Goal: Task Accomplishment & Management: Manage account settings

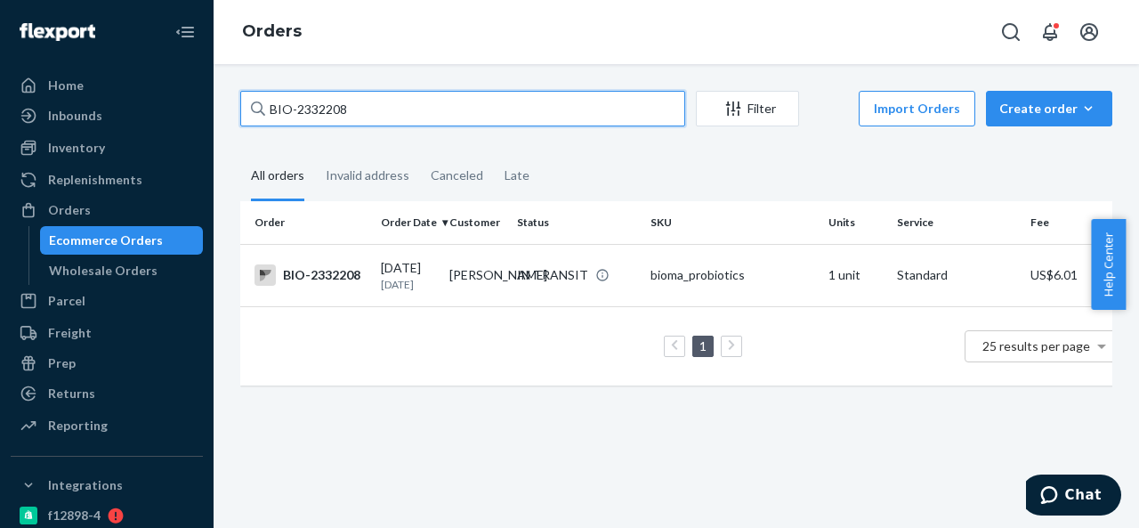
paste input "08675"
paste input "33139"
paste input "CB-398728"
type input "CB-3987289"
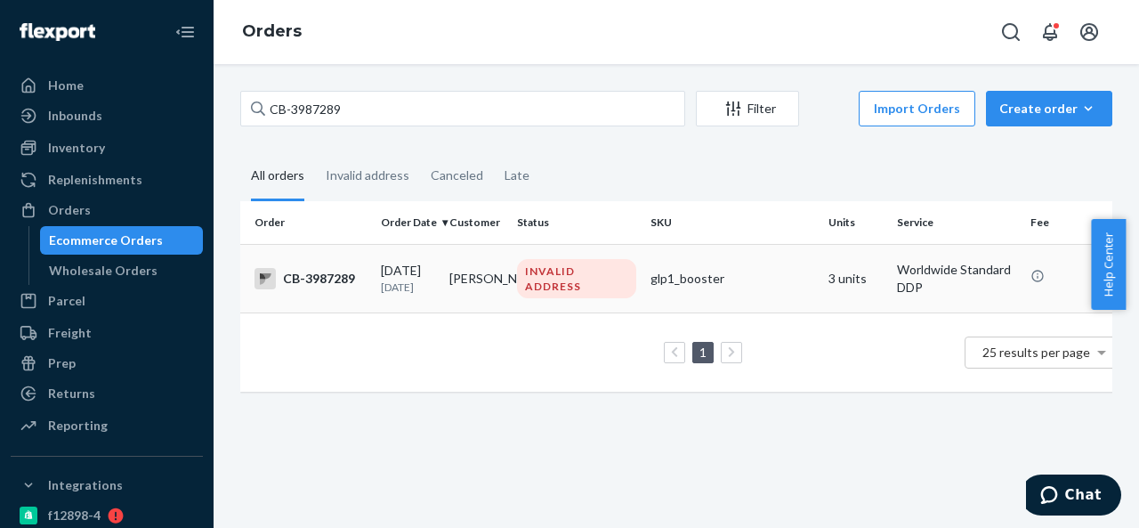
click at [491, 274] on td "[PERSON_NAME]" at bounding box center [476, 278] width 68 height 68
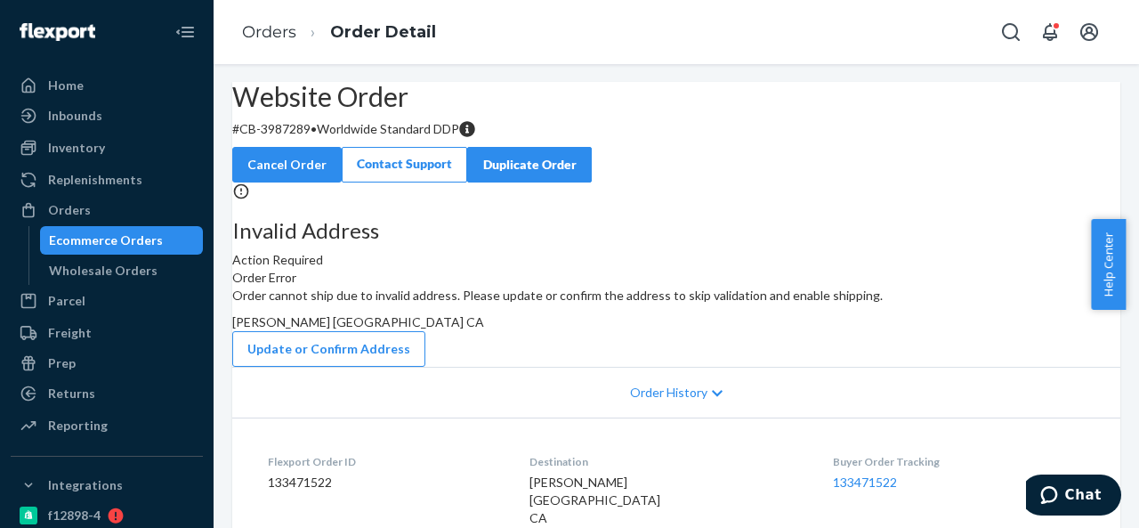
click at [341, 138] on p "# CB-3987289 • Worldwide Standard DDP" at bounding box center [676, 129] width 888 height 18
copy p "3987289"
drag, startPoint x: 284, startPoint y: 170, endPoint x: 351, endPoint y: 170, distance: 67.6
click at [351, 138] on p "# CB-3987289 • Worldwide Standard DDP" at bounding box center [676, 129] width 888 height 18
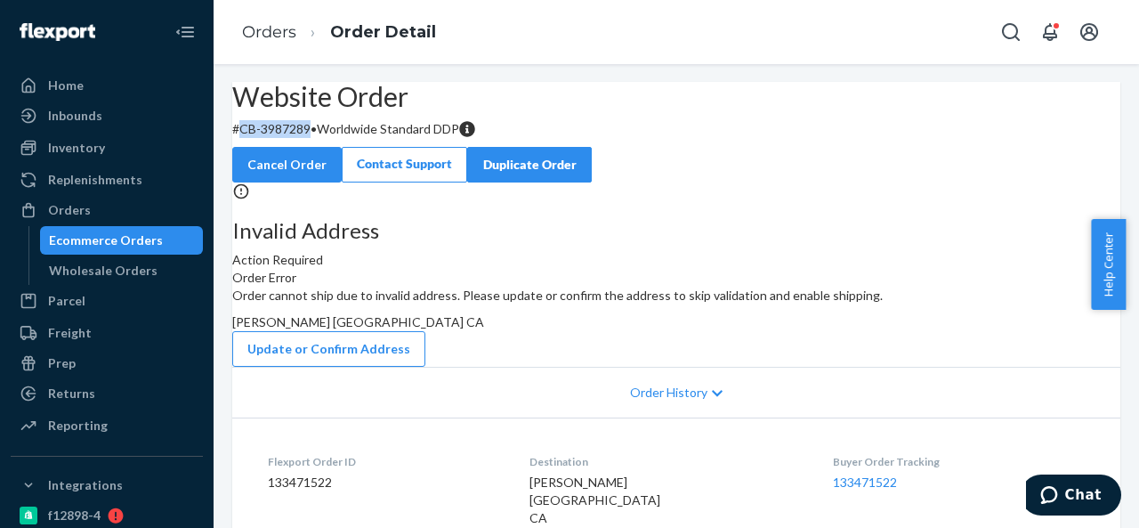
copy p "CB-3987289"
click at [114, 211] on div "Orders" at bounding box center [106, 209] width 189 height 25
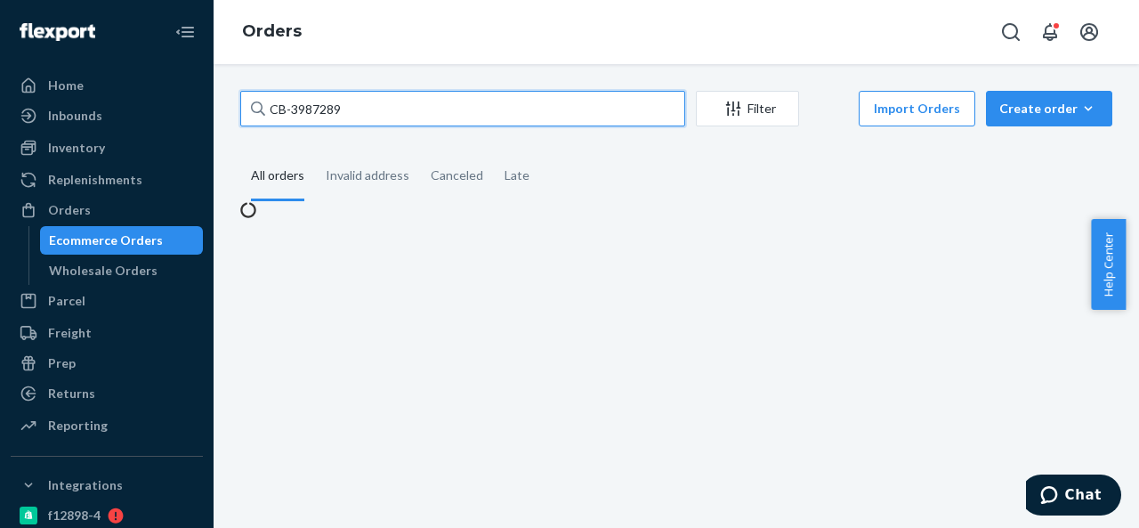
click at [440, 108] on input "CB-3987289" at bounding box center [462, 109] width 445 height 36
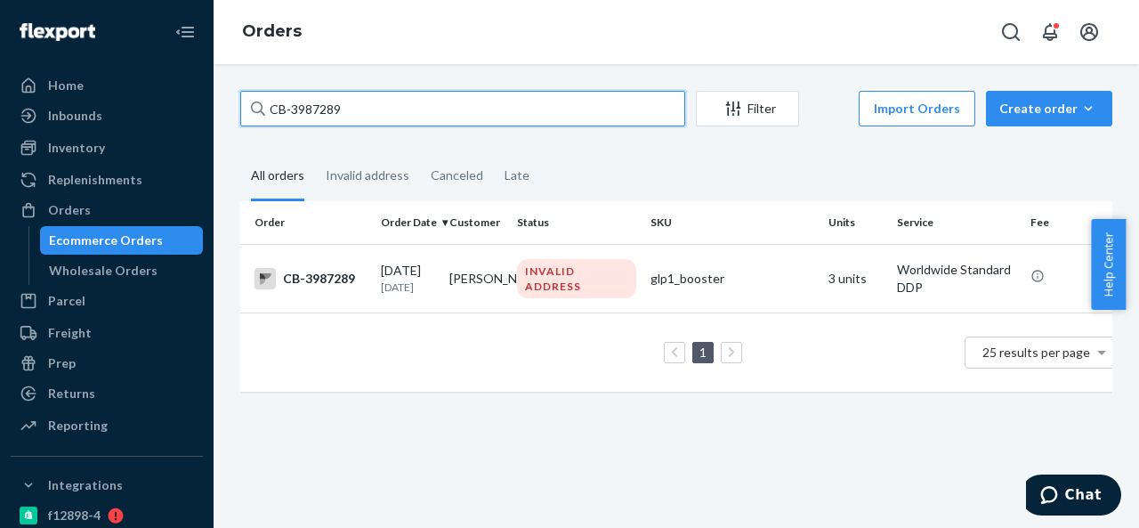
paste input "BIO-2333887"
type input "BIO-2333887"
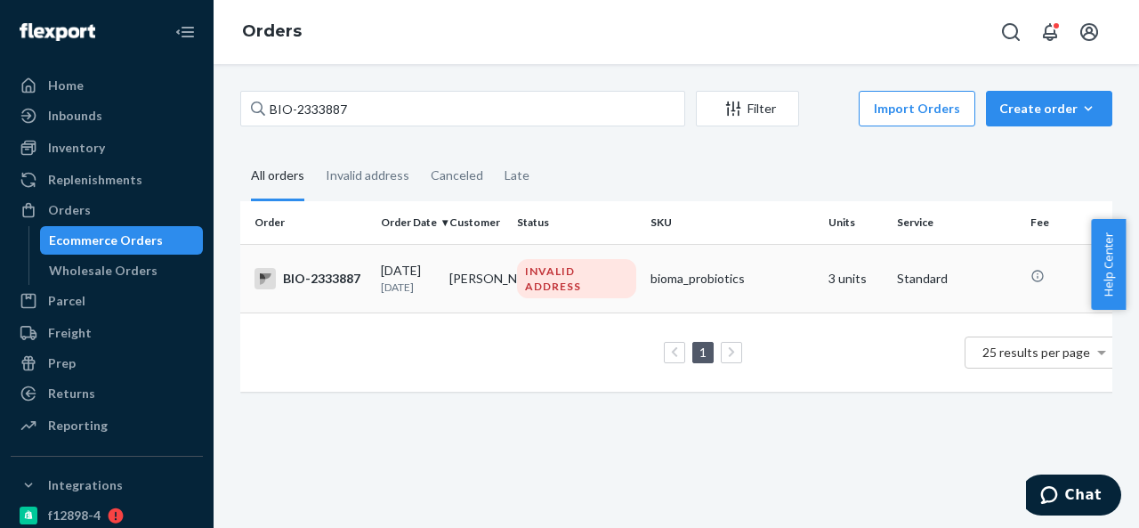
click at [508, 271] on td "[PERSON_NAME]" at bounding box center [476, 278] width 68 height 68
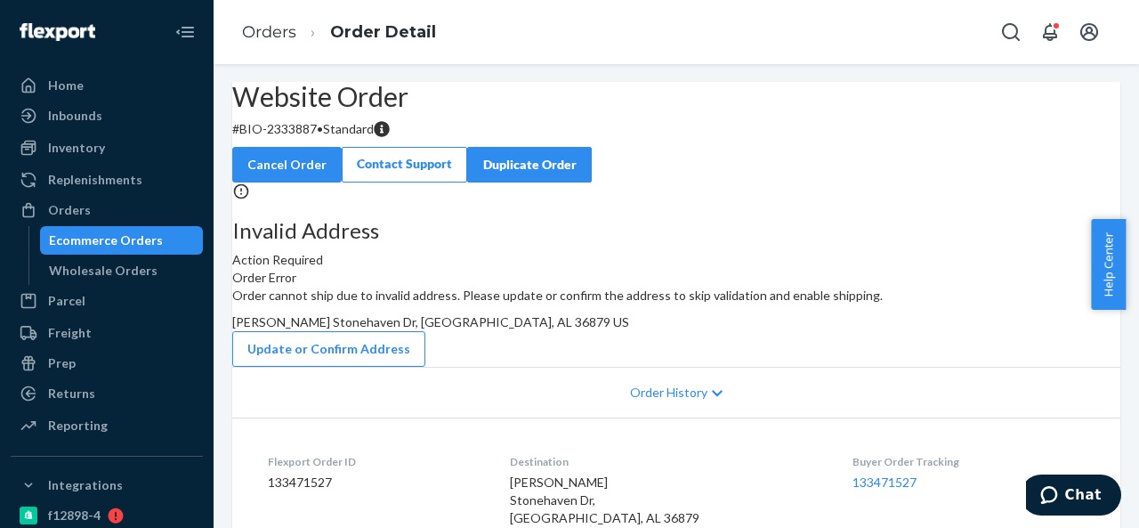
click at [336, 138] on p "# BIO-2333887 • Standard" at bounding box center [676, 129] width 888 height 18
copy p "2333887"
drag, startPoint x: 283, startPoint y: 177, endPoint x: 359, endPoint y: 177, distance: 76.5
click at [359, 138] on p "# BIO-2333887 • Standard" at bounding box center [676, 129] width 888 height 18
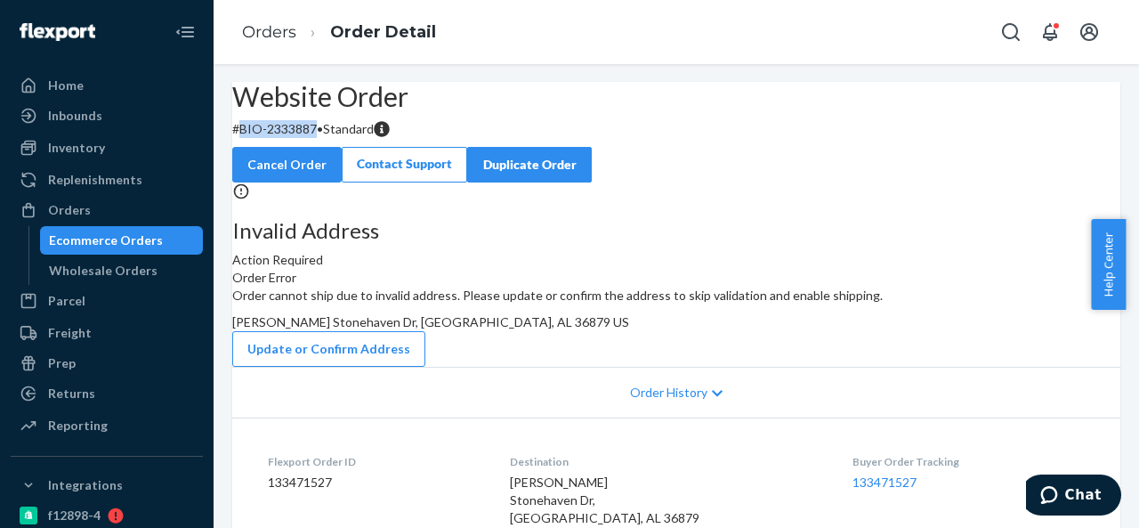
copy p "BIO-2333887"
click at [629, 329] on span "[PERSON_NAME] Stonehaven Dr, [GEOGRAPHIC_DATA], AL 36879 US" at bounding box center [430, 321] width 397 height 15
copy span "April"
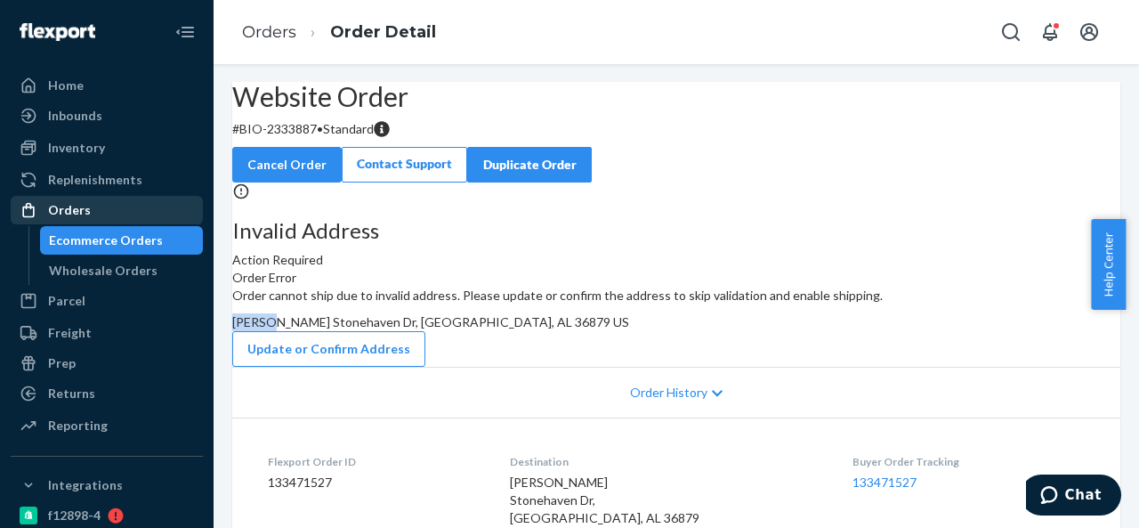
click at [99, 200] on div "Orders" at bounding box center [106, 209] width 189 height 25
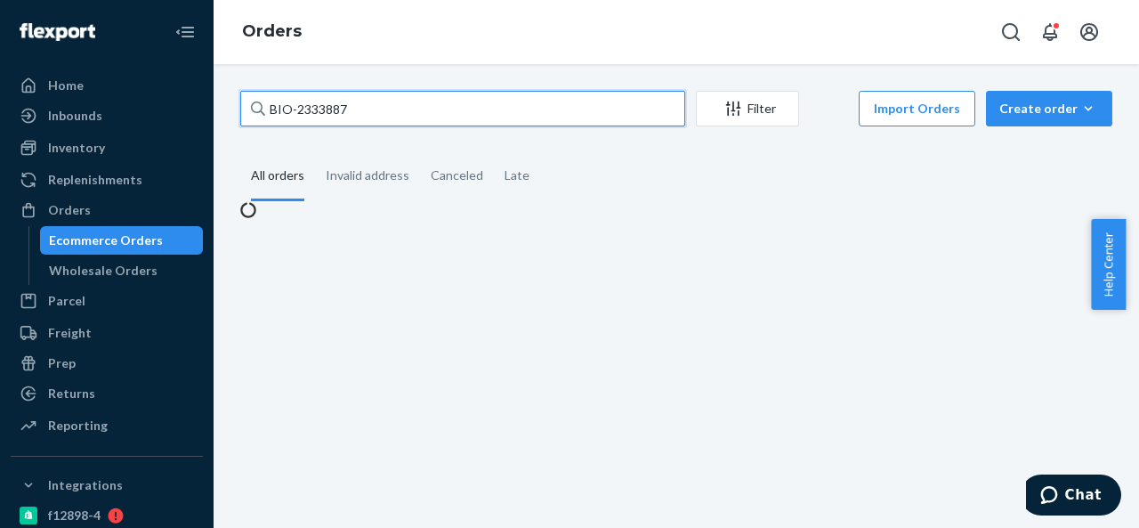
click at [390, 115] on input "BIO-2333887" at bounding box center [462, 109] width 445 height 36
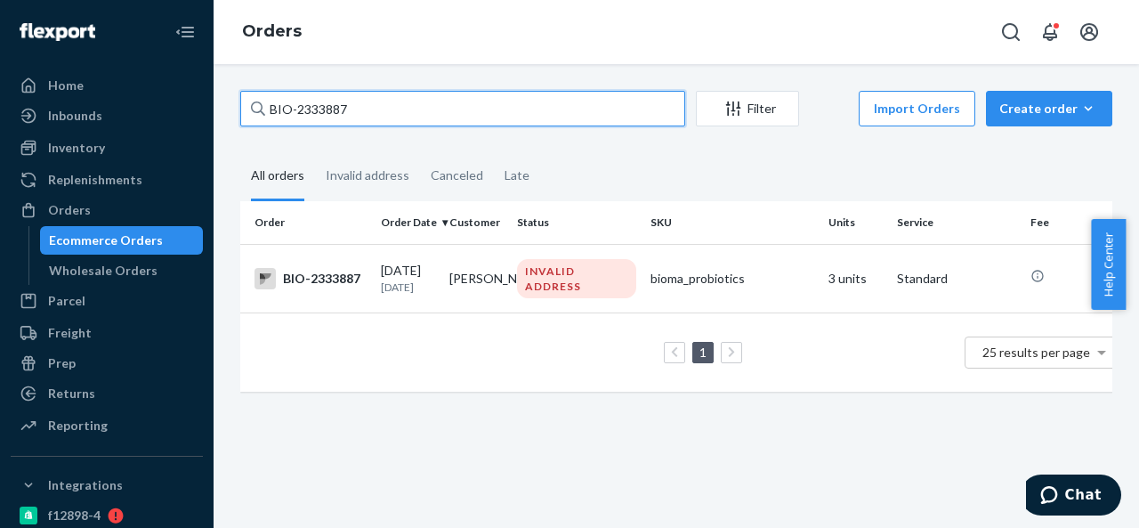
paste input "CB-3987519"
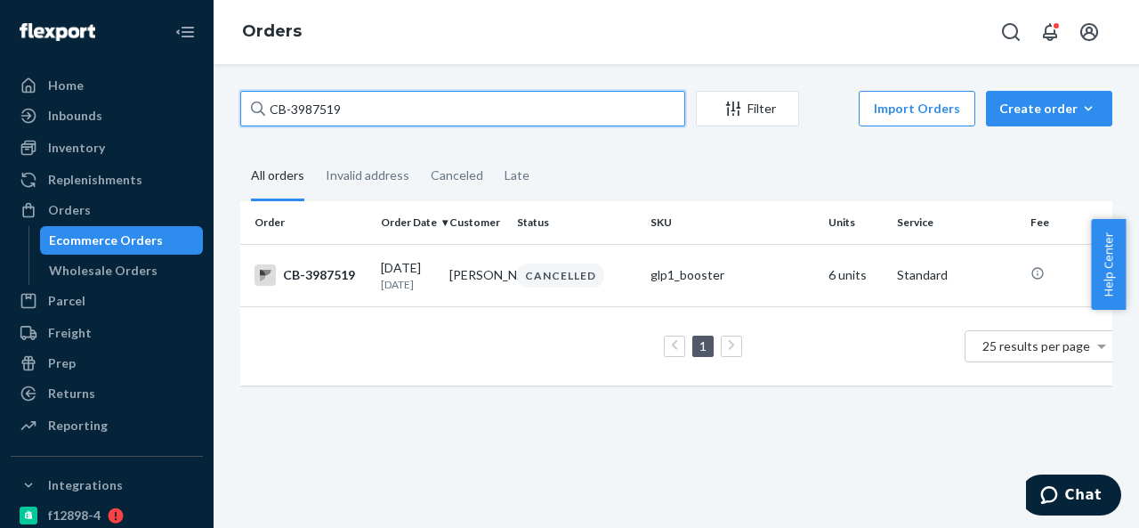
paste input "BIO-2334853"
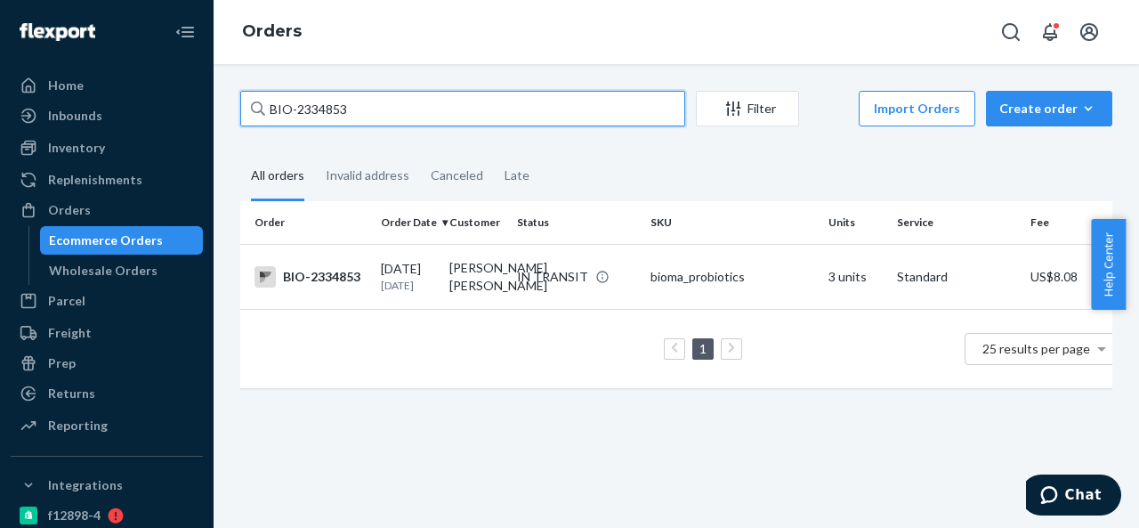
paste input "5049"
paste input "358"
type input "BIO-2335358"
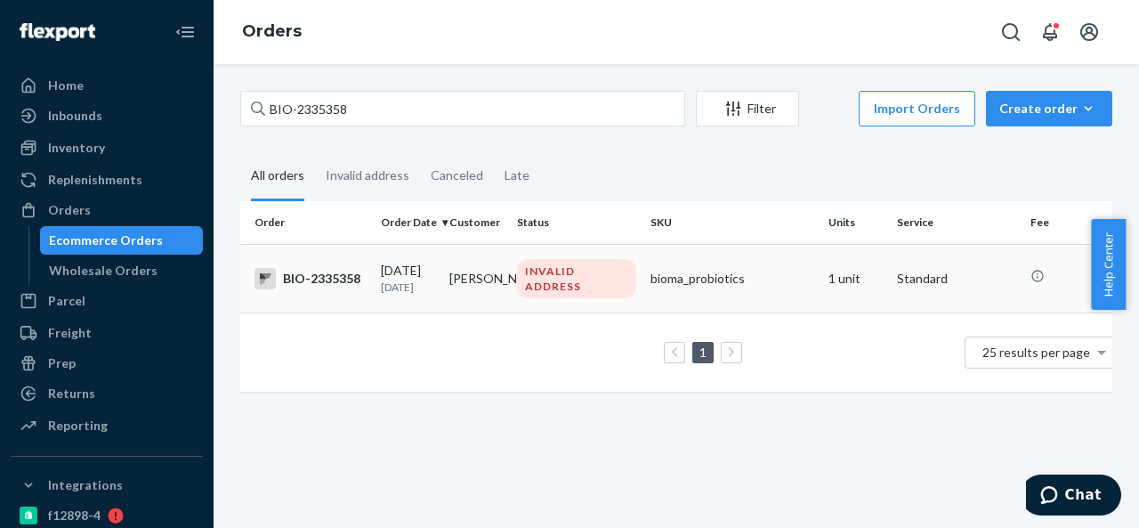
click at [505, 264] on td "[PERSON_NAME]" at bounding box center [476, 278] width 68 height 68
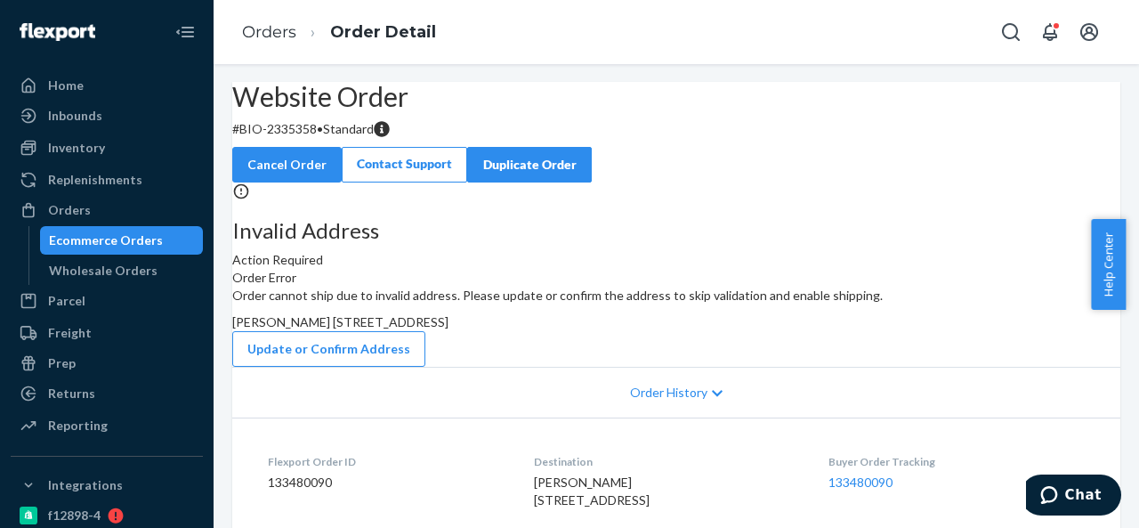
click at [342, 138] on p "# BIO-2335358 • Standard" at bounding box center [676, 129] width 888 height 18
copy p "2335358"
drag, startPoint x: 283, startPoint y: 172, endPoint x: 358, endPoint y: 172, distance: 74.7
click at [358, 138] on p "# BIO-2335358 • Standard" at bounding box center [676, 129] width 888 height 18
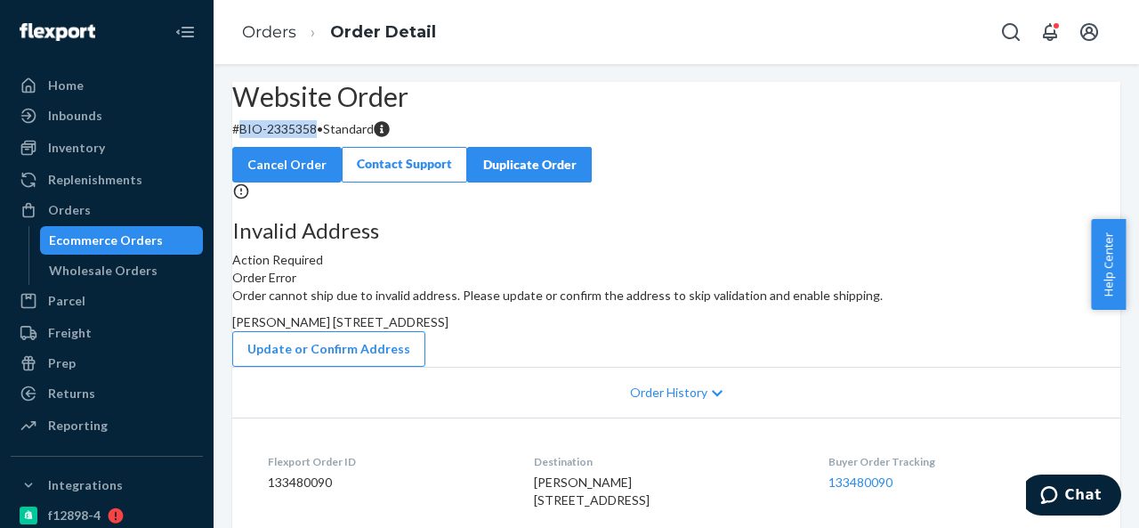
copy p "BIO-2335358"
click at [448, 329] on span "[PERSON_NAME] [STREET_ADDRESS]" at bounding box center [340, 321] width 216 height 15
copy span "[PERSON_NAME]"
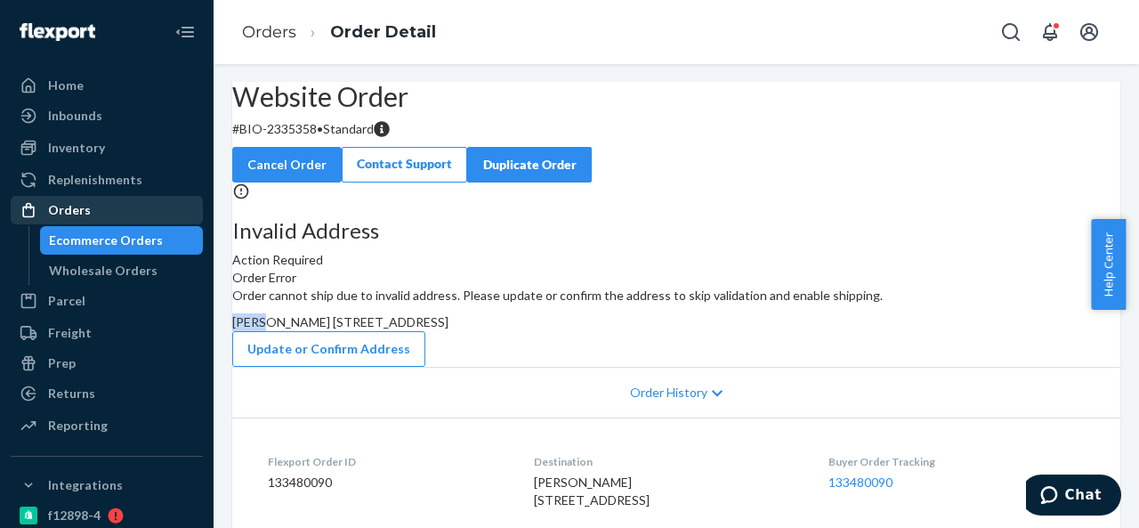
click at [96, 198] on div "Orders" at bounding box center [106, 209] width 189 height 25
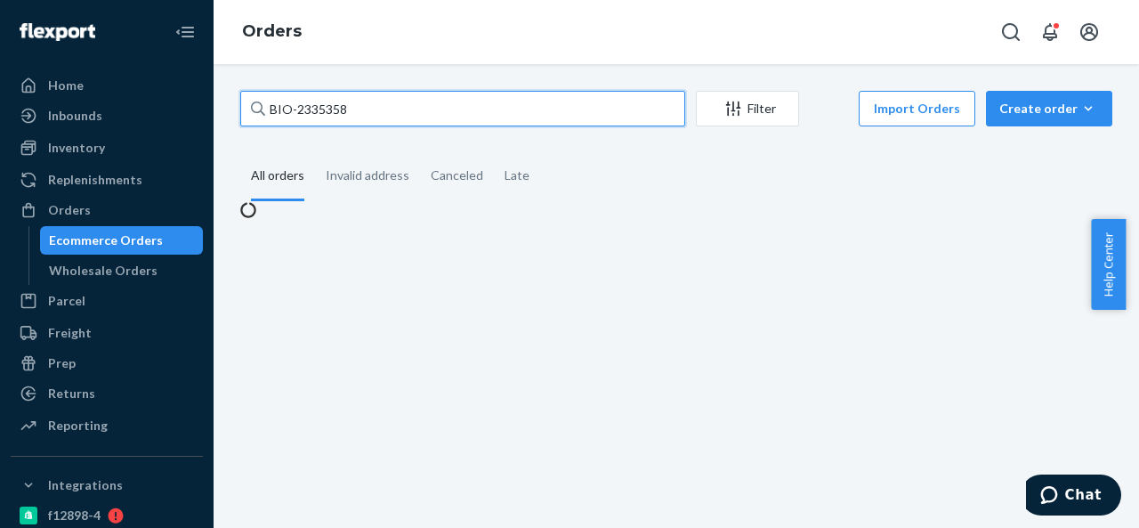
click at [391, 108] on input "BIO-2335358" at bounding box center [462, 109] width 445 height 36
paste input "619"
type input "BIO-2335619"
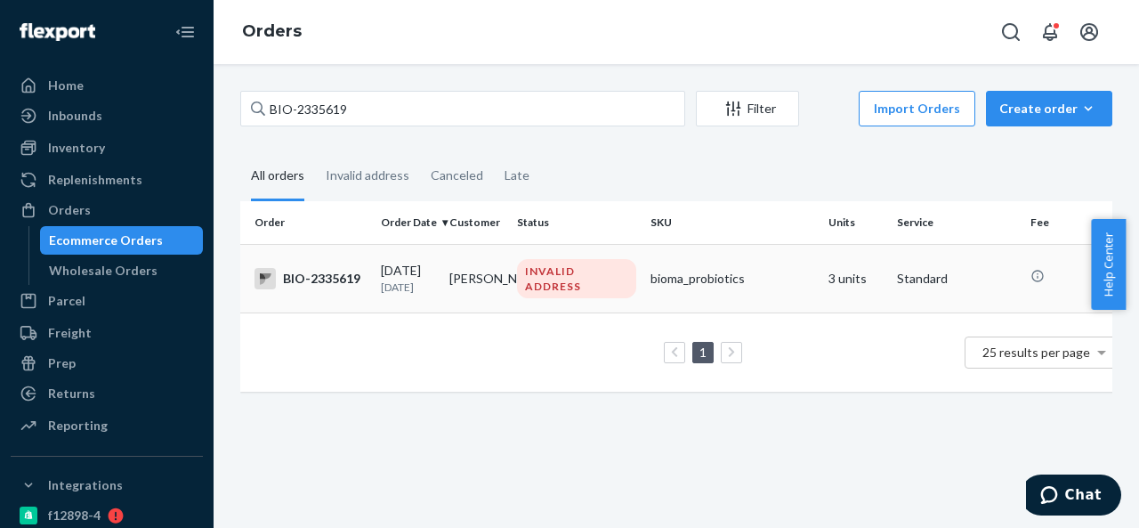
click at [489, 277] on td "[PERSON_NAME]" at bounding box center [476, 278] width 68 height 68
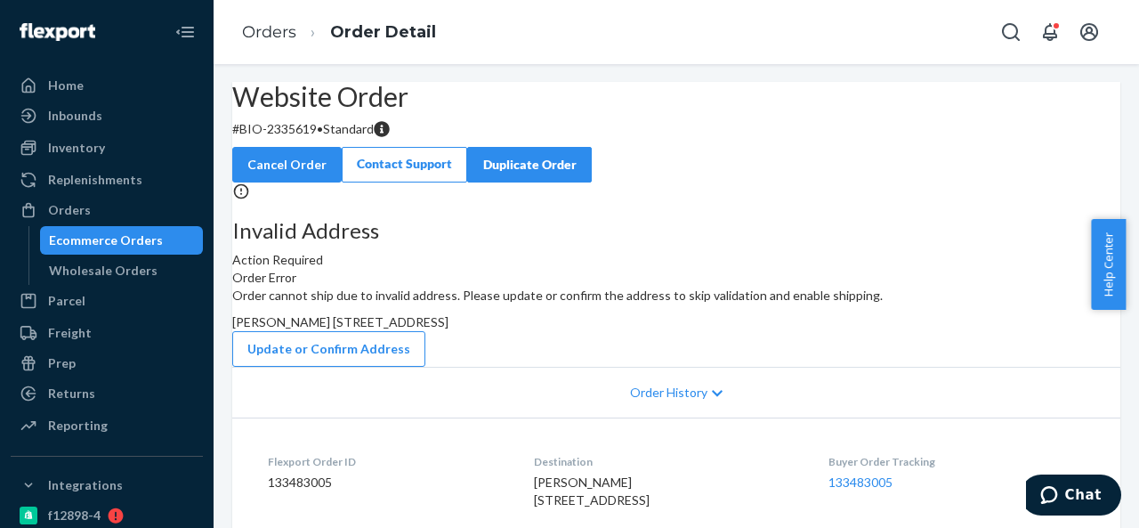
click at [336, 138] on p "# BIO-2335619 • Standard" at bounding box center [676, 129] width 888 height 18
copy p "2335619"
drag, startPoint x: 285, startPoint y: 172, endPoint x: 358, endPoint y: 174, distance: 73.0
click at [358, 138] on p "# BIO-2335619 • Standard" at bounding box center [676, 129] width 888 height 18
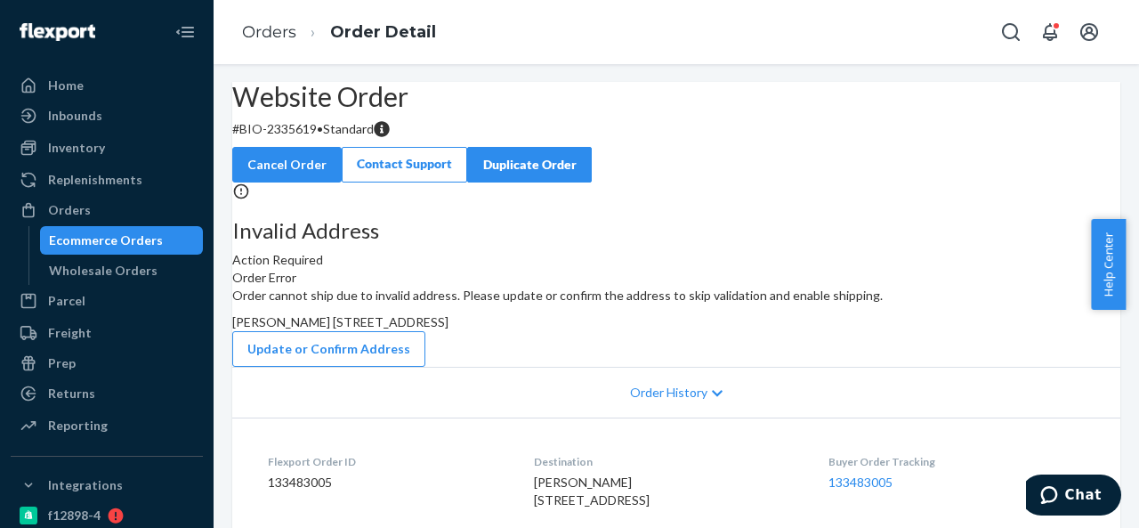
click at [448, 329] on span "[PERSON_NAME] [STREET_ADDRESS]" at bounding box center [340, 321] width 216 height 15
click at [124, 220] on div "Orders" at bounding box center [106, 209] width 189 height 25
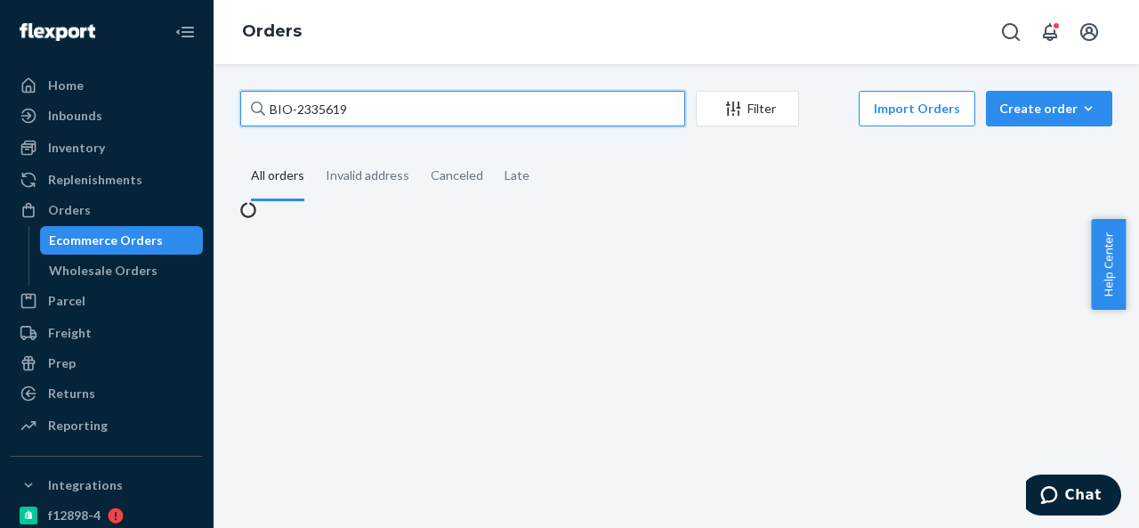
click at [399, 112] on input "BIO-2335619" at bounding box center [462, 109] width 445 height 36
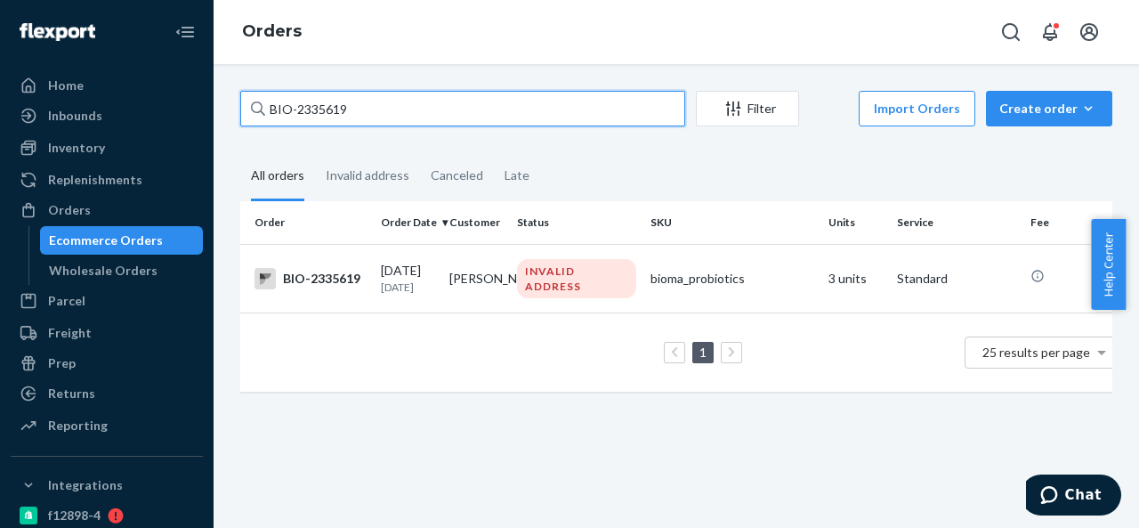
paste input "6088"
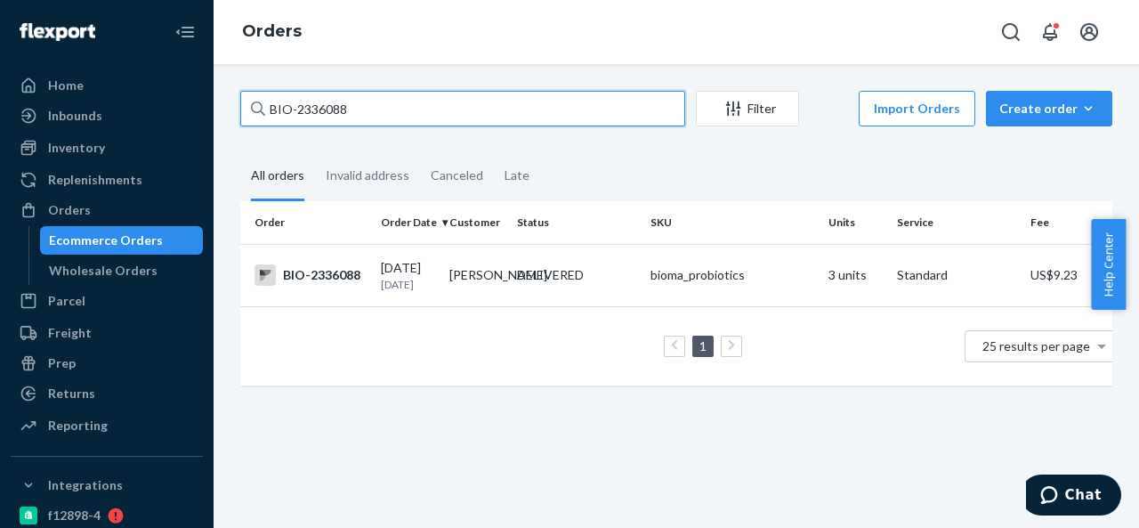
paste input "CB-3988103"
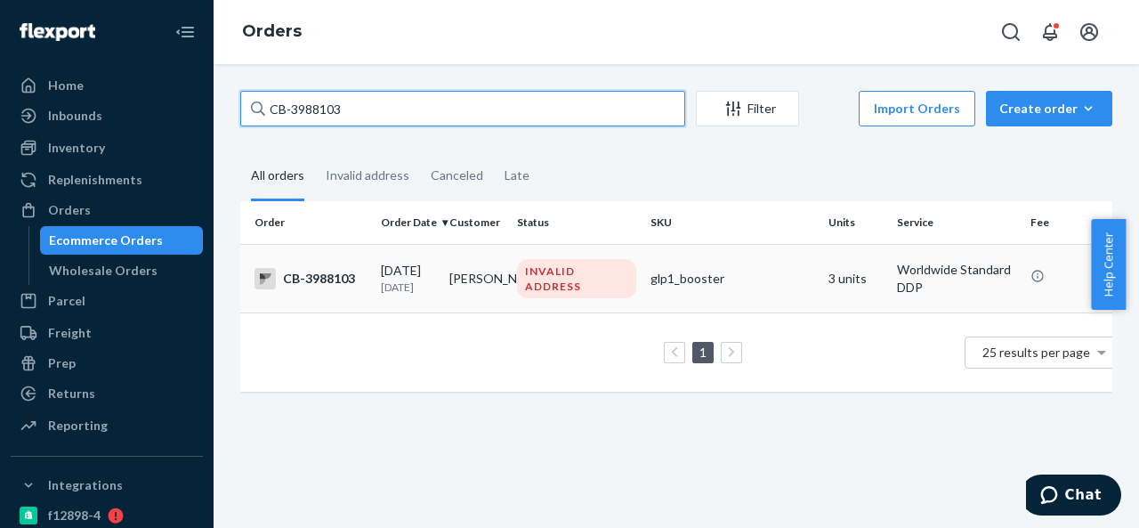
type input "CB-3988103"
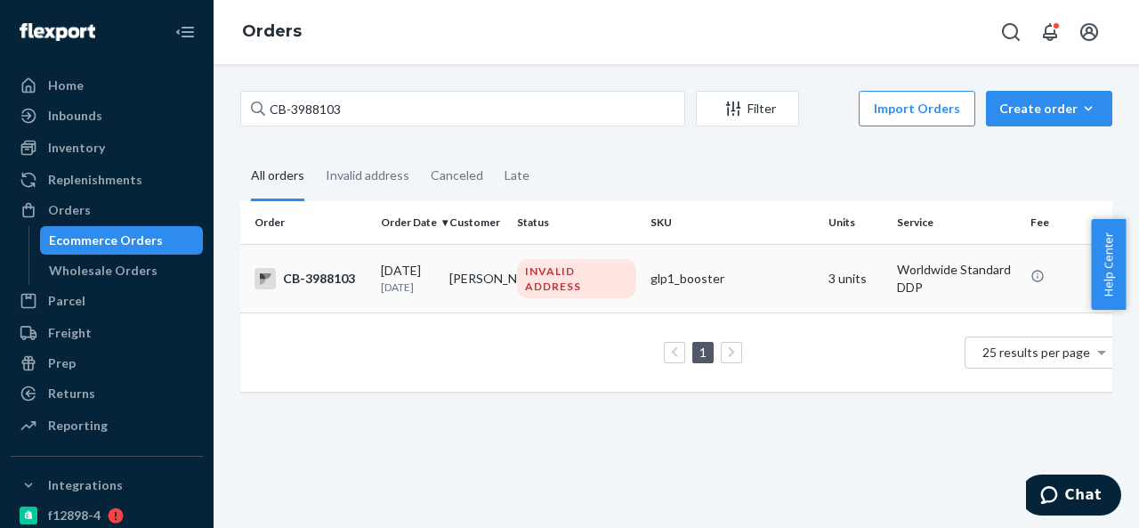
click at [507, 255] on td "[PERSON_NAME]" at bounding box center [476, 278] width 68 height 68
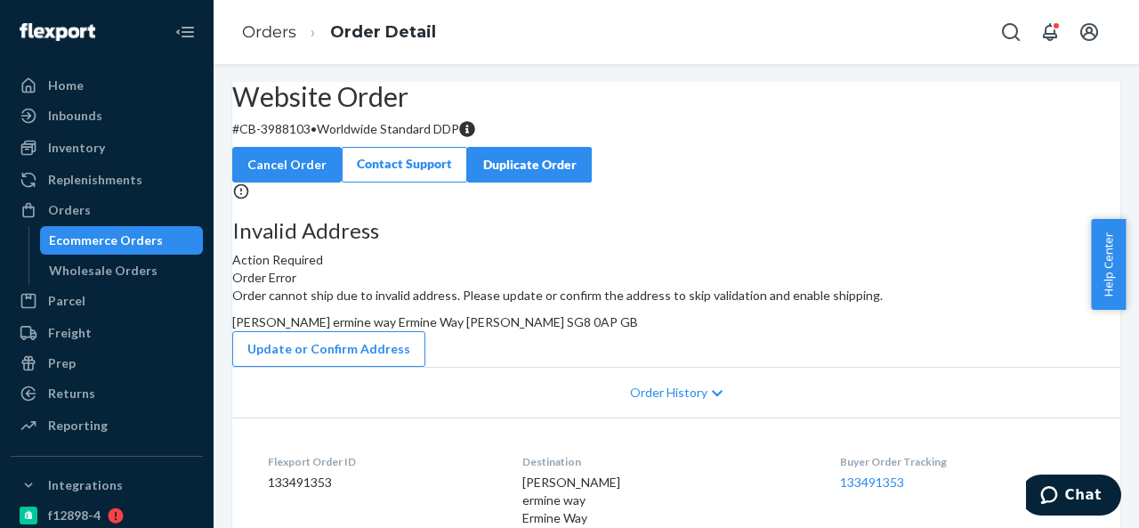
click at [336, 138] on p "# CB-3988103 • Worldwide Standard DDP" at bounding box center [676, 129] width 888 height 18
drag, startPoint x: 286, startPoint y: 173, endPoint x: 350, endPoint y: 168, distance: 65.2
click at [350, 138] on p "# CB-3988103 • Worldwide Standard DDP" at bounding box center [676, 129] width 888 height 18
click at [638, 329] on span "[PERSON_NAME] ermine way Ermine Way [PERSON_NAME] SG8 0AP GB" at bounding box center [435, 321] width 406 height 15
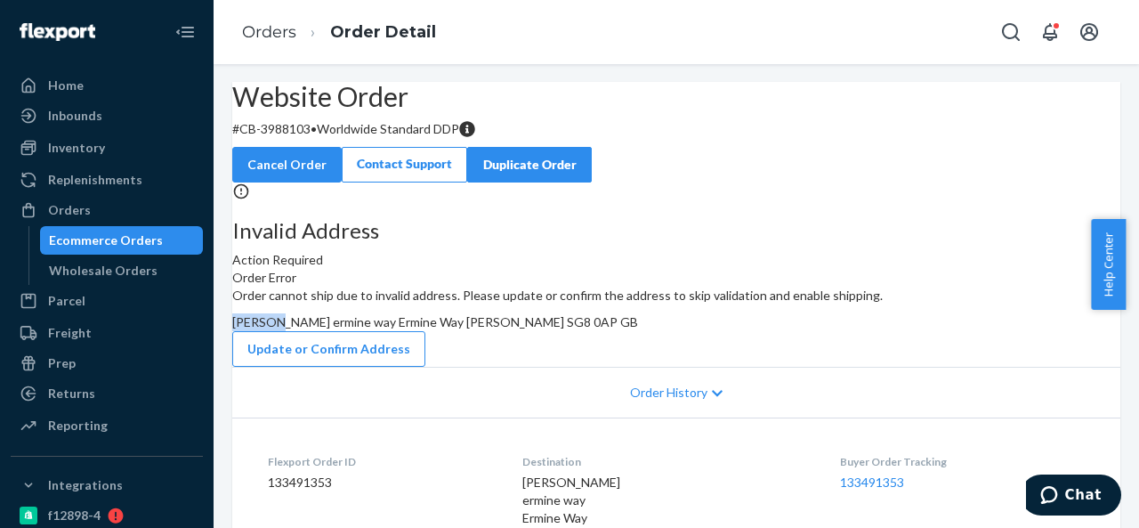
click at [638, 329] on span "[PERSON_NAME] ermine way Ermine Way [PERSON_NAME] SG8 0AP GB" at bounding box center [435, 321] width 406 height 15
click at [101, 212] on div "Orders" at bounding box center [106, 209] width 189 height 25
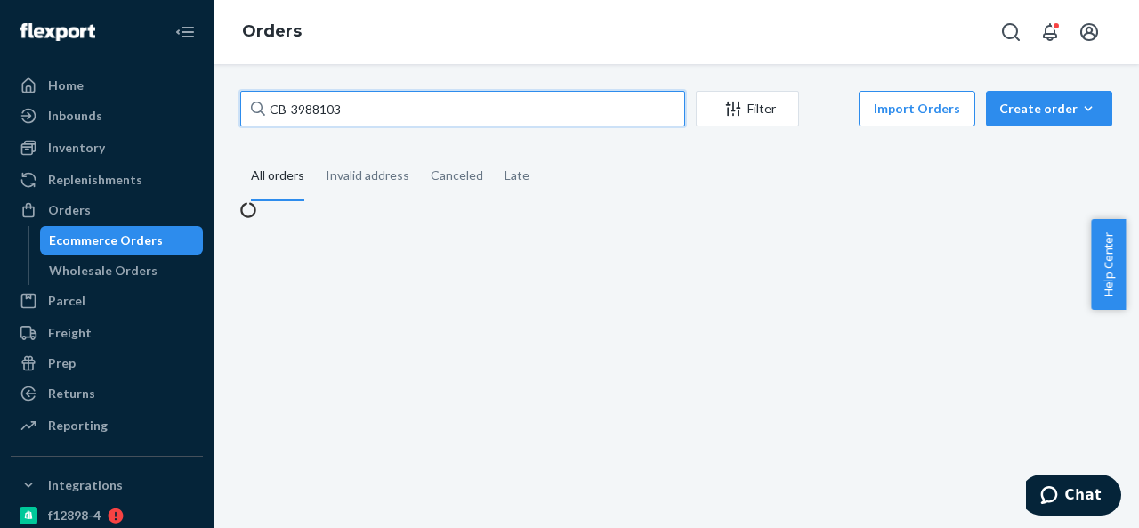
click at [345, 104] on input "CB-3988103" at bounding box center [462, 109] width 445 height 36
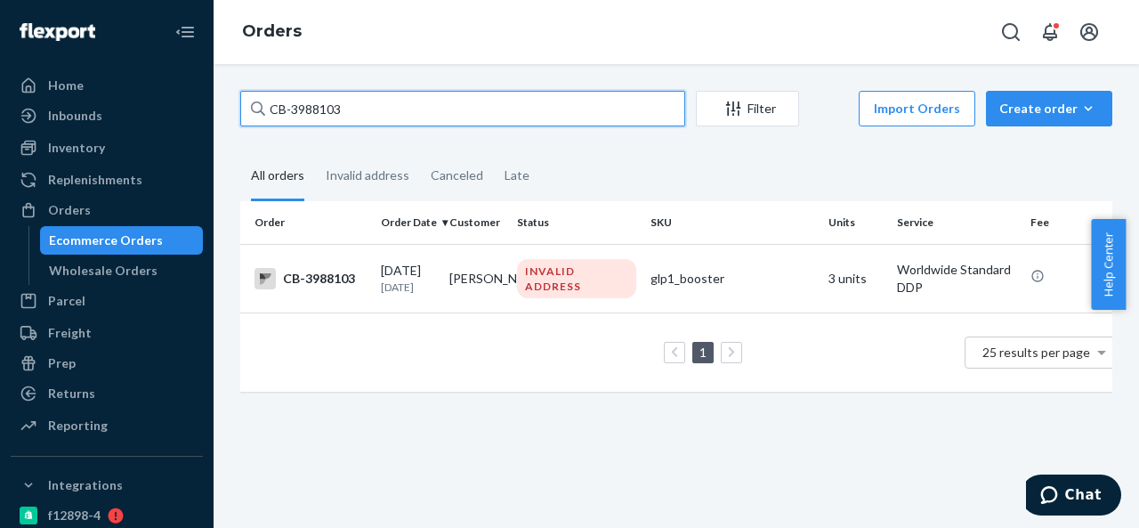
paste input "BIO-2336769"
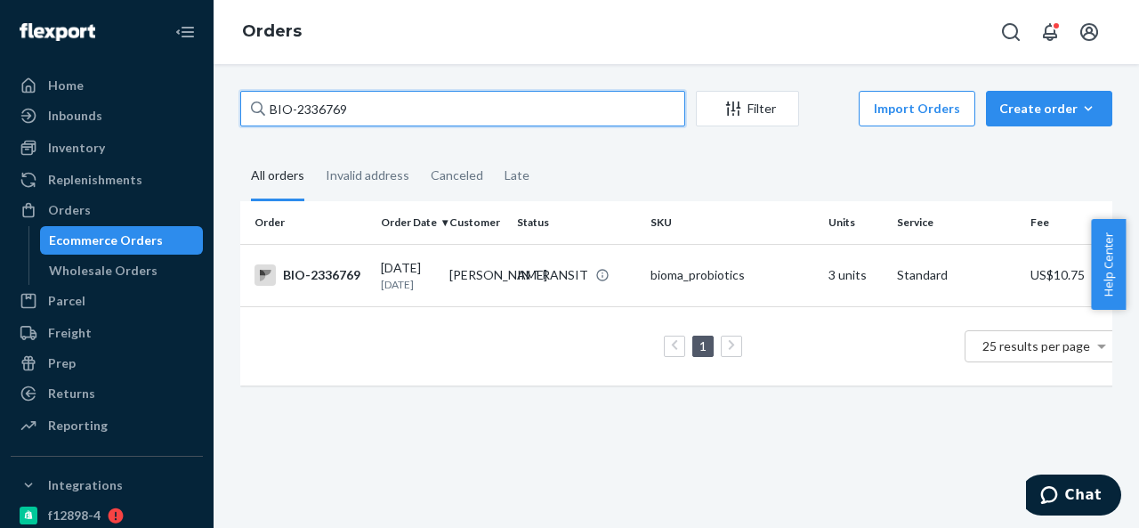
paste input "7243"
paste input "381"
paste input "692"
type input "BIO-2337692"
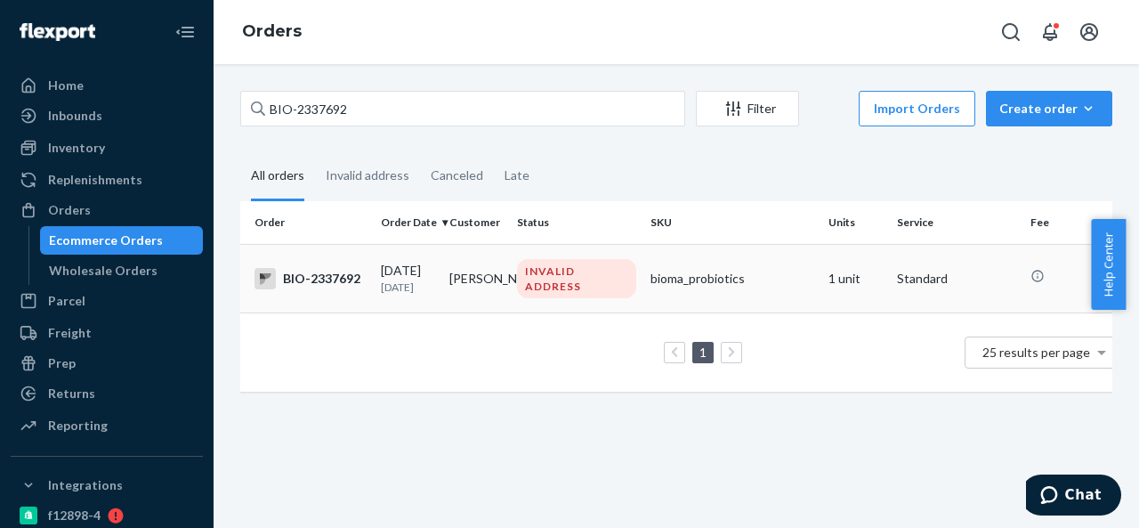
click at [501, 275] on td "[PERSON_NAME]" at bounding box center [476, 278] width 68 height 68
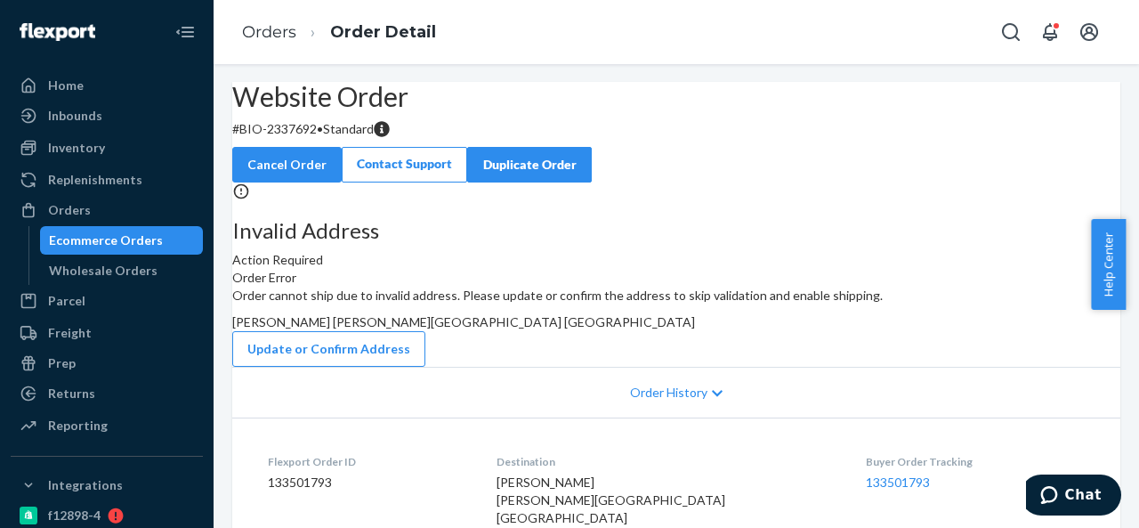
click at [334, 138] on p "# BIO-2337692 • Standard" at bounding box center [676, 129] width 888 height 18
drag, startPoint x: 285, startPoint y: 171, endPoint x: 358, endPoint y: 173, distance: 73.9
click at [358, 138] on p "# BIO-2337692 • Standard" at bounding box center [676, 129] width 888 height 18
click at [660, 329] on span "[PERSON_NAME] [PERSON_NAME][GEOGRAPHIC_DATA] [GEOGRAPHIC_DATA]" at bounding box center [463, 321] width 463 height 15
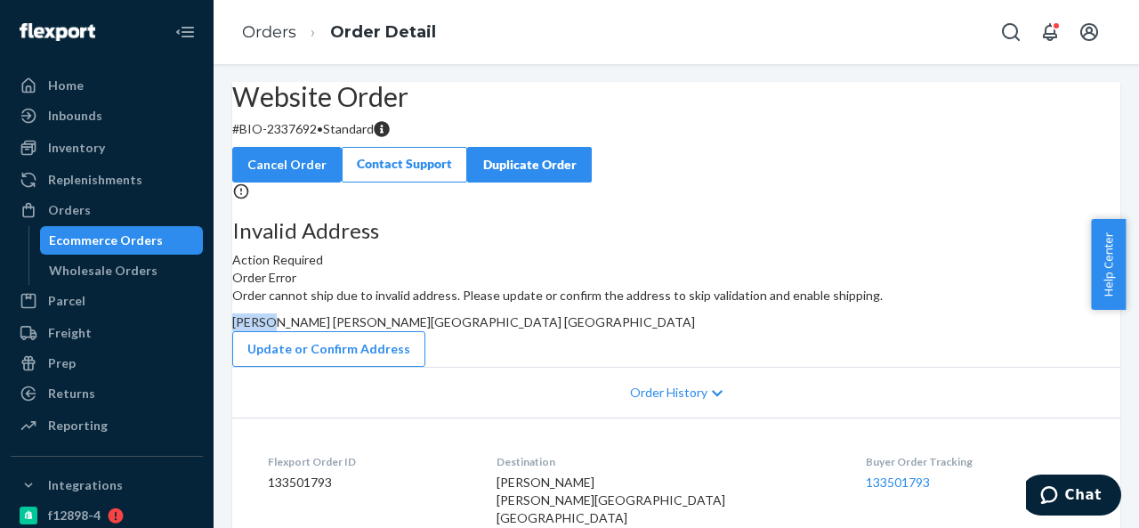
click at [660, 329] on span "[PERSON_NAME] [PERSON_NAME][GEOGRAPHIC_DATA] [GEOGRAPHIC_DATA]" at bounding box center [463, 321] width 463 height 15
click at [81, 221] on div "Orders" at bounding box center [106, 209] width 189 height 25
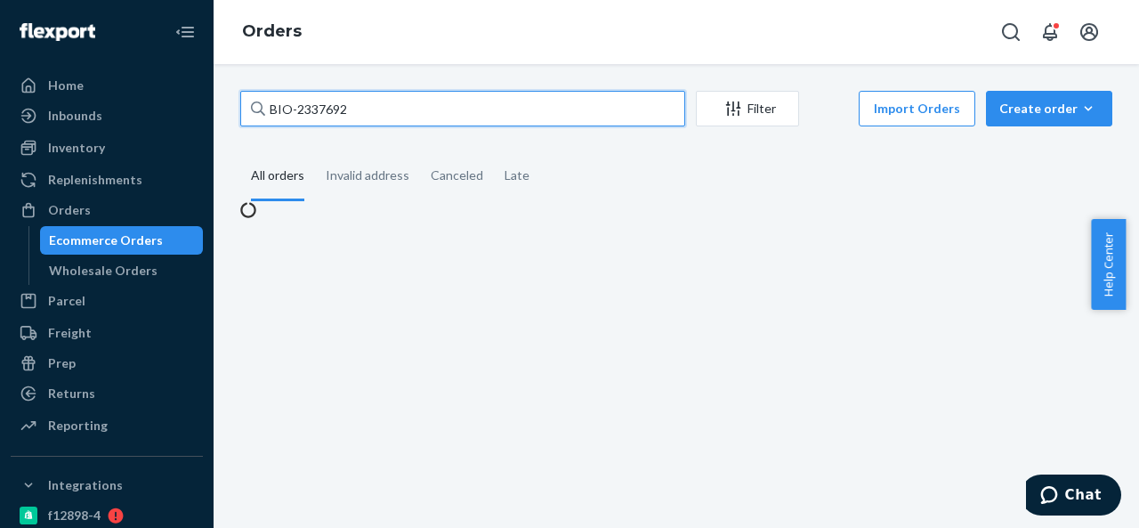
click at [388, 118] on input "BIO-2337692" at bounding box center [462, 109] width 445 height 36
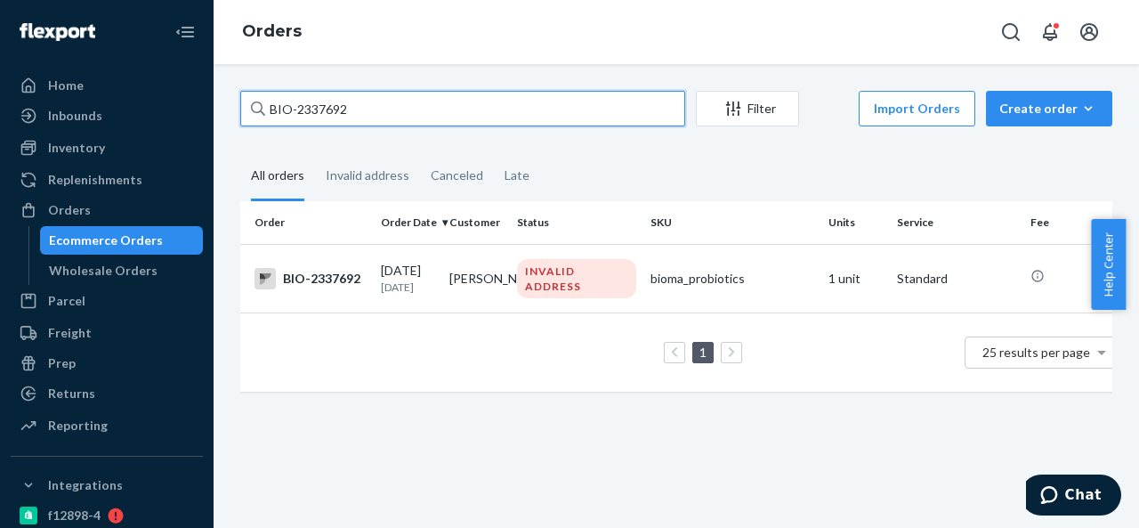
paste input "745"
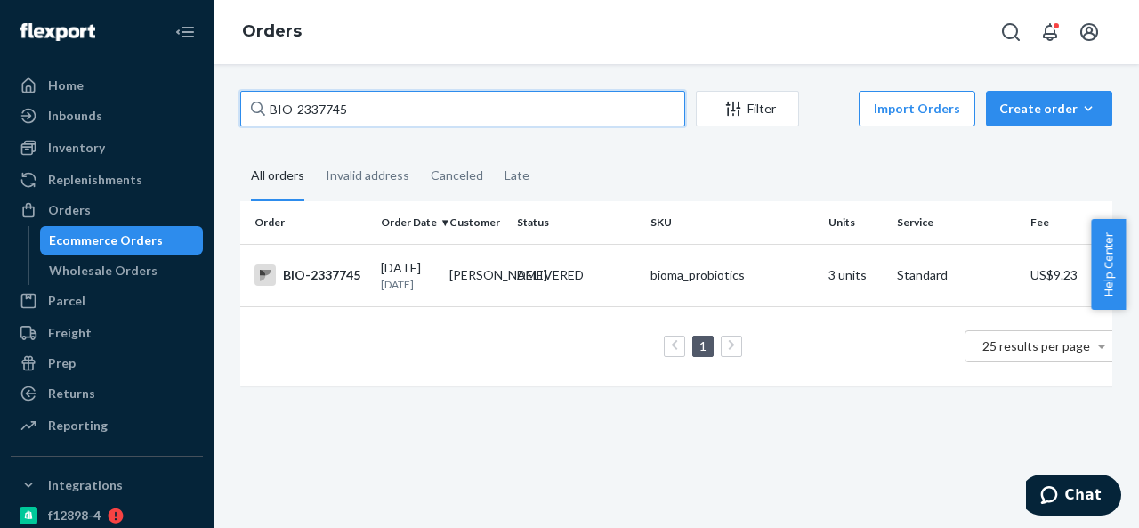
paste input "81"
type input "BIO-2337815"
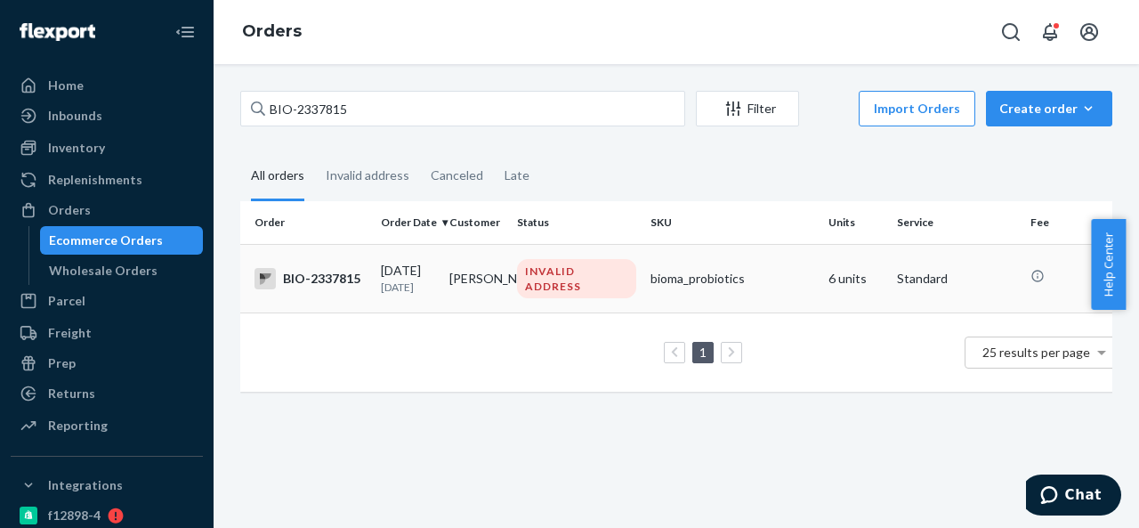
click at [501, 273] on td "[PERSON_NAME]" at bounding box center [476, 278] width 68 height 68
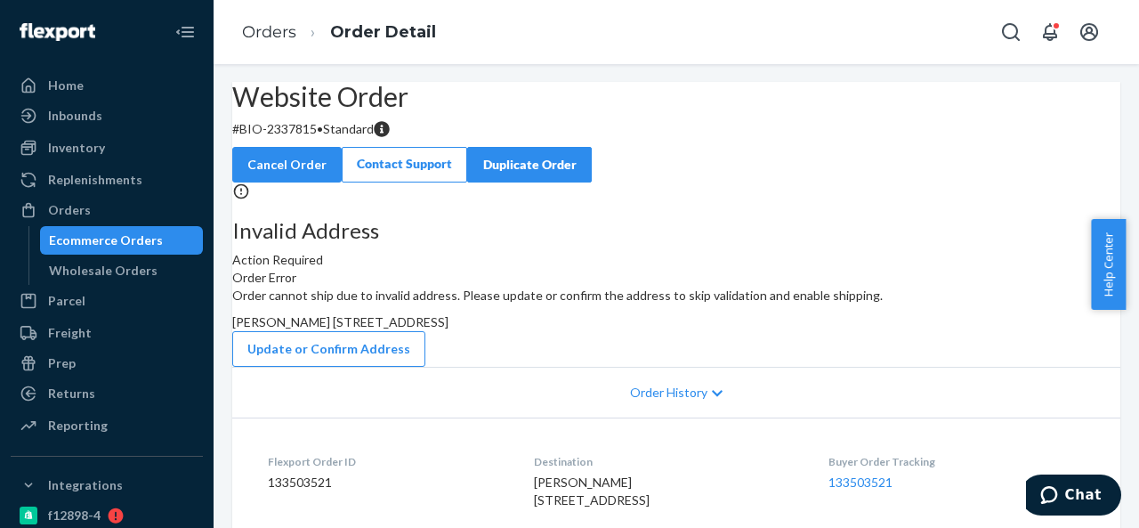
scroll to position [89, 0]
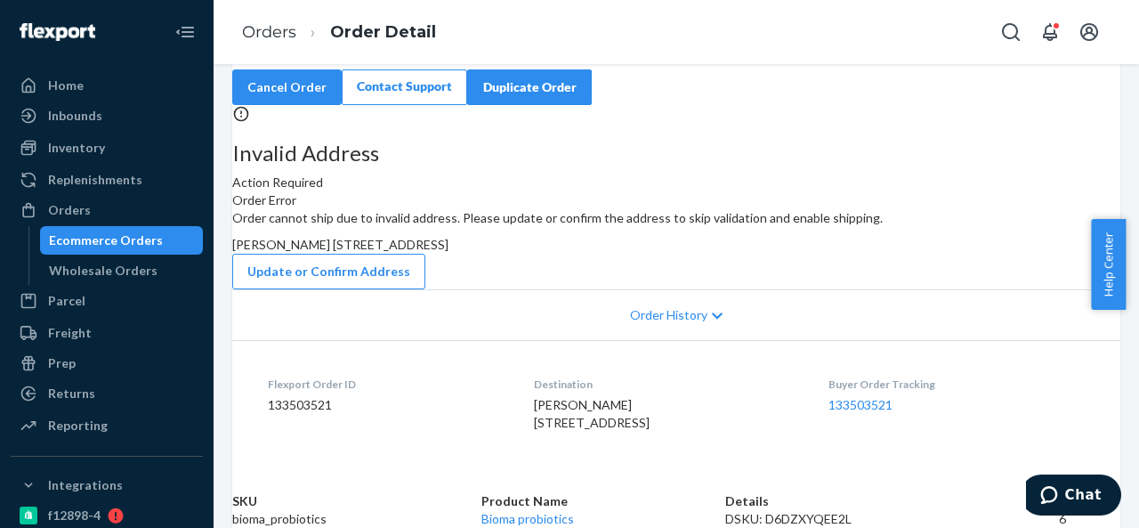
drag, startPoint x: 653, startPoint y: 303, endPoint x: 689, endPoint y: 338, distance: 50.3
click at [689, 254] on div "[PERSON_NAME] [STREET_ADDRESS]" at bounding box center [676, 245] width 888 height 18
click at [425, 284] on button "Update or Confirm Address" at bounding box center [328, 272] width 193 height 36
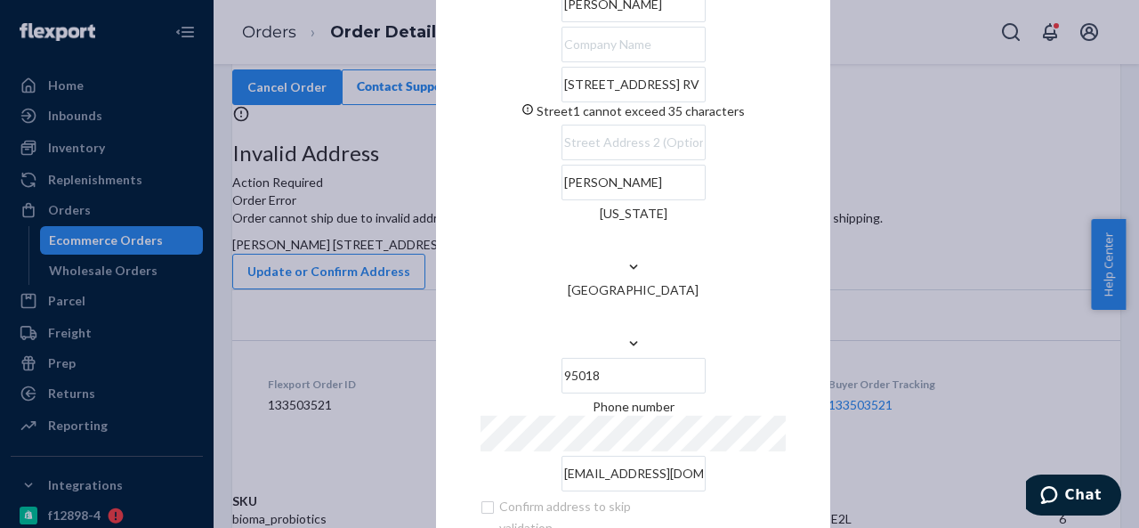
click at [650, 102] on input "[STREET_ADDRESS] RV Park" at bounding box center [633, 85] width 144 height 36
paste input "[STREET_ADDRESS][PERSON_NAME]"
type input "[STREET_ADDRESS][PERSON_NAME]"
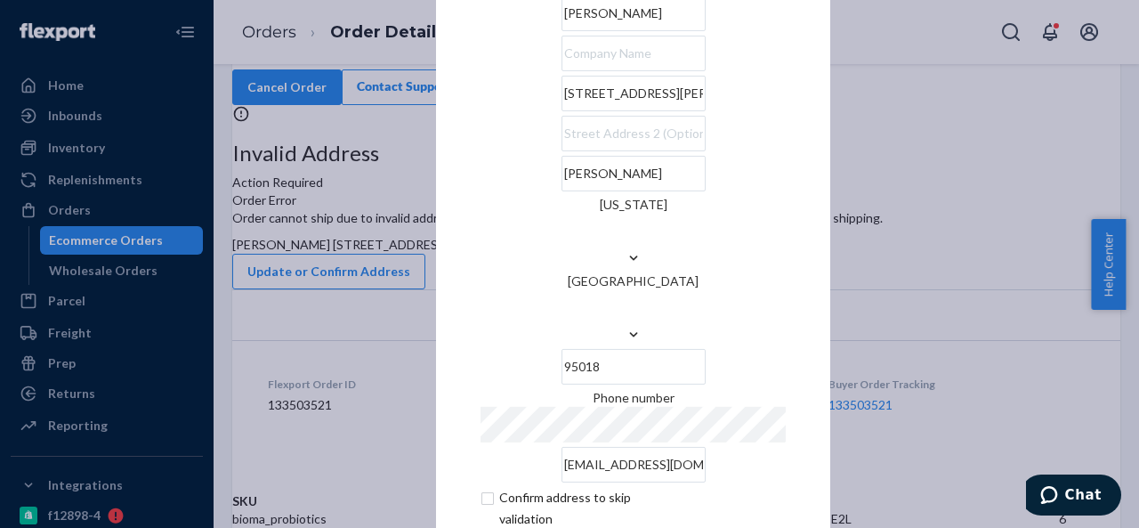
click at [582, 111] on input "[STREET_ADDRESS][PERSON_NAME]" at bounding box center [633, 94] width 144 height 36
click at [584, 111] on input "[STREET_ADDRESS][PERSON_NAME]" at bounding box center [633, 94] width 144 height 36
type input "[STREET_ADDRESS][PERSON_NAME]"
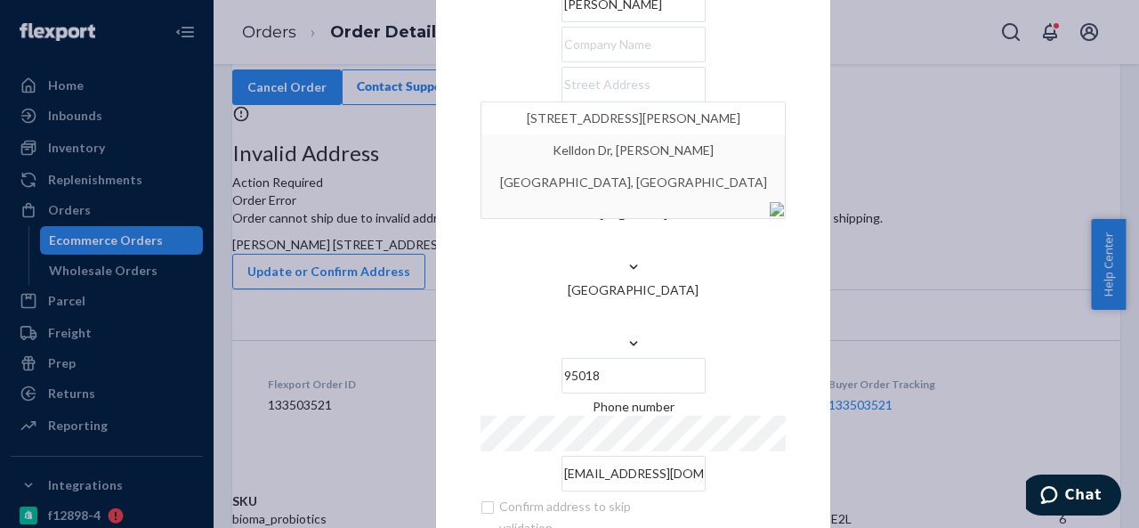
paste input "[STREET_ADDRESS][PERSON_NAME]"
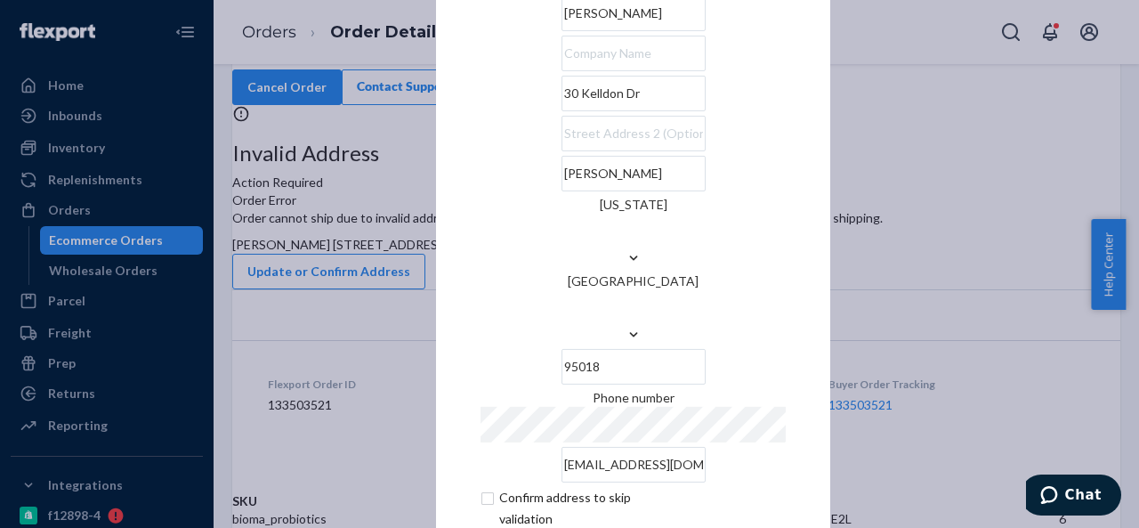
click at [561, 111] on input "30 Kelldon Dr" at bounding box center [633, 94] width 144 height 36
type input "[STREET_ADDRESS]"
click at [441, 186] on div "× Update Address [PERSON_NAME] [STREET_ADDRESS][PERSON_NAME][US_STATE] Phone nu…" at bounding box center [633, 263] width 394 height 740
click at [561, 71] on input "text" at bounding box center [633, 54] width 144 height 36
paste input "[GEOGRAPHIC_DATA]"
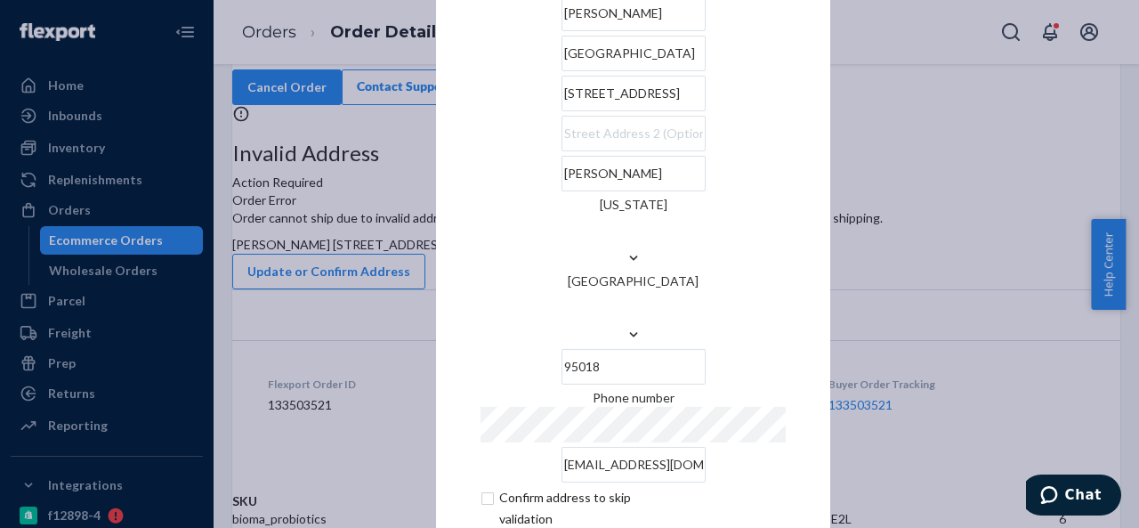
type input "[GEOGRAPHIC_DATA]"
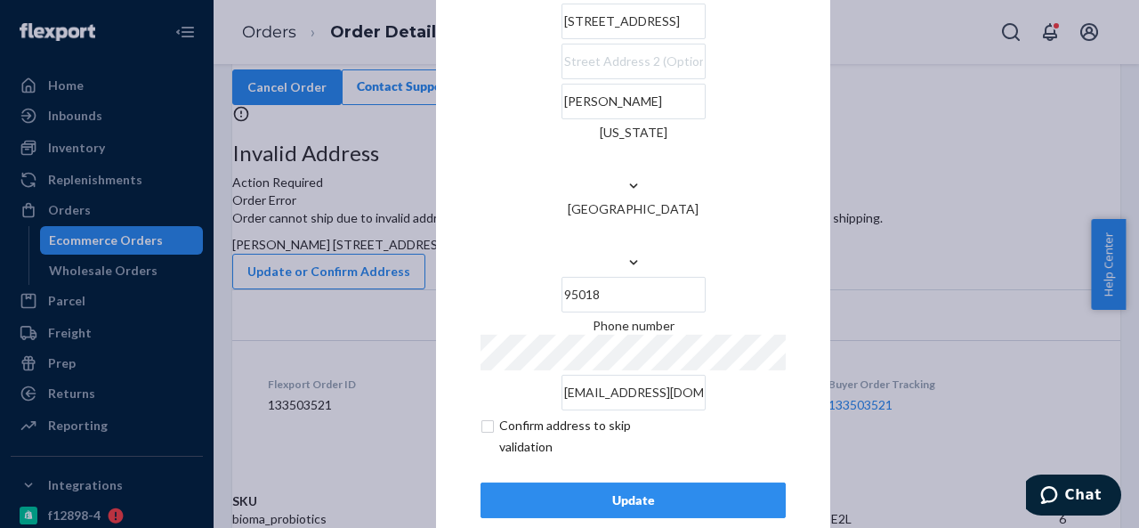
click at [583, 491] on div "Update" at bounding box center [632, 500] width 275 height 18
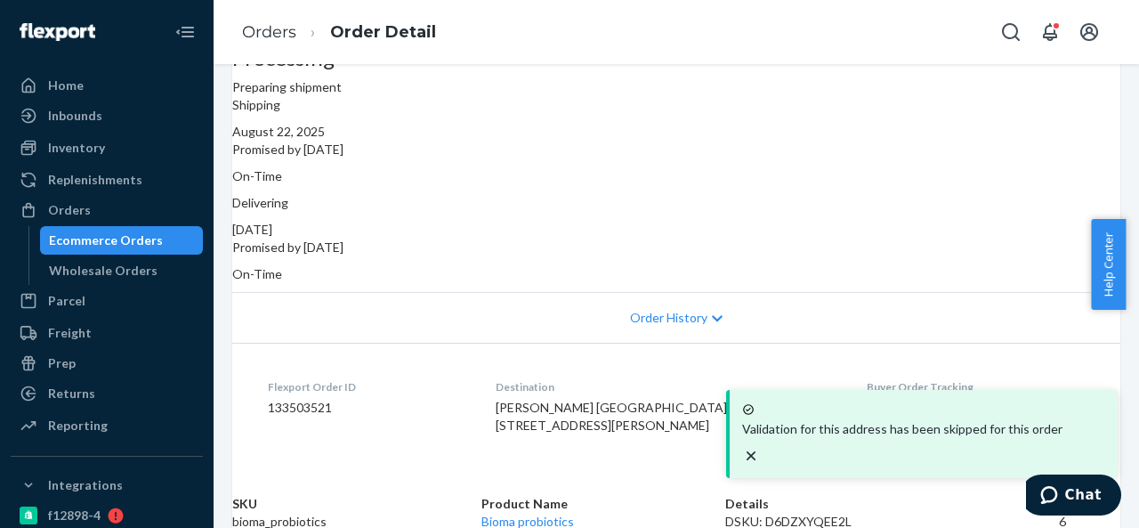
scroll to position [267, 0]
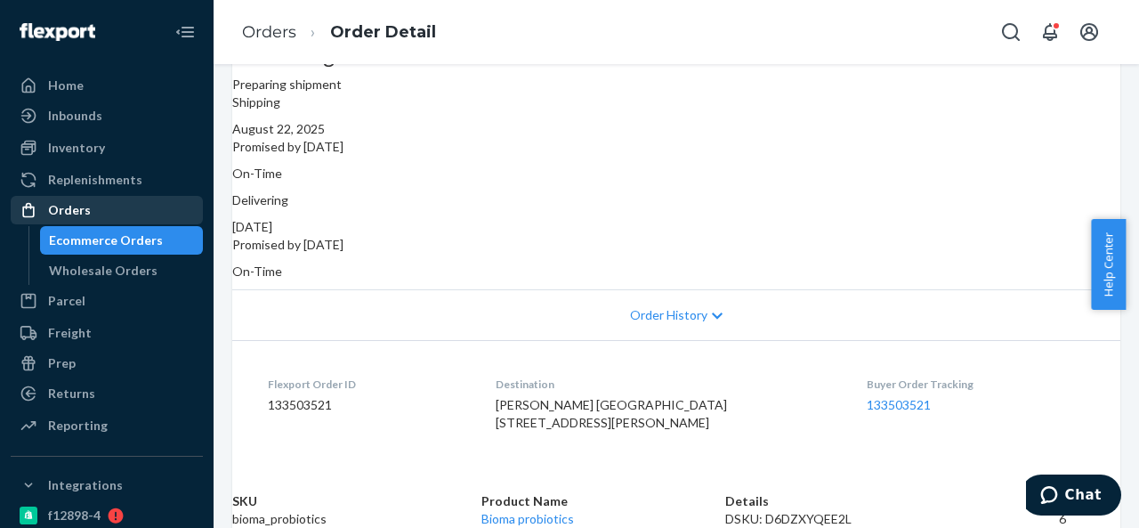
click at [61, 209] on div "Orders" at bounding box center [69, 210] width 43 height 18
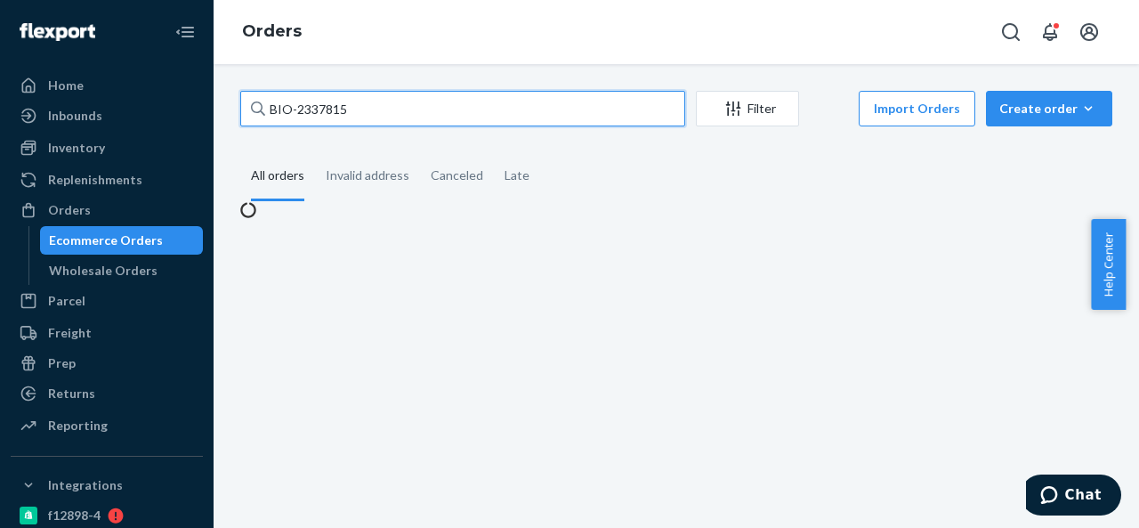
click at [379, 109] on input "BIO-2337815" at bounding box center [462, 109] width 445 height 36
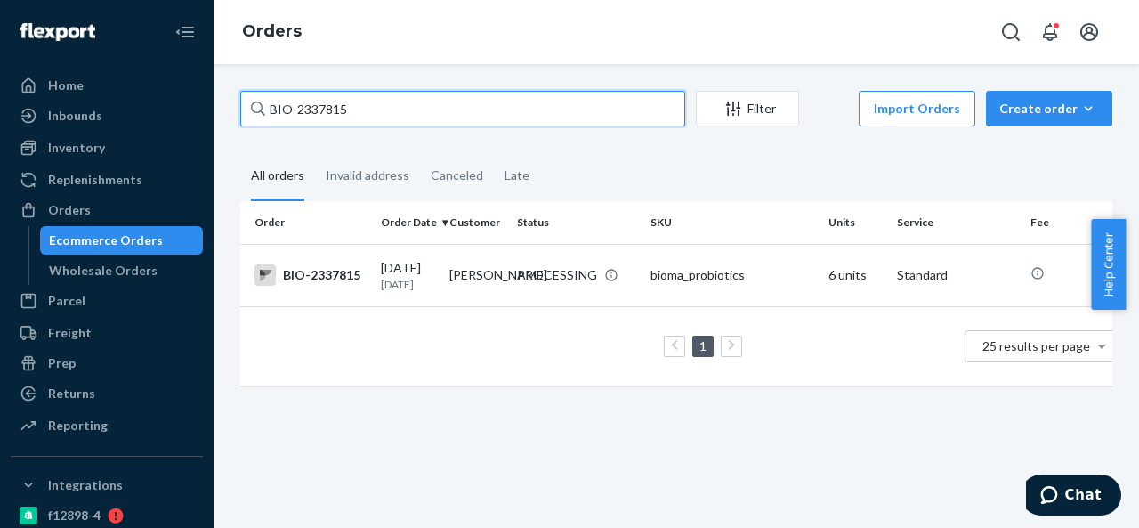
paste input "CB-3988516"
type input "CB-3988516"
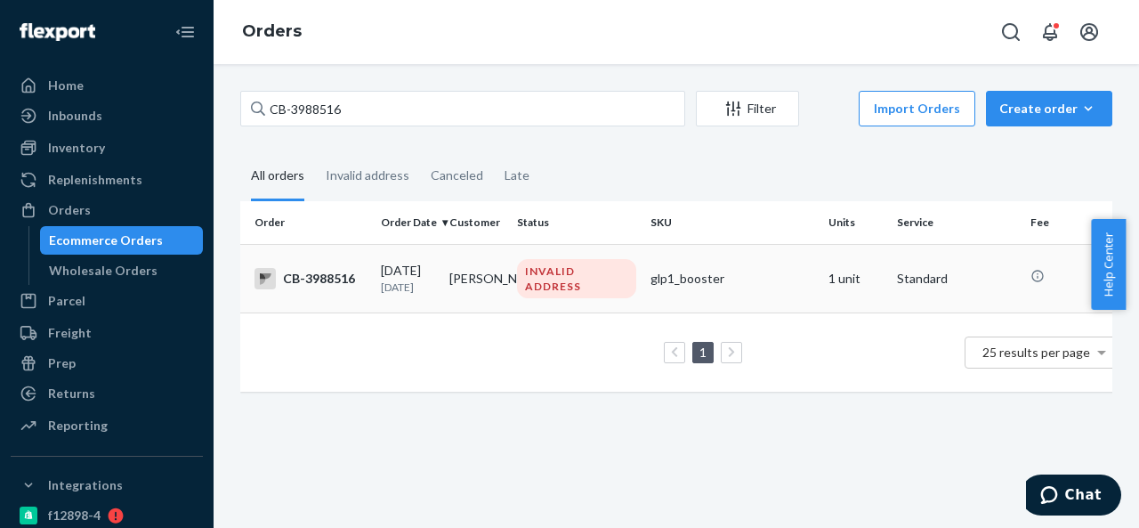
click at [494, 268] on td "[PERSON_NAME]" at bounding box center [476, 278] width 68 height 68
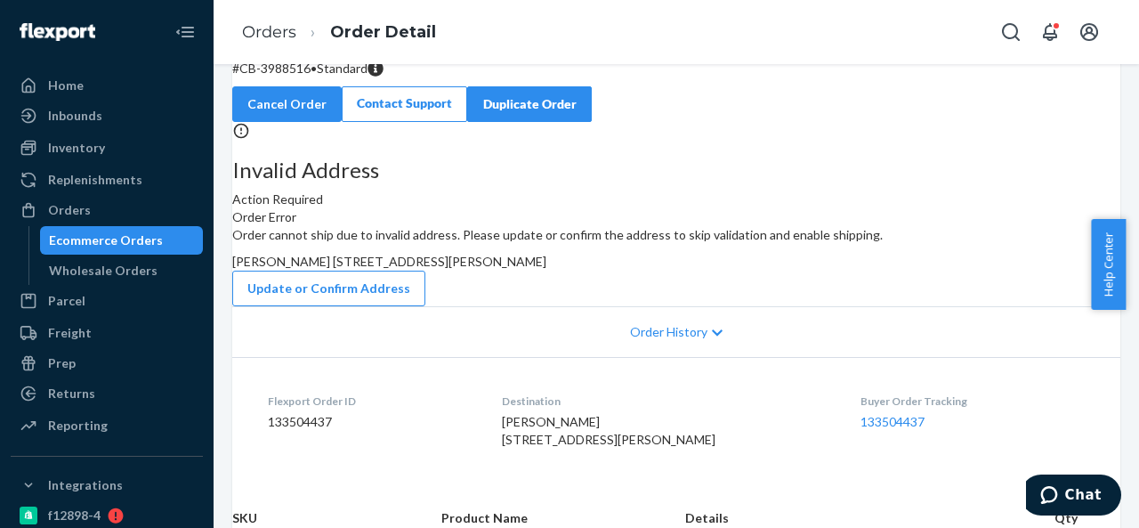
scroll to position [89, 0]
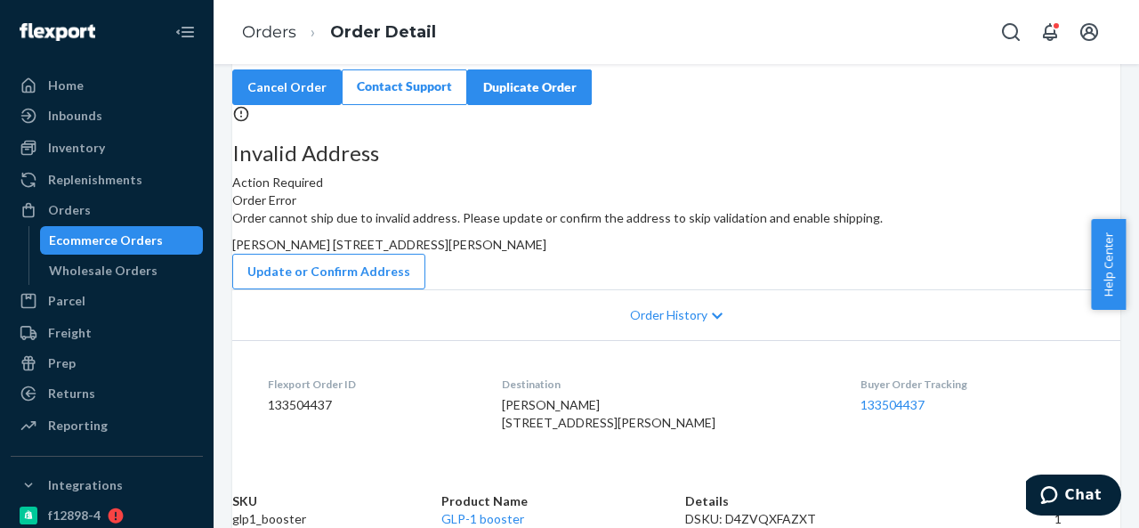
drag, startPoint x: 654, startPoint y: 303, endPoint x: 694, endPoint y: 366, distance: 74.8
click at [694, 289] on div "Order cannot ship due to invalid address. Please update or confirm the address …" at bounding box center [676, 249] width 888 height 80
click at [512, 191] on div "Invalid Address Action Required" at bounding box center [676, 148] width 888 height 86
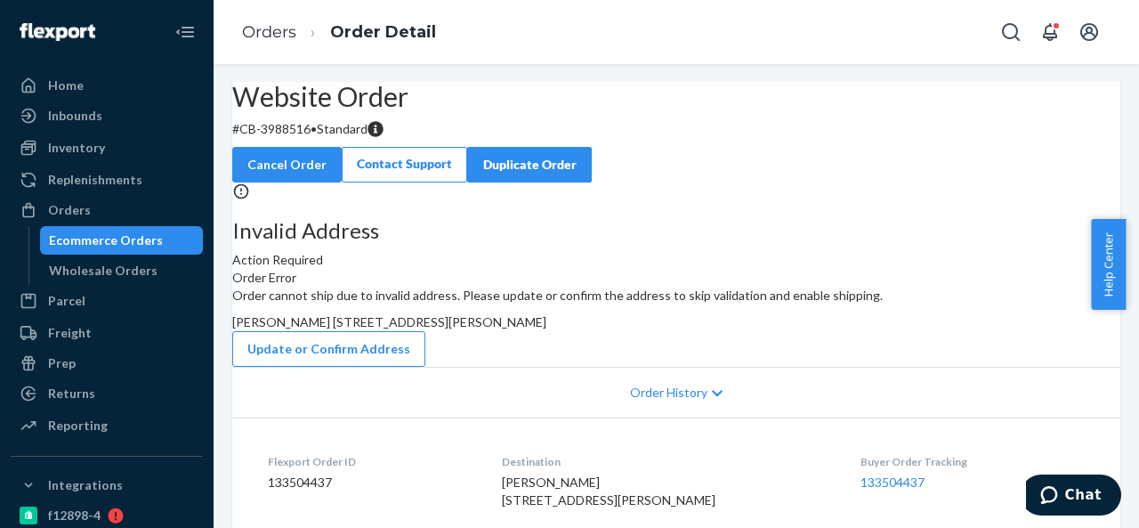
click at [318, 138] on p "# CB-3988516 • Standard" at bounding box center [676, 129] width 888 height 18
click at [96, 201] on div "Orders" at bounding box center [106, 209] width 189 height 25
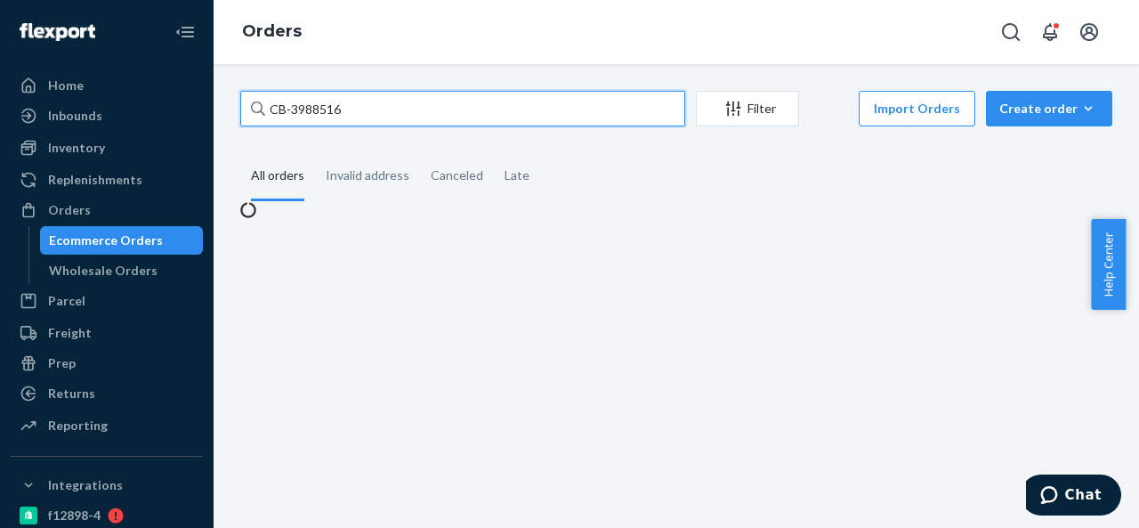
click at [395, 102] on input "CB-3988516" at bounding box center [462, 109] width 445 height 36
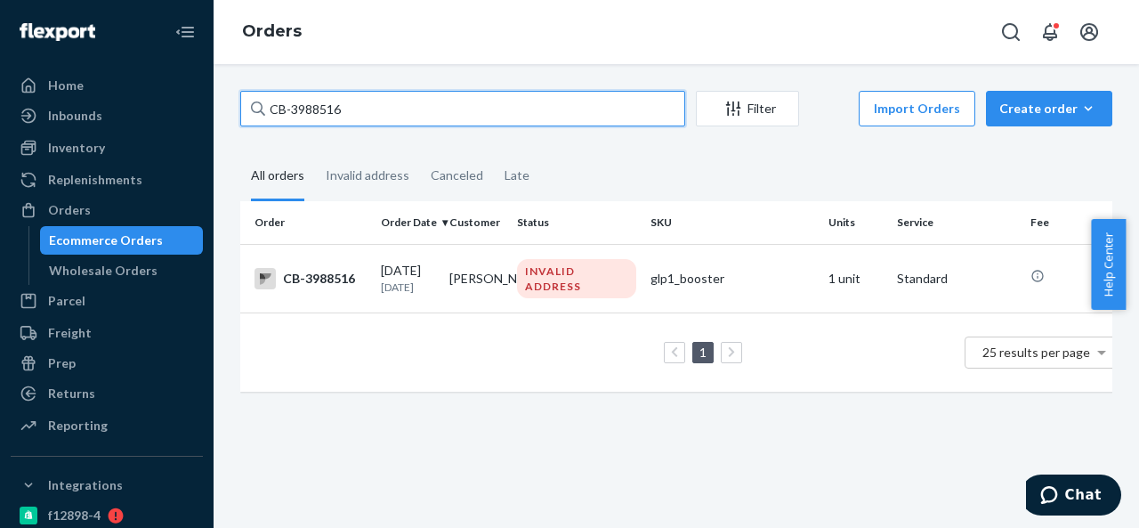
paste input "BIO-2337882"
type input "BIO-2337882"
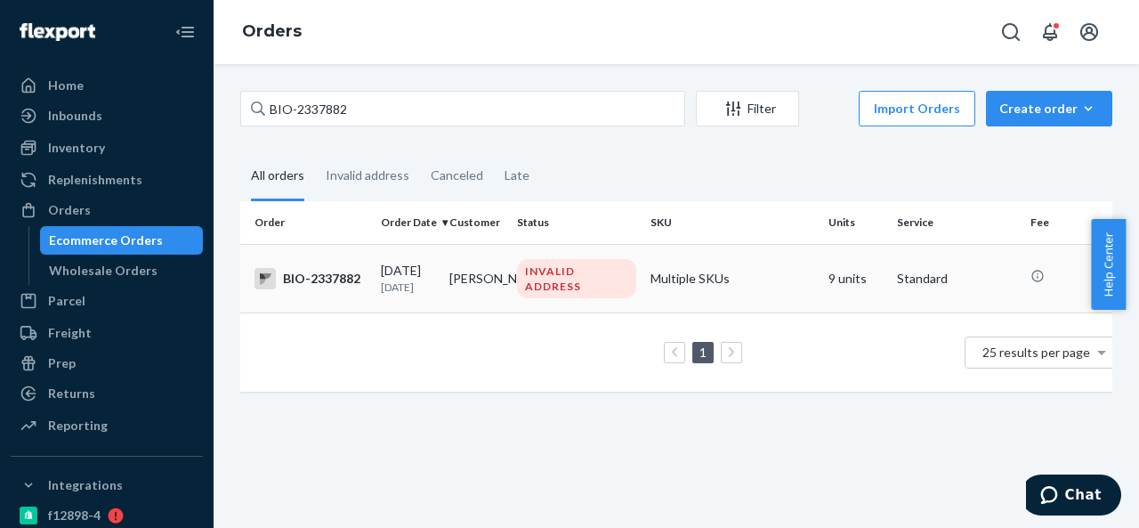
click at [495, 261] on td "[PERSON_NAME]" at bounding box center [476, 278] width 68 height 68
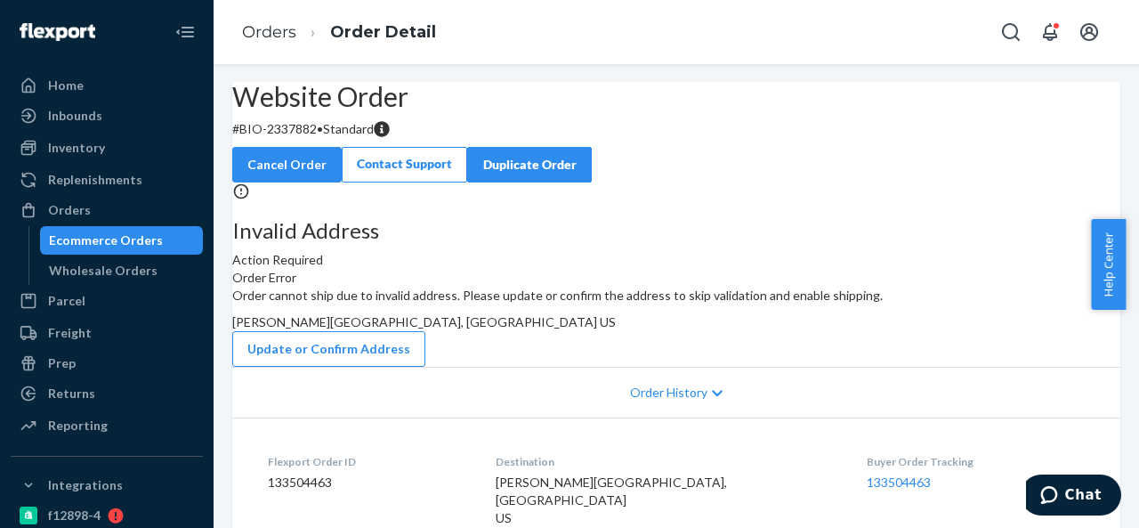
click at [322, 138] on p "# BIO-2337882 • Standard" at bounding box center [676, 129] width 888 height 18
drag, startPoint x: 285, startPoint y: 173, endPoint x: 358, endPoint y: 173, distance: 73.8
click at [358, 138] on p "# BIO-2337882 • Standard" at bounding box center [676, 129] width 888 height 18
click at [616, 329] on span "[PERSON_NAME][GEOGRAPHIC_DATA], [GEOGRAPHIC_DATA] US" at bounding box center [423, 321] width 383 height 15
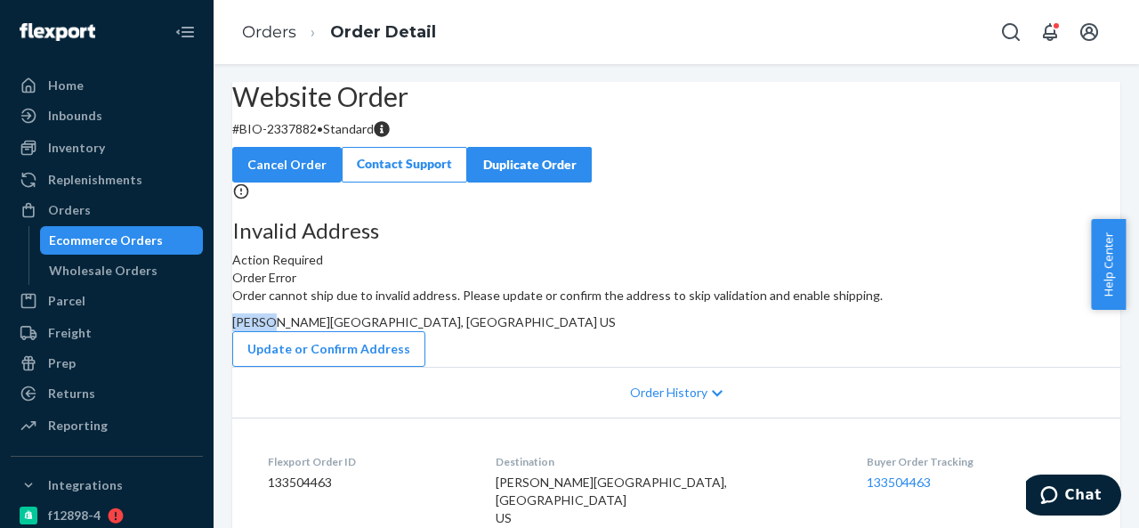
drag, startPoint x: 658, startPoint y: 372, endPoint x: 660, endPoint y: 351, distance: 20.5
click at [616, 329] on span "[PERSON_NAME][GEOGRAPHIC_DATA], [GEOGRAPHIC_DATA] US" at bounding box center [423, 321] width 383 height 15
click at [85, 218] on div "Orders" at bounding box center [69, 210] width 43 height 18
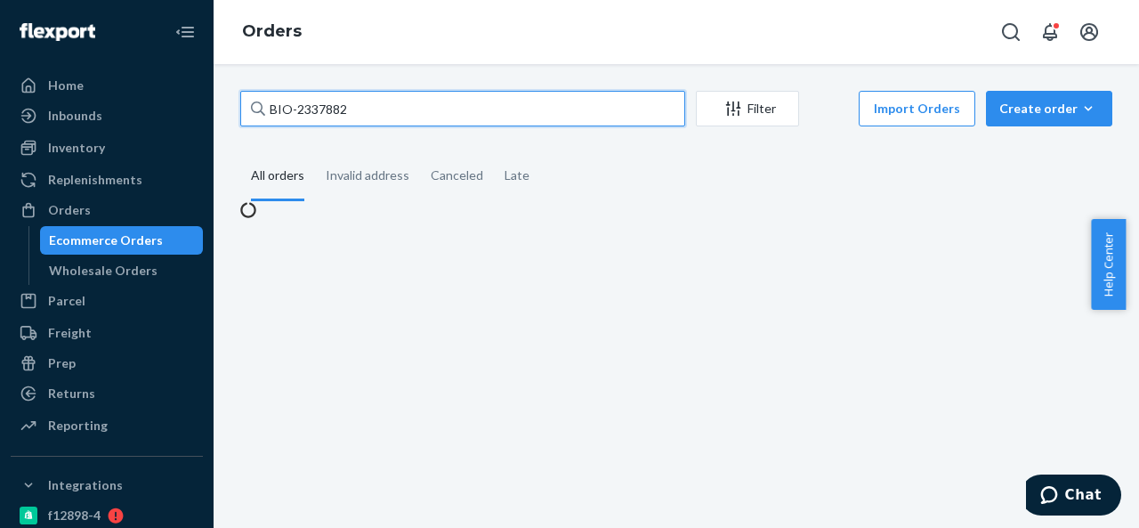
click at [384, 117] on input "BIO-2337882" at bounding box center [462, 109] width 445 height 36
paste input "CB-3988690"
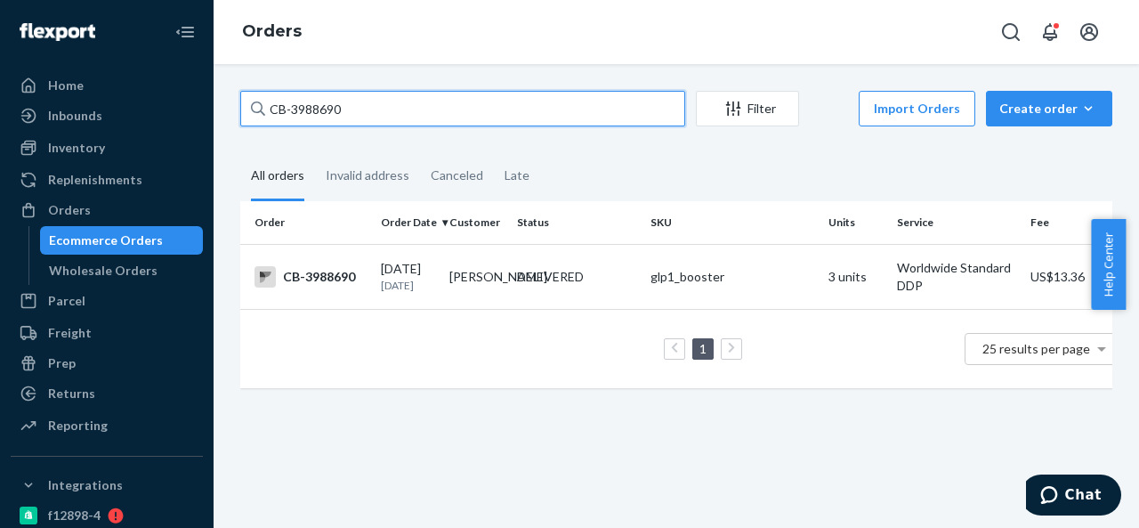
paste input "BIO-2338481"
paste input "754"
paste input "9011"
paste input "40324"
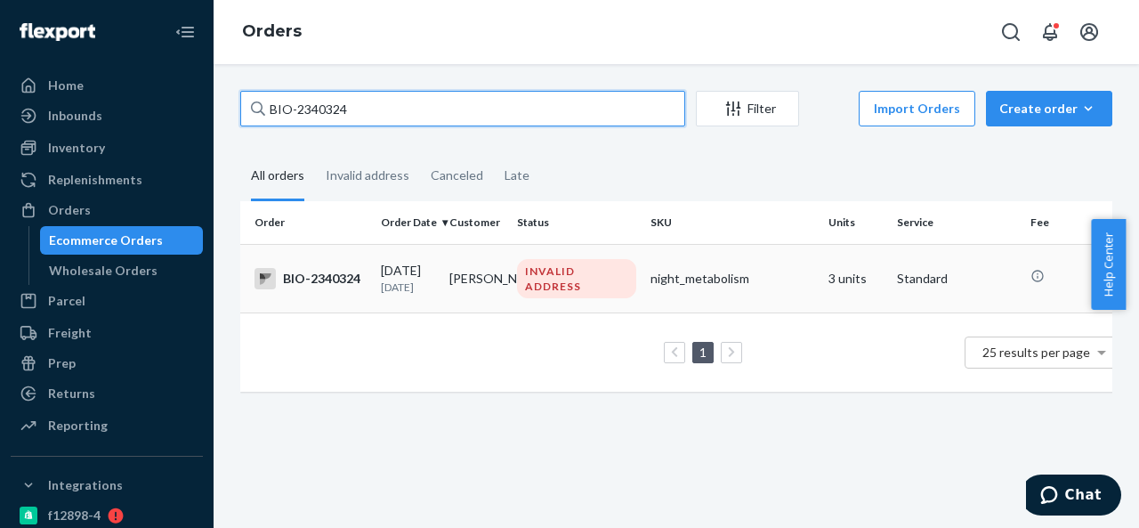
type input "BIO-2340324"
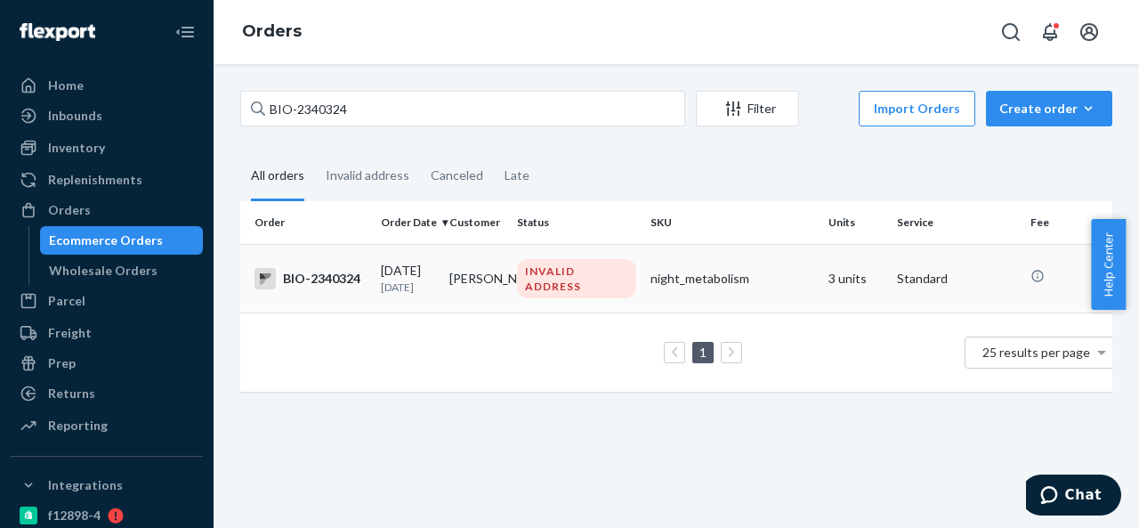
click at [502, 279] on td "[PERSON_NAME]" at bounding box center [476, 278] width 68 height 68
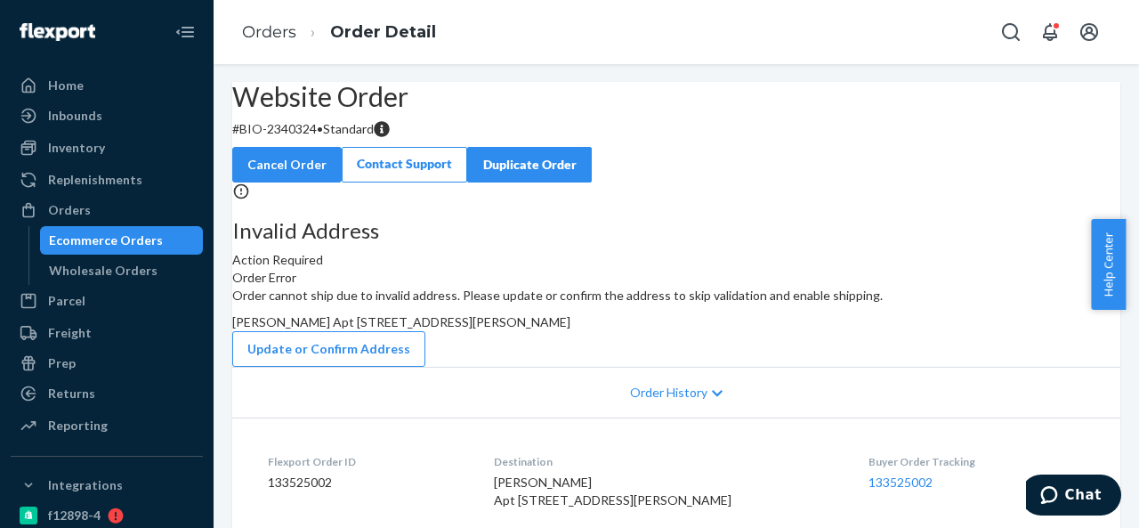
click at [340, 138] on p "# BIO-2340324 • Standard" at bounding box center [676, 129] width 888 height 18
drag, startPoint x: 282, startPoint y: 174, endPoint x: 357, endPoint y: 175, distance: 74.7
click at [357, 138] on p "# BIO-2340324 • Standard" at bounding box center [676, 129] width 888 height 18
click at [570, 329] on span "[PERSON_NAME] Apt [STREET_ADDRESS][PERSON_NAME]" at bounding box center [401, 321] width 338 height 15
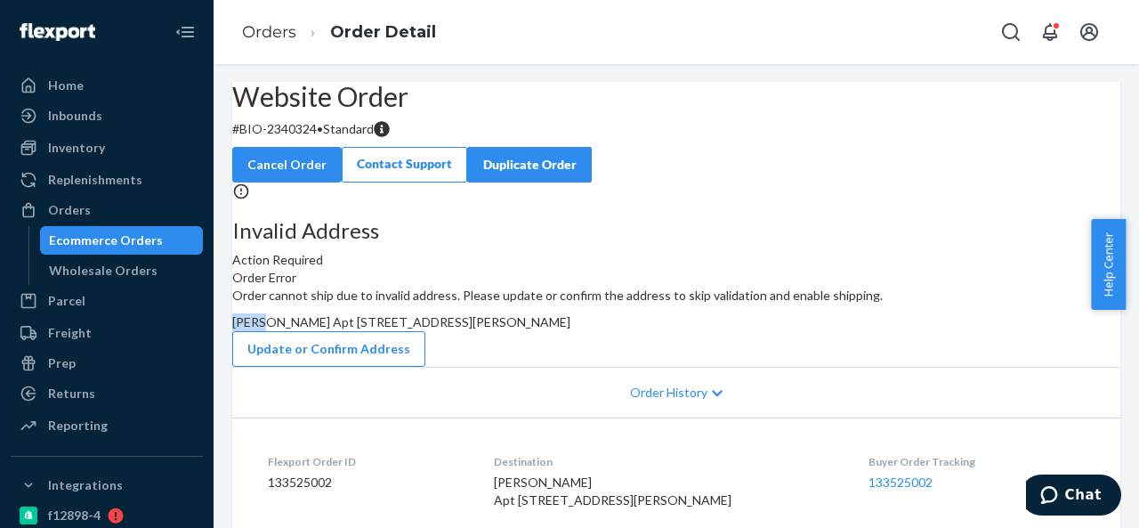
click at [570, 329] on span "[PERSON_NAME] Apt [STREET_ADDRESS][PERSON_NAME]" at bounding box center [401, 321] width 338 height 15
click at [125, 208] on div "Orders" at bounding box center [106, 209] width 189 height 25
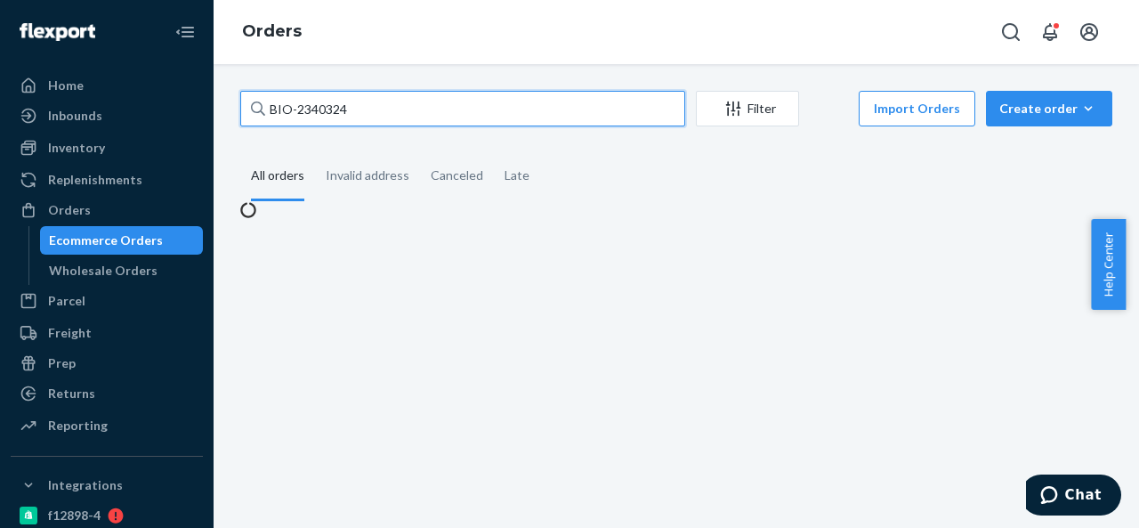
click at [395, 105] on input "BIO-2340324" at bounding box center [462, 109] width 445 height 36
paste input "39"
type input "BIO-2340339"
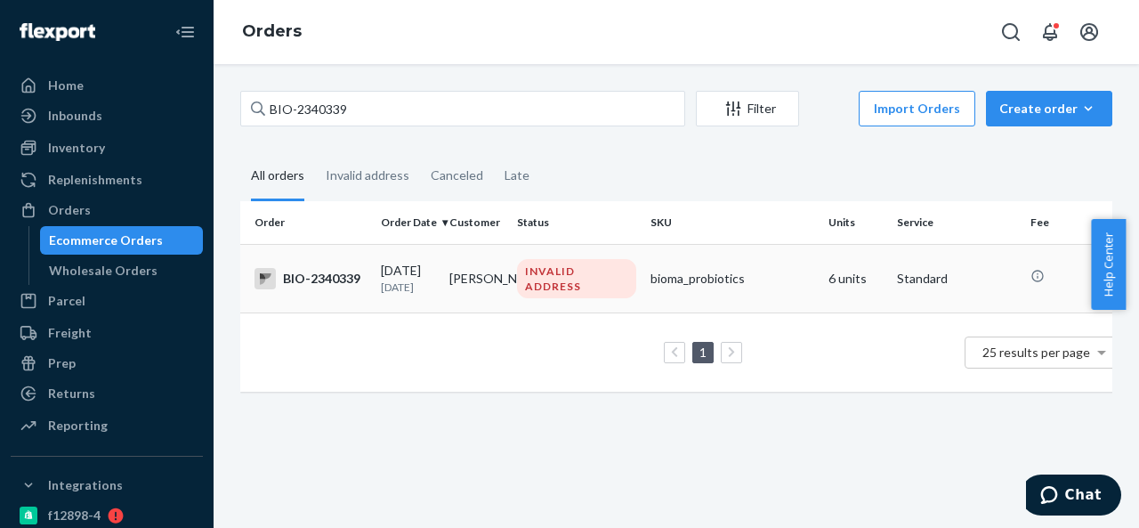
click at [500, 263] on td "[PERSON_NAME]" at bounding box center [476, 278] width 68 height 68
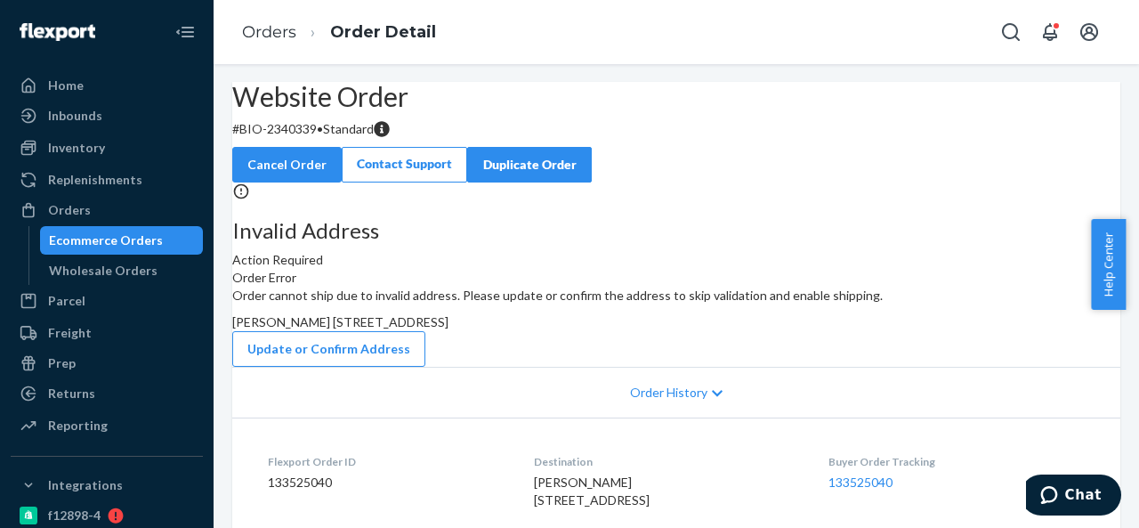
scroll to position [89, 0]
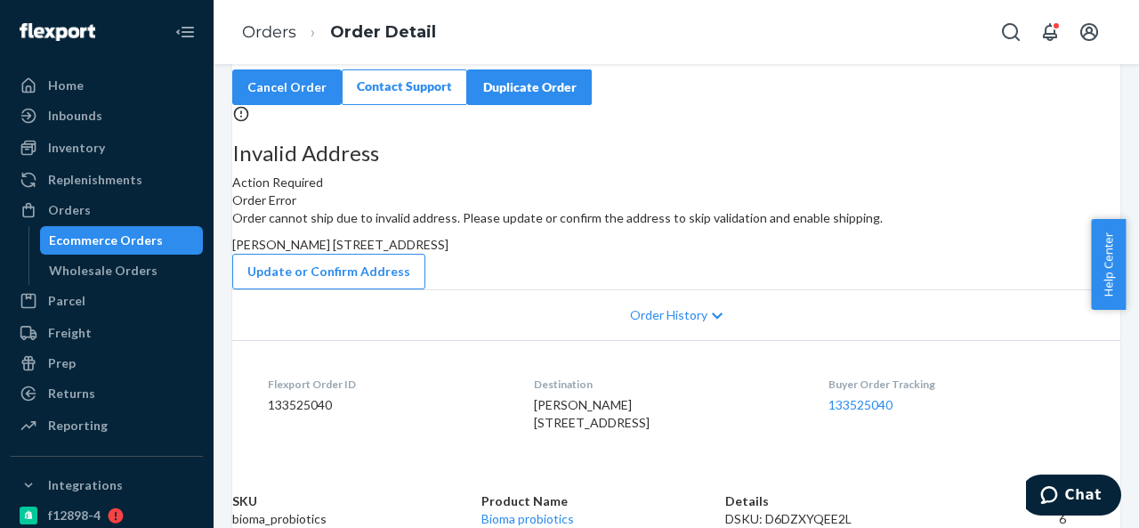
drag, startPoint x: 651, startPoint y: 303, endPoint x: 687, endPoint y: 334, distance: 47.3
click at [687, 289] on div "Order cannot ship due to invalid address. Please update or confirm the address …" at bounding box center [676, 249] width 888 height 80
click at [425, 289] on button "Update or Confirm Address" at bounding box center [328, 272] width 193 height 36
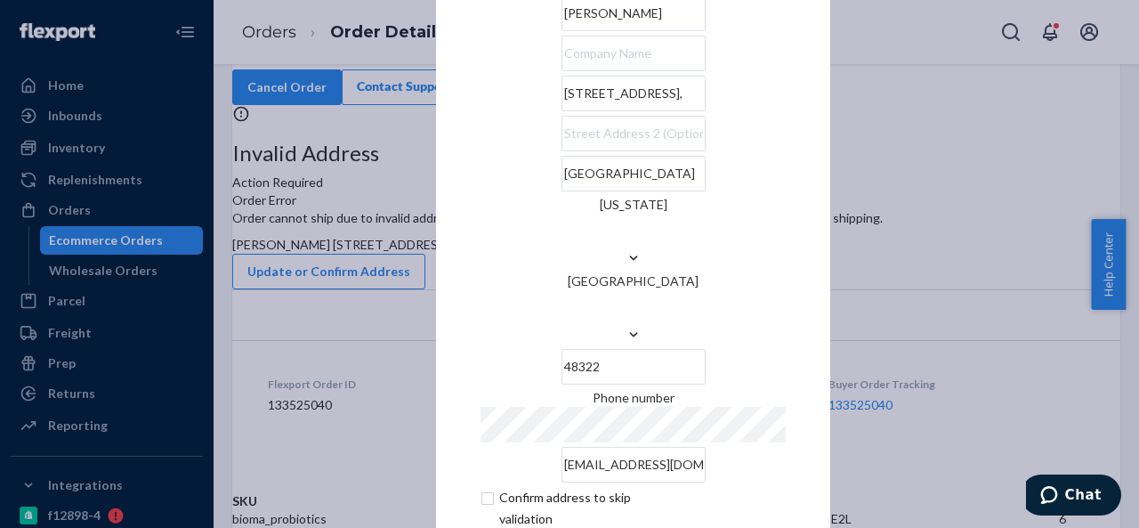
click at [691, 111] on input "[STREET_ADDRESS]," at bounding box center [633, 94] width 144 height 36
paste input "Pebblecreek RdWest [GEOGRAPHIC_DATA]"
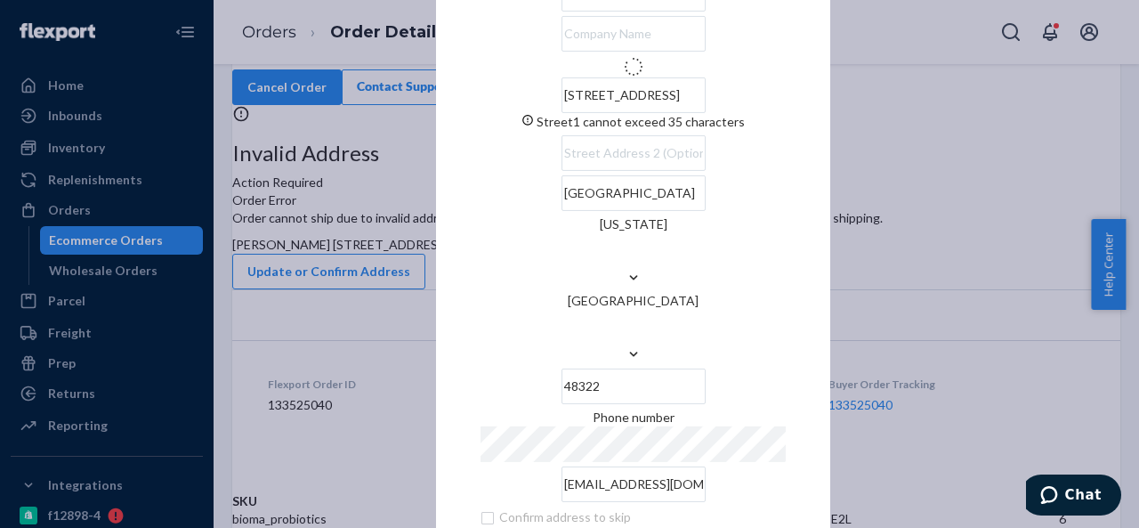
scroll to position [0, 0]
type input "[STREET_ADDRESS]"
type input "[US_STATE]"
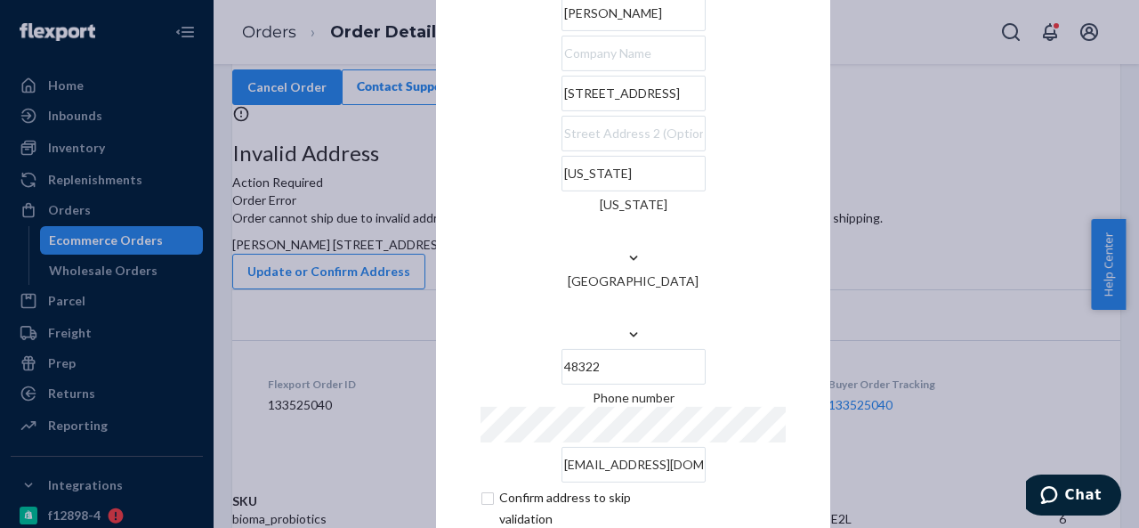
click at [561, 111] on input "[STREET_ADDRESS]" at bounding box center [633, 94] width 144 height 36
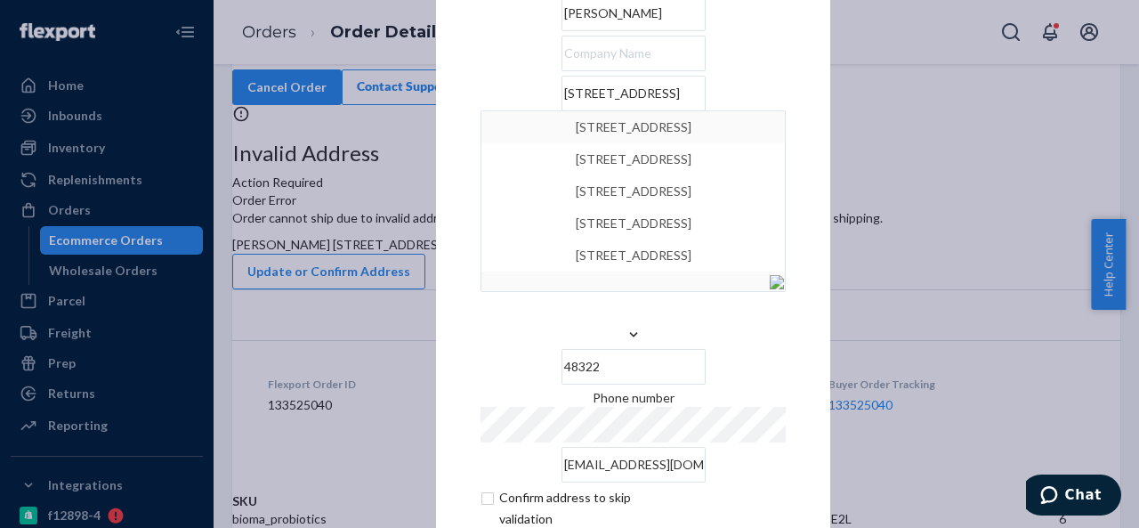
type input "[STREET_ADDRESS]"
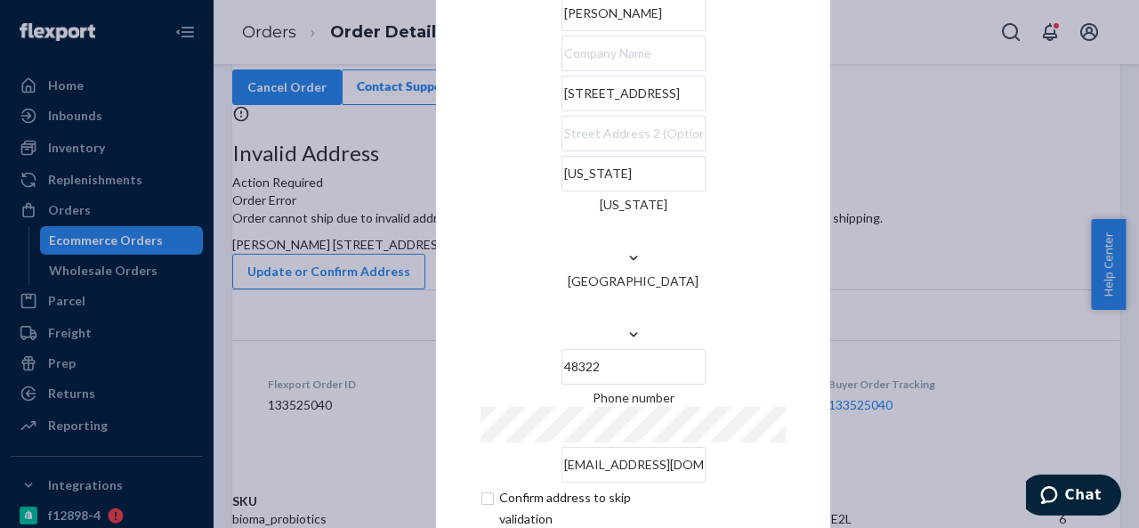
scroll to position [72, 0]
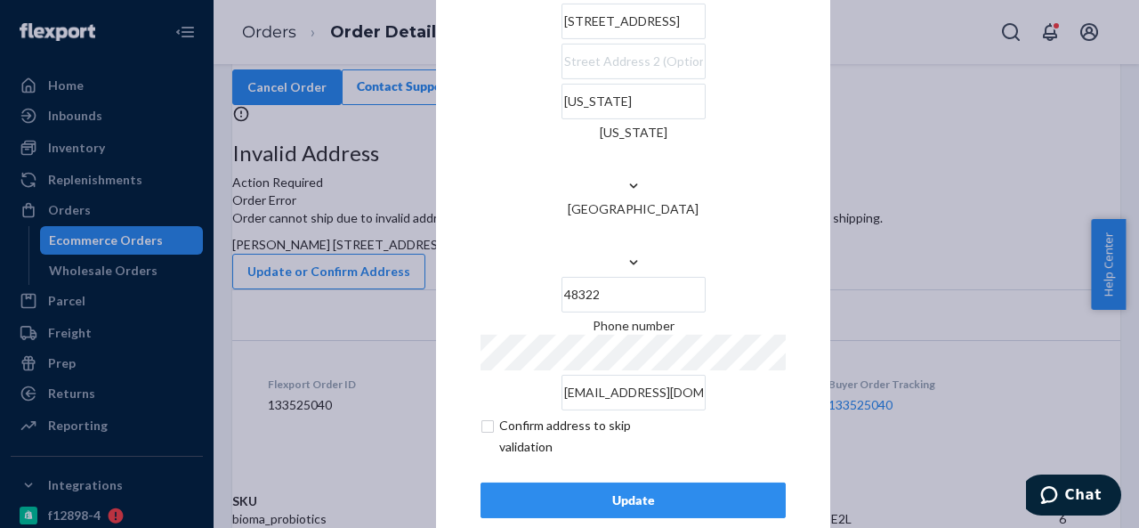
click at [613, 491] on div "Update" at bounding box center [632, 500] width 275 height 18
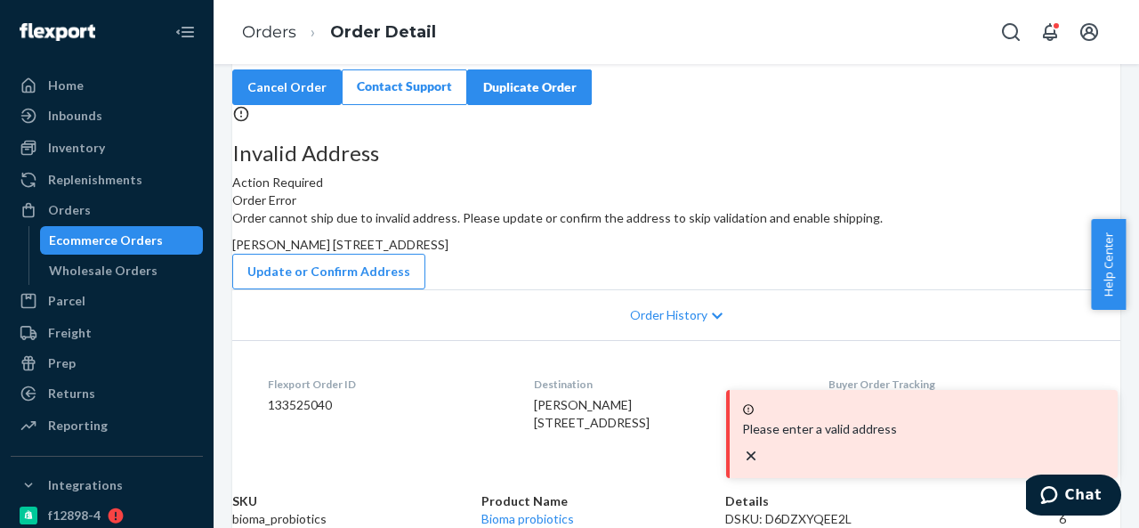
scroll to position [178, 0]
click at [425, 288] on button "Update or Confirm Address" at bounding box center [328, 272] width 193 height 36
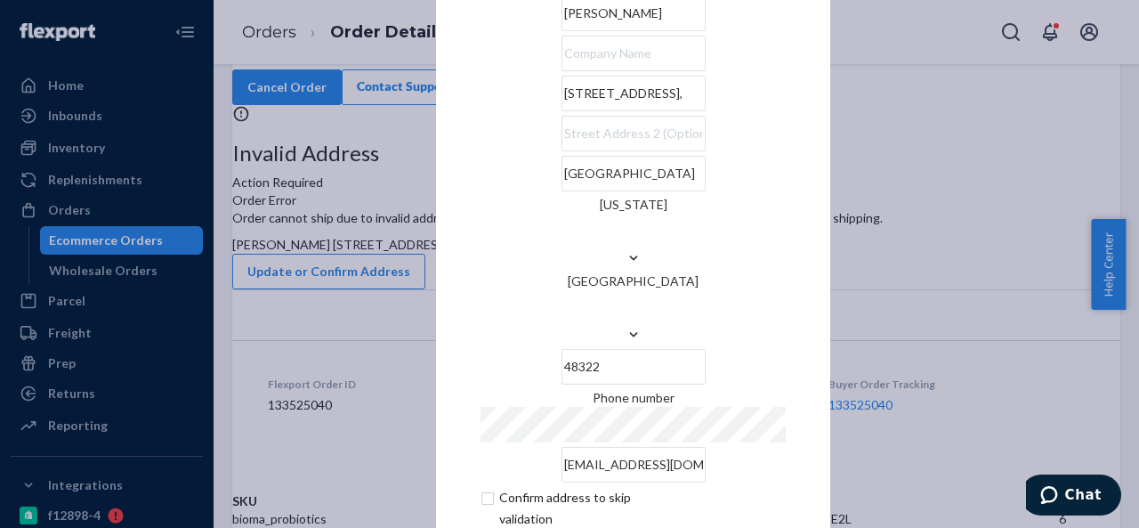
click at [675, 111] on input "[STREET_ADDRESS]," at bounding box center [633, 94] width 144 height 36
paste input "Pebblecreek Rd"
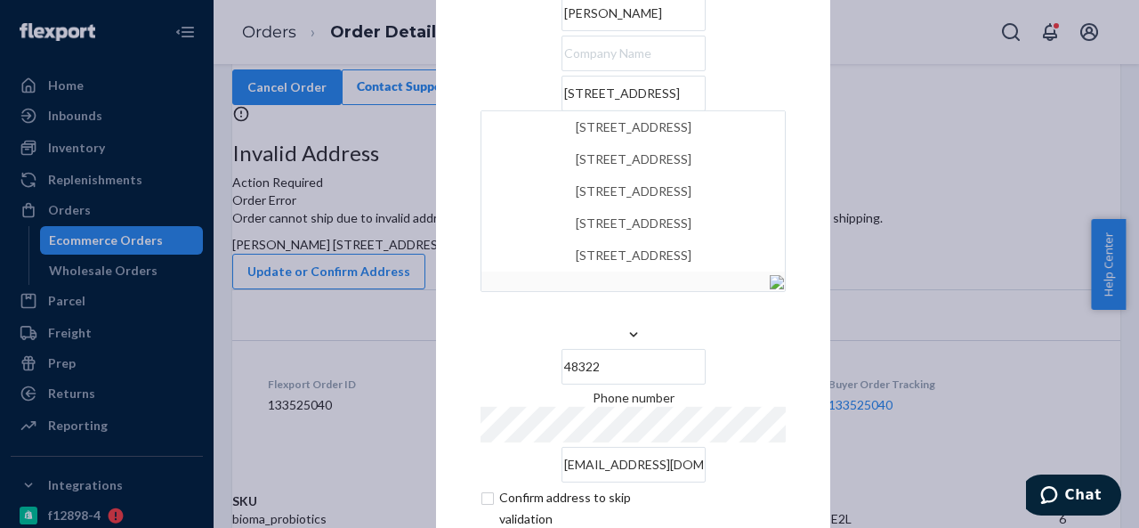
type input "[STREET_ADDRESS]"
click at [427, 168] on div "× Update Address [PERSON_NAME] [STREET_ADDRESS][GEOGRAPHIC_DATA][STREET_ADDRESS…" at bounding box center [569, 264] width 1139 height 528
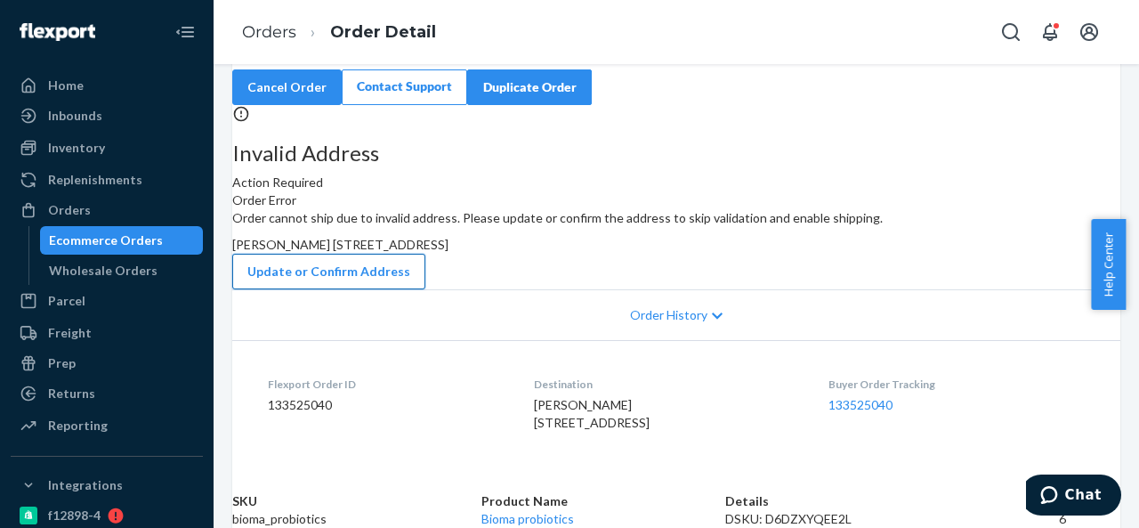
click at [425, 280] on button "Update or Confirm Address" at bounding box center [328, 272] width 193 height 36
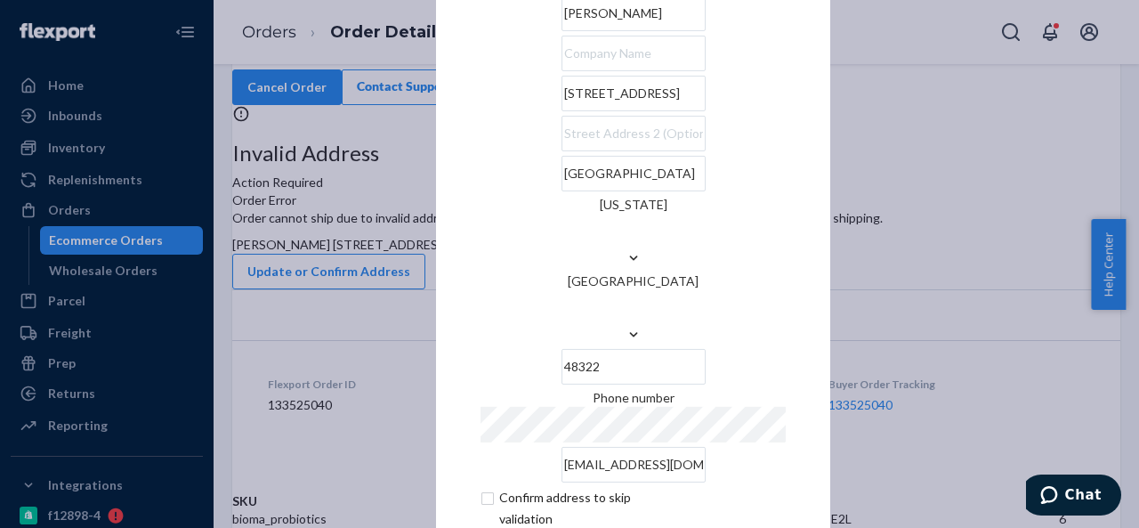
click at [580, 191] on input "[GEOGRAPHIC_DATA]" at bounding box center [633, 174] width 144 height 36
paste input "Township"
type input "[GEOGRAPHIC_DATA]"
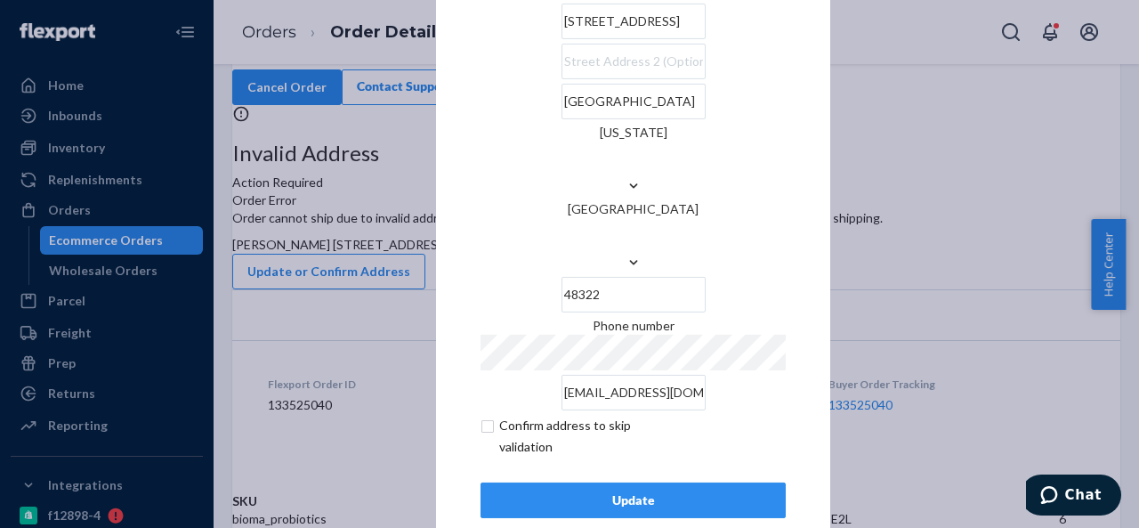
click at [485, 415] on input "checkbox" at bounding box center [583, 436] width 206 height 43
checkbox input "true"
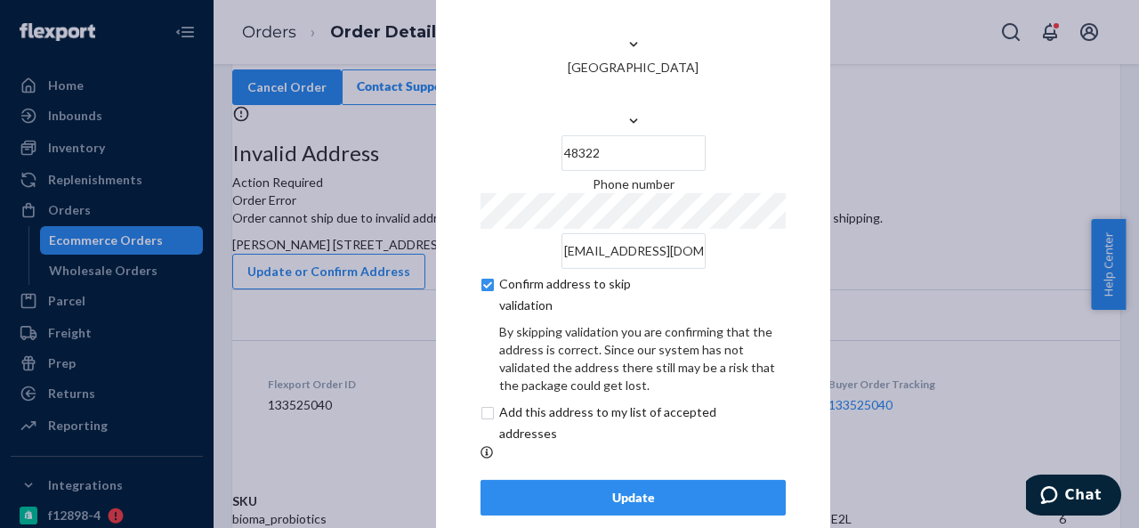
scroll to position [147, 0]
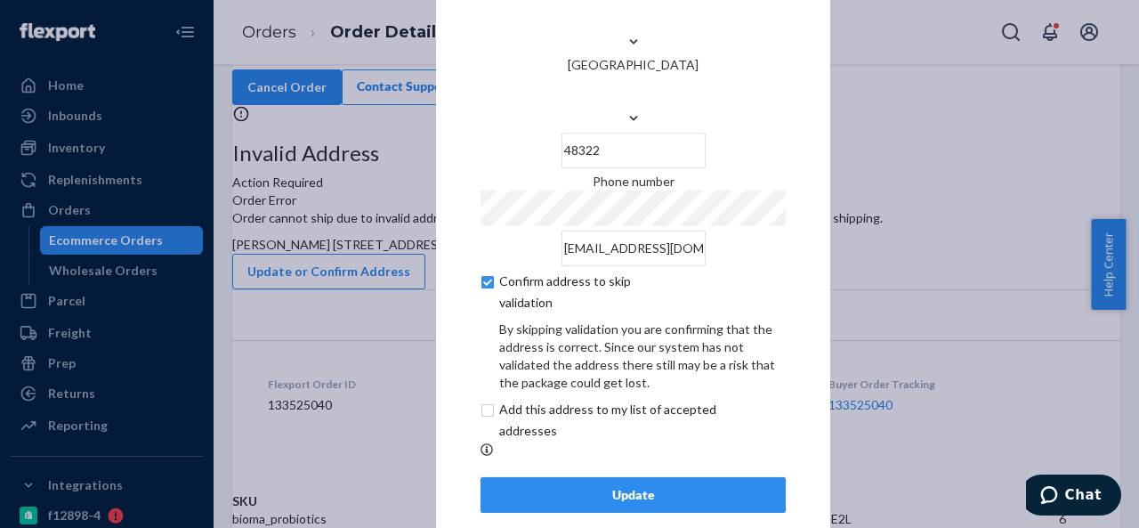
click at [636, 486] on div "Update" at bounding box center [632, 495] width 275 height 18
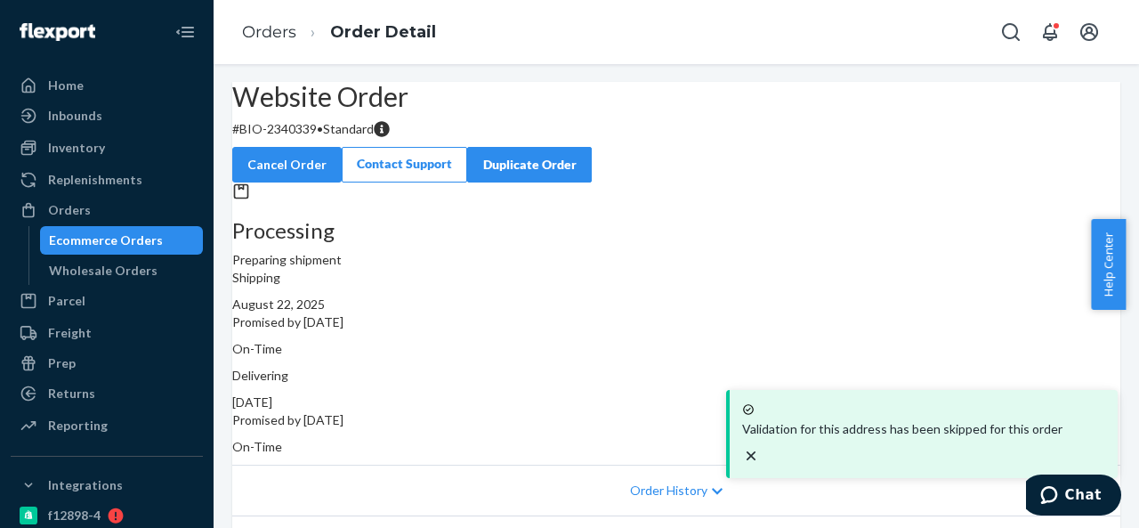
scroll to position [178, 0]
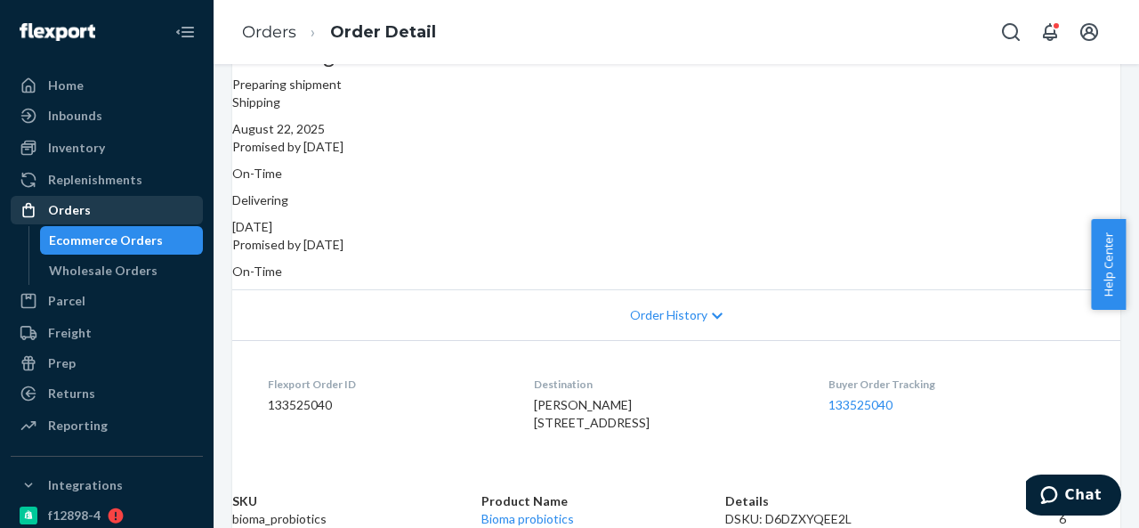
click at [75, 202] on div "Orders" at bounding box center [69, 210] width 43 height 18
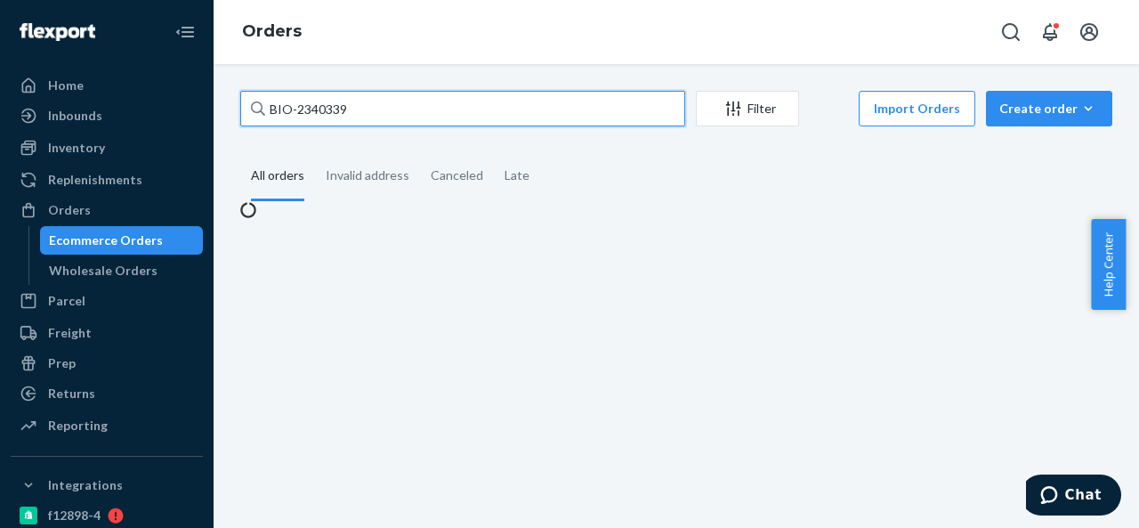
click at [479, 101] on input "BIO-2340339" at bounding box center [462, 109] width 445 height 36
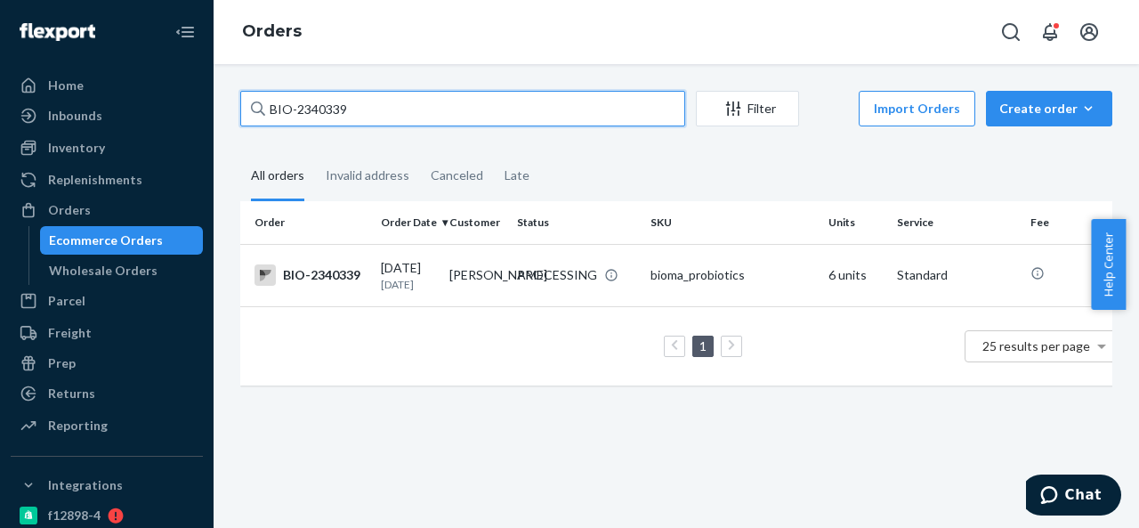
paste input "3340"
type input "BIO-2333409"
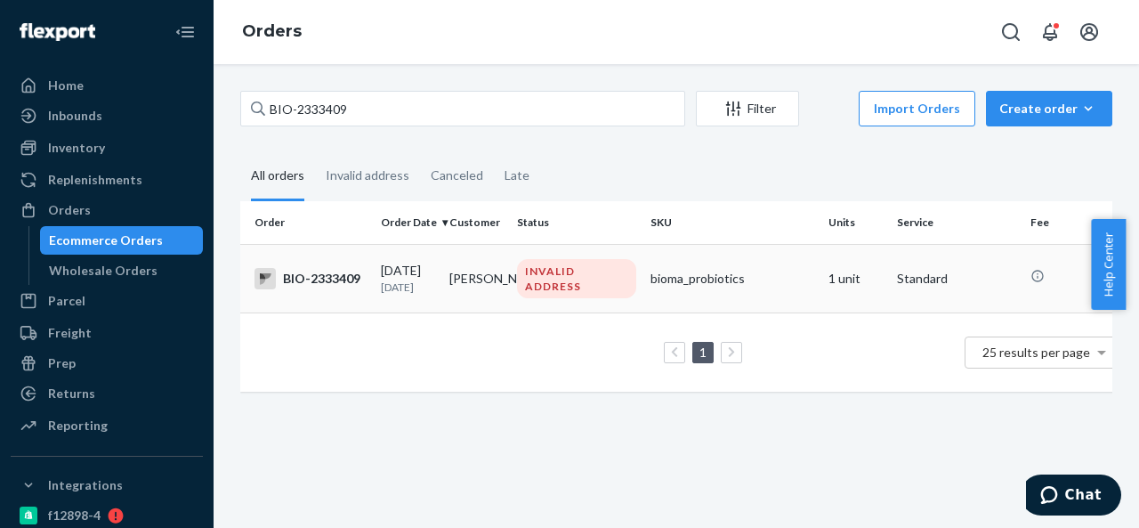
click at [490, 275] on td "[PERSON_NAME]" at bounding box center [476, 278] width 68 height 68
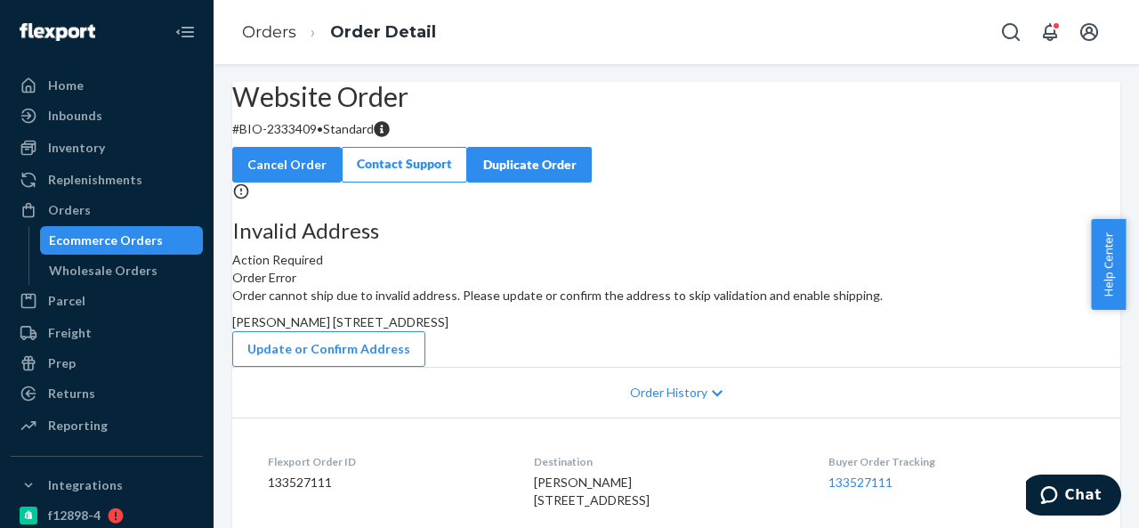
click at [310, 138] on p "# BIO-2333409 • Standard" at bounding box center [676, 129] width 888 height 18
drag, startPoint x: 285, startPoint y: 173, endPoint x: 360, endPoint y: 173, distance: 75.6
click at [360, 138] on p "# BIO-2333409 • Standard" at bounding box center [676, 129] width 888 height 18
click at [448, 329] on span "[PERSON_NAME] [STREET_ADDRESS]" at bounding box center [340, 321] width 216 height 15
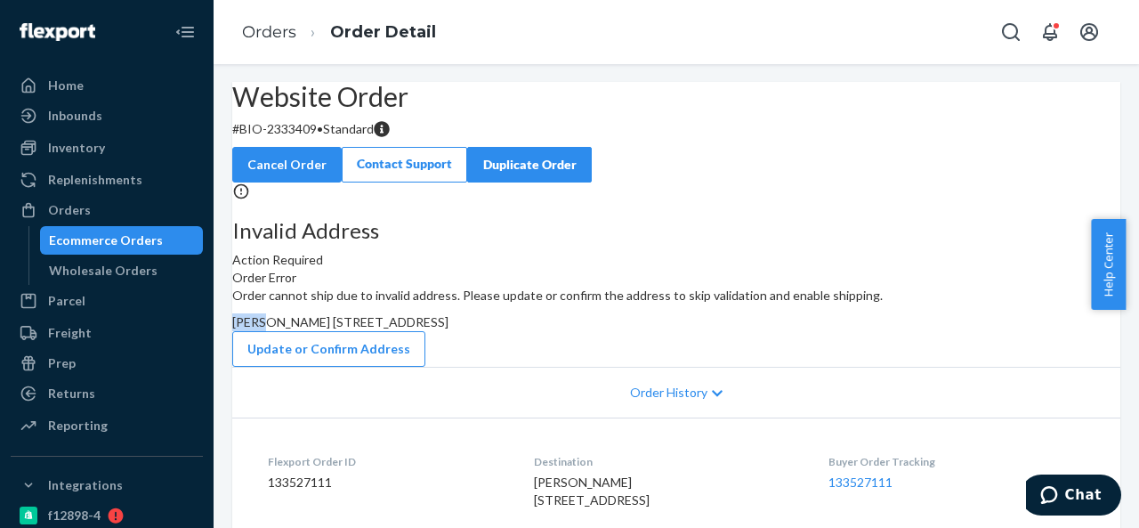
click at [448, 329] on span "[PERSON_NAME] [STREET_ADDRESS]" at bounding box center [340, 321] width 216 height 15
click at [102, 208] on div "Orders" at bounding box center [106, 209] width 189 height 25
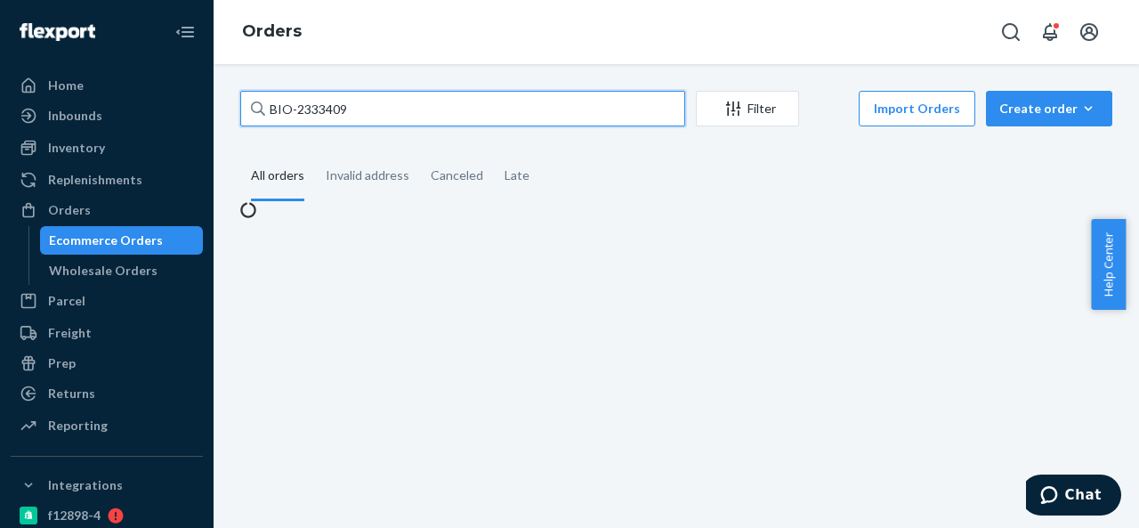
click at [400, 112] on input "BIO-2333409" at bounding box center [462, 109] width 445 height 36
paste input "41285"
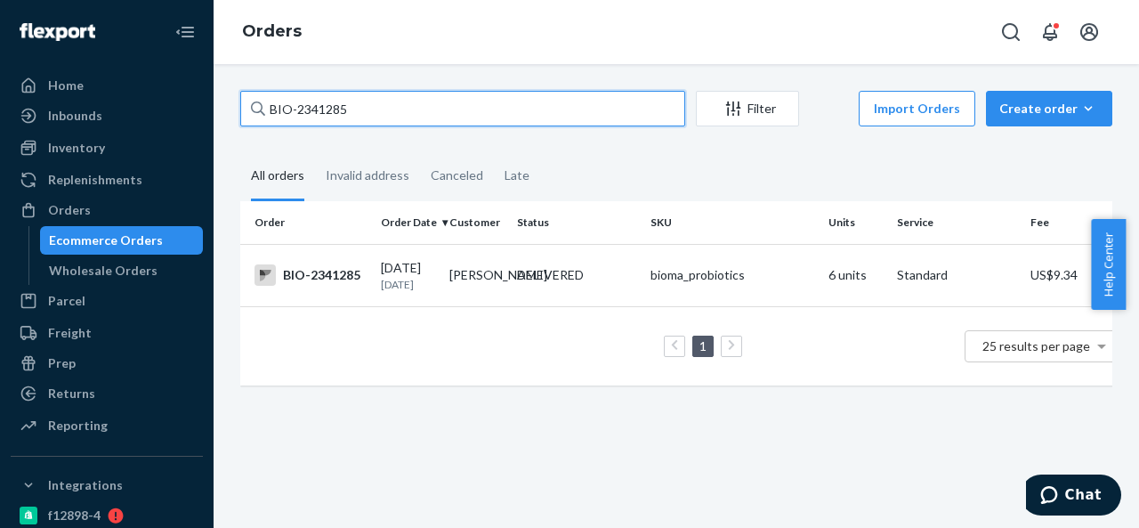
paste input "CB-3990693"
type input "CB-3990693"
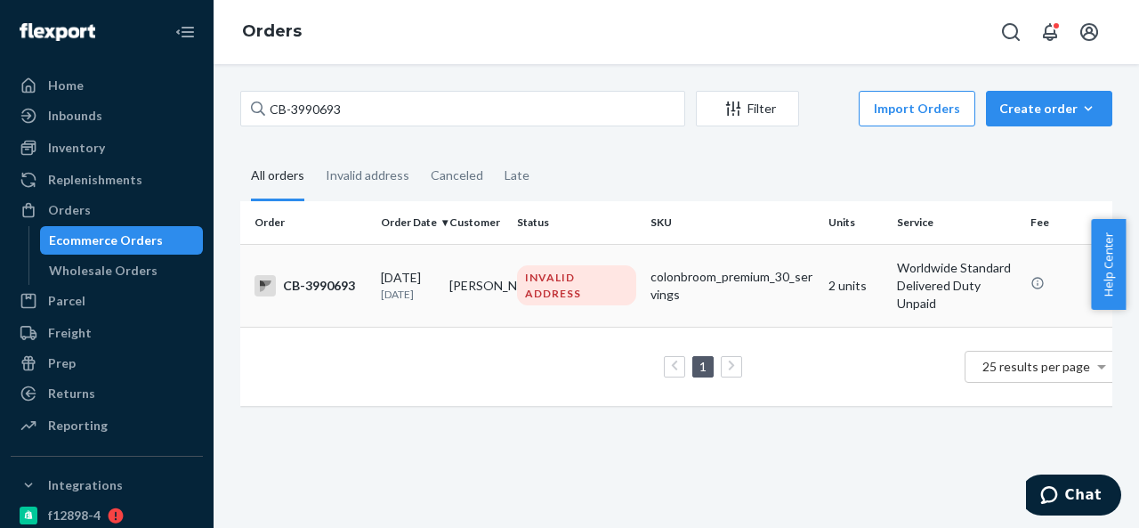
click at [503, 275] on td "[PERSON_NAME]" at bounding box center [476, 285] width 68 height 83
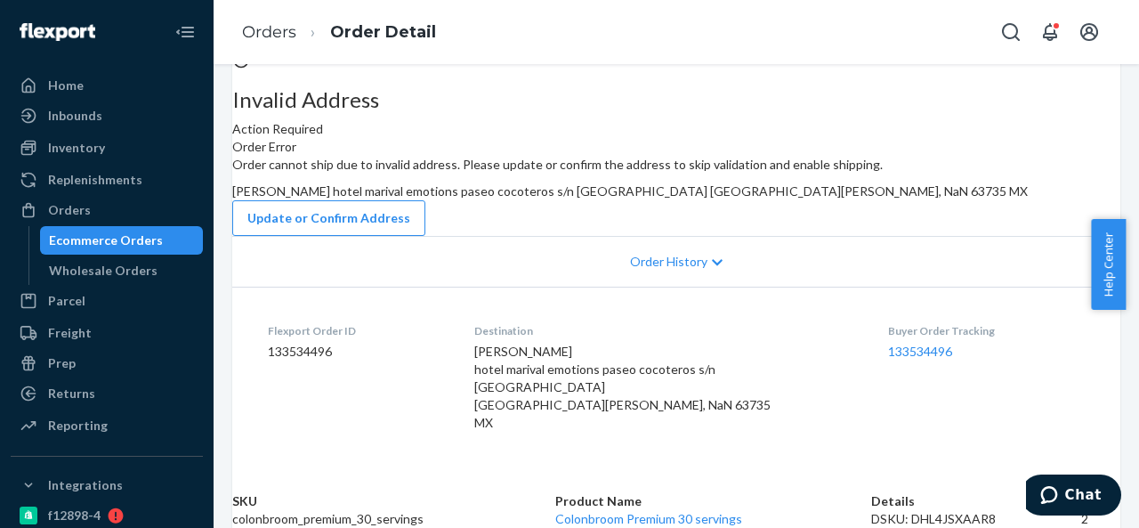
scroll to position [178, 0]
drag, startPoint x: 654, startPoint y: 211, endPoint x: 697, endPoint y: 268, distance: 71.7
click at [697, 200] on div "[PERSON_NAME] hotel marival emotions paseo cocoteros s/n [GEOGRAPHIC_DATA] [GEO…" at bounding box center [676, 191] width 888 height 18
click at [425, 236] on button "Update or Confirm Address" at bounding box center [328, 218] width 193 height 36
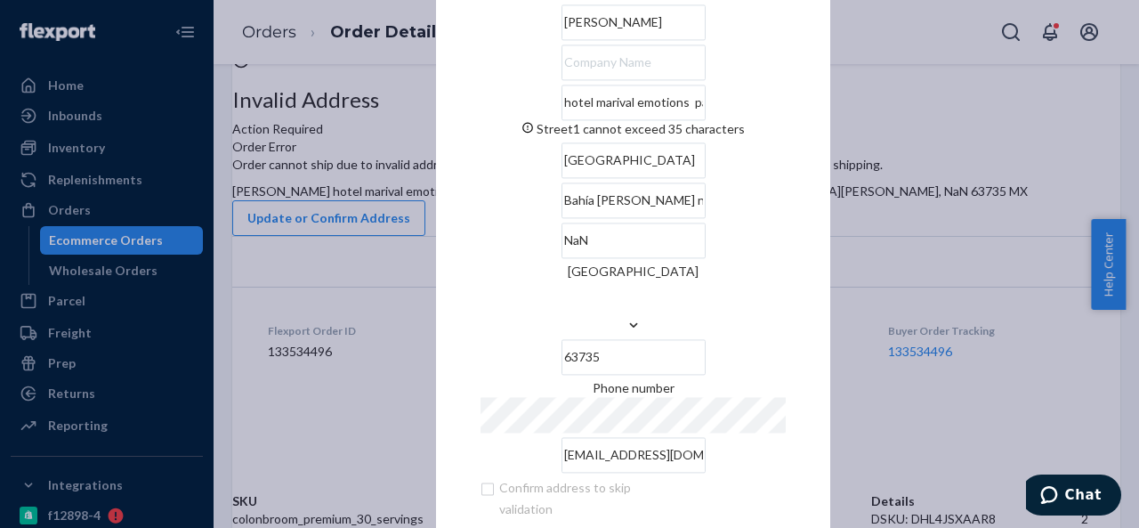
click at [667, 120] on input "hotel marival emotions paseo cocoteros s/n" at bounding box center [633, 103] width 144 height 36
paste input "Paseo de los Cocoteros S/N, 63735 [GEOGRAPHIC_DATA], [GEOGRAPHIC_DATA], [GEOGRA…"
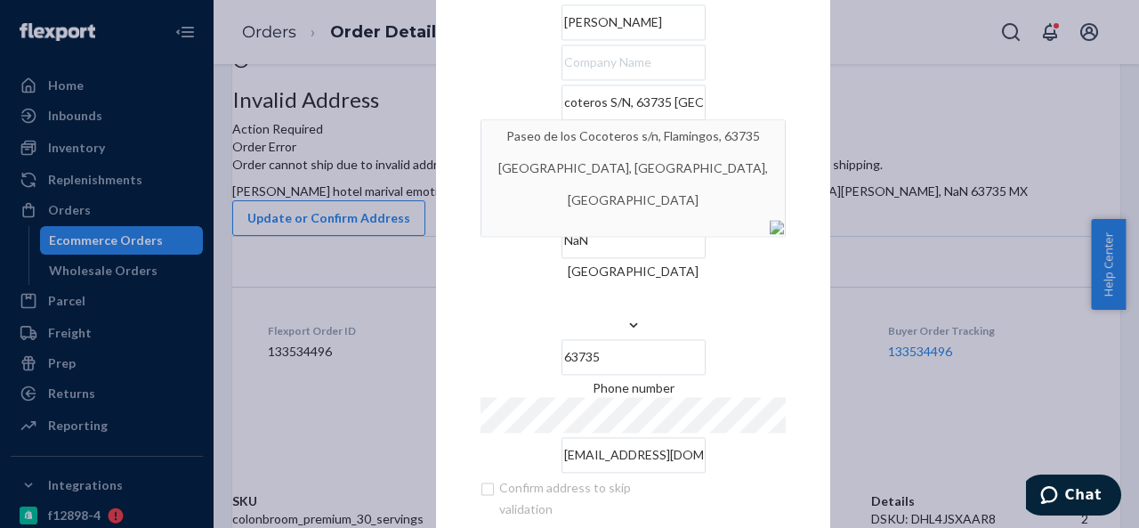
scroll to position [0, 0]
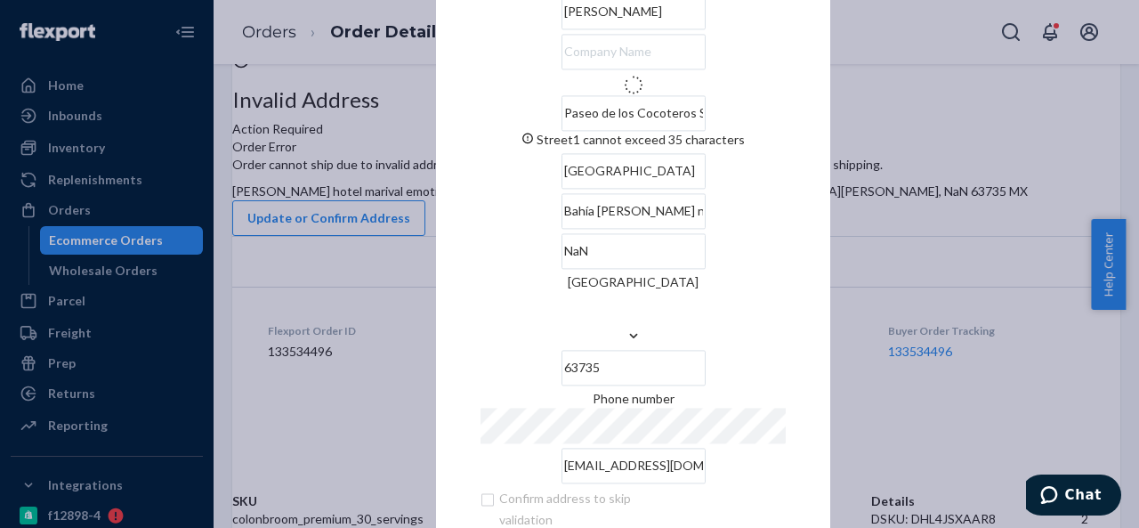
type input "Paseo de los Cocoteros"
type input "[GEOGRAPHIC_DATA]"
type input "Nay."
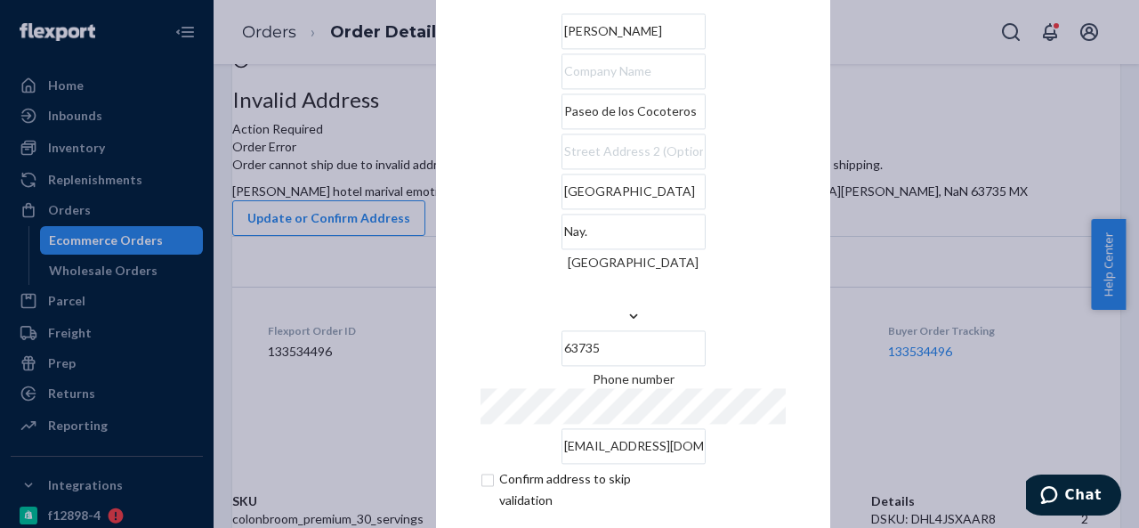
click at [619, 89] on input "text" at bounding box center [633, 71] width 144 height 36
paste input "Marival Emotions Resort & Suites [GEOGRAPHIC_DATA] by Mercure"
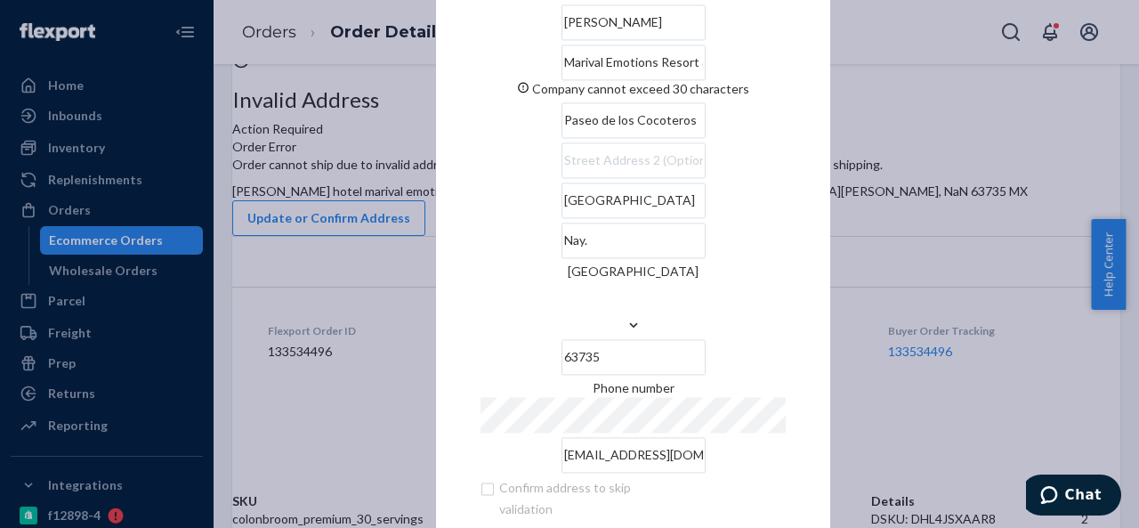
scroll to position [0, 73]
drag, startPoint x: 684, startPoint y: 84, endPoint x: 756, endPoint y: 82, distance: 72.1
click at [705, 80] on input "Marival Emotions Resort & Suites [GEOGRAPHIC_DATA] by Mercure" at bounding box center [633, 62] width 144 height 36
drag, startPoint x: 679, startPoint y: 92, endPoint x: 763, endPoint y: 92, distance: 84.5
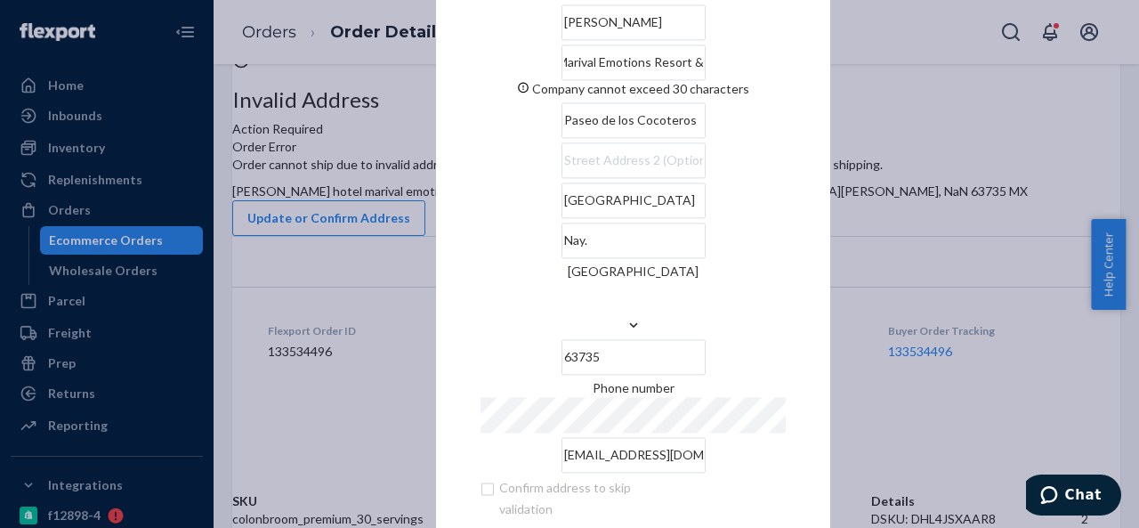
click at [705, 80] on input "Marival Emotions Resort & Suites [GEOGRAPHIC_DATA]" at bounding box center [633, 62] width 144 height 36
drag, startPoint x: 619, startPoint y: 87, endPoint x: 675, endPoint y: 87, distance: 56.0
click at [675, 80] on input "Marival Emotions Resort & Suites" at bounding box center [633, 62] width 144 height 36
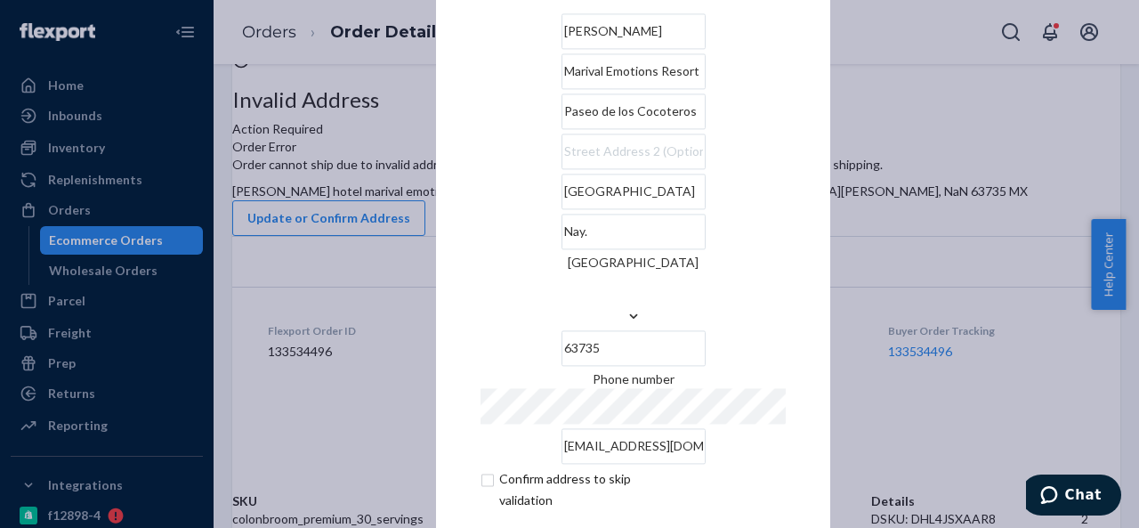
type input "Marival Emotions Resort"
click at [445, 134] on div "× Update Address [PERSON_NAME] [PERSON_NAME] Emotions Resort [GEOGRAPHIC_DATA] …" at bounding box center [633, 264] width 394 height 704
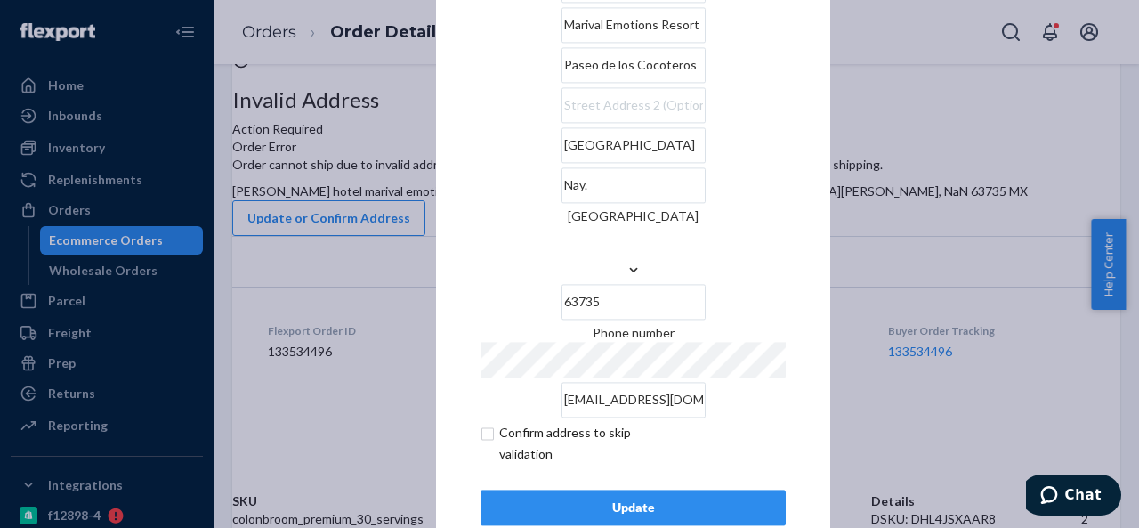
scroll to position [72, 0]
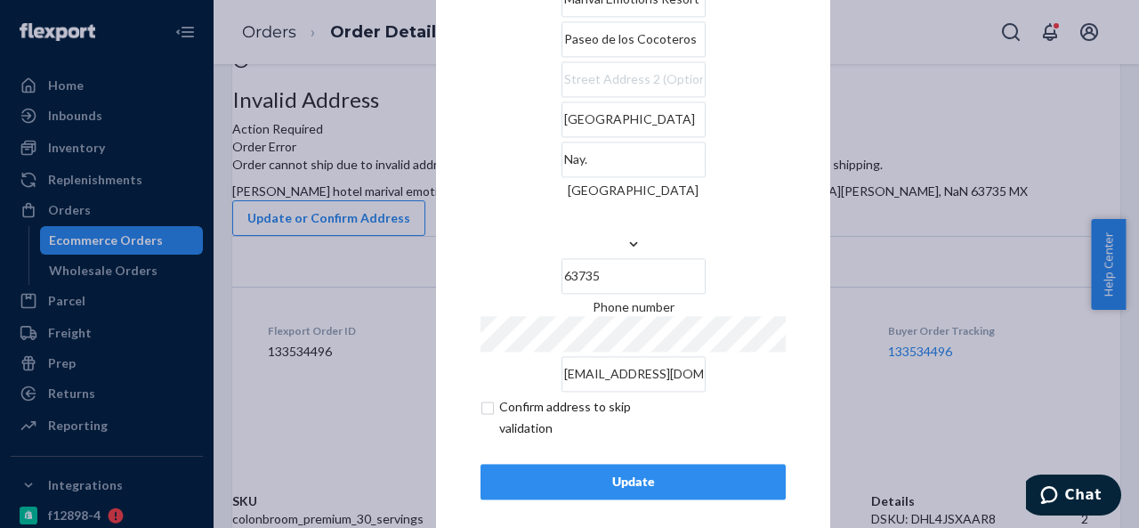
click at [623, 472] on div "Update" at bounding box center [632, 481] width 275 height 18
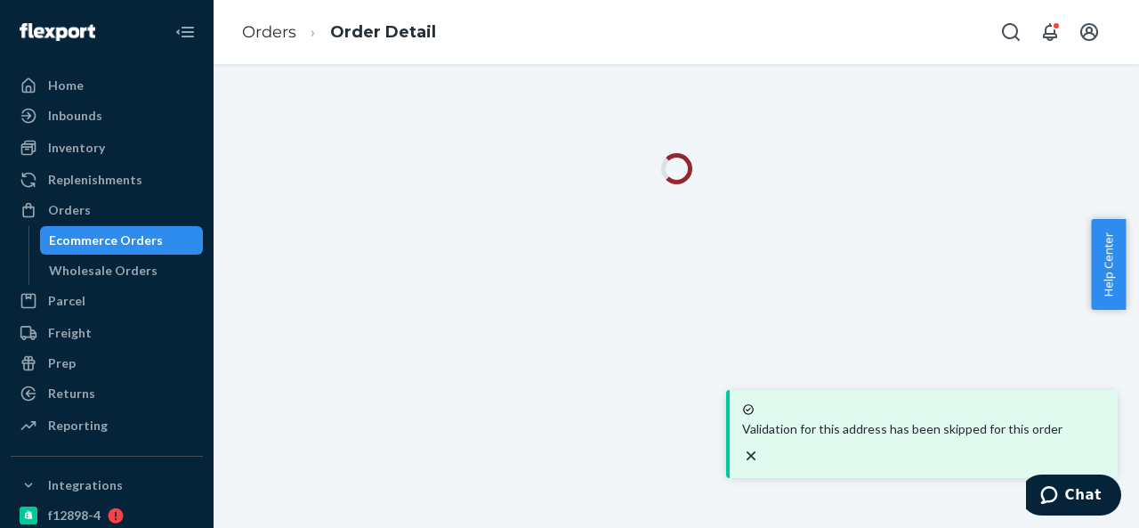
scroll to position [0, 0]
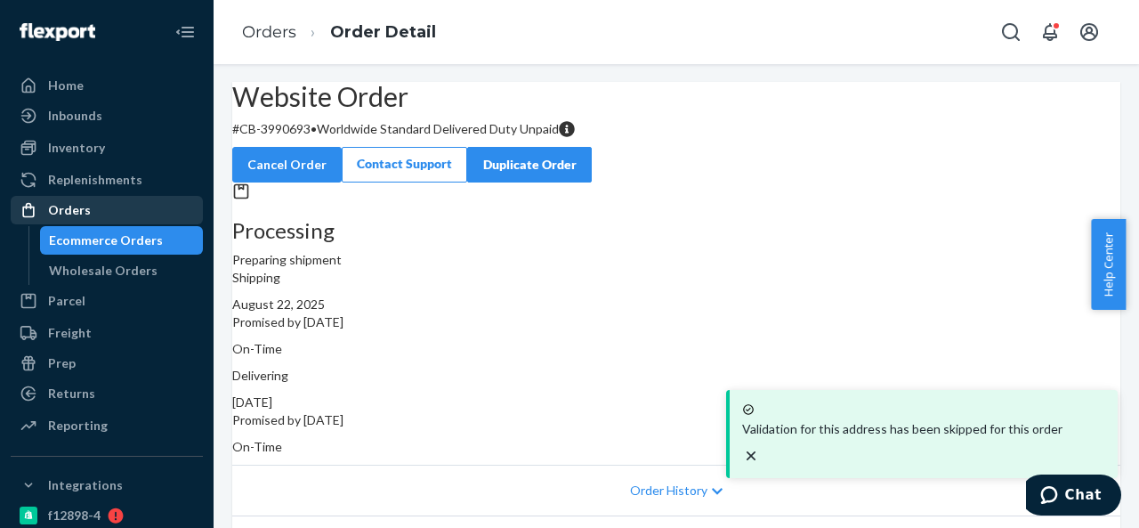
click at [110, 207] on div "Orders" at bounding box center [106, 209] width 189 height 25
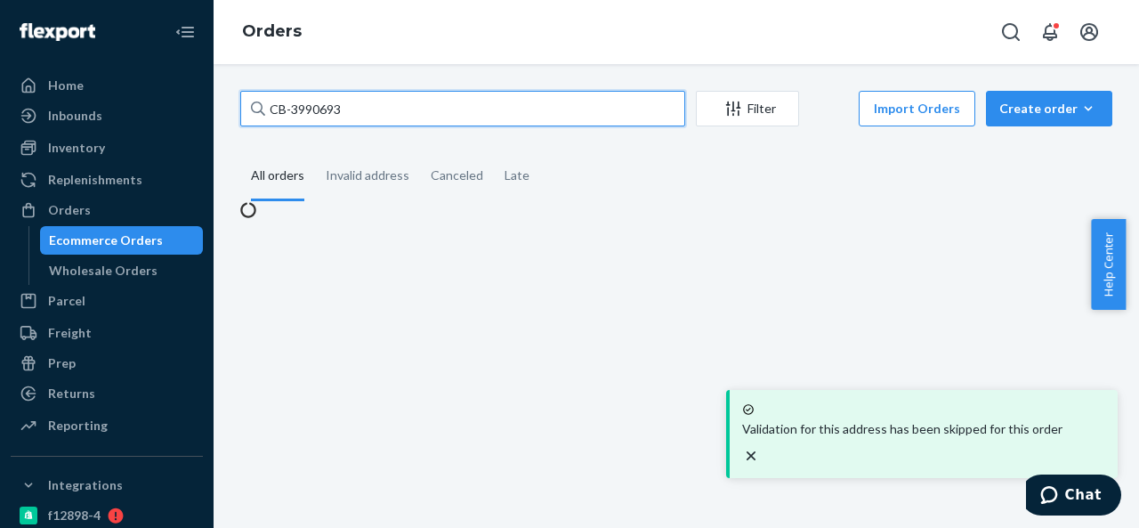
click at [411, 95] on input "CB-3990693" at bounding box center [462, 109] width 445 height 36
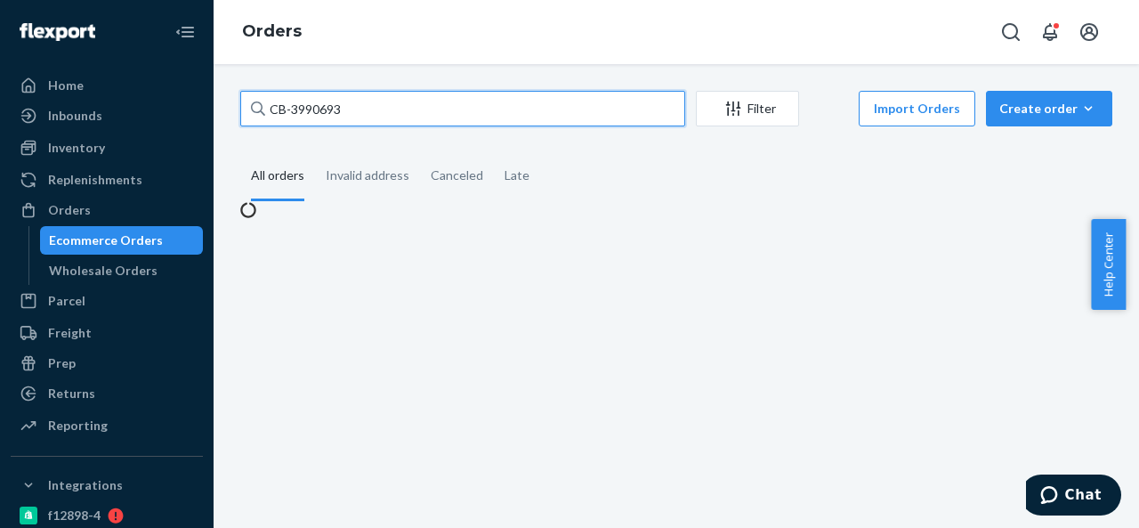
paste input "BIO-2341907"
type input "BIO-2341907"
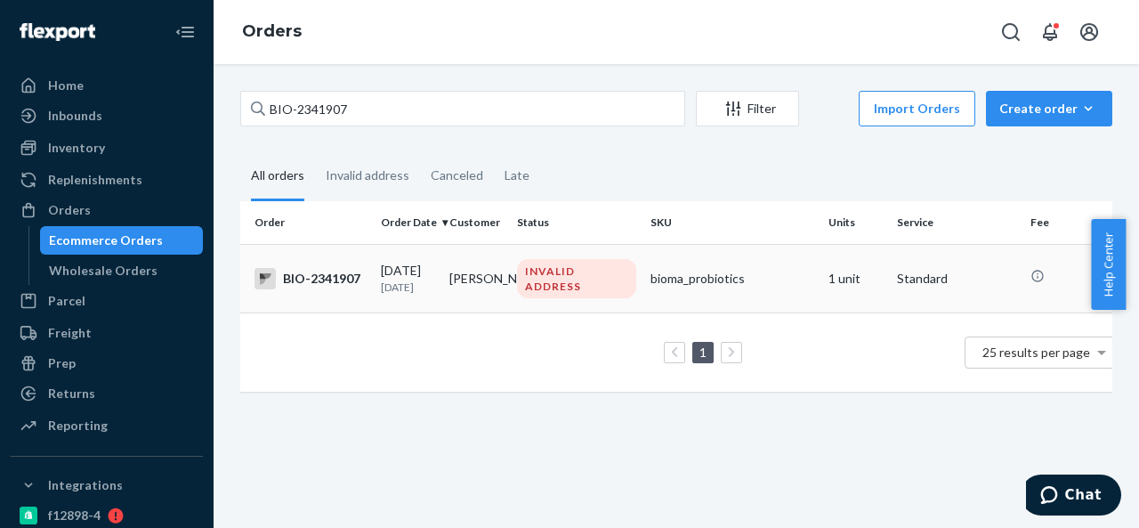
click at [495, 268] on td "[PERSON_NAME]" at bounding box center [476, 278] width 68 height 68
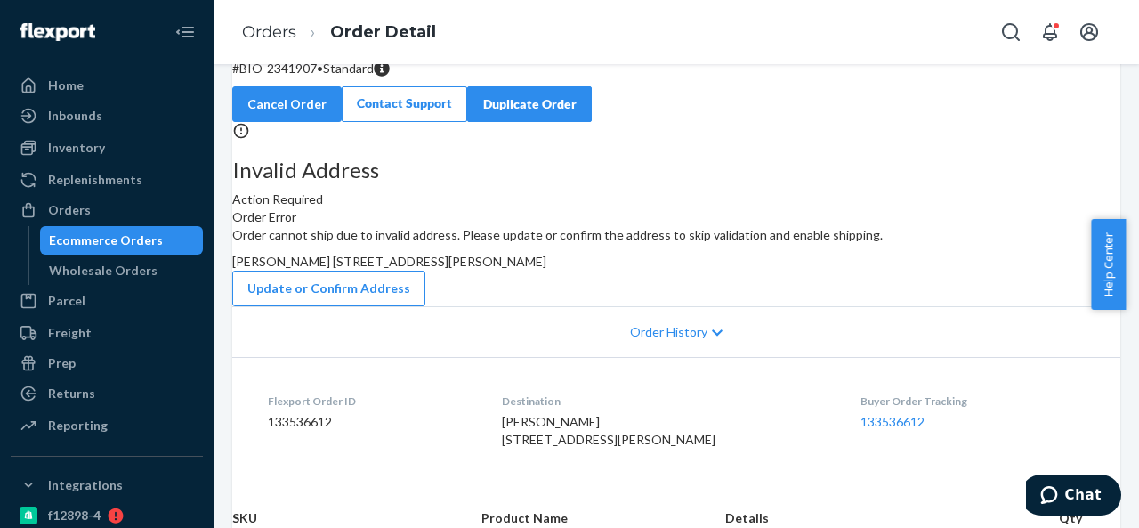
scroll to position [89, 0]
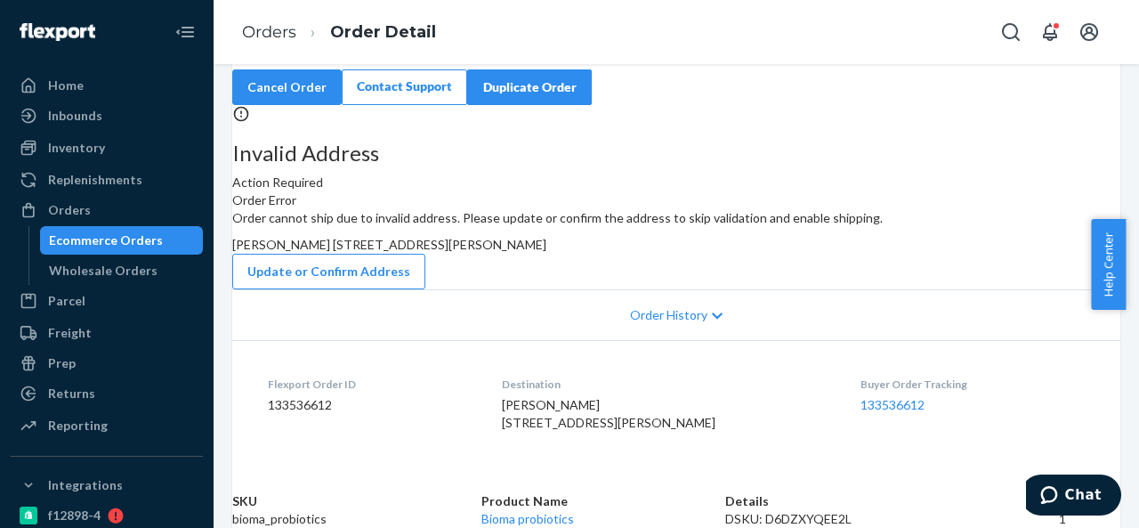
drag, startPoint x: 660, startPoint y: 311, endPoint x: 691, endPoint y: 334, distance: 38.3
click at [691, 254] on div "[PERSON_NAME] [STREET_ADDRESS][PERSON_NAME]" at bounding box center [676, 245] width 888 height 18
click at [333, 60] on p "# BIO-2341907 • Standard" at bounding box center [676, 52] width 888 height 18
drag, startPoint x: 285, startPoint y: 81, endPoint x: 359, endPoint y: 84, distance: 74.8
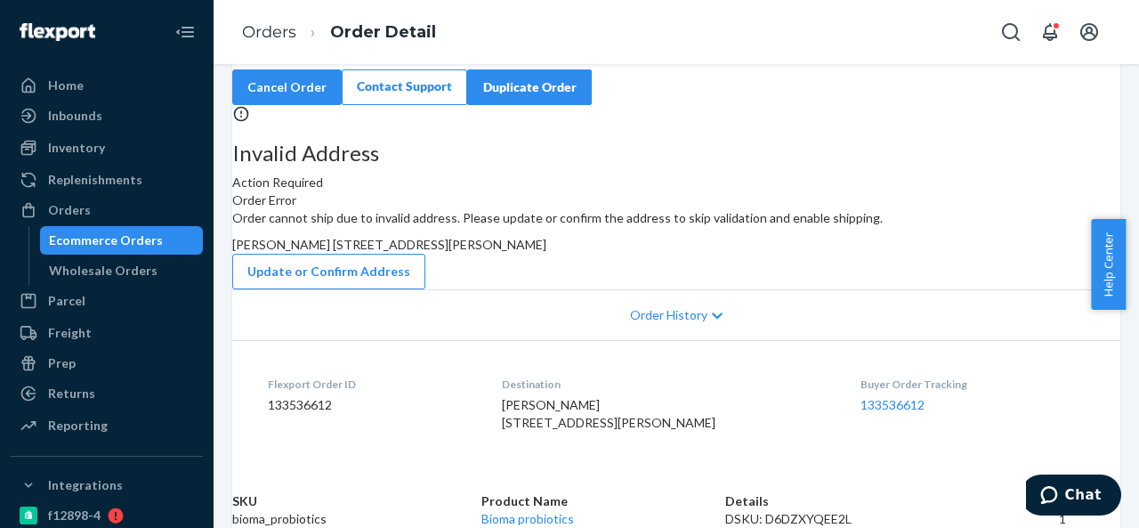
click at [359, 60] on p "# BIO-2341907 • Standard" at bounding box center [676, 52] width 888 height 18
click at [546, 252] on span "[PERSON_NAME] [STREET_ADDRESS][PERSON_NAME]" at bounding box center [389, 244] width 314 height 15
click at [97, 215] on div "Orders" at bounding box center [106, 209] width 189 height 25
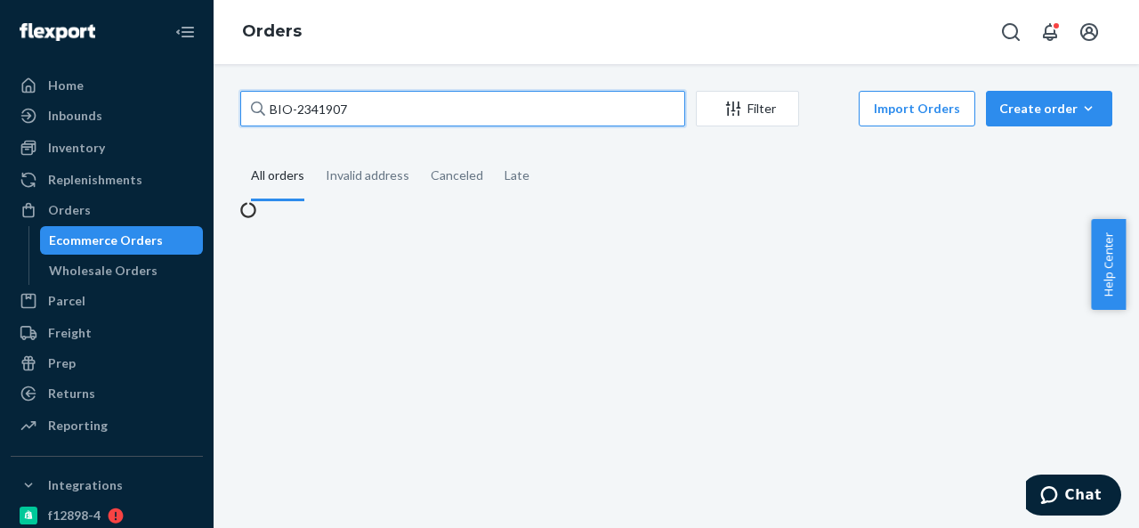
click at [377, 114] on input "BIO-2341907" at bounding box center [462, 109] width 445 height 36
paste input "2396"
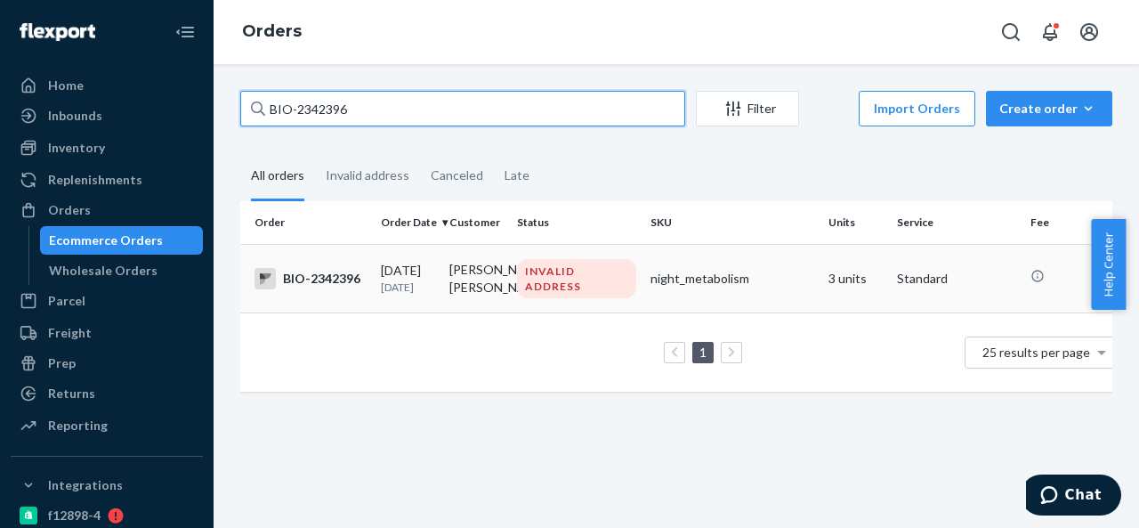
type input "BIO-2342396"
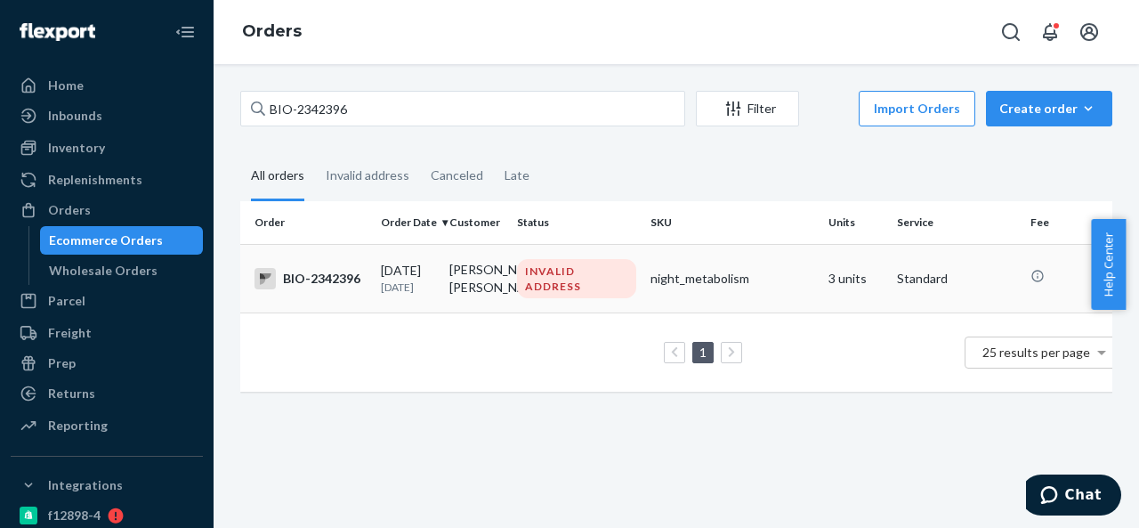
click at [512, 275] on td "INVALID ADDRESS" at bounding box center [576, 278] width 133 height 68
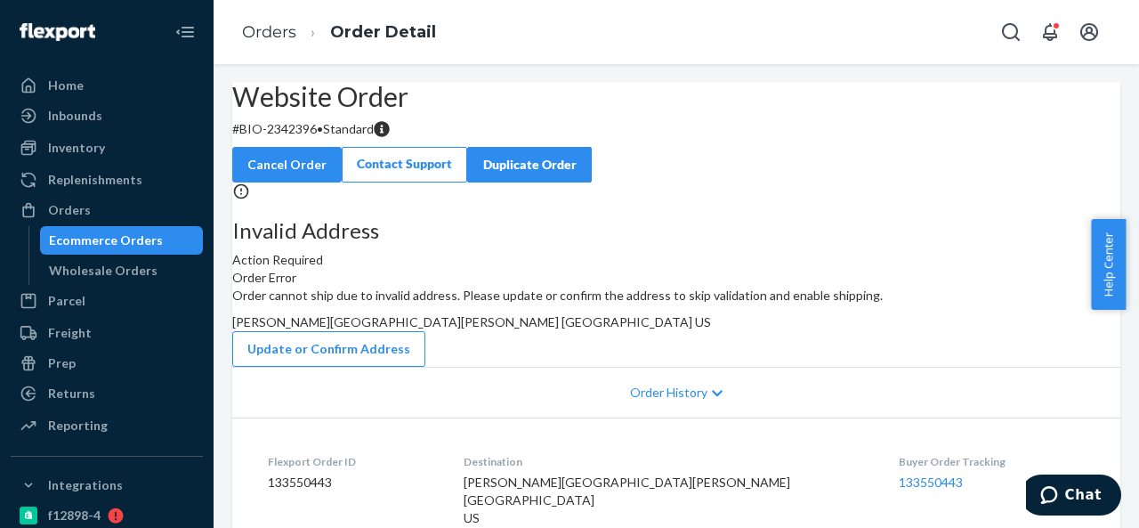
click at [344, 138] on p "# BIO-2342396 • Standard" at bounding box center [676, 129] width 888 height 18
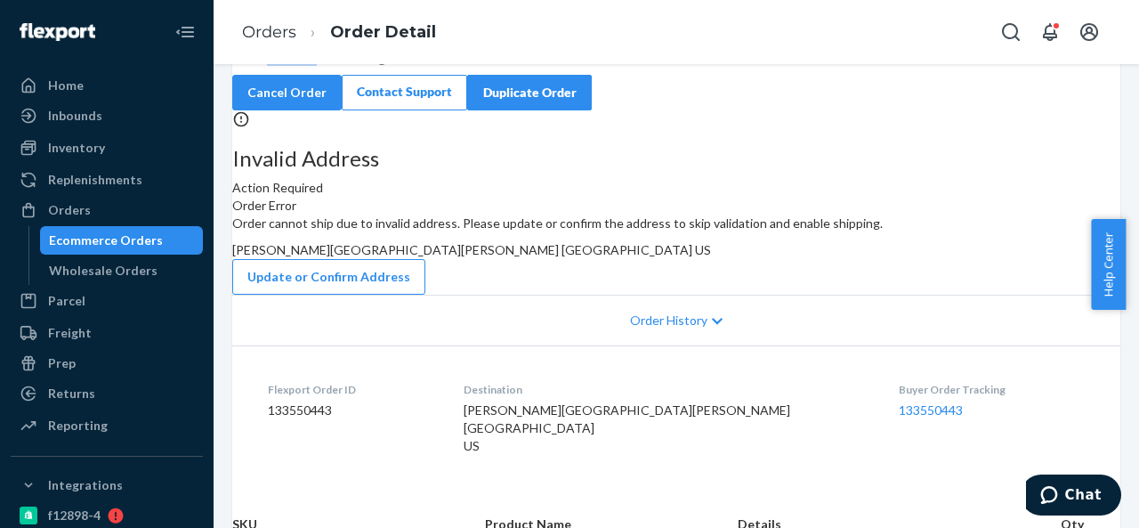
scroll to position [89, 0]
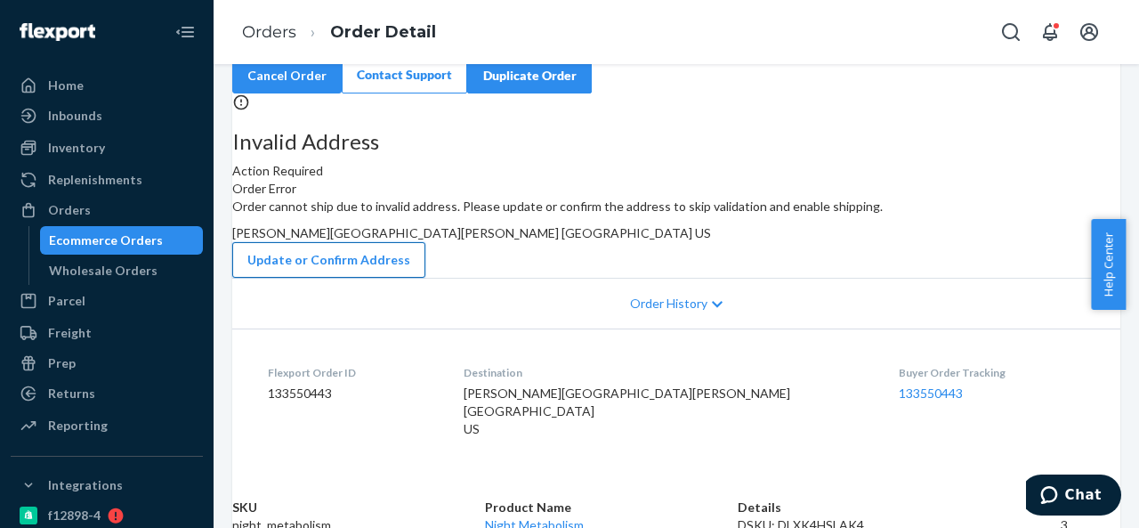
click at [425, 278] on button "Update or Confirm Address" at bounding box center [328, 260] width 193 height 36
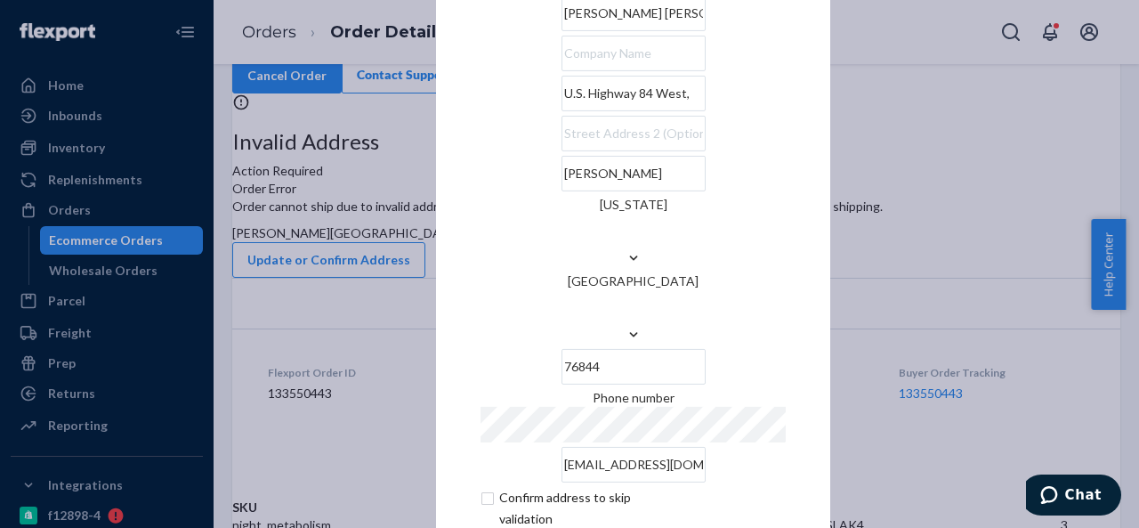
click at [635, 111] on input "U.S. Highway 84 West," at bounding box center [633, 94] width 144 height 36
paste input "[STREET_ADDRESS][PERSON_NAME]"
click at [561, 111] on input "U.S. Hwy 84 W" at bounding box center [633, 94] width 144 height 36
paste input "312"
type input "[STREET_ADDRESS]"
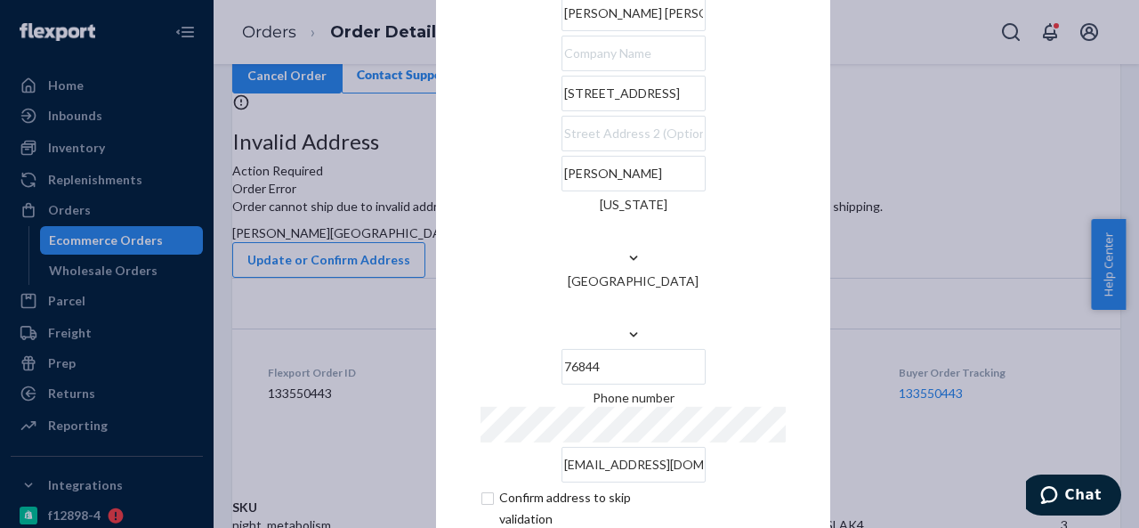
click at [455, 169] on div "× Update Address [GEOGRAPHIC_DATA] [STREET_ADDRESS][PERSON_NAME][US_STATE] Phon…" at bounding box center [633, 263] width 394 height 740
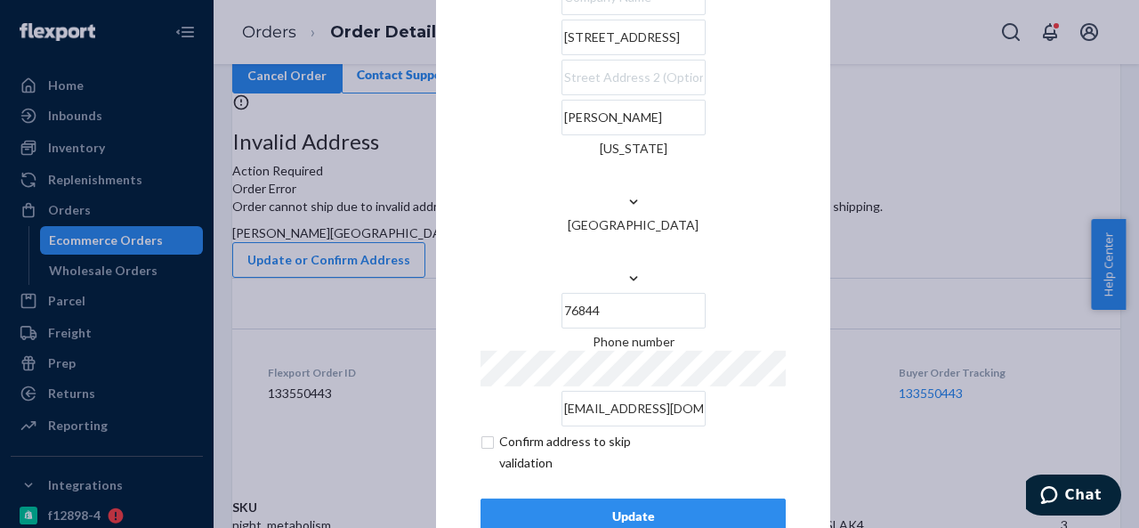
scroll to position [72, 0]
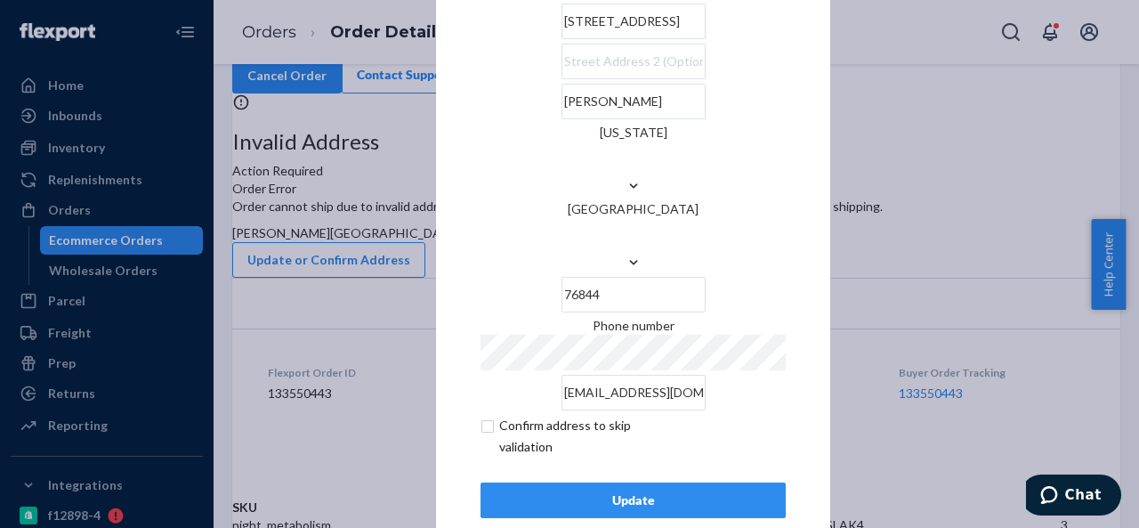
click at [480, 415] on input "checkbox" at bounding box center [583, 436] width 206 height 43
checkbox input "true"
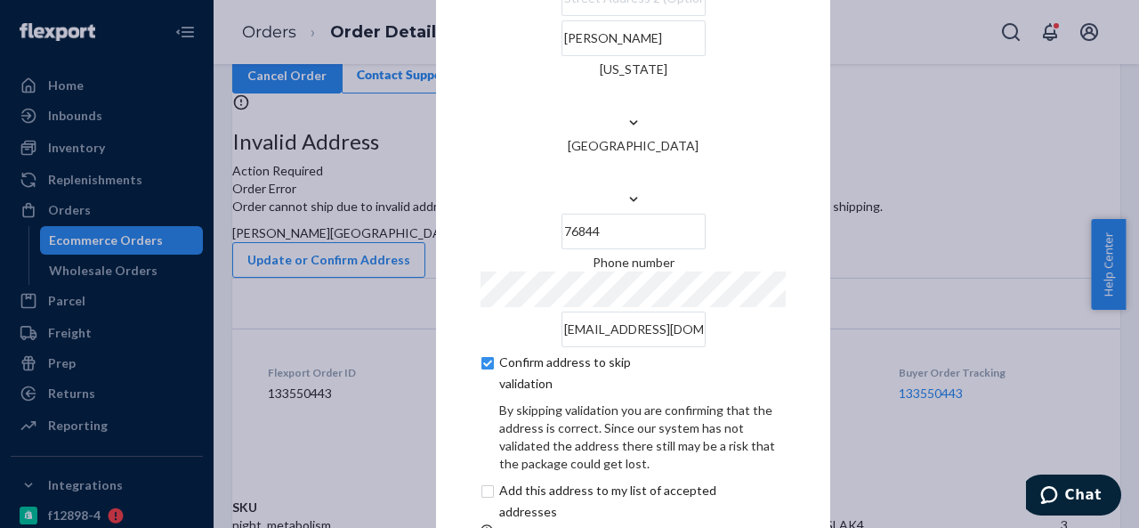
scroll to position [147, 0]
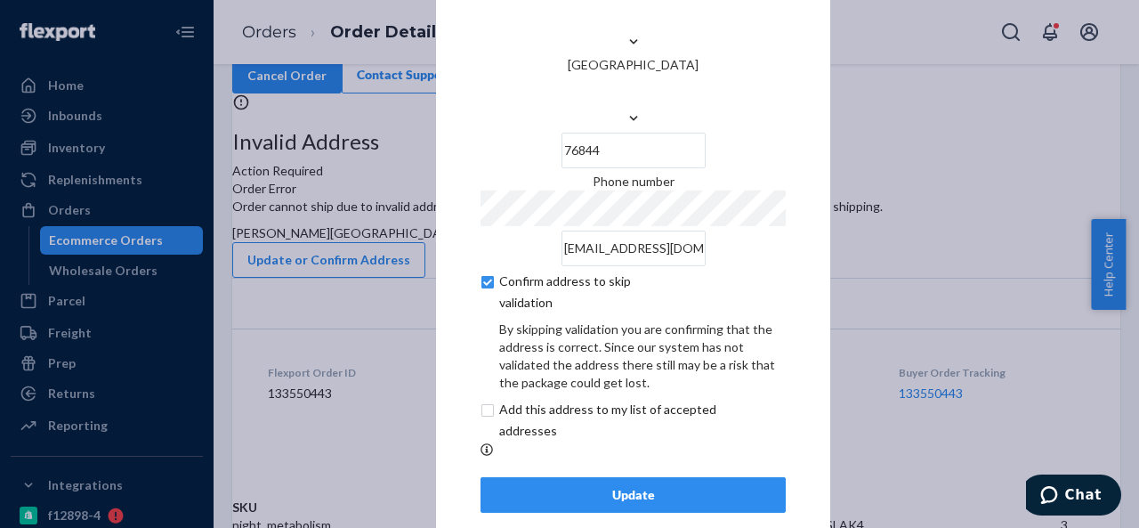
click at [582, 477] on button "Update" at bounding box center [632, 495] width 305 height 36
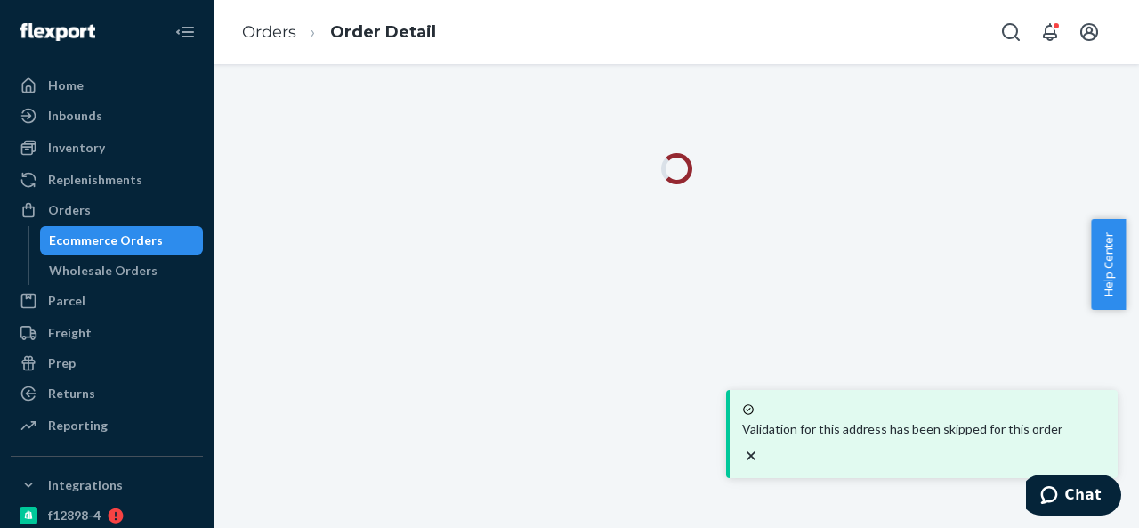
scroll to position [0, 0]
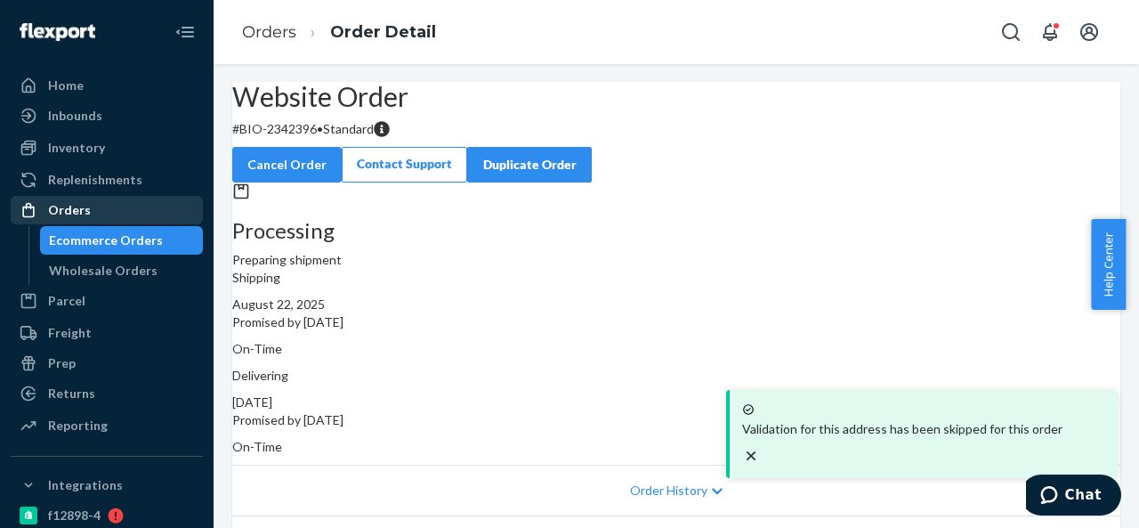
click at [92, 209] on div "Orders" at bounding box center [106, 209] width 189 height 25
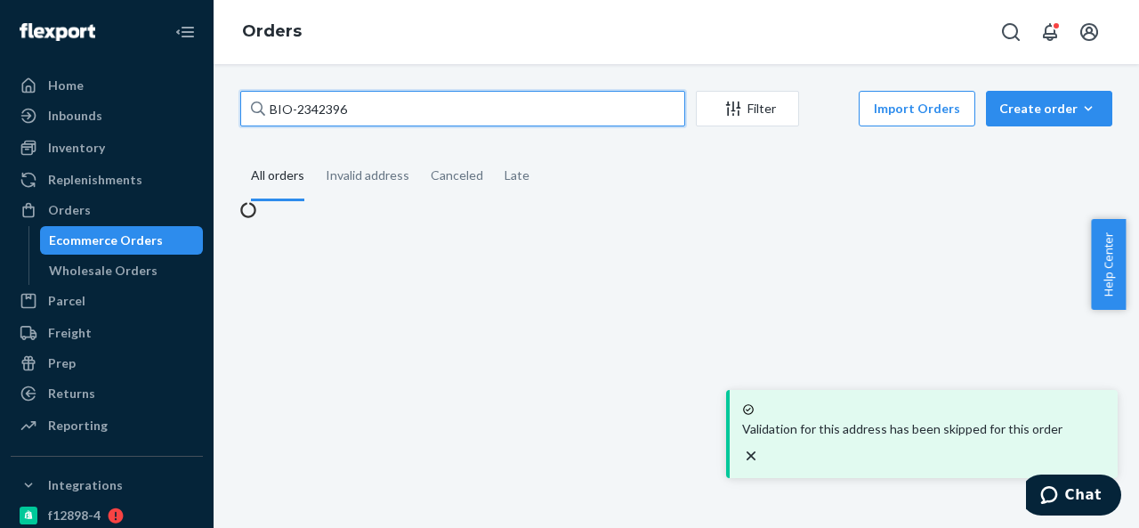
click at [375, 106] on input "BIO-2342396" at bounding box center [462, 109] width 445 height 36
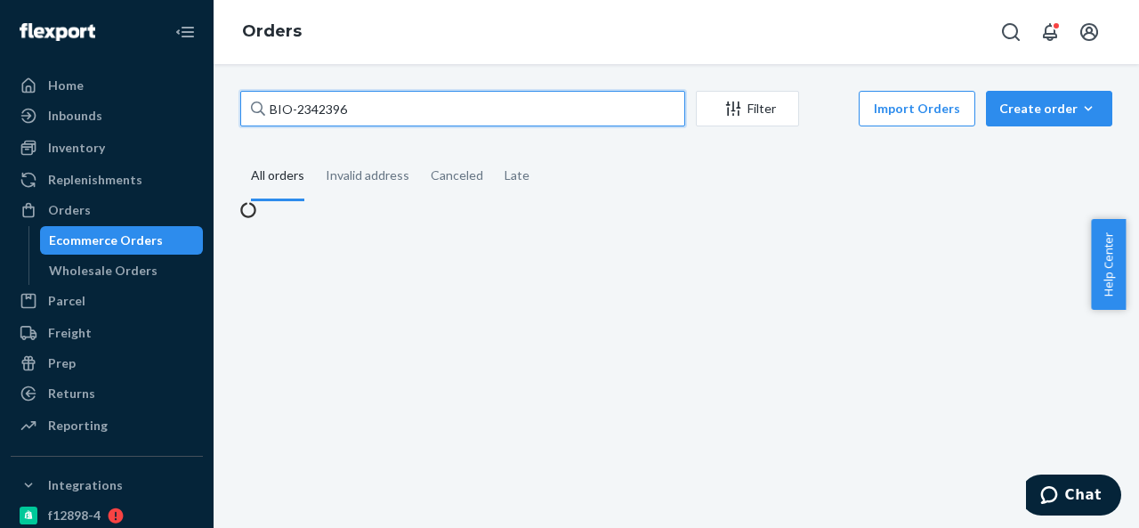
paste input "62"
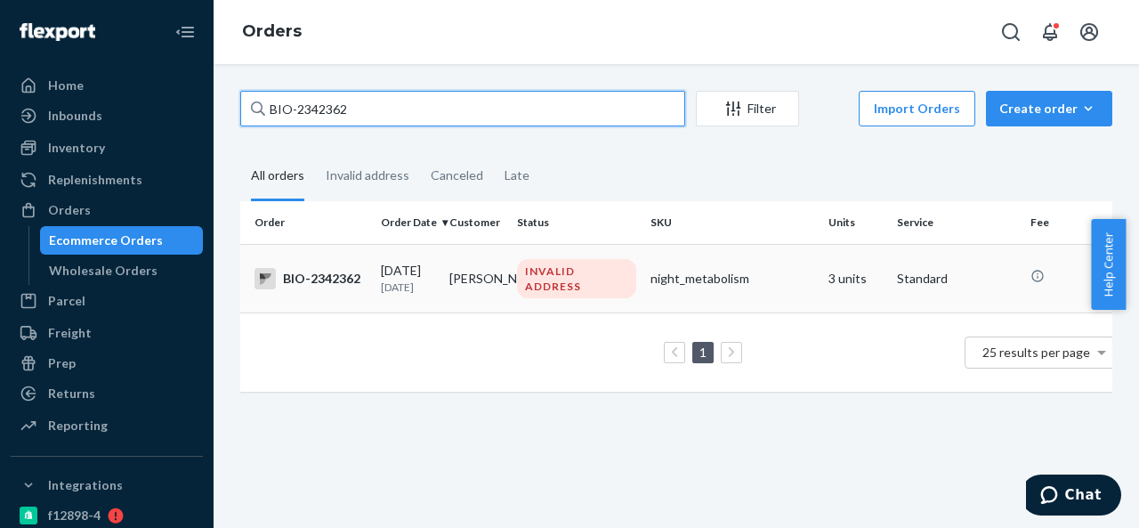
type input "BIO-2342362"
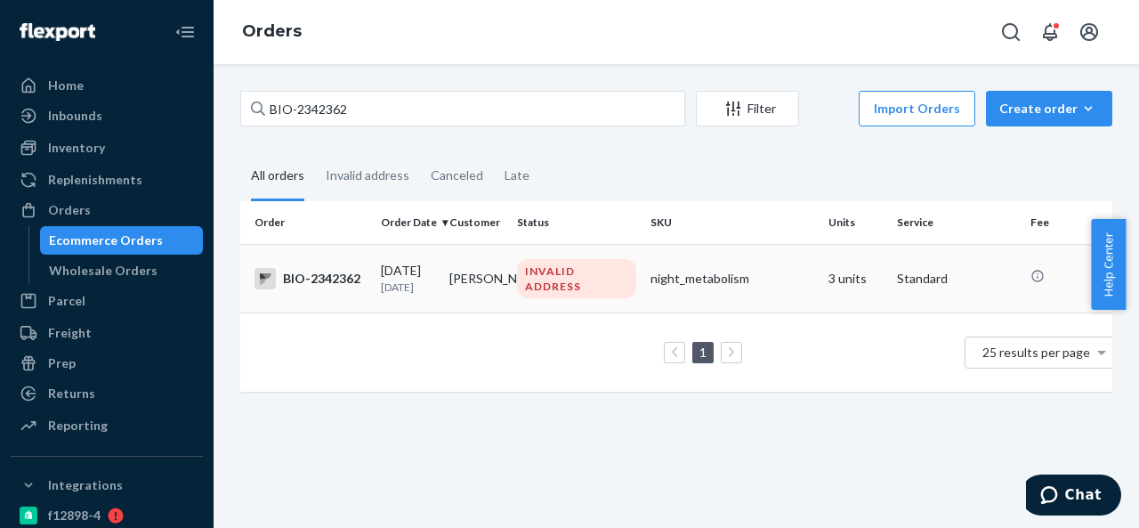
click at [498, 280] on td "[PERSON_NAME]" at bounding box center [476, 278] width 68 height 68
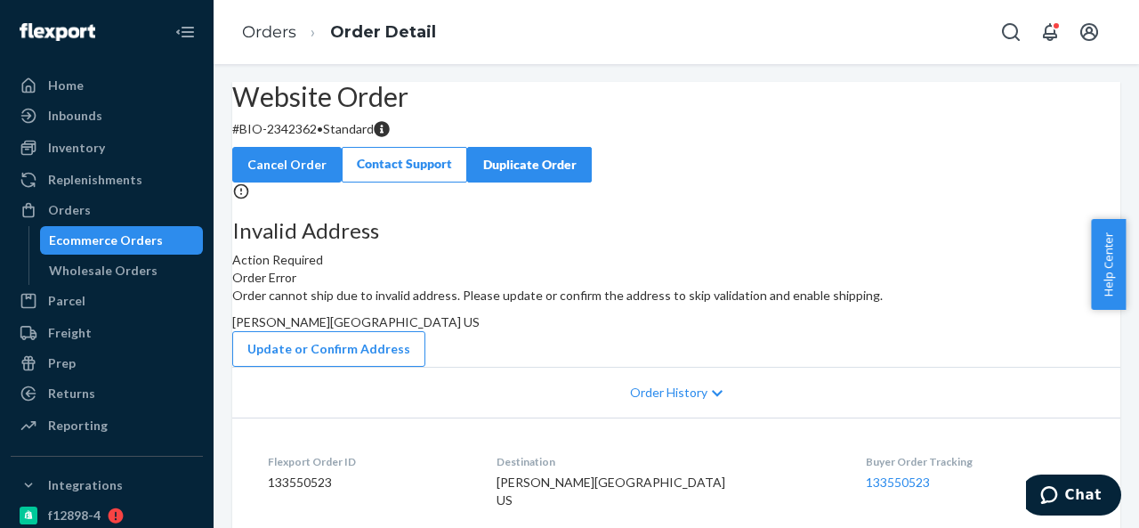
click at [332, 138] on p "# BIO-2342362 • Standard" at bounding box center [676, 129] width 888 height 18
drag, startPoint x: 285, startPoint y: 172, endPoint x: 356, endPoint y: 173, distance: 71.2
click at [356, 138] on p "# BIO-2342362 • Standard" at bounding box center [676, 129] width 888 height 18
click at [479, 329] on span "[PERSON_NAME][GEOGRAPHIC_DATA] US" at bounding box center [355, 321] width 247 height 15
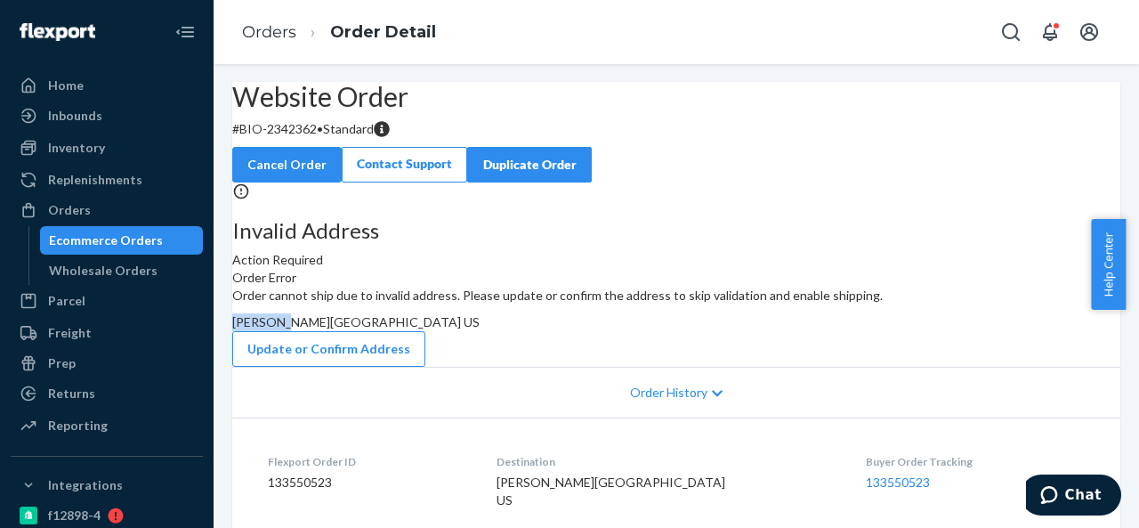
click at [479, 329] on span "[PERSON_NAME][GEOGRAPHIC_DATA] US" at bounding box center [355, 321] width 247 height 15
click at [68, 205] on div "Orders" at bounding box center [69, 210] width 43 height 18
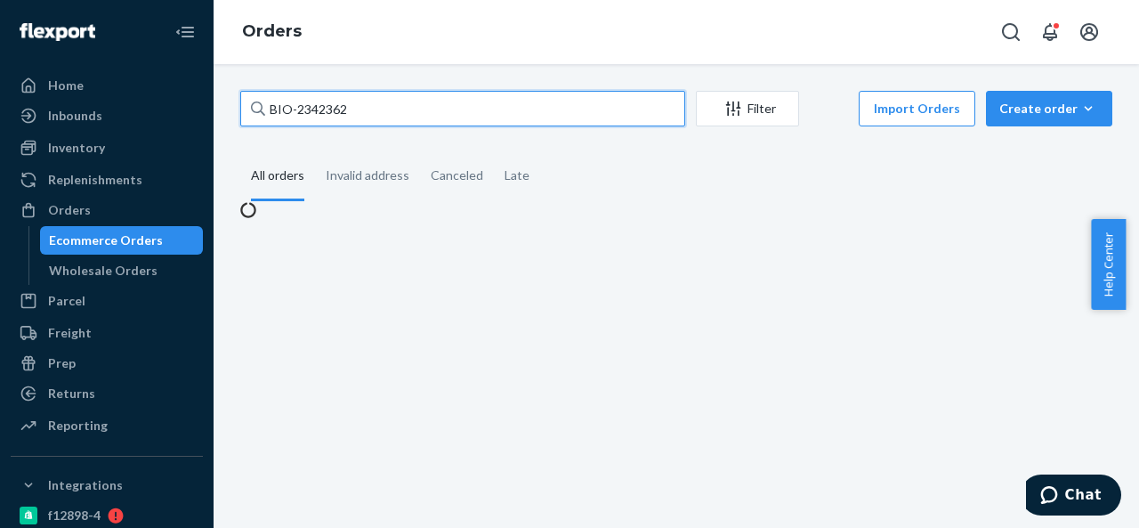
click at [415, 101] on input "BIO-2342362" at bounding box center [462, 109] width 445 height 36
paste input "930"
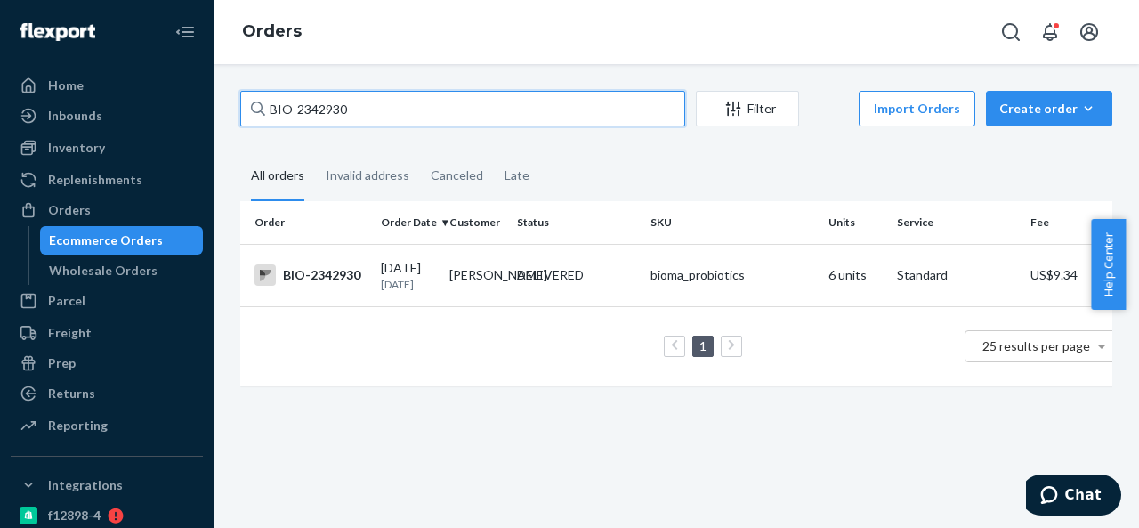
paste input "3049"
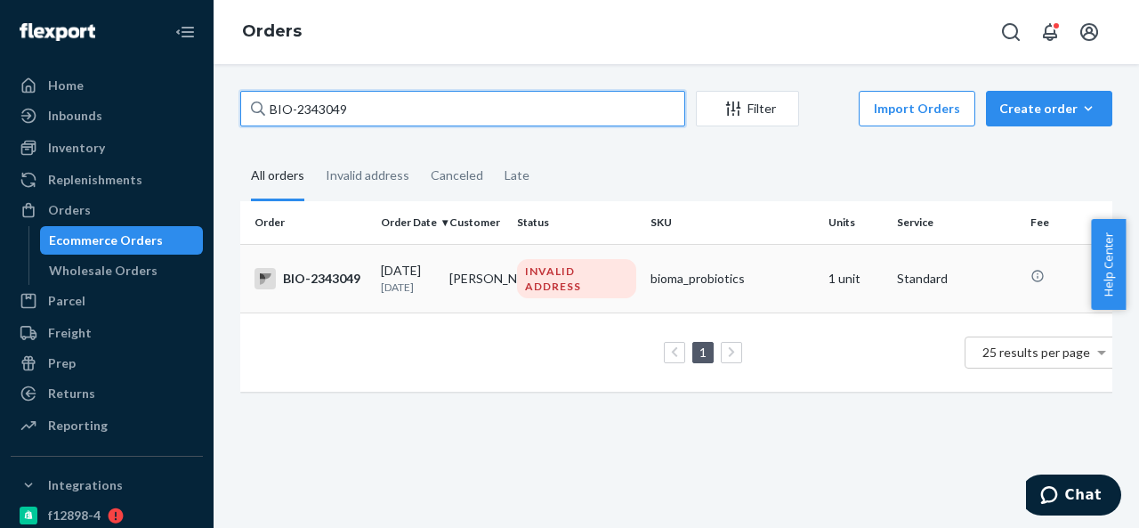
type input "BIO-2343049"
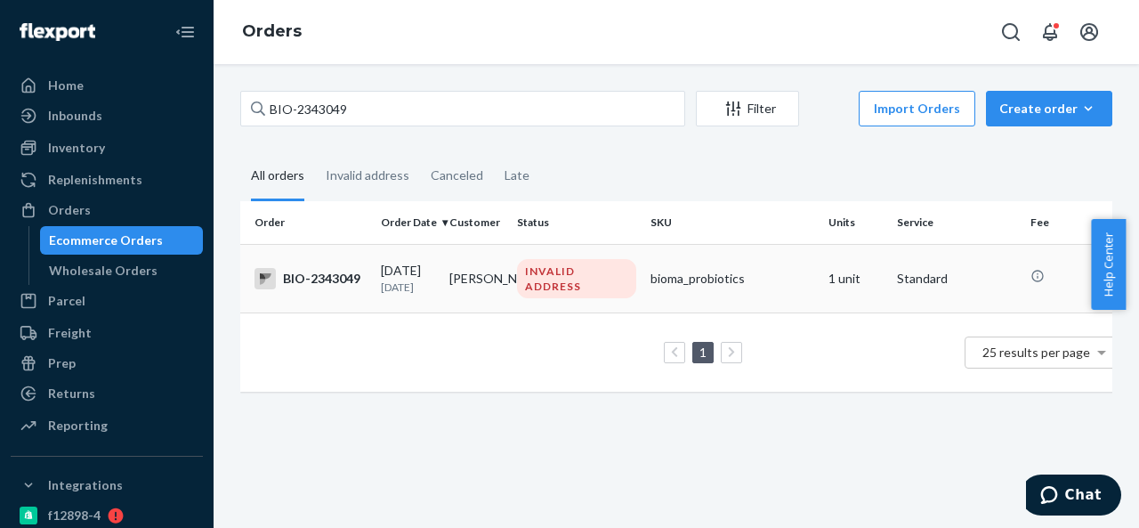
click at [508, 268] on td "[PERSON_NAME]" at bounding box center [476, 278] width 68 height 68
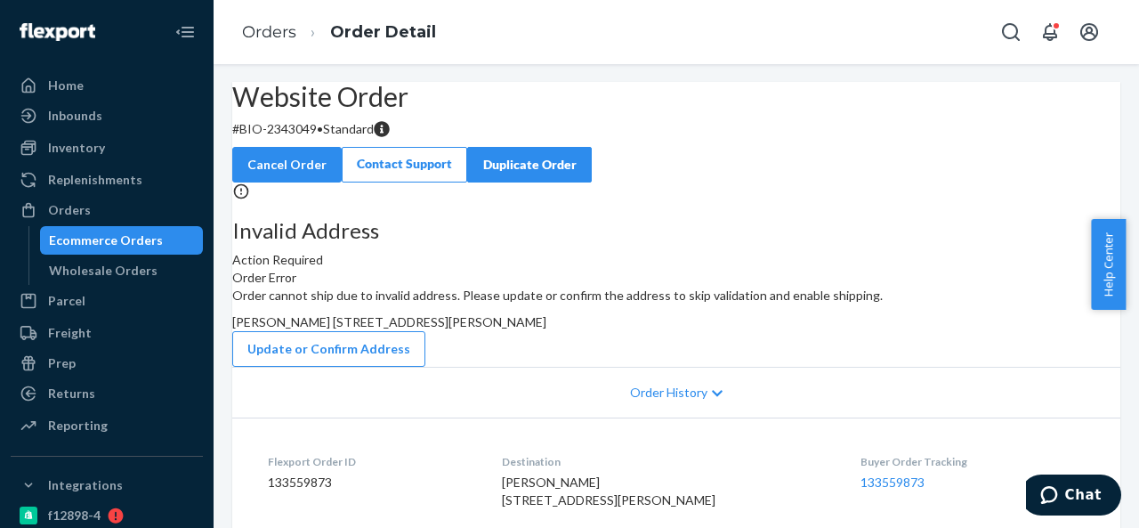
click at [326, 138] on p "# BIO-2343049 • Standard" at bounding box center [676, 129] width 888 height 18
drag, startPoint x: 285, startPoint y: 173, endPoint x: 361, endPoint y: 173, distance: 76.5
click at [361, 138] on p "# BIO-2343049 • Standard" at bounding box center [676, 129] width 888 height 18
click at [546, 329] on span "[PERSON_NAME] [STREET_ADDRESS][PERSON_NAME]" at bounding box center [389, 321] width 314 height 15
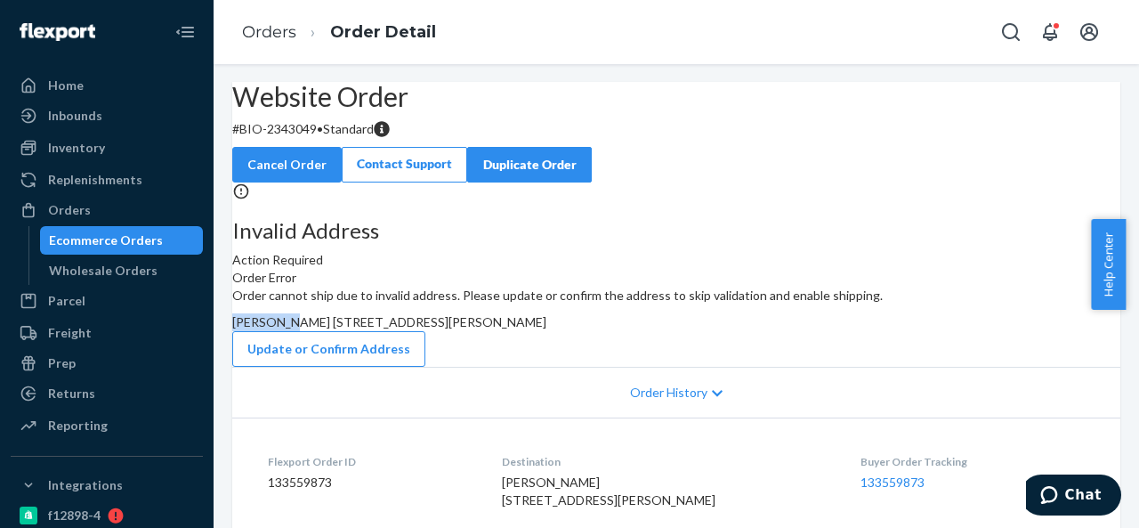
click at [546, 329] on span "[PERSON_NAME] [STREET_ADDRESS][PERSON_NAME]" at bounding box center [389, 321] width 314 height 15
click at [107, 200] on div "Orders" at bounding box center [106, 209] width 189 height 25
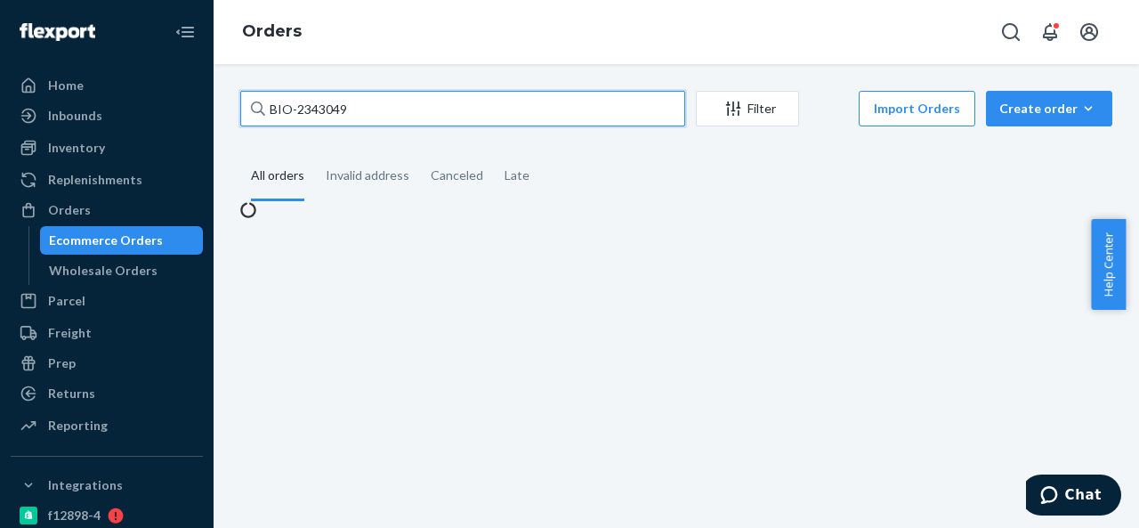
click at [385, 109] on input "BIO-2343049" at bounding box center [462, 109] width 445 height 36
paste input "CB-3990702"
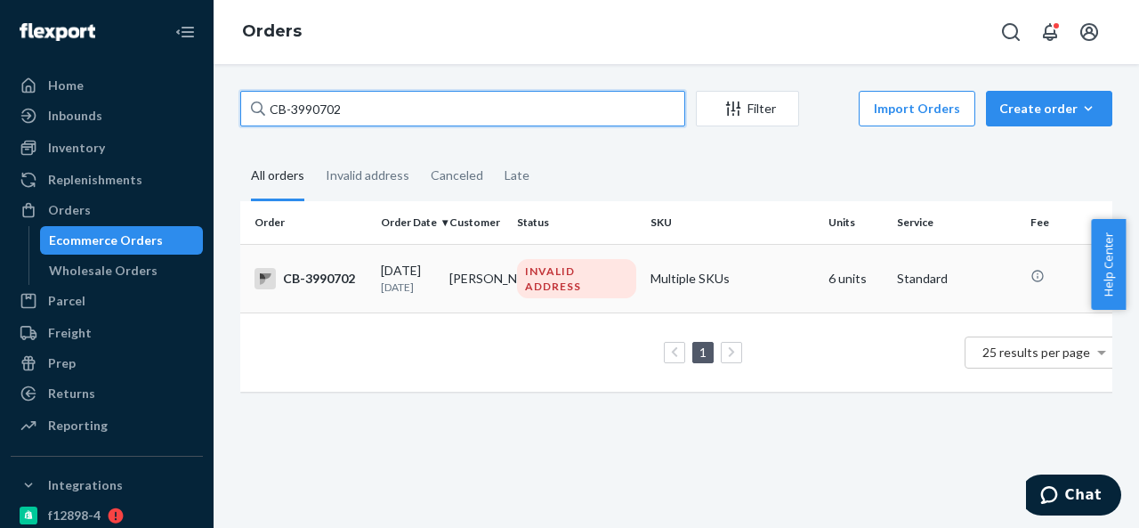
type input "CB-3990702"
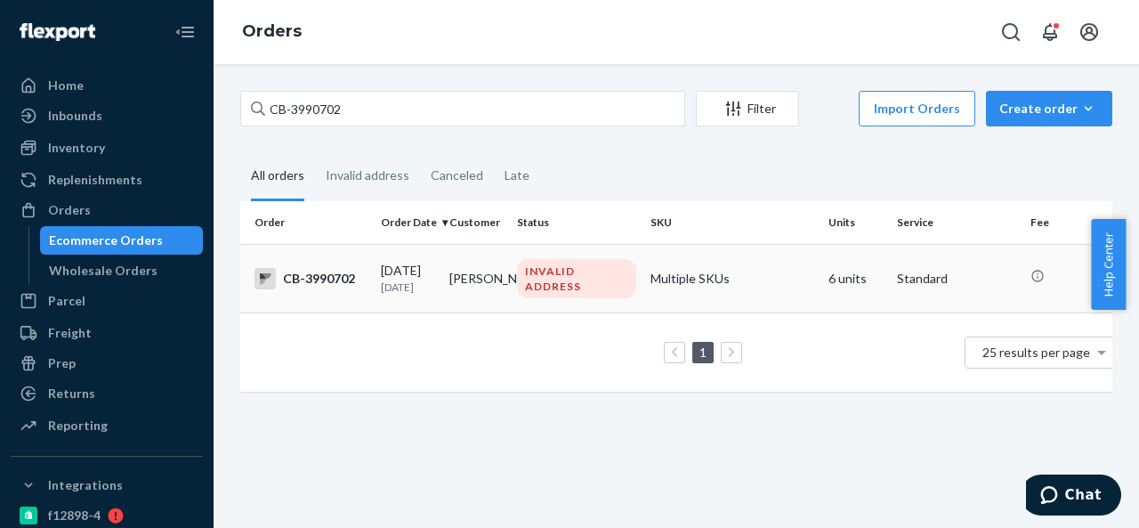
click at [498, 275] on td "[PERSON_NAME]" at bounding box center [476, 278] width 68 height 68
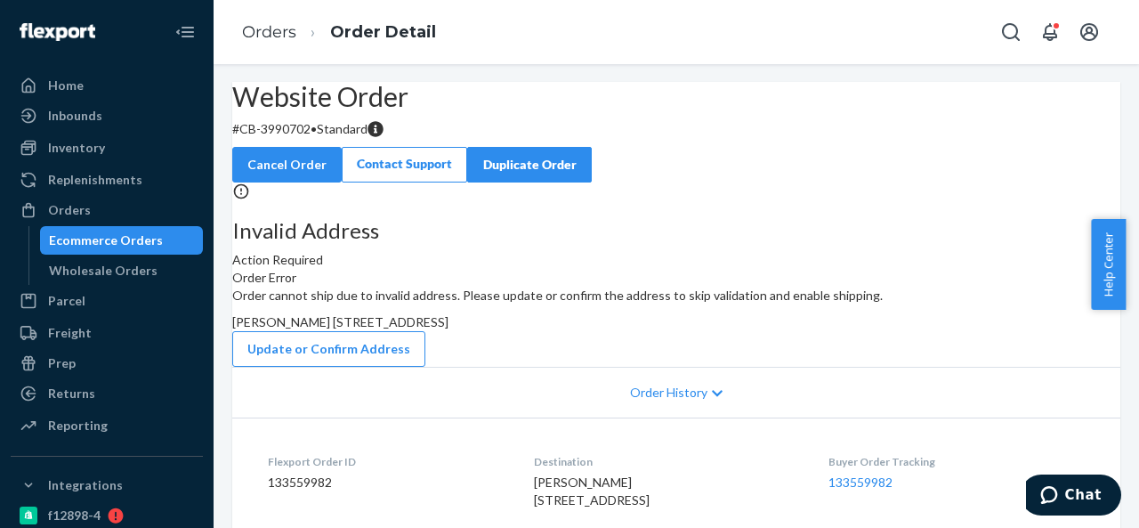
scroll to position [89, 0]
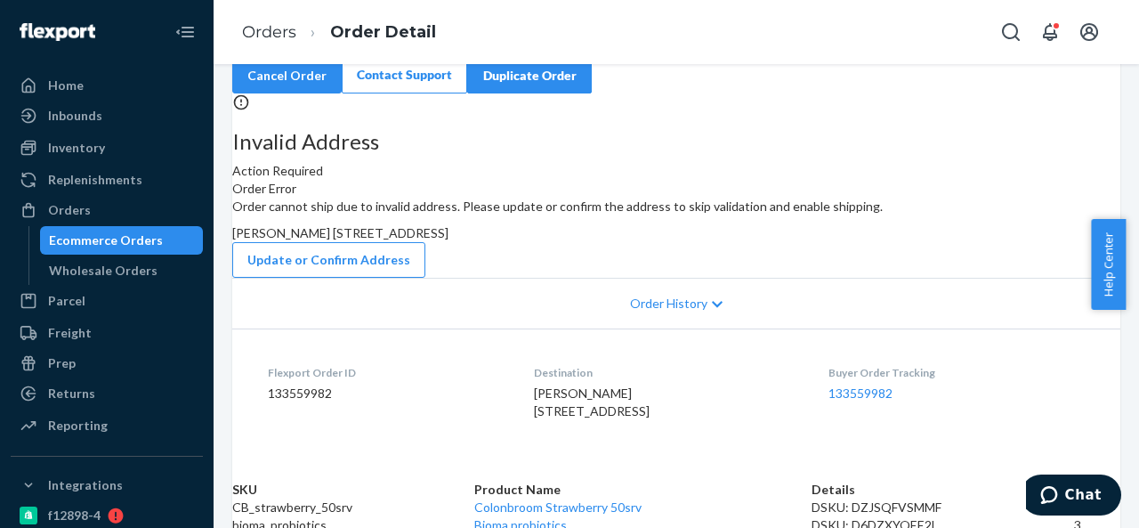
drag, startPoint x: 649, startPoint y: 303, endPoint x: 680, endPoint y: 336, distance: 44.7
click at [680, 278] on div "Order cannot ship due to invalid address. Please update or confirm the address …" at bounding box center [676, 237] width 888 height 80
click at [425, 278] on button "Update or Confirm Address" at bounding box center [328, 260] width 193 height 36
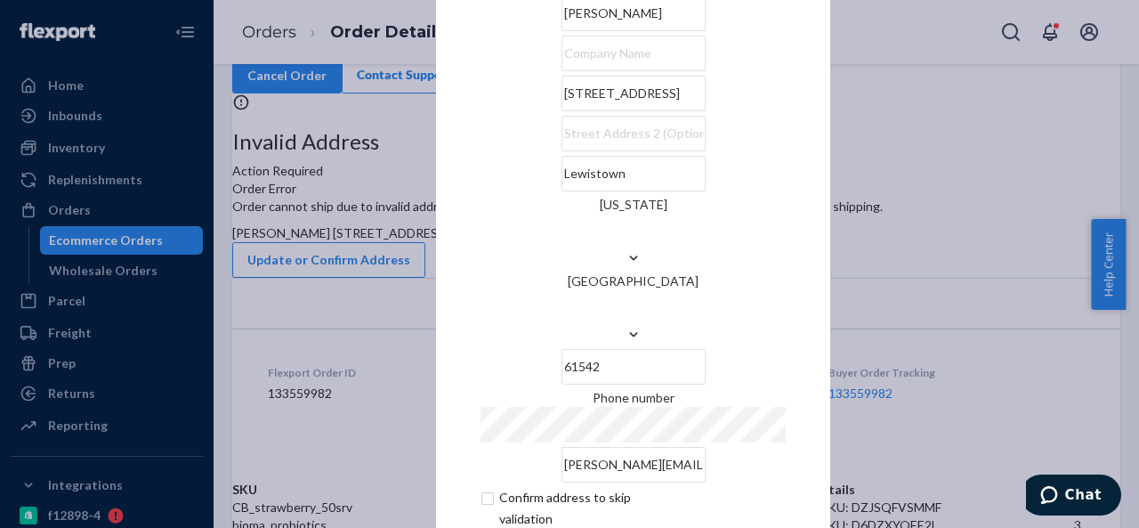
click at [684, 111] on input "[STREET_ADDRESS]" at bounding box center [633, 94] width 144 height 36
paste input "[STREET_ADDRESS]"
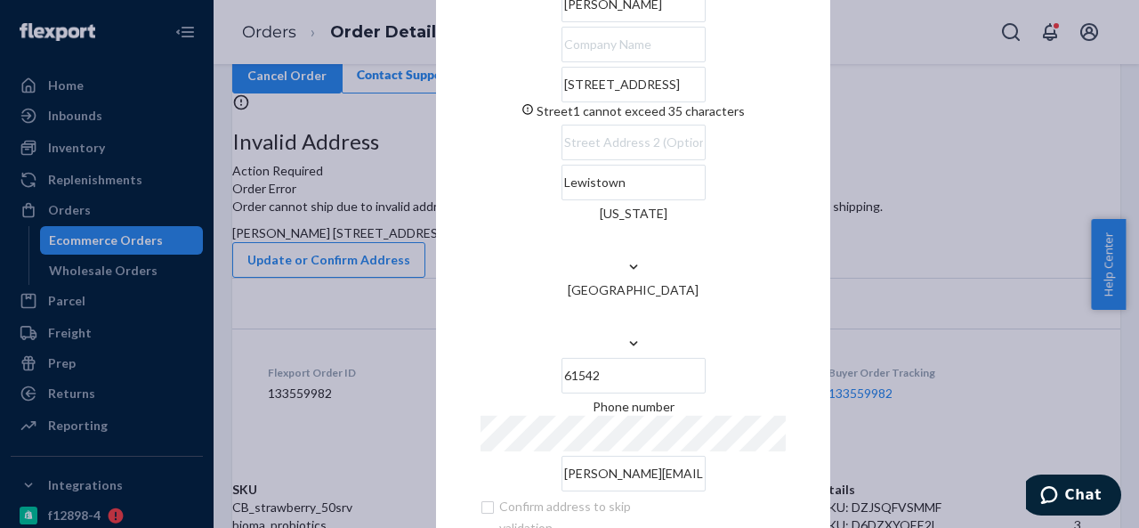
scroll to position [0, 5]
click at [465, 183] on div "× Update Address [PERSON_NAME] [STREET_ADDRESS][GEOGRAPHIC_DATA] cannot exceed …" at bounding box center [633, 263] width 394 height 758
drag, startPoint x: 629, startPoint y: 135, endPoint x: 797, endPoint y: 140, distance: 168.2
click at [797, 140] on div "× Update Address [PERSON_NAME] [STREET_ADDRESS][GEOGRAPHIC_DATA] cannot exceed …" at bounding box center [633, 263] width 394 height 758
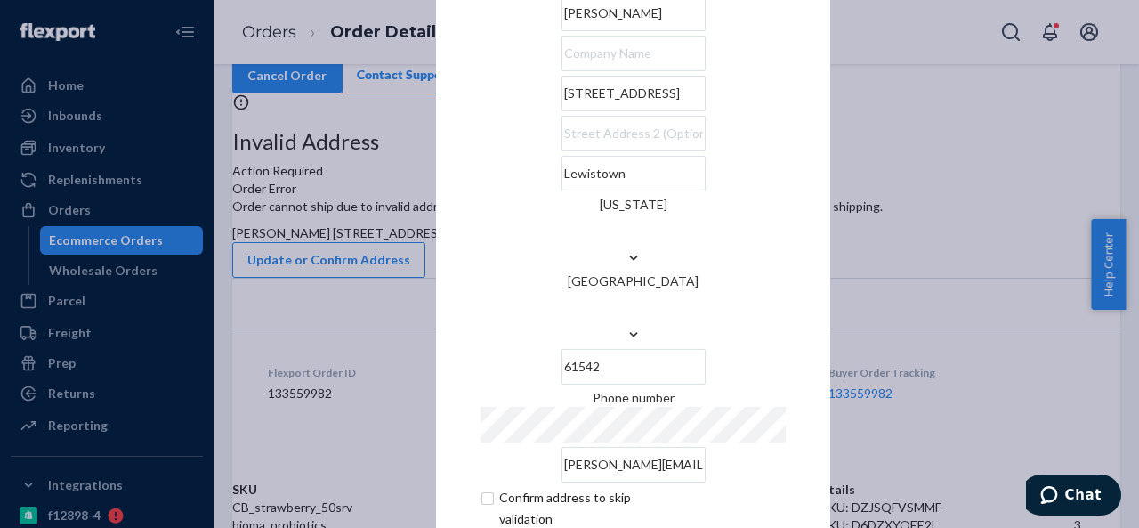
scroll to position [0, 0]
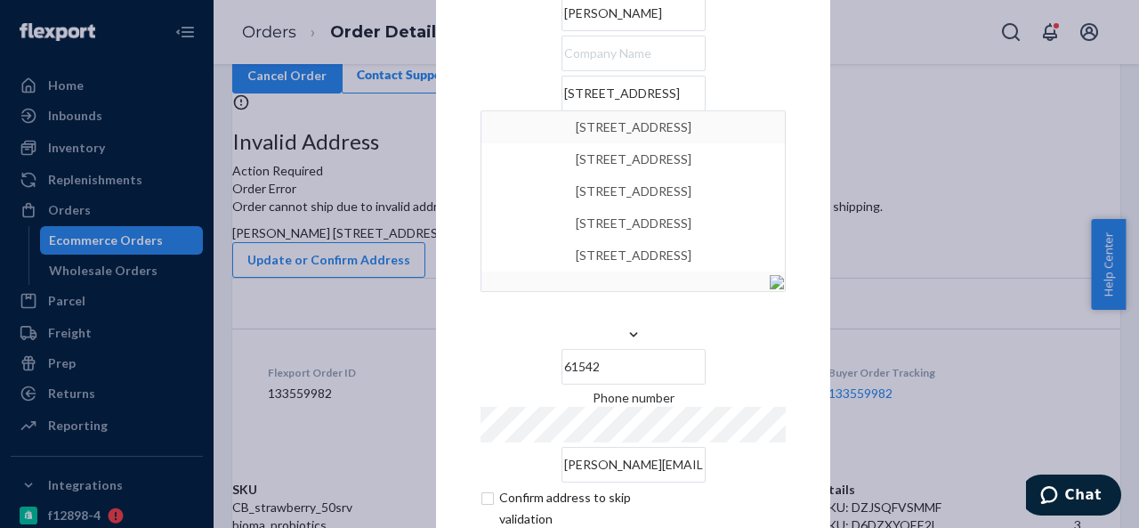
type input "[STREET_ADDRESS]"
click at [446, 168] on div "× Update Address [PERSON_NAME] [STREET_ADDRESS][GEOGRAPHIC_DATA][STREET_ADDRESS…" at bounding box center [633, 263] width 394 height 740
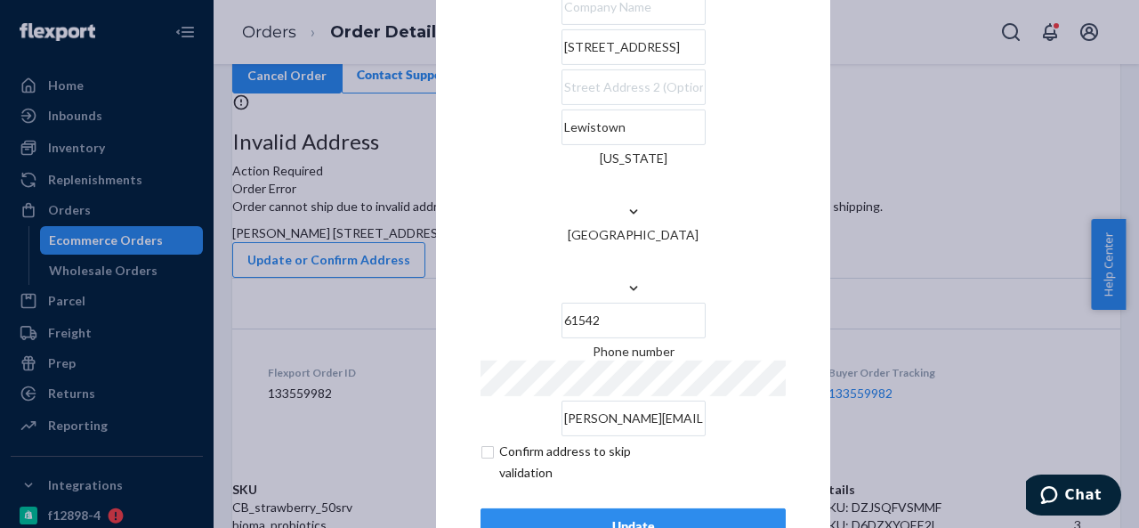
scroll to position [72, 0]
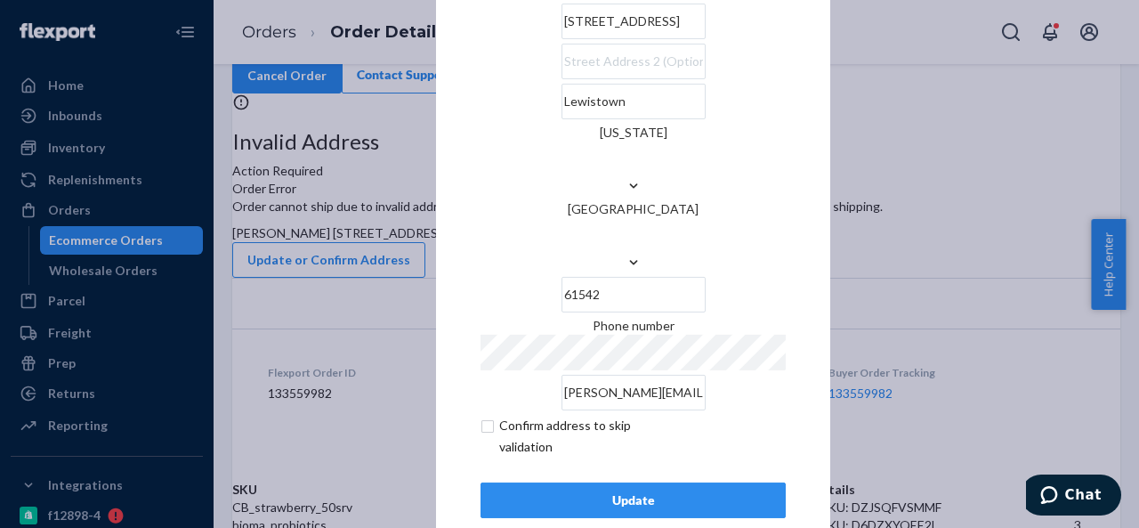
click at [484, 415] on input "checkbox" at bounding box center [583, 436] width 206 height 43
checkbox input "true"
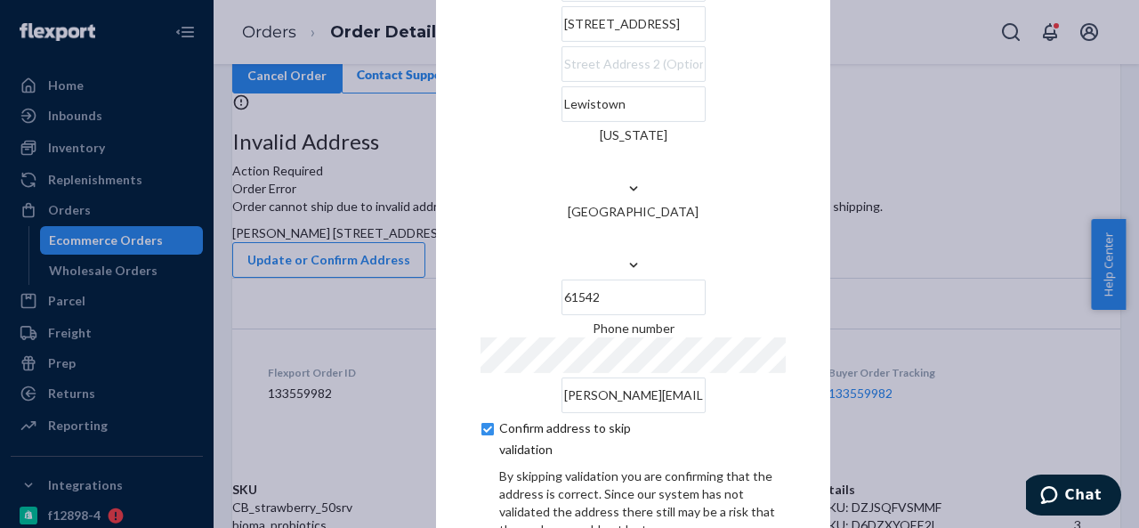
scroll to position [147, 0]
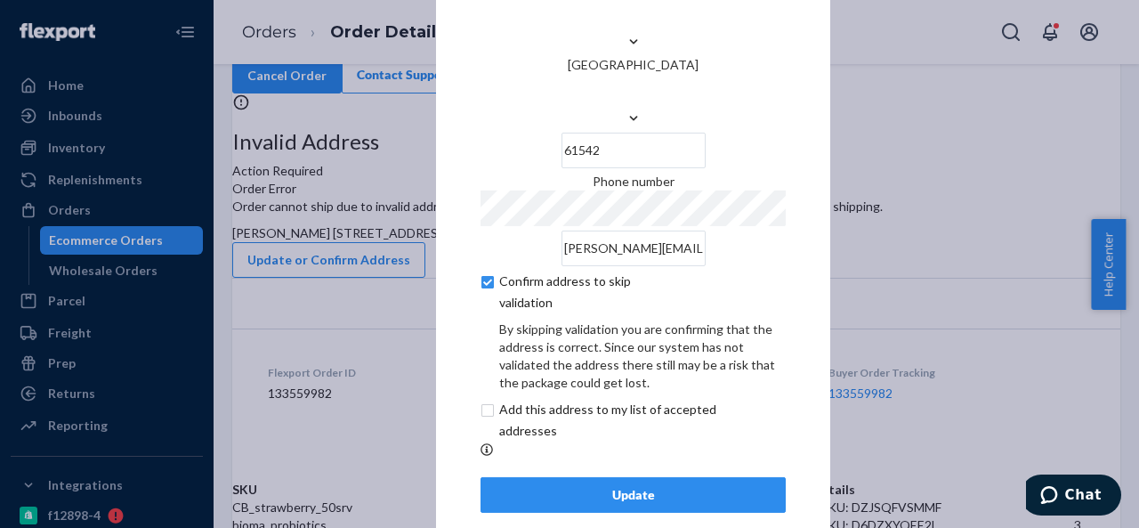
click at [614, 486] on div "Update" at bounding box center [632, 495] width 275 height 18
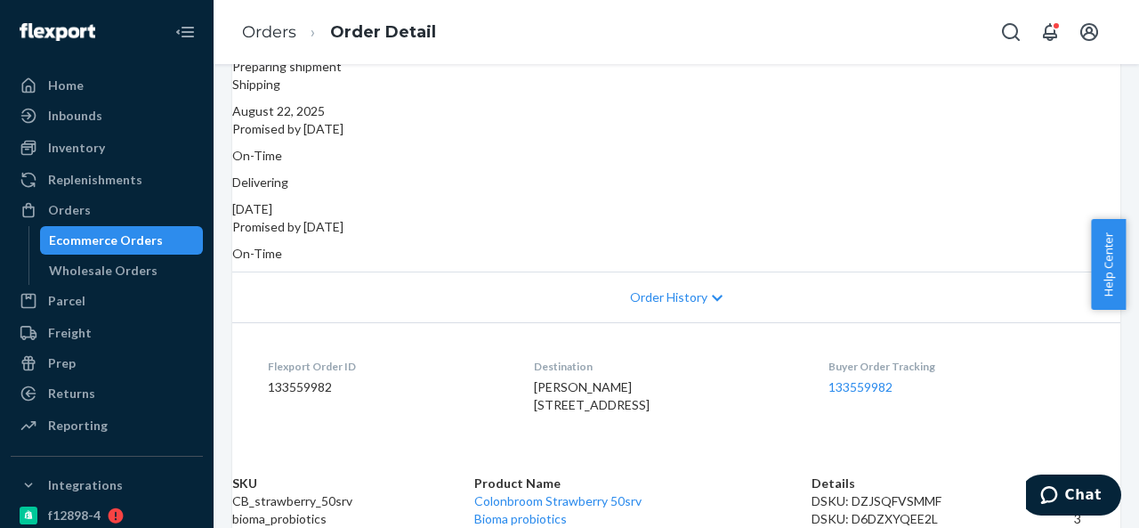
scroll to position [267, 0]
click at [86, 209] on div "Orders" at bounding box center [69, 210] width 43 height 18
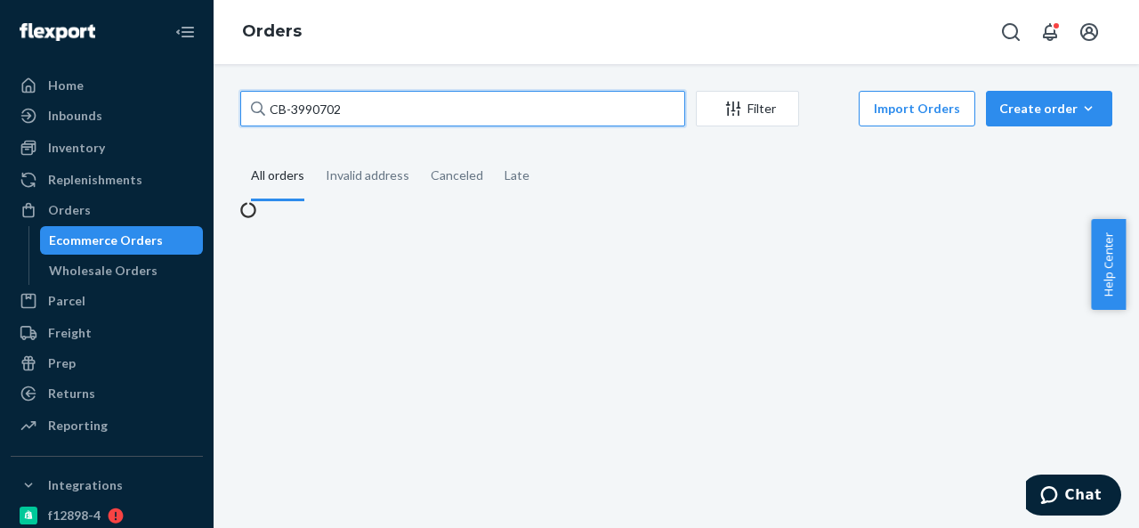
click at [378, 108] on input "CB-3990702" at bounding box center [462, 109] width 445 height 36
paste input "BIO-2343377"
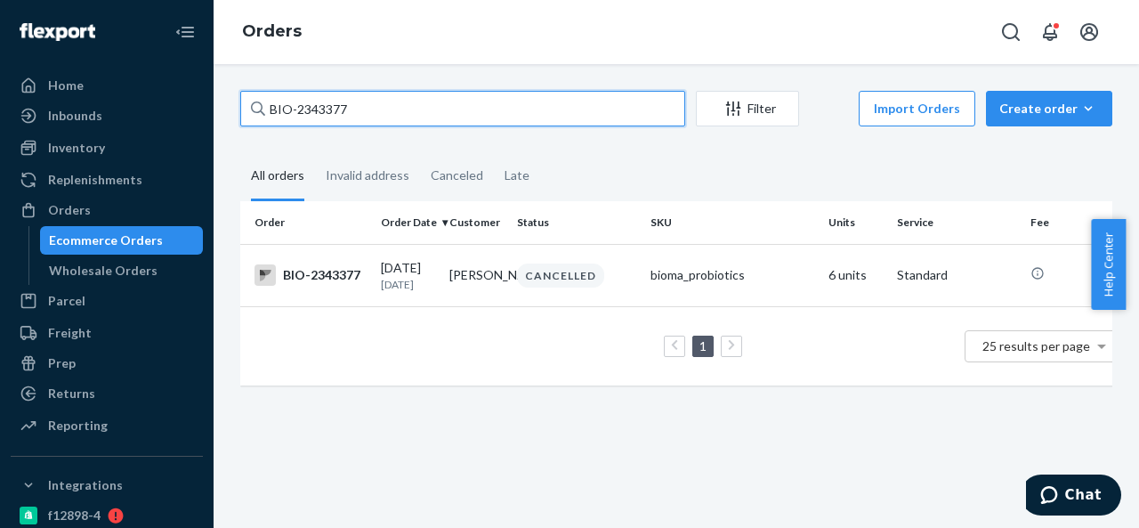
paste input "434"
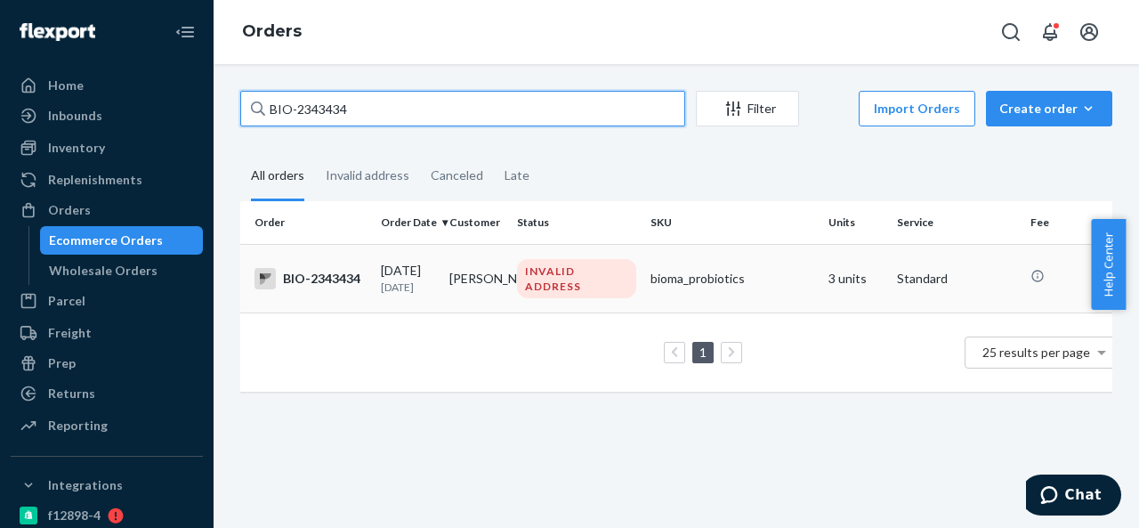
type input "BIO-2343434"
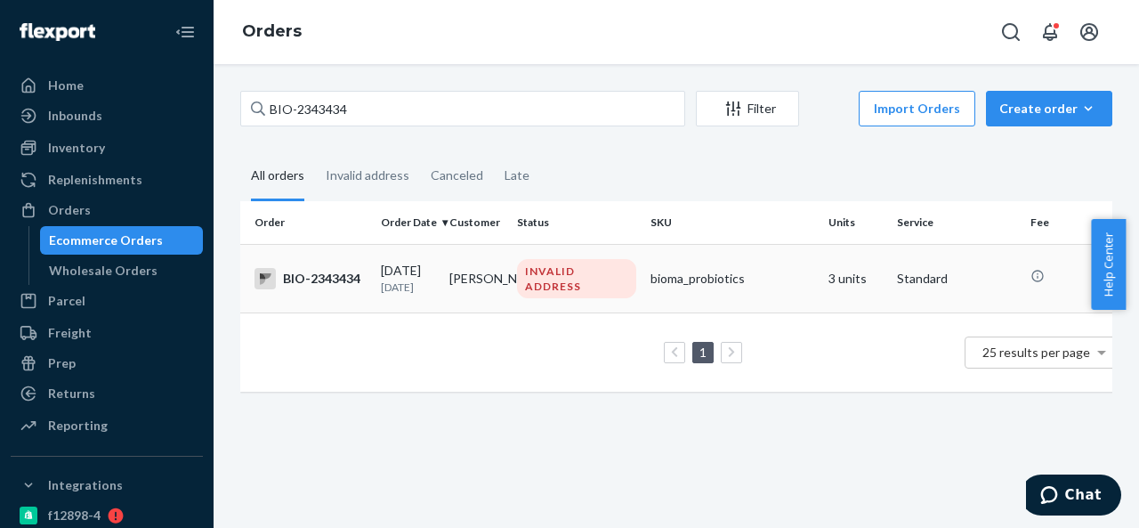
click at [484, 267] on td "[PERSON_NAME]" at bounding box center [476, 278] width 68 height 68
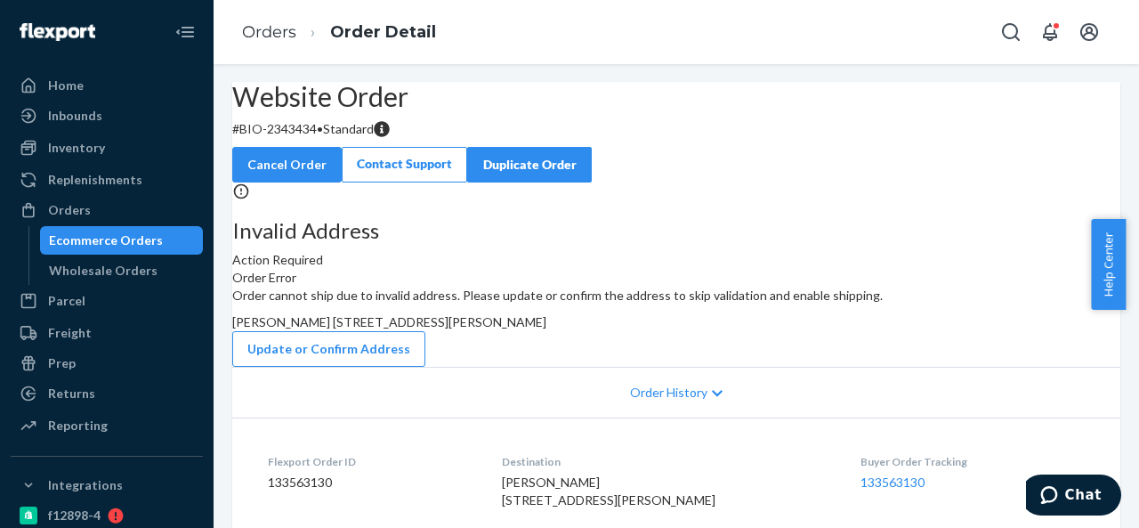
scroll to position [89, 0]
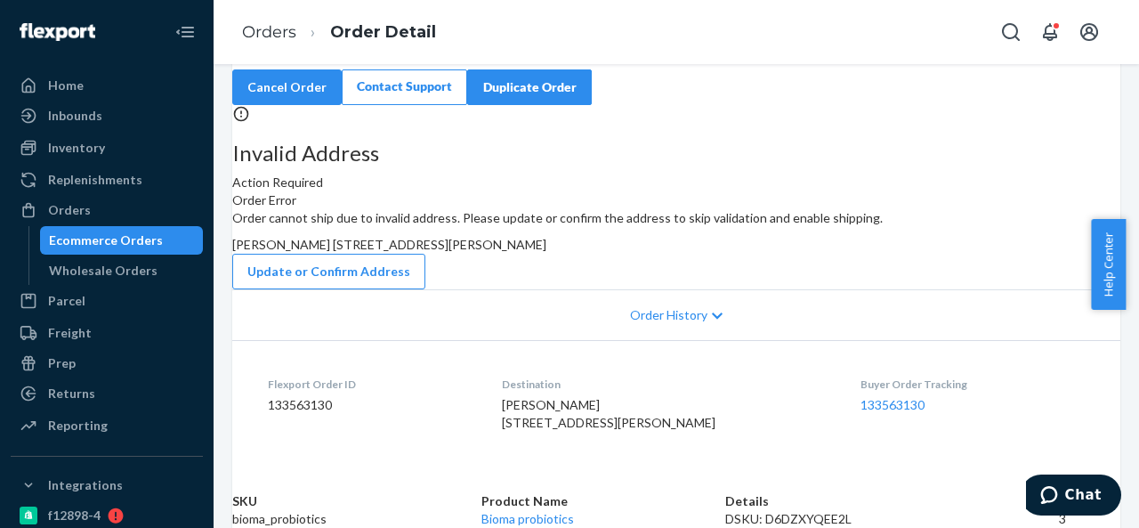
drag, startPoint x: 648, startPoint y: 310, endPoint x: 701, endPoint y: 342, distance: 62.2
click at [701, 289] on div "Order cannot ship due to invalid address. Please update or confirm the address …" at bounding box center [676, 249] width 888 height 80
click at [425, 289] on button "Update or Confirm Address" at bounding box center [328, 272] width 193 height 36
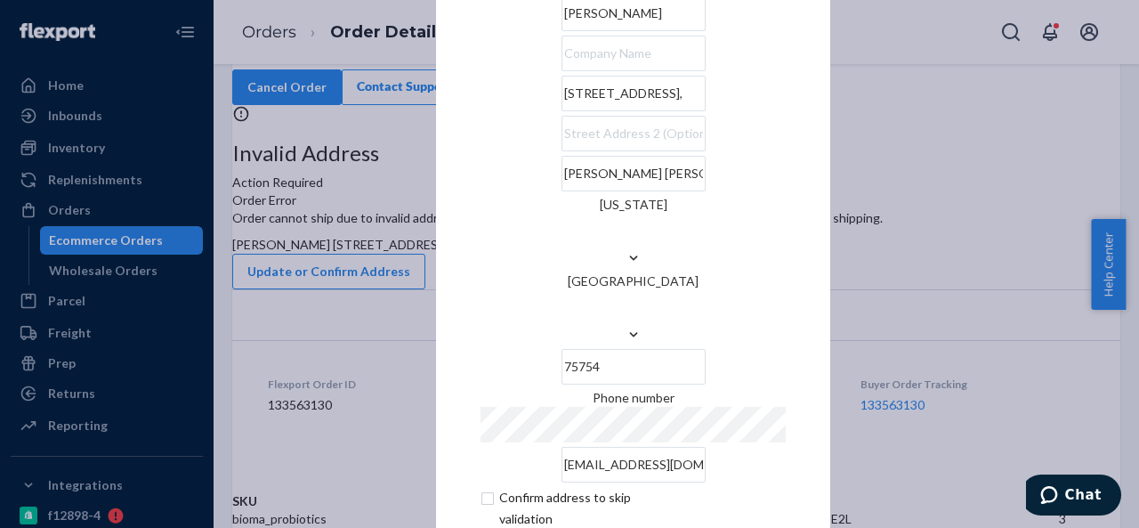
click at [676, 111] on input "[STREET_ADDRESS]," at bounding box center [633, 94] width 144 height 36
paste input "[STREET_ADDRESS][PERSON_NAME]"
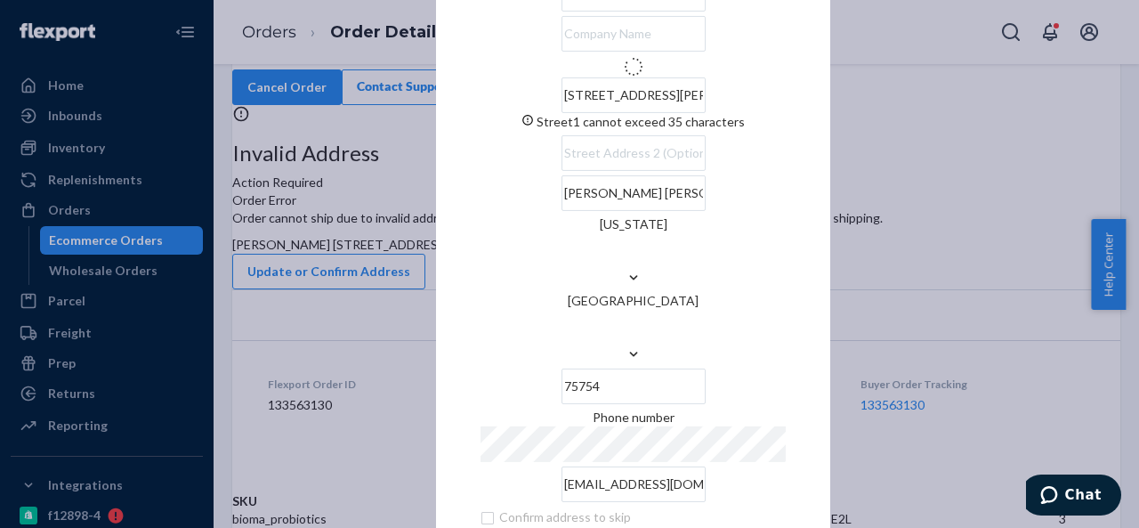
scroll to position [0, 0]
type input "[STREET_ADDRESS]"
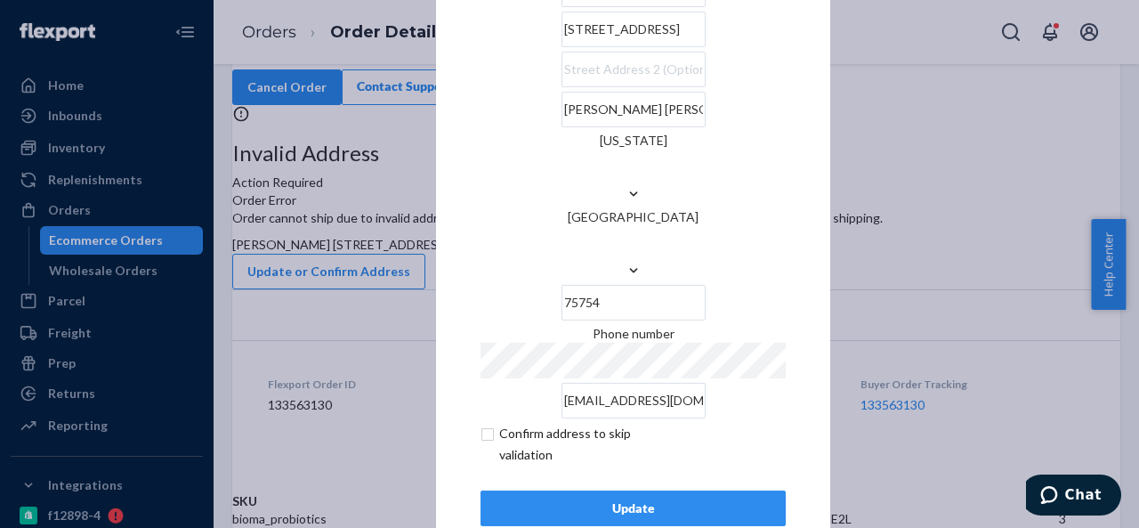
scroll to position [72, 0]
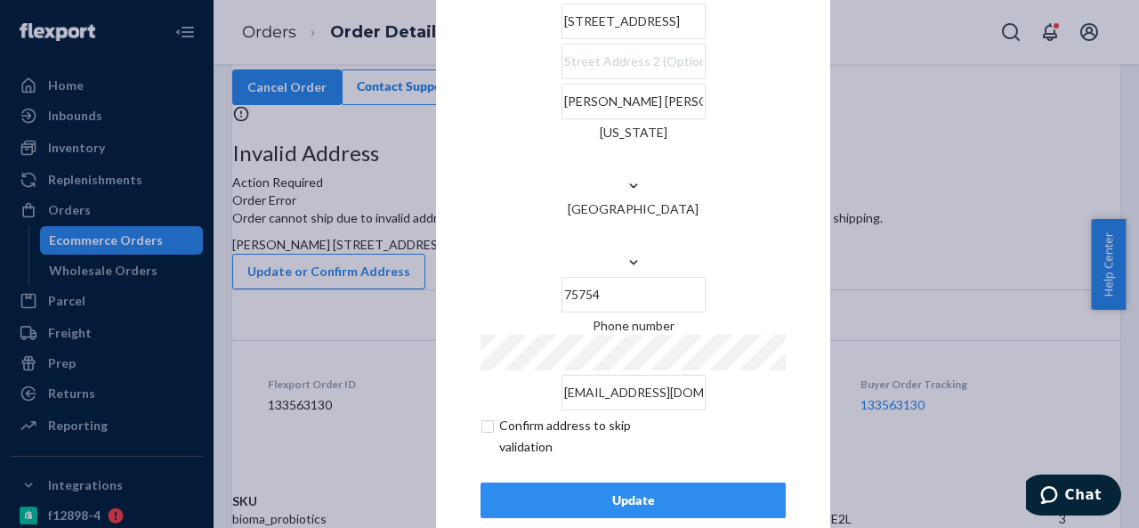
click at [634, 491] on div "Update" at bounding box center [632, 500] width 275 height 18
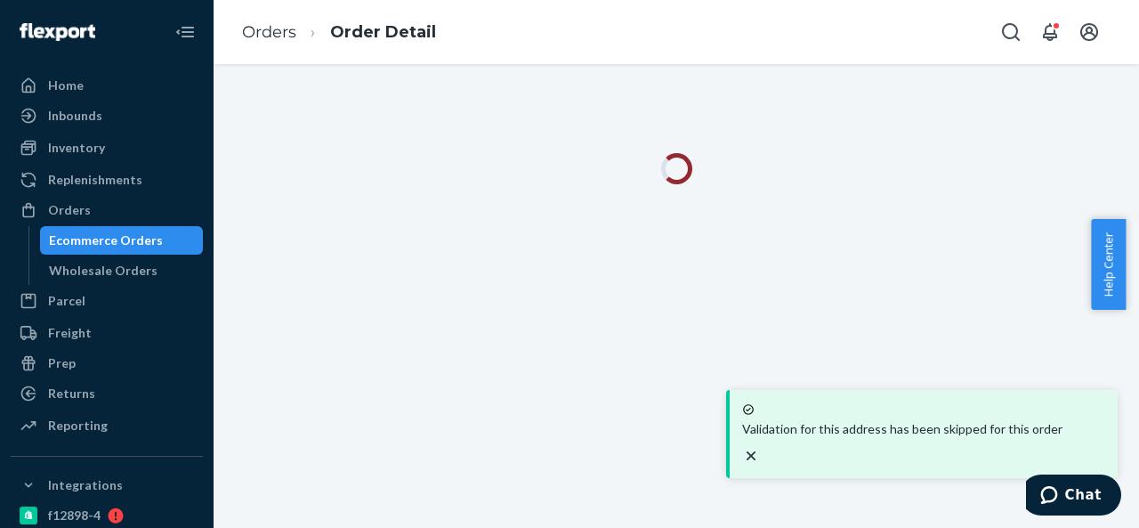
scroll to position [0, 0]
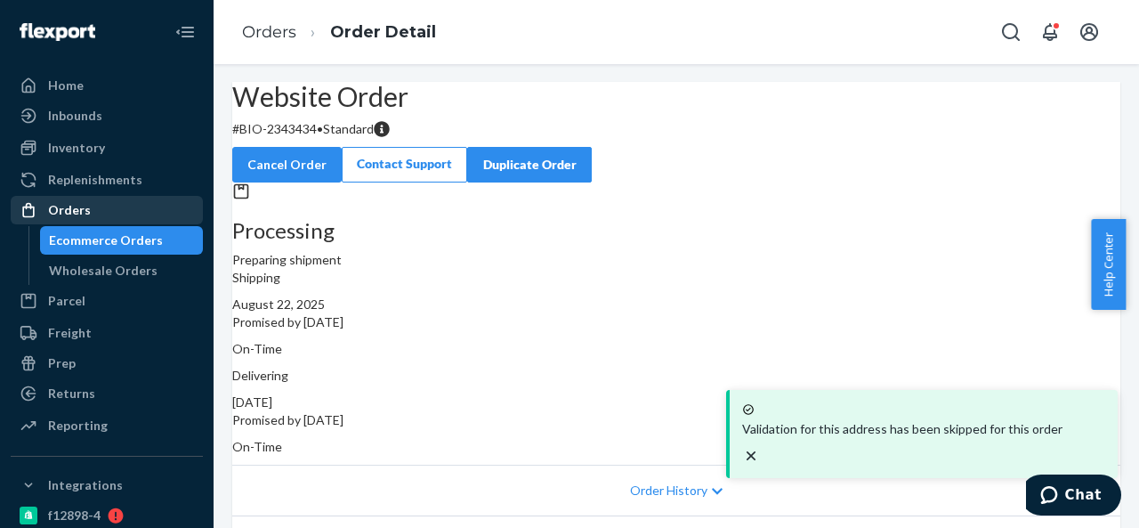
click at [123, 216] on div "Orders" at bounding box center [106, 209] width 189 height 25
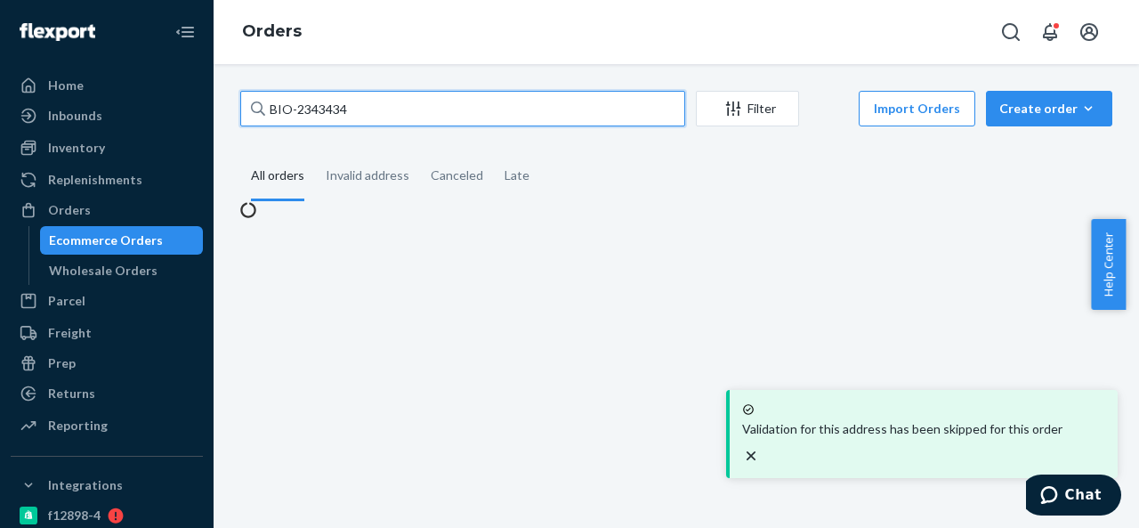
click at [369, 109] on input "BIO-2343434" at bounding box center [462, 109] width 445 height 36
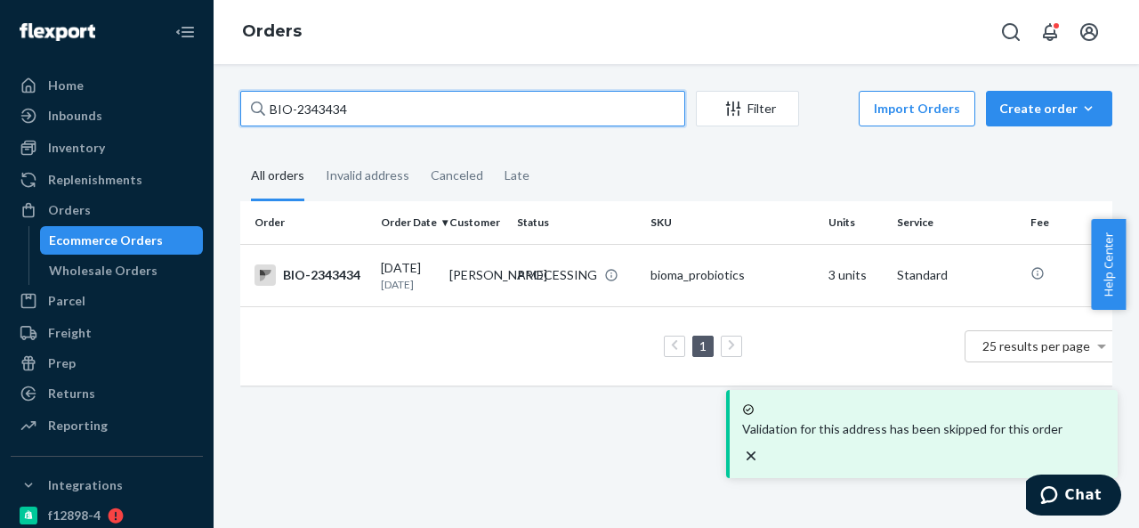
paste input "826"
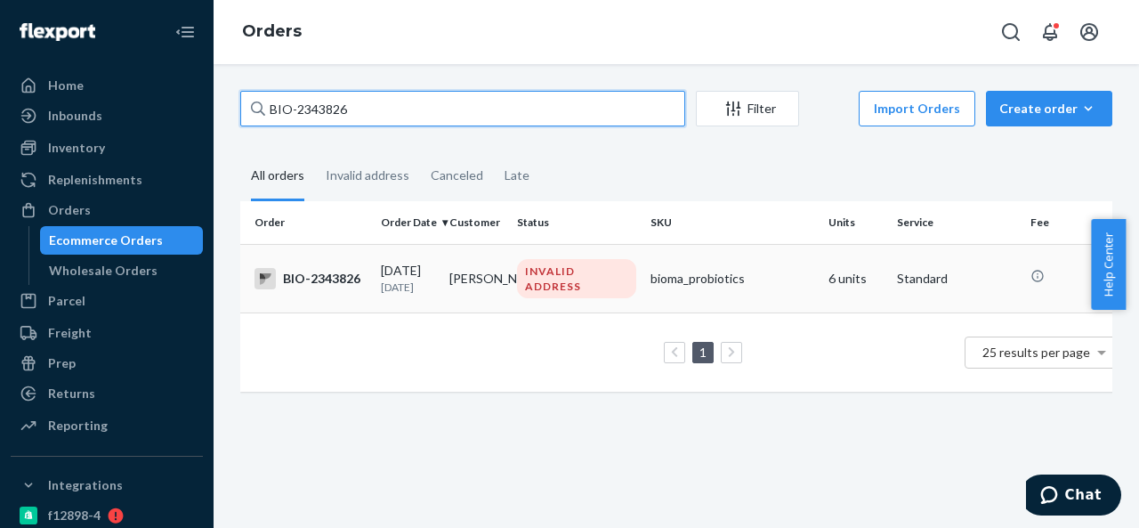
type input "BIO-2343826"
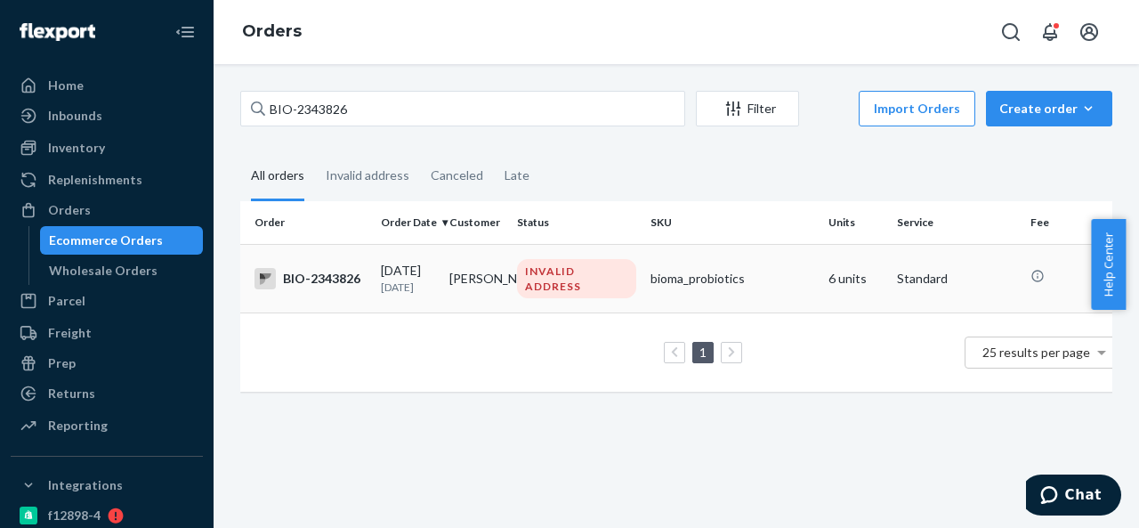
click at [506, 271] on td "[PERSON_NAME]" at bounding box center [476, 278] width 68 height 68
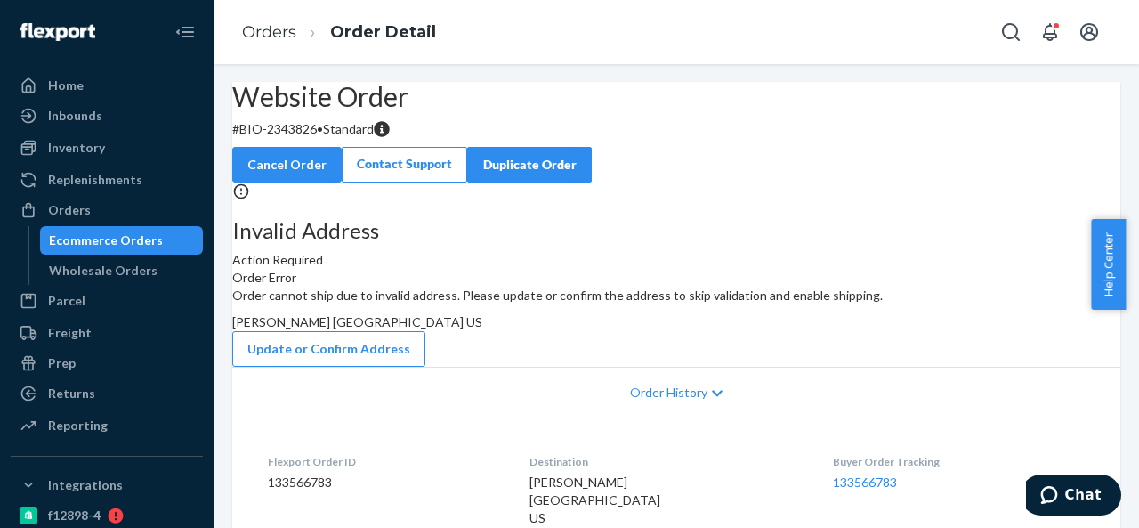
click at [322, 138] on p "# BIO-2343826 • Standard" at bounding box center [676, 129] width 888 height 18
drag, startPoint x: 284, startPoint y: 172, endPoint x: 360, endPoint y: 172, distance: 76.5
click at [360, 138] on p "# BIO-2343826 • Standard" at bounding box center [676, 129] width 888 height 18
click at [482, 329] on span "[PERSON_NAME] [GEOGRAPHIC_DATA] US" at bounding box center [357, 321] width 250 height 15
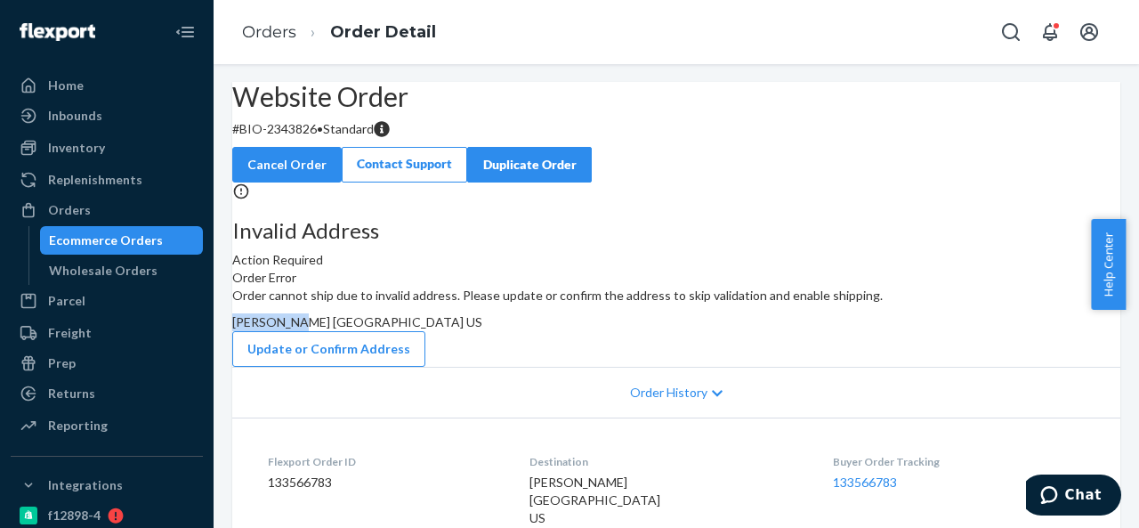
click at [482, 329] on span "[PERSON_NAME] [GEOGRAPHIC_DATA] US" at bounding box center [357, 321] width 250 height 15
click at [110, 209] on div "Orders" at bounding box center [106, 209] width 189 height 25
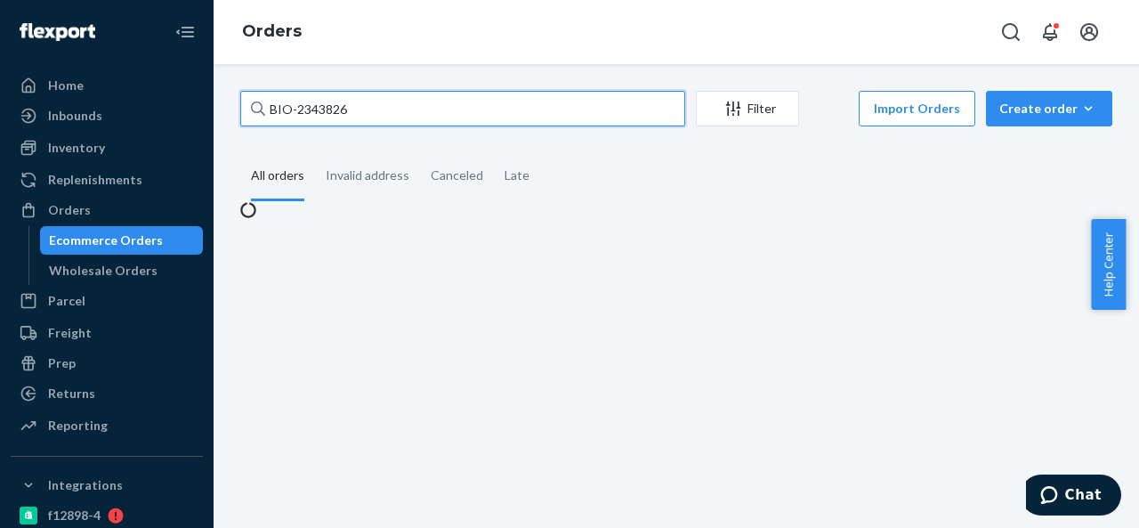
click at [433, 109] on input "BIO-2343826" at bounding box center [462, 109] width 445 height 36
paste input "73"
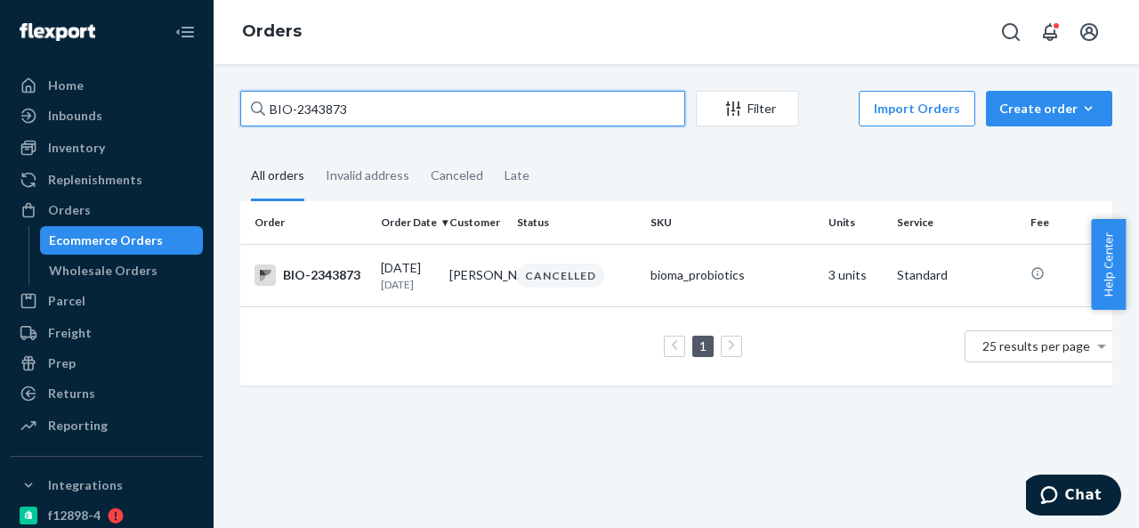
paste input "36266"
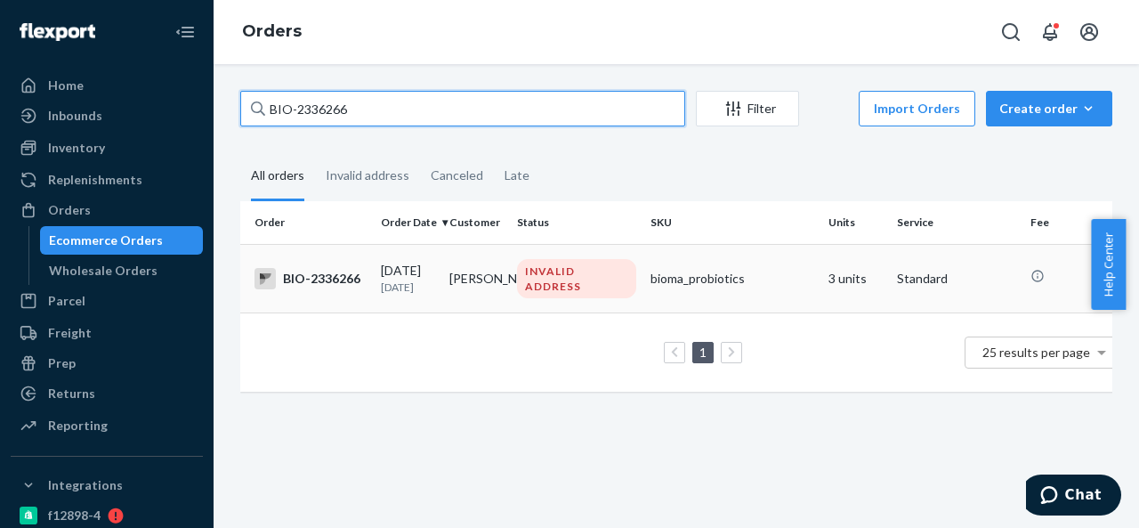
type input "BIO-2336266"
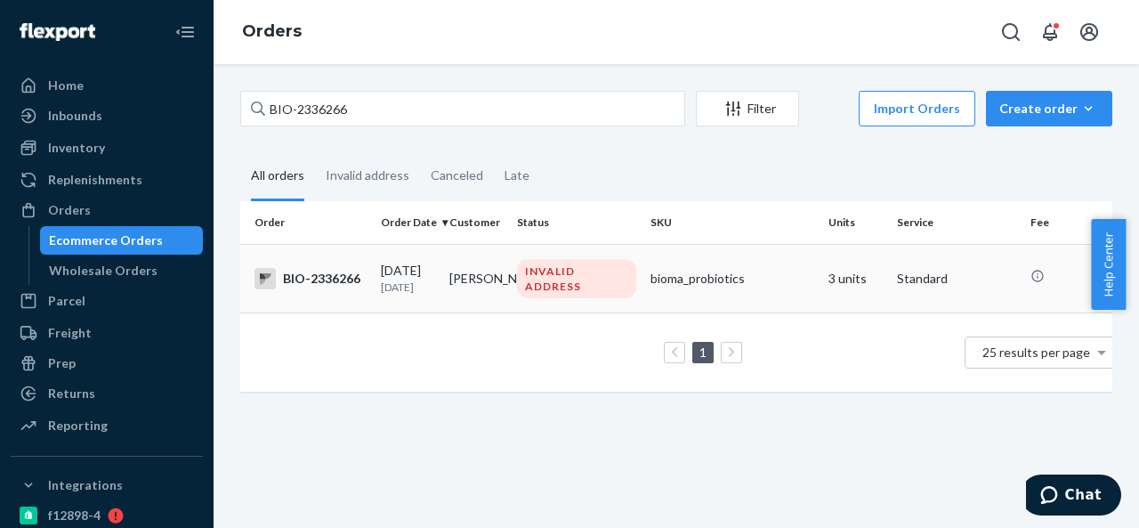
click at [495, 263] on td "[PERSON_NAME]" at bounding box center [476, 278] width 68 height 68
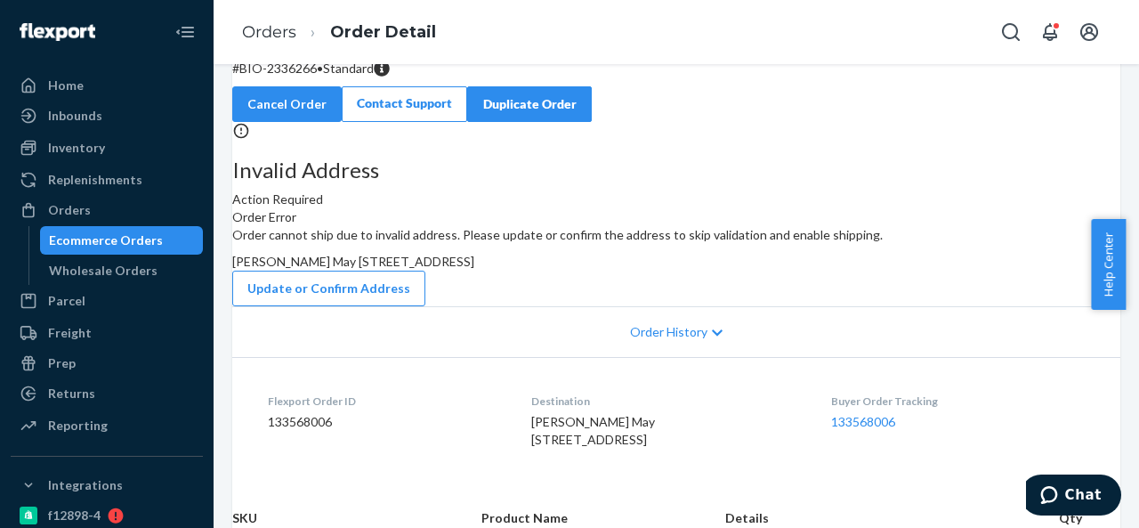
scroll to position [89, 0]
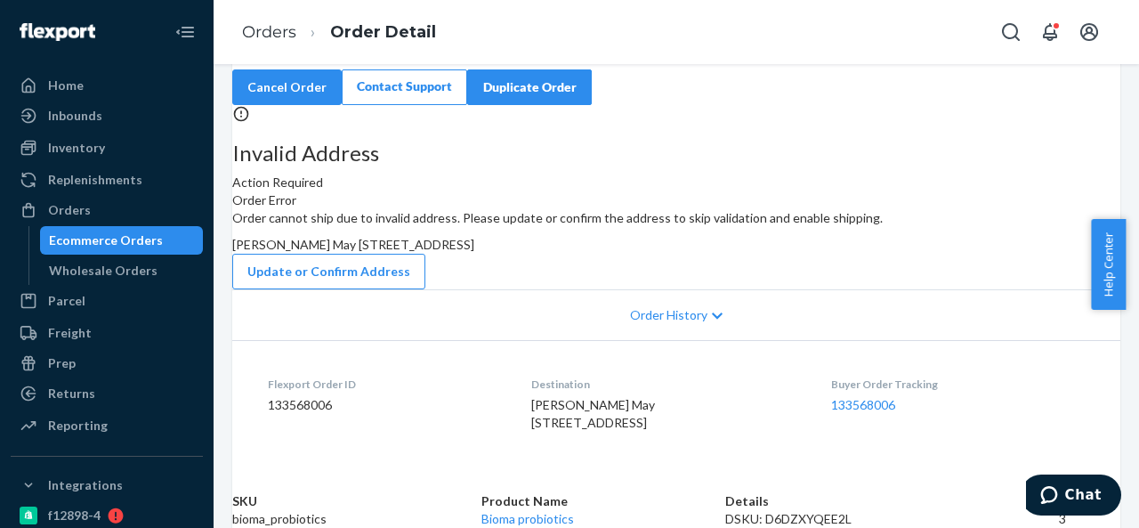
drag, startPoint x: 649, startPoint y: 305, endPoint x: 711, endPoint y: 344, distance: 72.8
click at [711, 289] on div "Order cannot ship due to invalid address. Please update or confirm the address …" at bounding box center [676, 249] width 888 height 80
click at [425, 254] on button "Update or Confirm Address" at bounding box center [328, 272] width 193 height 36
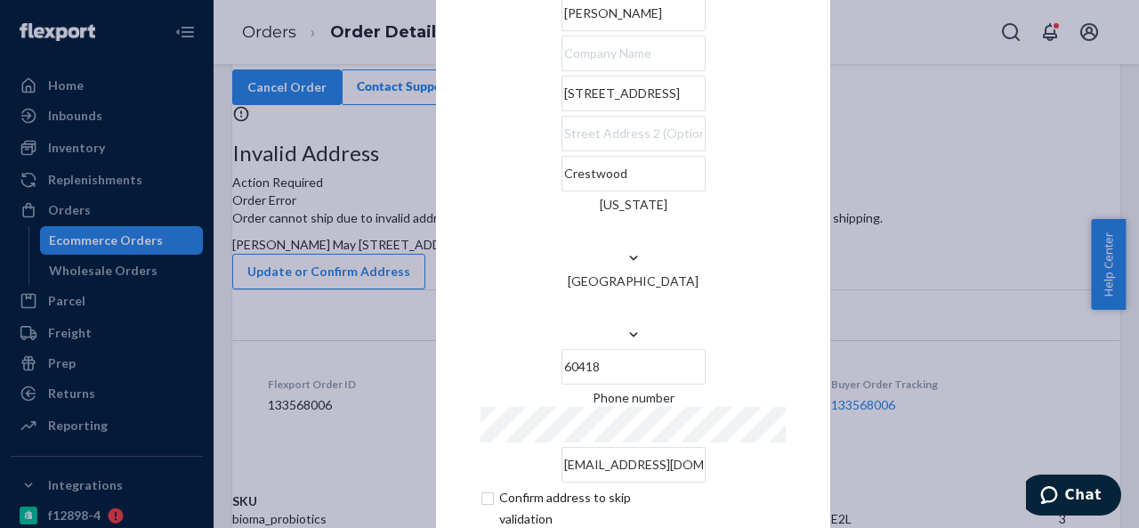
click at [623, 111] on input "[STREET_ADDRESS]" at bounding box center [633, 94] width 144 height 36
paste input "[GEOGRAPHIC_DATA]"
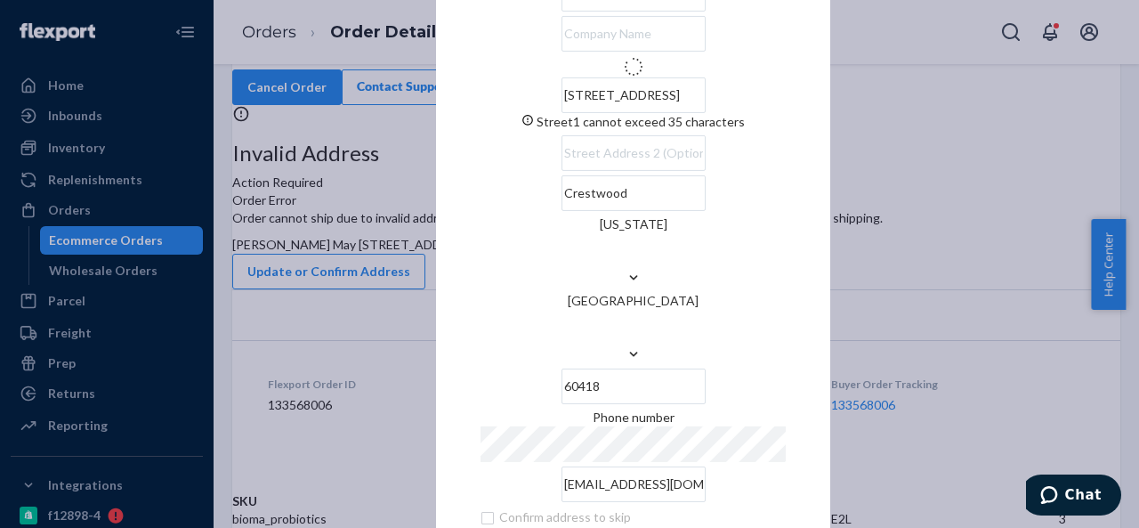
type input "[STREET_ADDRESS]"
type input "APT 2N"
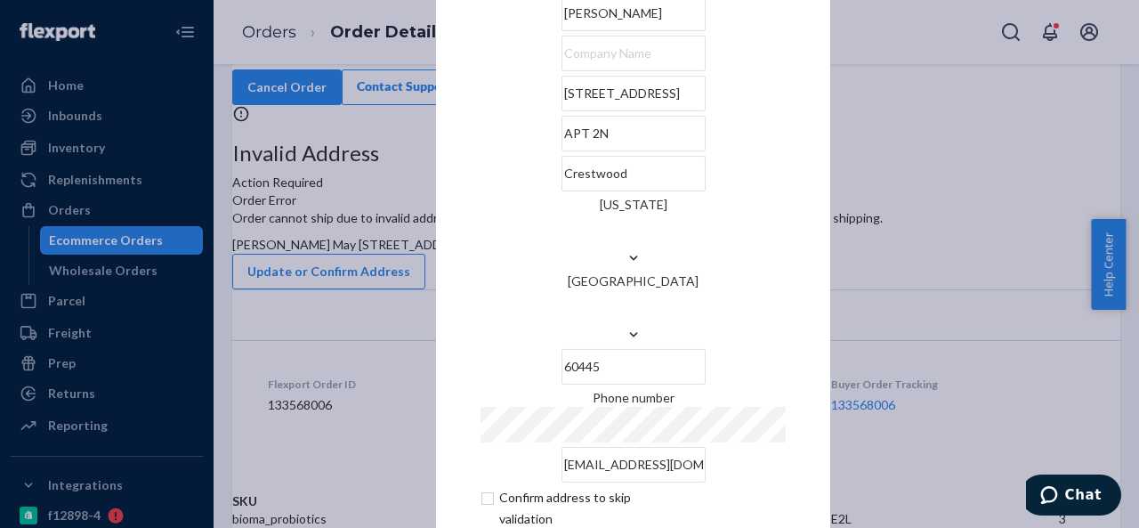
click at [703, 349] on input "60445" at bounding box center [633, 367] width 144 height 36
paste input "18"
type input "60418"
click at [452, 212] on div "× Update Address [PERSON_NAME] May [STREET_ADDRESS][US_STATE] Phone number [EMA…" at bounding box center [633, 263] width 394 height 740
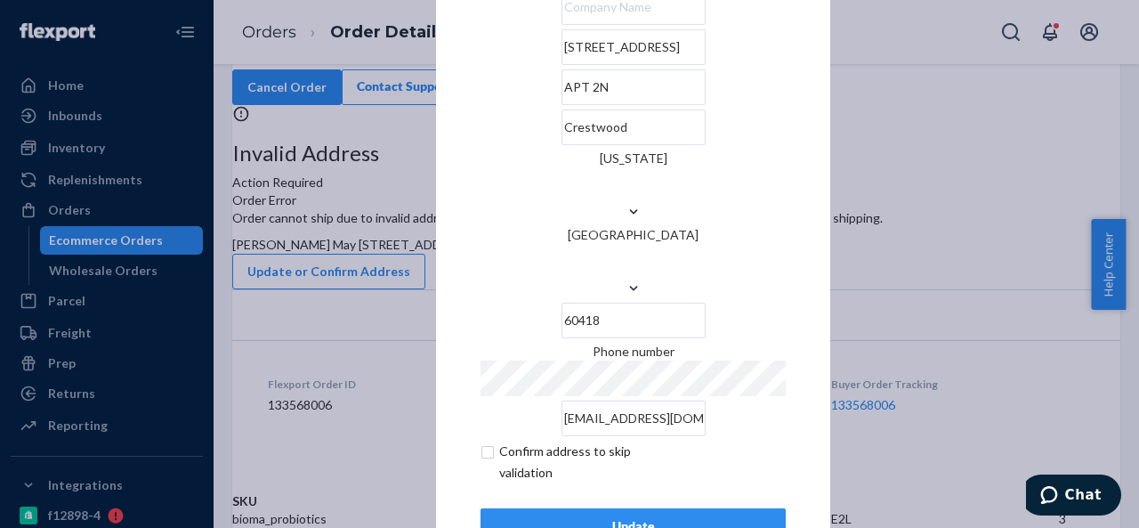
scroll to position [72, 0]
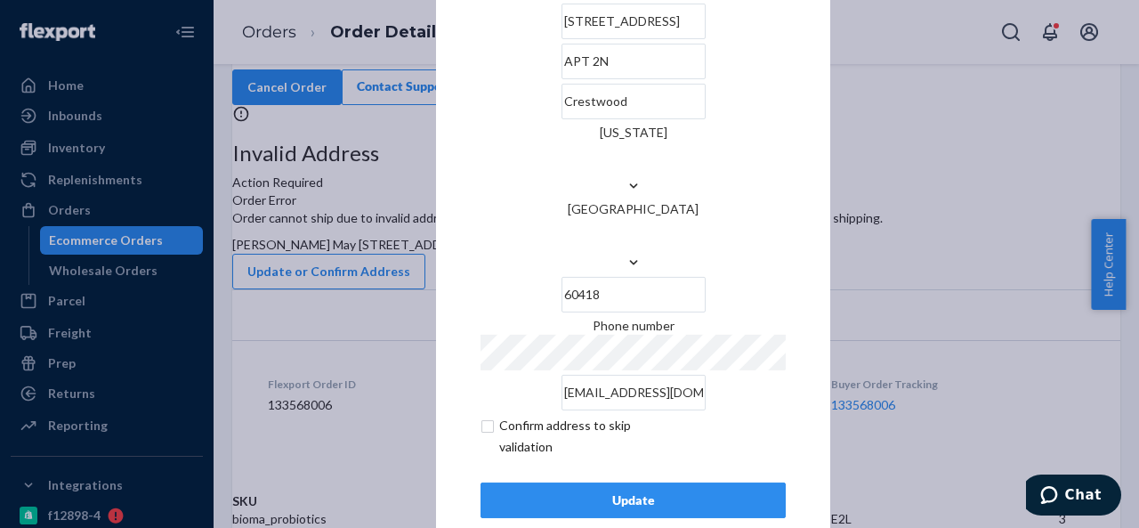
click at [480, 415] on input "checkbox" at bounding box center [583, 436] width 206 height 43
checkbox input "true"
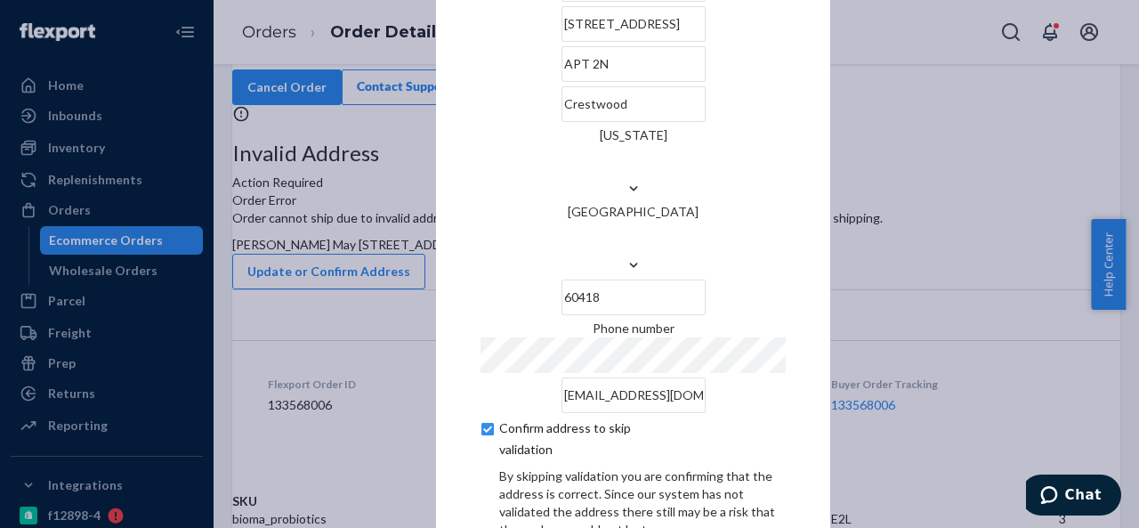
scroll to position [147, 0]
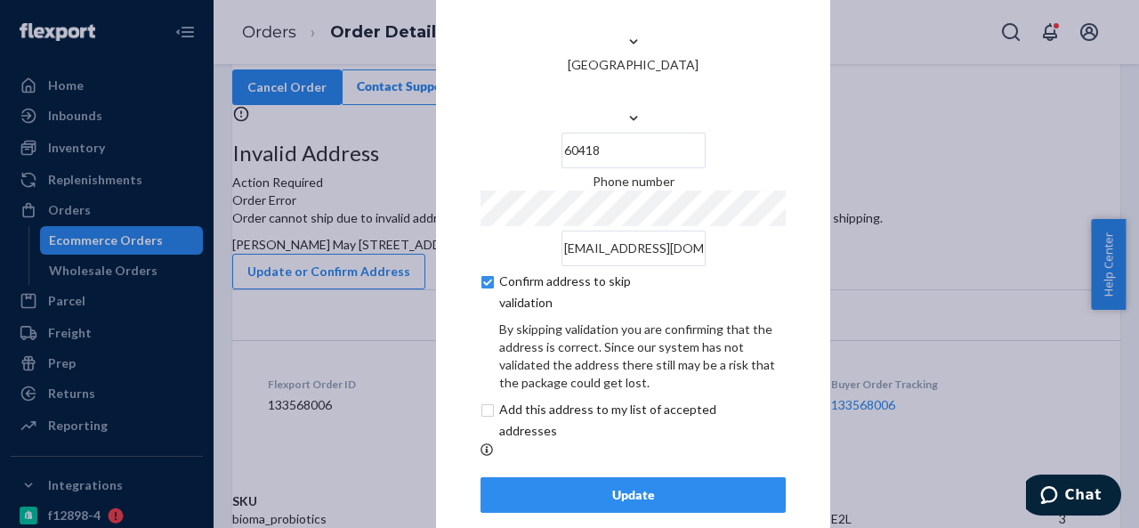
click at [613, 486] on div "Update" at bounding box center [632, 495] width 275 height 18
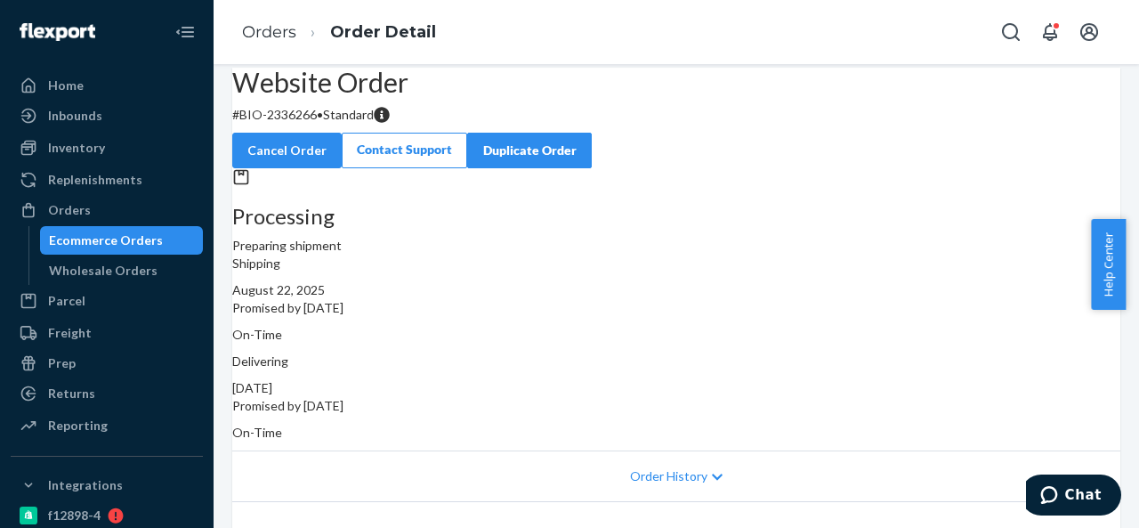
scroll to position [0, 0]
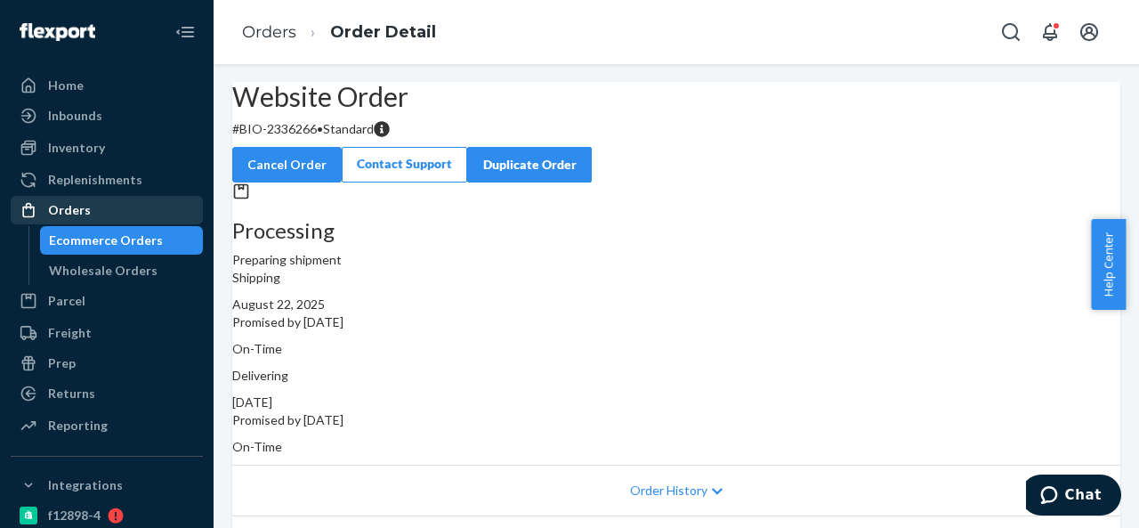
click at [66, 205] on div "Orders" at bounding box center [69, 210] width 43 height 18
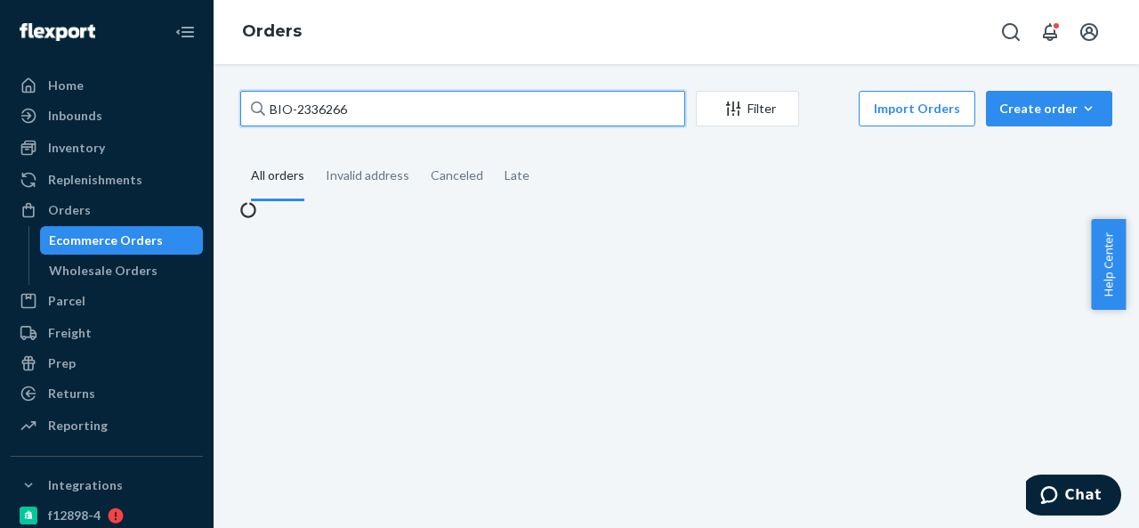
click at [450, 103] on input "BIO-2336266" at bounding box center [462, 109] width 445 height 36
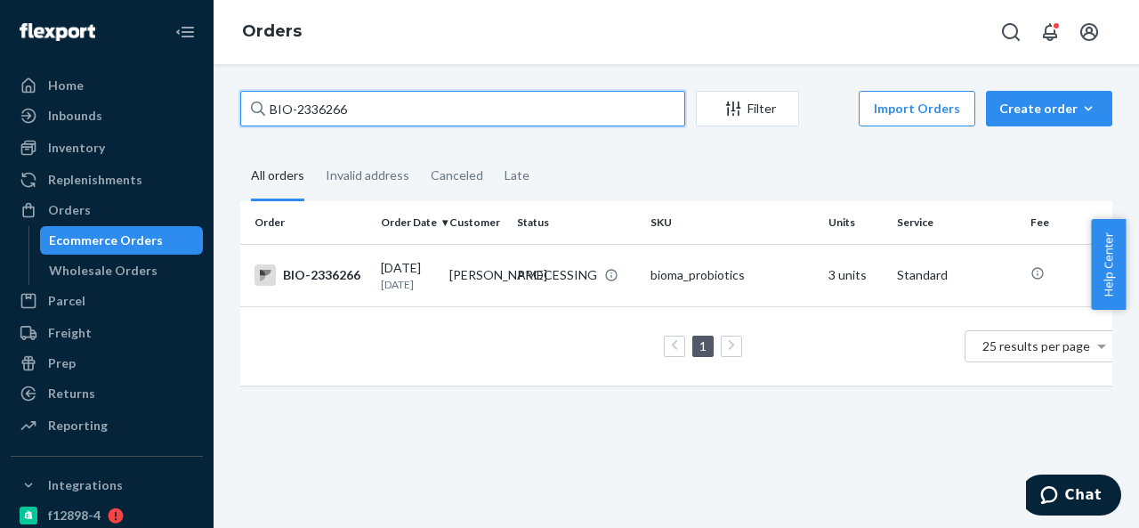
paste input "44535"
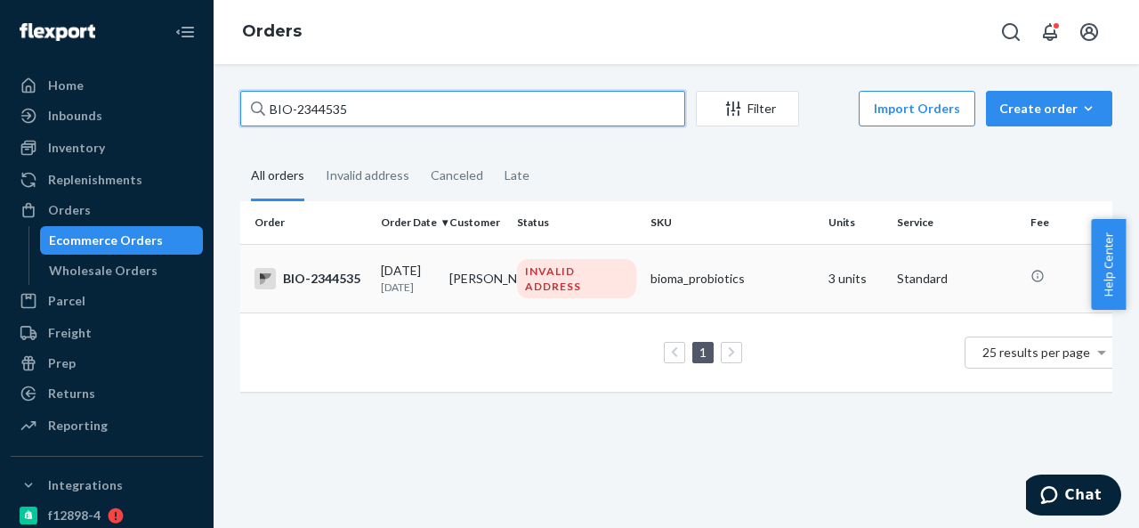
type input "BIO-2344535"
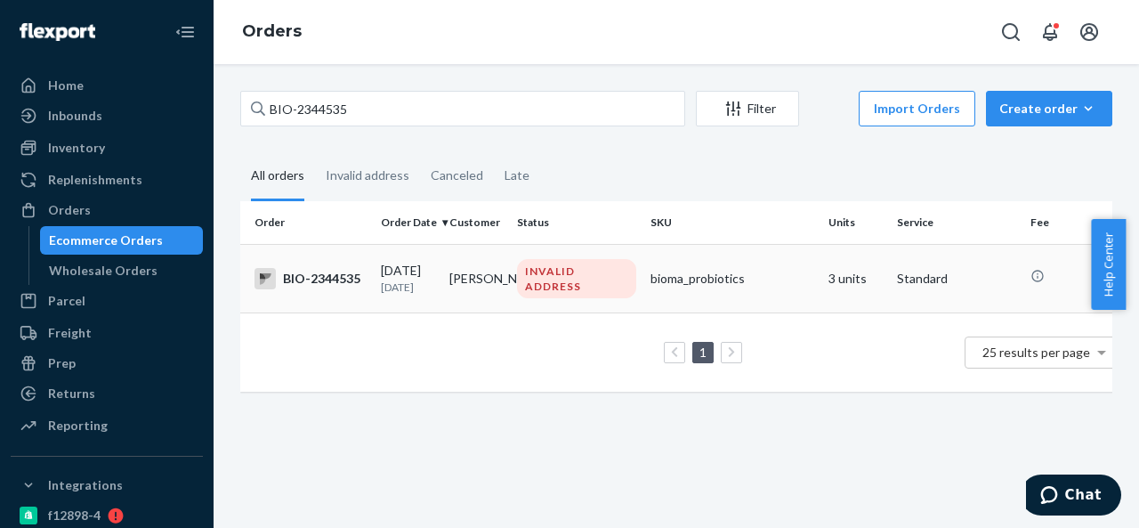
click at [511, 264] on td "INVALID ADDRESS" at bounding box center [576, 278] width 133 height 68
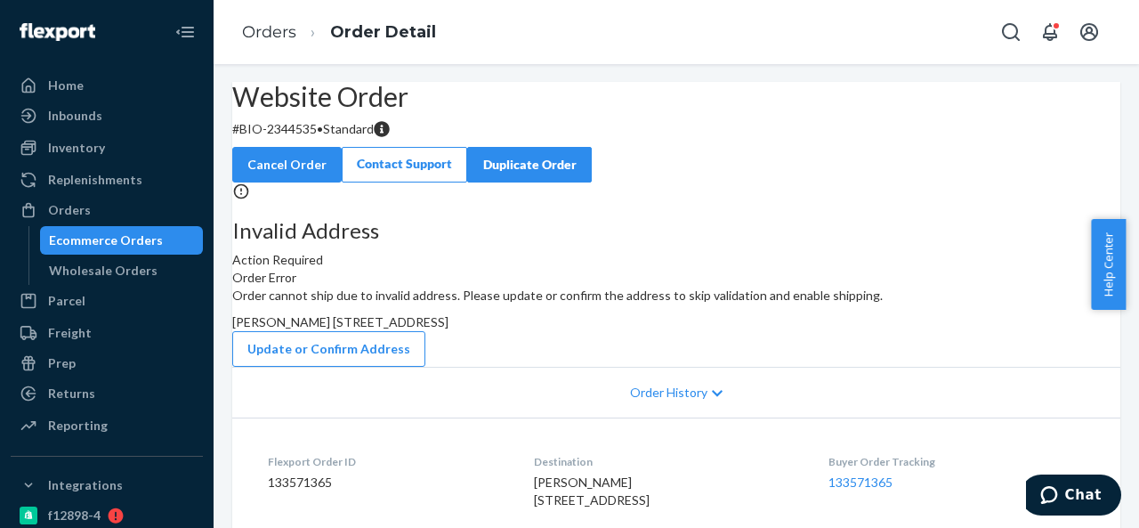
scroll to position [89, 0]
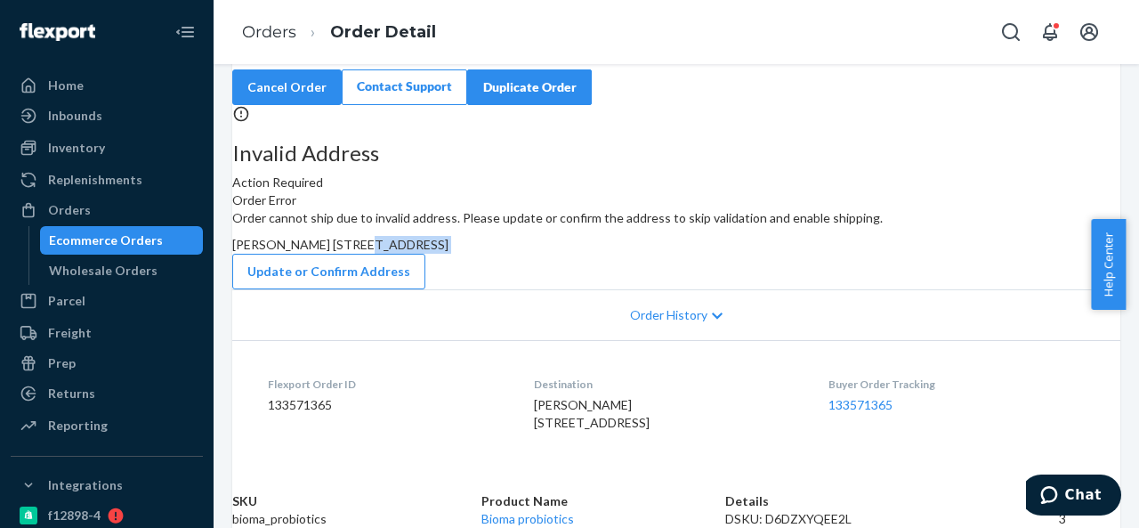
drag, startPoint x: 653, startPoint y: 303, endPoint x: 709, endPoint y: 359, distance: 79.3
click at [709, 289] on div "Order cannot ship due to invalid address. Please update or confirm the address …" at bounding box center [676, 249] width 888 height 80
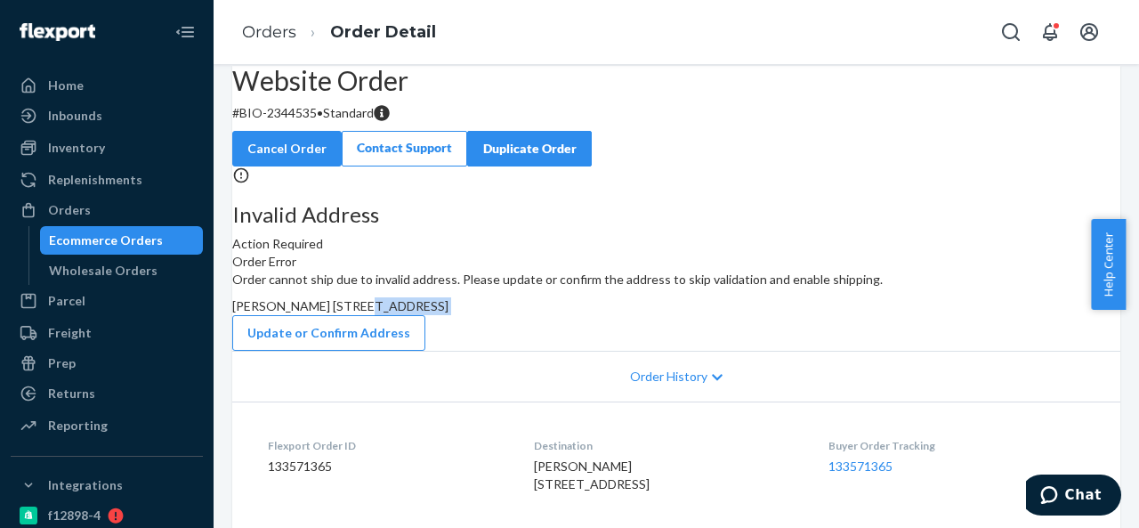
scroll to position [0, 0]
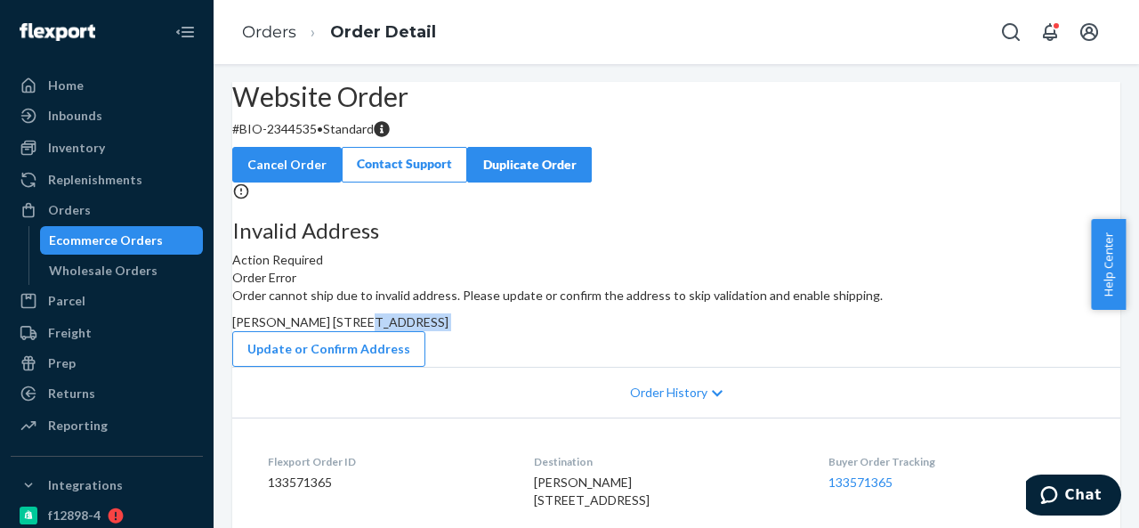
click at [341, 138] on p "# BIO-2344535 • Standard" at bounding box center [676, 129] width 888 height 18
drag, startPoint x: 286, startPoint y: 168, endPoint x: 358, endPoint y: 177, distance: 72.6
click at [358, 138] on p "# BIO-2344535 • Standard" at bounding box center [676, 129] width 888 height 18
click at [664, 366] on div "Order cannot ship due to invalid address. Please update or confirm the address …" at bounding box center [676, 326] width 888 height 80
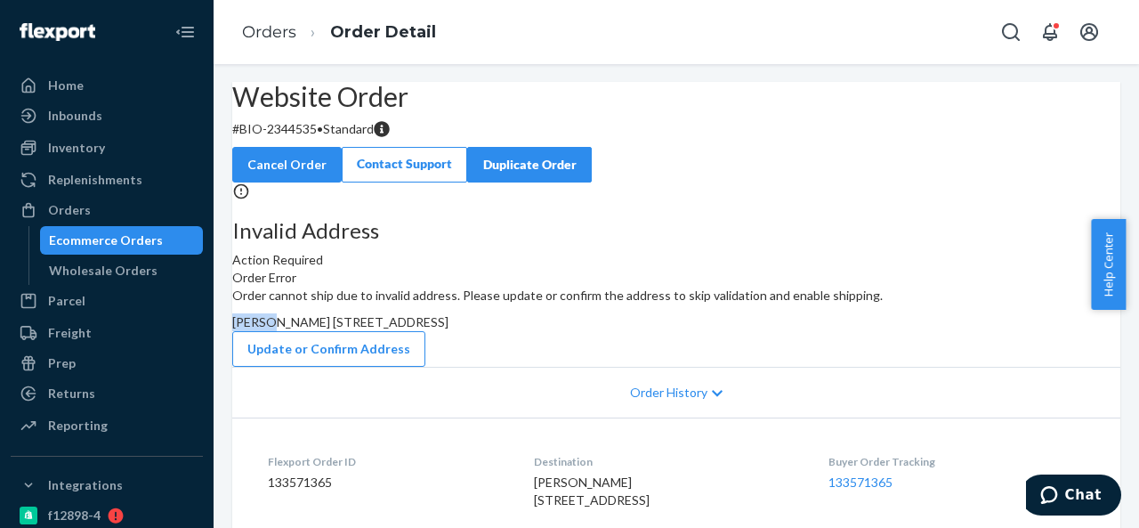
click at [664, 366] on div "Order cannot ship due to invalid address. Please update or confirm the address …" at bounding box center [676, 326] width 888 height 80
click at [93, 218] on div "Orders" at bounding box center [106, 209] width 189 height 25
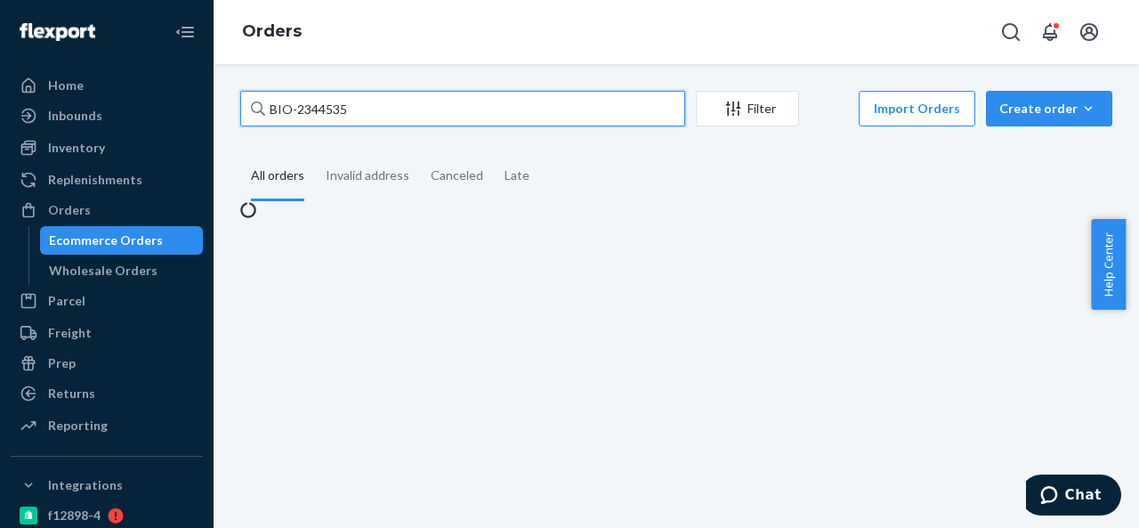
click at [372, 110] on input "BIO-2344535" at bounding box center [462, 109] width 445 height 36
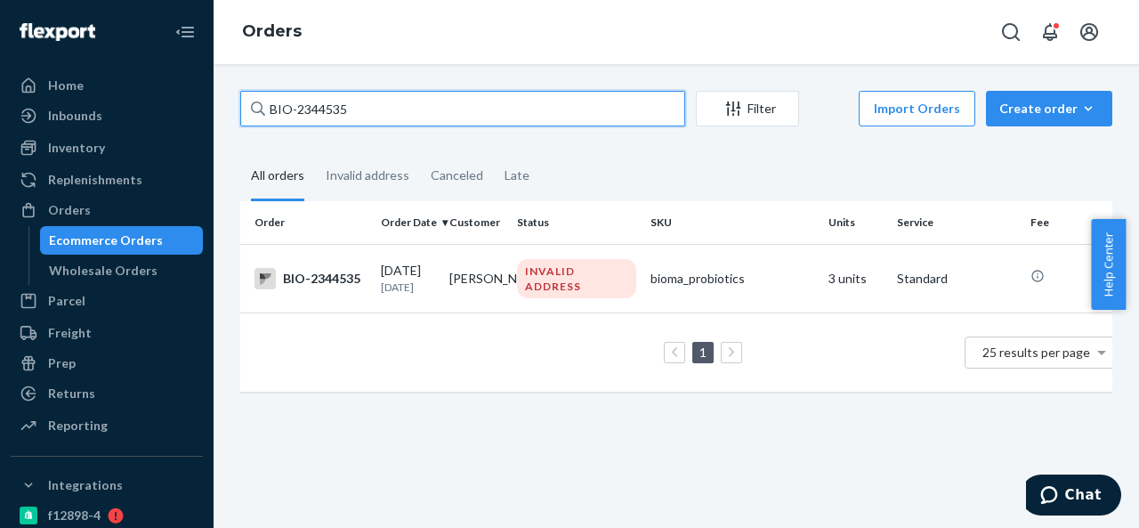
paste input "CB-3991432"
type input "CB-3991432"
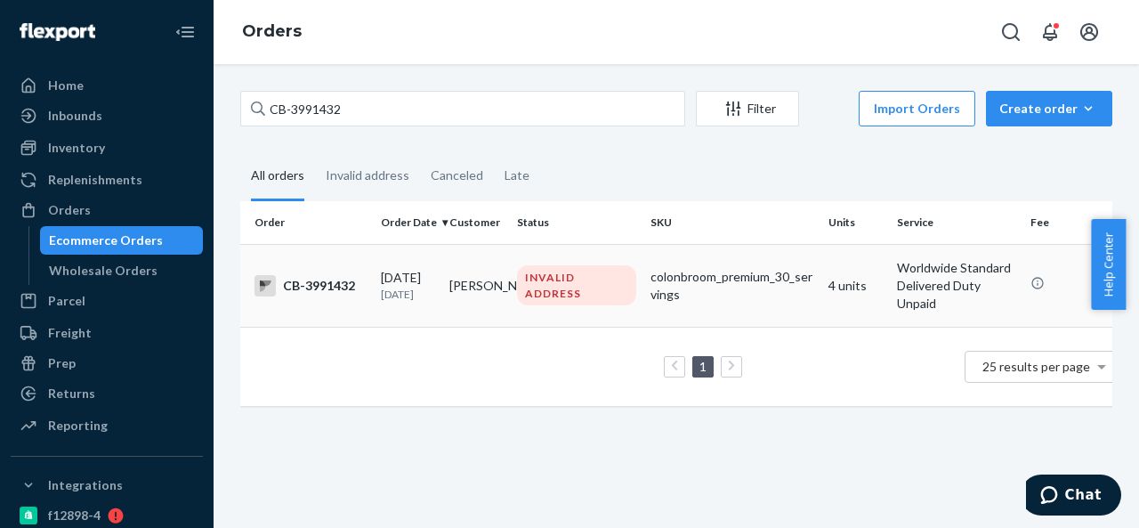
click at [505, 284] on td "[PERSON_NAME]" at bounding box center [476, 285] width 68 height 83
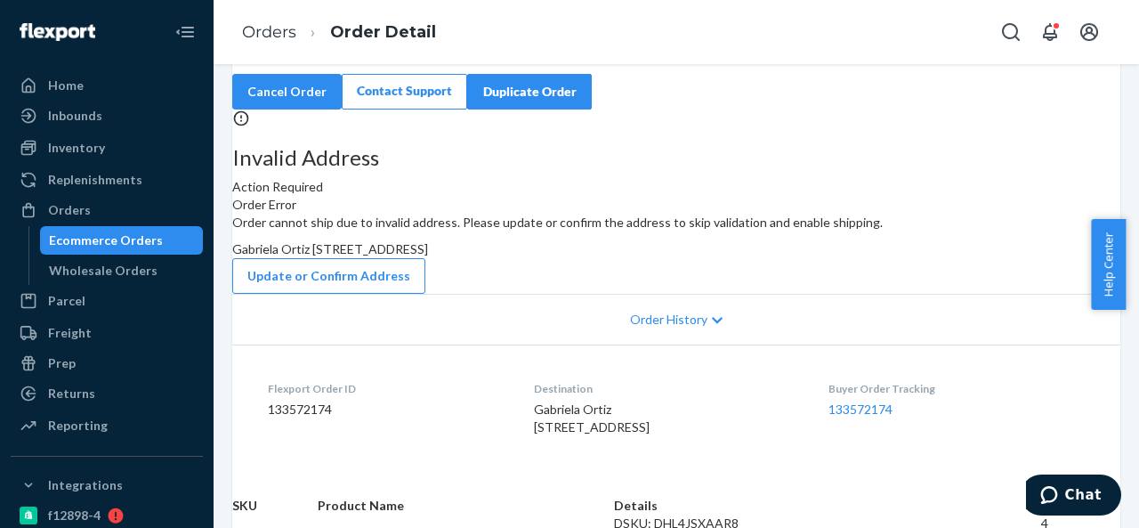
scroll to position [89, 0]
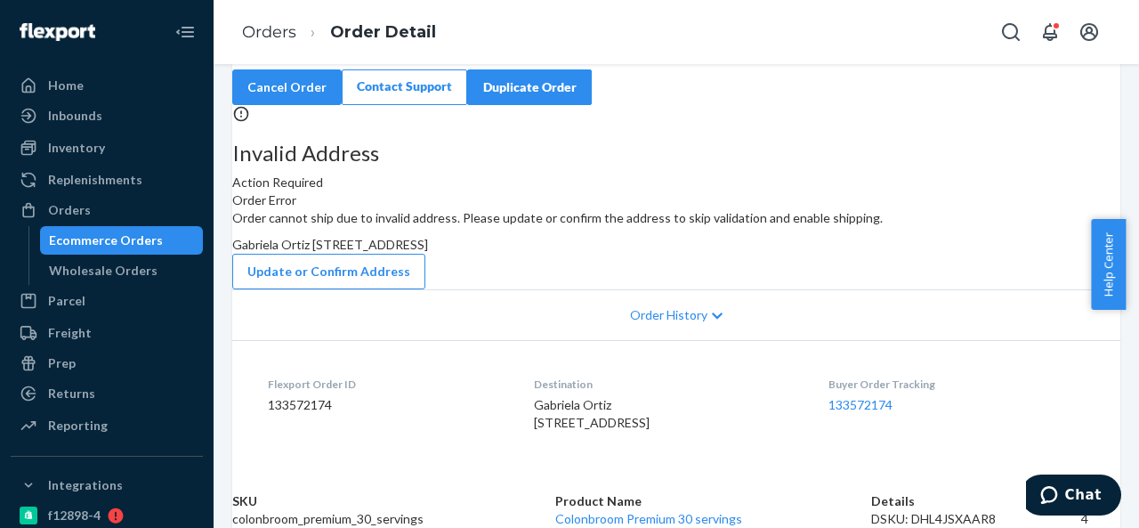
drag, startPoint x: 649, startPoint y: 304, endPoint x: 714, endPoint y: 354, distance: 81.8
click at [714, 289] on div "Order cannot ship due to invalid address. Please update or confirm the address …" at bounding box center [676, 249] width 888 height 80
click at [425, 289] on button "Update or Confirm Address" at bounding box center [328, 272] width 193 height 36
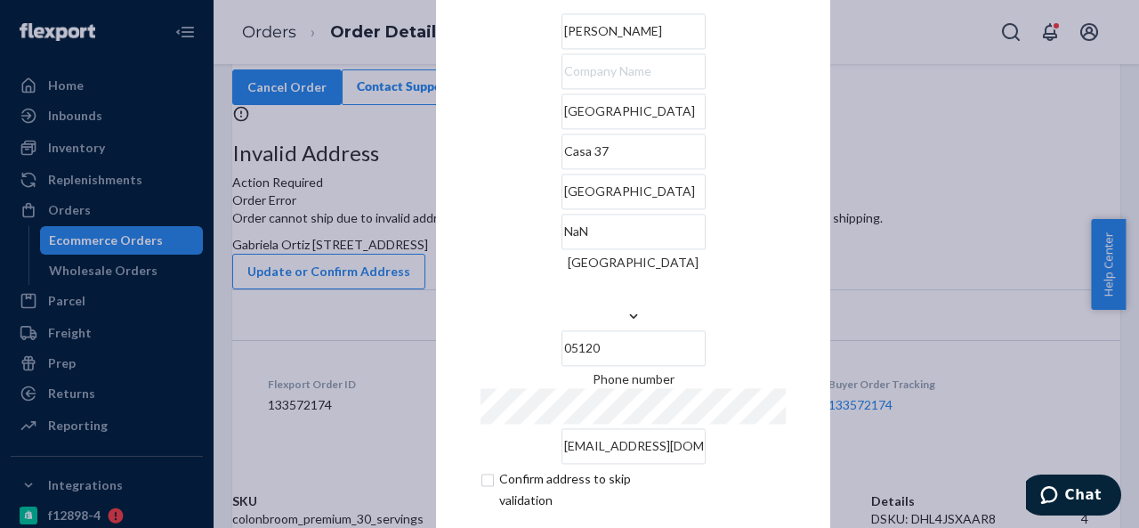
click at [561, 209] on input "[GEOGRAPHIC_DATA]" at bounding box center [633, 191] width 144 height 36
click at [672, 249] on input "NaN" at bounding box center [633, 231] width 144 height 36
paste input "[GEOGRAPHIC_DATA]"
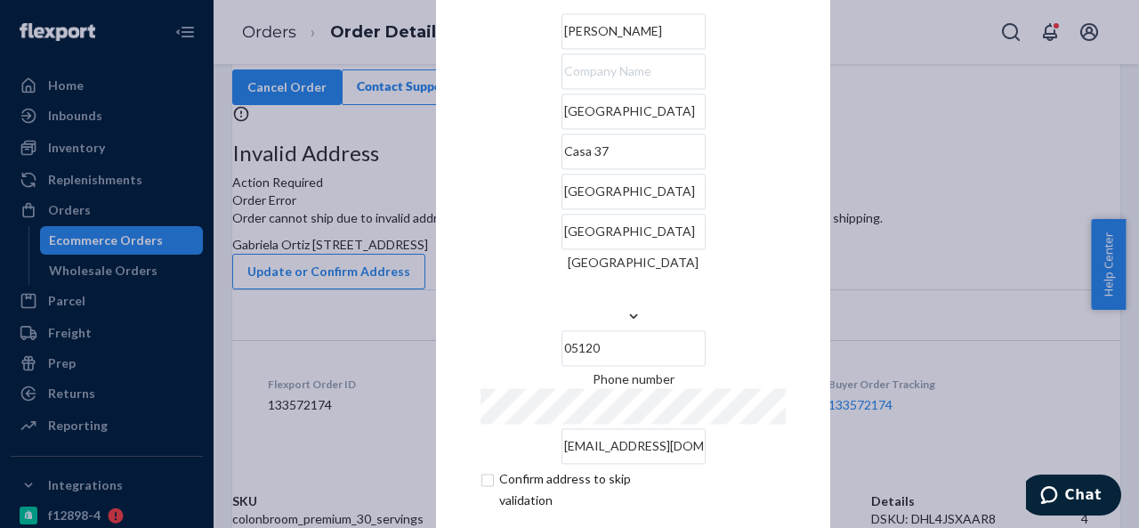
scroll to position [72, 0]
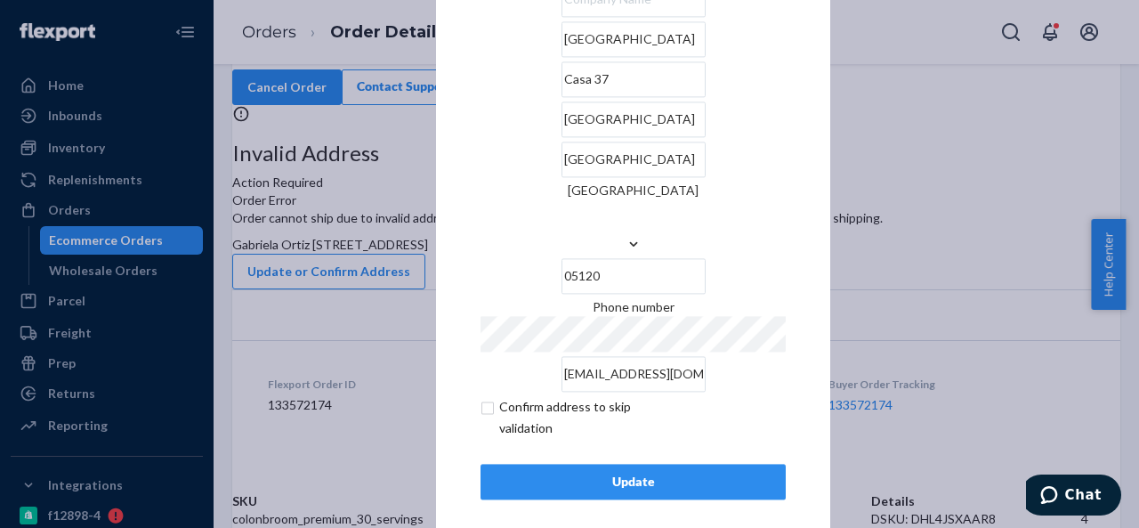
type input "[GEOGRAPHIC_DATA]"
click at [486, 396] on input "checkbox" at bounding box center [583, 417] width 206 height 43
checkbox input "true"
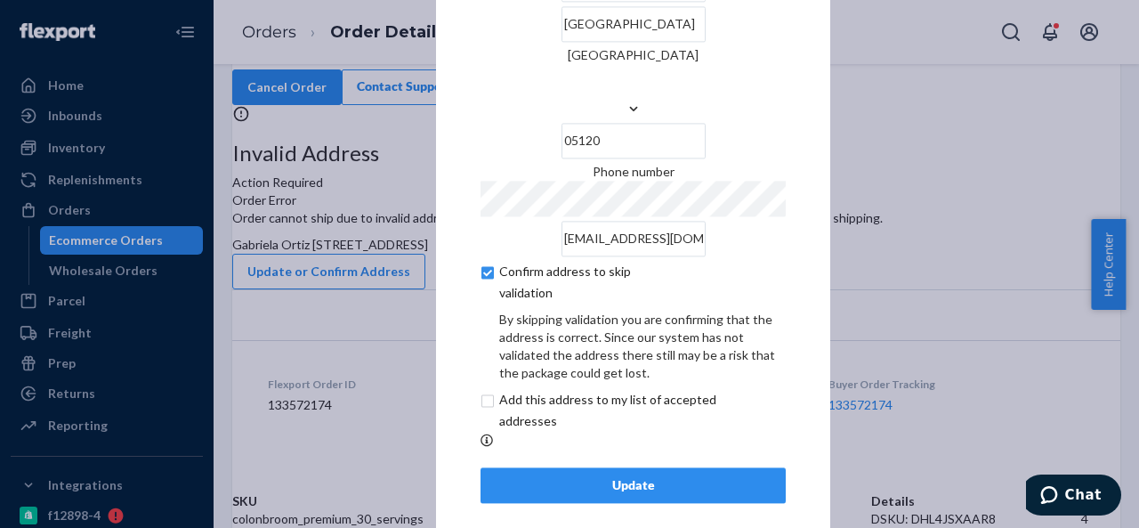
scroll to position [147, 0]
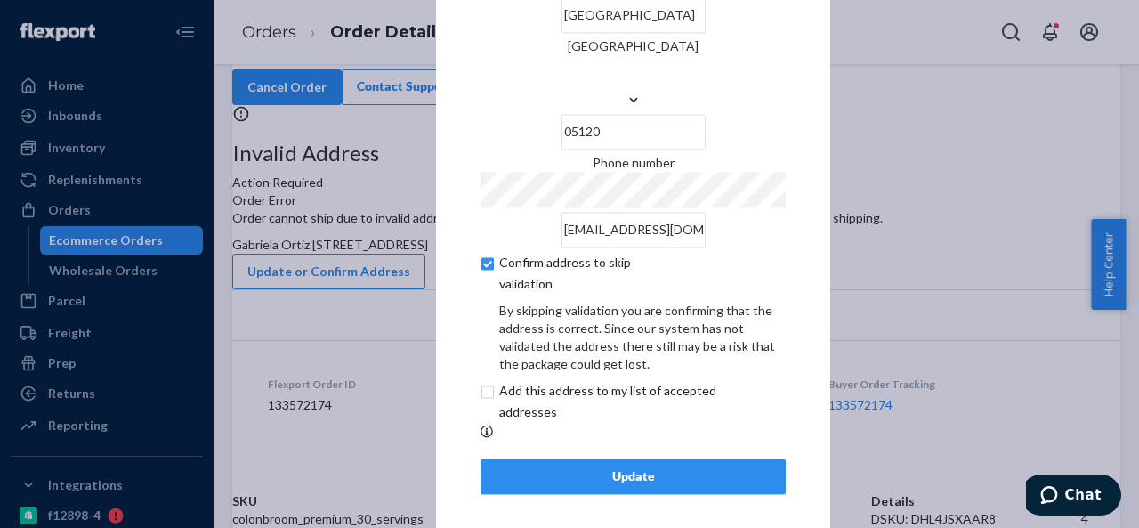
click at [603, 458] on button "Update" at bounding box center [632, 476] width 305 height 36
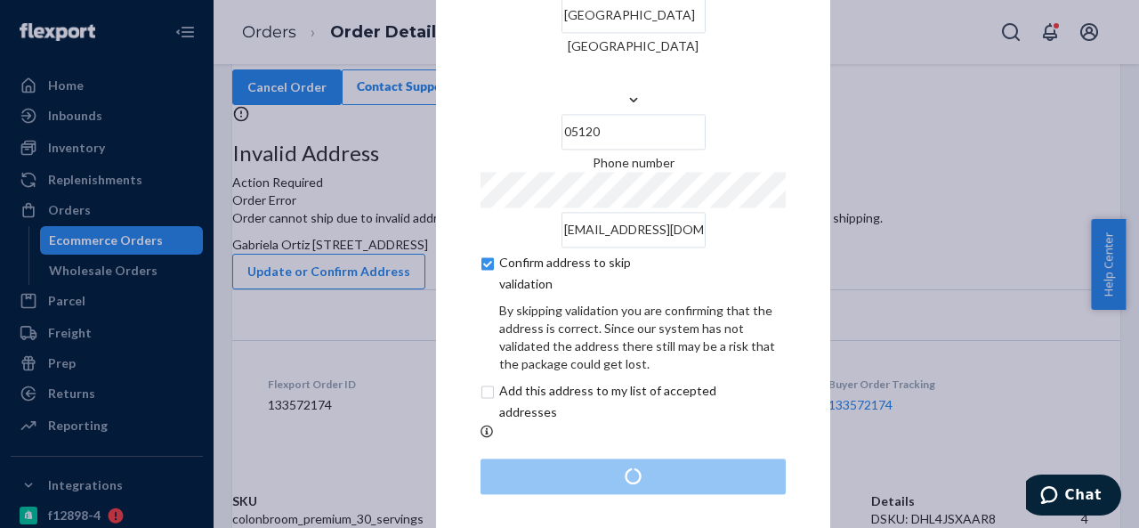
scroll to position [0, 0]
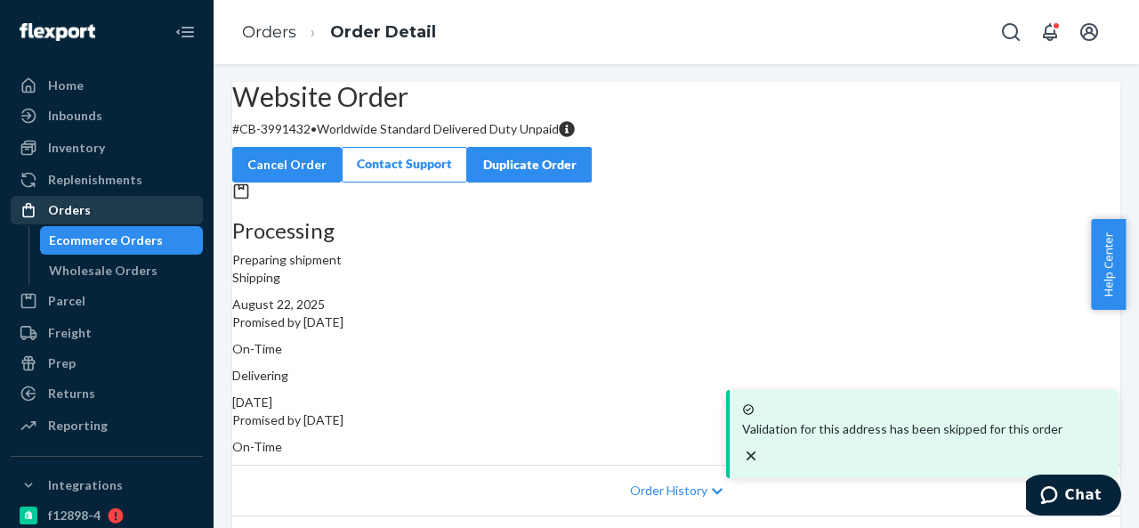
click at [69, 202] on div "Orders" at bounding box center [69, 210] width 43 height 18
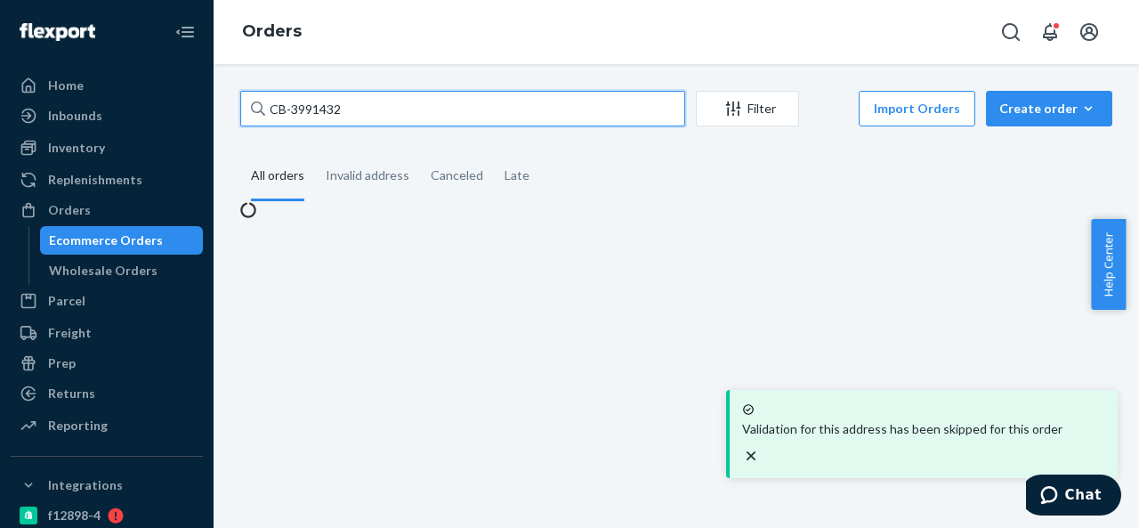
click at [459, 105] on input "CB-3991432" at bounding box center [462, 109] width 445 height 36
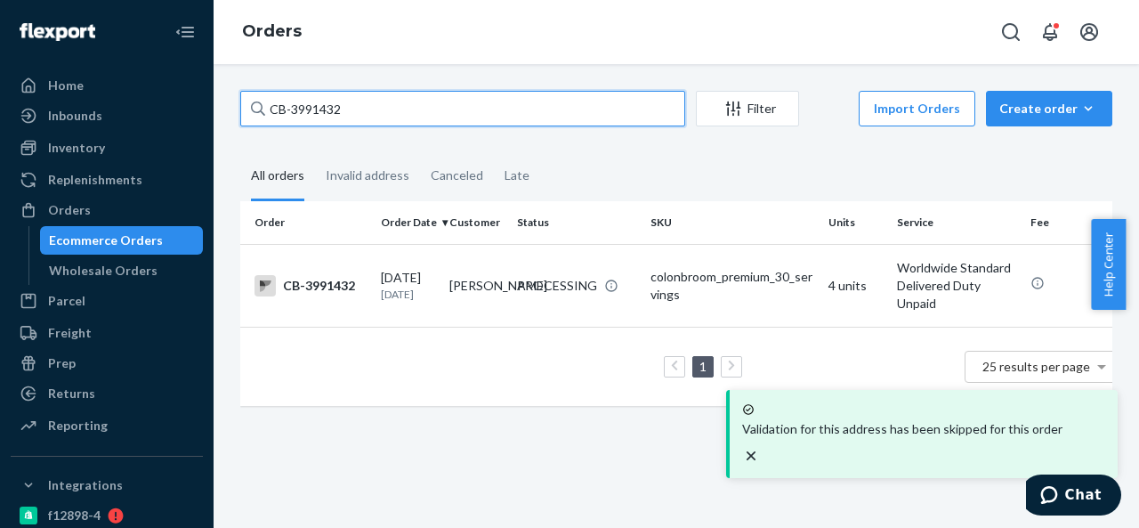
paste input "BIO-2344971"
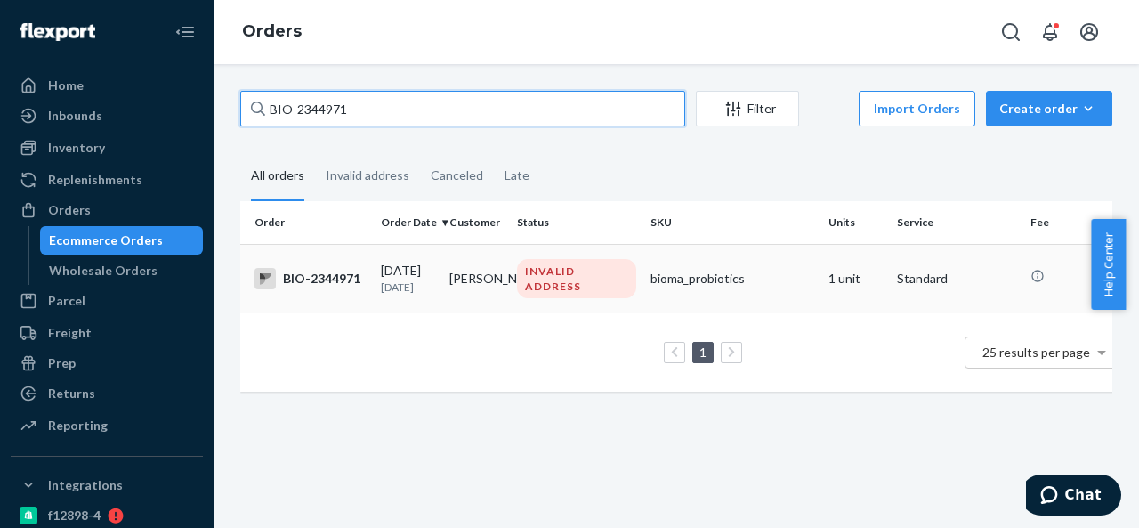
type input "BIO-2344971"
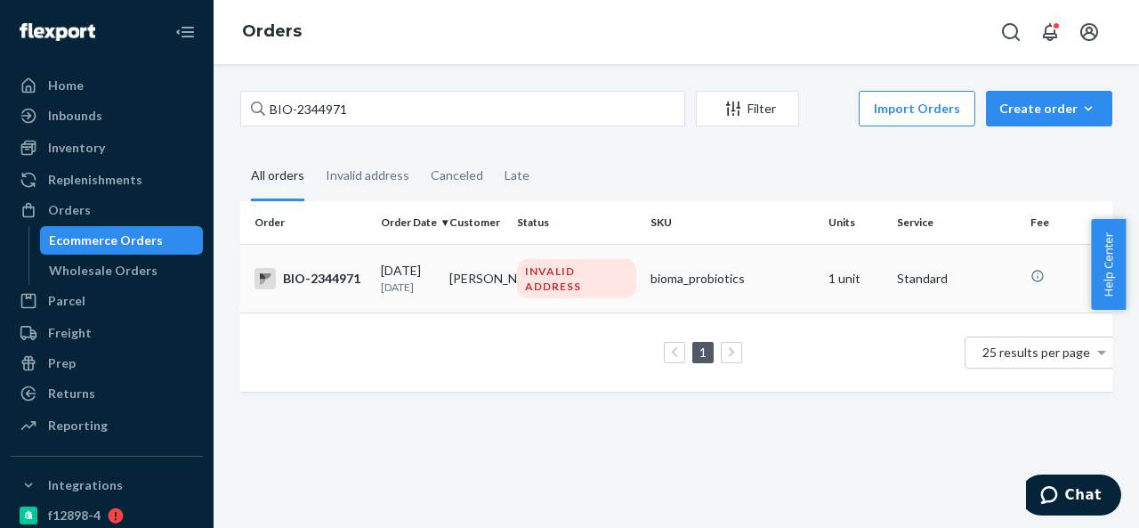
click at [503, 281] on td "[PERSON_NAME]" at bounding box center [476, 278] width 68 height 68
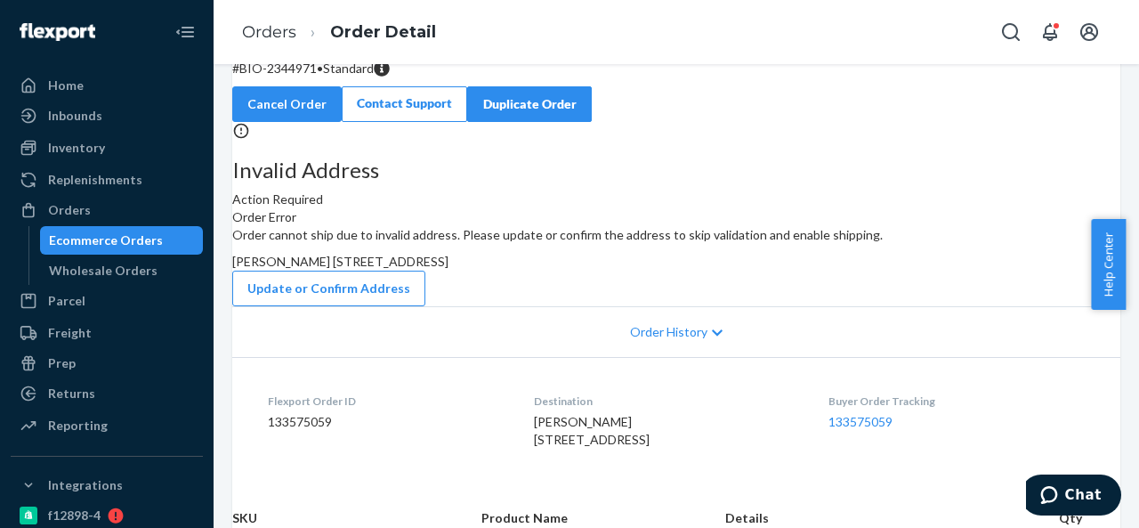
scroll to position [89, 0]
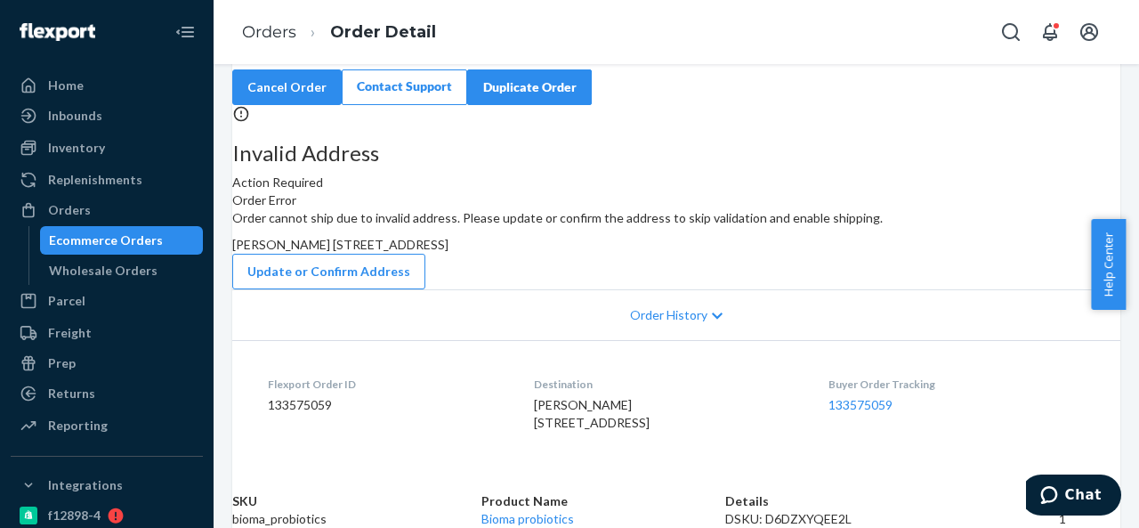
drag, startPoint x: 655, startPoint y: 302, endPoint x: 693, endPoint y: 344, distance: 56.7
click at [693, 254] on div "[PERSON_NAME] [STREET_ADDRESS]" at bounding box center [676, 245] width 888 height 18
click at [425, 289] on button "Update or Confirm Address" at bounding box center [328, 272] width 193 height 36
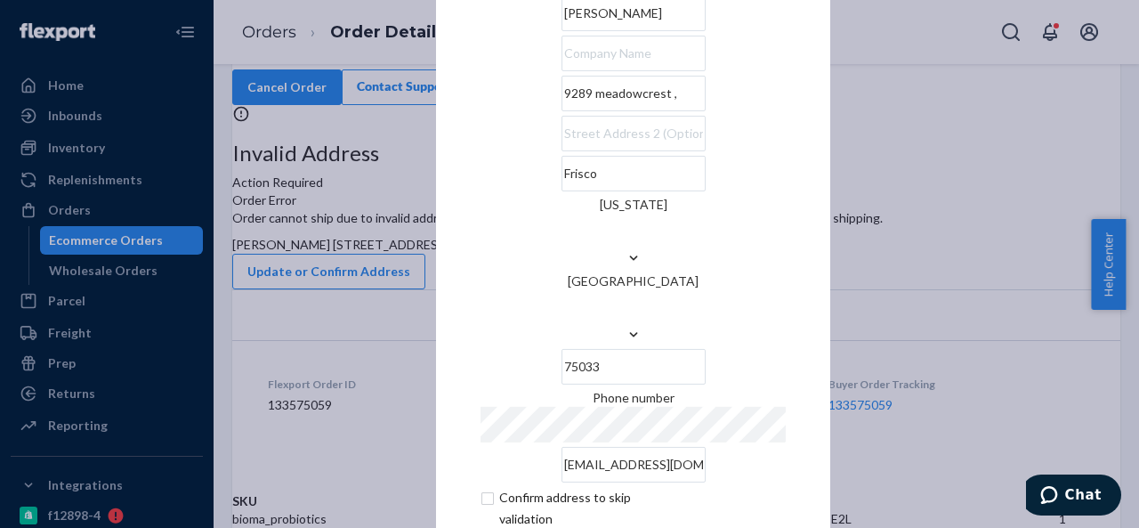
click at [638, 111] on input "9289 meadowcrest ," at bounding box center [633, 94] width 144 height 36
paste input "[GEOGRAPHIC_DATA]"
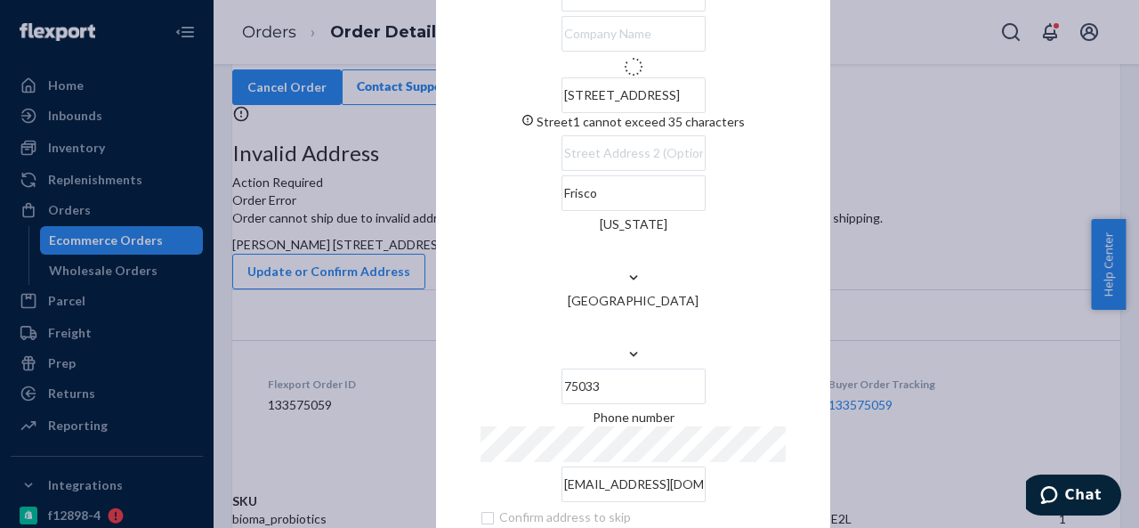
type input "[STREET_ADDRESS]"
type input "75034"
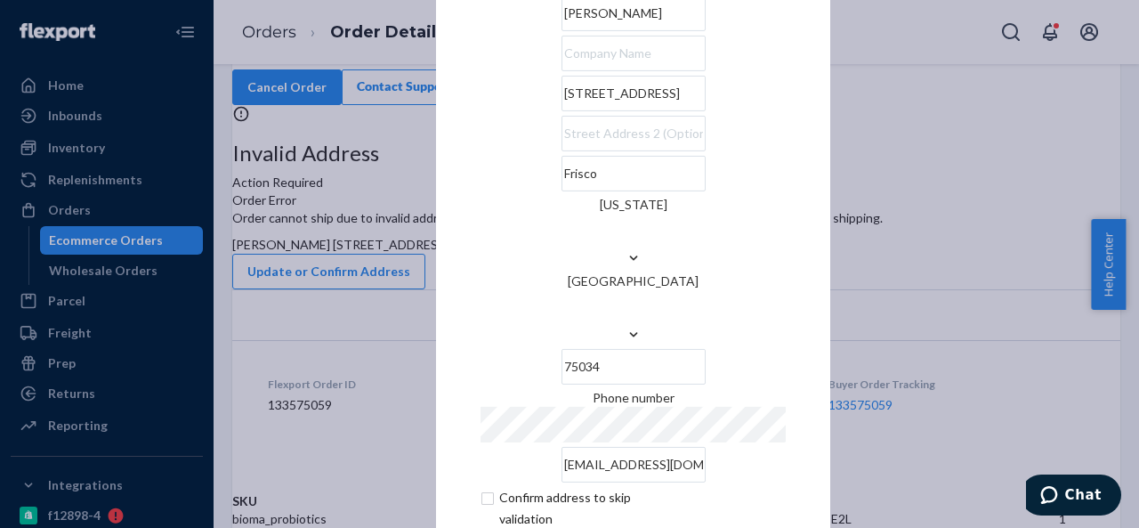
scroll to position [72, 0]
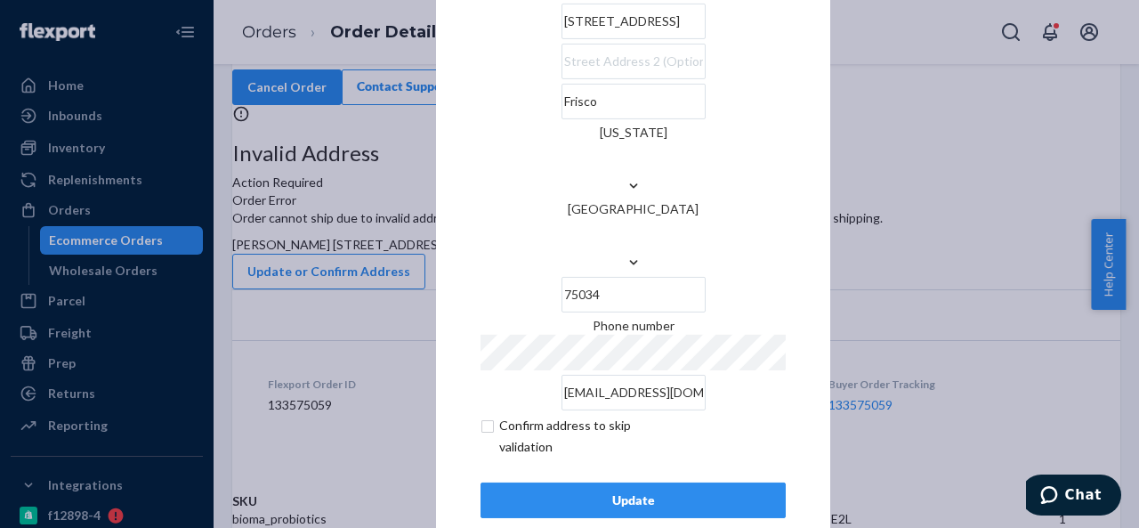
click at [626, 491] on div "Update" at bounding box center [632, 500] width 275 height 18
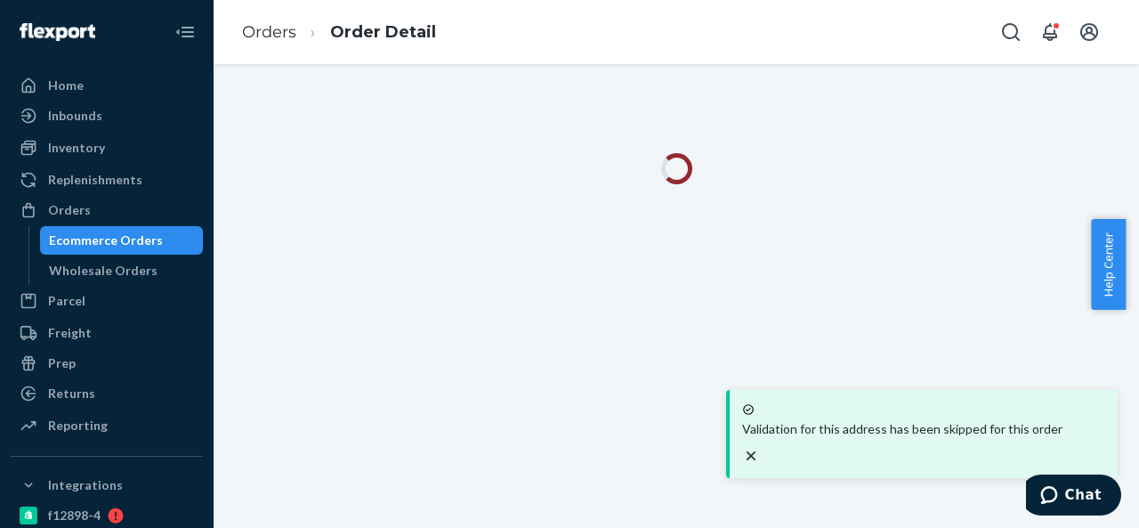
scroll to position [0, 0]
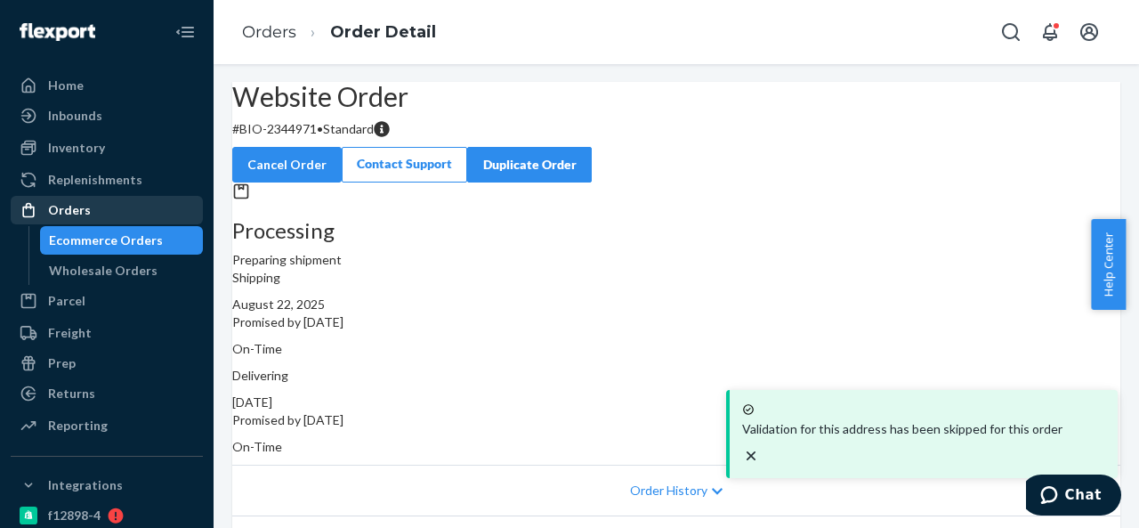
click at [90, 211] on div "Orders" at bounding box center [106, 209] width 189 height 25
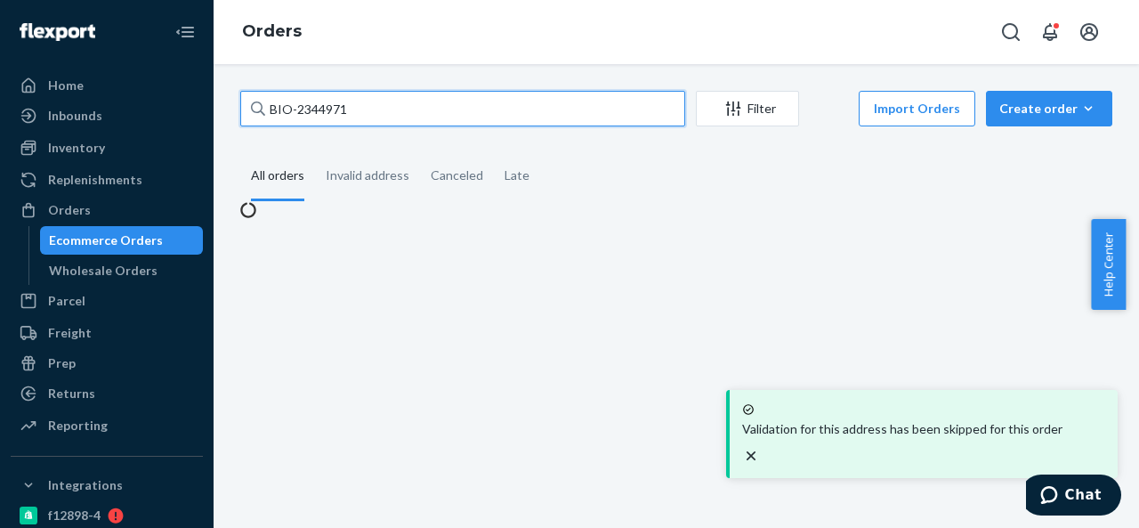
click at [438, 114] on input "BIO-2344971" at bounding box center [462, 109] width 445 height 36
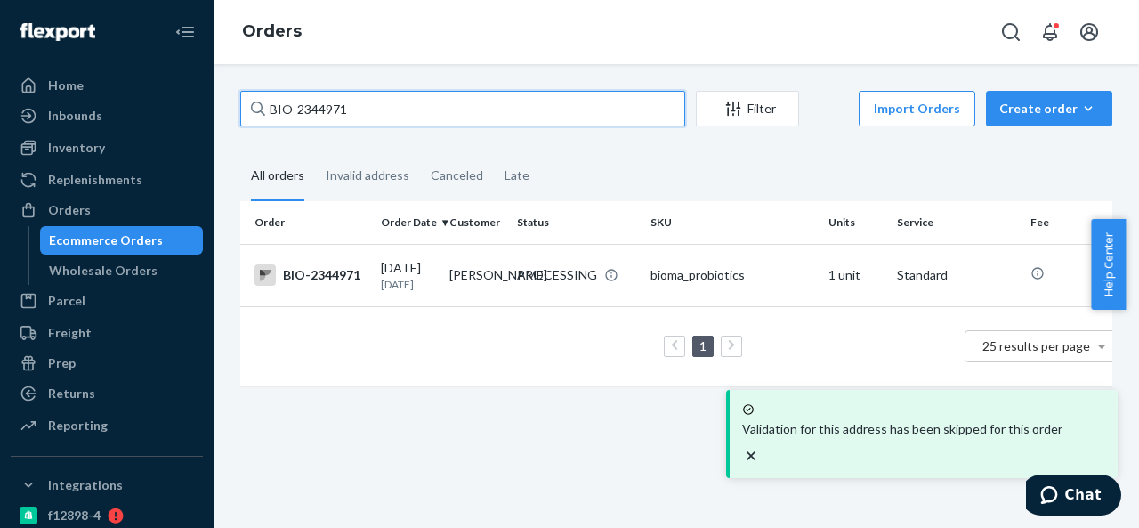
paste input "5340"
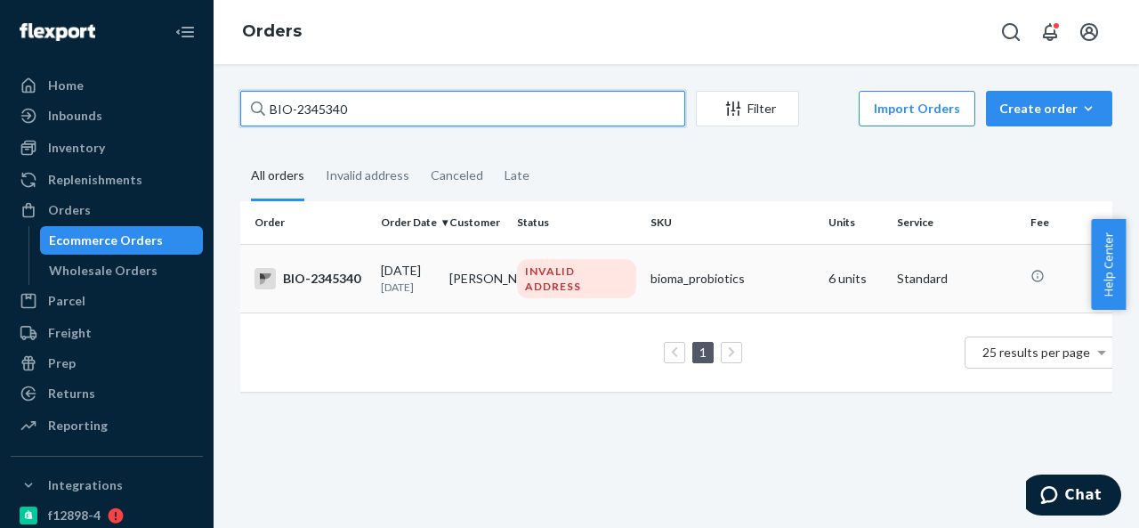
type input "BIO-2345340"
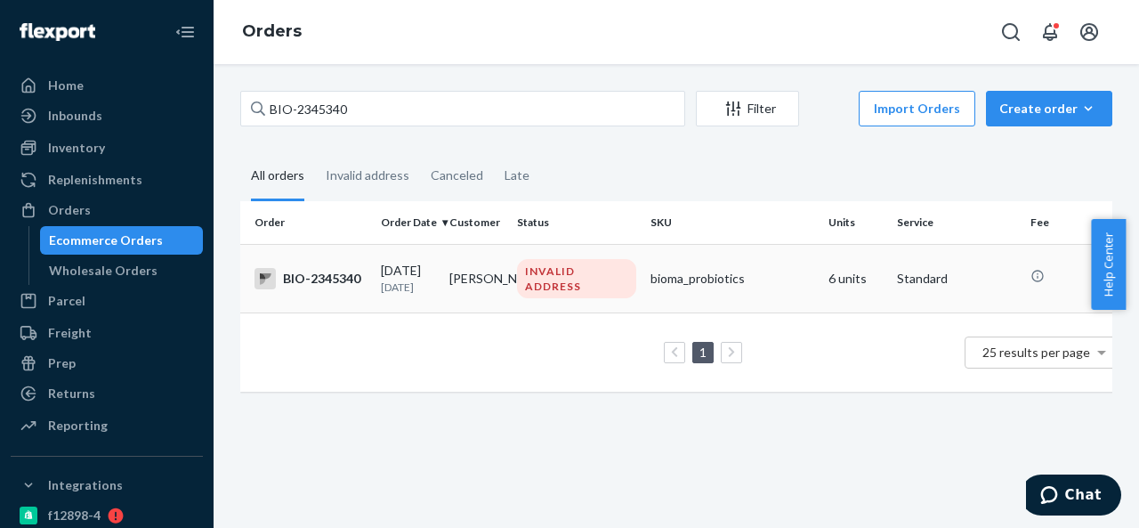
click at [495, 268] on td "[PERSON_NAME]" at bounding box center [476, 278] width 68 height 68
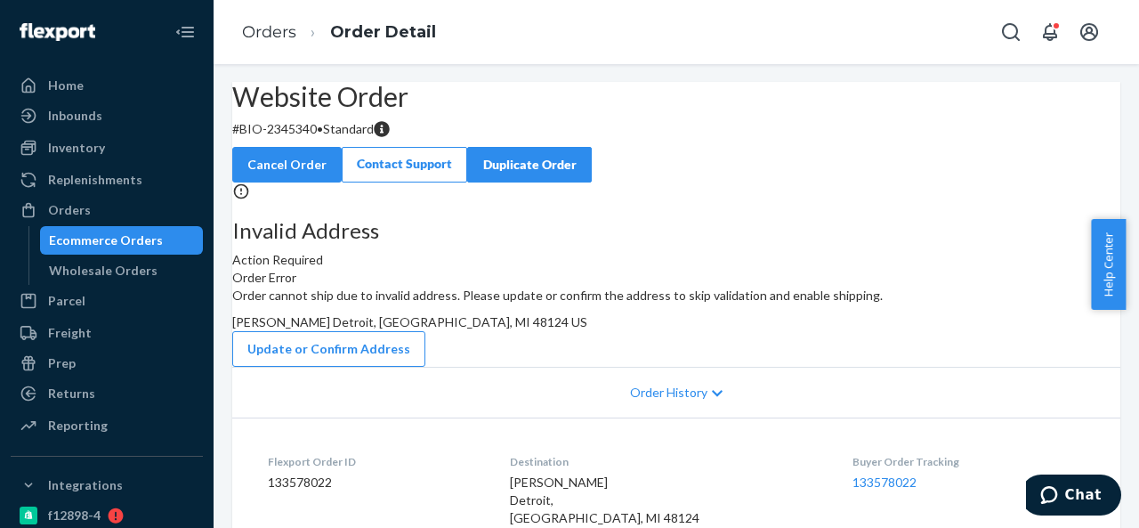
click at [330, 138] on p "# BIO-2345340 • Standard" at bounding box center [676, 129] width 888 height 18
drag, startPoint x: 286, startPoint y: 170, endPoint x: 362, endPoint y: 166, distance: 76.6
click at [362, 138] on p "# BIO-2345340 • Standard" at bounding box center [676, 129] width 888 height 18
click at [587, 329] on span "[PERSON_NAME] Detroit, [GEOGRAPHIC_DATA], MI 48124 US" at bounding box center [409, 321] width 355 height 15
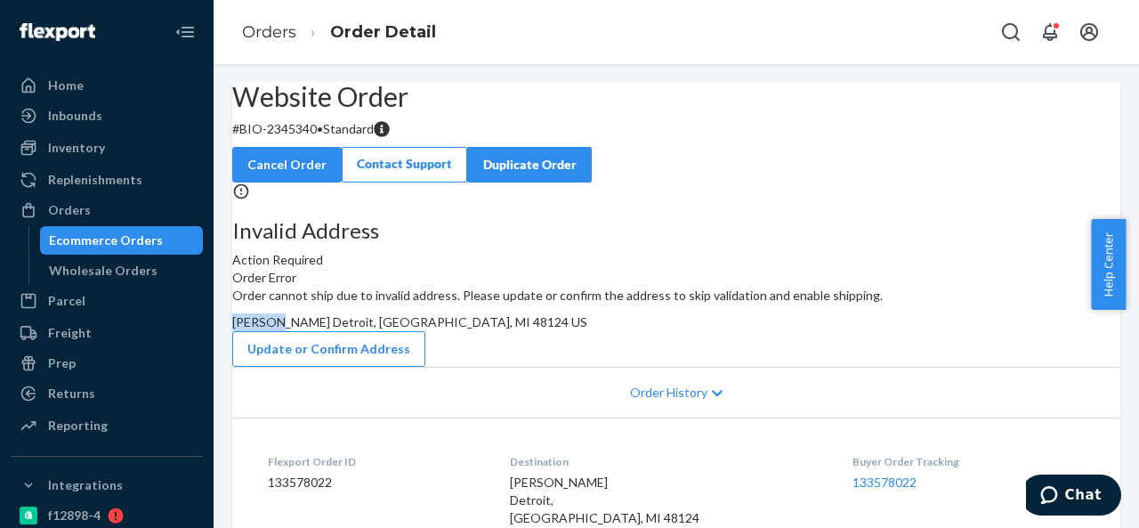
click at [587, 329] on span "[PERSON_NAME] Detroit, [GEOGRAPHIC_DATA], MI 48124 US" at bounding box center [409, 321] width 355 height 15
click at [85, 202] on div "Orders" at bounding box center [69, 210] width 43 height 18
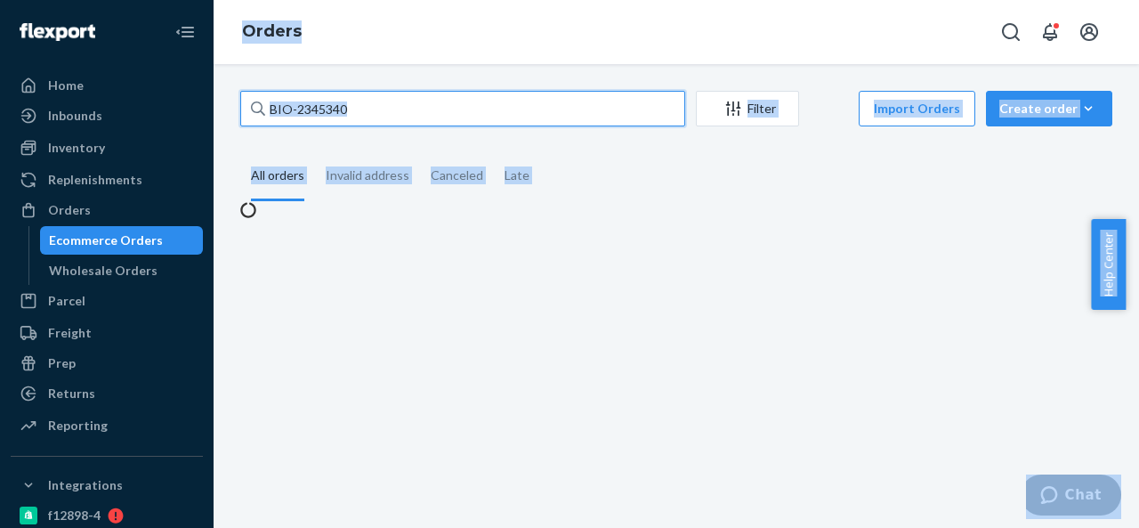
click at [425, 104] on input "BIO-2345340" at bounding box center [462, 109] width 445 height 36
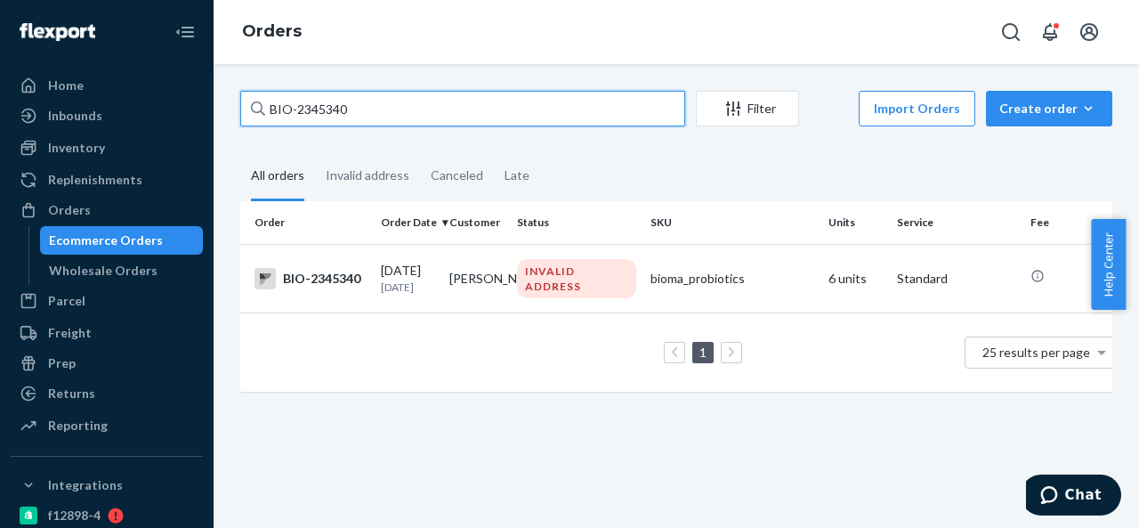
paste input "CB-3991437"
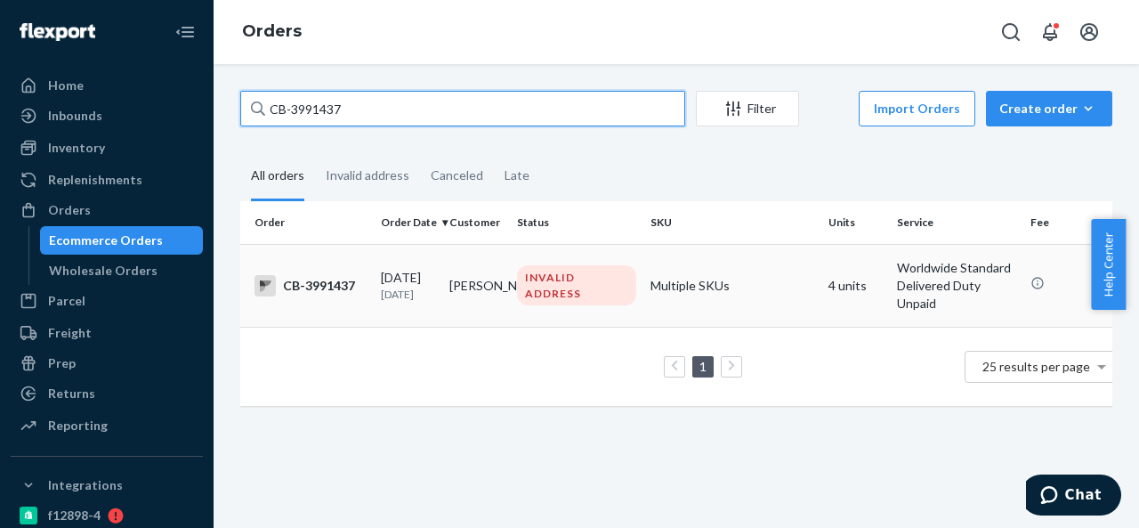
type input "CB-3991437"
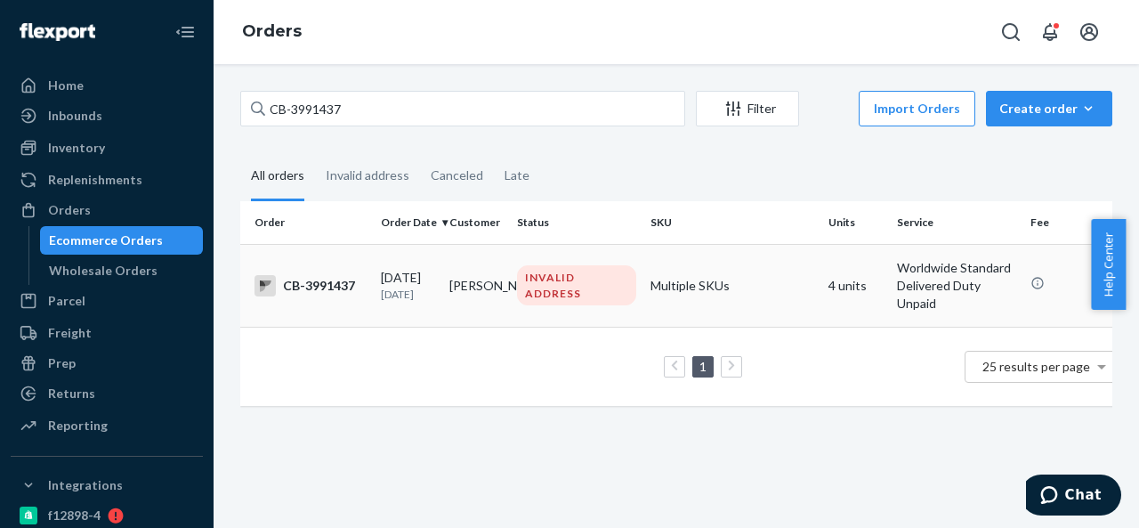
click at [498, 274] on td "[PERSON_NAME]" at bounding box center [476, 285] width 68 height 83
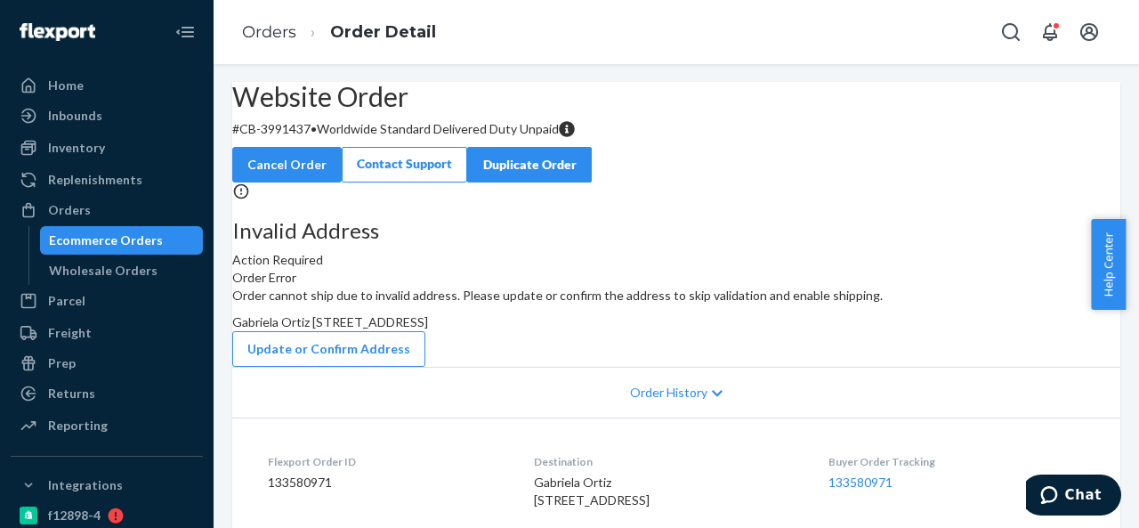
scroll to position [89, 0]
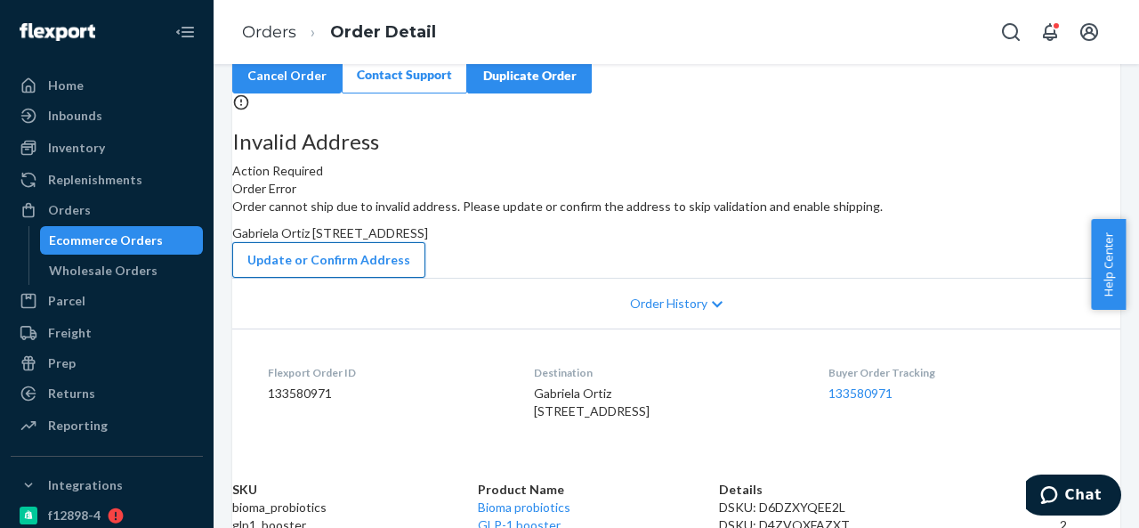
click at [425, 278] on button "Update or Confirm Address" at bounding box center [328, 260] width 193 height 36
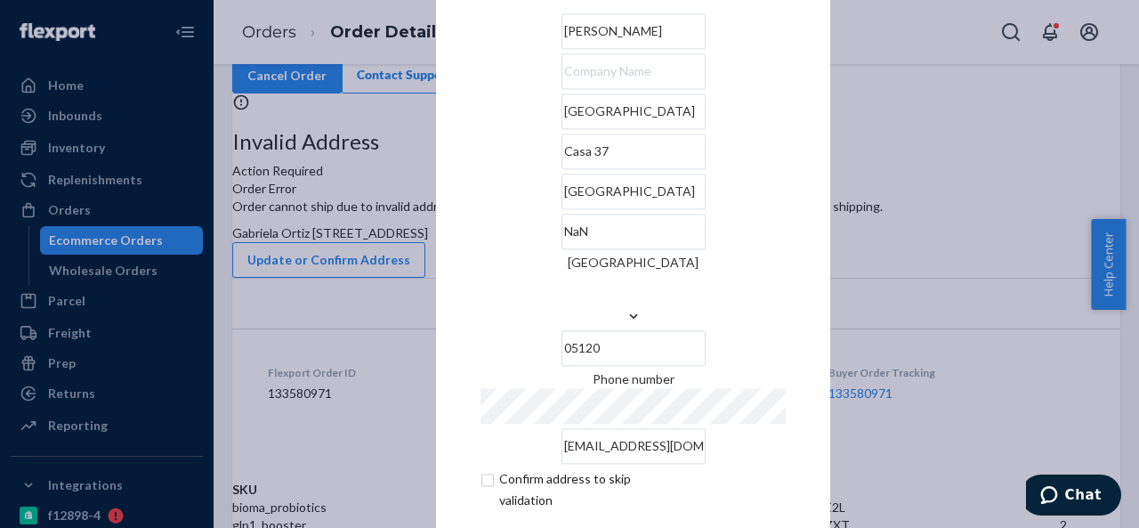
click at [561, 209] on input "[GEOGRAPHIC_DATA]" at bounding box center [633, 191] width 144 height 36
click at [704, 245] on input "NaN" at bounding box center [633, 231] width 144 height 36
paste input "[GEOGRAPHIC_DATA]"
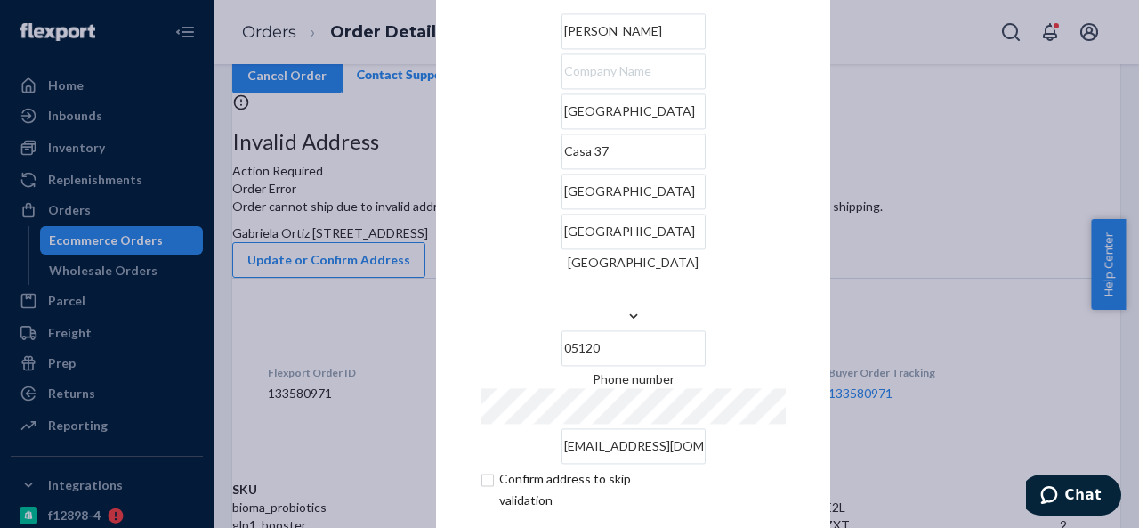
scroll to position [0, 7]
type input "[GEOGRAPHIC_DATA]"
click at [673, 330] on input "05120" at bounding box center [633, 348] width 144 height 36
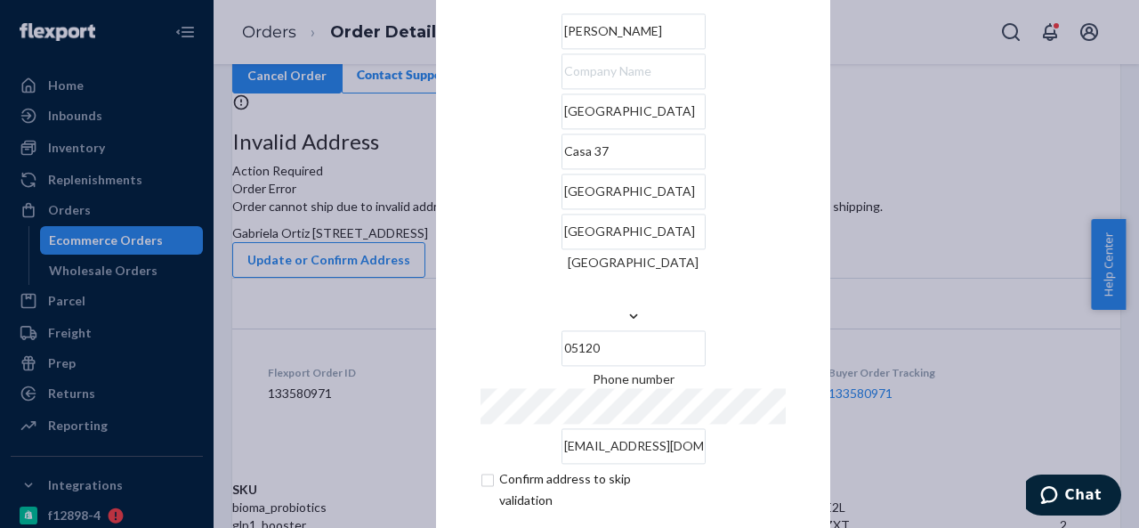
click at [673, 330] on input "05120" at bounding box center [633, 348] width 144 height 36
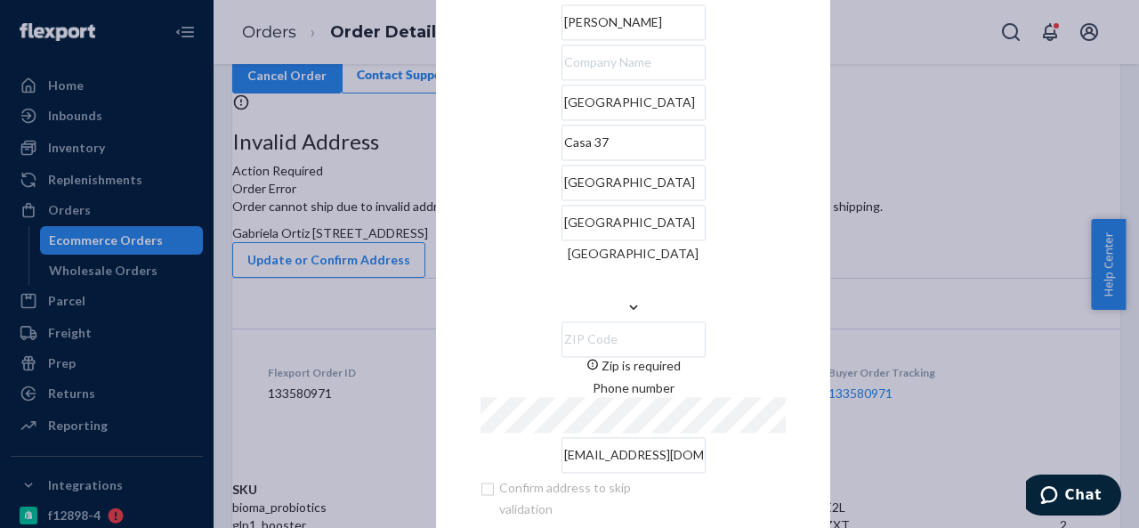
click at [681, 321] on input "Zip is required" at bounding box center [633, 339] width 144 height 36
type input "05120"
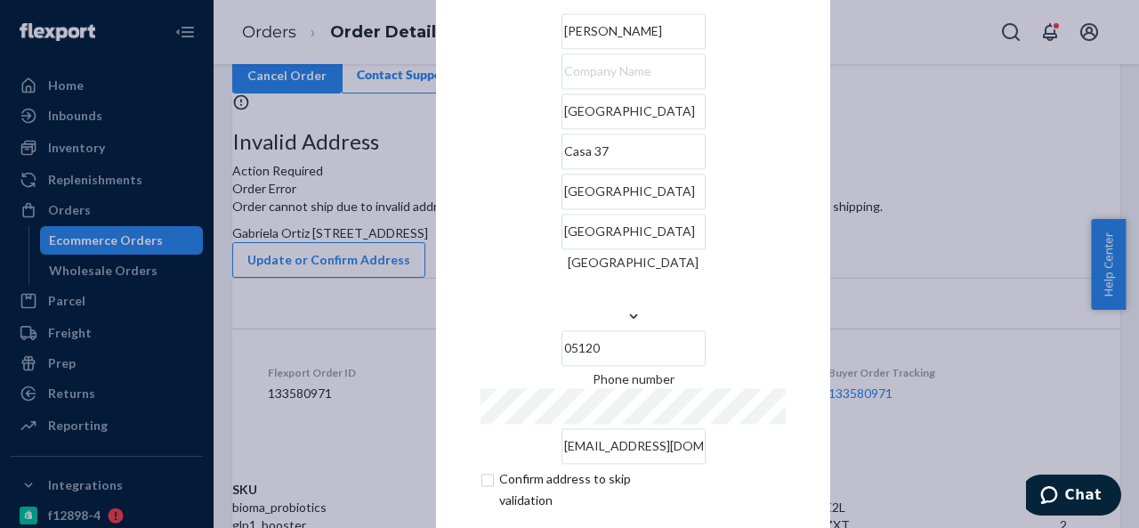
click at [705, 330] on input "05120" at bounding box center [633, 348] width 144 height 36
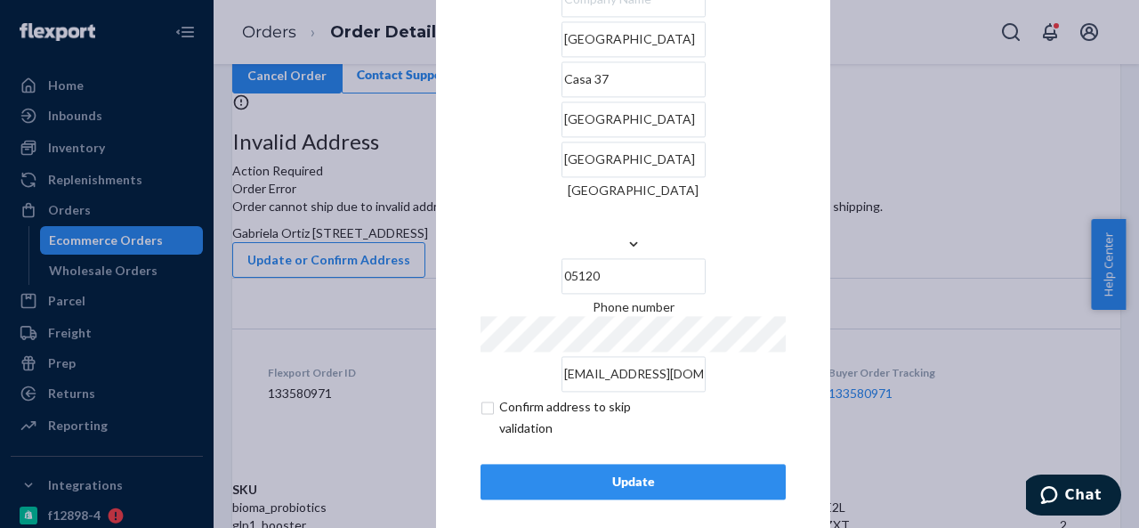
click at [484, 396] on input "checkbox" at bounding box center [583, 417] width 206 height 43
checkbox input "true"
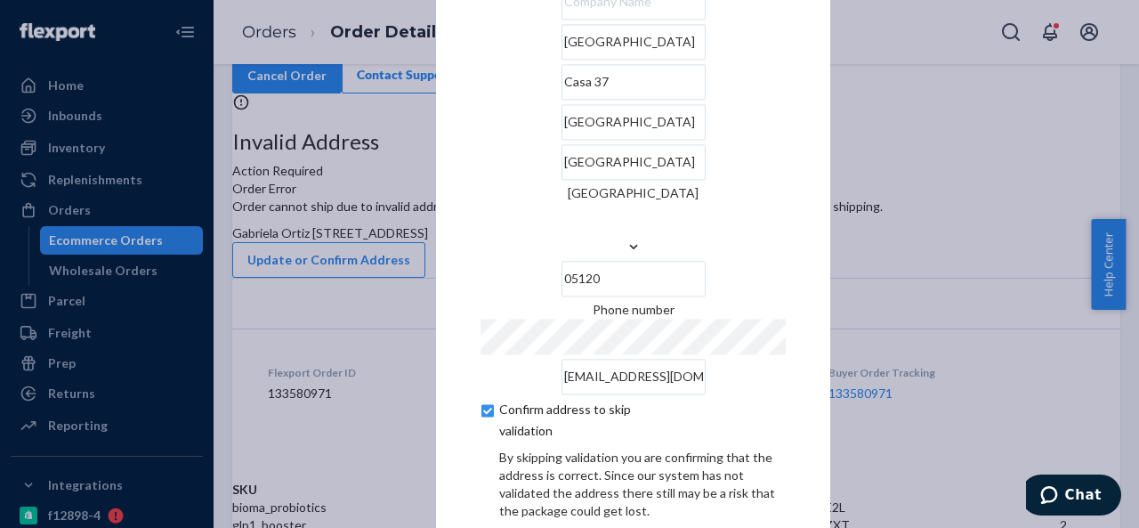
scroll to position [147, 0]
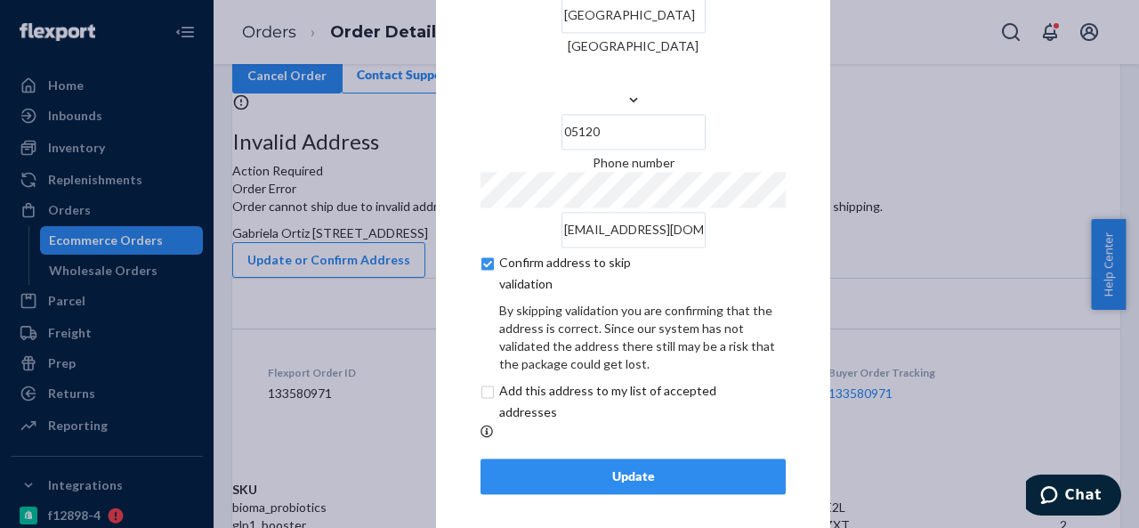
click at [624, 467] on div "Update" at bounding box center [632, 476] width 275 height 18
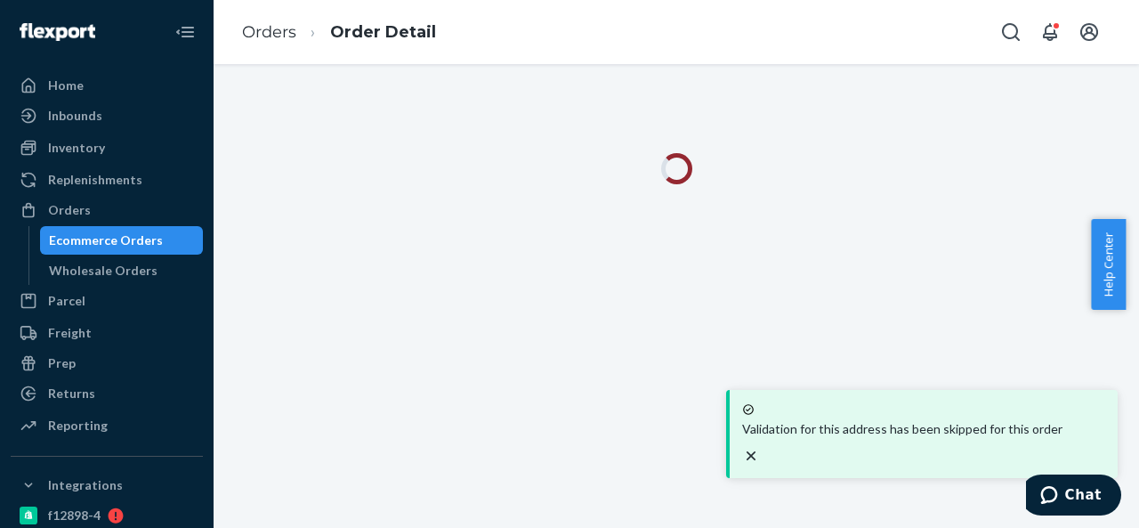
scroll to position [0, 0]
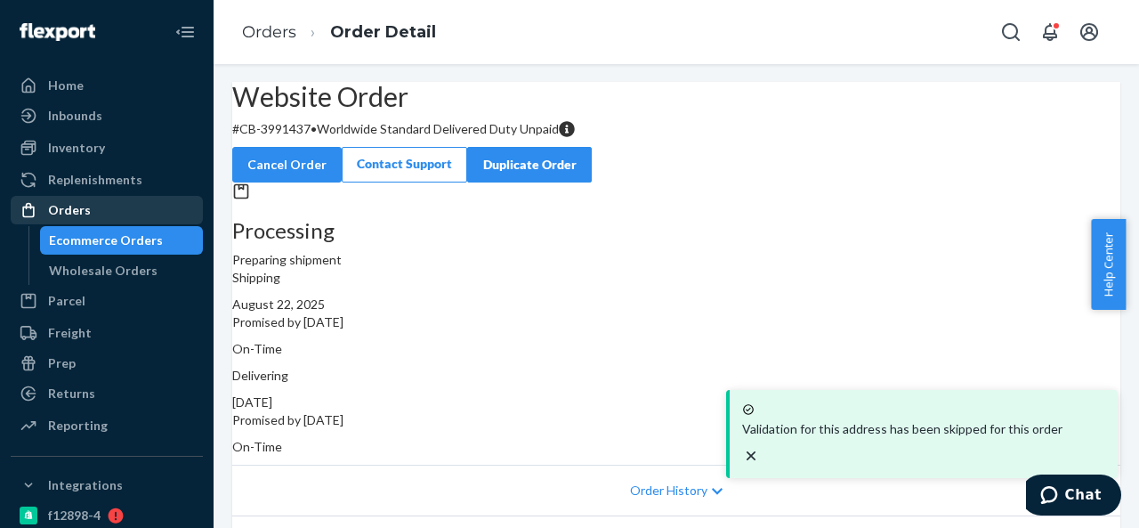
click at [71, 213] on div "Orders" at bounding box center [69, 210] width 43 height 18
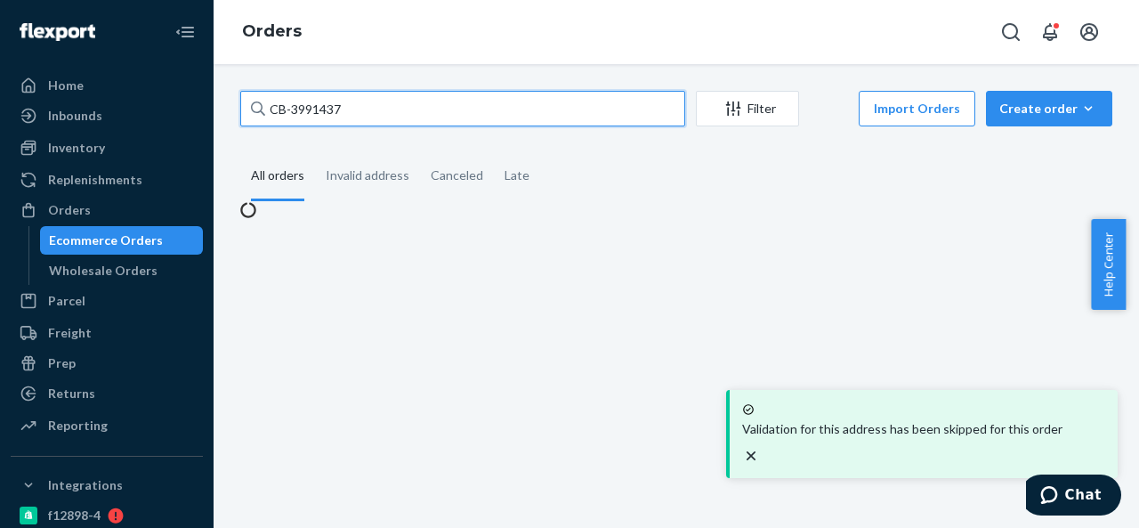
click at [422, 111] on input "CB-3991437" at bounding box center [462, 109] width 445 height 36
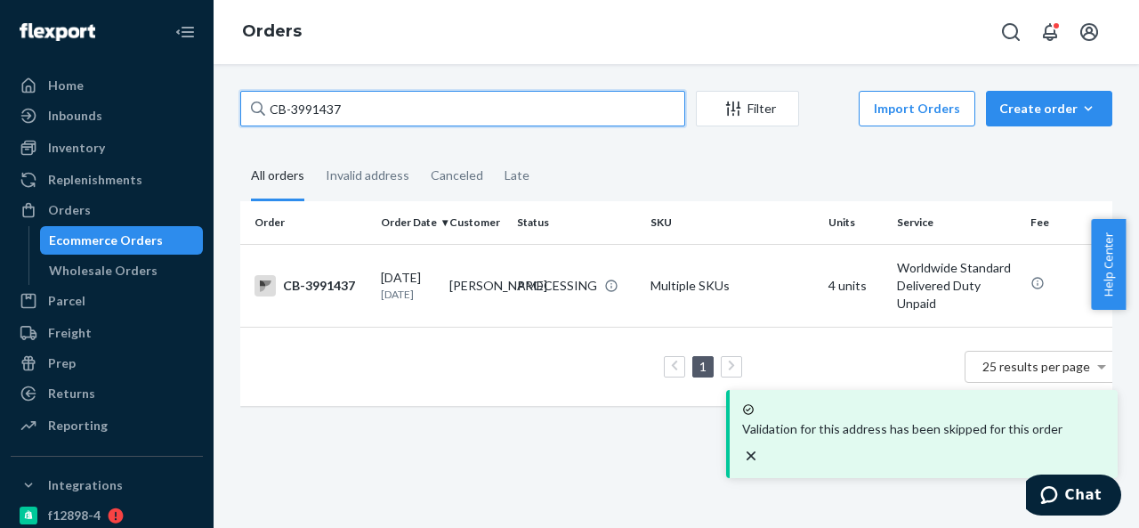
paste input "BIO-234578"
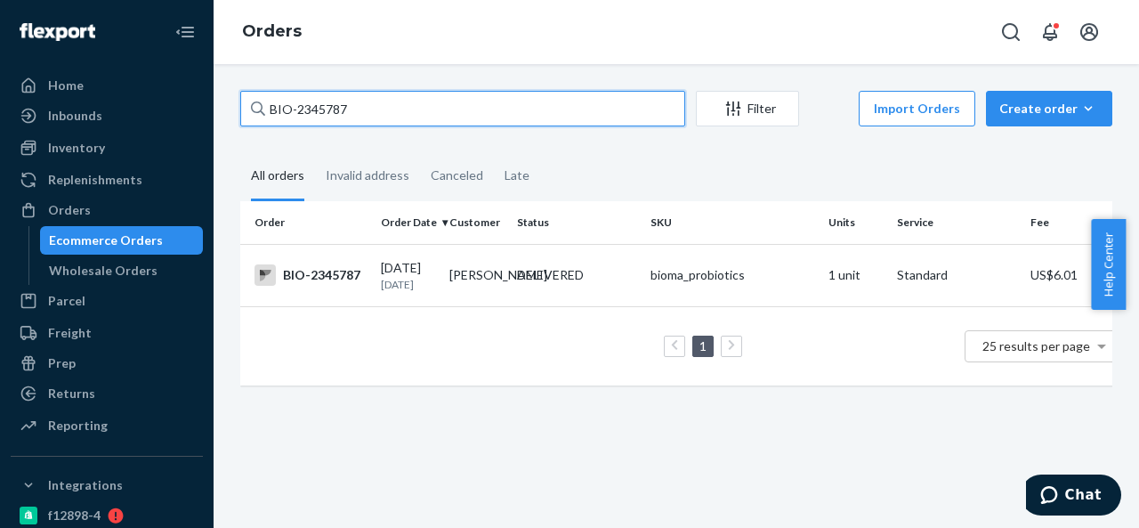
paste input "CB-3991826"
type input "CB-3991826"
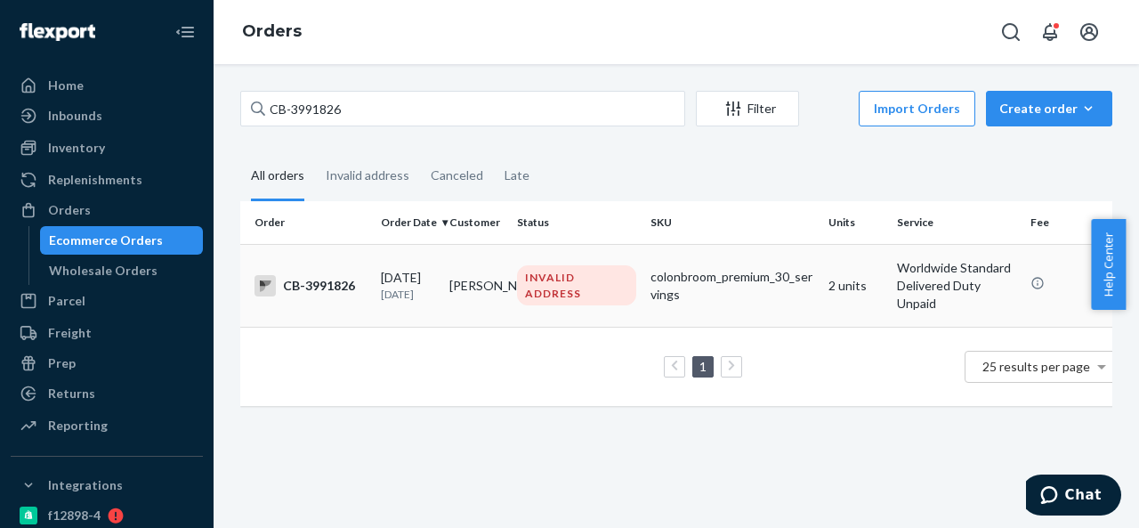
click at [502, 271] on td "[PERSON_NAME]" at bounding box center [476, 285] width 68 height 83
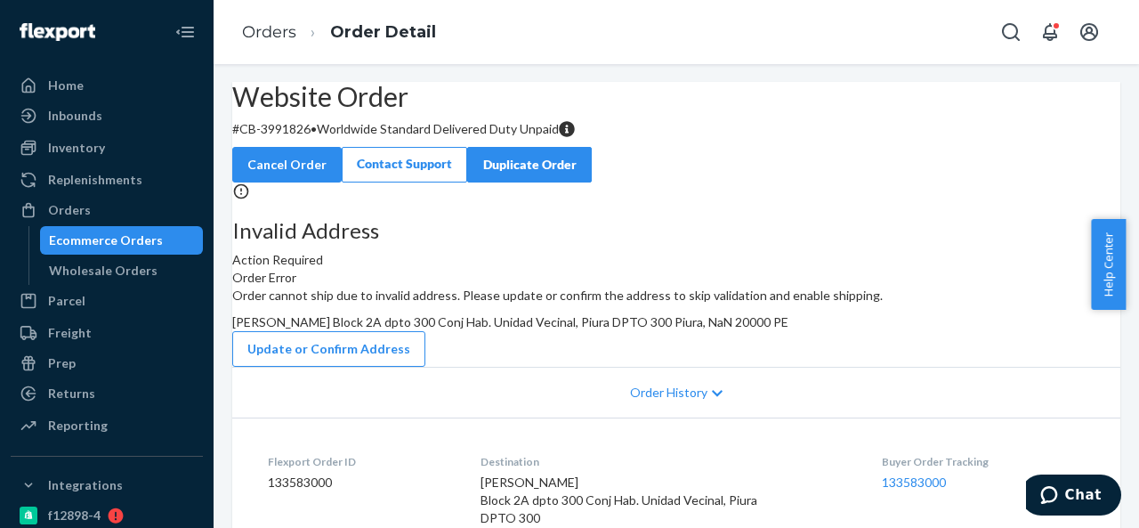
scroll to position [89, 0]
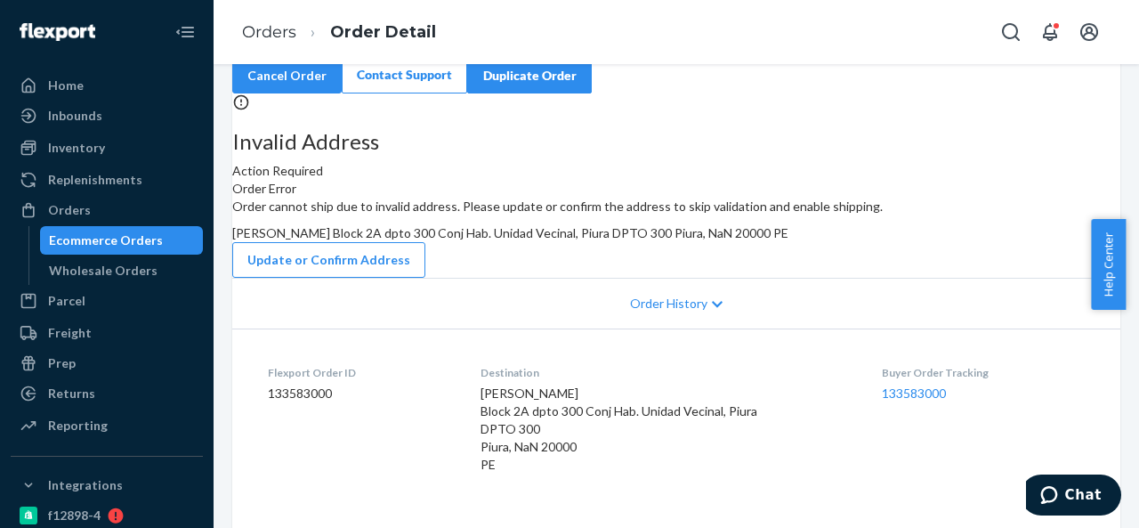
drag, startPoint x: 669, startPoint y: 323, endPoint x: 700, endPoint y: 362, distance: 50.0
click at [700, 242] on div "[PERSON_NAME] Block 2A dpto 300 Conj Hab. Unidad Vecinal, Piura DPTO 300 Piura,…" at bounding box center [676, 233] width 888 height 18
click at [425, 278] on button "Update or Confirm Address" at bounding box center [328, 260] width 193 height 36
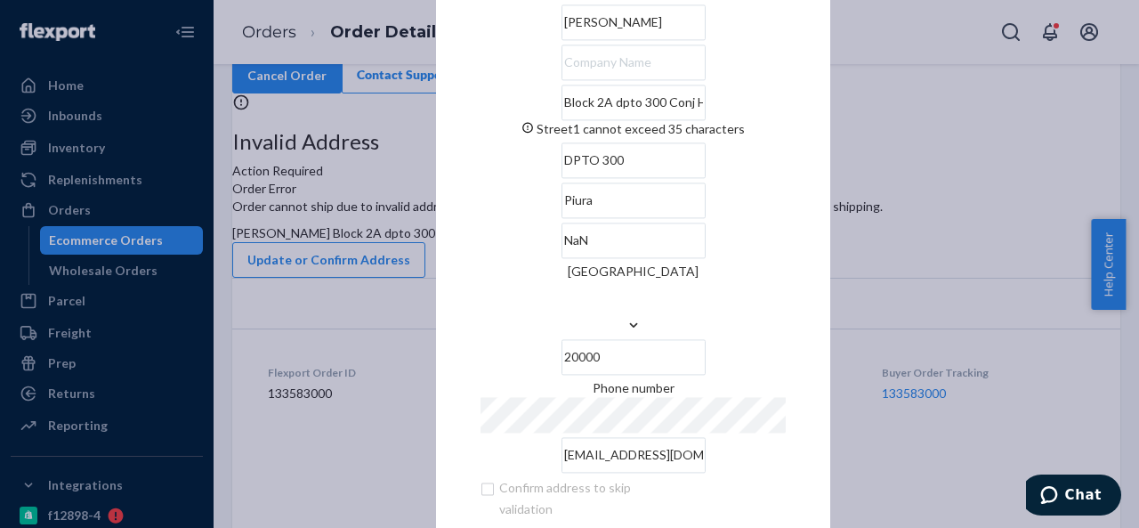
click at [676, 184] on div "[PERSON_NAME] Block 2A dpto 300 Conj Hab. Unidad Vecinal, [GEOGRAPHIC_DATA] can…" at bounding box center [632, 238] width 305 height 468
drag, startPoint x: 646, startPoint y: 140, endPoint x: 789, endPoint y: 149, distance: 143.5
click at [789, 149] on div "× Update Address [PERSON_NAME] Block 2A dpto 300 Conj Hab. Unidad Vecinal, [GEO…" at bounding box center [633, 263] width 394 height 721
click at [705, 120] on input "Block 2A dpto 300 Conj Hab. Unidad Vecinal, [GEOGRAPHIC_DATA]" at bounding box center [633, 103] width 144 height 36
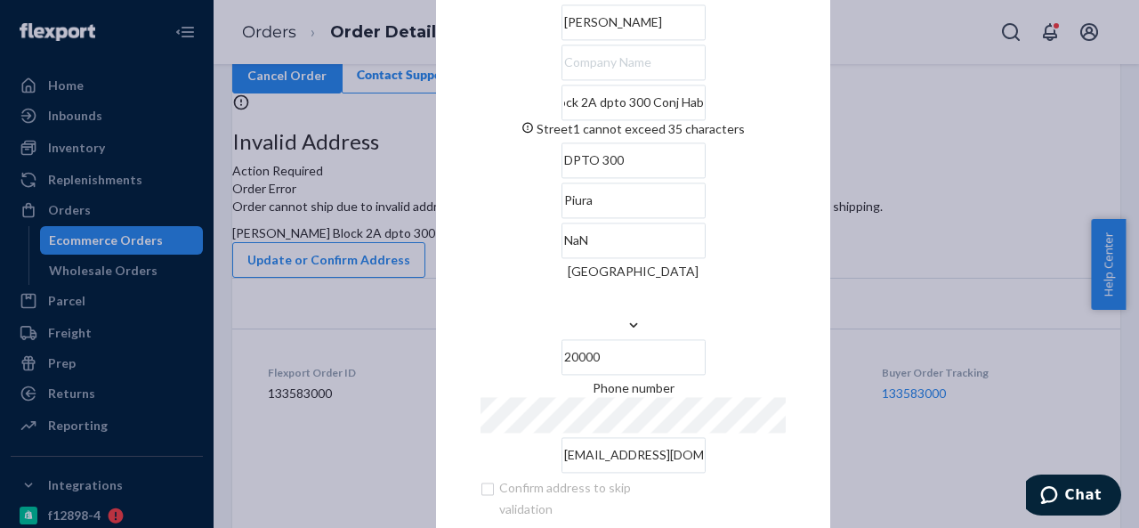
click at [705, 120] on input "Block 2A dpto 300 Conj Hab. Unidad Vecinal, [GEOGRAPHIC_DATA]" at bounding box center [633, 103] width 144 height 36
click at [561, 218] on input "Piura" at bounding box center [633, 200] width 144 height 36
click at [689, 257] on input "NaN" at bounding box center [633, 240] width 144 height 36
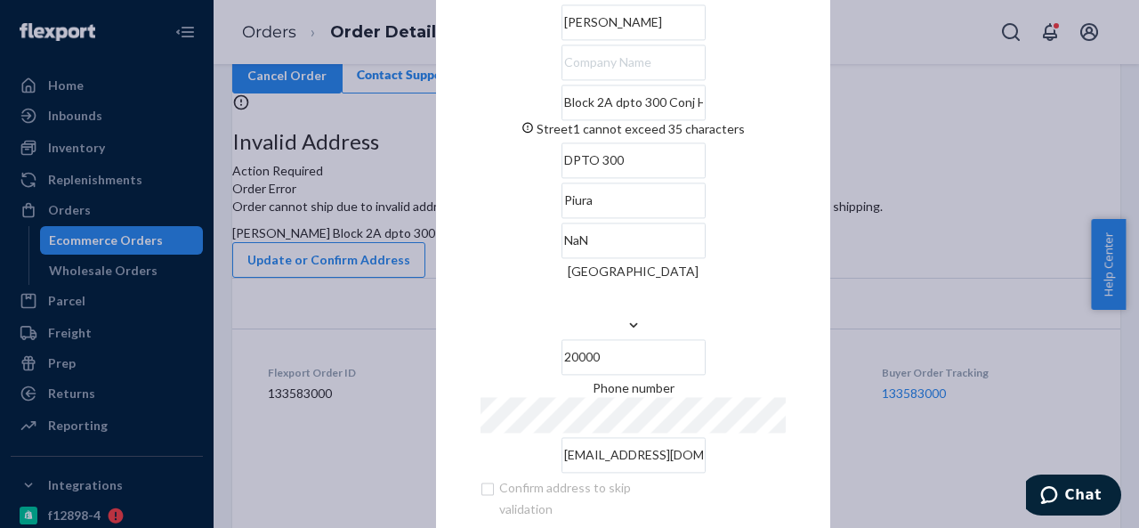
paste input "Piura"
type input "Piura"
click at [659, 120] on input "Block 2A dpto 300 Conj Hab. Unidad Vecinal, [GEOGRAPHIC_DATA]" at bounding box center [633, 103] width 144 height 36
drag, startPoint x: 537, startPoint y: 137, endPoint x: 583, endPoint y: 137, distance: 45.4
click at [583, 120] on input "Block 2A dpto 300 Conj Hab. Unidad Vecinal" at bounding box center [633, 103] width 144 height 36
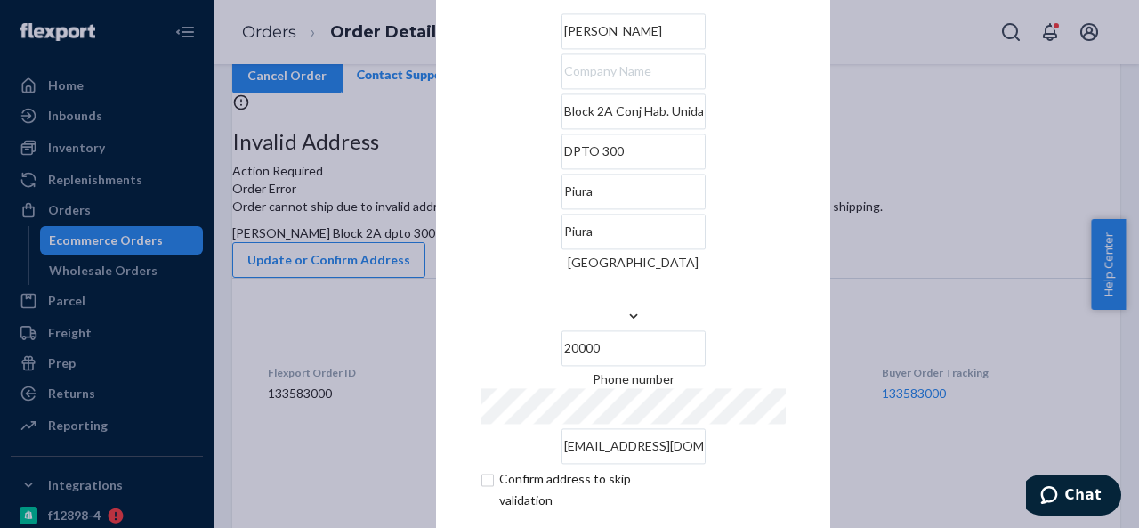
drag, startPoint x: 539, startPoint y: 147, endPoint x: 690, endPoint y: 147, distance: 151.2
click at [690, 129] on input "Block 2A Conj Hab. Unidad Vecinal" at bounding box center [633, 111] width 144 height 36
type input "Block 2A"
click at [592, 169] on input "DPTO 300" at bounding box center [633, 151] width 144 height 36
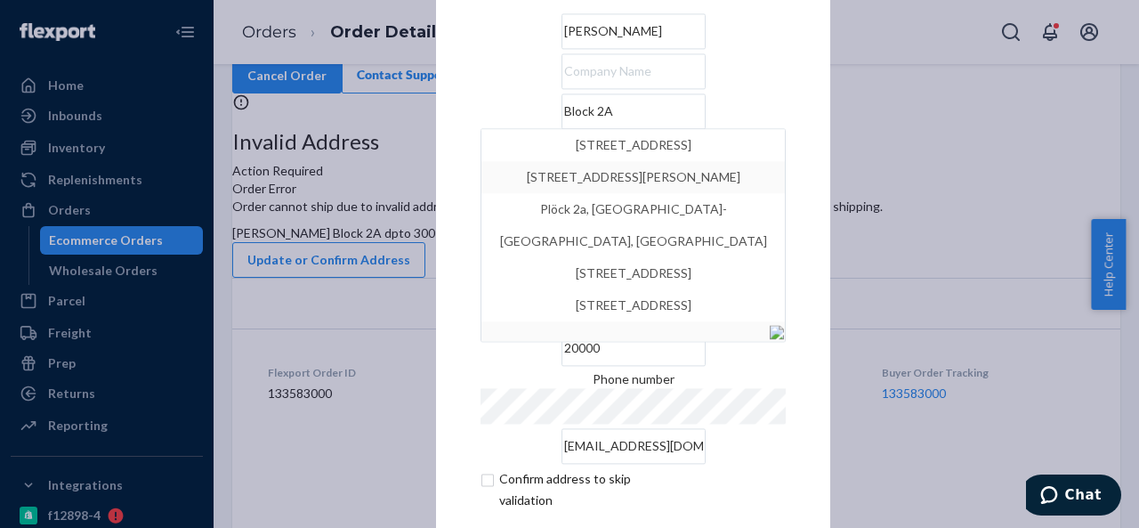
paste input "Conj Hab. Unidad Vecinal"
type input "DPTO 300 Conj Hab. Unidad Vecinal"
click at [446, 198] on div "× Update Address VANESSA [STREET_ADDRESS][GEOGRAPHIC_DATA][STREET_ADDRESS][PERS…" at bounding box center [633, 264] width 394 height 704
click at [818, 161] on div "× Update Address VANESSA [STREET_ADDRESS][GEOGRAPHIC_DATA][STREET_ADDRESS][PERS…" at bounding box center [633, 264] width 394 height 704
click at [637, 129] on input "Block 2A" at bounding box center [633, 111] width 144 height 36
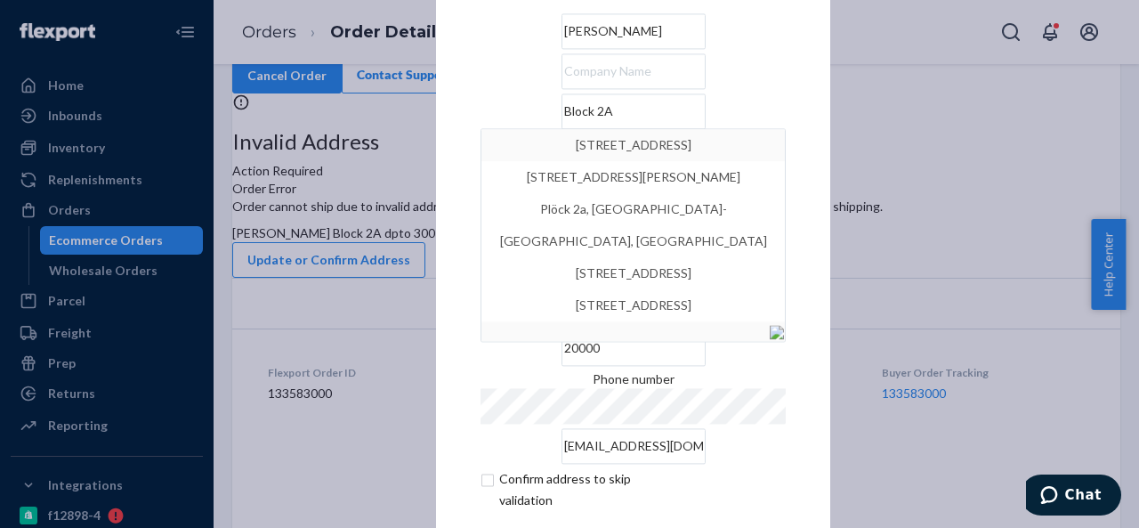
type input "Block 2A"
click at [425, 170] on div "× Update Address VANESSA [STREET_ADDRESS] [STREET_ADDRESS][PERSON_NAME] [STREET…" at bounding box center [569, 264] width 1139 height 528
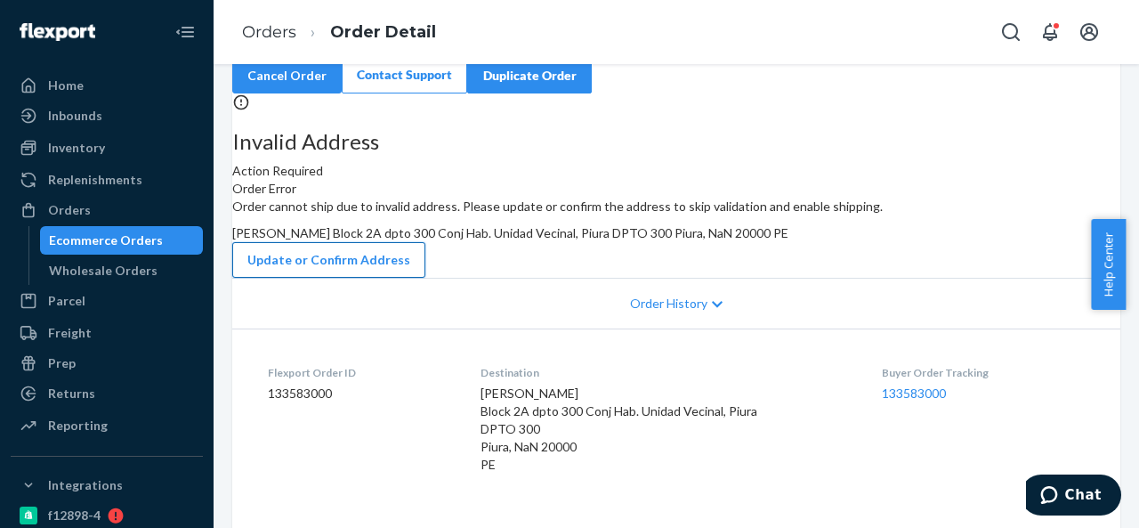
click at [425, 278] on button "Update or Confirm Address" at bounding box center [328, 260] width 193 height 36
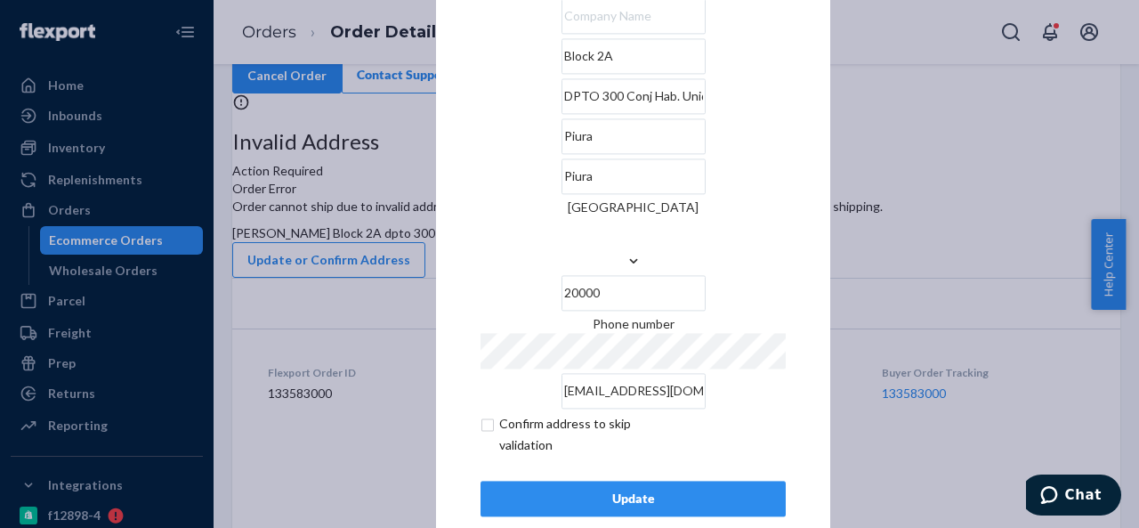
scroll to position [72, 0]
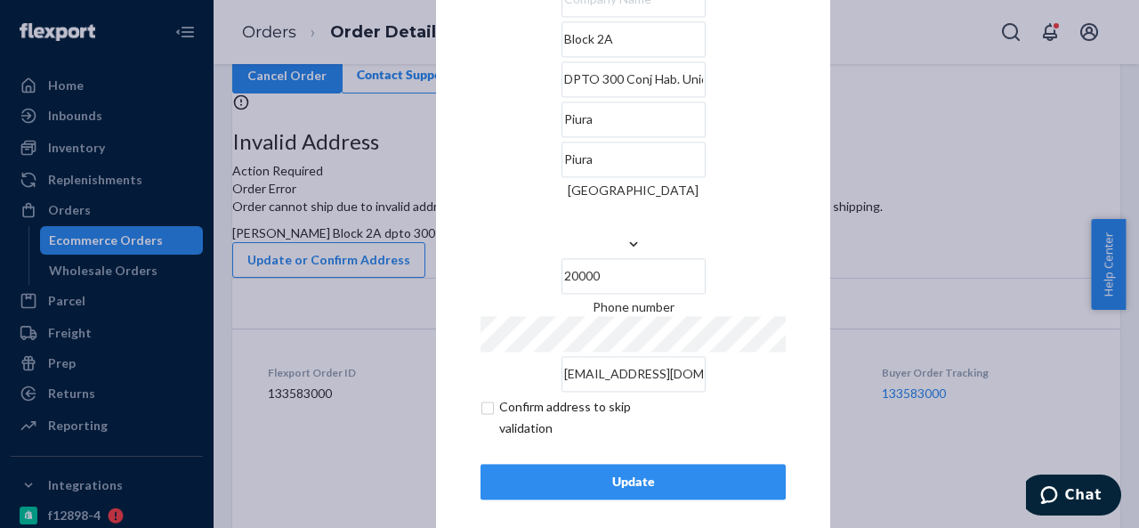
click at [482, 396] on input "checkbox" at bounding box center [583, 417] width 206 height 43
checkbox input "true"
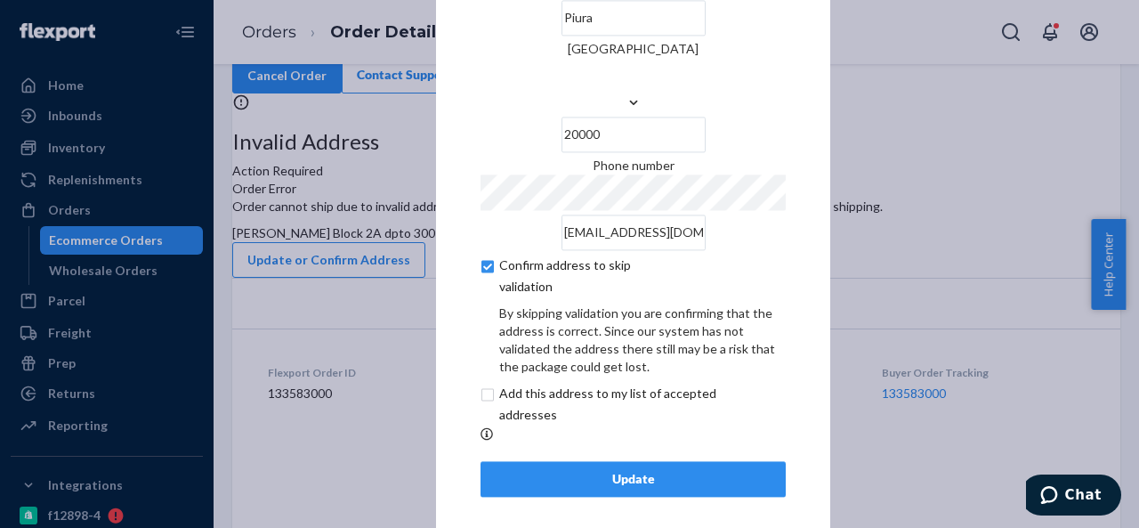
scroll to position [147, 0]
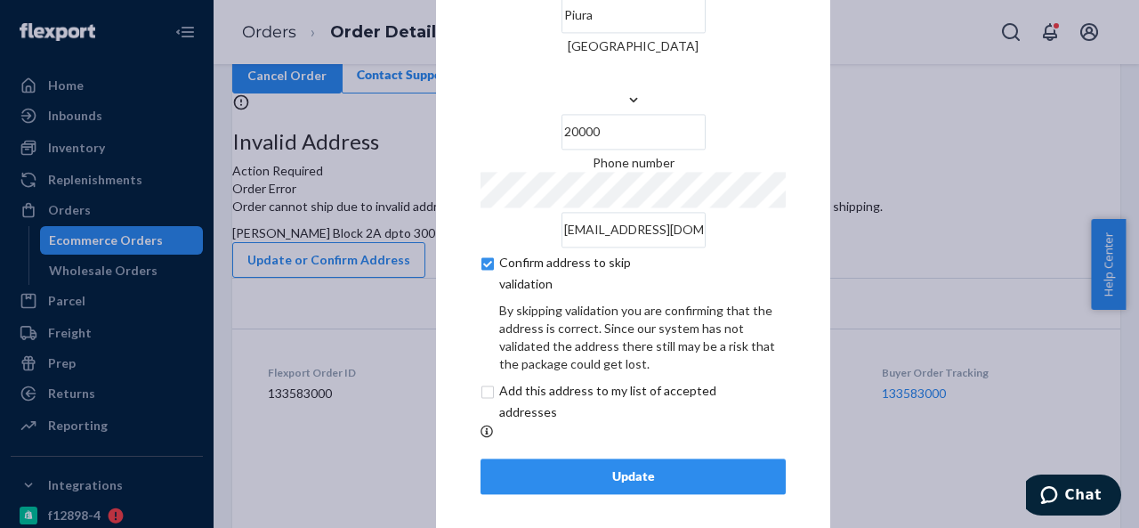
click at [632, 467] on div "Update" at bounding box center [632, 476] width 275 height 18
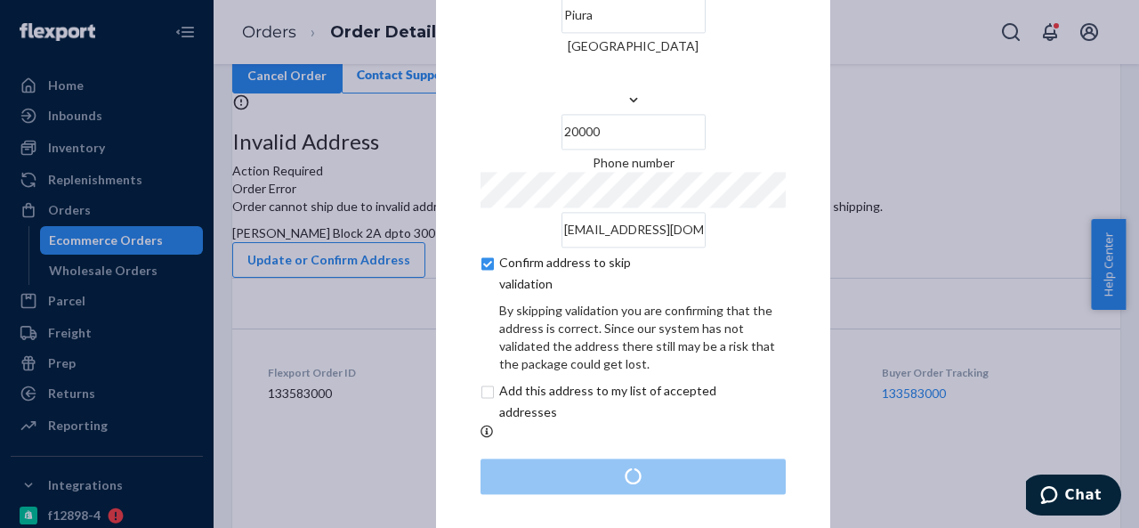
scroll to position [0, 0]
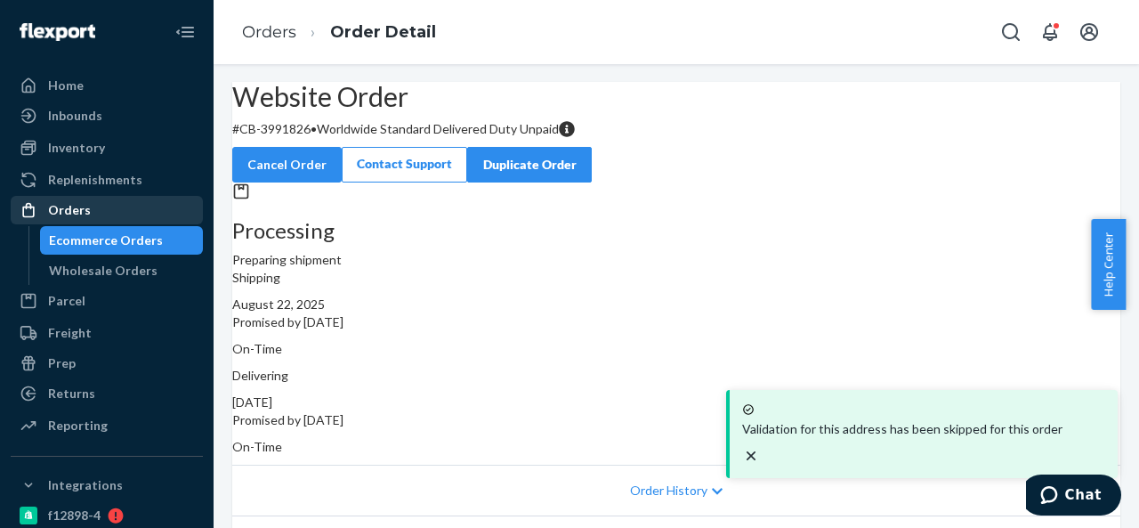
click at [94, 200] on div "Orders" at bounding box center [106, 209] width 189 height 25
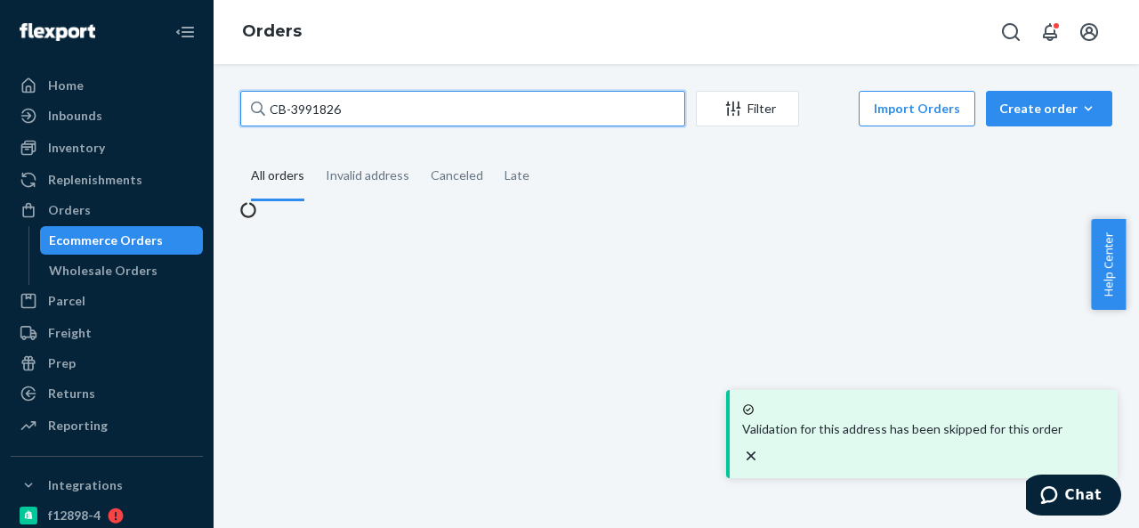
click at [405, 122] on input "CB-3991826" at bounding box center [462, 109] width 445 height 36
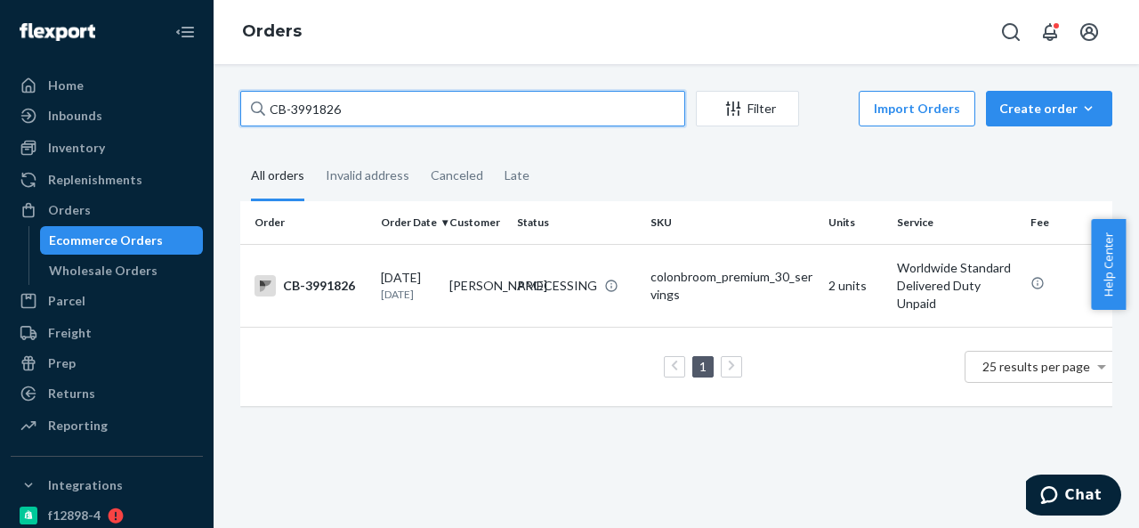
paste input "BIO-2345979"
type input "BIO-2345979"
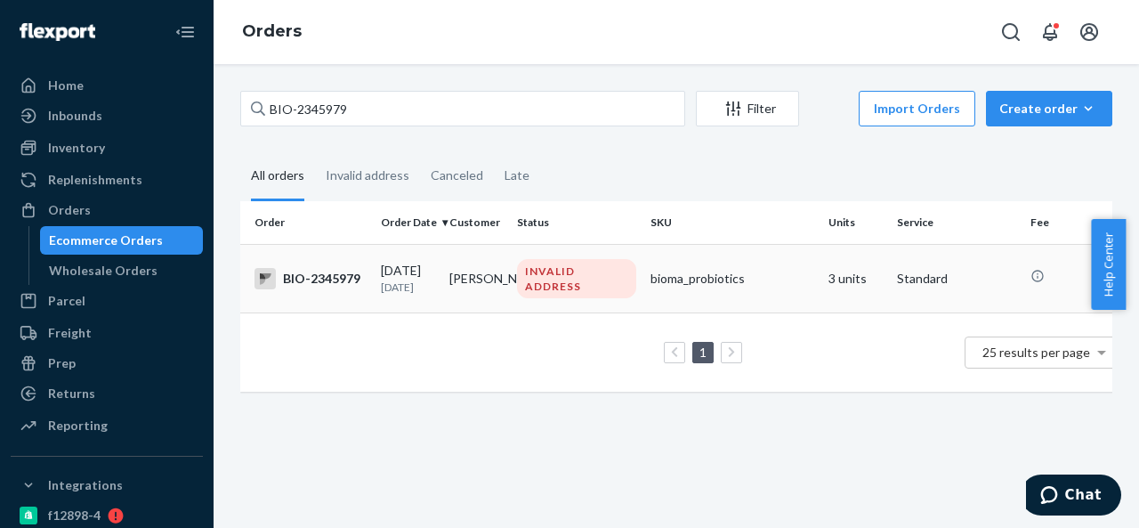
click at [519, 273] on div "INVALID ADDRESS" at bounding box center [576, 278] width 119 height 39
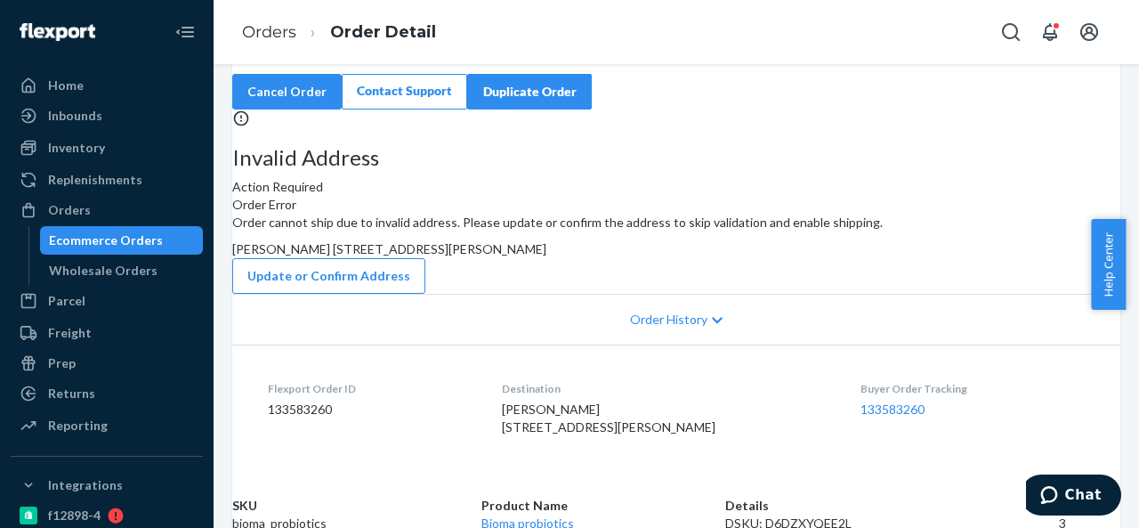
scroll to position [89, 0]
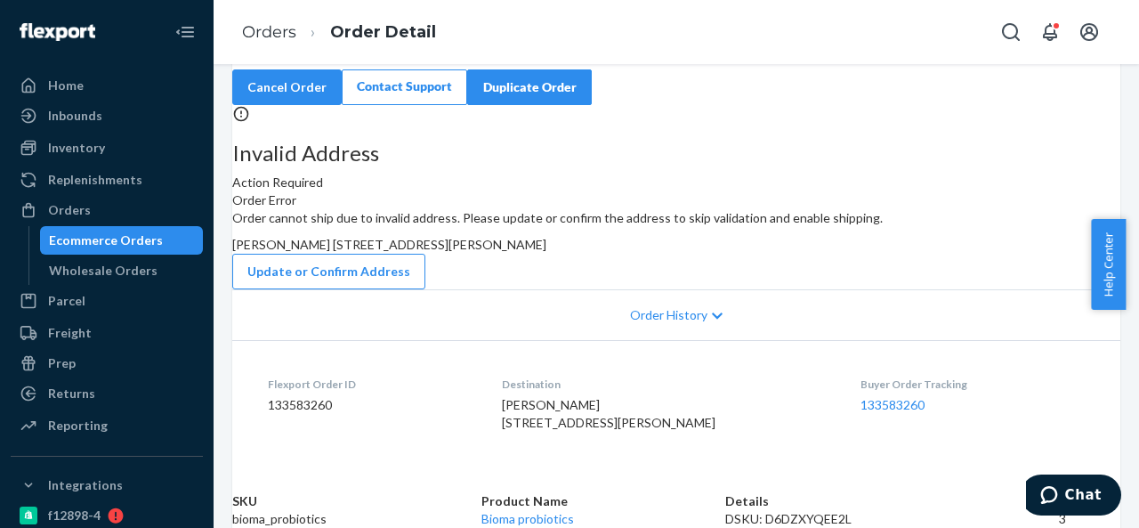
drag, startPoint x: 648, startPoint y: 302, endPoint x: 699, endPoint y: 348, distance: 68.7
click at [699, 289] on div "Order cannot ship due to invalid address. Please update or confirm the address …" at bounding box center [676, 249] width 888 height 80
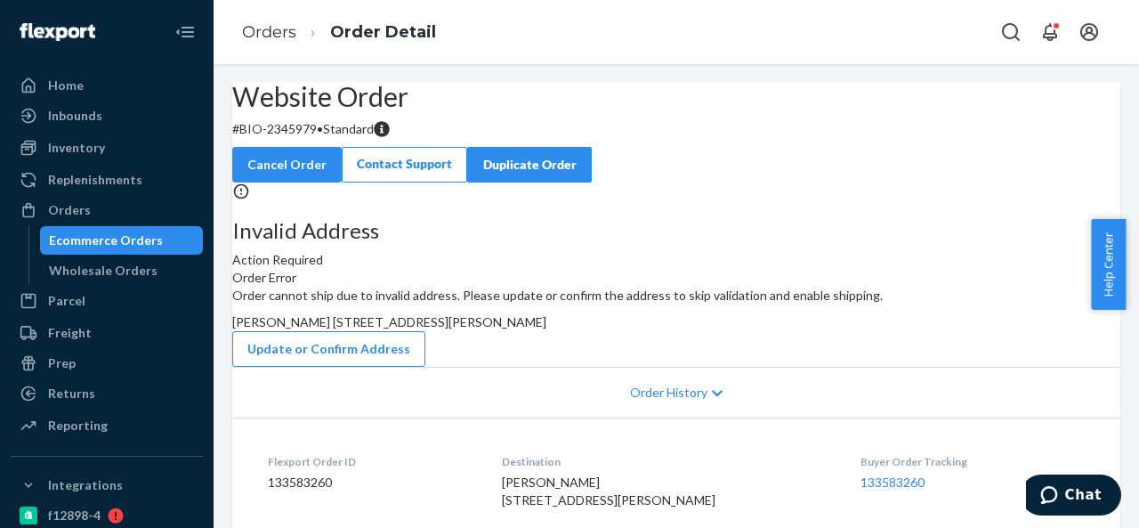
click at [333, 138] on p "# BIO-2345979 • Standard" at bounding box center [676, 129] width 888 height 18
drag, startPoint x: 285, startPoint y: 168, endPoint x: 359, endPoint y: 175, distance: 75.1
click at [359, 138] on p "# BIO-2345979 • Standard" at bounding box center [676, 129] width 888 height 18
click at [546, 329] on span "[PERSON_NAME] [STREET_ADDRESS][PERSON_NAME]" at bounding box center [389, 321] width 314 height 15
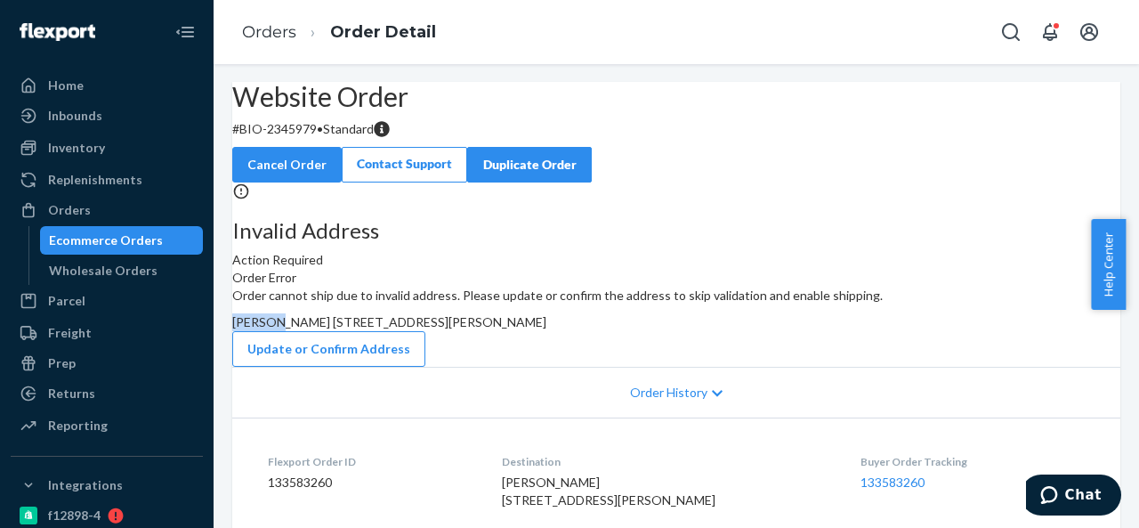
click at [546, 329] on span "[PERSON_NAME] [STREET_ADDRESS][PERSON_NAME]" at bounding box center [389, 321] width 314 height 15
click at [93, 201] on div "Orders" at bounding box center [106, 209] width 189 height 25
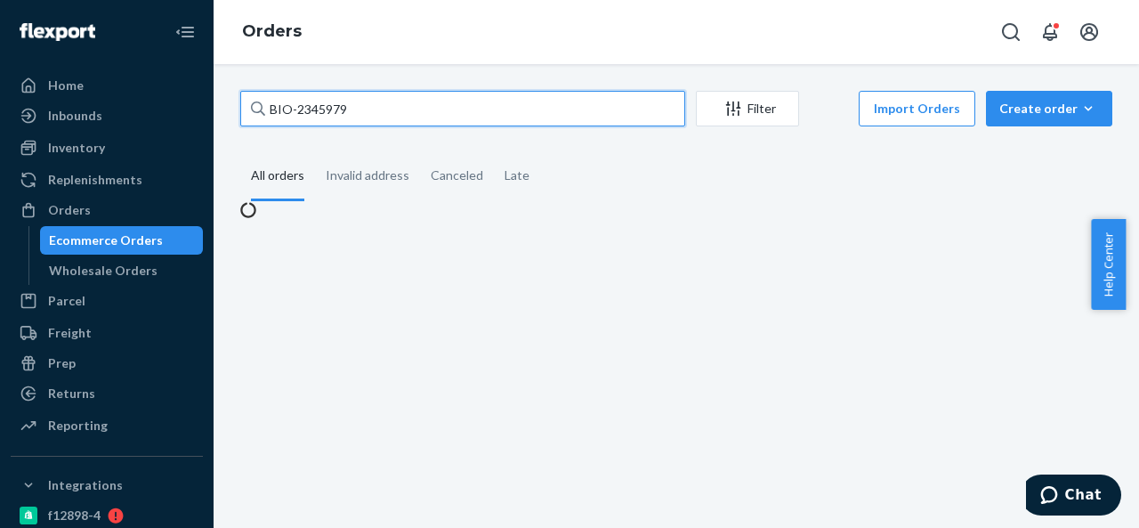
click at [399, 102] on input "BIO-2345979" at bounding box center [462, 109] width 445 height 36
paste input "6007"
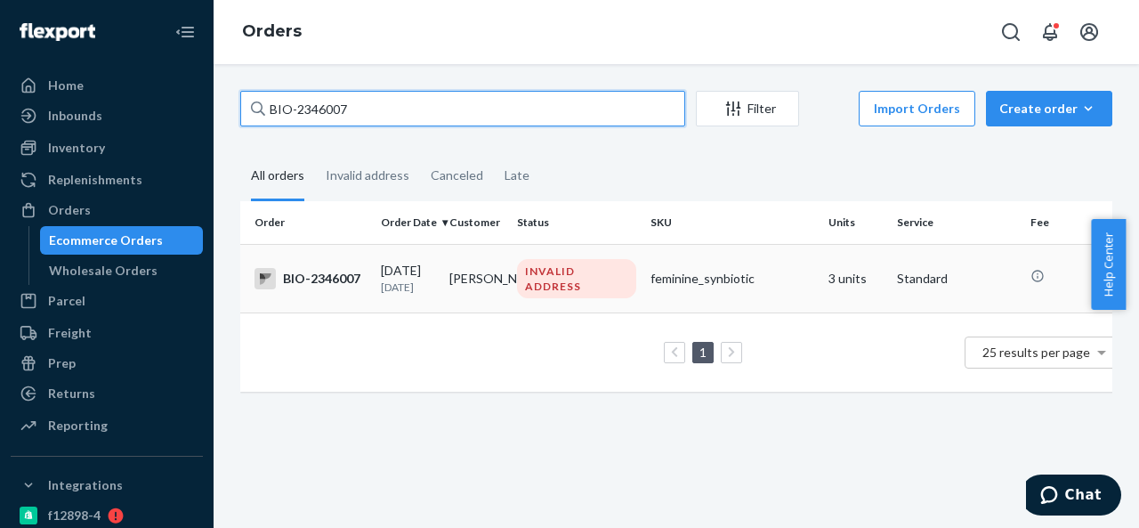
type input "BIO-2346007"
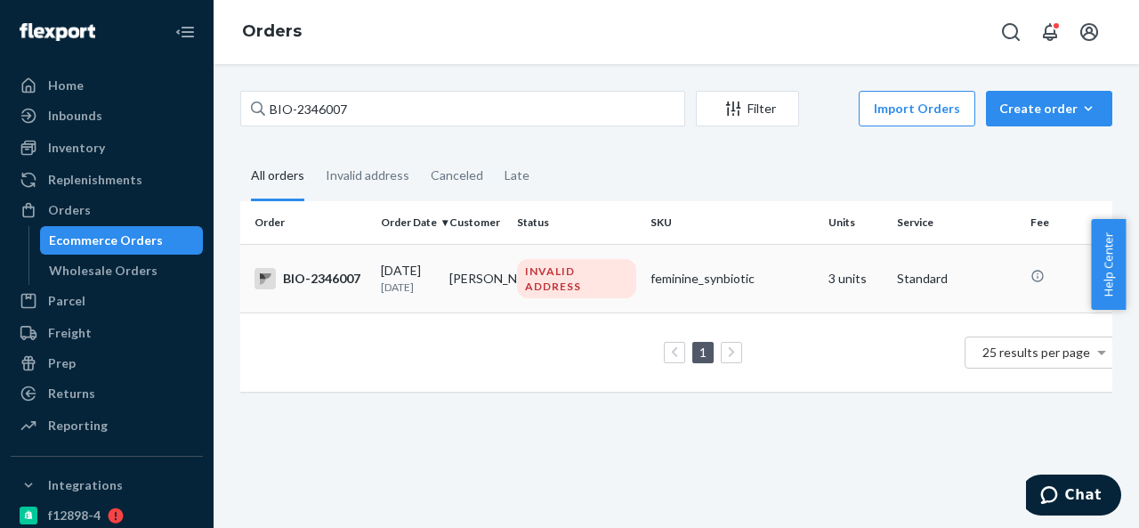
click at [498, 257] on td "[PERSON_NAME]" at bounding box center [476, 278] width 68 height 68
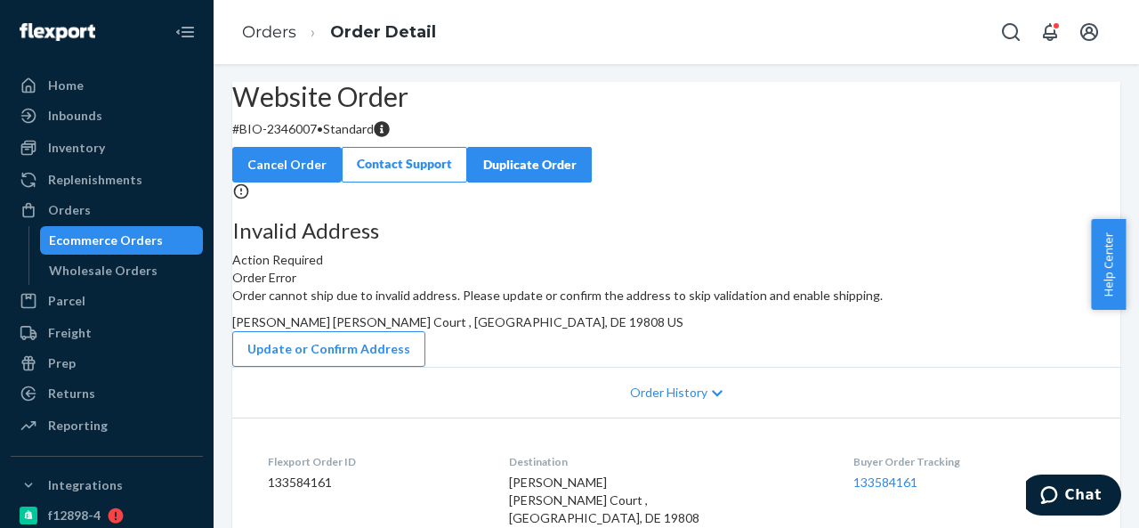
click at [333, 138] on p "# BIO-2346007 • Standard" at bounding box center [676, 129] width 888 height 18
drag, startPoint x: 286, startPoint y: 172, endPoint x: 358, endPoint y: 172, distance: 72.1
click at [358, 138] on p "# BIO-2346007 • Standard" at bounding box center [676, 129] width 888 height 18
click at [671, 329] on span "[PERSON_NAME] [PERSON_NAME] Court , [GEOGRAPHIC_DATA], DE 19808 US" at bounding box center [457, 321] width 451 height 15
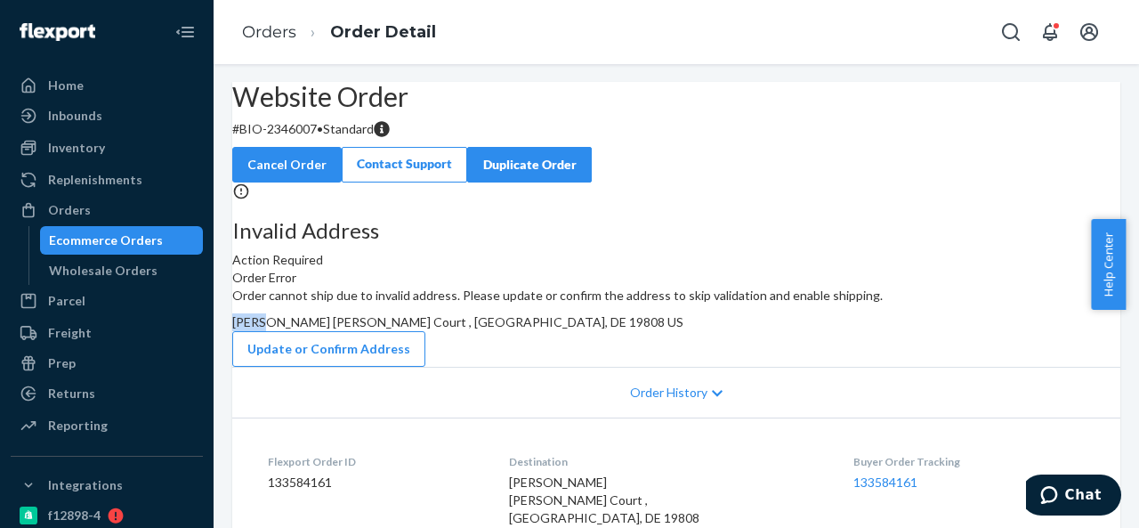
click at [671, 329] on span "[PERSON_NAME] [PERSON_NAME] Court , [GEOGRAPHIC_DATA], DE 19808 US" at bounding box center [457, 321] width 451 height 15
click at [73, 210] on div "Orders" at bounding box center [69, 210] width 43 height 18
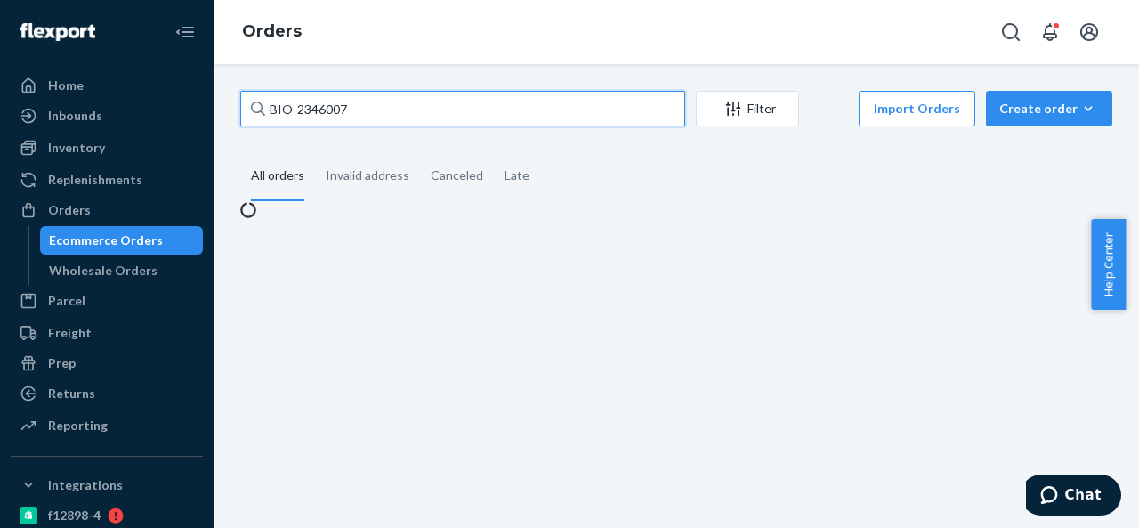
click at [411, 111] on input "BIO-2346007" at bounding box center [462, 109] width 445 height 36
paste input "CB-3991899"
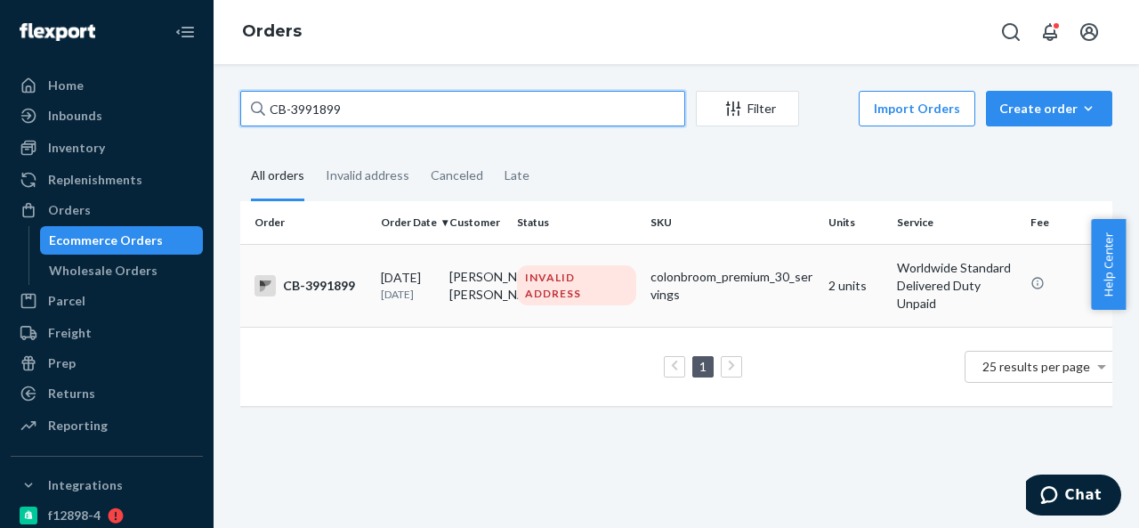
type input "CB-3991899"
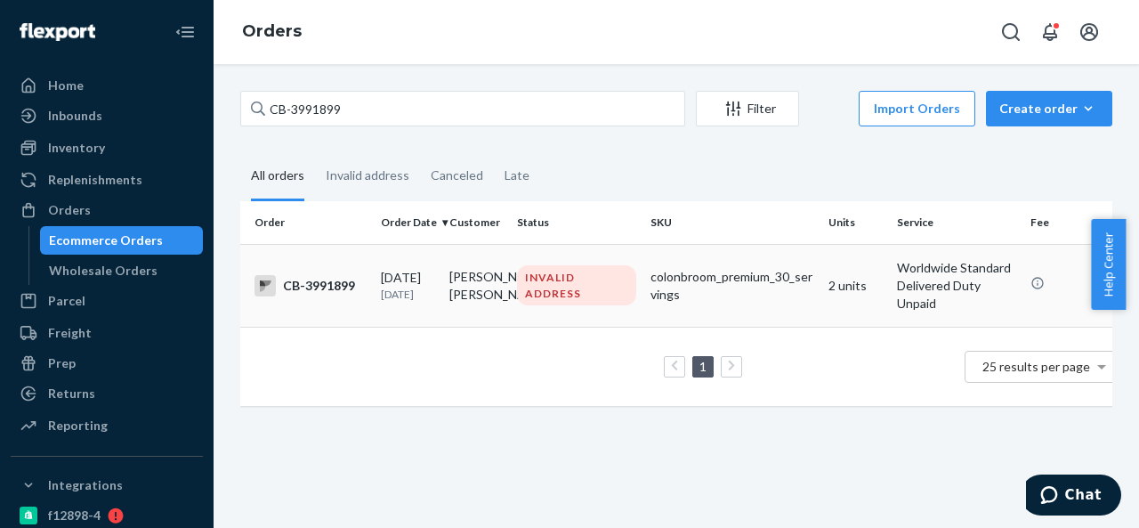
click at [489, 277] on td "[PERSON_NAME] [PERSON_NAME]" at bounding box center [476, 285] width 68 height 83
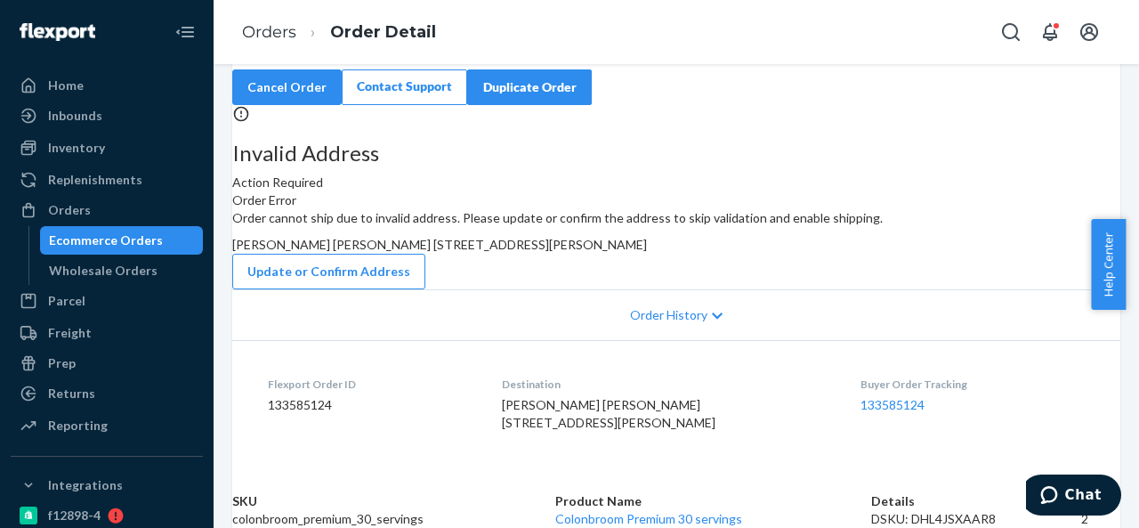
scroll to position [178, 0]
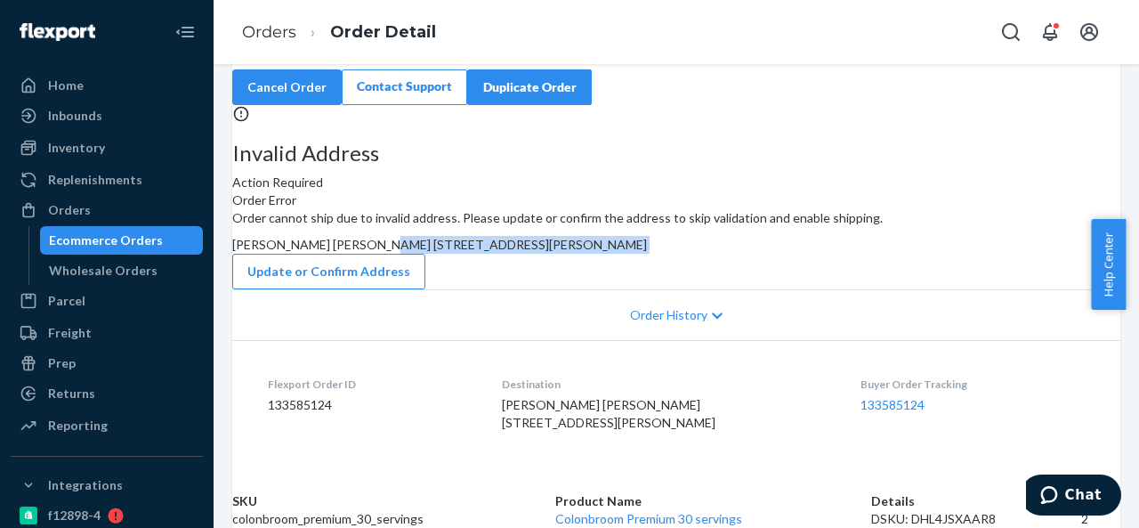
drag, startPoint x: 651, startPoint y: 218, endPoint x: 696, endPoint y: 262, distance: 62.9
click at [696, 262] on div "Order cannot ship due to invalid address. Please update or confirm the address …" at bounding box center [676, 249] width 888 height 80
click at [425, 288] on button "Update or Confirm Address" at bounding box center [328, 272] width 193 height 36
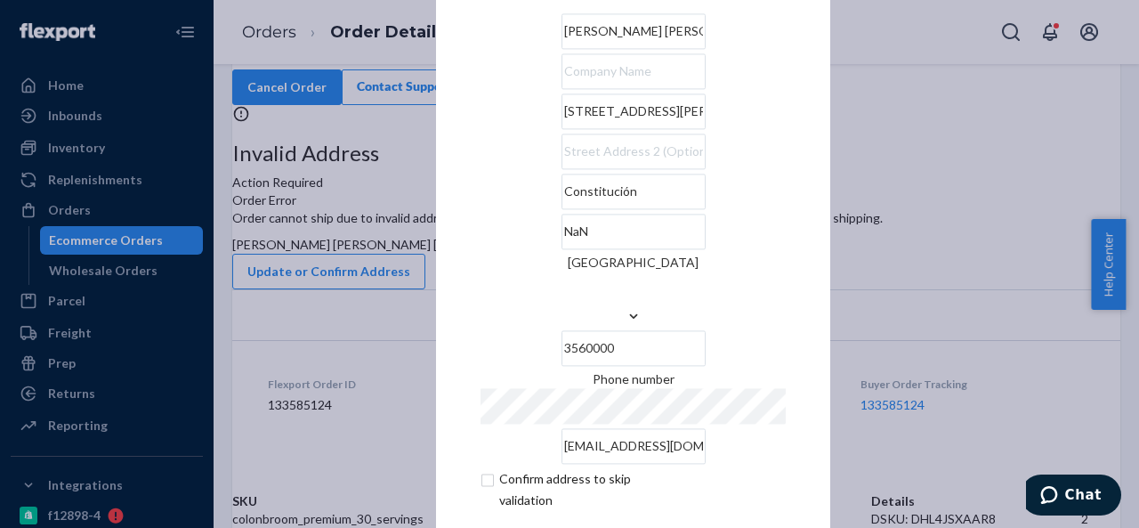
click at [649, 129] on input "[STREET_ADDRESS][PERSON_NAME]" at bounding box center [633, 111] width 144 height 36
paste input "Av. Sta. [PERSON_NAME] 465Constitución, [GEOGRAPHIC_DATA], [GEOGRAPHIC_DATA]"
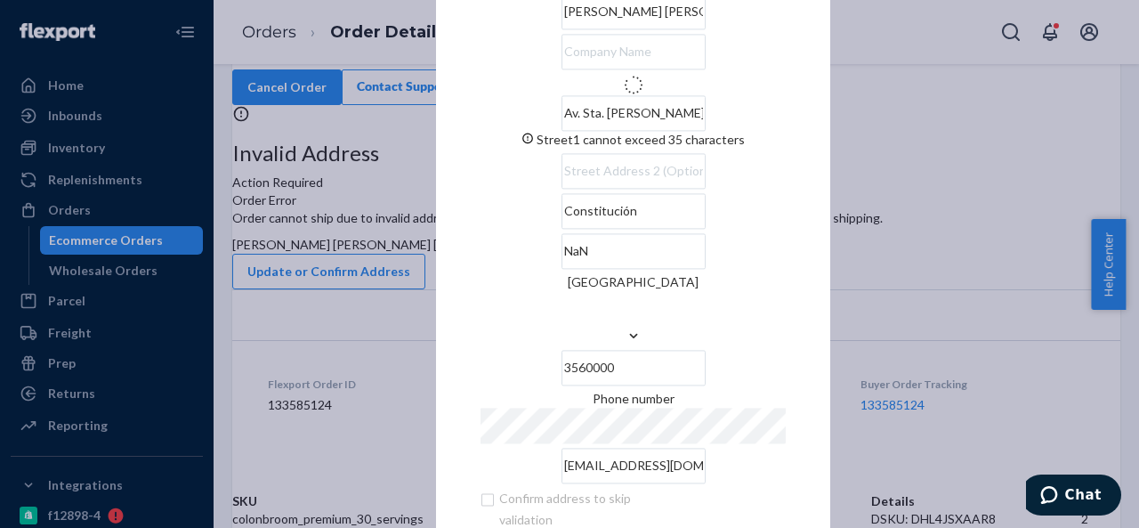
type input "[STREET_ADDRESS] Sta. [PERSON_NAME]"
type input "[PERSON_NAME]"
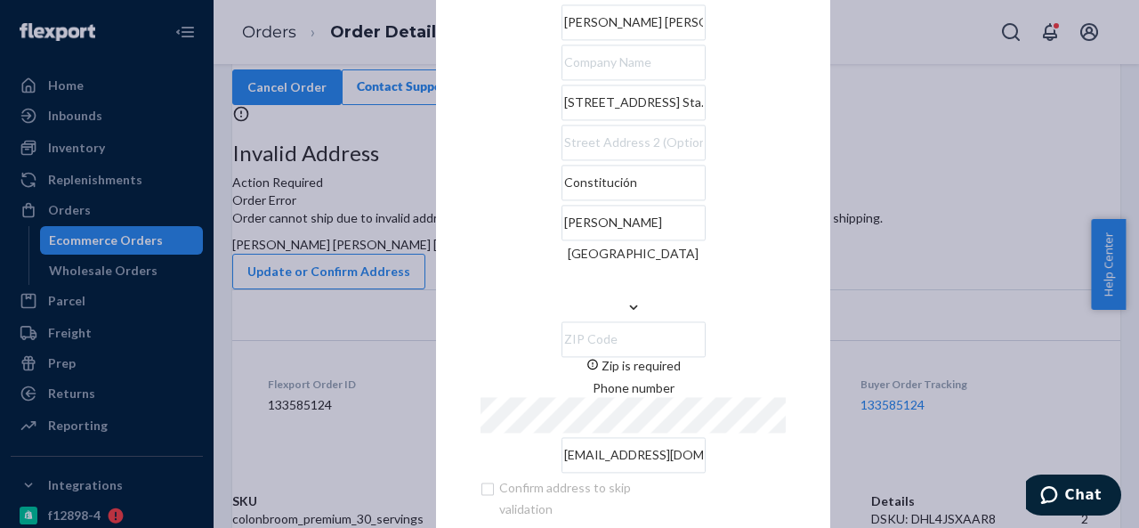
click at [683, 321] on input "Zip is required" at bounding box center [633, 339] width 144 height 36
paste input "3560000"
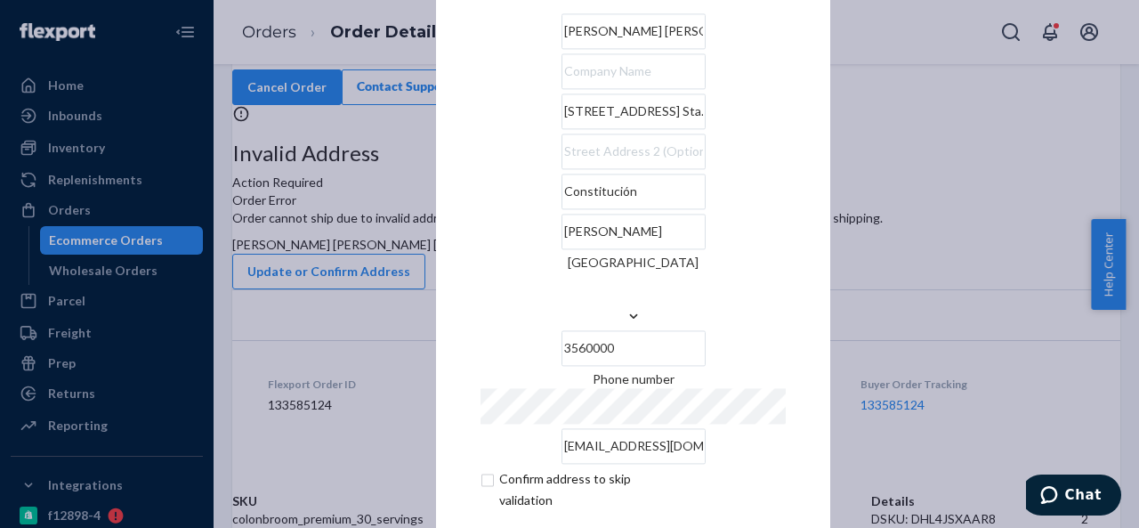
type input "3560000"
click at [448, 247] on div "× Update Address [PERSON_NAME] [PERSON_NAME] [STREET_ADDRESS] Sta. [PERSON_NAME…" at bounding box center [633, 264] width 394 height 704
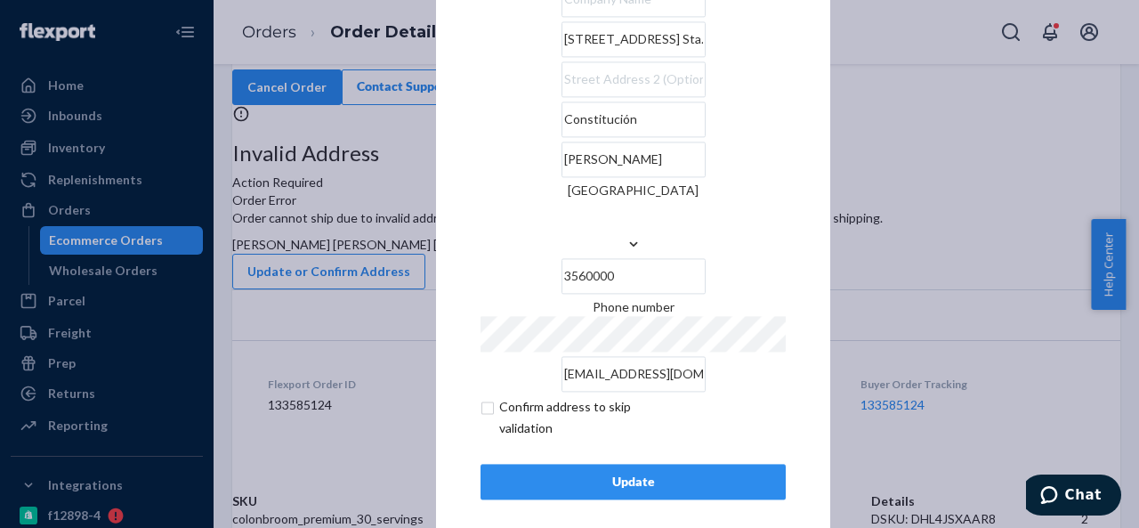
click at [579, 472] on div "Update" at bounding box center [632, 481] width 275 height 18
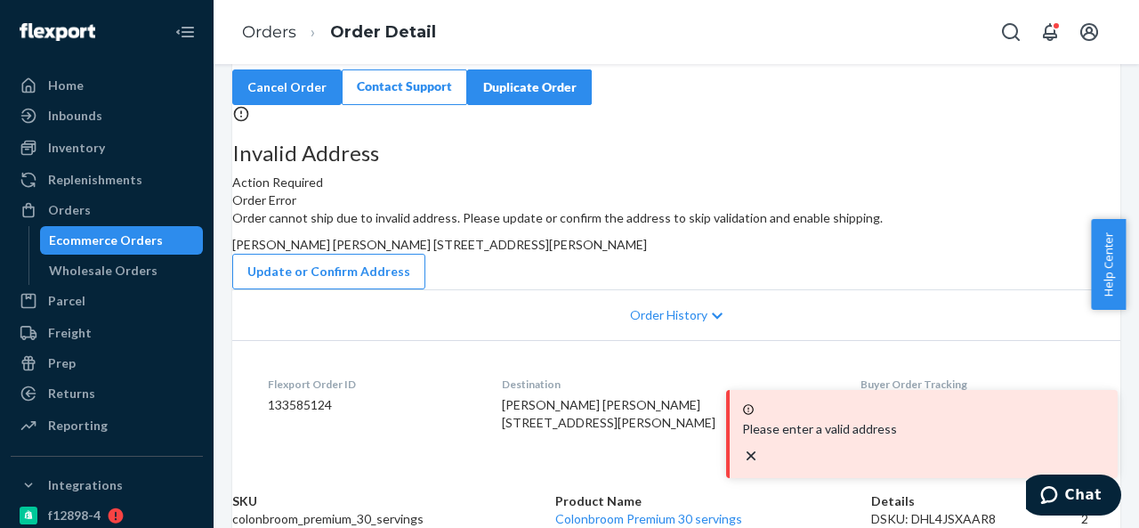
scroll to position [89, 0]
click at [425, 289] on button "Update or Confirm Address" at bounding box center [328, 272] width 193 height 36
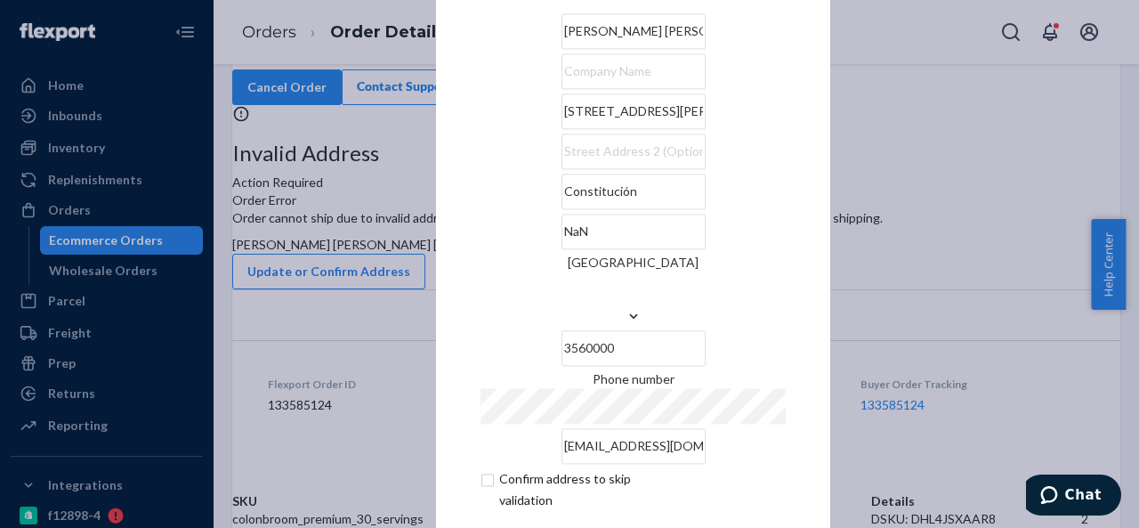
click at [645, 129] on input "[STREET_ADDRESS][PERSON_NAME]" at bounding box center [633, 111] width 144 height 36
paste input "Av. Sta. [PERSON_NAME] 465Constitución, [GEOGRAPHIC_DATA], [GEOGRAPHIC_DATA]"
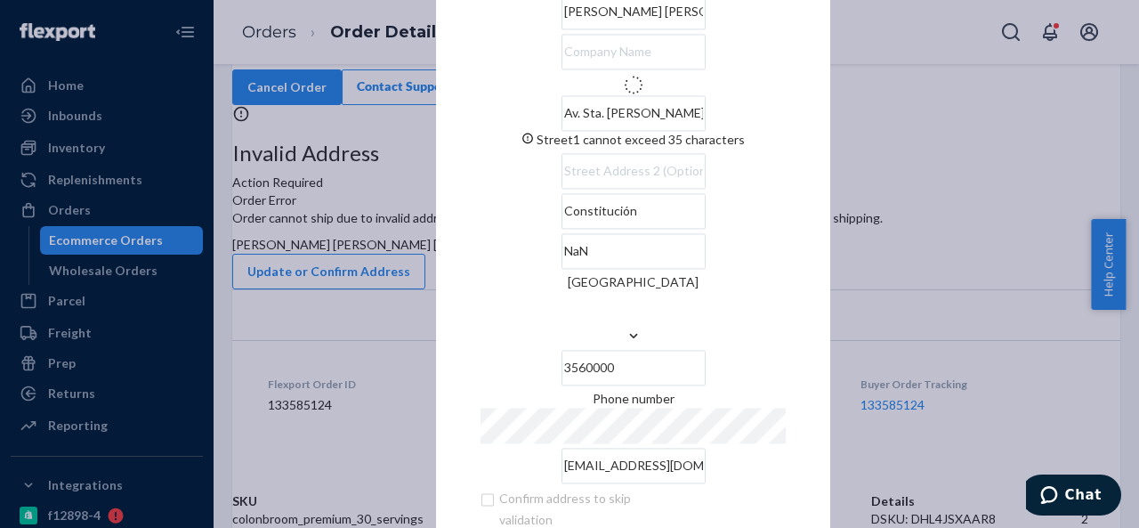
type input "[STREET_ADDRESS] Sta. [PERSON_NAME]"
type input "[PERSON_NAME]"
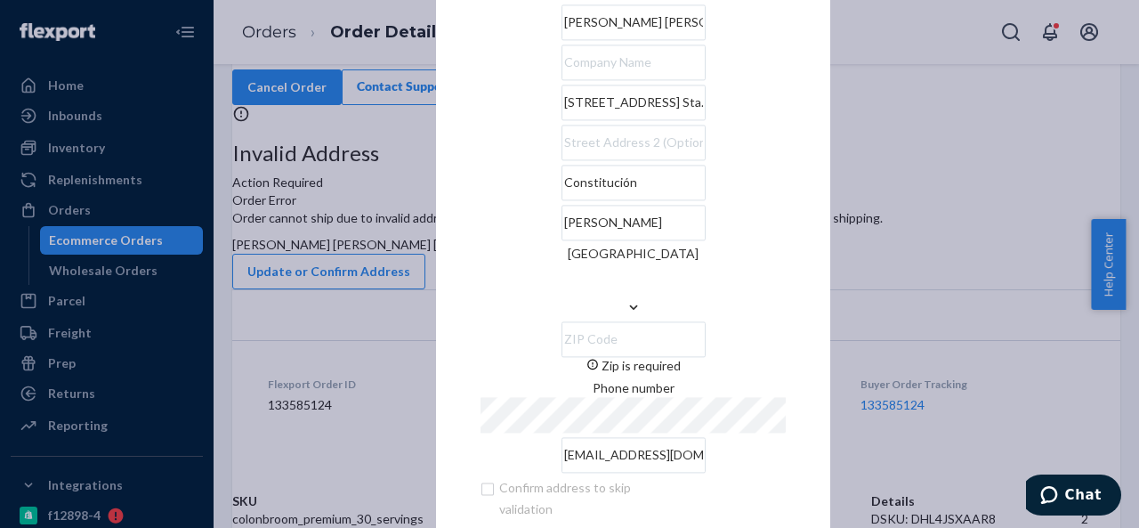
click at [666, 321] on input "Zip is required" at bounding box center [633, 339] width 144 height 36
paste input "3560000"
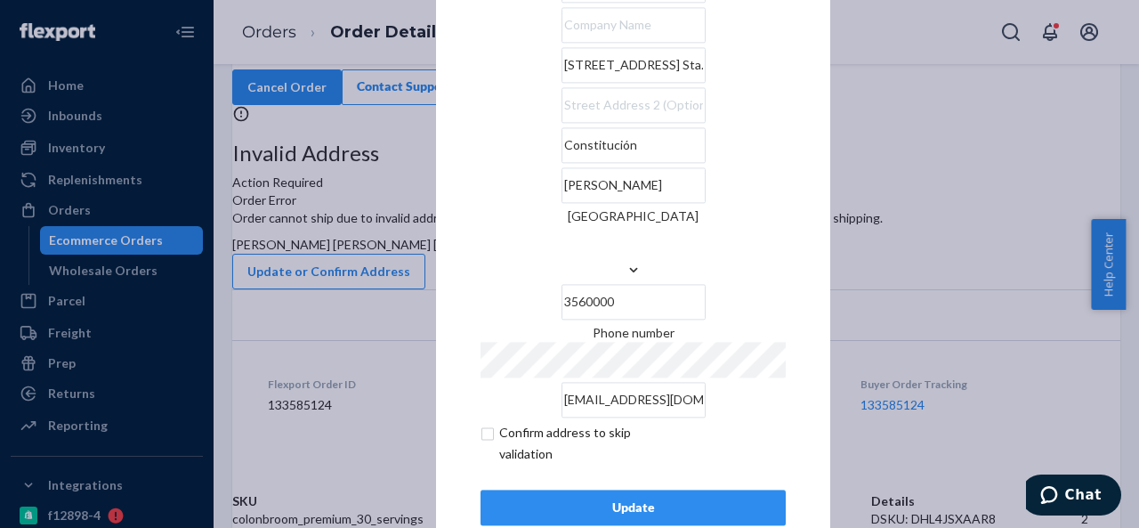
scroll to position [72, 0]
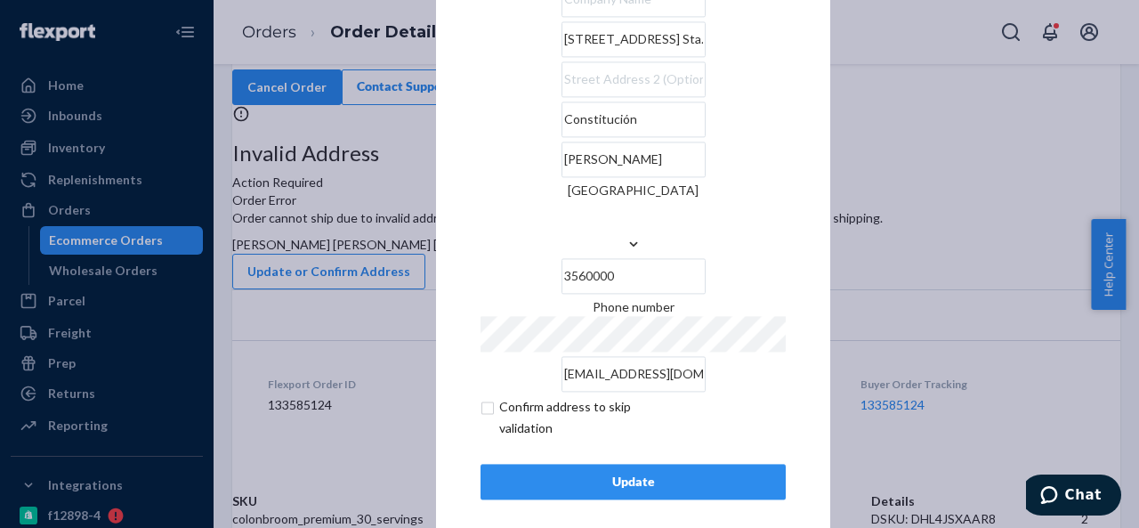
type input "3560000"
click at [481, 396] on input "checkbox" at bounding box center [583, 417] width 206 height 43
checkbox input "true"
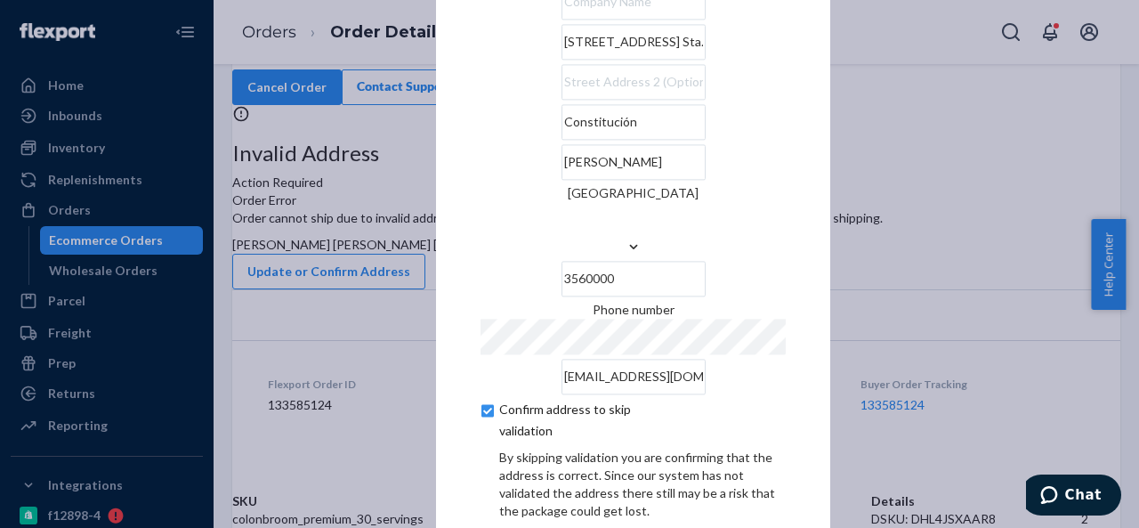
scroll to position [147, 0]
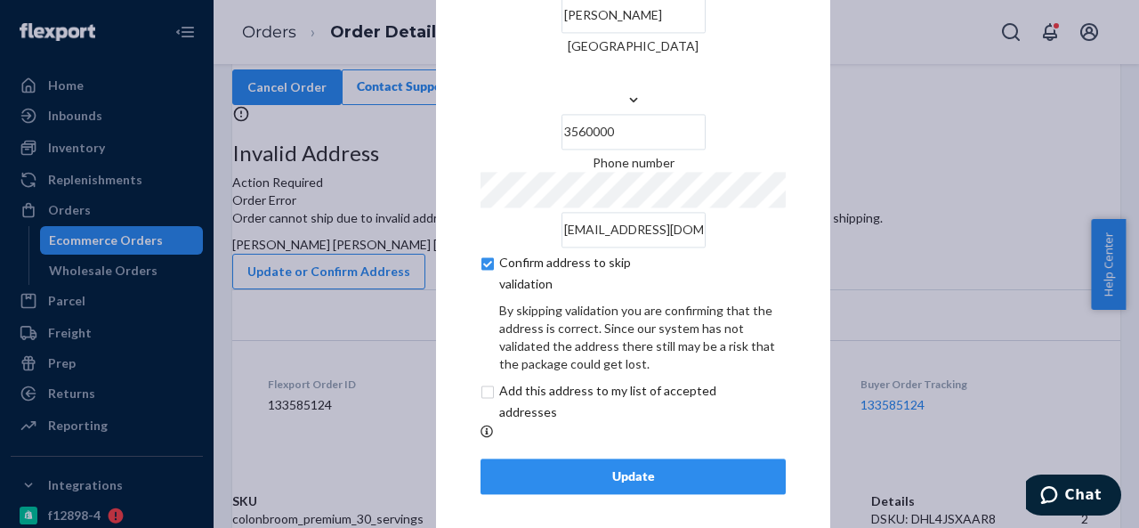
click at [569, 467] on div "Update" at bounding box center [632, 476] width 275 height 18
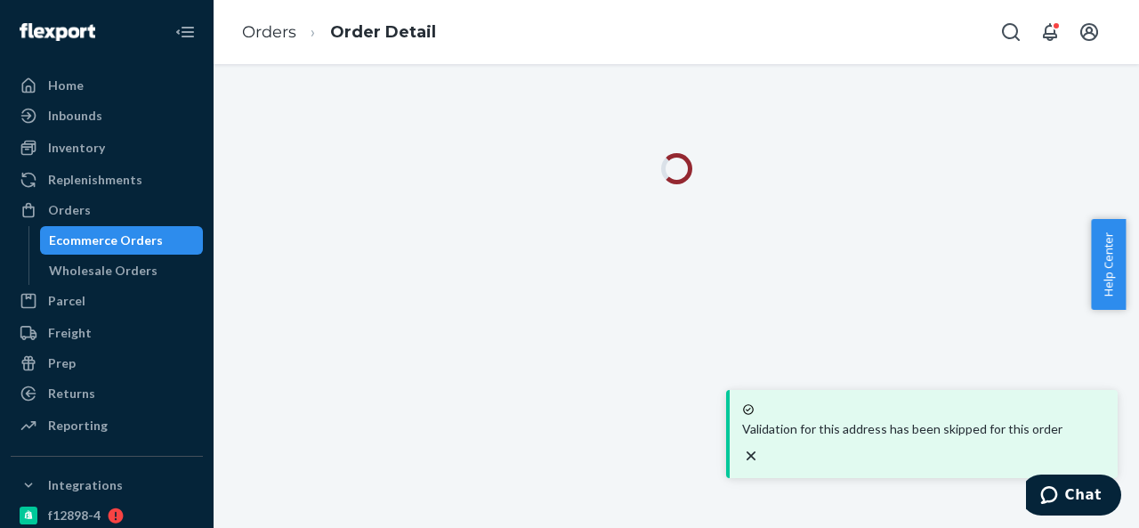
scroll to position [0, 0]
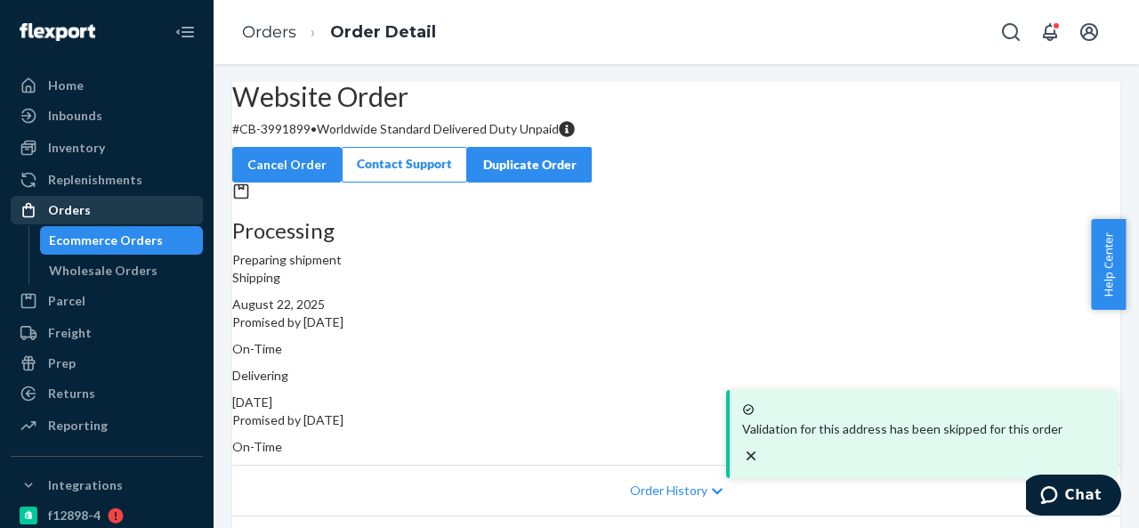
click at [83, 209] on div "Orders" at bounding box center [69, 210] width 43 height 18
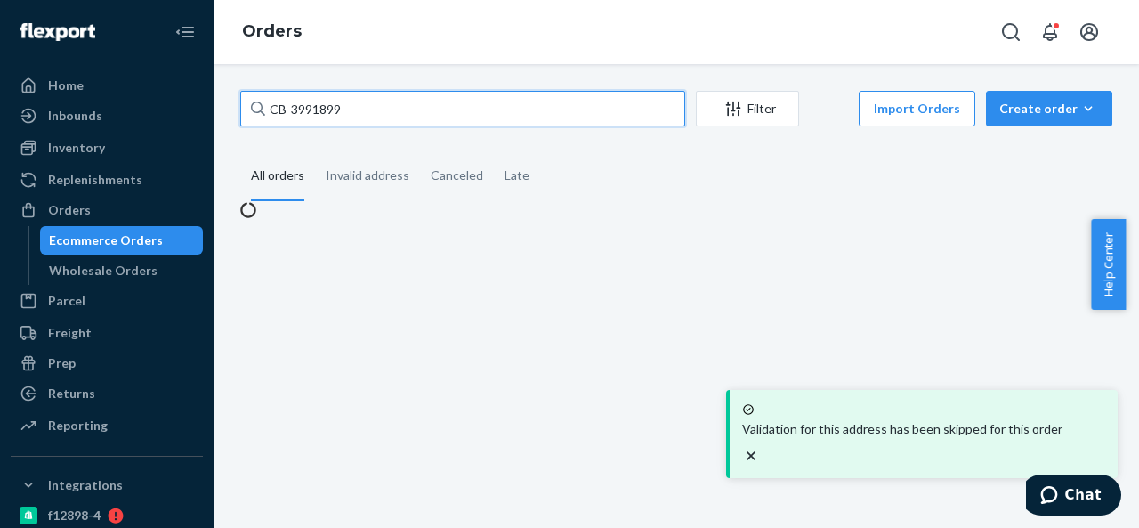
click at [419, 109] on input "CB-3991899" at bounding box center [462, 109] width 445 height 36
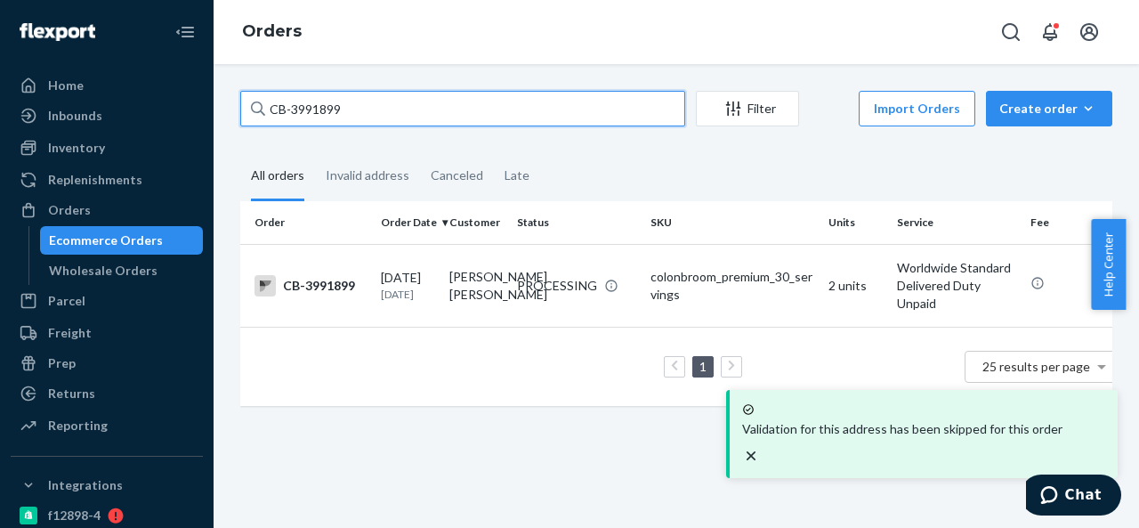
paste input "BIO-2346205"
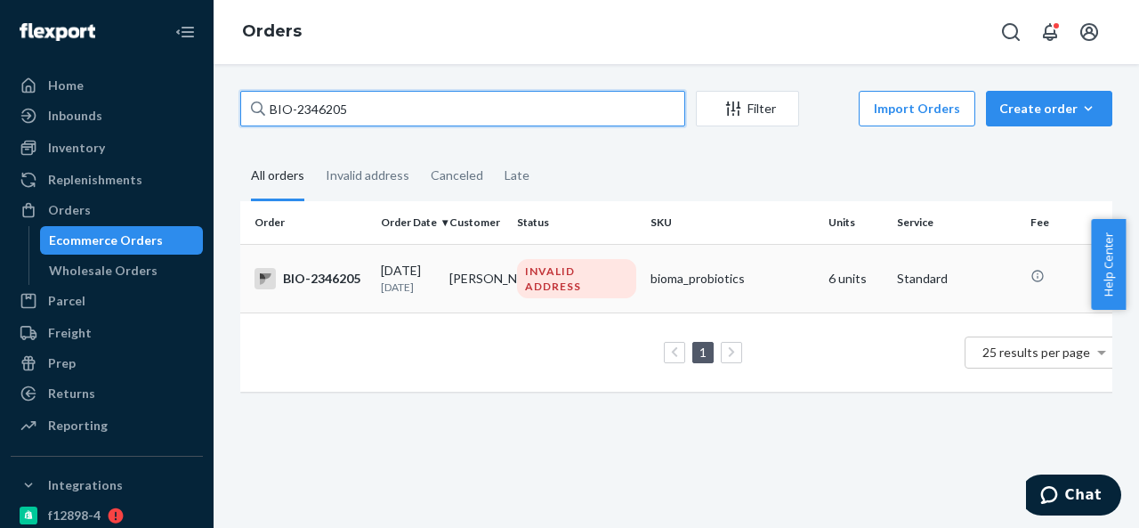
type input "BIO-2346205"
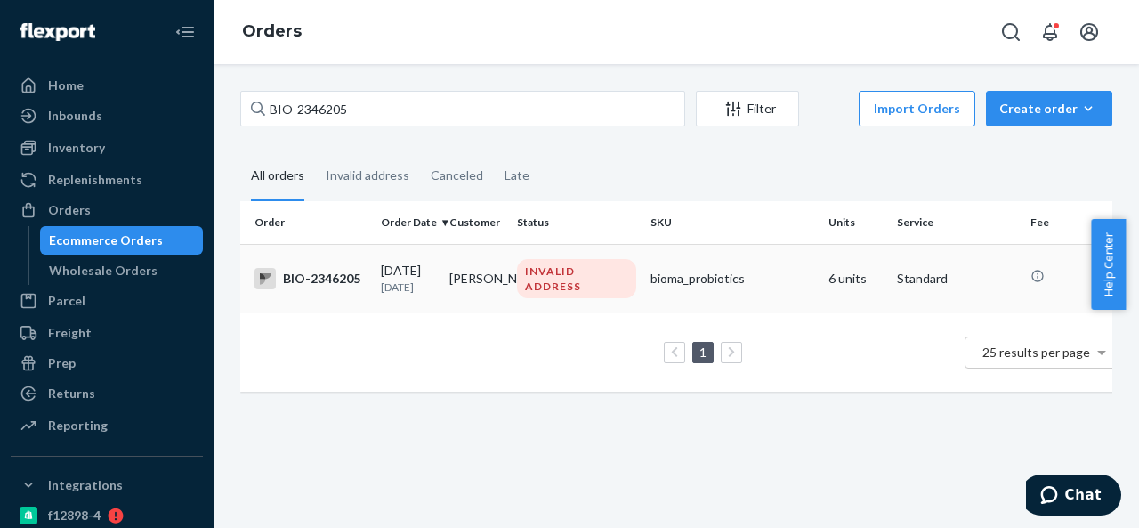
click at [502, 277] on td "[PERSON_NAME]" at bounding box center [476, 278] width 68 height 68
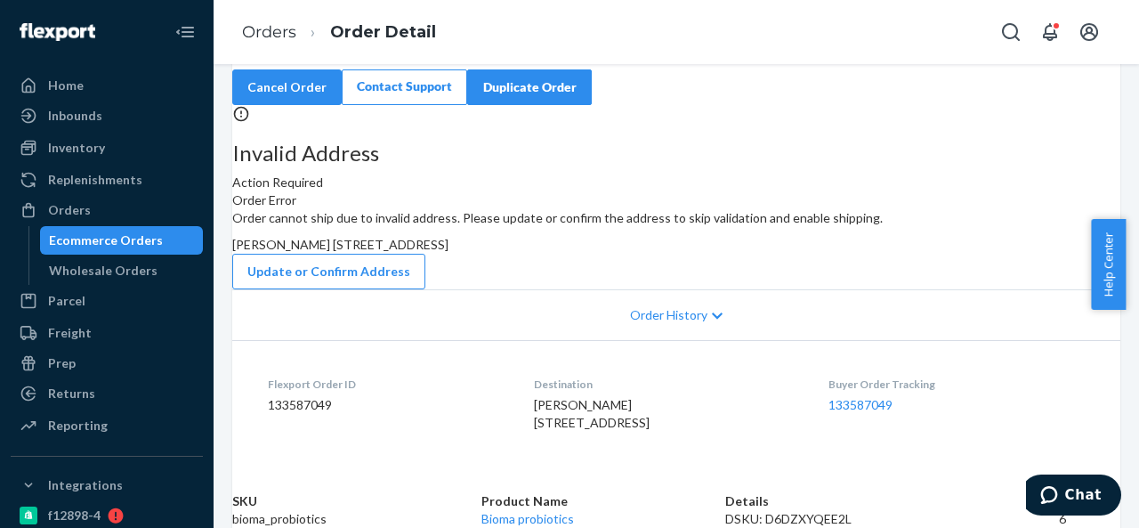
scroll to position [89, 0]
drag, startPoint x: 649, startPoint y: 305, endPoint x: 690, endPoint y: 342, distance: 55.4
click at [690, 289] on div "Order cannot ship due to invalid address. Please update or confirm the address …" at bounding box center [676, 249] width 888 height 80
click at [425, 289] on button "Update or Confirm Address" at bounding box center [328, 272] width 193 height 36
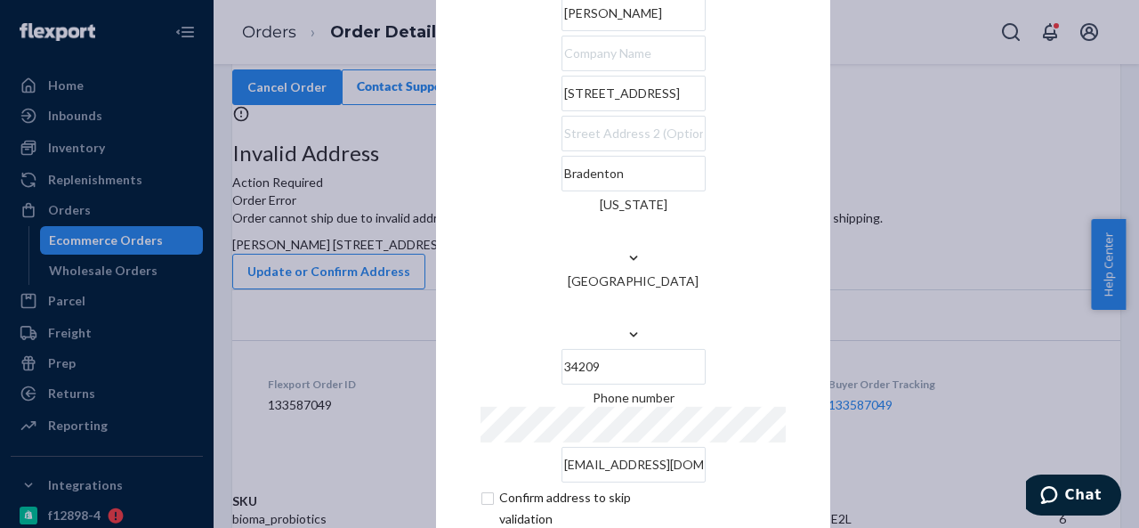
click at [615, 111] on input "[STREET_ADDRESS]" at bounding box center [633, 94] width 144 height 36
paste input "ke [GEOGRAPHIC_DATA][PERSON_NAME]"
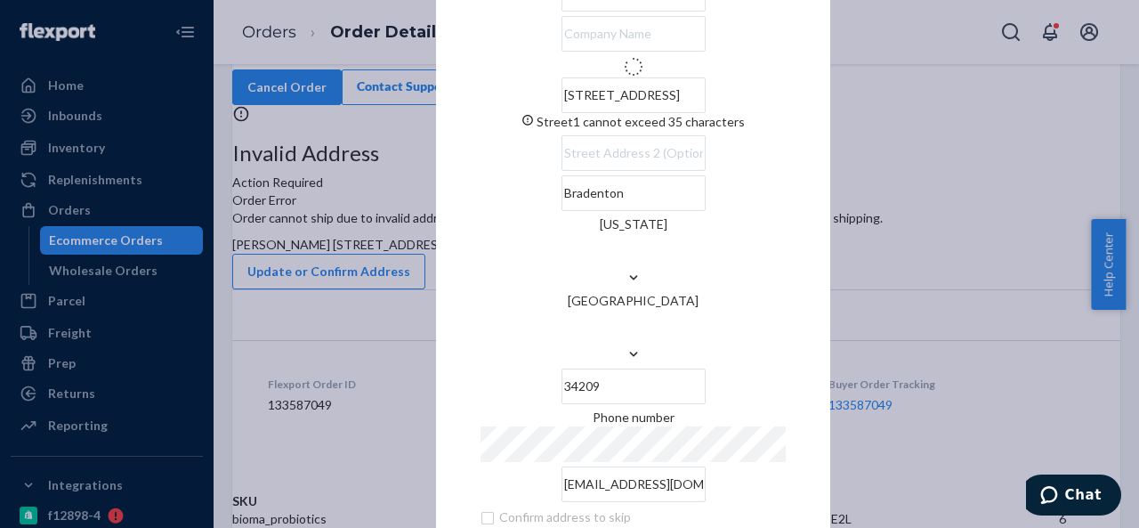
type input "[STREET_ADDRESS]"
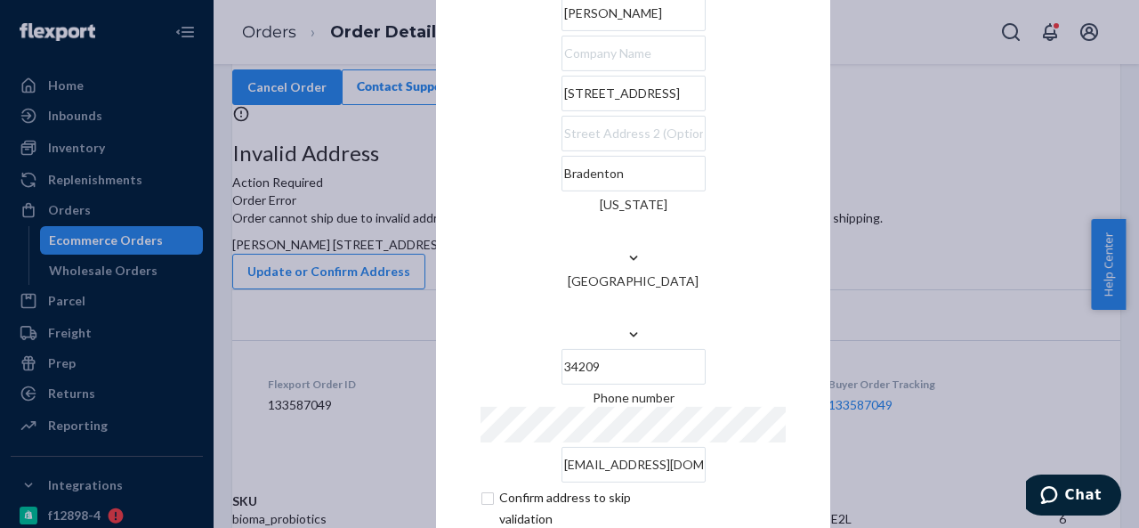
scroll to position [72, 0]
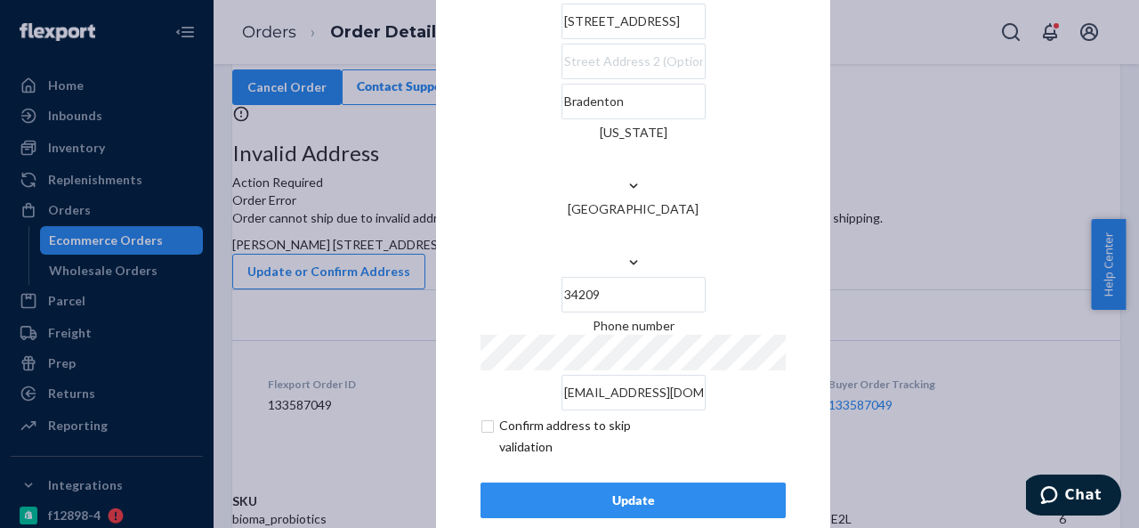
click at [621, 491] on div "Update" at bounding box center [632, 500] width 275 height 18
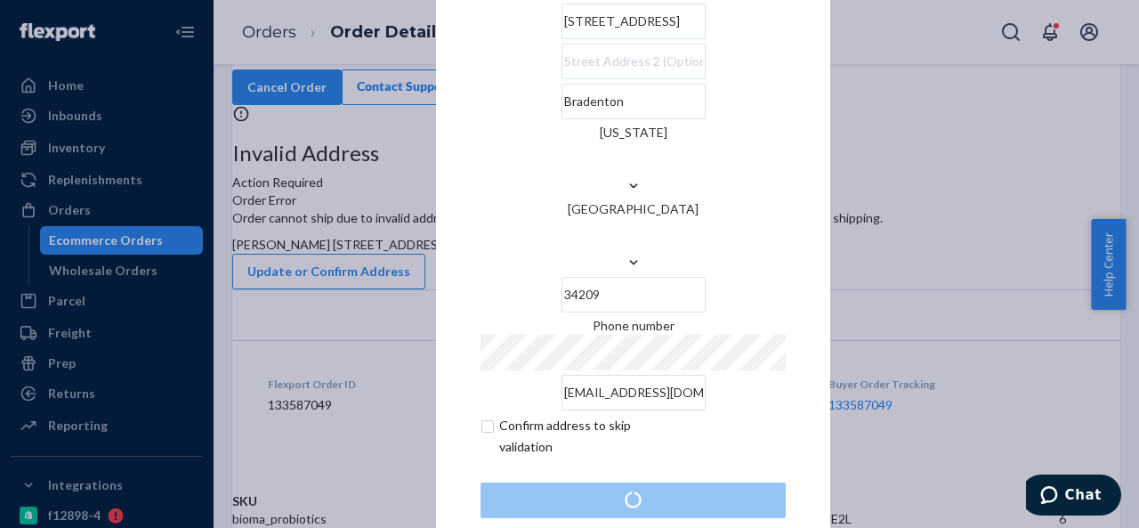
scroll to position [0, 0]
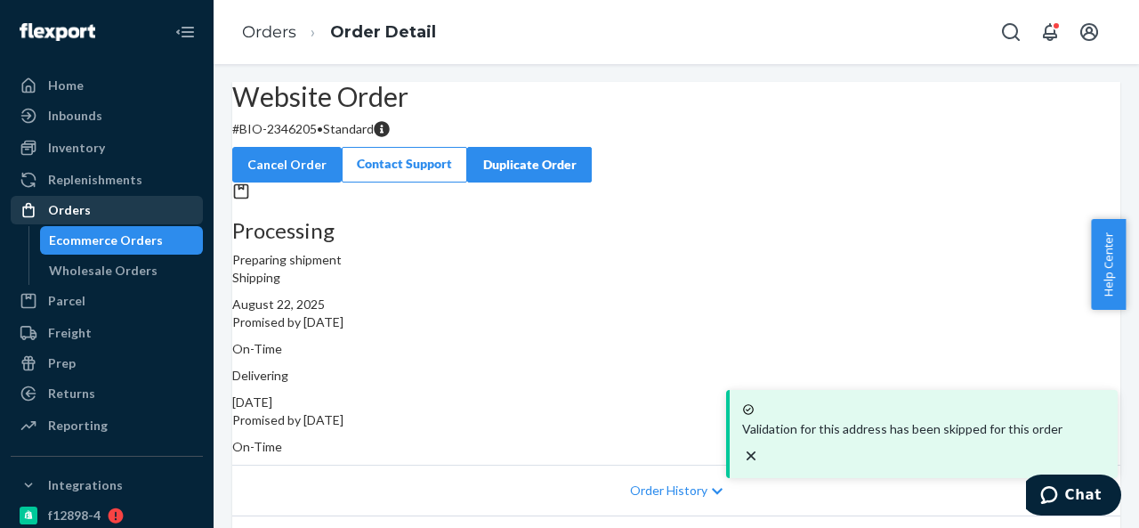
click at [98, 215] on div "Orders" at bounding box center [106, 209] width 189 height 25
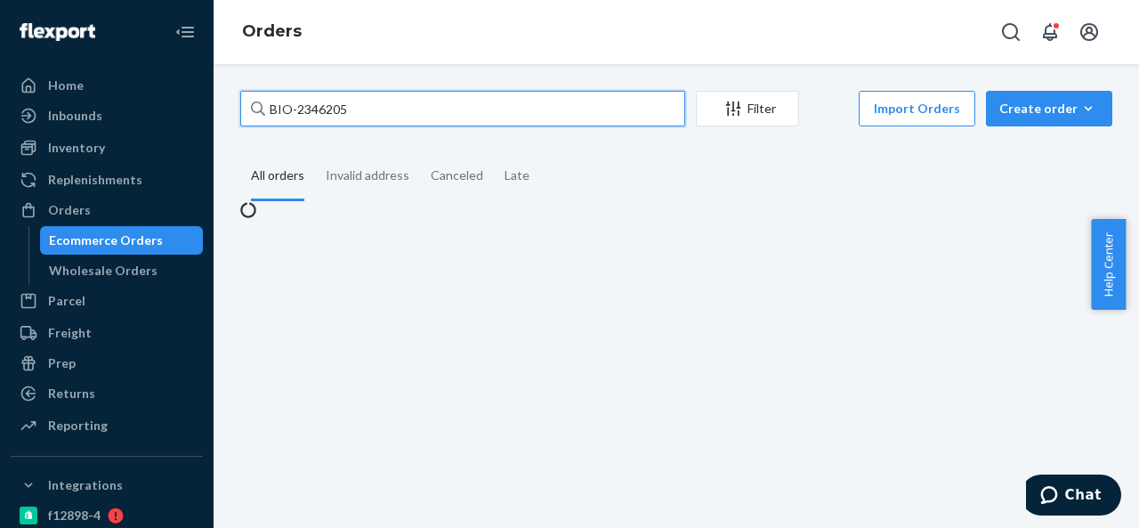
click at [413, 105] on input "BIO-2346205" at bounding box center [462, 109] width 445 height 36
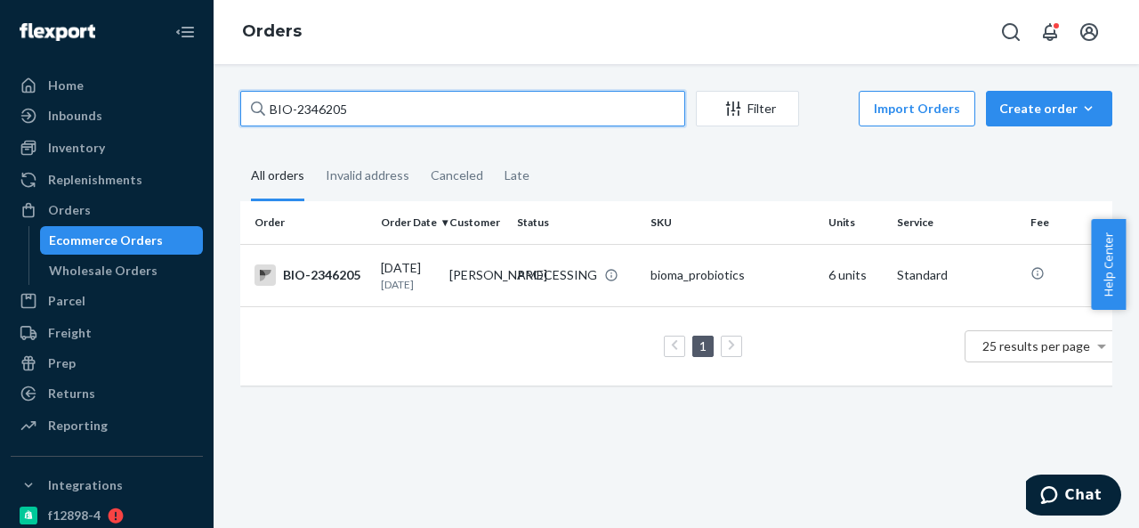
paste input "20"
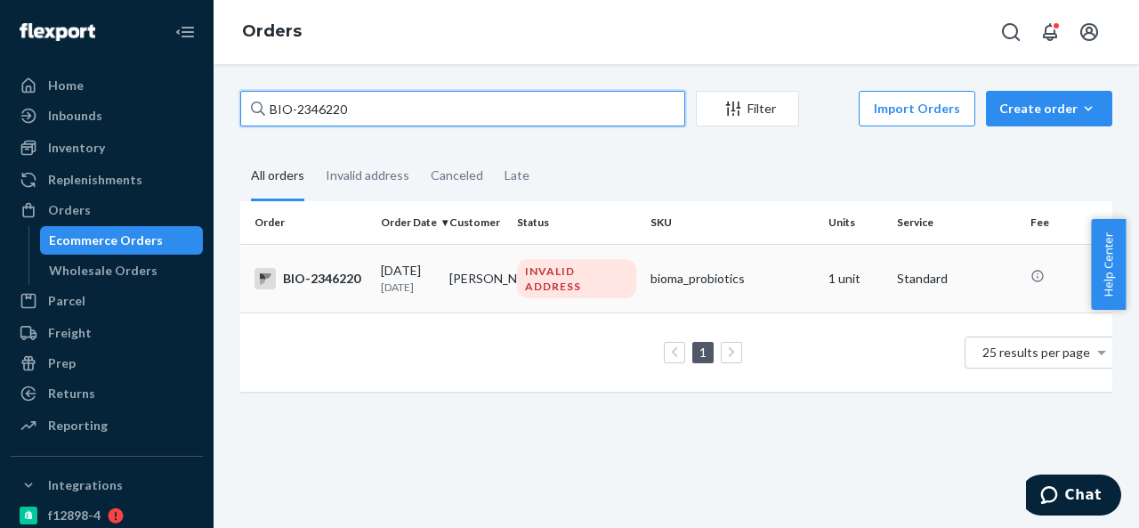
type input "BIO-2346220"
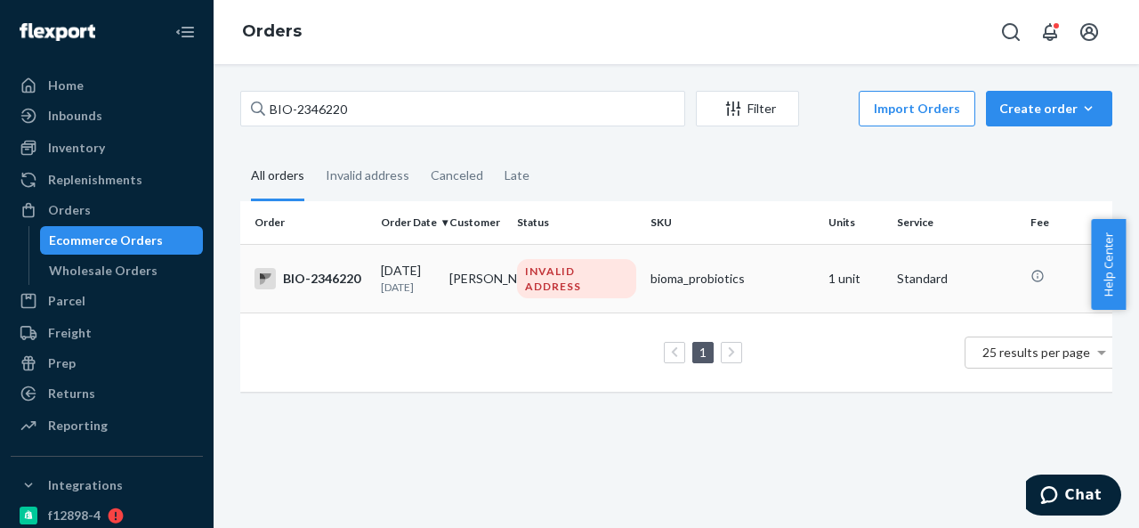
click at [496, 270] on td "[PERSON_NAME]" at bounding box center [476, 278] width 68 height 68
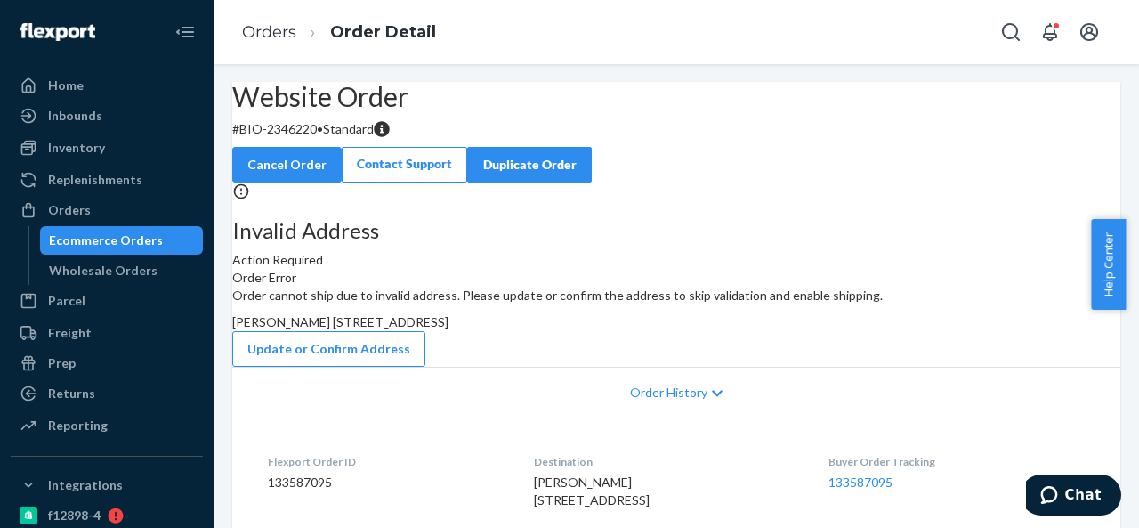
scroll to position [89, 0]
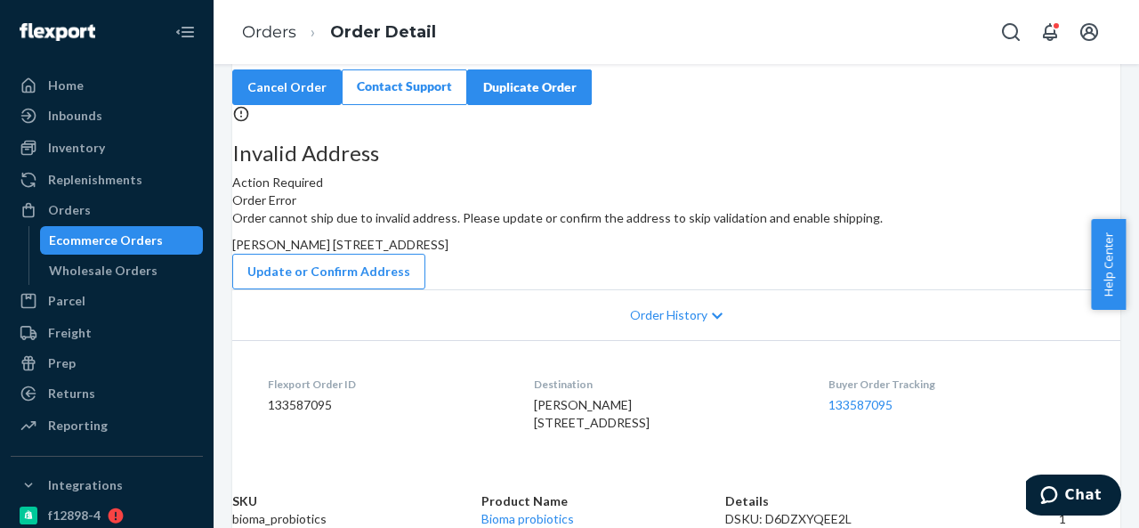
drag, startPoint x: 653, startPoint y: 304, endPoint x: 710, endPoint y: 345, distance: 70.1
click at [710, 254] on div "[PERSON_NAME] [STREET_ADDRESS]" at bounding box center [676, 245] width 888 height 18
click at [425, 289] on button "Update or Confirm Address" at bounding box center [328, 272] width 193 height 36
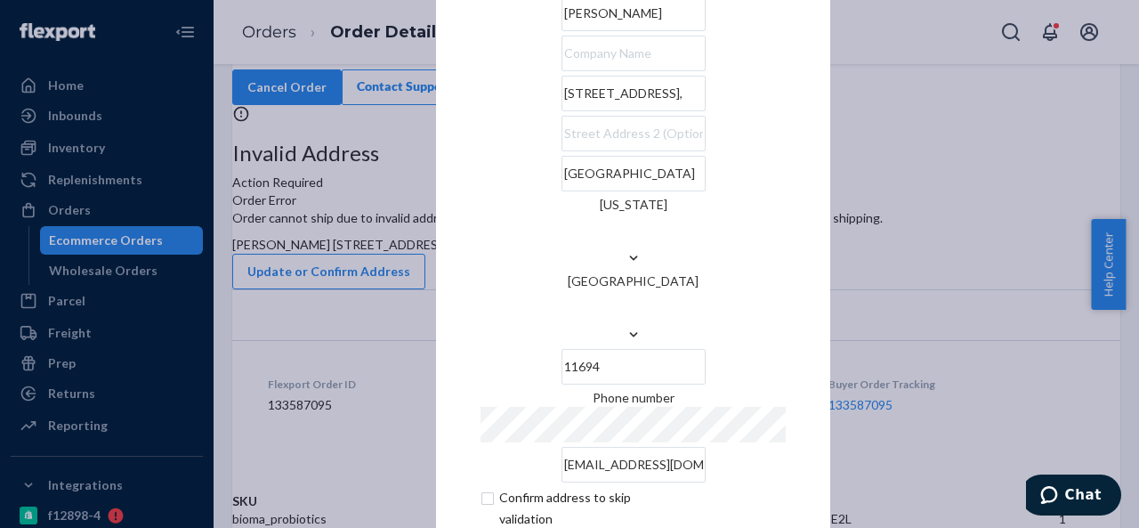
click at [640, 111] on input "[STREET_ADDRESS]," at bounding box center [633, 94] width 144 height 36
paste input "[GEOGRAPHIC_DATA]"
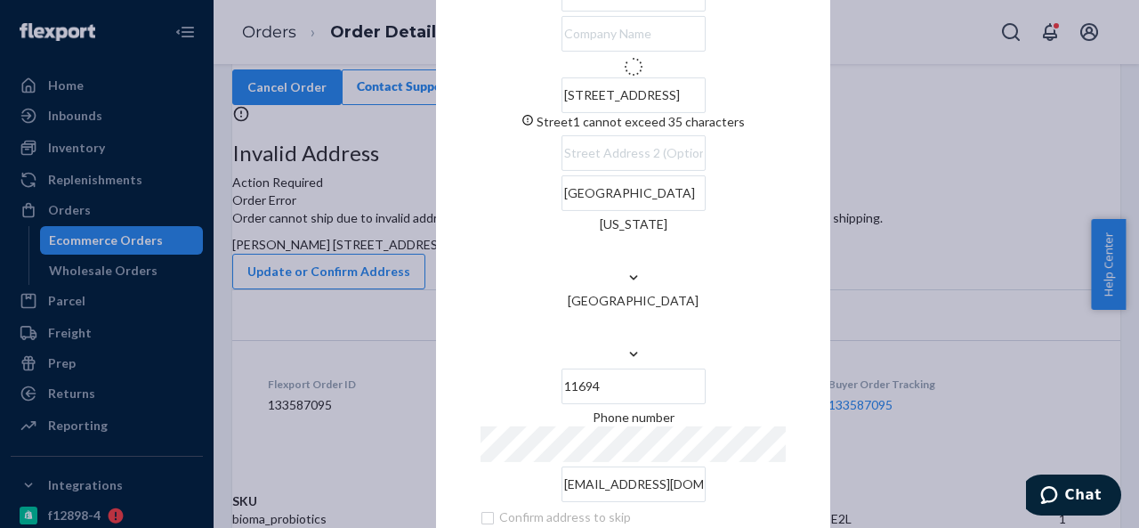
type input "[STREET_ADDRESS]"
type input "Queens - [US_STATE]"
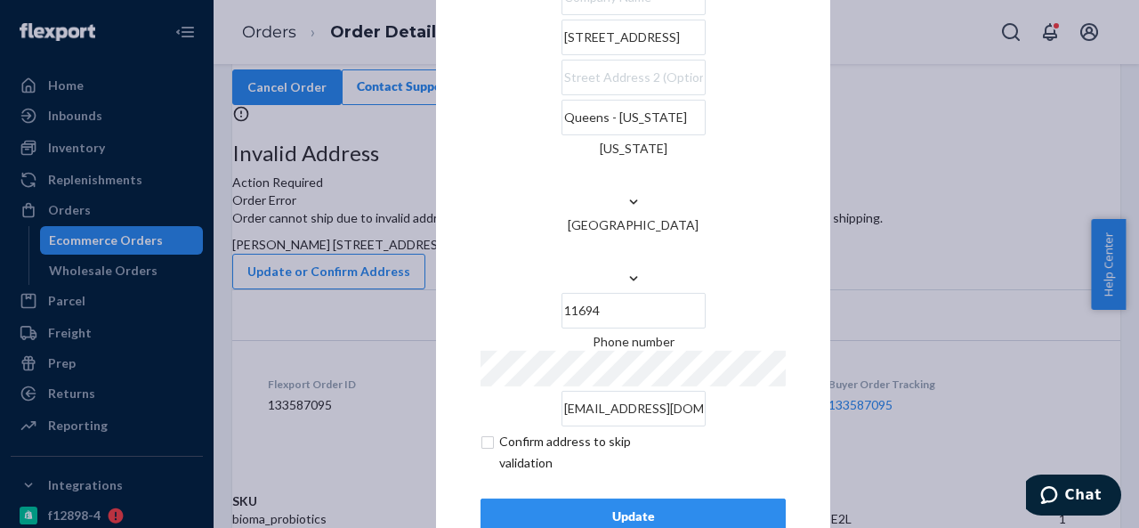
scroll to position [72, 0]
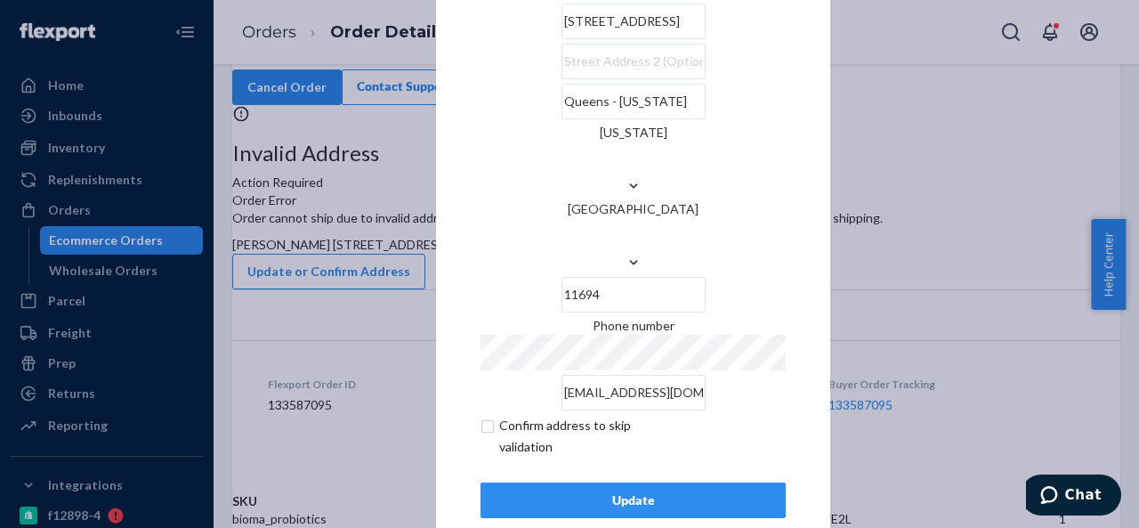
click at [624, 491] on div "Update" at bounding box center [632, 500] width 275 height 18
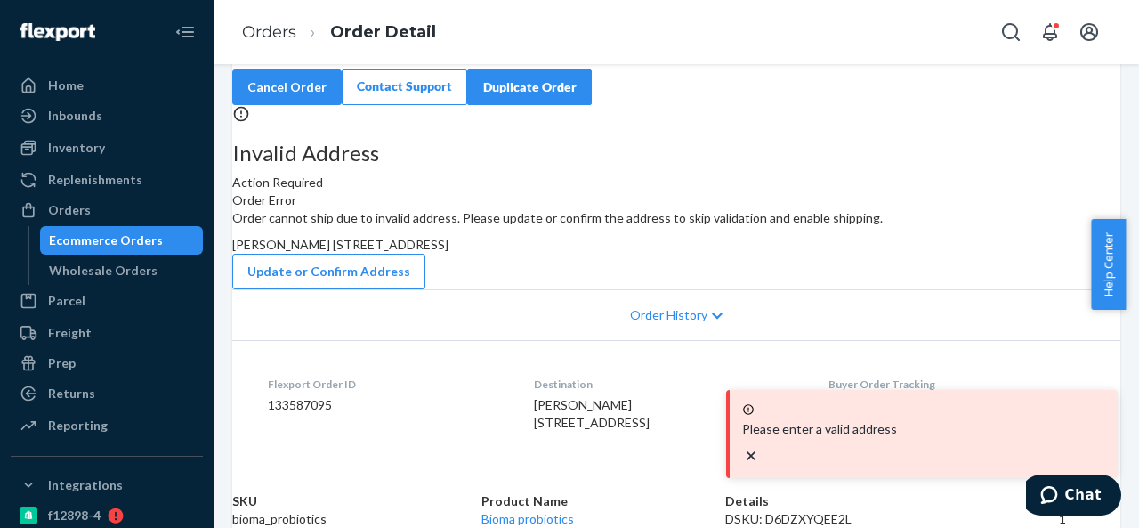
scroll to position [178, 0]
click at [425, 280] on button "Update or Confirm Address" at bounding box center [328, 272] width 193 height 36
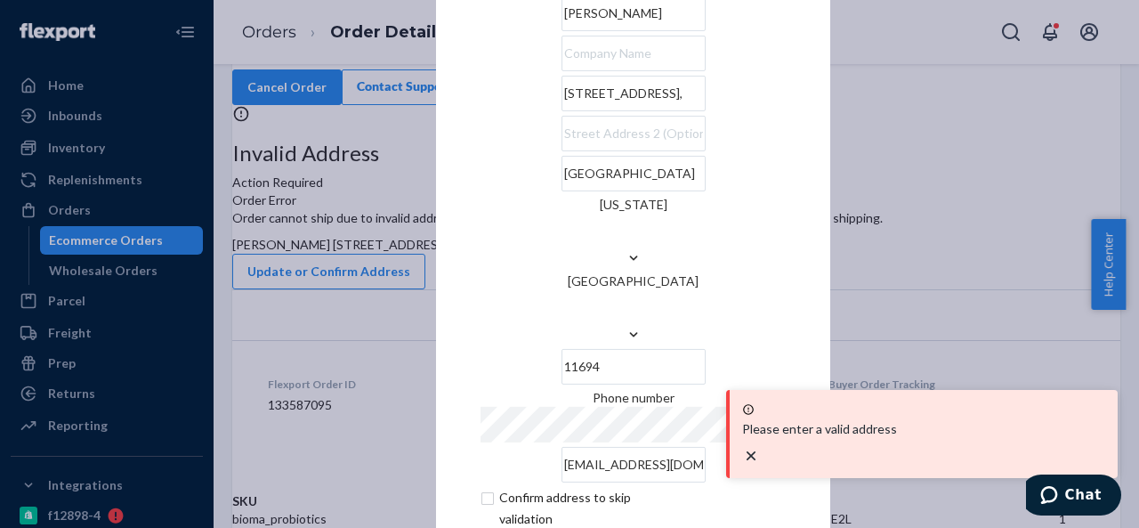
click at [676, 111] on input "[STREET_ADDRESS]," at bounding box center [633, 94] width 144 height 36
paste input "[GEOGRAPHIC_DATA]"
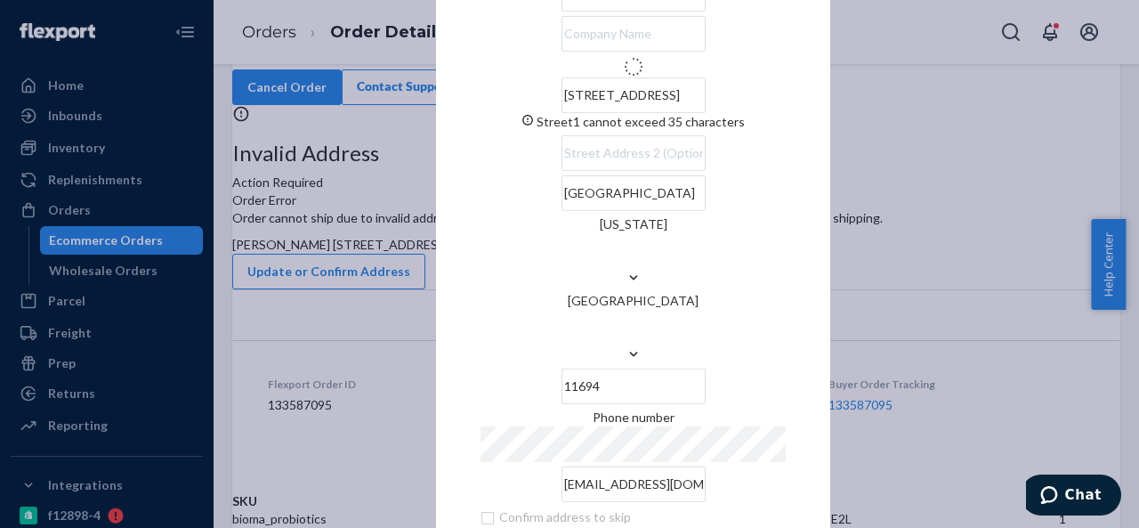
type input "[STREET_ADDRESS]"
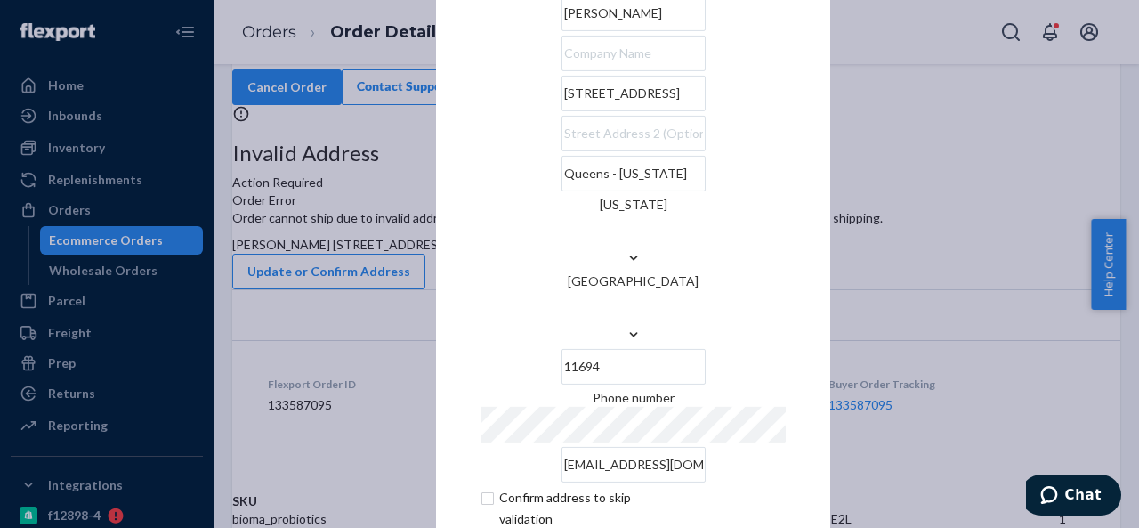
click at [561, 191] on input "Queens - [US_STATE]" at bounding box center [633, 174] width 144 height 36
paste input "Rockaway Pa"
type input "[GEOGRAPHIC_DATA]"
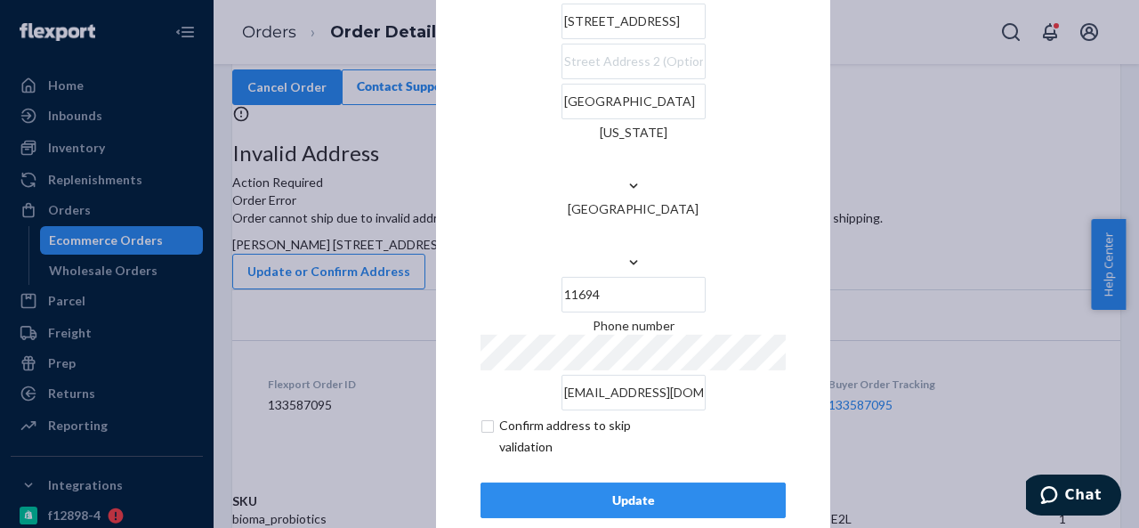
click at [485, 415] on input "checkbox" at bounding box center [583, 436] width 206 height 43
checkbox input "true"
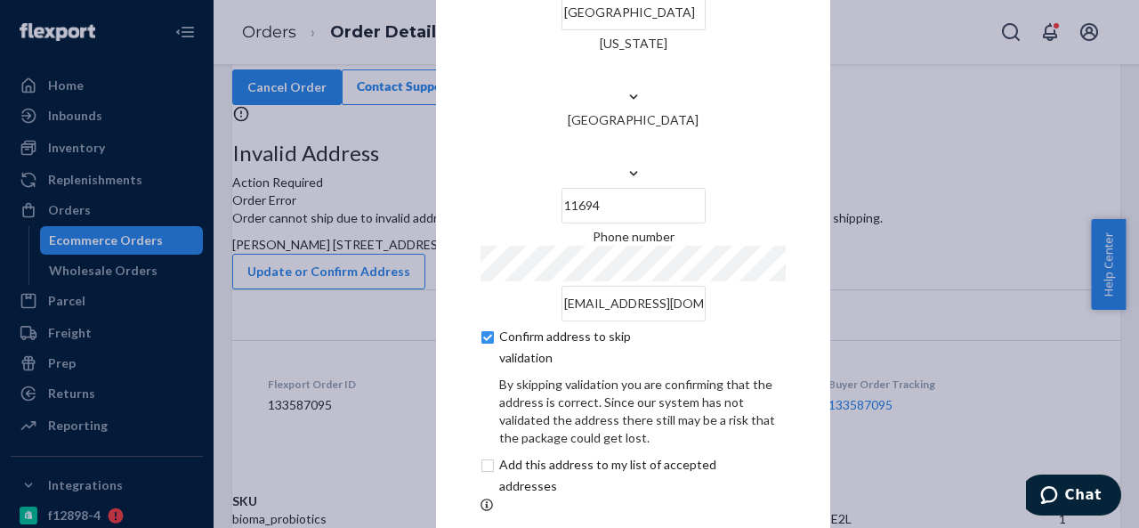
scroll to position [147, 0]
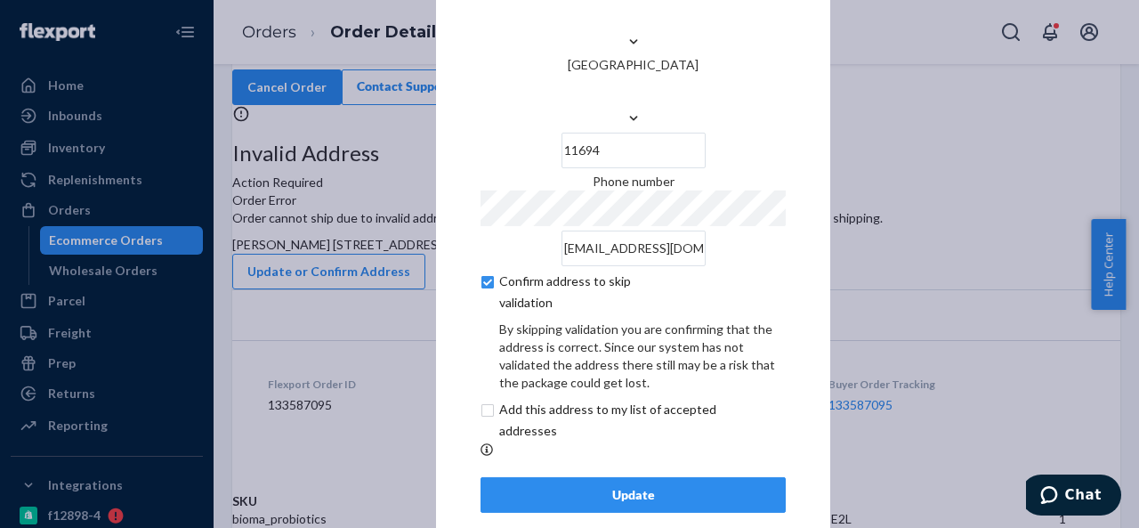
click at [627, 486] on div "Update" at bounding box center [632, 495] width 275 height 18
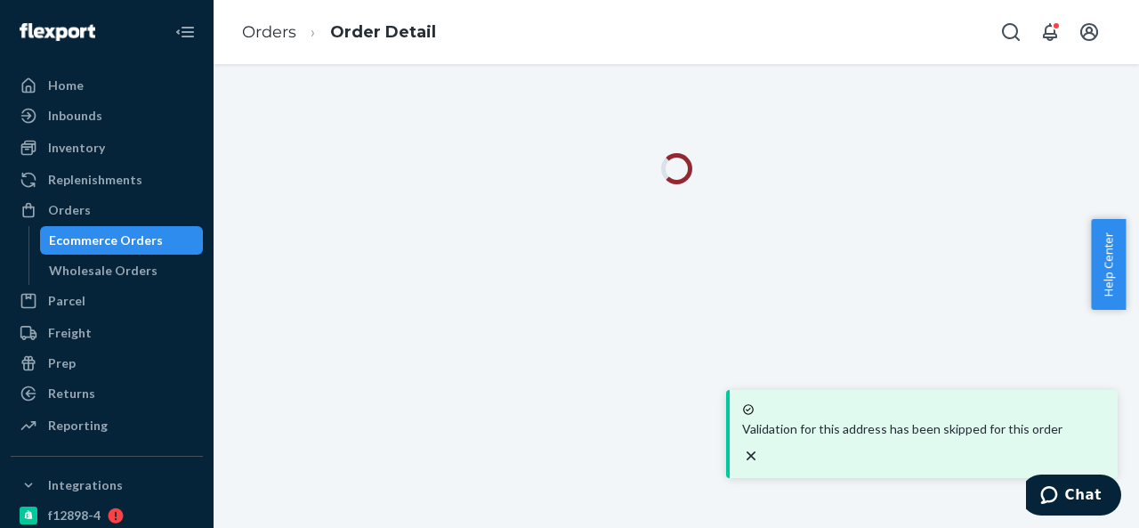
scroll to position [0, 0]
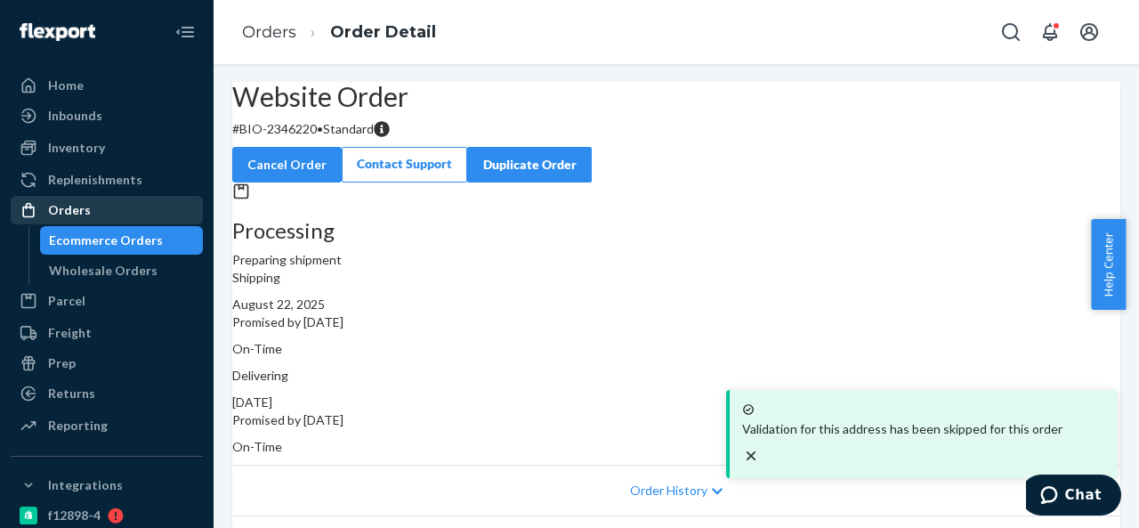
click at [91, 211] on div "Orders" at bounding box center [106, 209] width 189 height 25
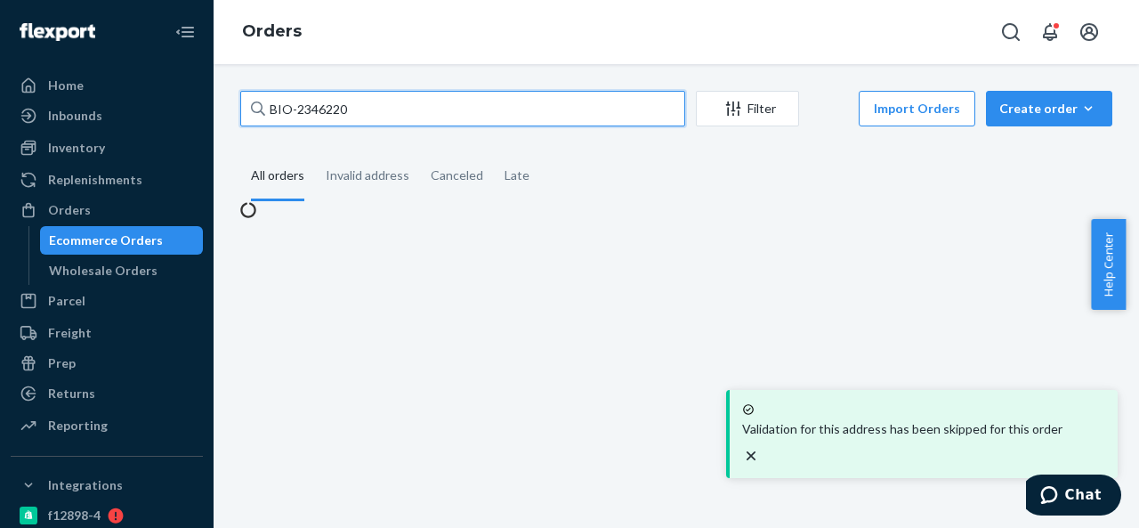
click at [410, 115] on input "BIO-2346220" at bounding box center [462, 109] width 445 height 36
paste input "38609"
type input "BIO-2338609"
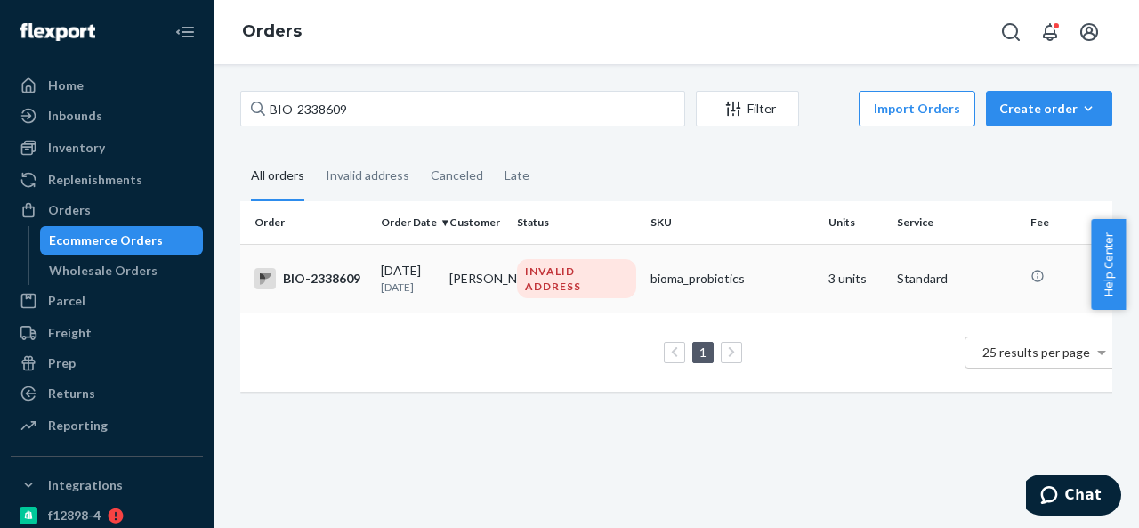
click at [486, 285] on td "[PERSON_NAME]" at bounding box center [476, 278] width 68 height 68
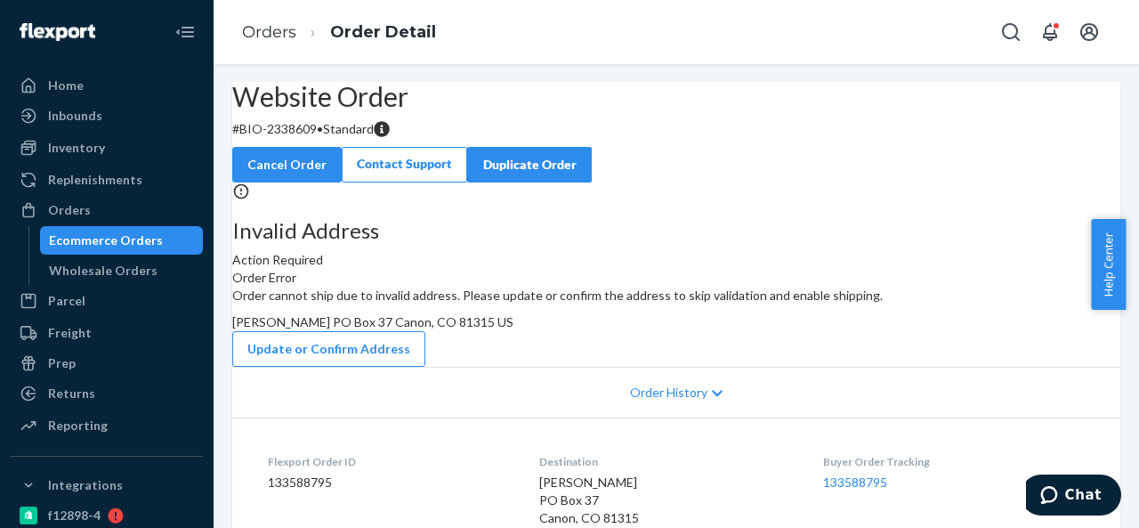
click at [333, 138] on p "# BIO-2338609 • Standard" at bounding box center [676, 129] width 888 height 18
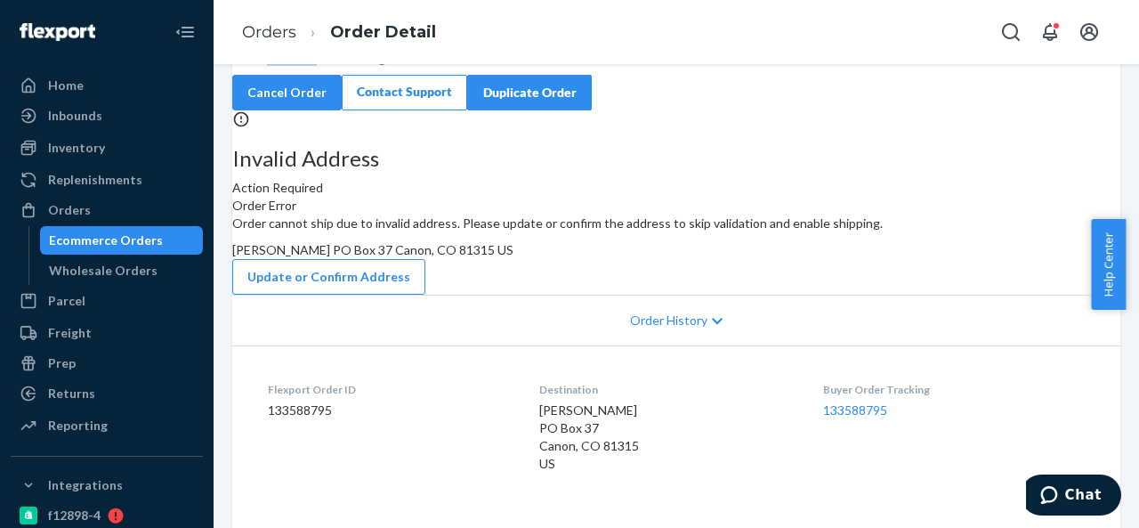
scroll to position [89, 0]
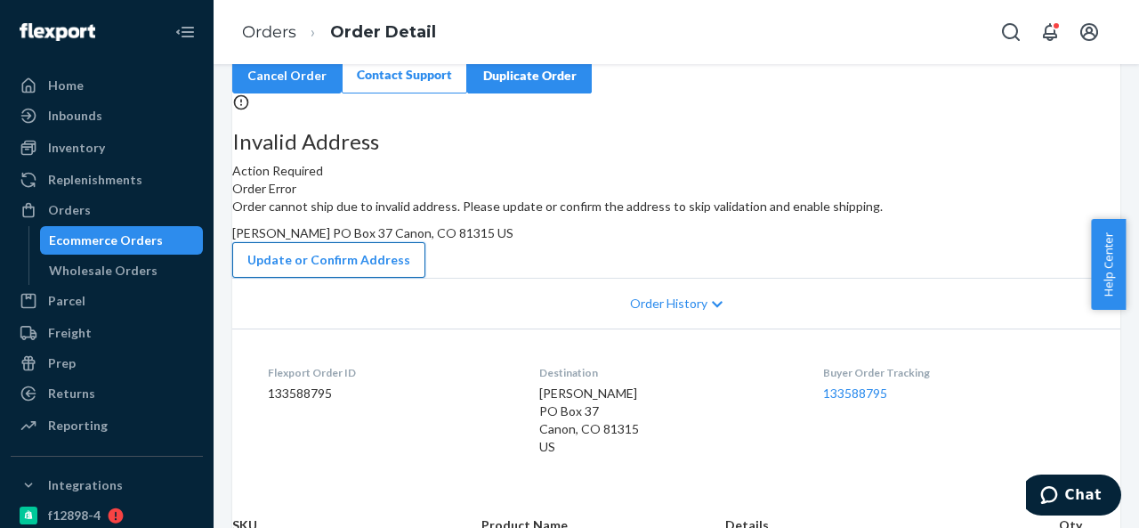
click at [425, 278] on button "Update or Confirm Address" at bounding box center [328, 260] width 193 height 36
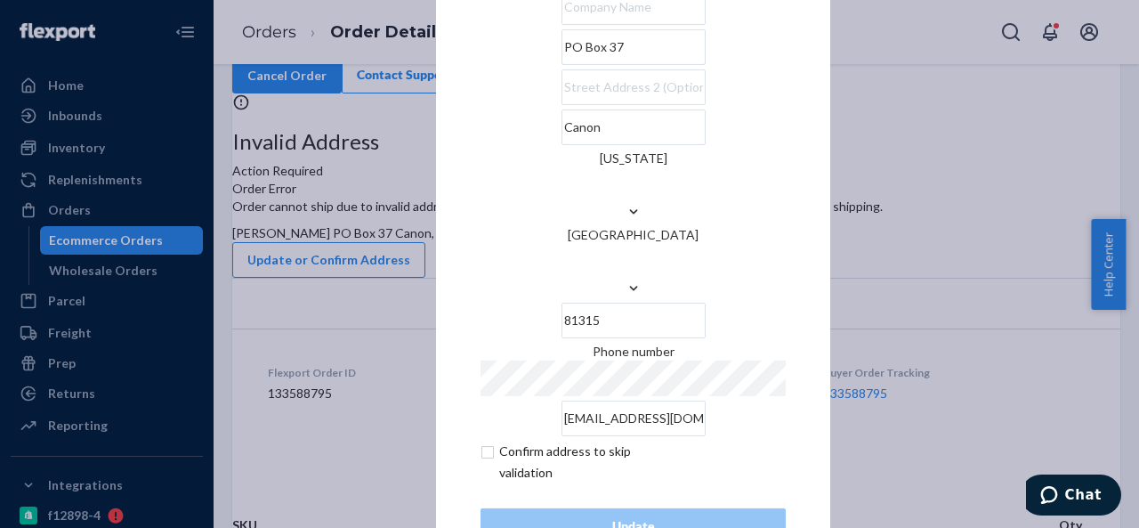
scroll to position [72, 0]
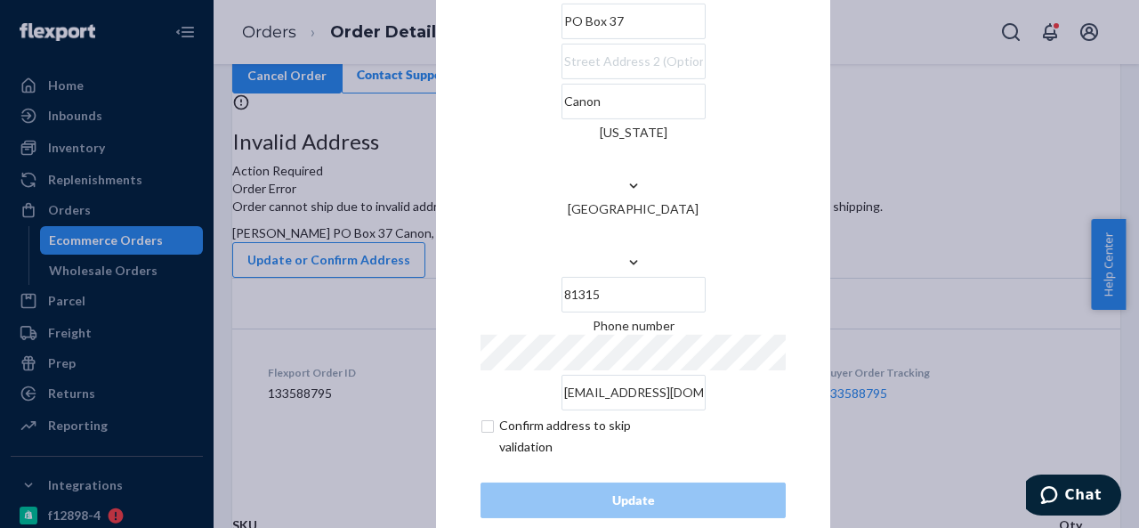
click at [486, 415] on input "checkbox" at bounding box center [583, 436] width 206 height 43
checkbox input "true"
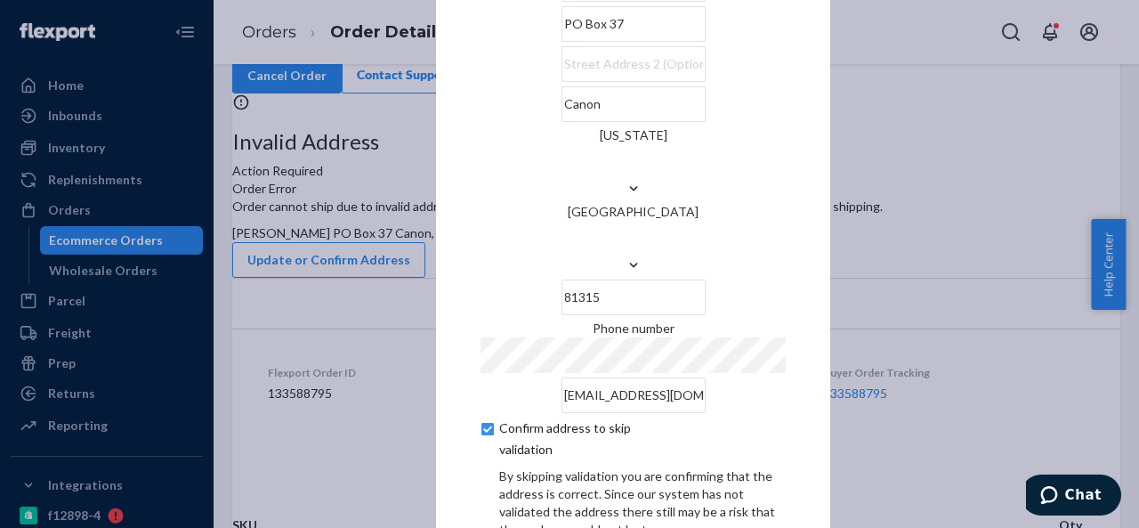
scroll to position [147, 0]
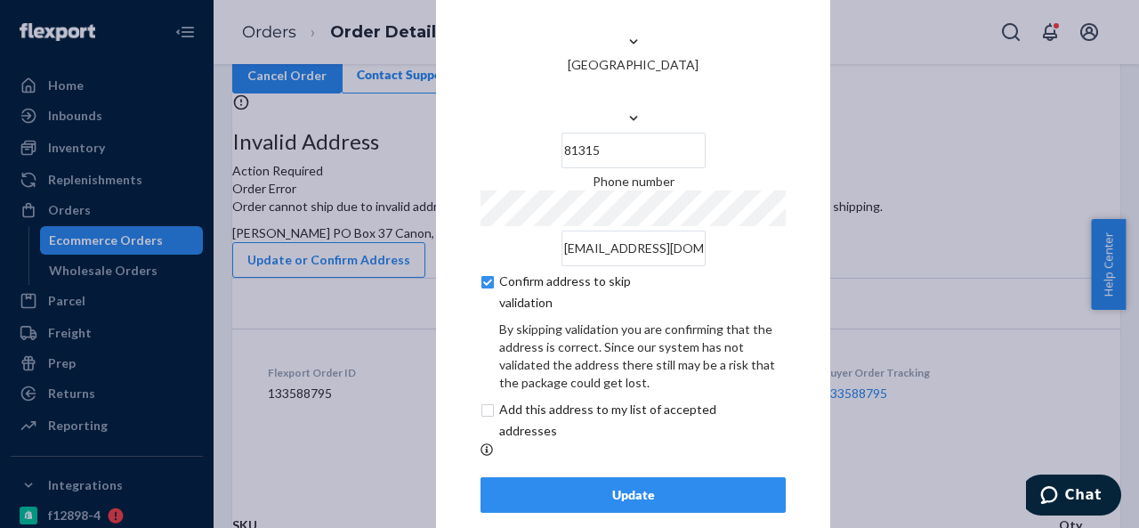
click at [576, 486] on div "Update" at bounding box center [632, 495] width 275 height 18
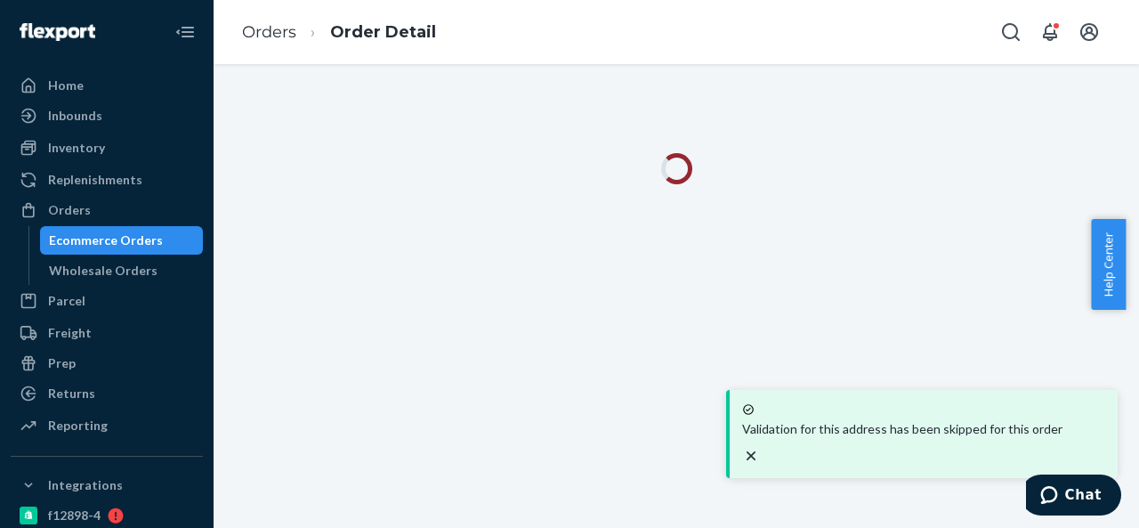
scroll to position [0, 0]
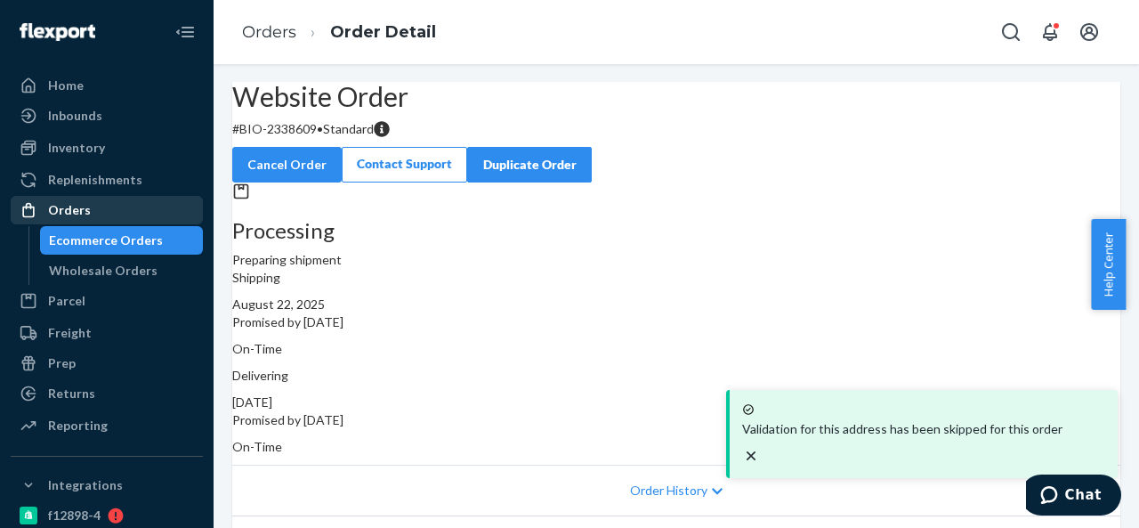
click at [72, 216] on div "Orders" at bounding box center [69, 210] width 43 height 18
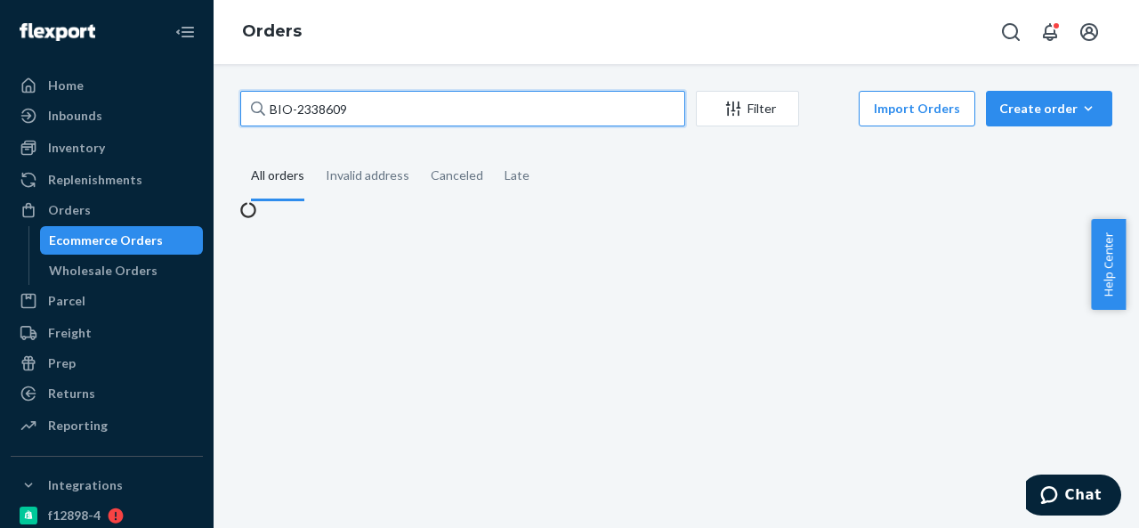
click at [400, 117] on input "BIO-2338609" at bounding box center [462, 109] width 445 height 36
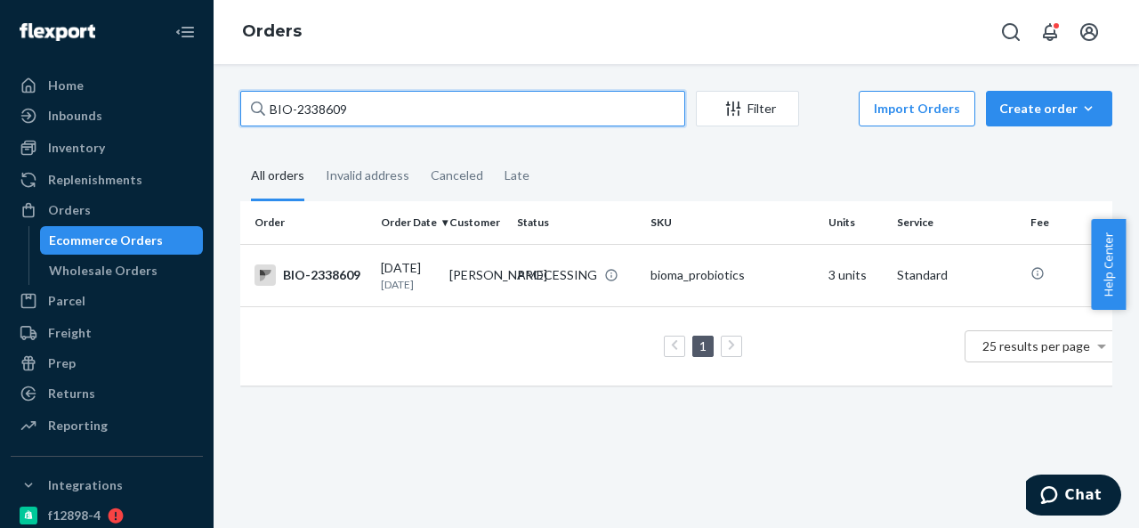
paste input "4651"
type input "BIO-2346519"
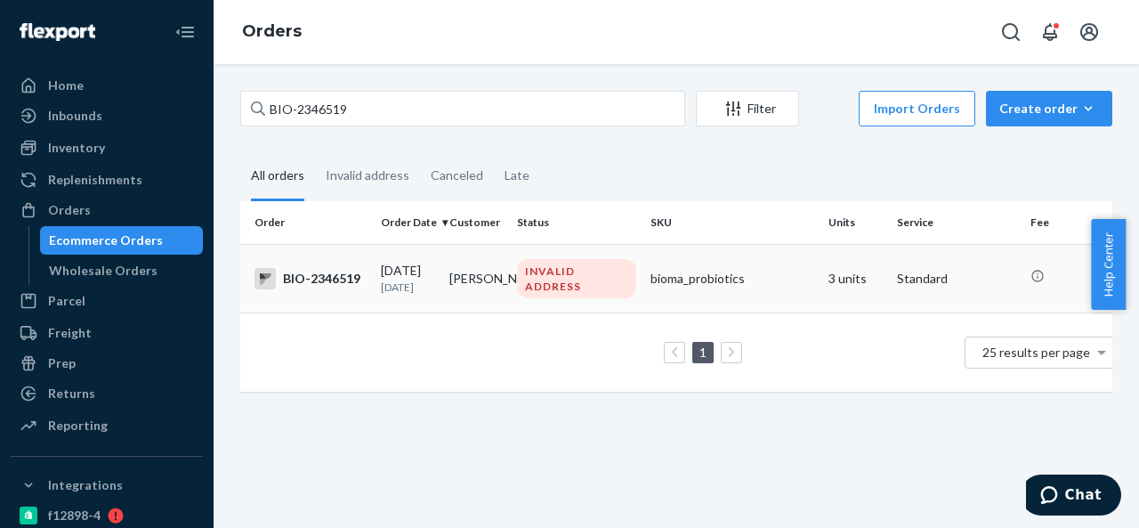
click at [495, 265] on td "[PERSON_NAME]" at bounding box center [476, 278] width 68 height 68
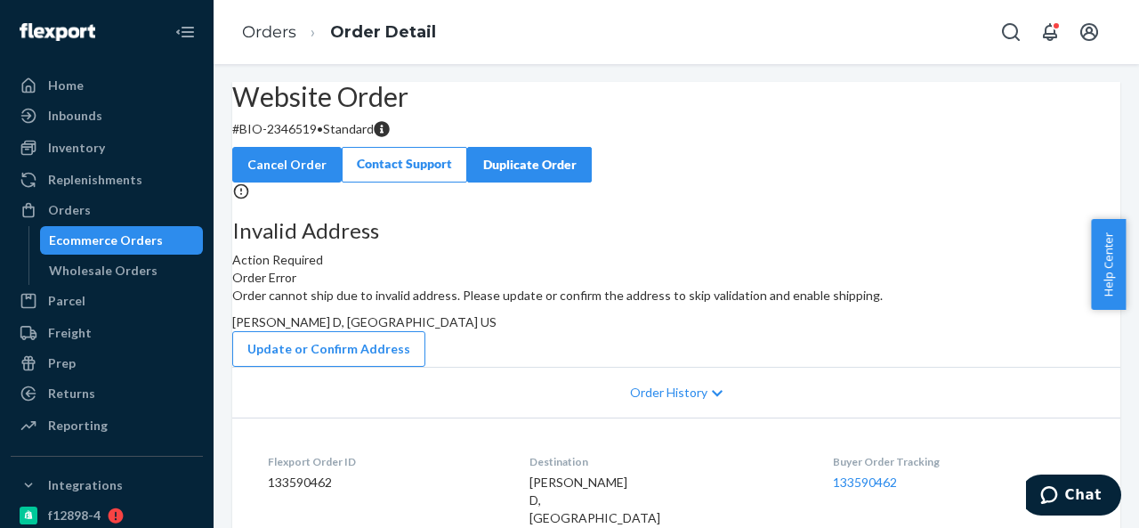
click at [333, 138] on p "# BIO-2346519 • Standard" at bounding box center [676, 129] width 888 height 18
drag, startPoint x: 283, startPoint y: 173, endPoint x: 359, endPoint y: 177, distance: 76.6
click at [359, 138] on p "# BIO-2346519 • Standard" at bounding box center [676, 129] width 888 height 18
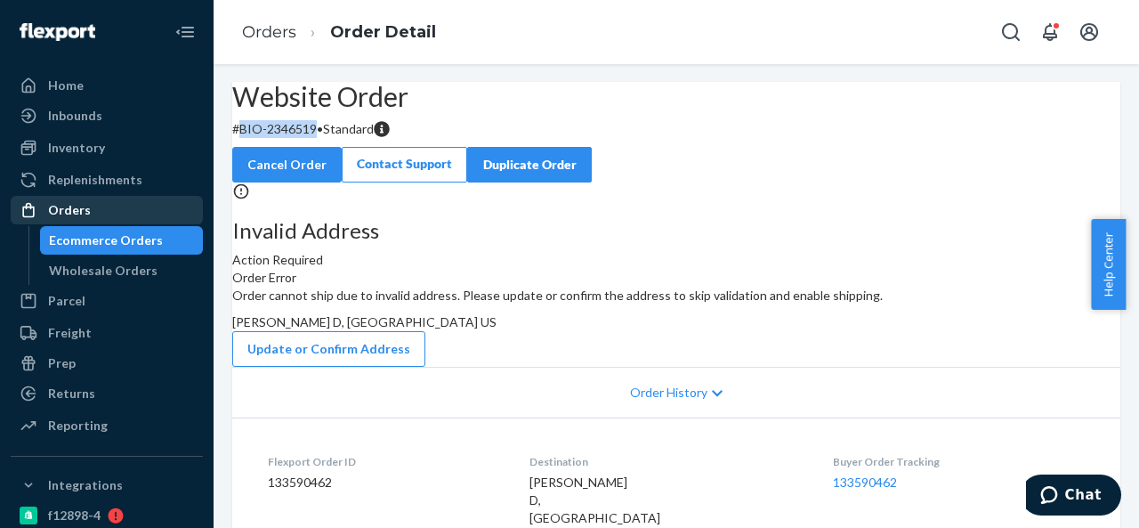
click at [89, 210] on div "Orders" at bounding box center [106, 209] width 189 height 25
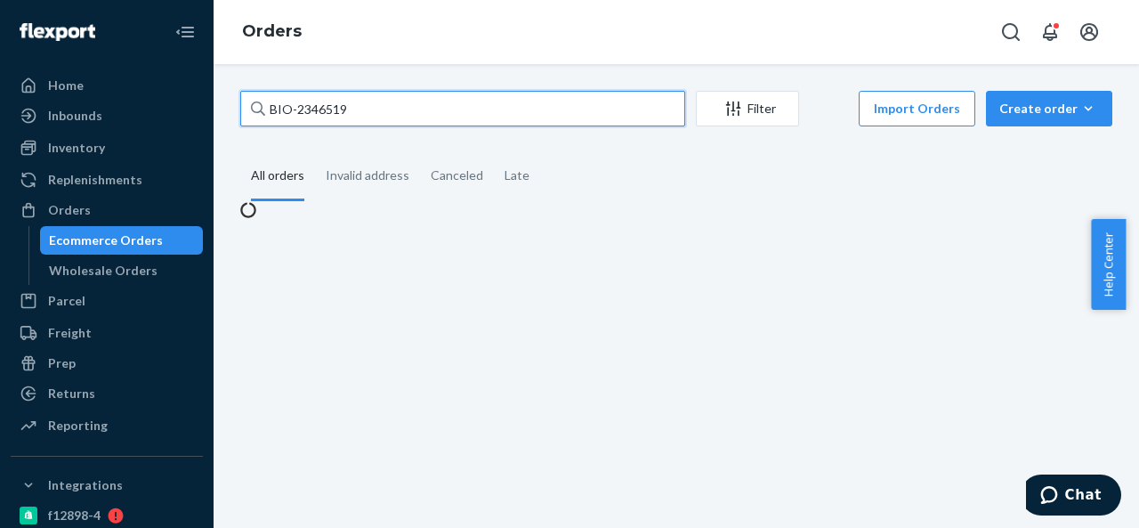
click at [440, 109] on input "BIO-2346519" at bounding box center [462, 109] width 445 height 36
paste input "CB-3991828"
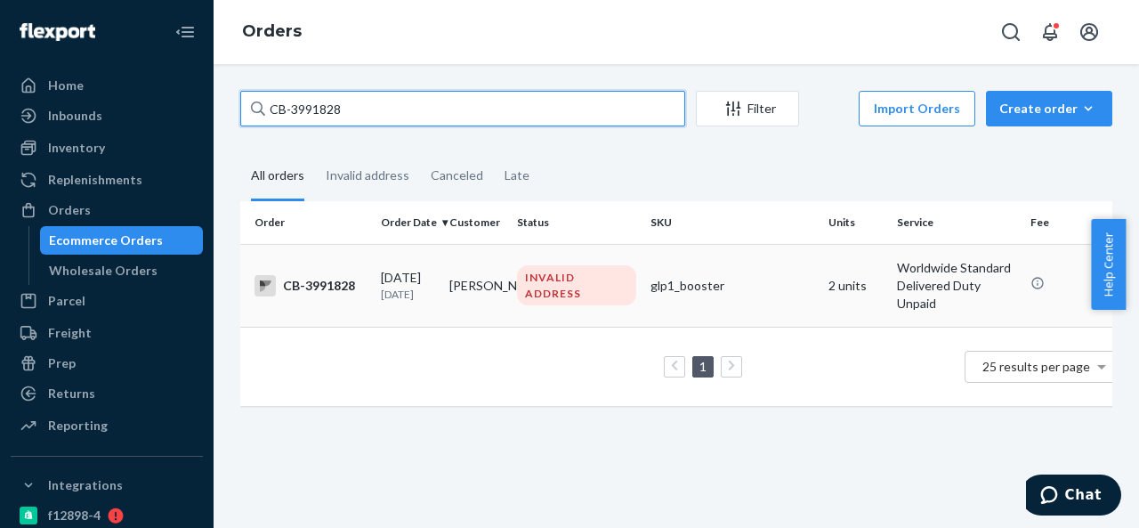
type input "CB-3991828"
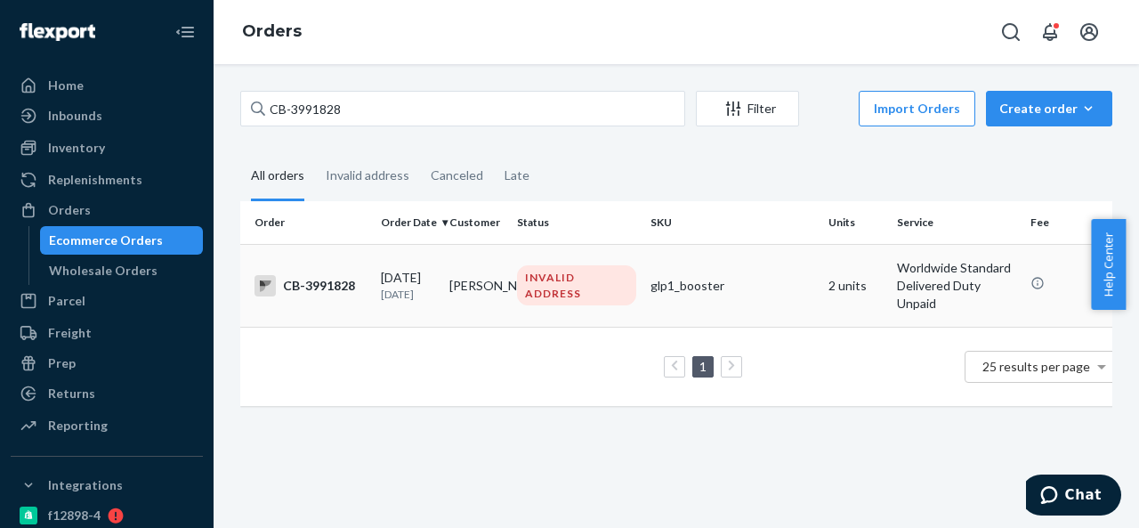
click at [498, 266] on td "[PERSON_NAME]" at bounding box center [476, 285] width 68 height 83
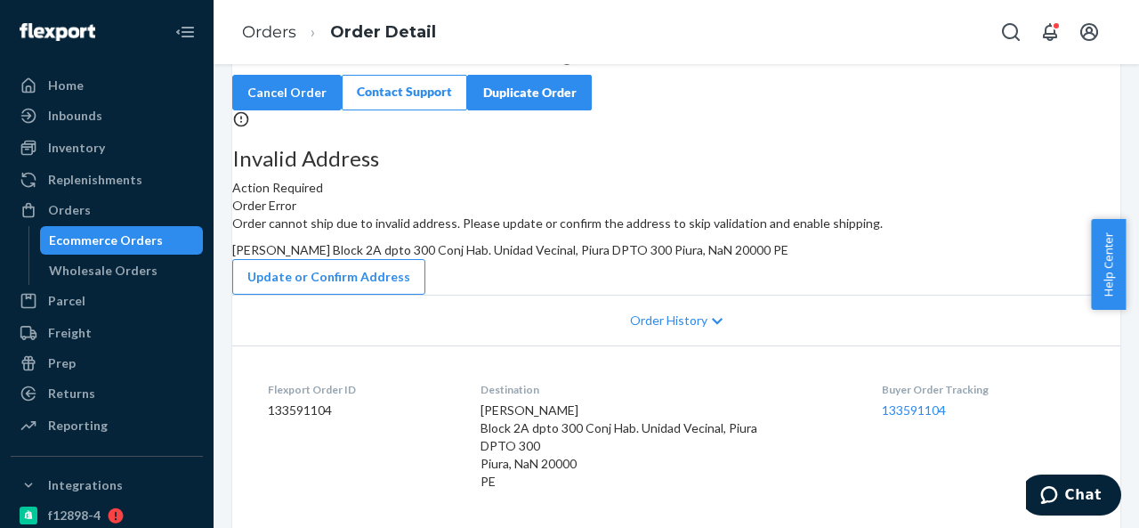
scroll to position [89, 0]
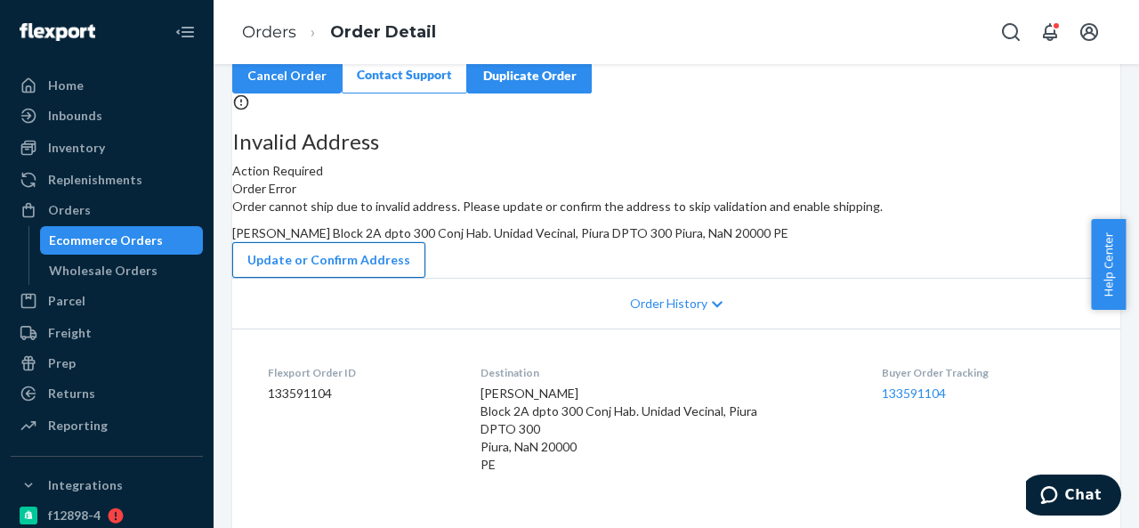
click at [425, 278] on button "Update or Confirm Address" at bounding box center [328, 260] width 193 height 36
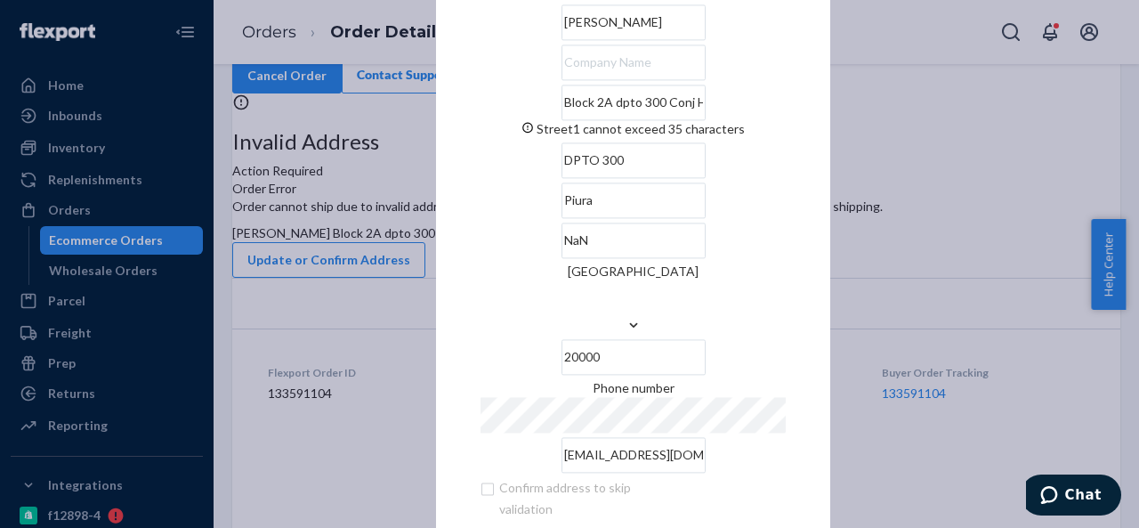
drag, startPoint x: 536, startPoint y: 134, endPoint x: 584, endPoint y: 140, distance: 48.3
click at [584, 120] on input "Block 2A dpto 300 Conj Hab. Unidad Vecinal, [GEOGRAPHIC_DATA]" at bounding box center [633, 103] width 144 height 36
drag, startPoint x: 537, startPoint y: 136, endPoint x: 734, endPoint y: 137, distance: 196.6
click at [705, 120] on input "Block 2A Conj Hab. Unidad Vecinal, [GEOGRAPHIC_DATA]" at bounding box center [633, 103] width 144 height 36
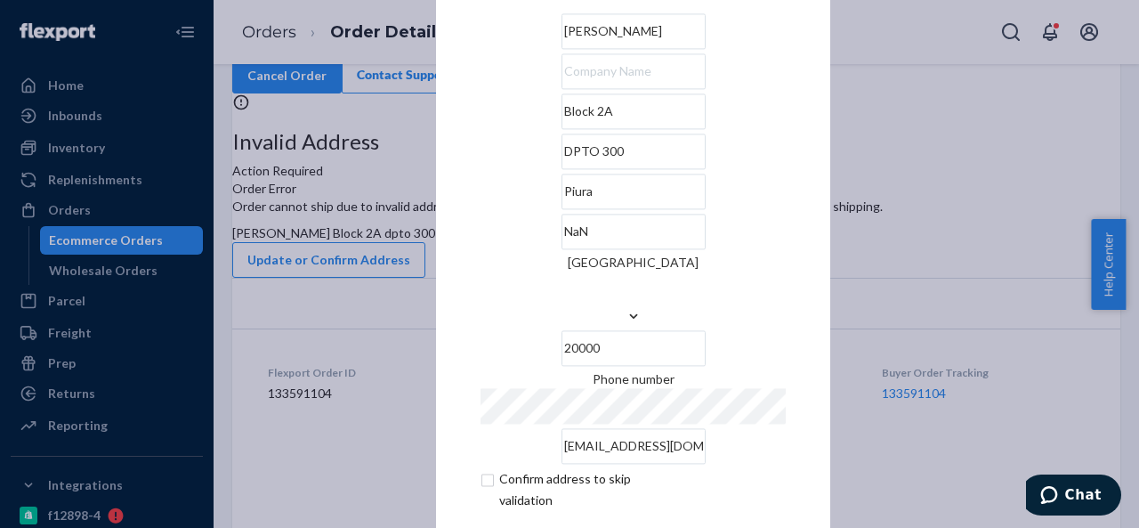
type input "Block 2A"
click at [453, 216] on div "× Update Address VANESSA [STREET_ADDRESS] Phone number [EMAIL_ADDRESS][DOMAIN_N…" at bounding box center [633, 264] width 394 height 704
click at [577, 169] on input "DPTO 300" at bounding box center [633, 151] width 144 height 36
paste input "Conj Hab. Unidad Vecinal, [GEOGRAPHIC_DATA]"
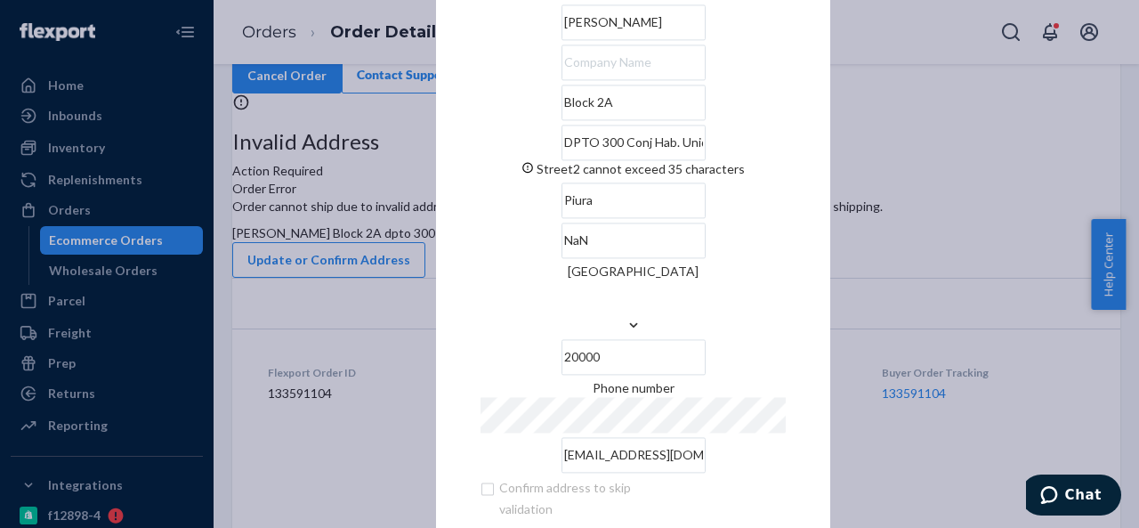
type input "DPTO 300 Conj Hab. Unidad Vecinal, [GEOGRAPHIC_DATA]"
click at [561, 218] on input "Piura" at bounding box center [633, 200] width 144 height 36
click at [658, 258] on input "NaN" at bounding box center [633, 240] width 144 height 36
paste input "Piura"
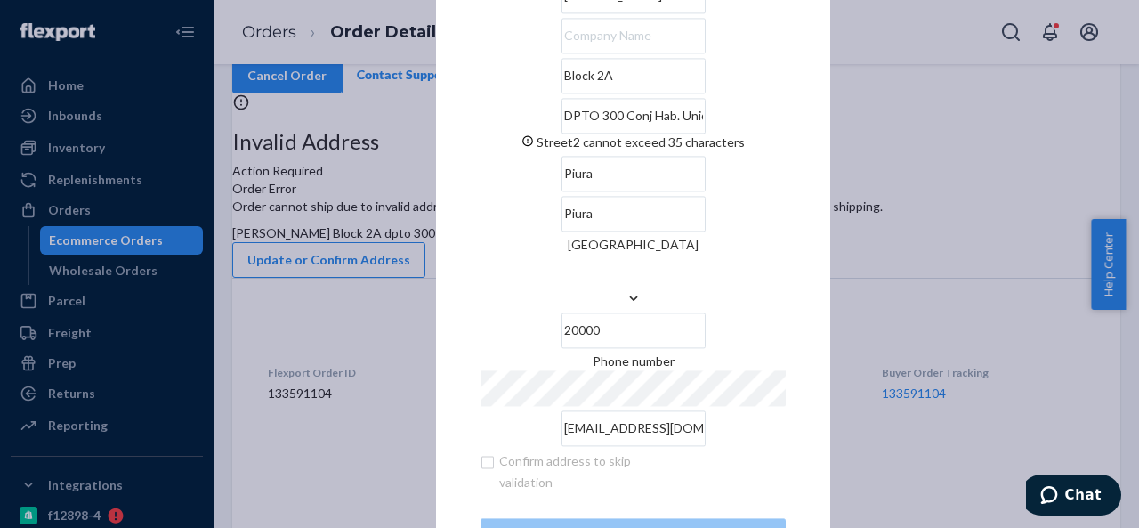
scroll to position [0, 0]
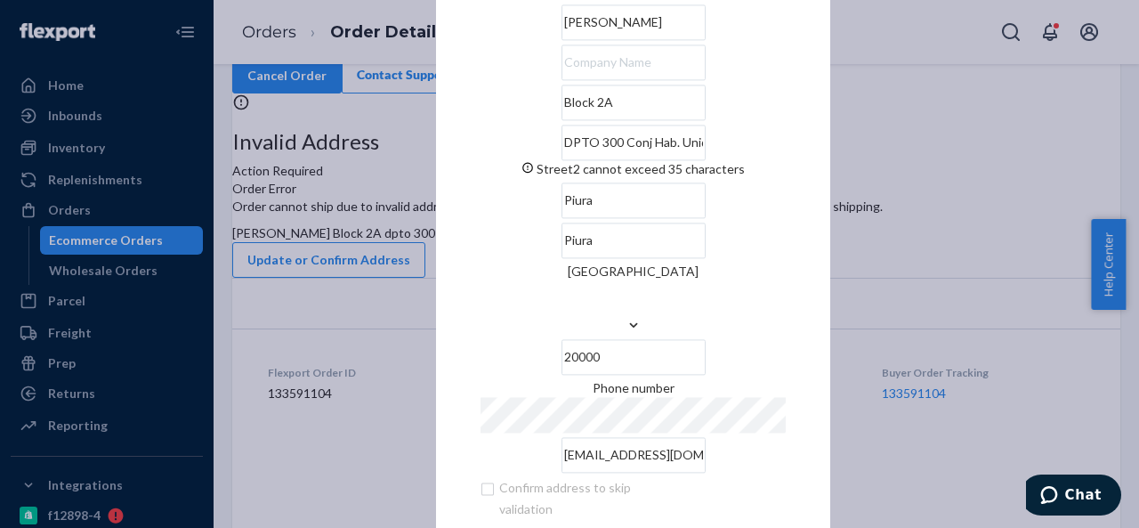
type input "Piura"
click at [613, 160] on input "DPTO 300 Conj Hab. Unidad Vecinal, [GEOGRAPHIC_DATA]" at bounding box center [633, 143] width 144 height 36
click at [597, 160] on input "DPTO 300 Conj Hab. Unidad Vecinal, [GEOGRAPHIC_DATA]" at bounding box center [633, 143] width 144 height 36
click at [697, 160] on input "DPTO 300 Conj Hab Unidad Vecinal, [GEOGRAPHIC_DATA]" at bounding box center [633, 143] width 144 height 36
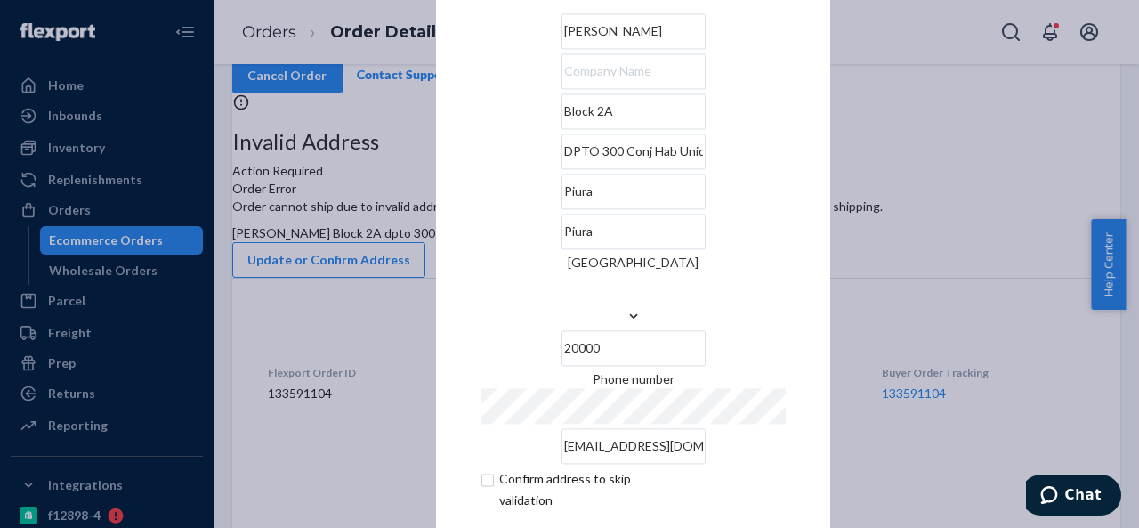
type input "DPTO 300 Conj Hab Unidad Vecinal"
click at [440, 201] on div "× Update Address [PERSON_NAME] Block 2A DPTO 300 Conj Hab Unidad Vecinal Piura …" at bounding box center [633, 264] width 394 height 704
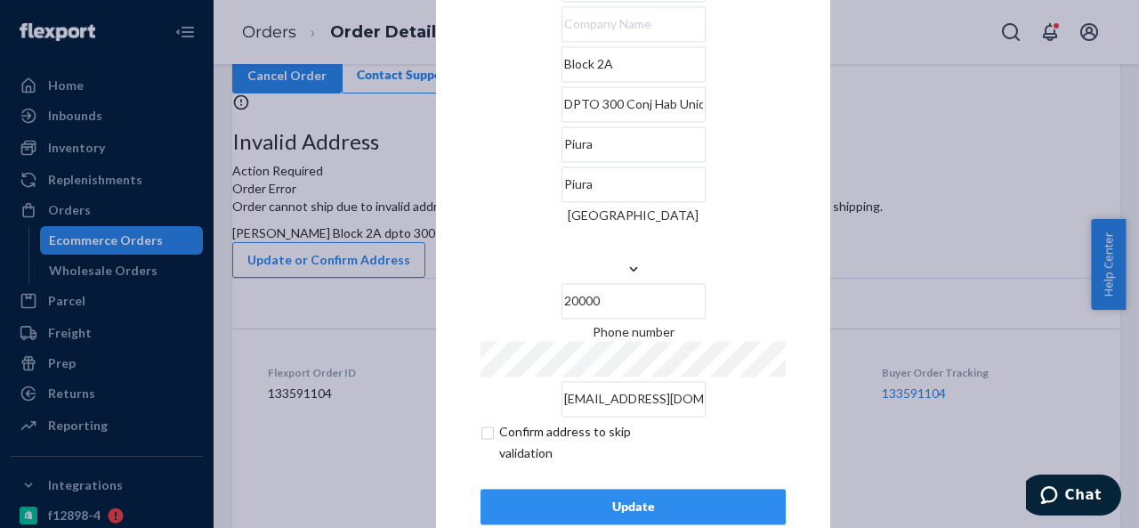
scroll to position [72, 0]
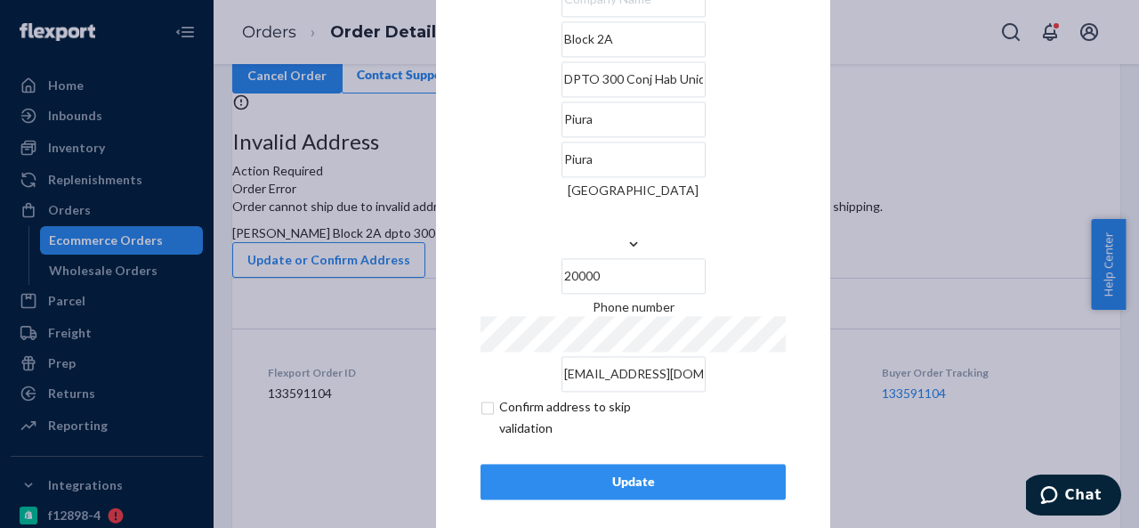
click at [482, 396] on input "checkbox" at bounding box center [583, 417] width 206 height 43
checkbox input "true"
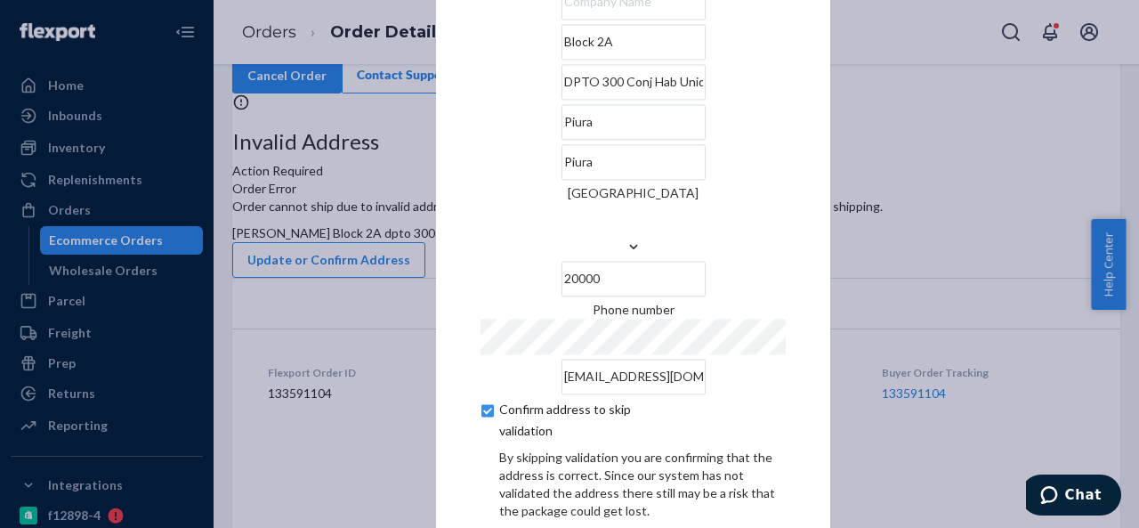
scroll to position [147, 0]
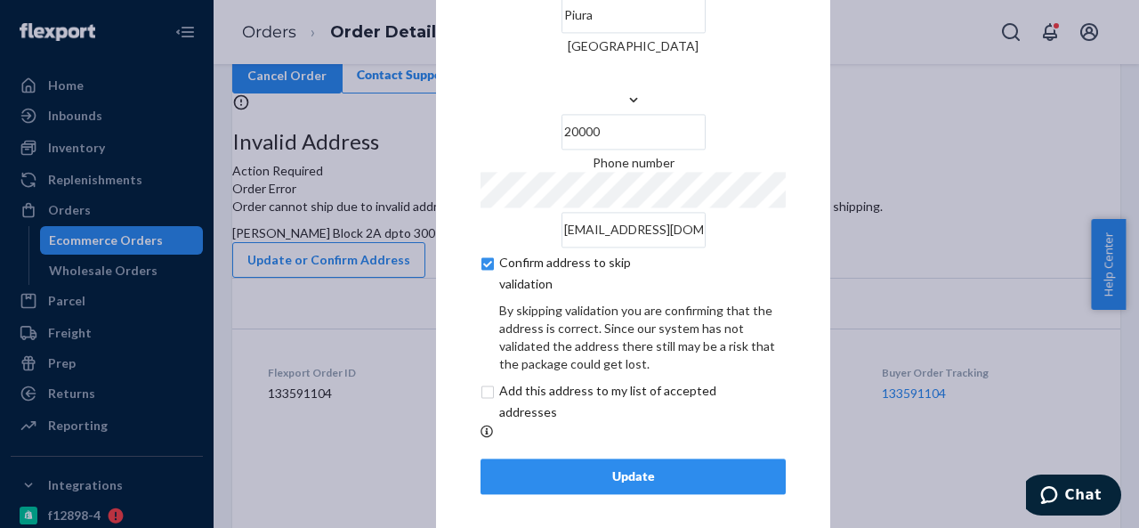
click at [587, 467] on div "Update" at bounding box center [632, 476] width 275 height 18
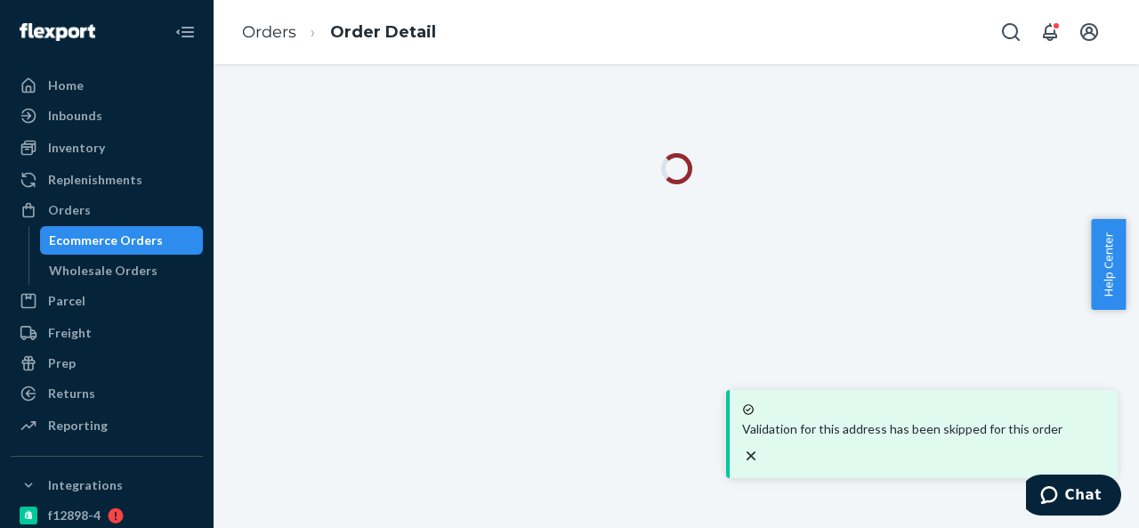
scroll to position [0, 0]
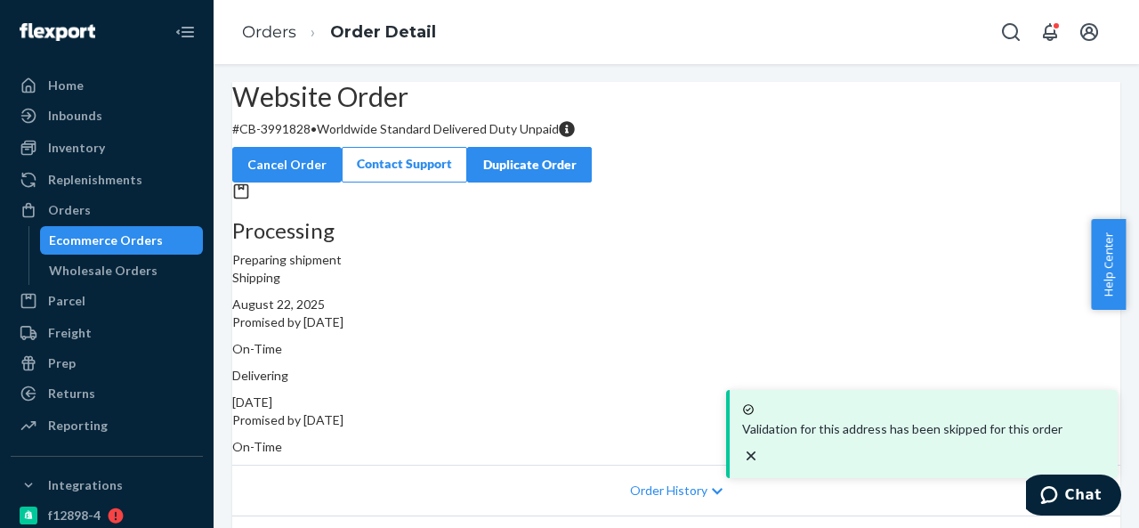
click at [109, 225] on div "Orders Ecommerce Orders Wholesale Orders" at bounding box center [107, 240] width 192 height 89
click at [115, 209] on div "Orders" at bounding box center [106, 209] width 189 height 25
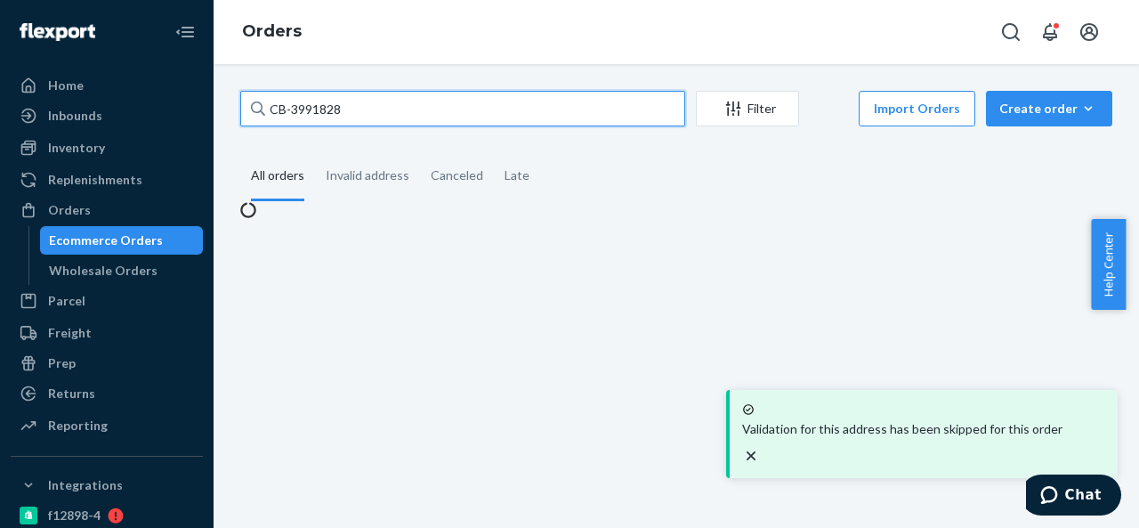
click at [390, 112] on input "CB-3991828" at bounding box center [462, 109] width 445 height 36
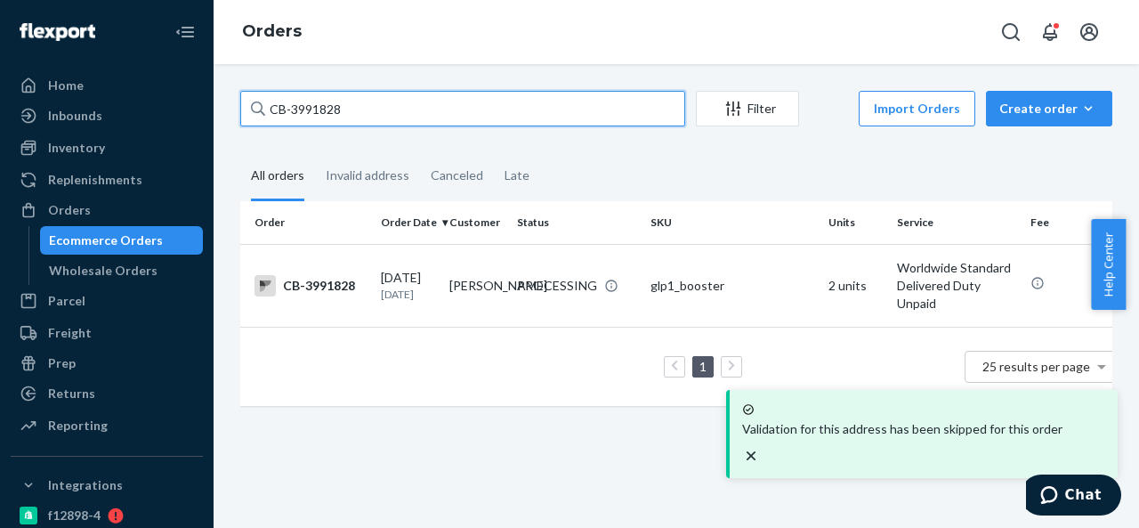
paste input "BIO-2346987"
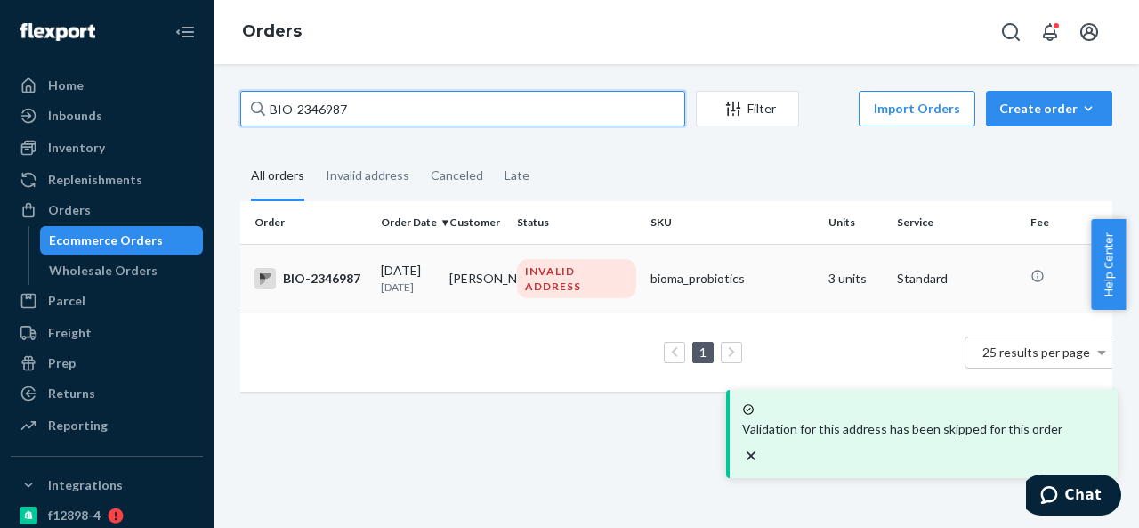
type input "BIO-2346987"
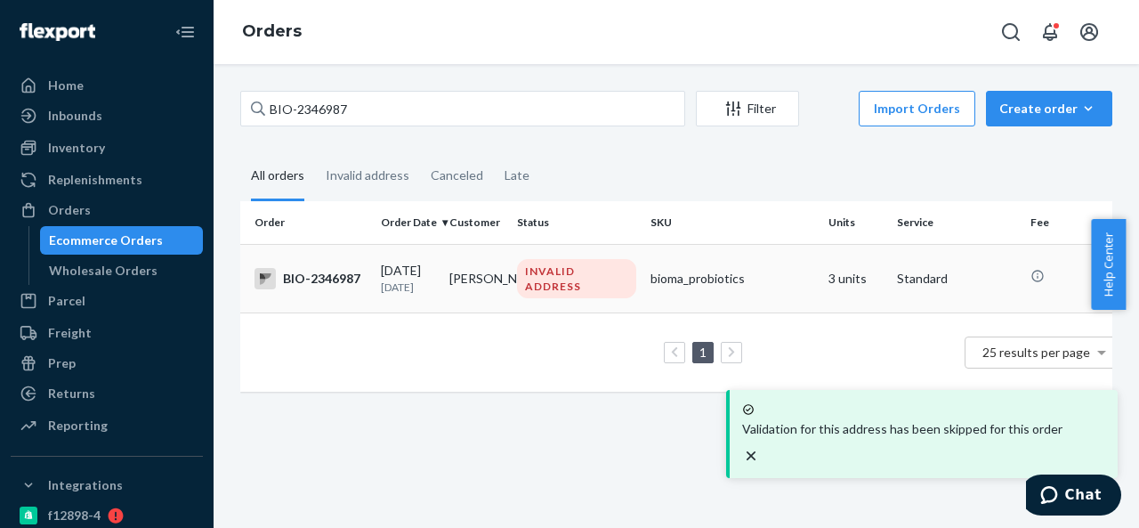
click at [506, 280] on td "[PERSON_NAME]" at bounding box center [476, 278] width 68 height 68
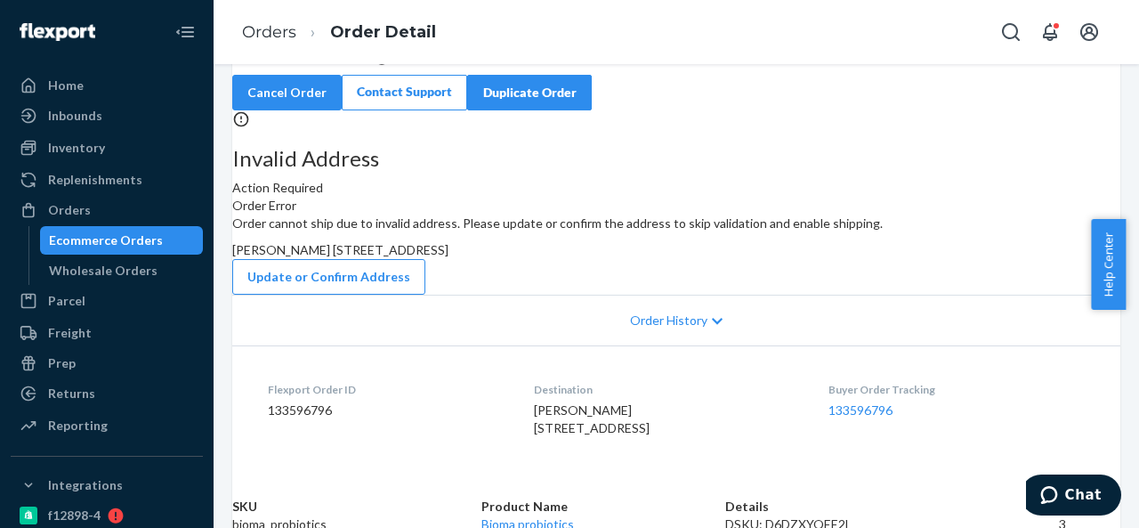
scroll to position [89, 0]
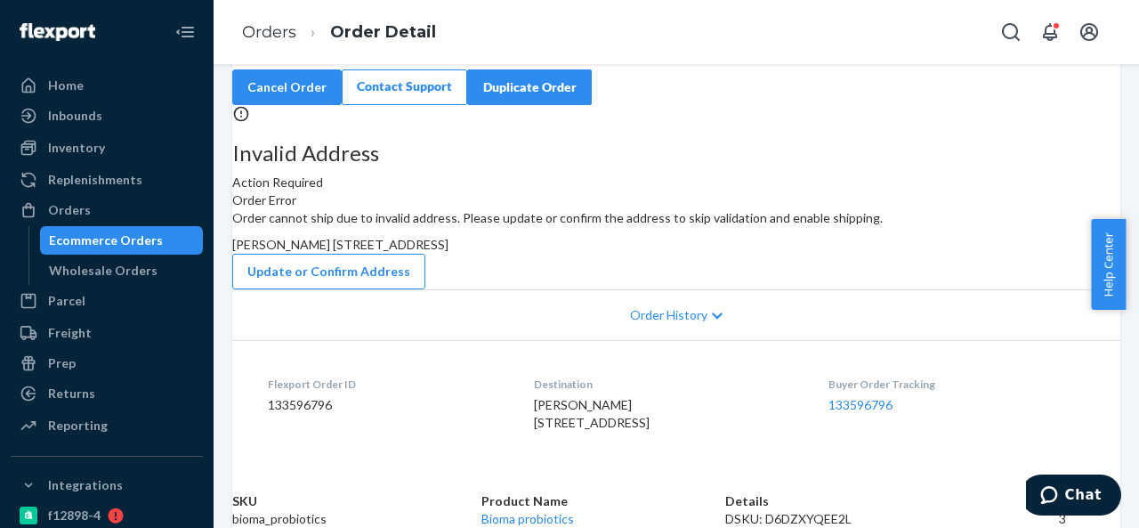
drag, startPoint x: 646, startPoint y: 305, endPoint x: 692, endPoint y: 345, distance: 61.2
click at [692, 289] on div "Order cannot ship due to invalid address. Please update or confirm the address …" at bounding box center [676, 249] width 888 height 80
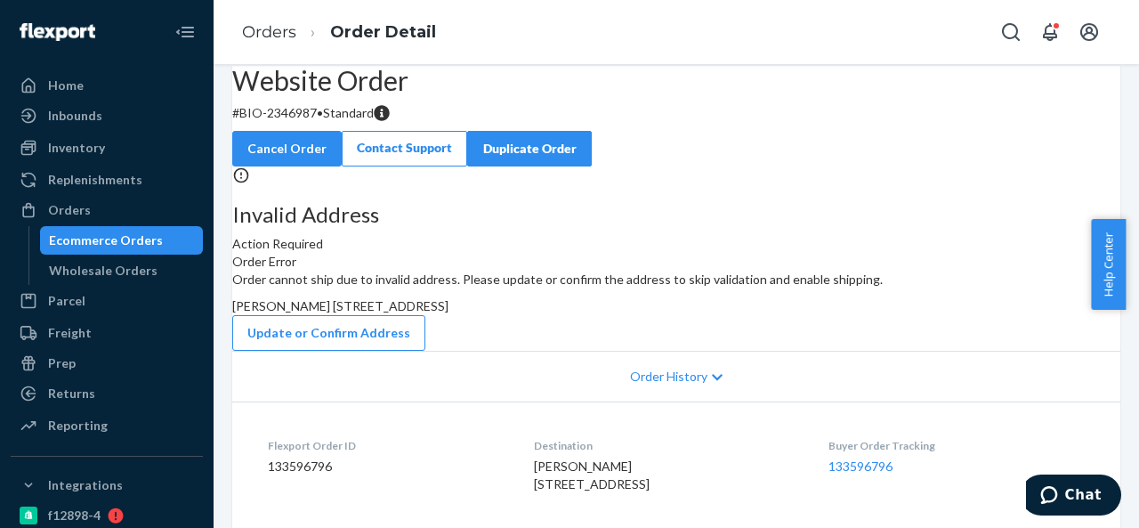
scroll to position [0, 0]
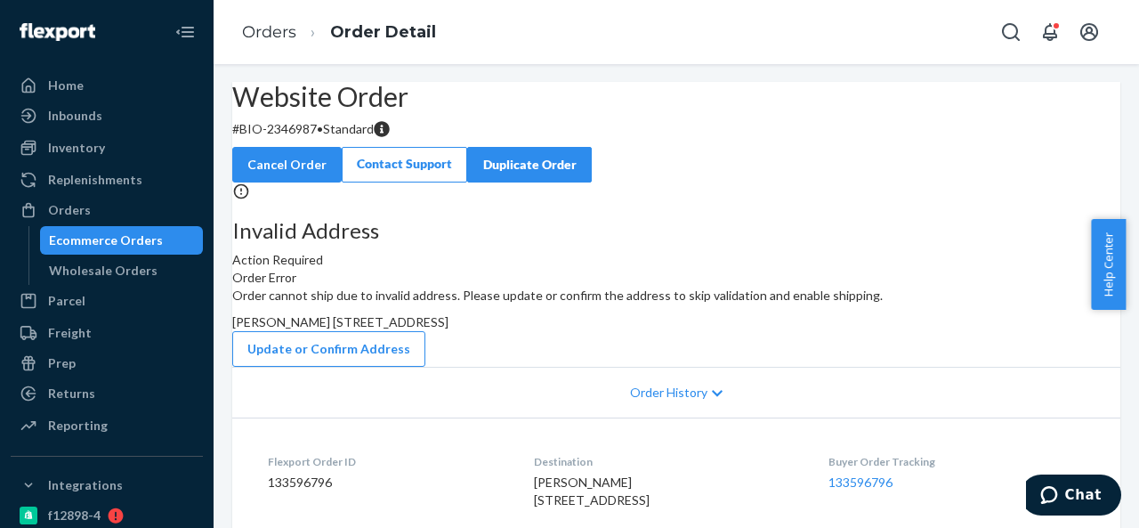
click at [342, 138] on p "# BIO-2346987 • Standard" at bounding box center [676, 129] width 888 height 18
drag, startPoint x: 286, startPoint y: 172, endPoint x: 361, endPoint y: 170, distance: 74.7
click at [361, 138] on p "# BIO-2346987 • Standard" at bounding box center [676, 129] width 888 height 18
click at [448, 329] on span "[PERSON_NAME] [STREET_ADDRESS]" at bounding box center [340, 321] width 216 height 15
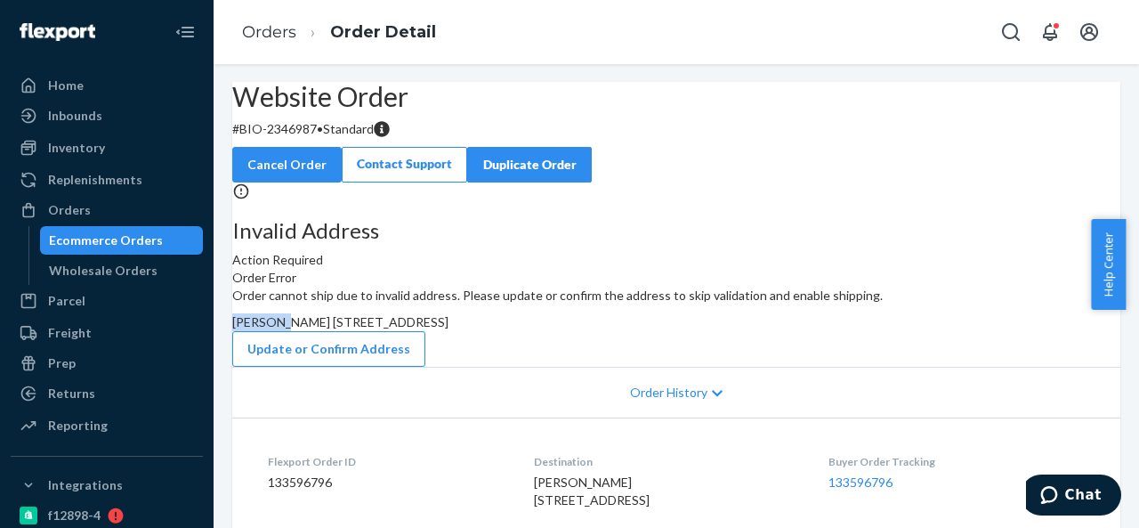
click at [448, 329] on span "[PERSON_NAME] [STREET_ADDRESS]" at bounding box center [340, 321] width 216 height 15
click at [93, 198] on div "Orders" at bounding box center [106, 209] width 189 height 25
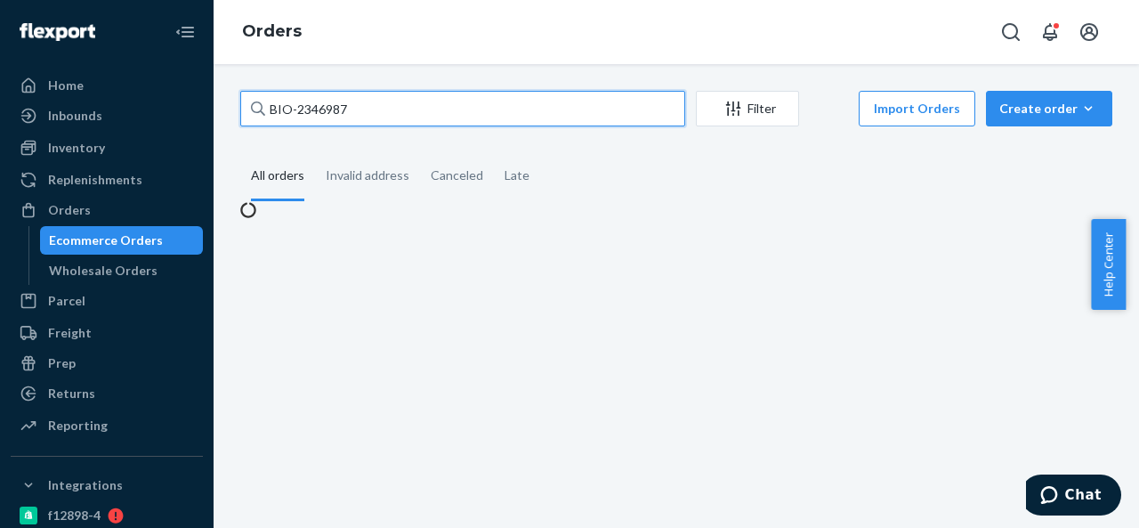
click at [397, 99] on input "BIO-2346987" at bounding box center [462, 109] width 445 height 36
paste input "7095"
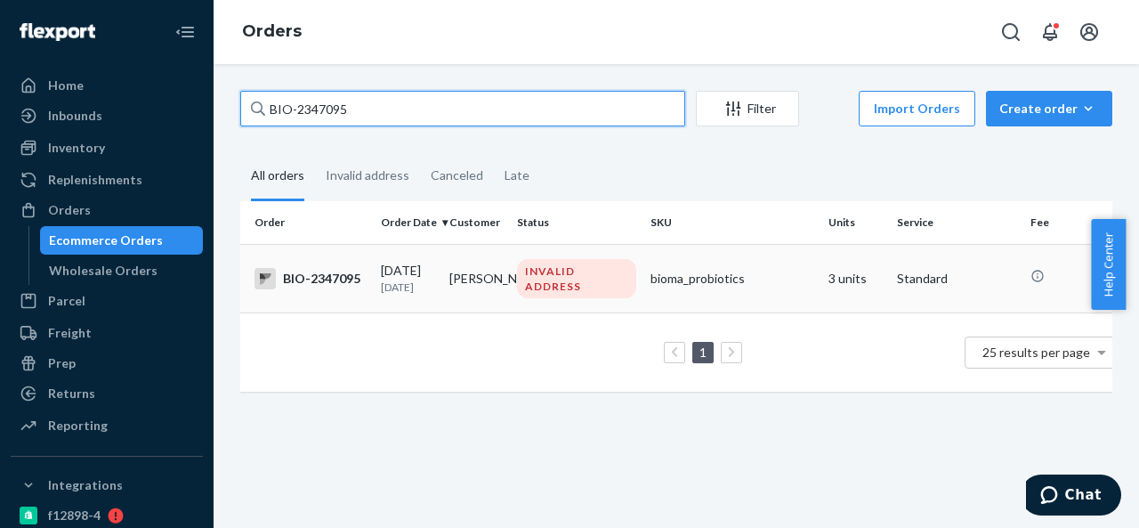
type input "BIO-2347095"
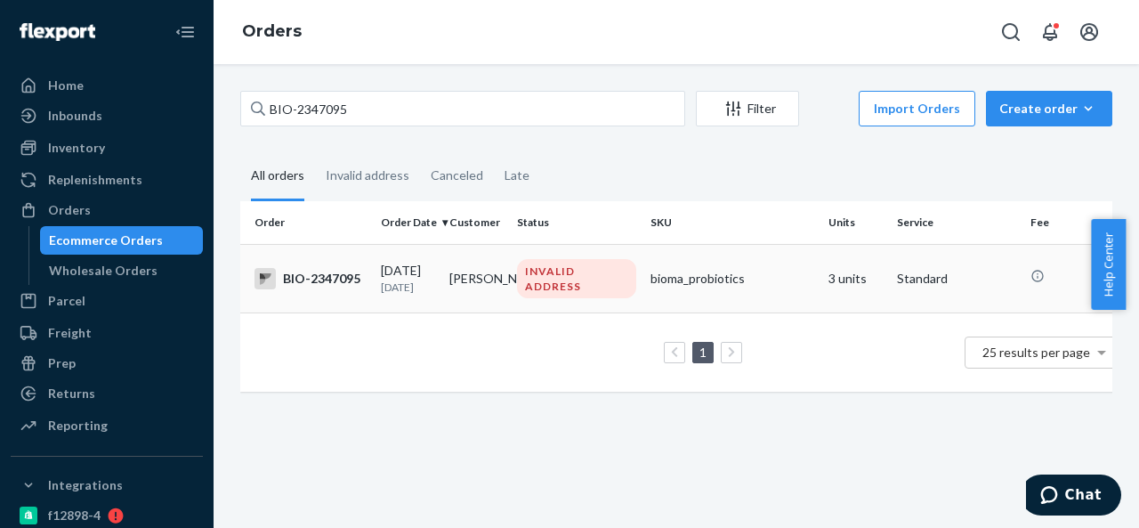
click at [506, 270] on td "[PERSON_NAME]" at bounding box center [476, 278] width 68 height 68
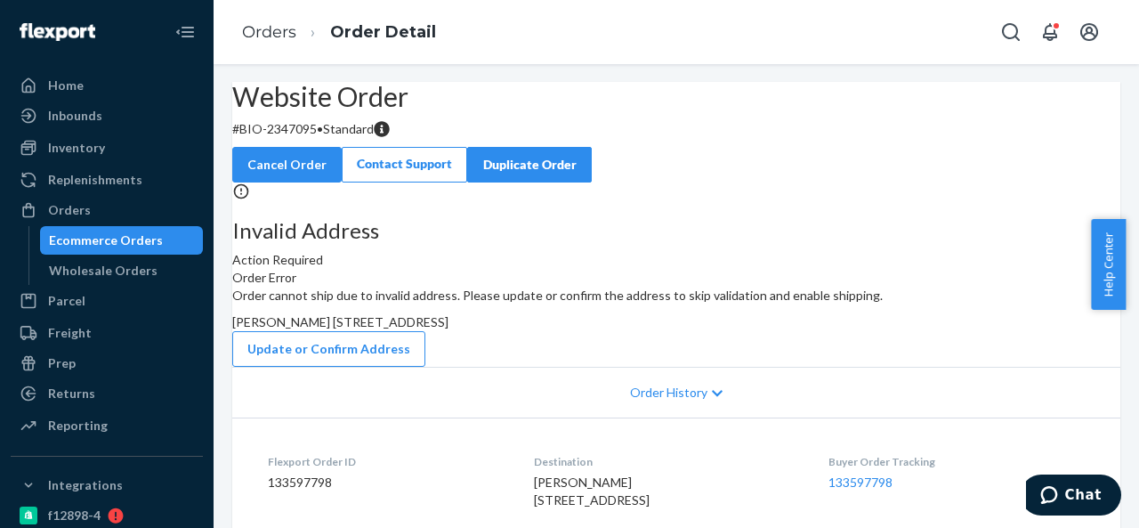
click at [326, 138] on p "# BIO-2347095 • Standard" at bounding box center [676, 129] width 888 height 18
drag, startPoint x: 285, startPoint y: 169, endPoint x: 356, endPoint y: 172, distance: 71.2
click at [356, 138] on p "# BIO-2347095 • Standard" at bounding box center [676, 129] width 888 height 18
click at [448, 329] on span "[PERSON_NAME] [STREET_ADDRESS]" at bounding box center [340, 321] width 216 height 15
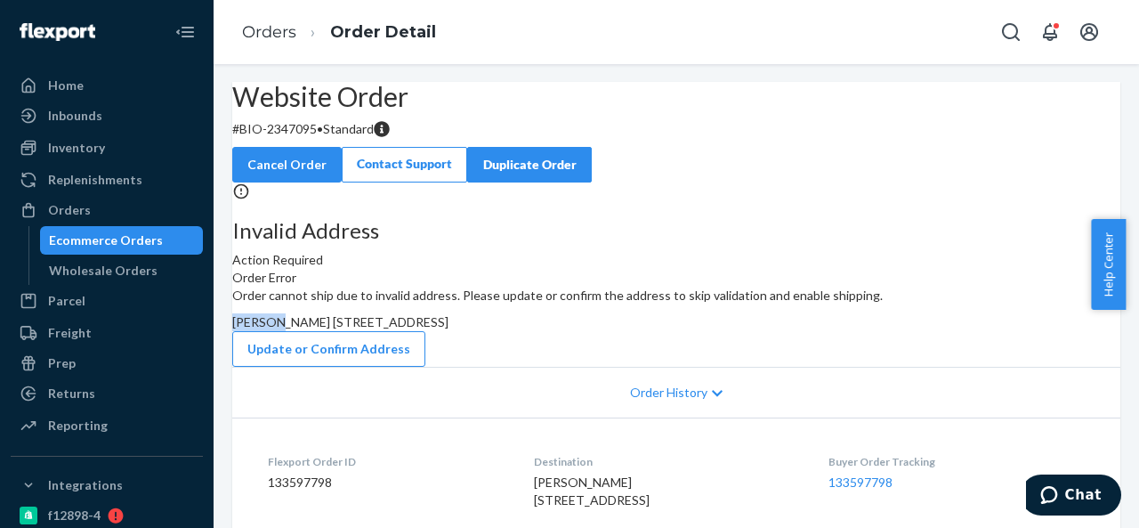
click at [448, 329] on span "[PERSON_NAME] [STREET_ADDRESS]" at bounding box center [340, 321] width 216 height 15
click at [89, 213] on div "Orders" at bounding box center [106, 209] width 189 height 25
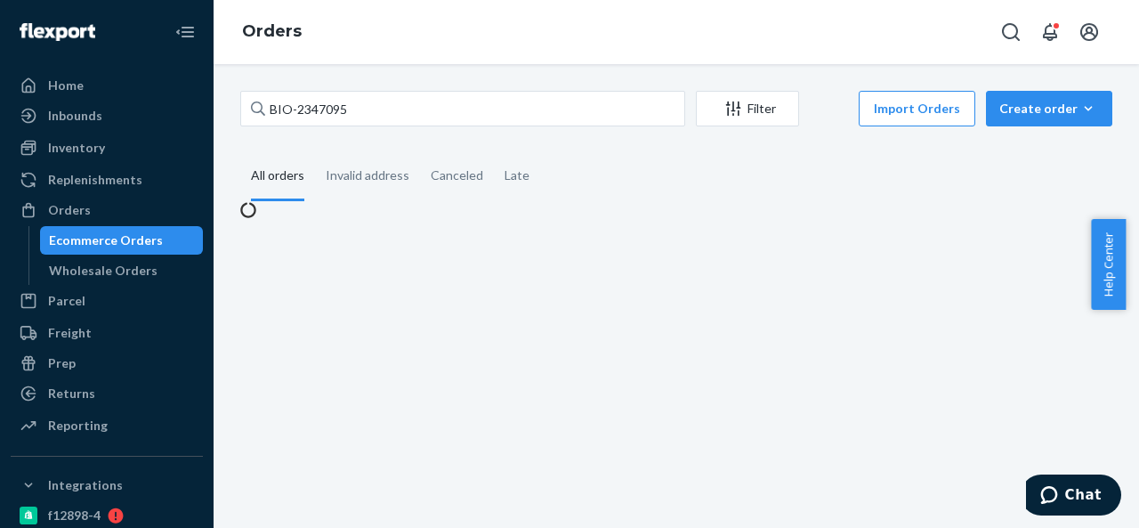
click at [395, 90] on div "BIO-2347095 Filter Import Orders Create order Ecommerce order Removal order All…" at bounding box center [675, 295] width 925 height 463
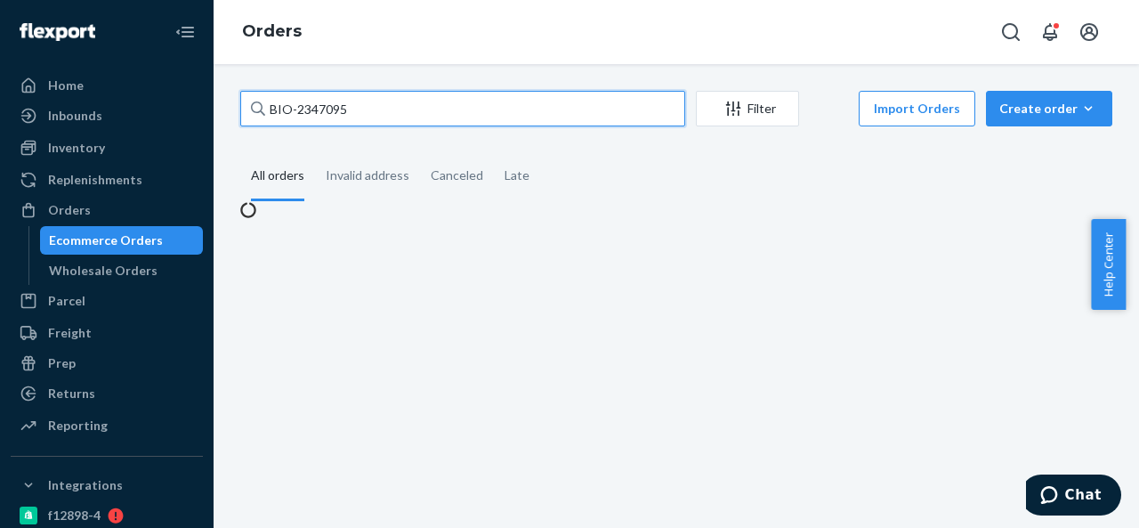
click at [398, 109] on input "BIO-2347095" at bounding box center [462, 109] width 445 height 36
paste input "546"
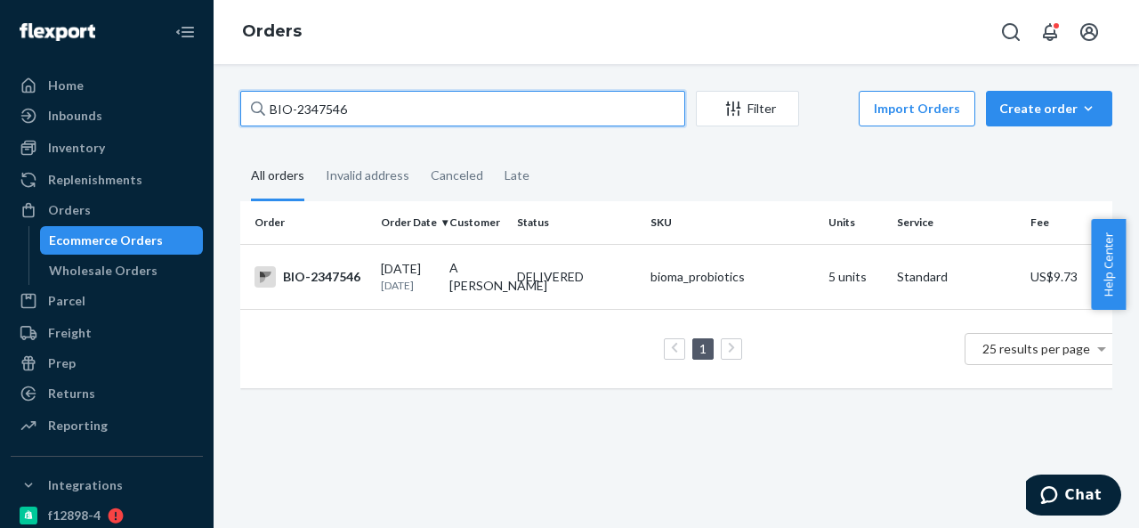
paste input "51"
paste input "CB-3992910"
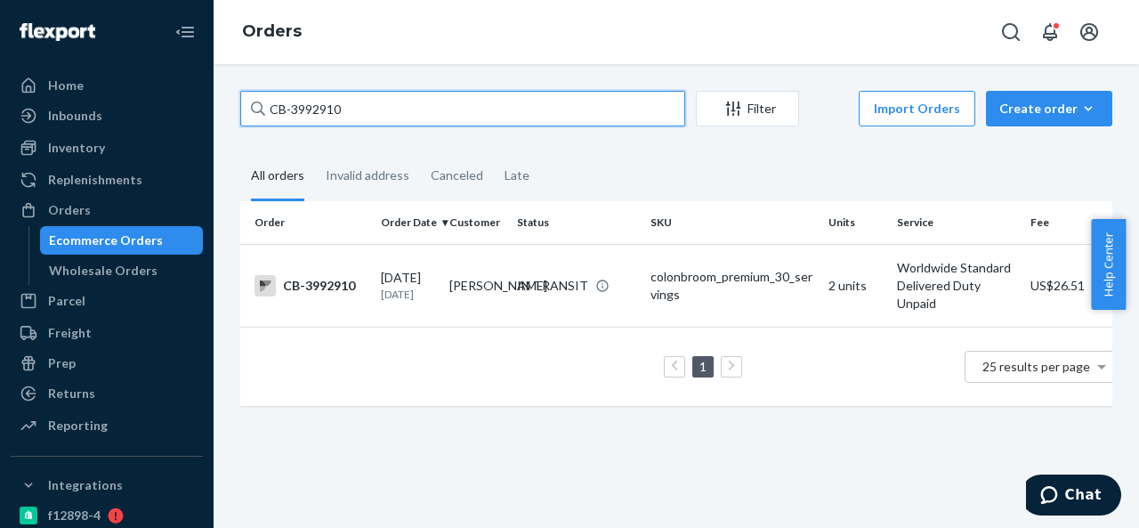
paste input "BIO-2347627"
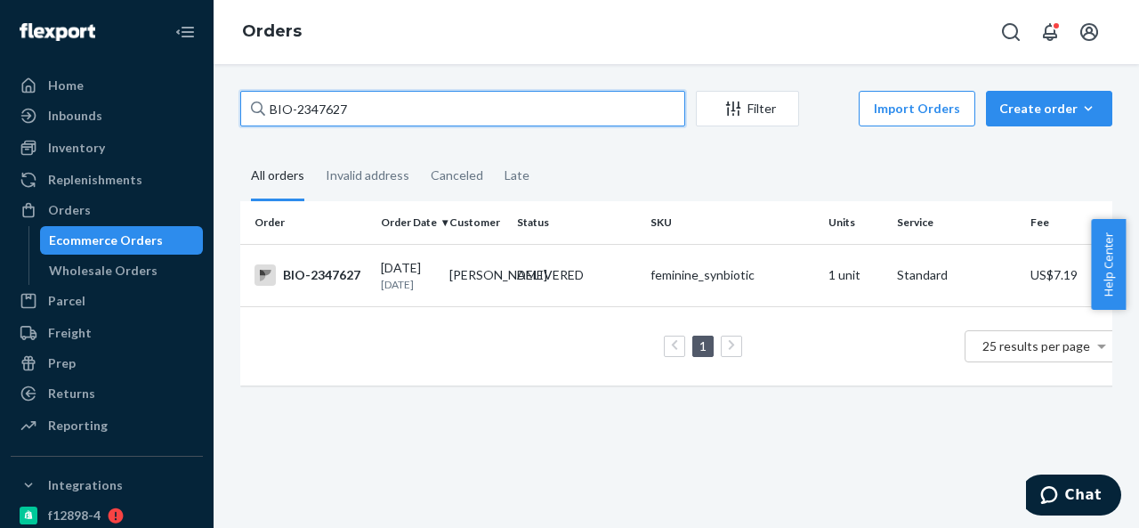
paste input "8224"
type input "BIO-2348224"
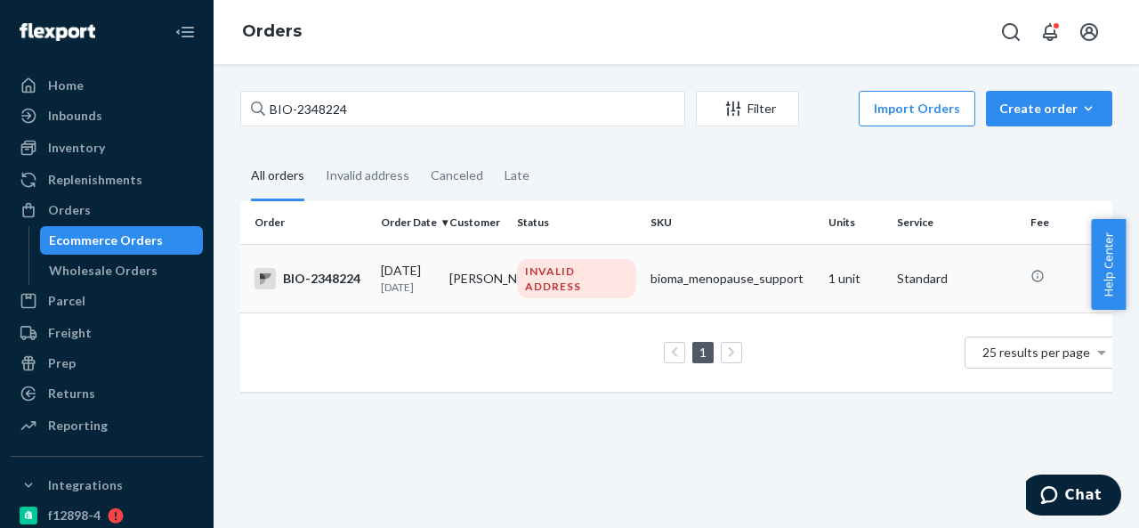
click at [500, 278] on td "[PERSON_NAME]" at bounding box center [476, 278] width 68 height 68
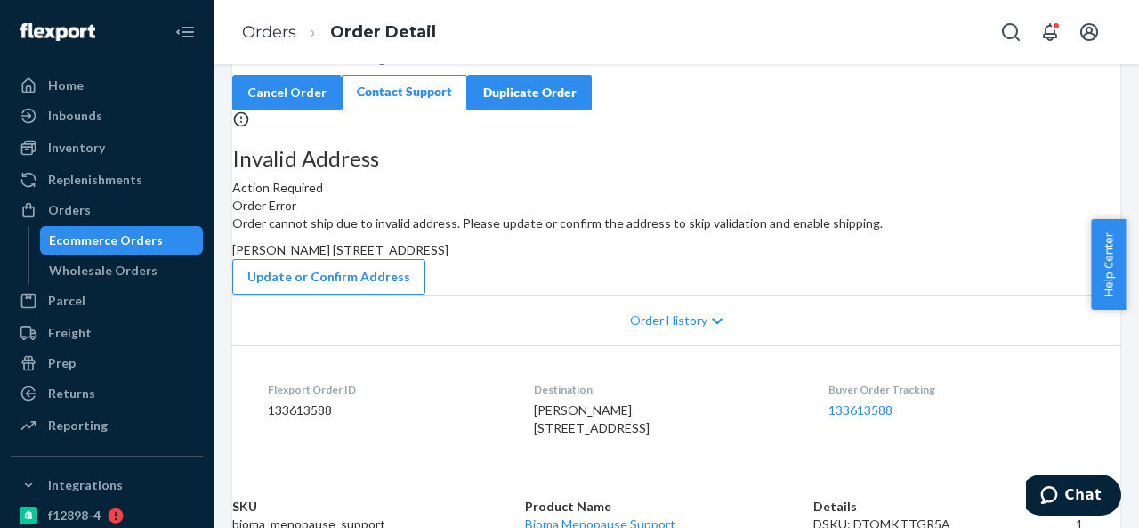
scroll to position [89, 0]
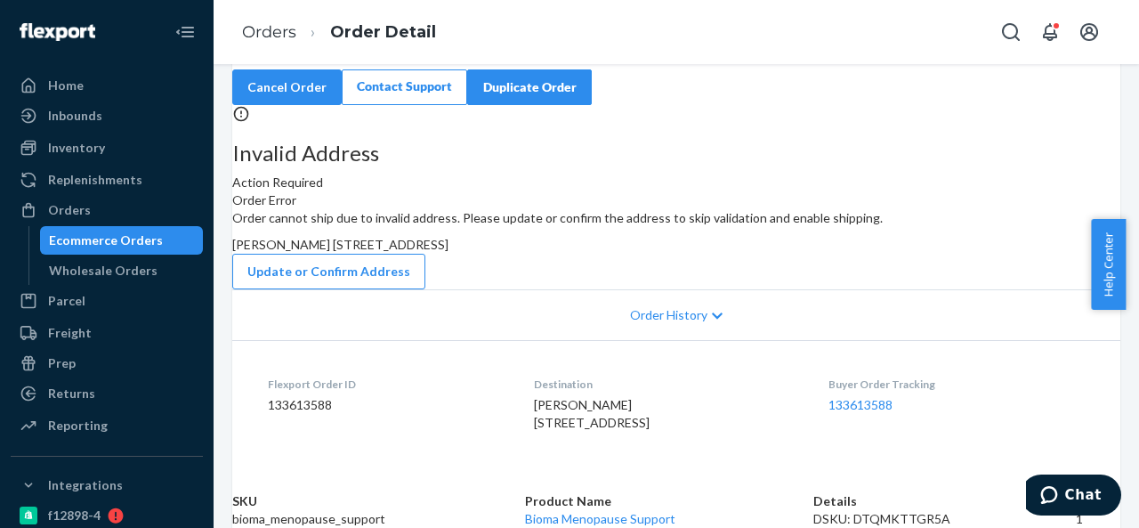
drag, startPoint x: 653, startPoint y: 305, endPoint x: 697, endPoint y: 336, distance: 53.6
click at [697, 254] on div "[PERSON_NAME] [STREET_ADDRESS]" at bounding box center [676, 245] width 888 height 18
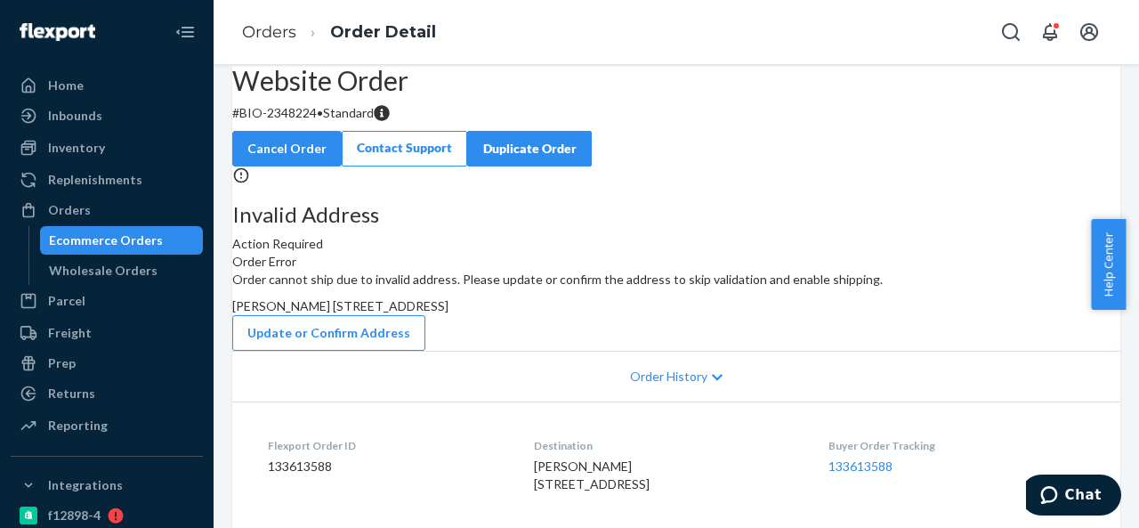
scroll to position [0, 0]
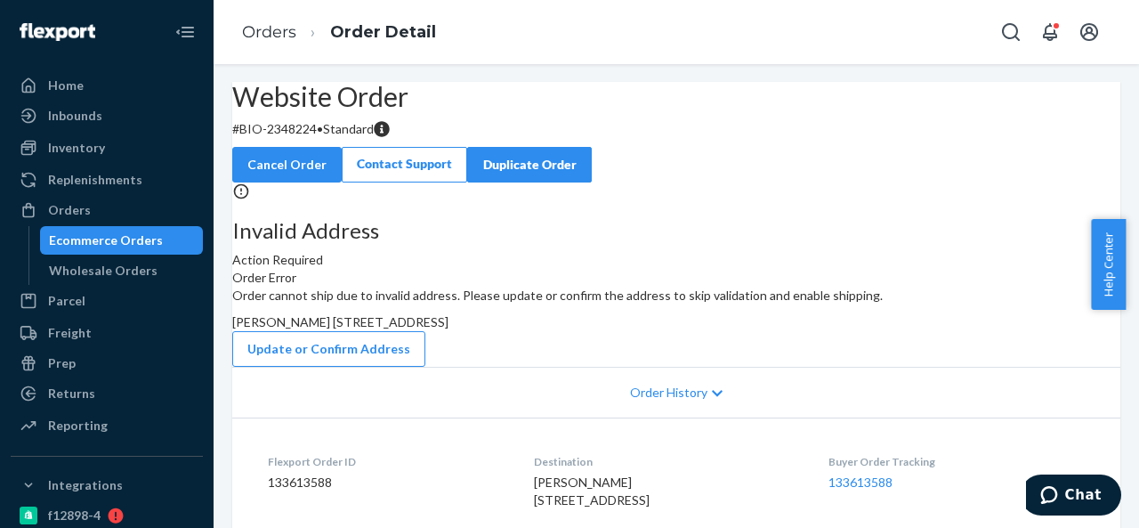
click at [336, 138] on p "# BIO-2348224 • Standard" at bounding box center [676, 129] width 888 height 18
drag, startPoint x: 286, startPoint y: 170, endPoint x: 358, endPoint y: 173, distance: 72.1
click at [358, 138] on p "# BIO-2348224 • Standard" at bounding box center [676, 129] width 888 height 18
click at [667, 331] on div "[PERSON_NAME] [STREET_ADDRESS]" at bounding box center [676, 322] width 888 height 18
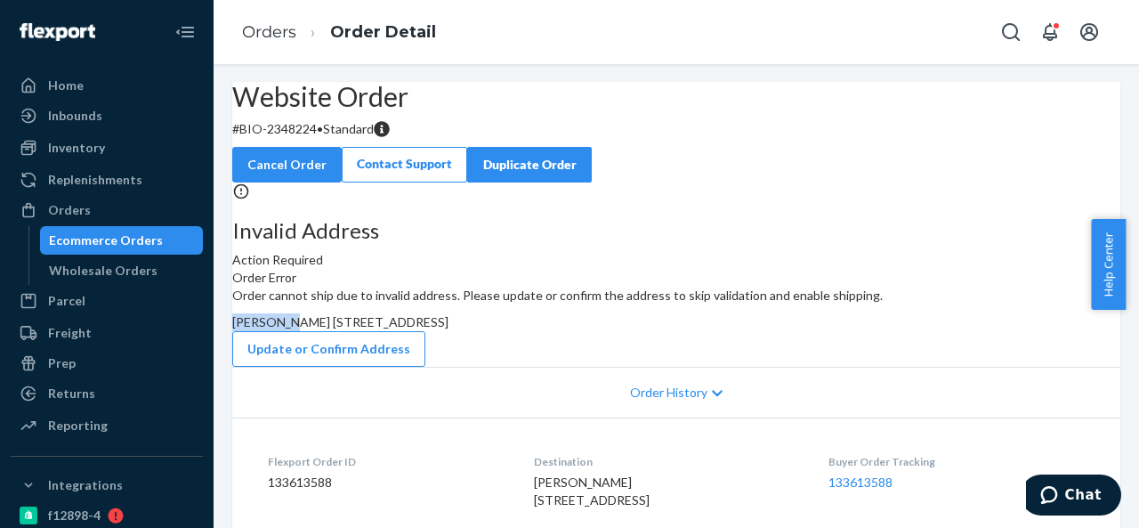
click at [667, 331] on div "[PERSON_NAME] [STREET_ADDRESS]" at bounding box center [676, 322] width 888 height 18
click at [105, 208] on div "Orders" at bounding box center [106, 209] width 189 height 25
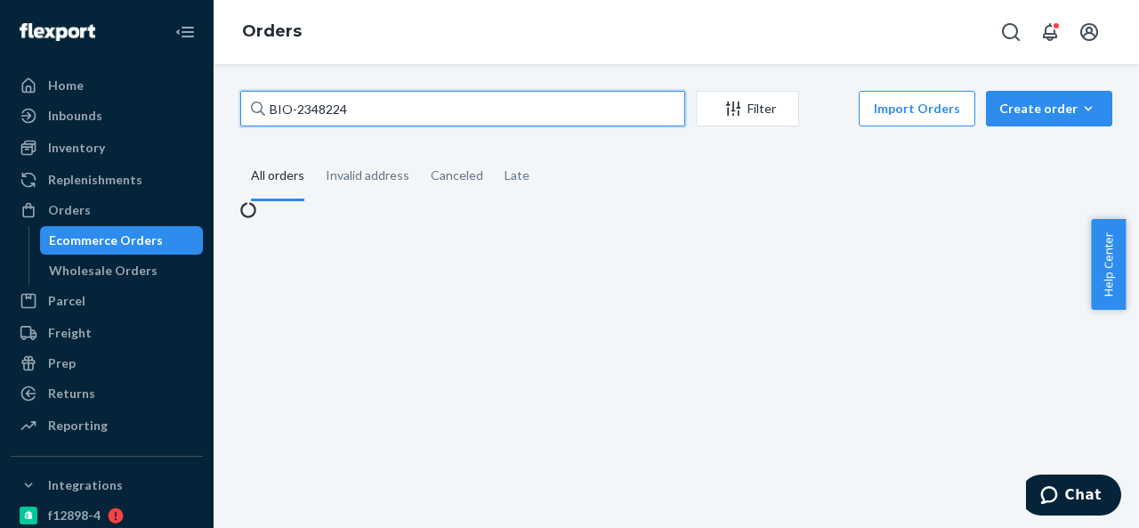
click at [396, 103] on input "BIO-2348224" at bounding box center [462, 109] width 445 height 36
paste input "7802"
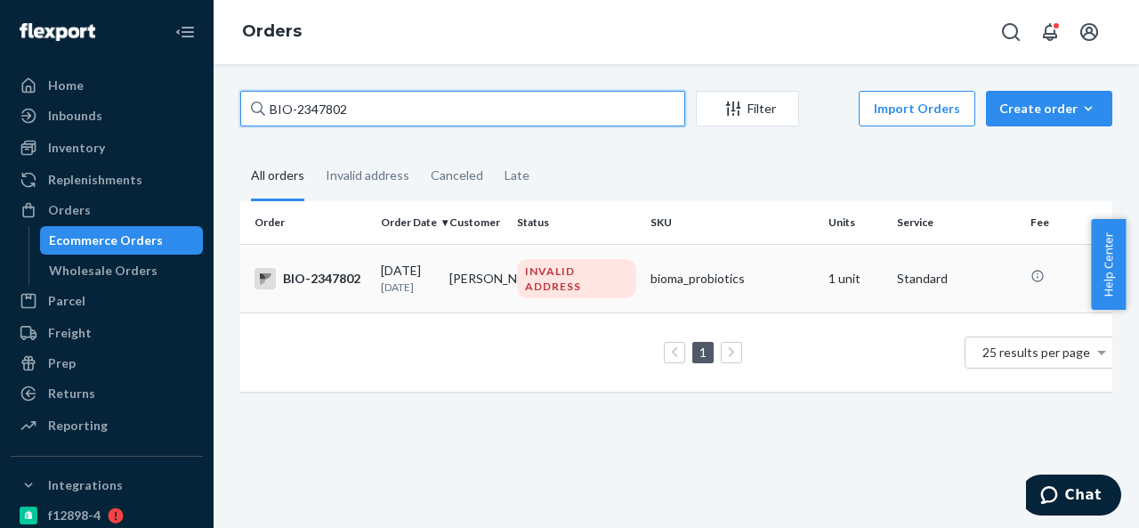
type input "BIO-2347802"
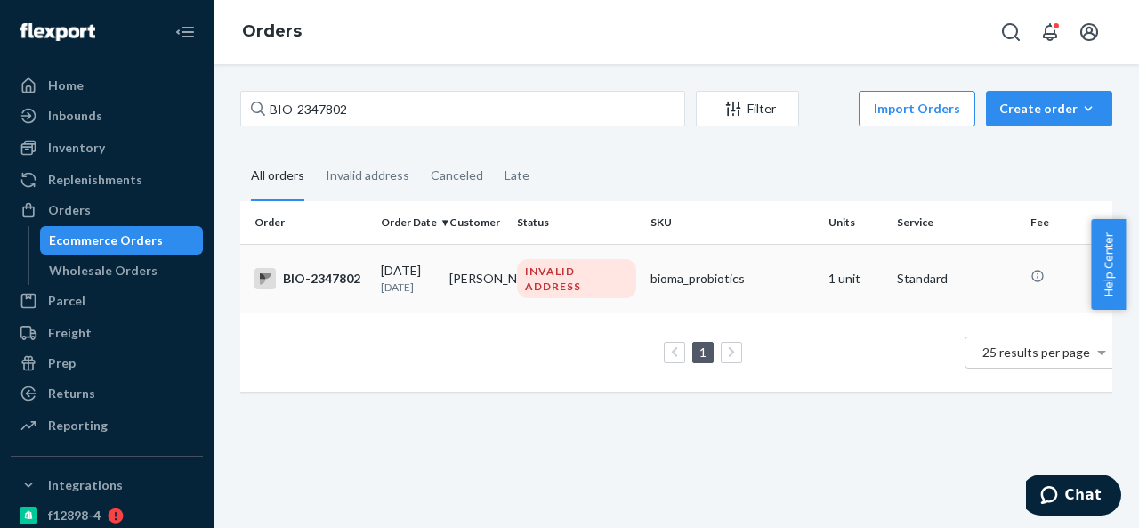
click at [508, 281] on td "[PERSON_NAME]" at bounding box center [476, 278] width 68 height 68
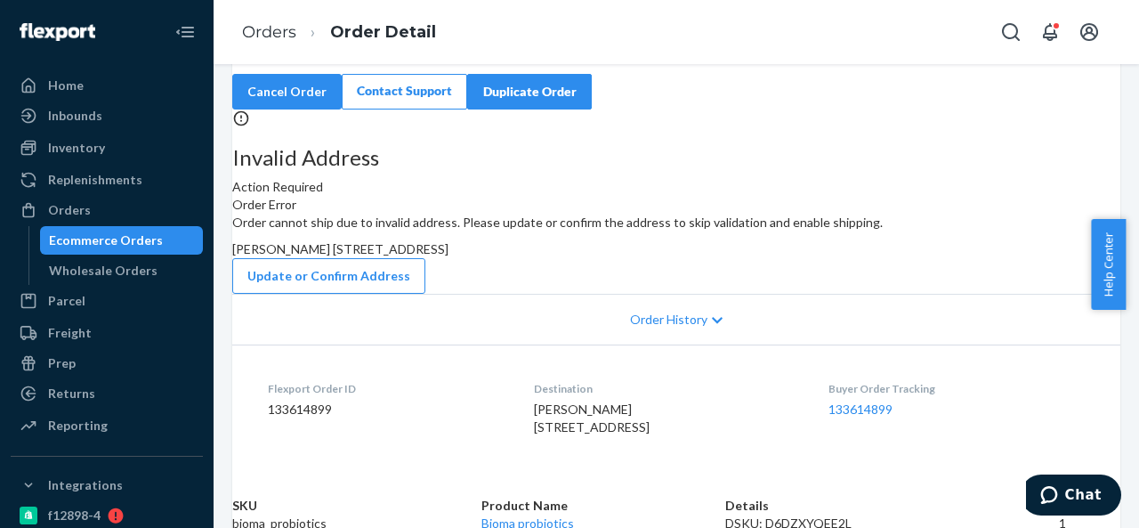
scroll to position [89, 0]
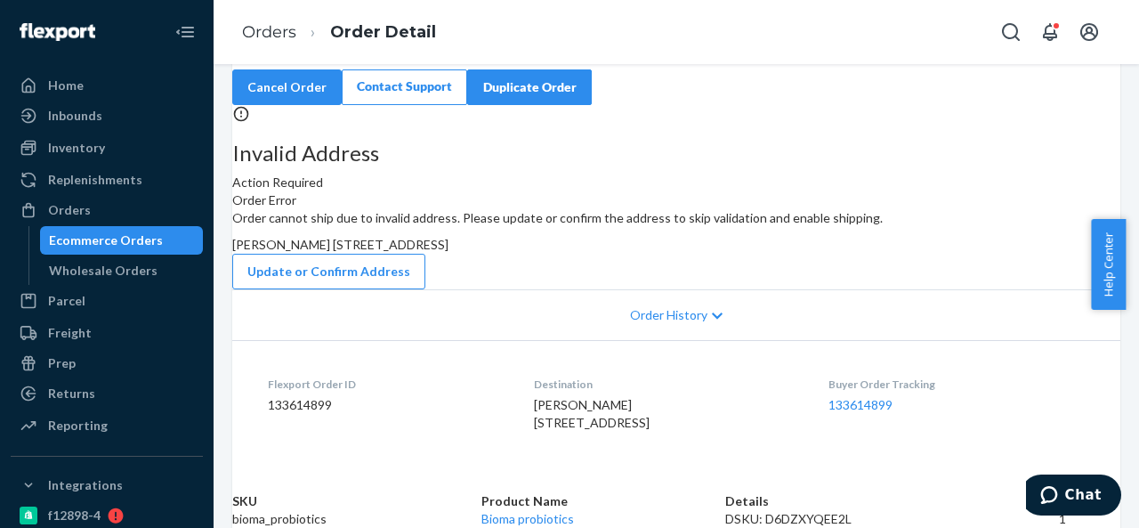
drag, startPoint x: 653, startPoint y: 306, endPoint x: 696, endPoint y: 334, distance: 50.8
click at [696, 254] on div "[PERSON_NAME] [STREET_ADDRESS]" at bounding box center [676, 245] width 888 height 18
click at [332, 60] on p "# BIO-2347802 • Standard" at bounding box center [676, 52] width 888 height 18
drag, startPoint x: 286, startPoint y: 84, endPoint x: 358, endPoint y: 86, distance: 71.2
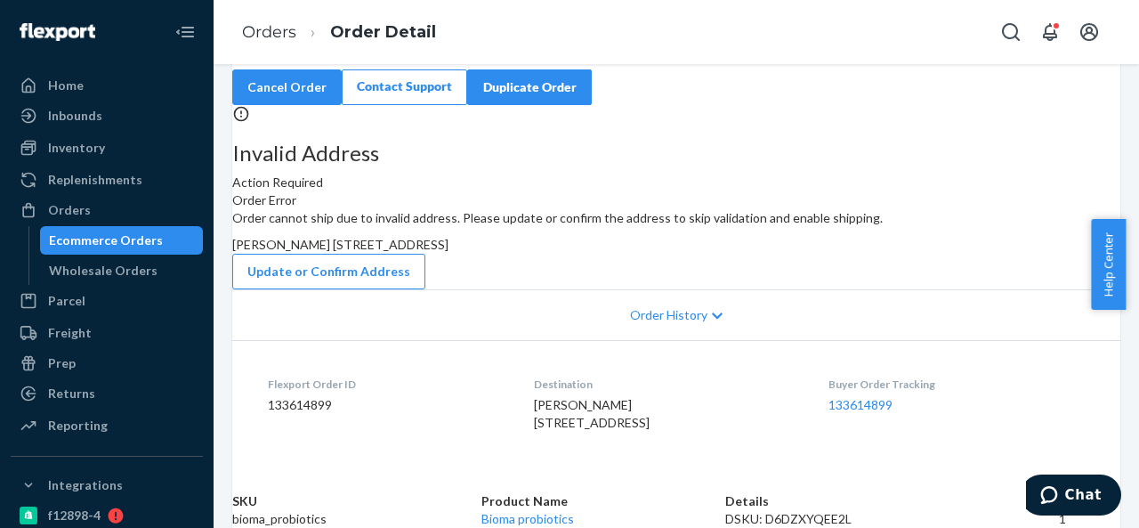
click at [358, 60] on p "# BIO-2347802 • Standard" at bounding box center [676, 52] width 888 height 18
click at [448, 252] on span "[PERSON_NAME] [STREET_ADDRESS]" at bounding box center [340, 244] width 216 height 15
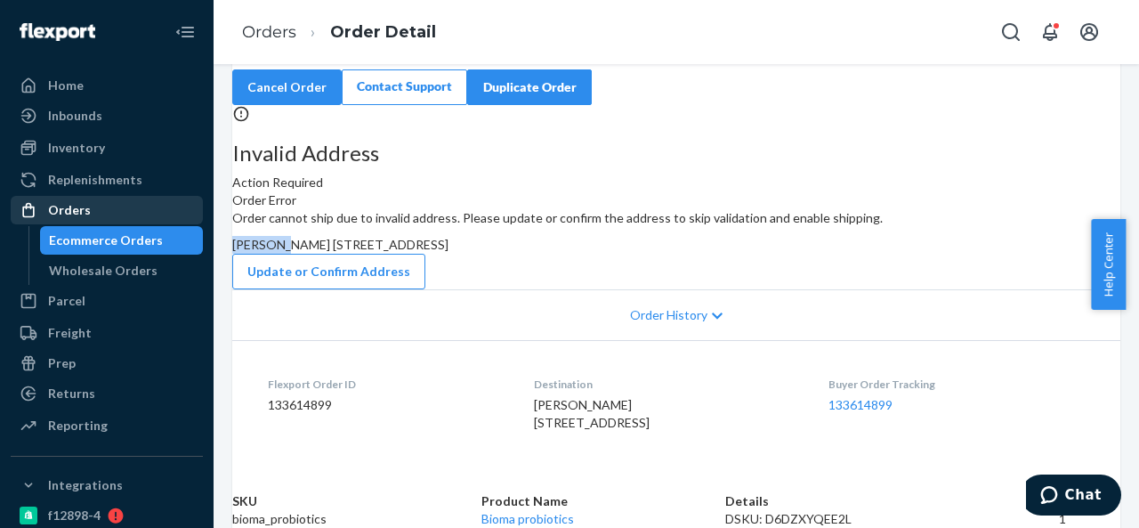
click at [84, 216] on div "Orders" at bounding box center [69, 210] width 43 height 18
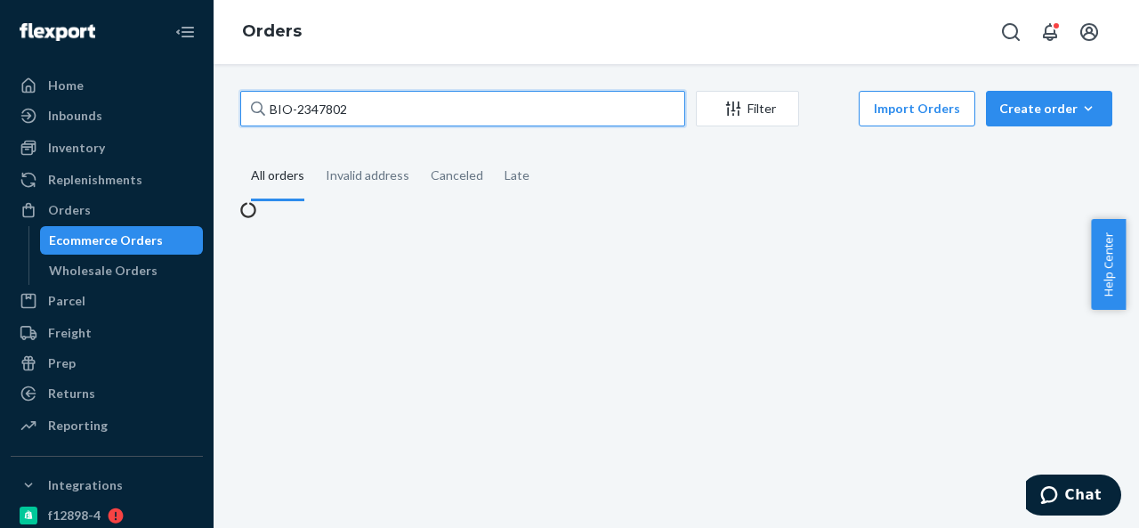
click at [419, 112] on input "BIO-2347802" at bounding box center [462, 109] width 445 height 36
paste input "8086"
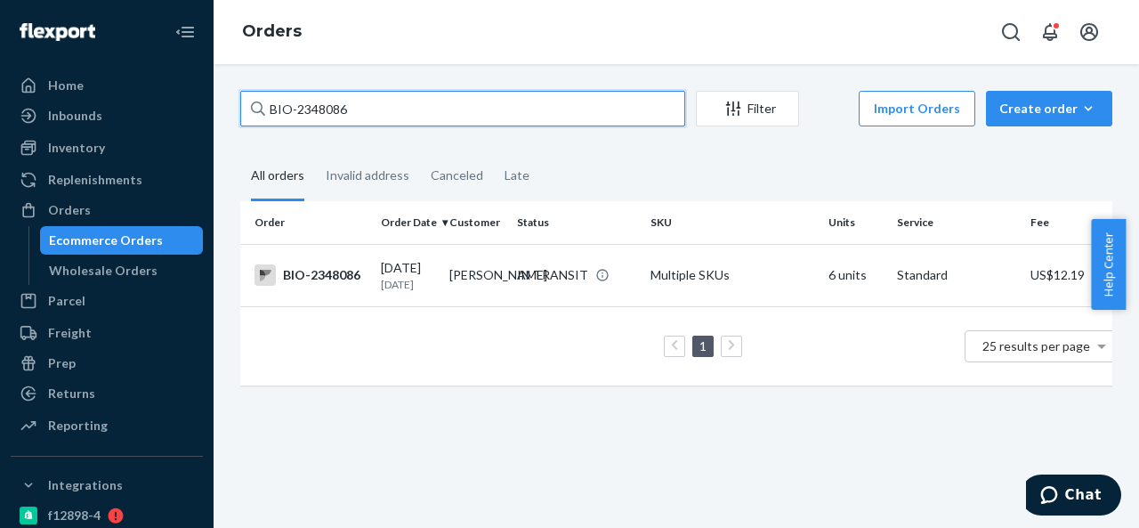
paste input "341"
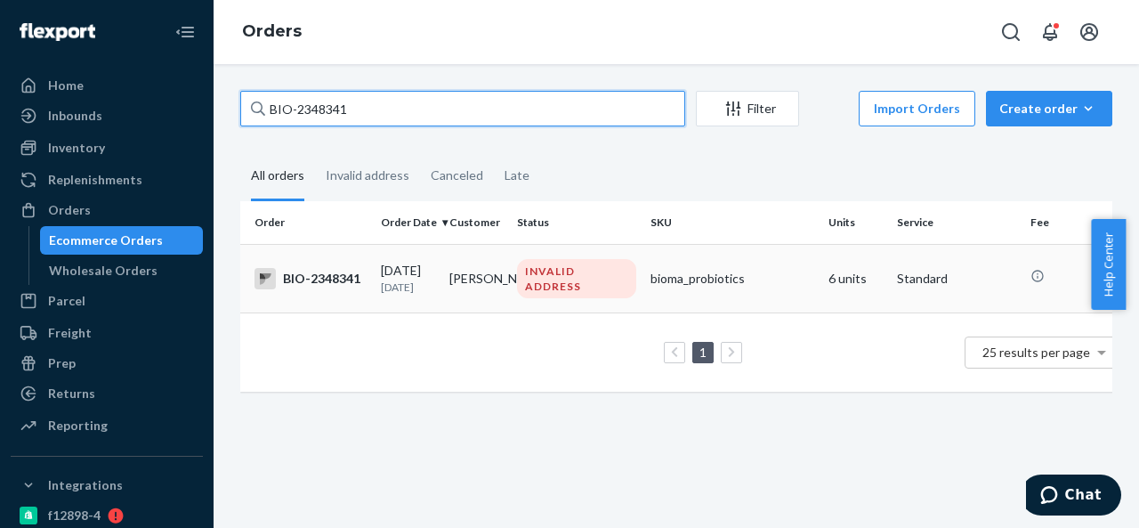
type input "BIO-2348341"
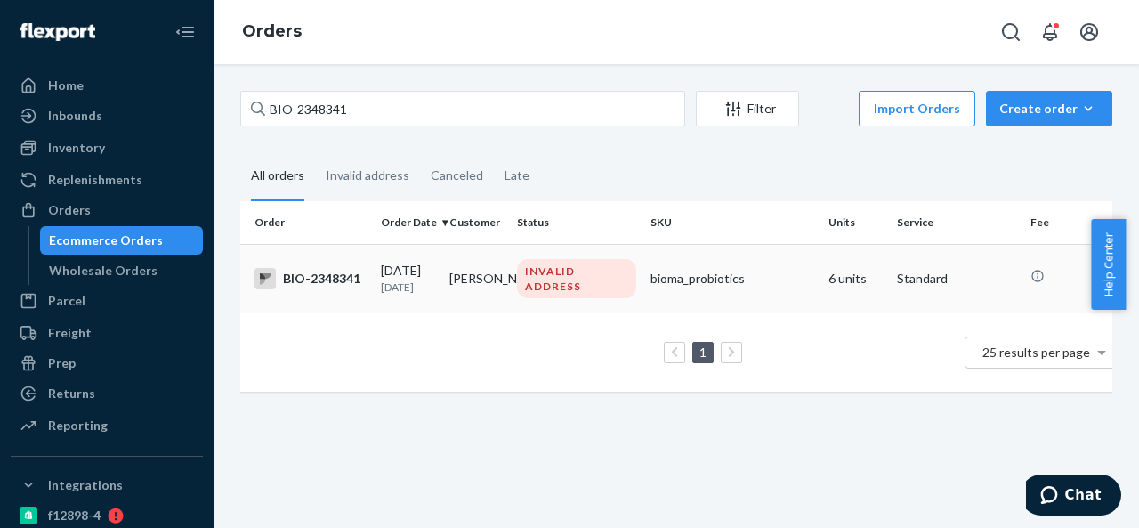
click at [510, 266] on td "INVALID ADDRESS" at bounding box center [576, 278] width 133 height 68
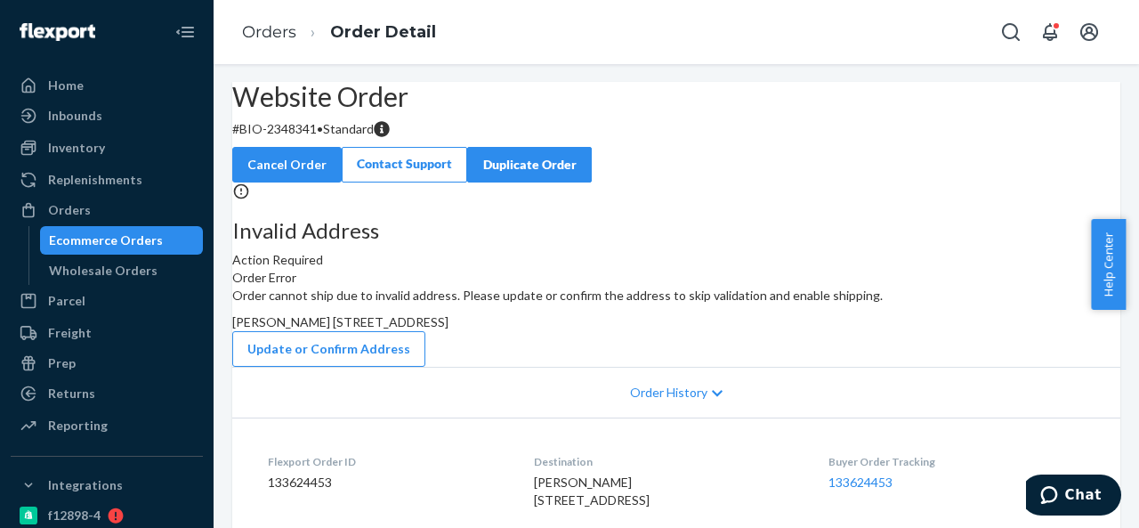
click at [342, 138] on p "# BIO-2348341 • Standard" at bounding box center [676, 129] width 888 height 18
drag, startPoint x: 283, startPoint y: 173, endPoint x: 358, endPoint y: 175, distance: 75.7
click at [358, 138] on p "# BIO-2348341 • Standard" at bounding box center [676, 129] width 888 height 18
click at [448, 329] on span "[PERSON_NAME] [STREET_ADDRESS]" at bounding box center [340, 321] width 216 height 15
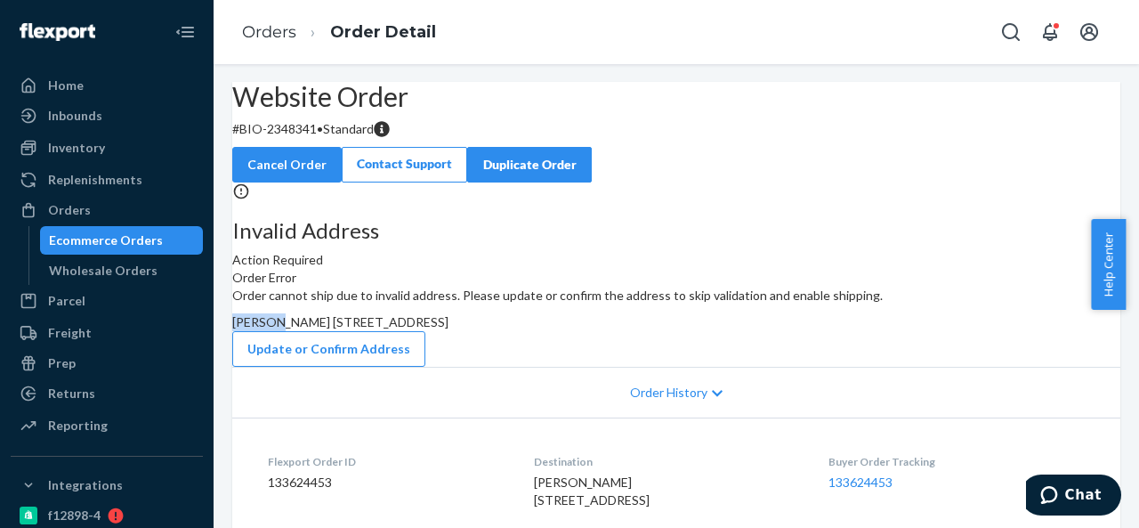
click at [448, 329] on span "[PERSON_NAME] [STREET_ADDRESS]" at bounding box center [340, 321] width 216 height 15
click at [91, 213] on div "Orders" at bounding box center [106, 209] width 189 height 25
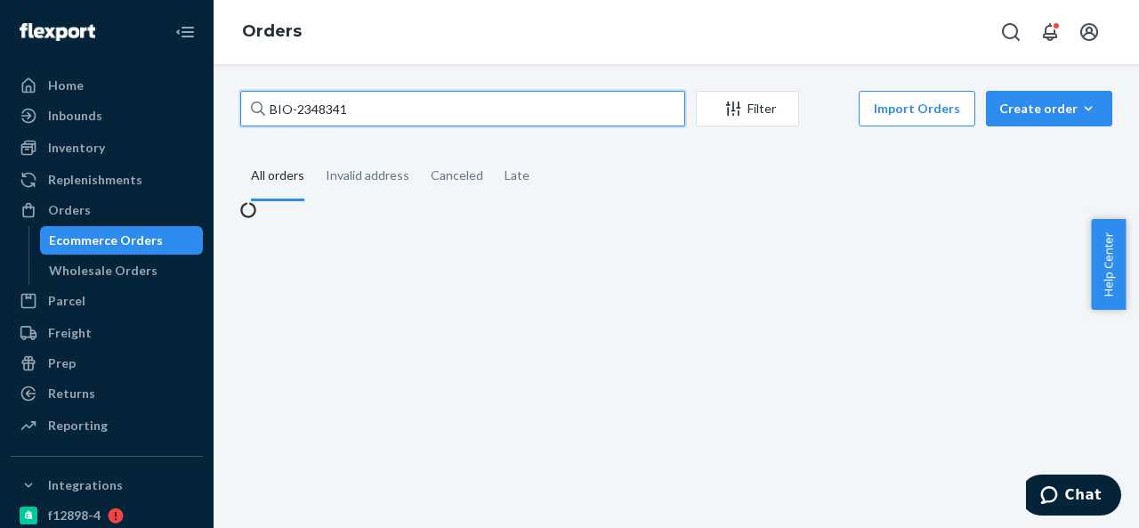
click at [379, 118] on input "BIO-2348341" at bounding box center [462, 109] width 445 height 36
paste input "CB-3993146"
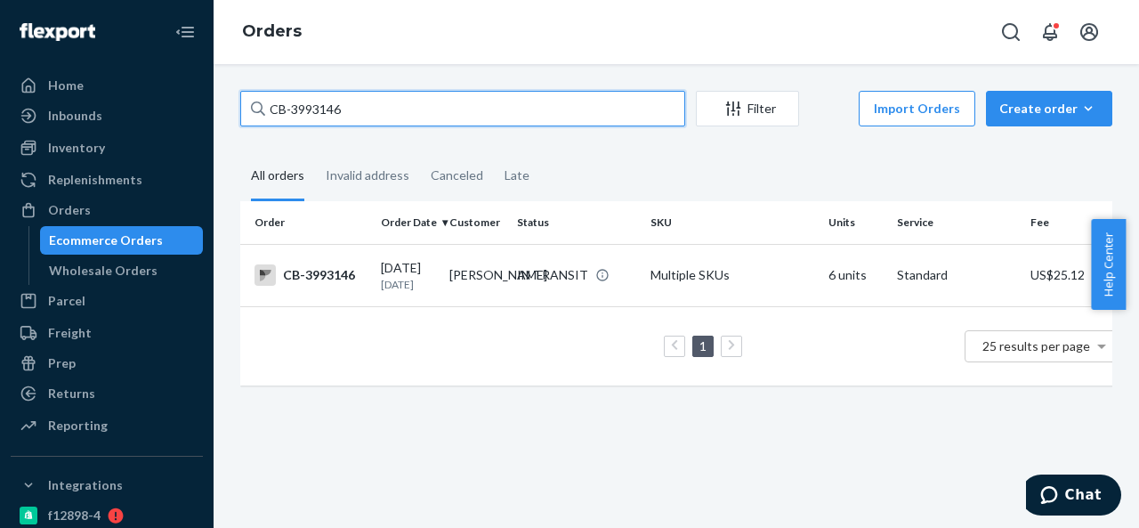
paste input "BIO-2348909"
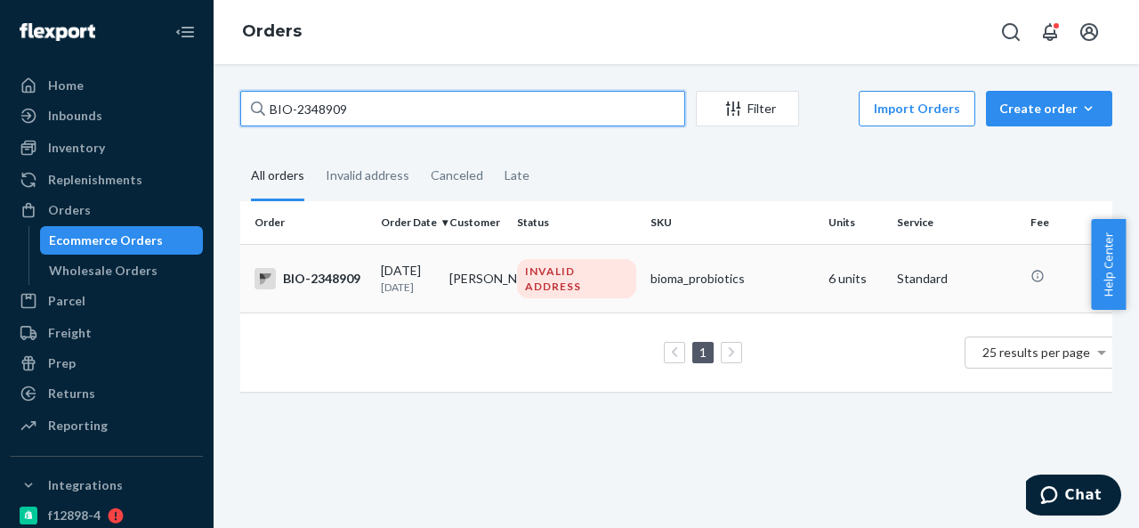
type input "BIO-2348909"
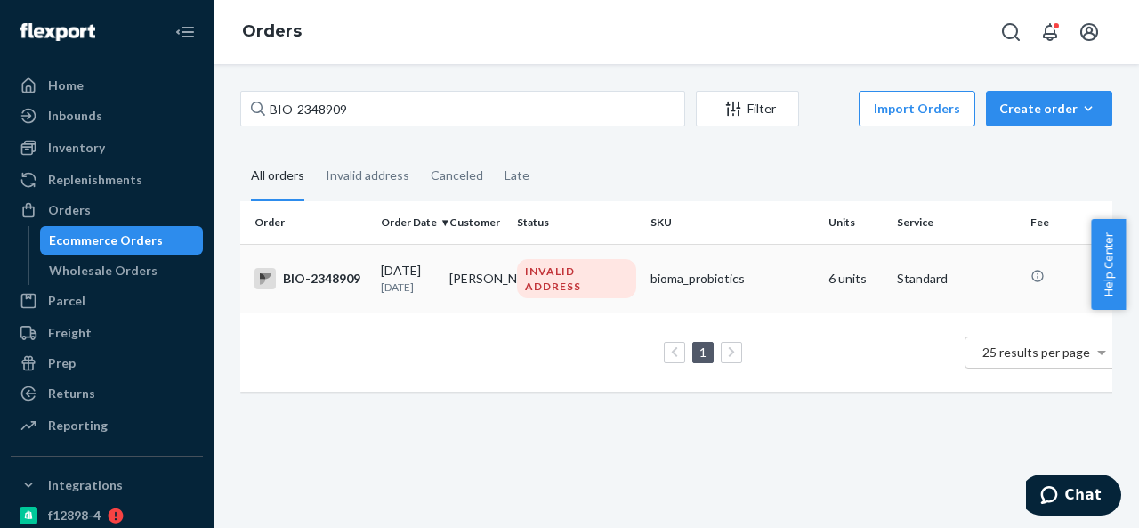
click at [501, 277] on td "[PERSON_NAME]" at bounding box center [476, 278] width 68 height 68
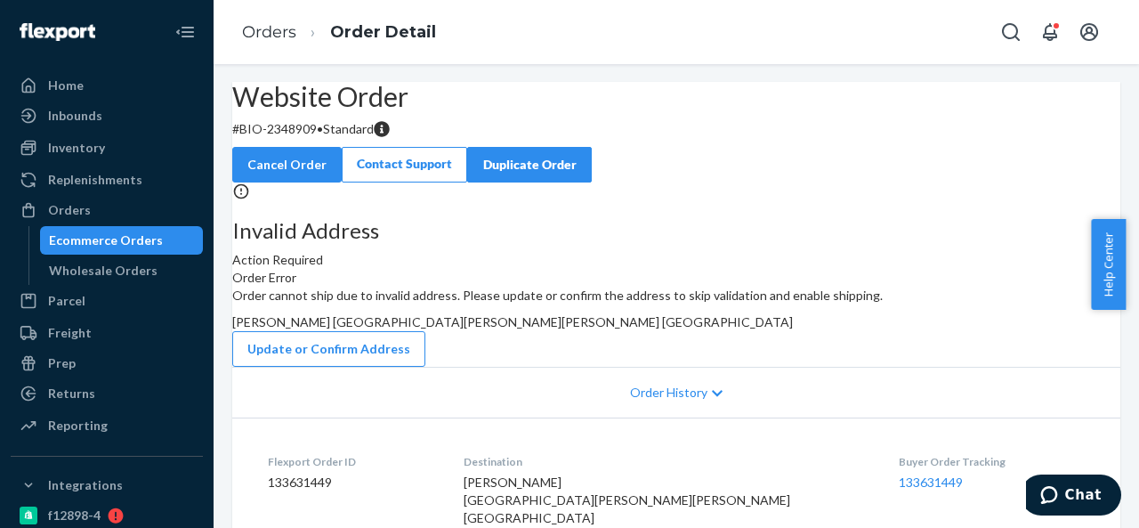
click at [330, 138] on p "# BIO-2348909 • Standard" at bounding box center [676, 129] width 888 height 18
drag, startPoint x: 283, startPoint y: 173, endPoint x: 359, endPoint y: 175, distance: 76.5
click at [359, 138] on p "# BIO-2348909 • Standard" at bounding box center [676, 129] width 888 height 18
click at [676, 329] on span "[PERSON_NAME] [GEOGRAPHIC_DATA][PERSON_NAME][PERSON_NAME] [GEOGRAPHIC_DATA]" at bounding box center [512, 321] width 560 height 15
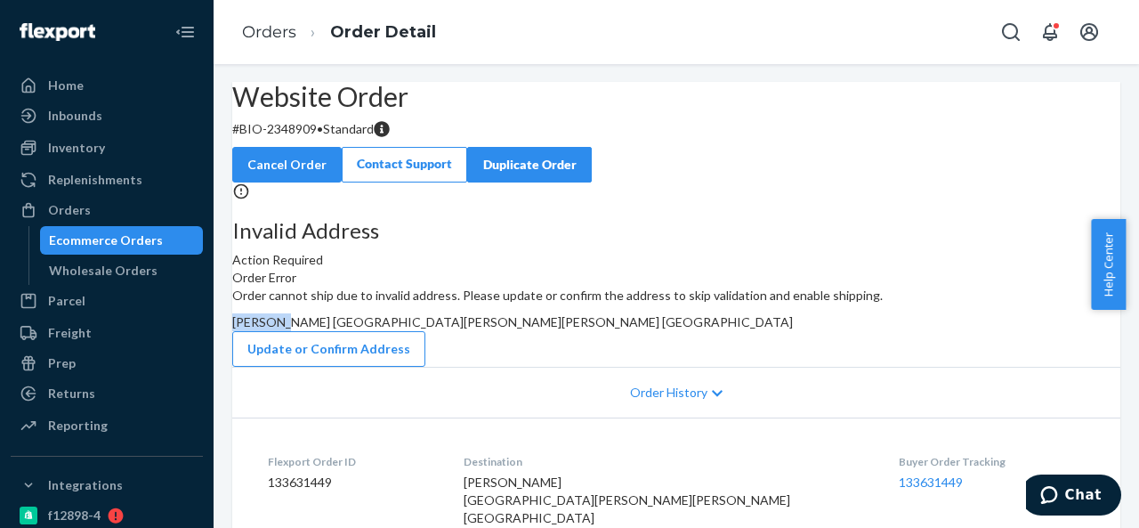
click at [676, 329] on span "[PERSON_NAME] [GEOGRAPHIC_DATA][PERSON_NAME][PERSON_NAME] [GEOGRAPHIC_DATA]" at bounding box center [512, 321] width 560 height 15
click at [125, 205] on div "Orders" at bounding box center [106, 209] width 189 height 25
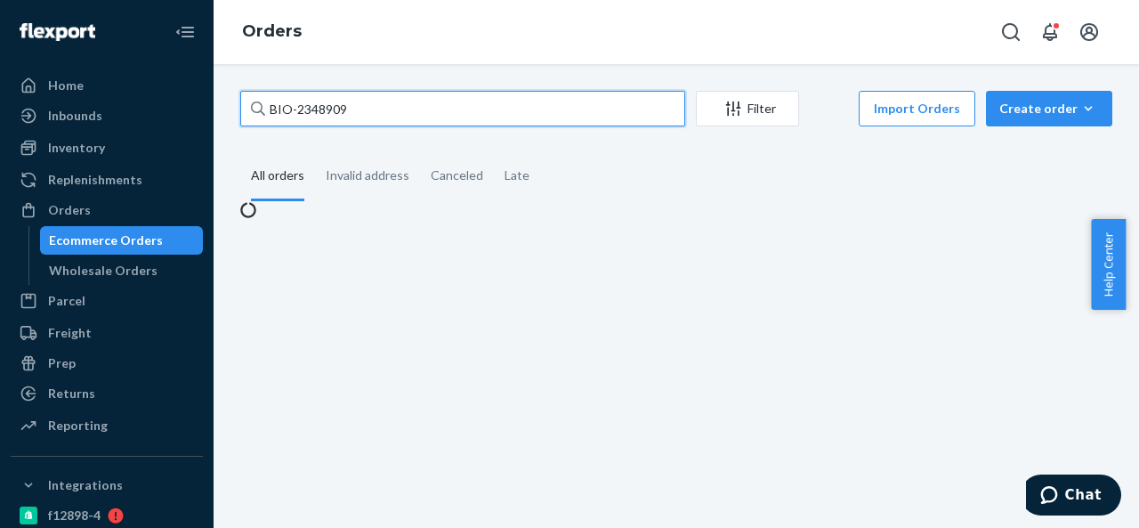
click at [402, 93] on input "BIO-2348909" at bounding box center [462, 109] width 445 height 36
paste input "9242"
type input "BIO-2349242"
paste input "BIO-2349242"
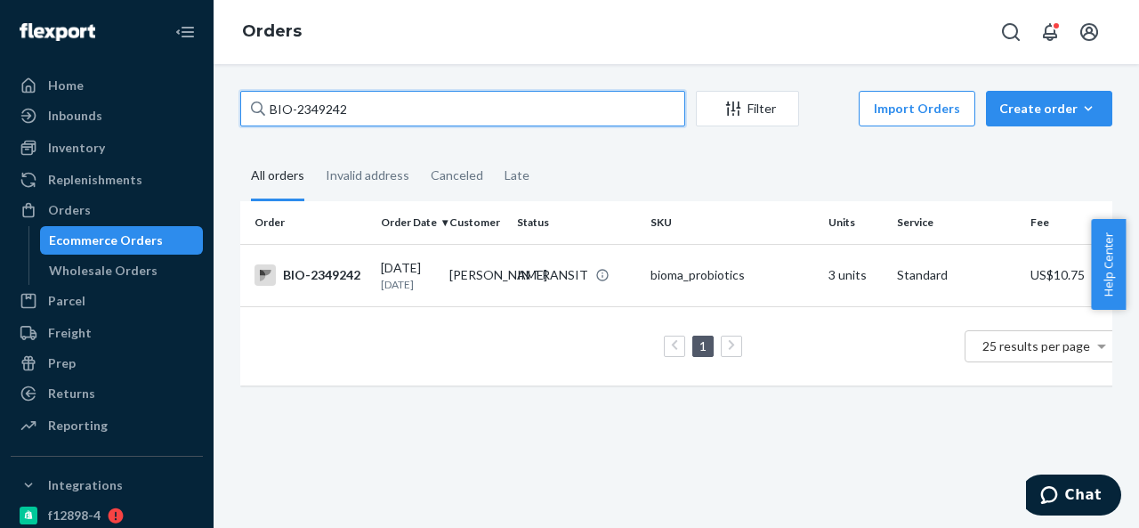
paste input "519"
paste input "CB-3993514"
paste input "HBI-243536"
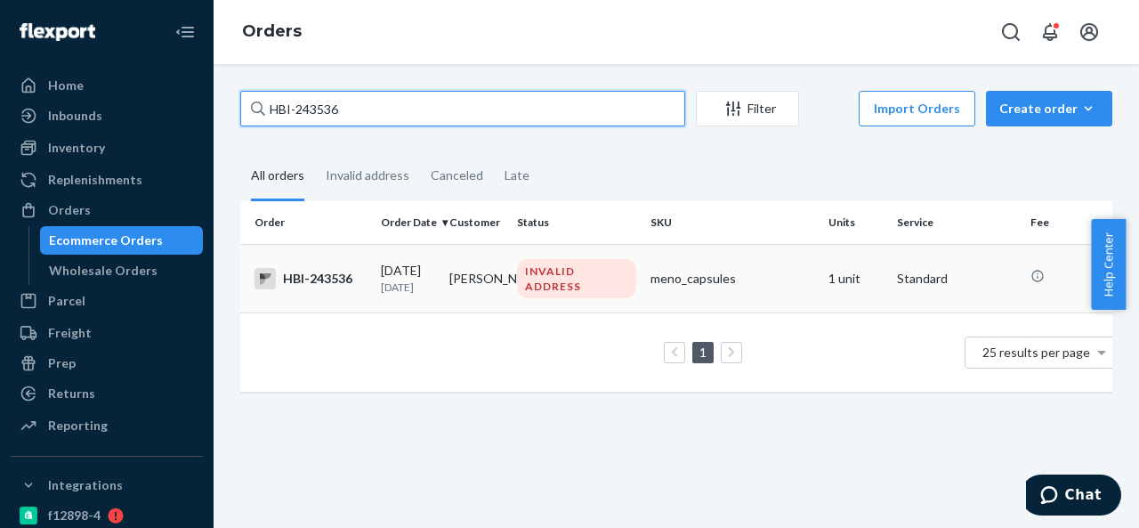
type input "HBI-243536"
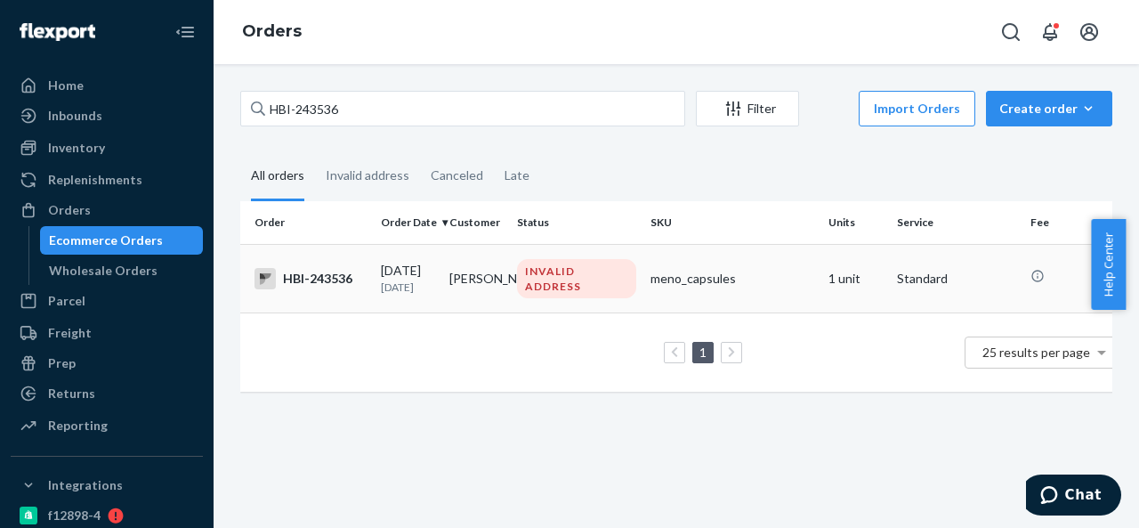
click at [505, 278] on td "[PERSON_NAME]" at bounding box center [476, 278] width 68 height 68
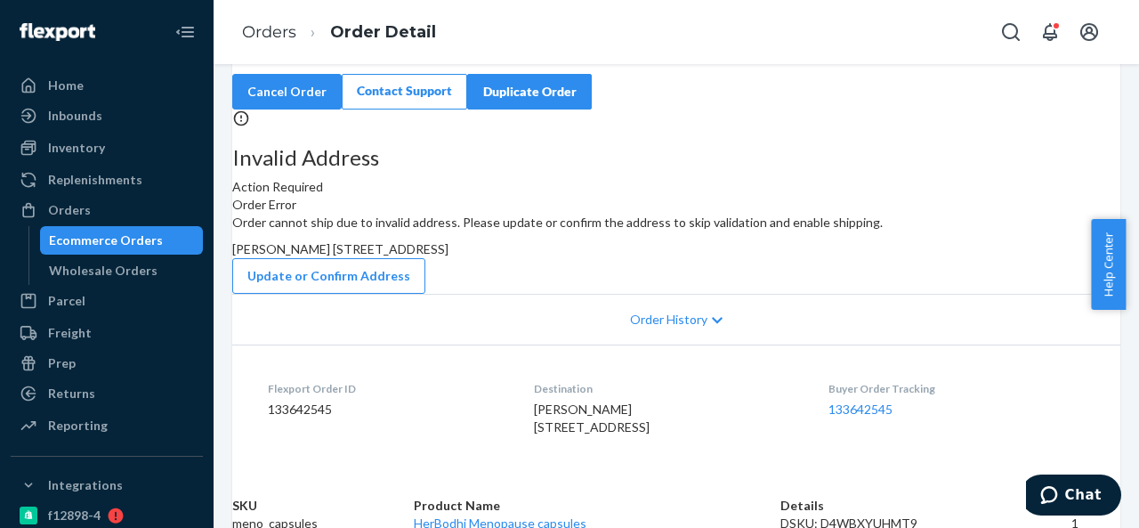
scroll to position [89, 0]
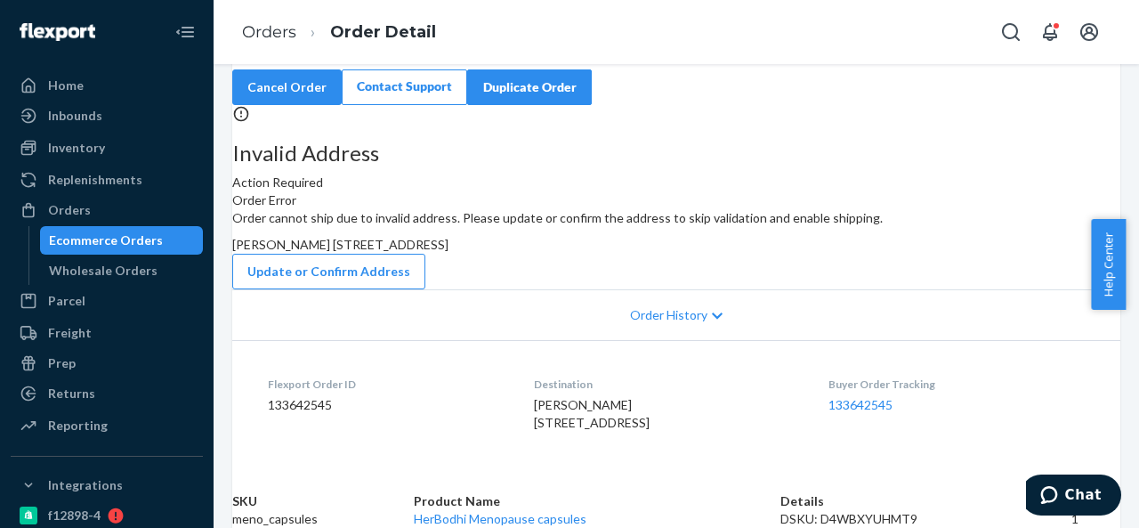
drag, startPoint x: 667, startPoint y: 316, endPoint x: 719, endPoint y: 358, distance: 67.0
click at [719, 289] on div "Order cannot ship due to invalid address. Please update or confirm the address …" at bounding box center [676, 249] width 888 height 80
click at [425, 289] on button "Update or Confirm Address" at bounding box center [328, 272] width 193 height 36
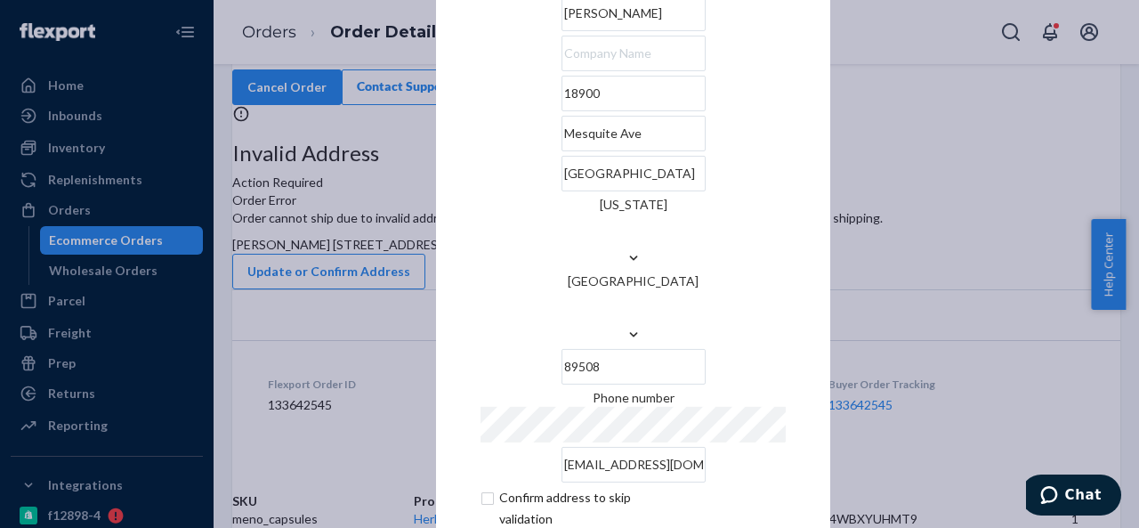
click at [616, 111] on input "18900" at bounding box center [633, 94] width 144 height 36
paste
click at [600, 111] on input "[STREET_ADDRESS]," at bounding box center [633, 94] width 144 height 36
type input "[STREET_ADDRESS],"
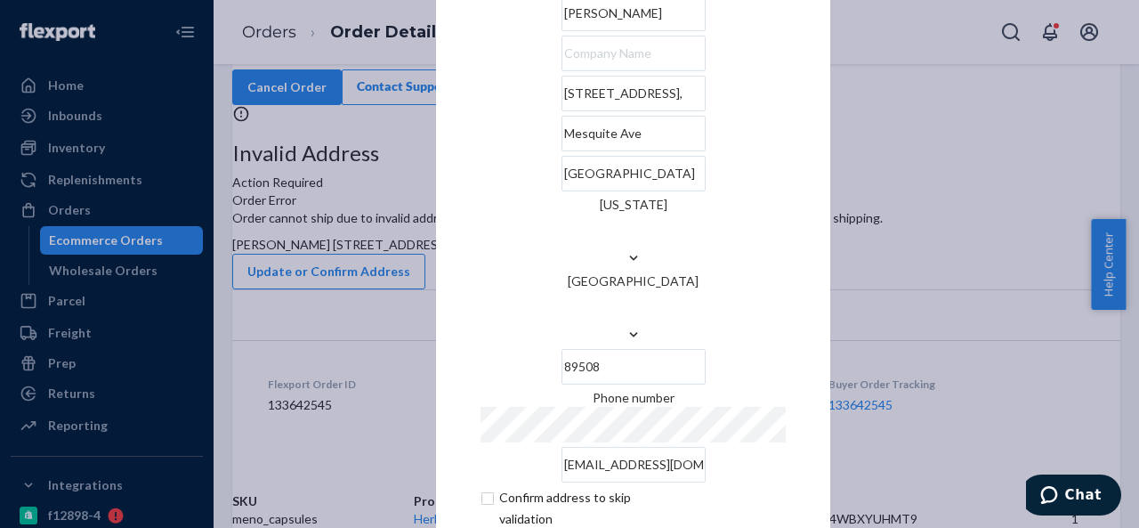
click at [468, 204] on div "× Update Address [PERSON_NAME] [STREET_ADDRESS][US_STATE] Phone number [EMAIL_A…" at bounding box center [633, 263] width 394 height 740
click at [561, 151] on input "Mesquite Ave" at bounding box center [633, 134] width 144 height 36
click at [447, 213] on div "× Update Address [PERSON_NAME] [STREET_ADDRESS][GEOGRAPHIC_DATA][STREET_ADDRESS…" at bounding box center [633, 263] width 394 height 740
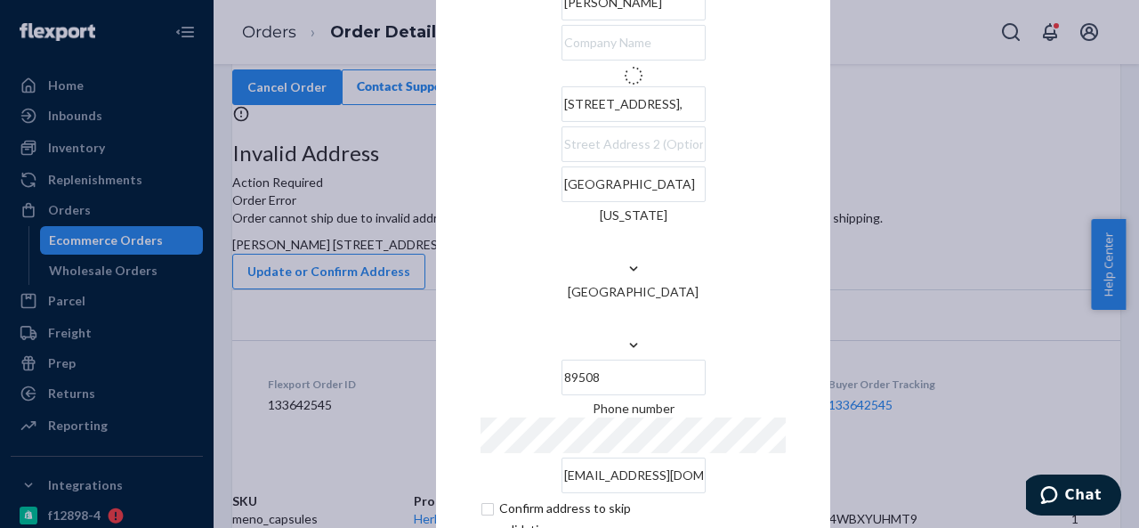
type input "[STREET_ADDRESS]"
type input "Reno"
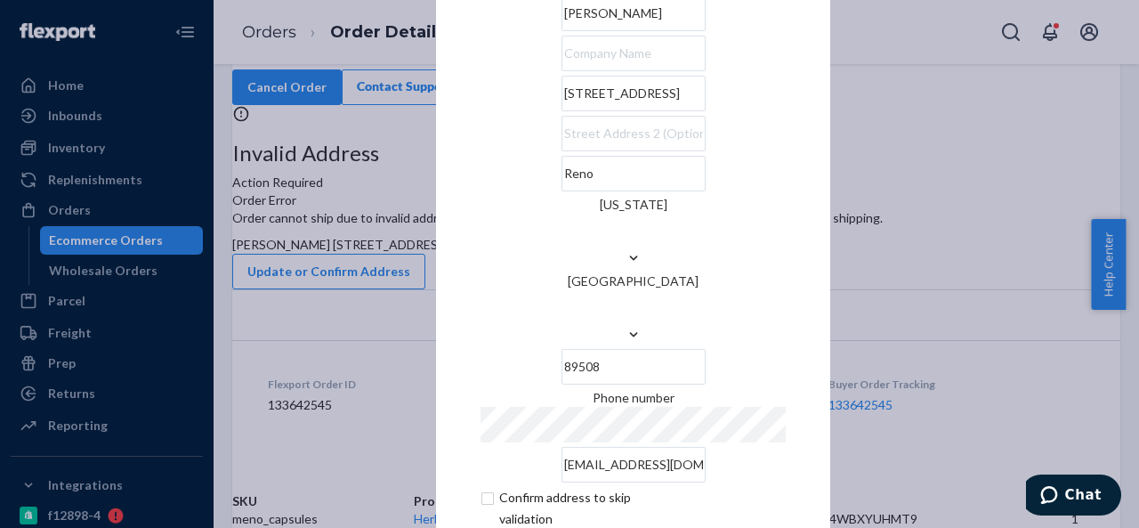
scroll to position [72, 0]
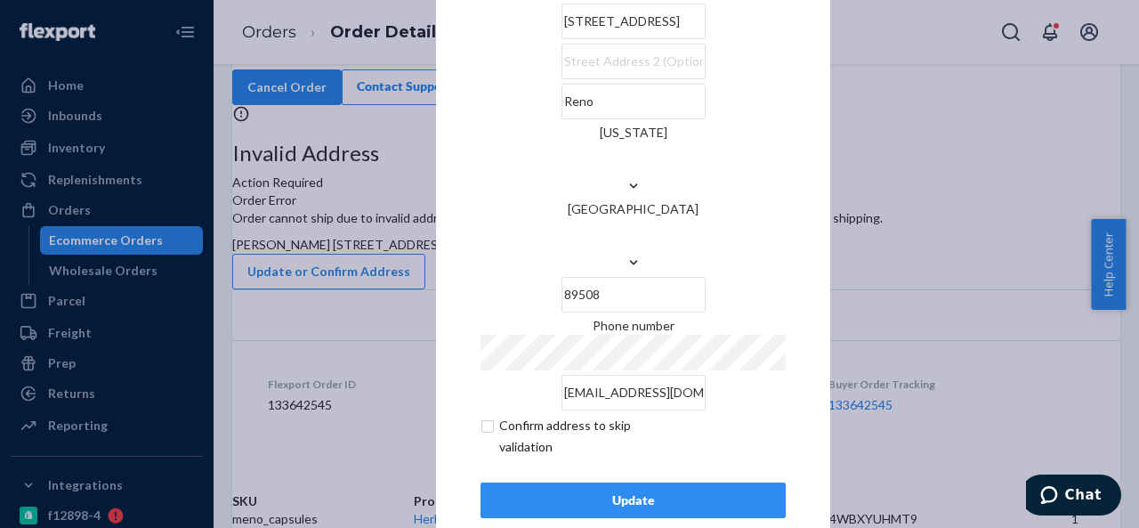
click at [587, 491] on div "Update" at bounding box center [632, 500] width 275 height 18
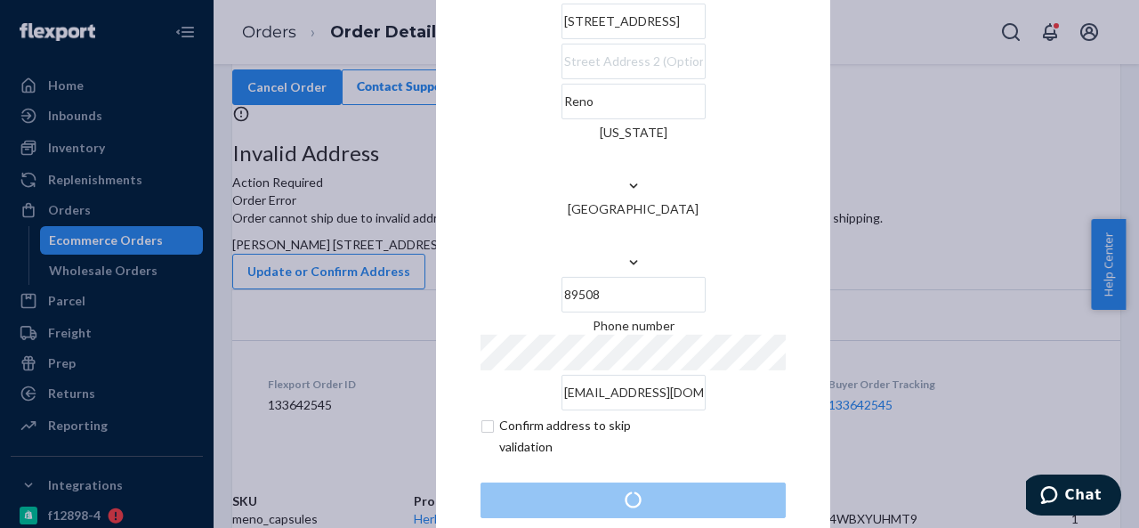
scroll to position [0, 0]
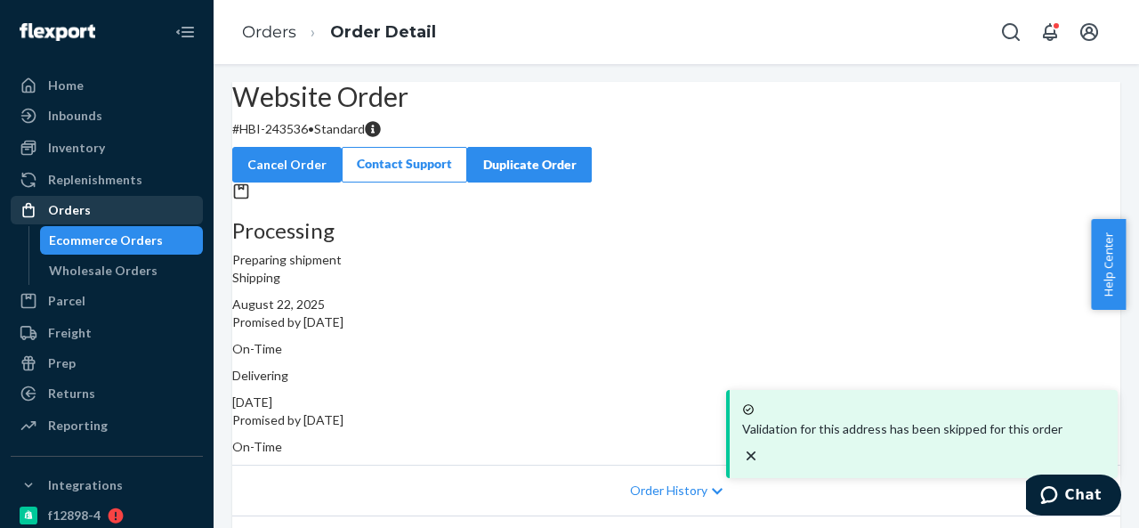
click at [104, 207] on div "Orders" at bounding box center [106, 209] width 189 height 25
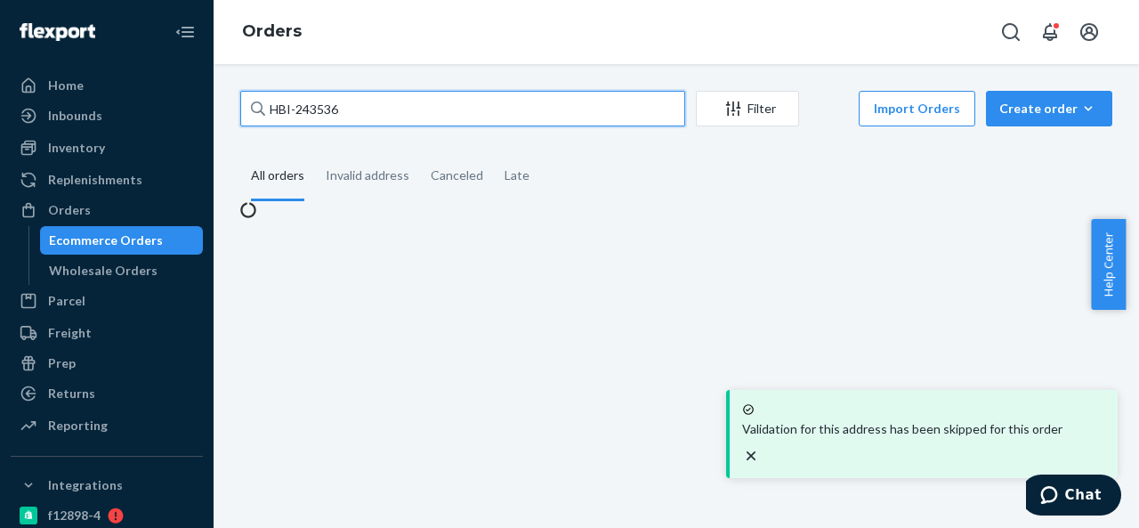
click at [372, 95] on input "HBI-243536" at bounding box center [462, 109] width 445 height 36
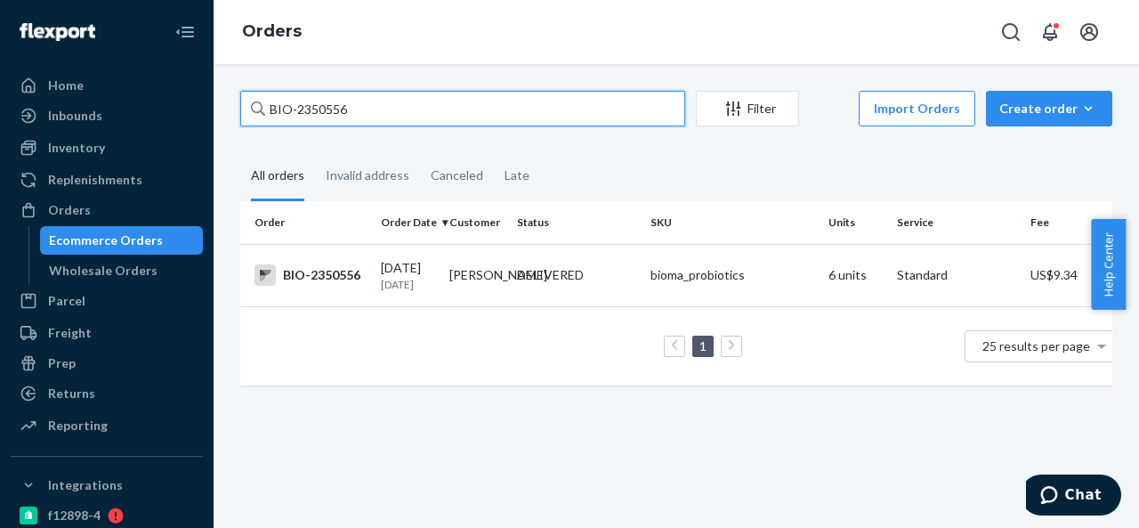
type input "CB-3993905"
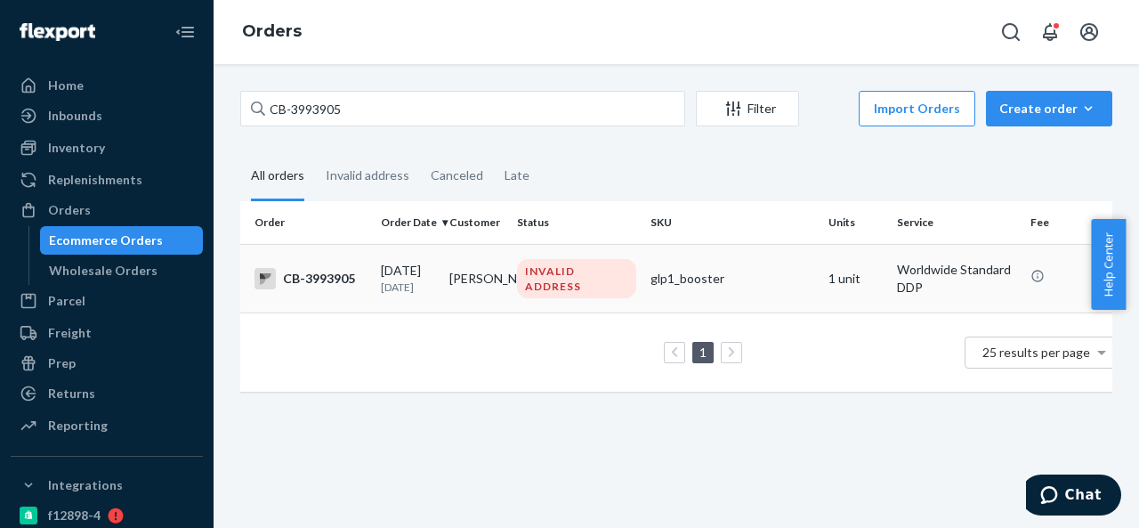
click at [503, 266] on td "[PERSON_NAME]" at bounding box center [476, 278] width 68 height 68
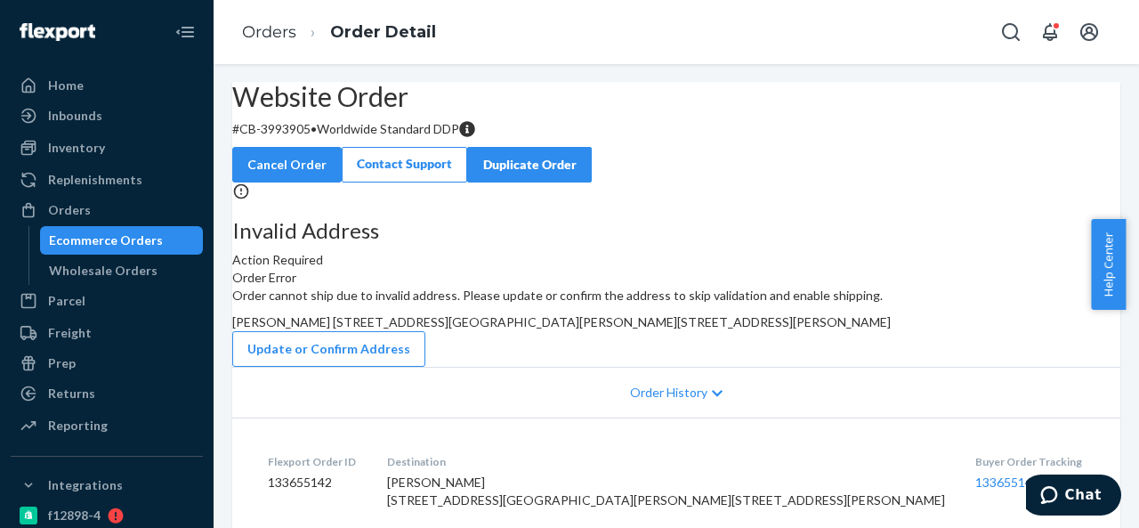
scroll to position [89, 0]
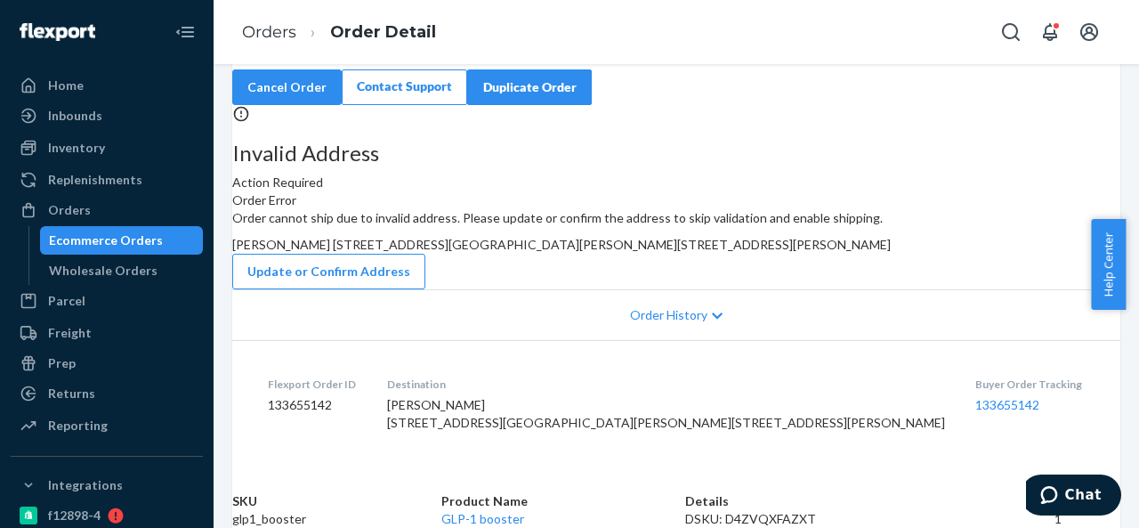
click at [808, 252] on span "[PERSON_NAME] [STREET_ADDRESS][GEOGRAPHIC_DATA][PERSON_NAME][STREET_ADDRESS][PE…" at bounding box center [561, 244] width 658 height 15
drag, startPoint x: 806, startPoint y: 322, endPoint x: 775, endPoint y: 353, distance: 44.0
click at [775, 254] on div "[PERSON_NAME] [STREET_ADDRESS][GEOGRAPHIC_DATA][PERSON_NAME][STREET_ADDRESS][PE…" at bounding box center [676, 245] width 888 height 18
click at [425, 289] on button "Update or Confirm Address" at bounding box center [328, 272] width 193 height 36
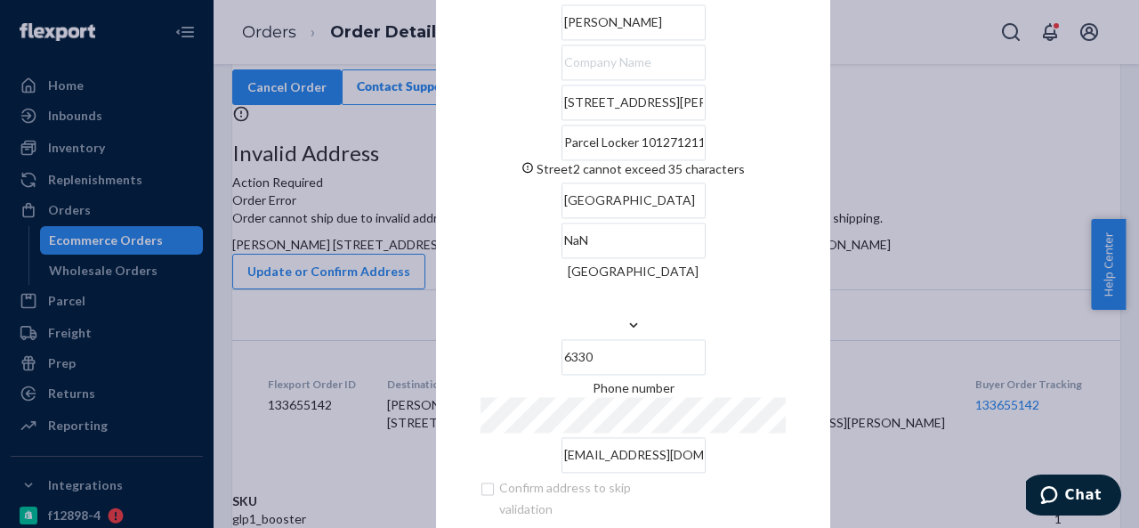
click at [592, 120] on input "[STREET_ADDRESS][PERSON_NAME]" at bounding box center [633, 103] width 144 height 36
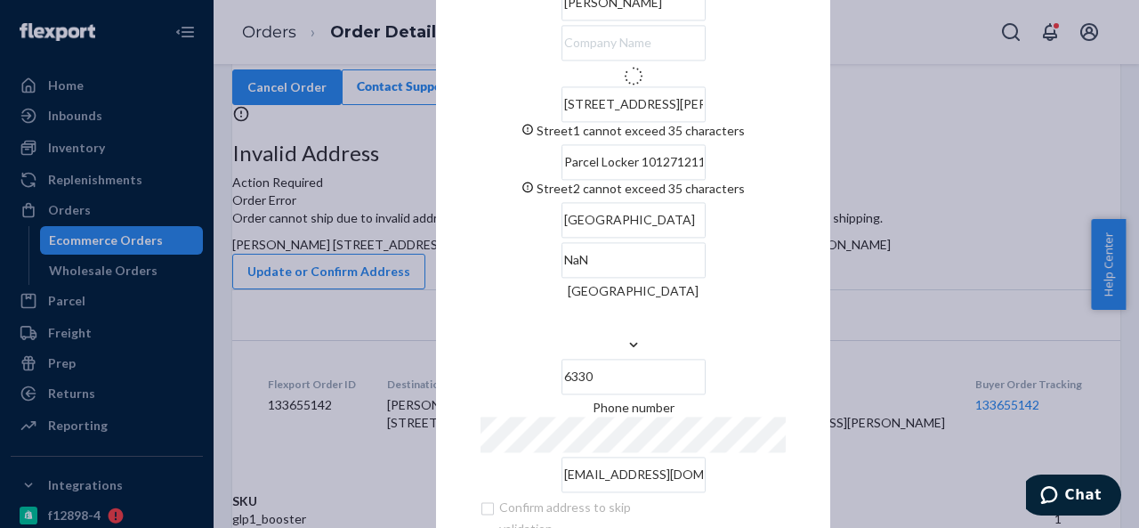
type input "[STREET_ADDRESS][PERSON_NAME]"
type input "WA"
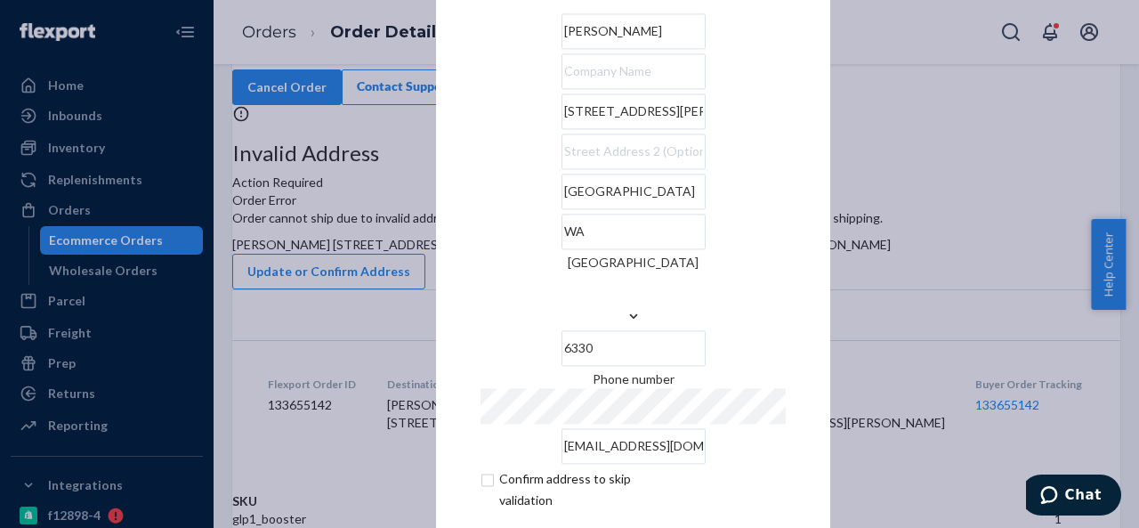
click at [882, 231] on div "× Update Address [PERSON_NAME][STREET_ADDRESS][PERSON_NAME] Phone number [EMAIL…" at bounding box center [569, 264] width 1139 height 528
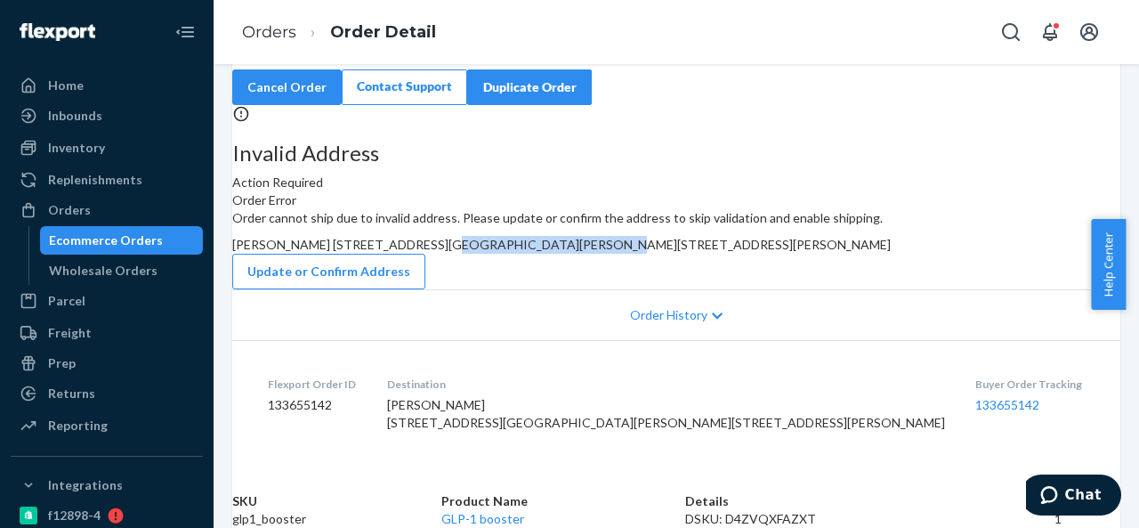
drag, startPoint x: 653, startPoint y: 321, endPoint x: 797, endPoint y: 323, distance: 144.1
click at [797, 252] on span "[PERSON_NAME] [STREET_ADDRESS][GEOGRAPHIC_DATA][PERSON_NAME][STREET_ADDRESS][PE…" at bounding box center [561, 244] width 658 height 15
click at [425, 289] on button "Update or Confirm Address" at bounding box center [328, 272] width 193 height 36
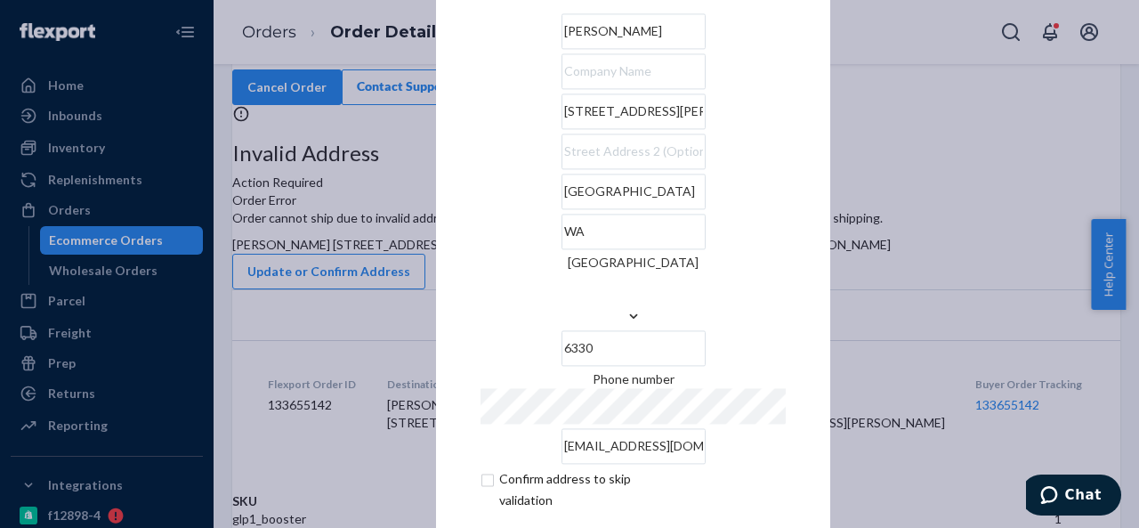
click at [561, 169] on input "text" at bounding box center [633, 151] width 144 height 36
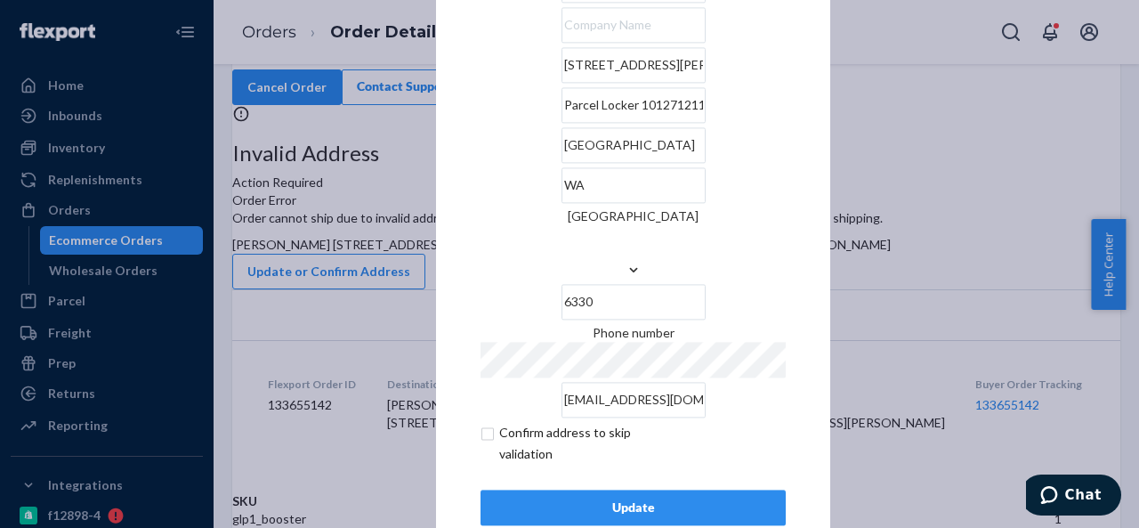
scroll to position [72, 0]
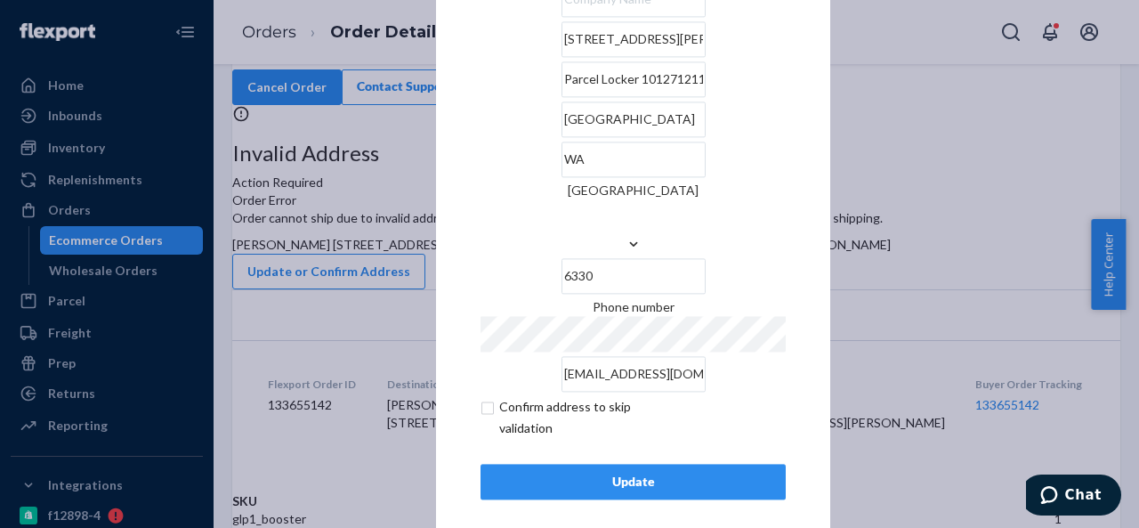
type input "Parcel Locker 1012712117"
click at [621, 472] on div "Update" at bounding box center [632, 481] width 275 height 18
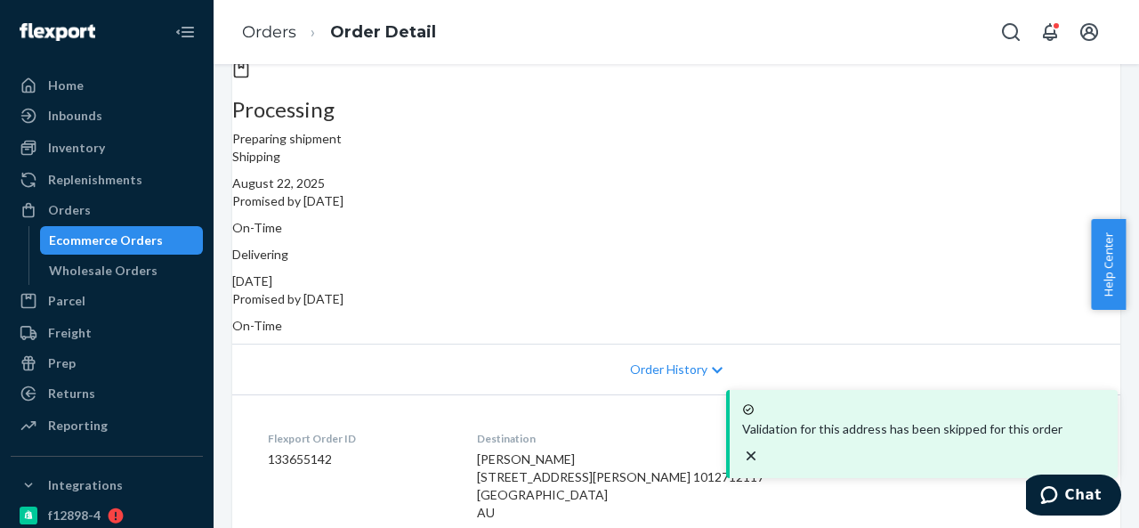
scroll to position [267, 0]
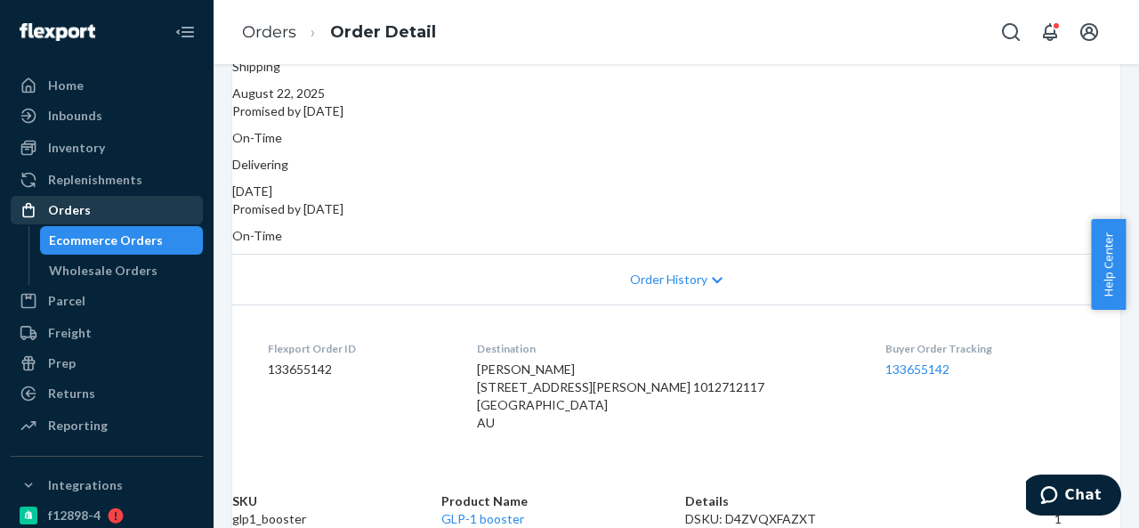
click at [100, 204] on div "Orders" at bounding box center [106, 209] width 189 height 25
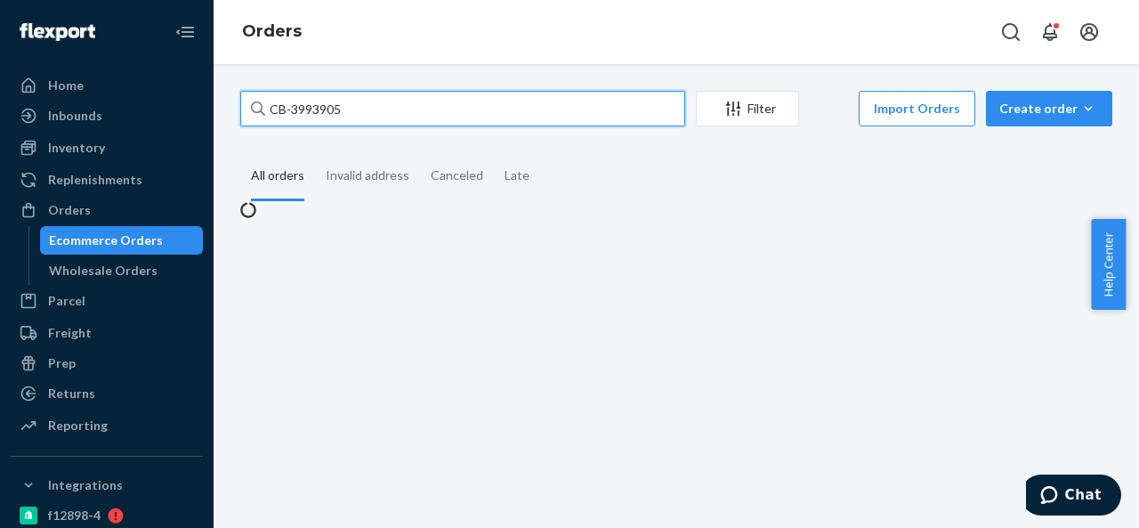
click at [370, 99] on input "CB-3993905" at bounding box center [462, 109] width 445 height 36
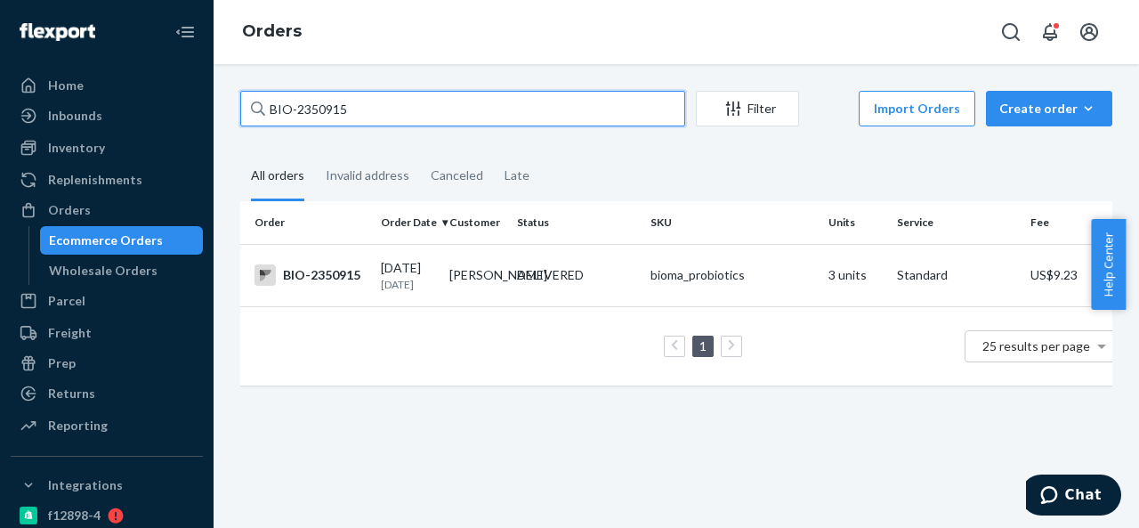
type input "BIO-2351031"
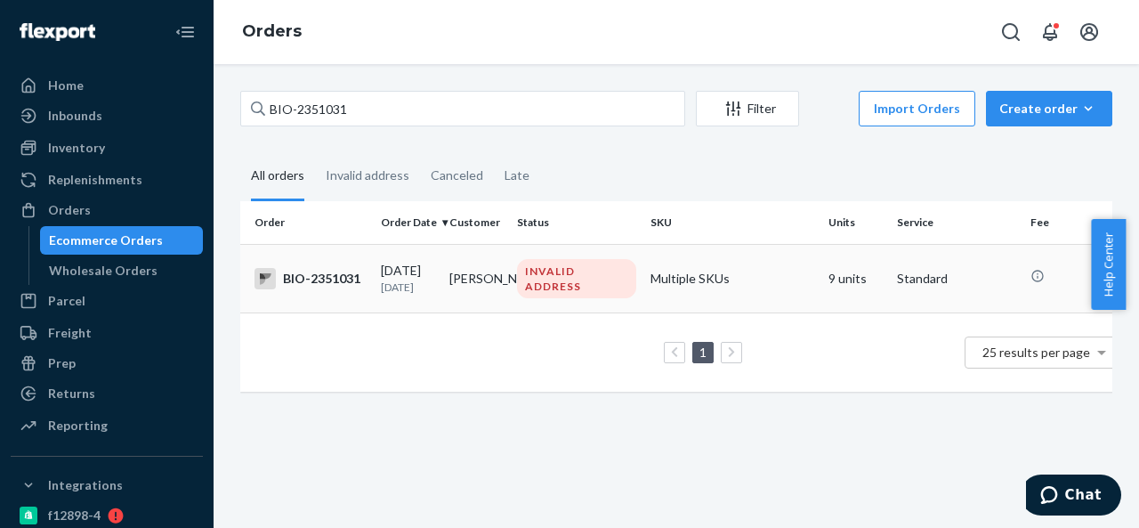
click at [491, 265] on td "[PERSON_NAME]" at bounding box center [476, 278] width 68 height 68
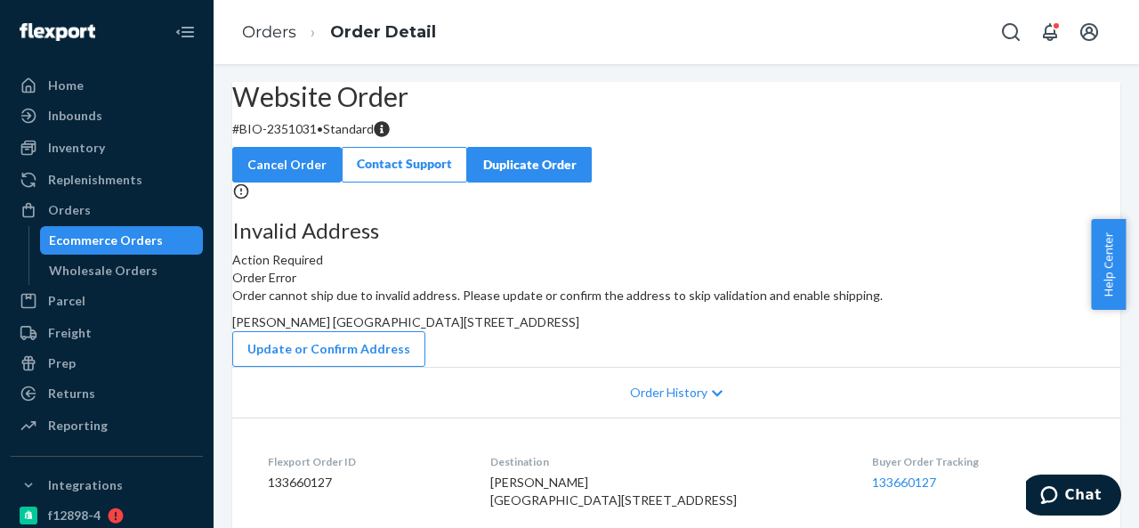
click at [334, 138] on p "# BIO-2351031 • Standard" at bounding box center [676, 129] width 888 height 18
click at [86, 212] on div "Orders" at bounding box center [69, 210] width 43 height 18
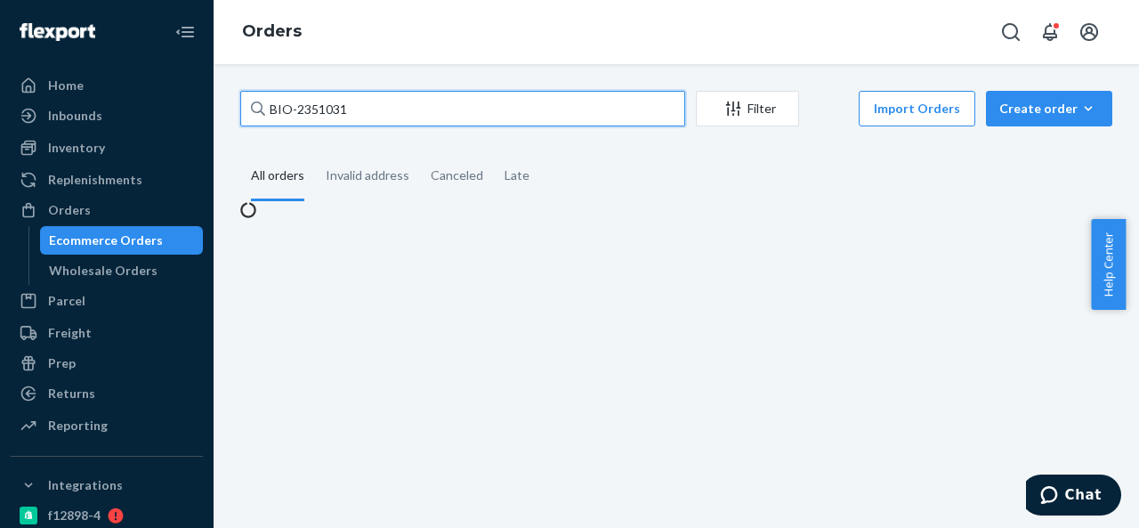
click at [369, 111] on input "BIO-2351031" at bounding box center [462, 109] width 445 height 36
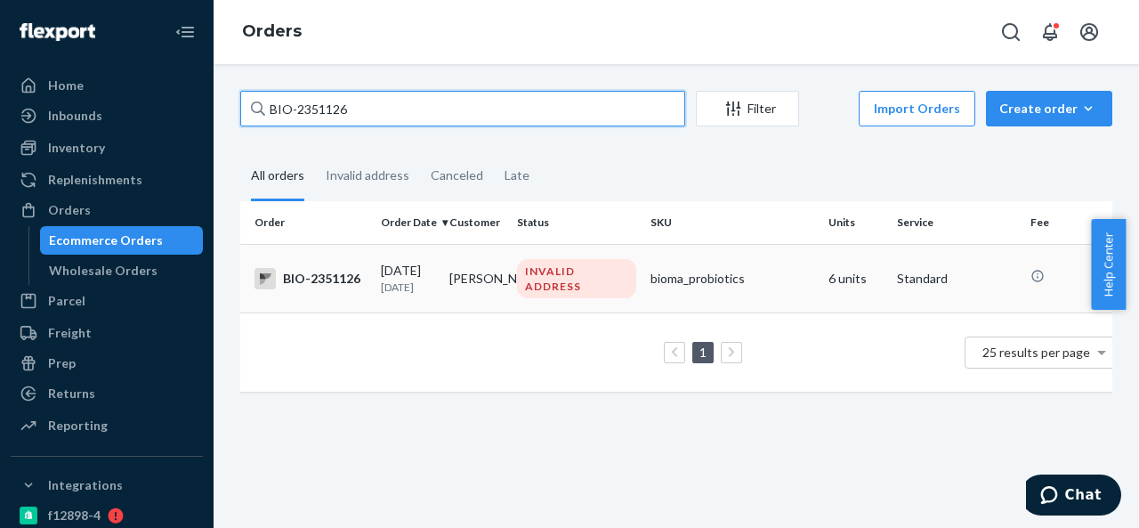
type input "BIO-2351126"
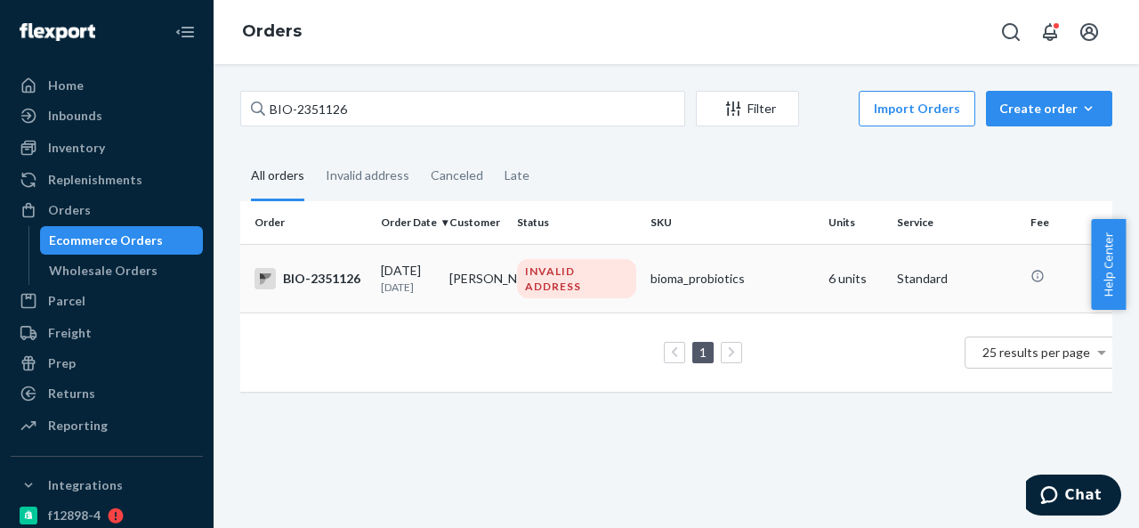
click at [482, 260] on td "[PERSON_NAME]" at bounding box center [476, 278] width 68 height 68
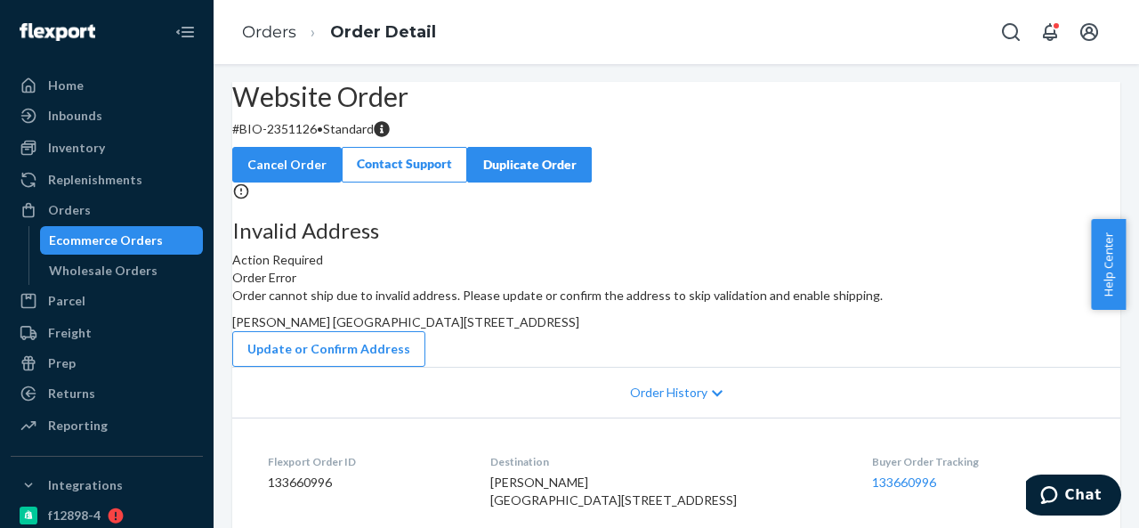
click at [334, 138] on p "# BIO-2351126 • Standard" at bounding box center [676, 129] width 888 height 18
drag, startPoint x: 286, startPoint y: 173, endPoint x: 356, endPoint y: 175, distance: 69.4
click at [356, 138] on p "# BIO-2351126 • Standard" at bounding box center [676, 129] width 888 height 18
click at [579, 329] on span "[PERSON_NAME] [GEOGRAPHIC_DATA][STREET_ADDRESS]" at bounding box center [405, 321] width 347 height 15
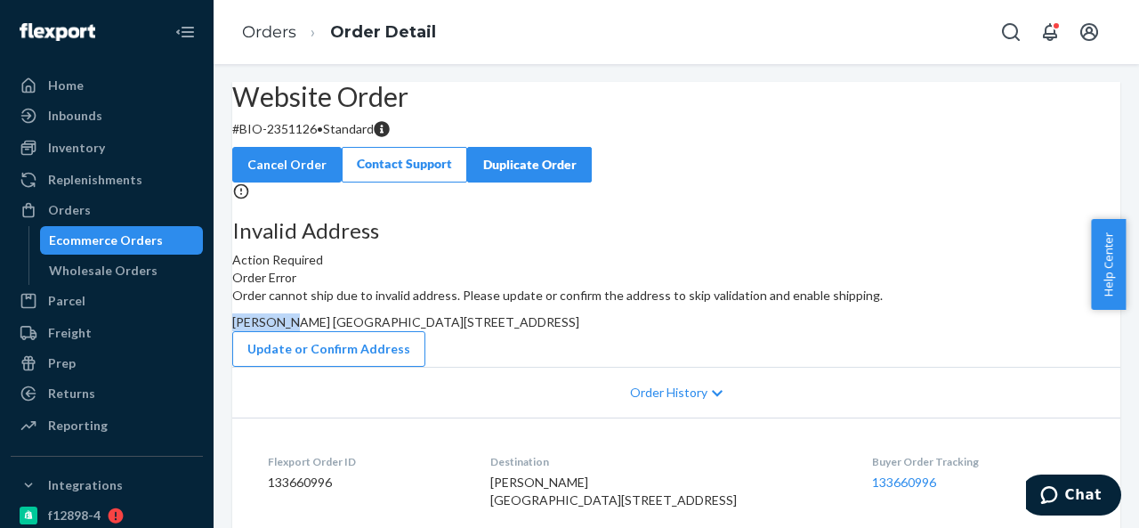
click at [579, 329] on span "[PERSON_NAME] [GEOGRAPHIC_DATA][STREET_ADDRESS]" at bounding box center [405, 321] width 347 height 15
click at [64, 216] on div "Orders" at bounding box center [69, 210] width 43 height 18
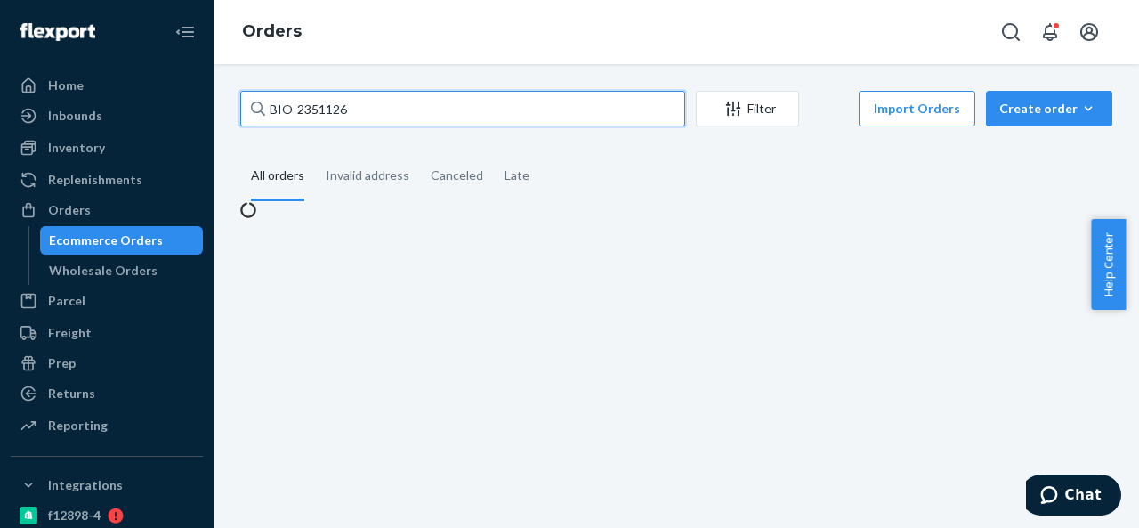
click at [397, 102] on input "BIO-2351126" at bounding box center [462, 109] width 445 height 36
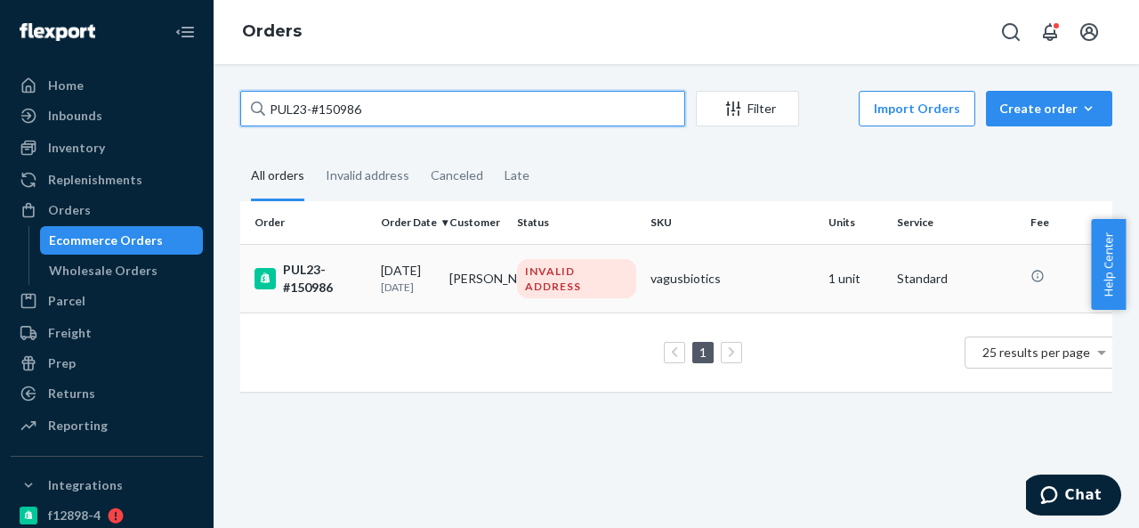
type input "PUL23-#150986"
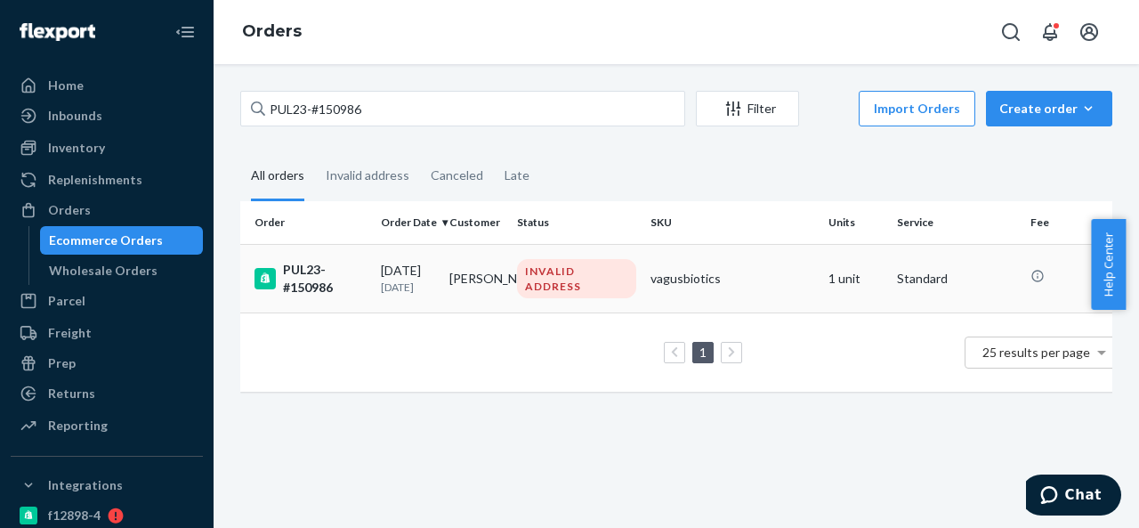
click at [500, 269] on td "[PERSON_NAME]" at bounding box center [476, 278] width 68 height 68
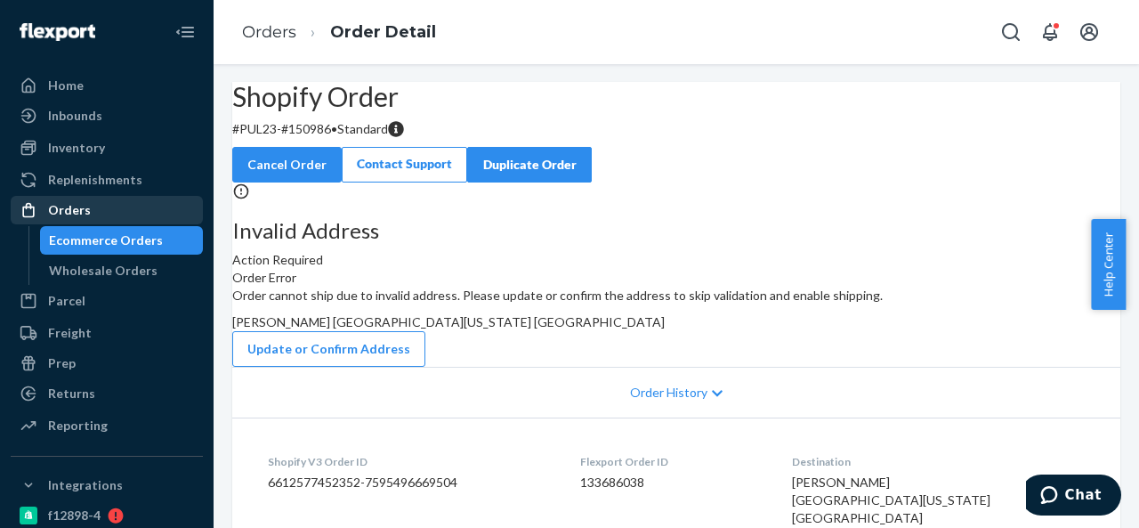
click at [80, 214] on div "Orders" at bounding box center [69, 210] width 43 height 18
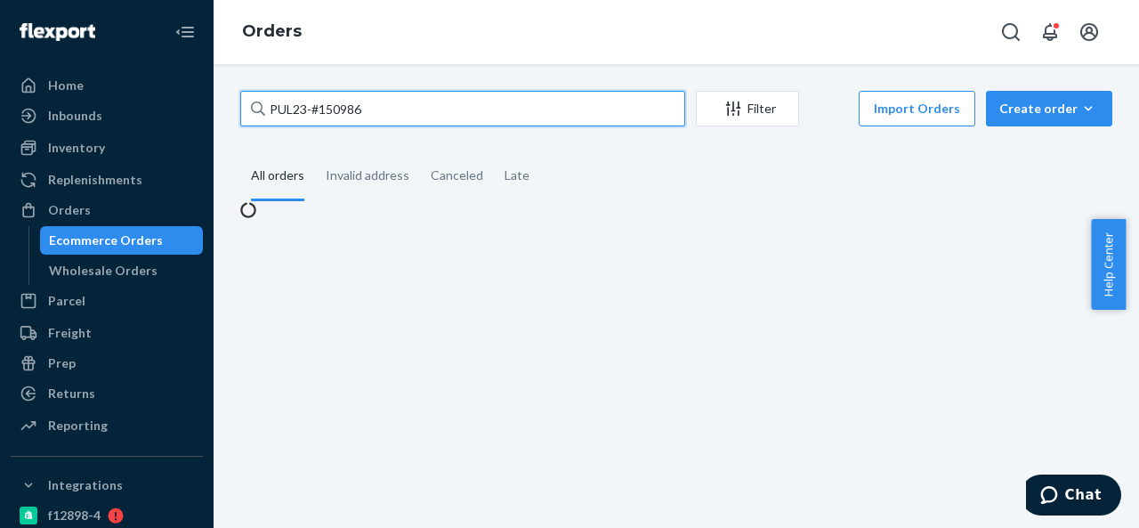
click at [399, 117] on input "PUL23-#150986" at bounding box center [462, 109] width 445 height 36
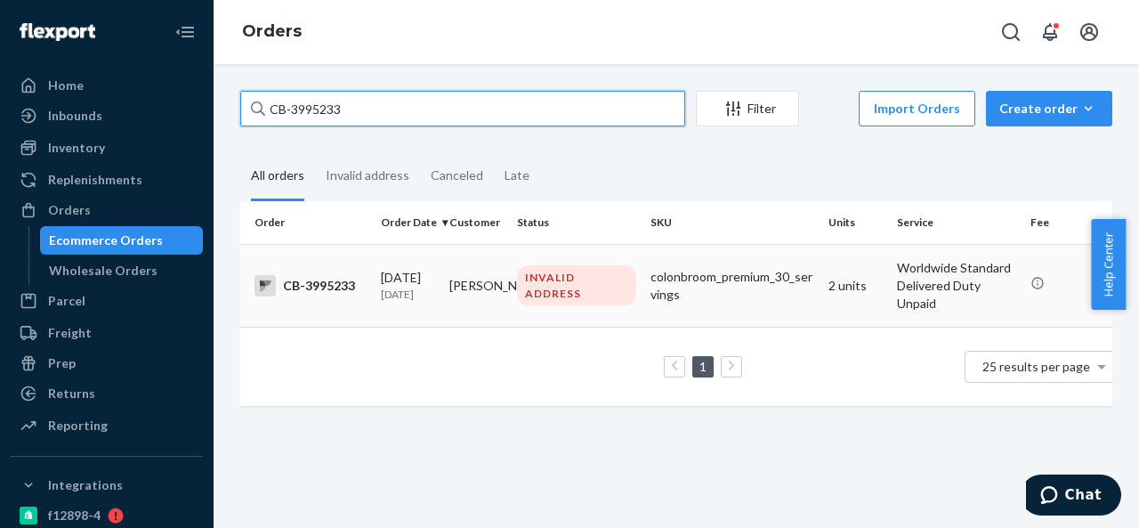
type input "CB-3995233"
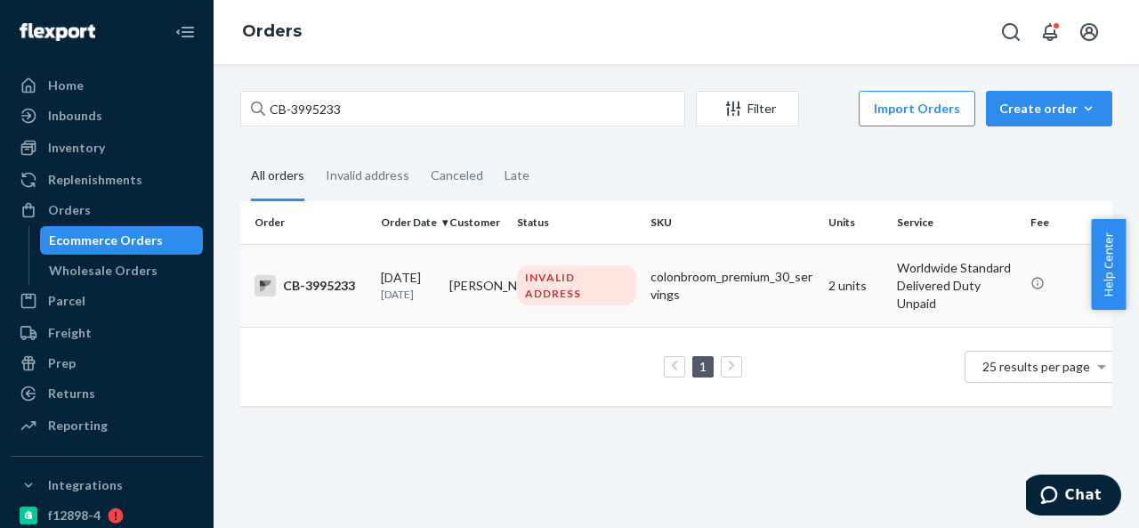
click at [503, 271] on td "[PERSON_NAME]" at bounding box center [476, 285] width 68 height 83
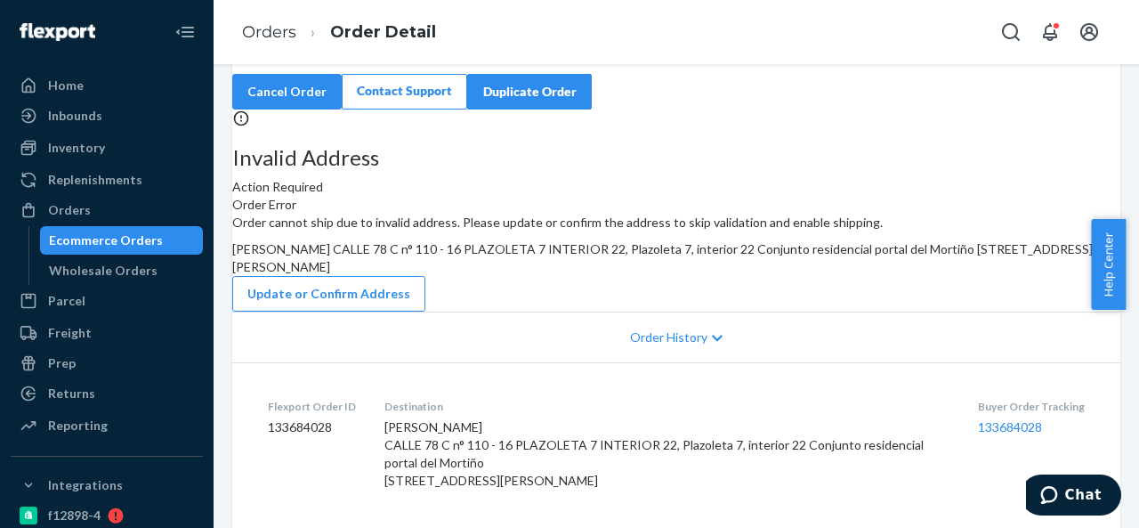
scroll to position [89, 0]
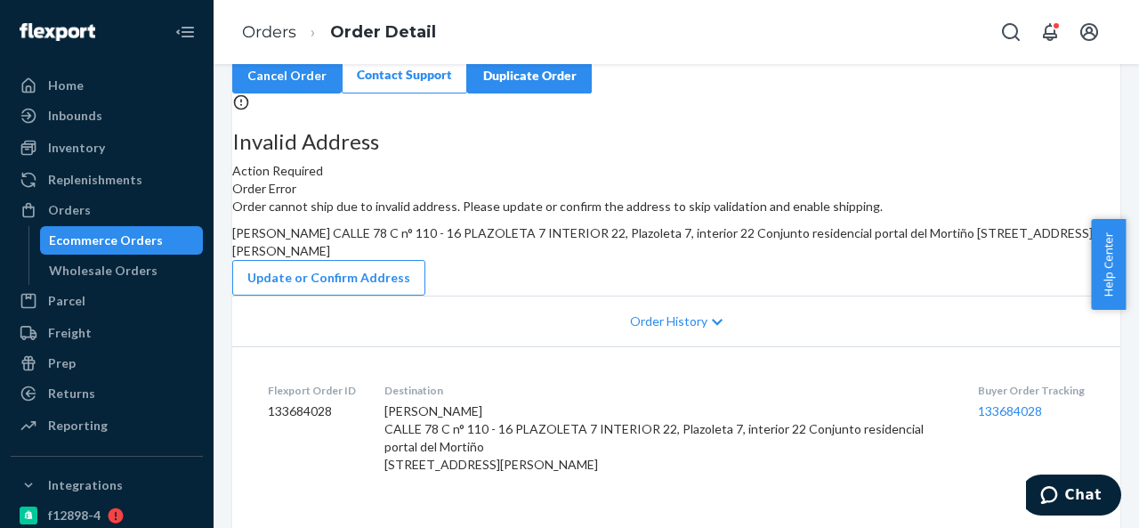
drag, startPoint x: 652, startPoint y: 307, endPoint x: 702, endPoint y: 381, distance: 89.1
click at [702, 260] on div "[PERSON_NAME] CALLE 78 C n° 110 - 16 PLAZOLETA 7 INTERIOR 22, Plazoleta 7, inte…" at bounding box center [676, 242] width 888 height 36
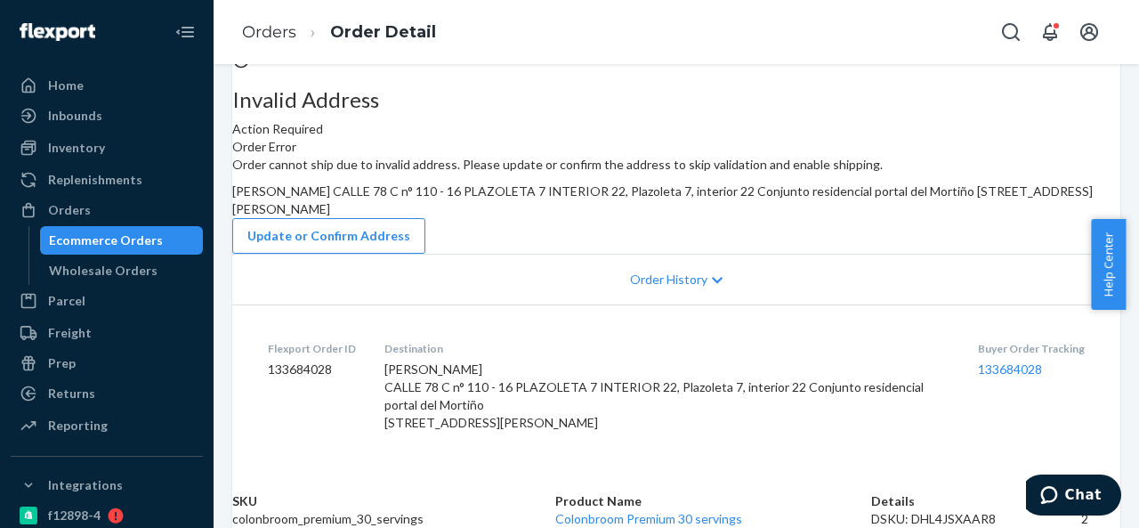
scroll to position [178, 0]
click at [425, 254] on button "Update or Confirm Address" at bounding box center [328, 236] width 193 height 36
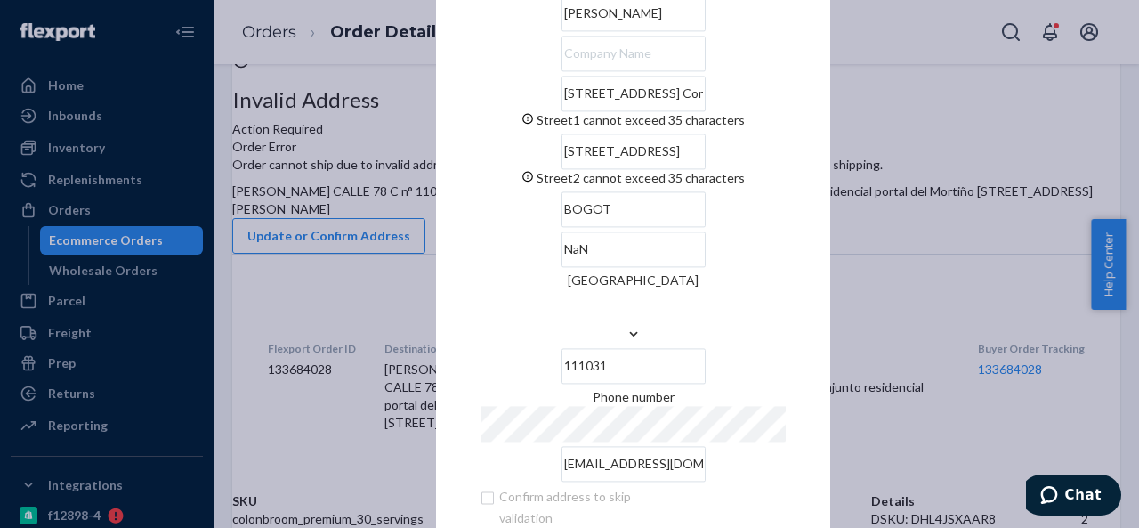
click at [561, 227] on input "BOGOT" at bounding box center [633, 209] width 144 height 36
type input "[GEOGRAPHIC_DATA]"
click at [591, 111] on input "[STREET_ADDRESS] Conjunto residencial [GEOGRAPHIC_DATA]" at bounding box center [633, 94] width 144 height 36
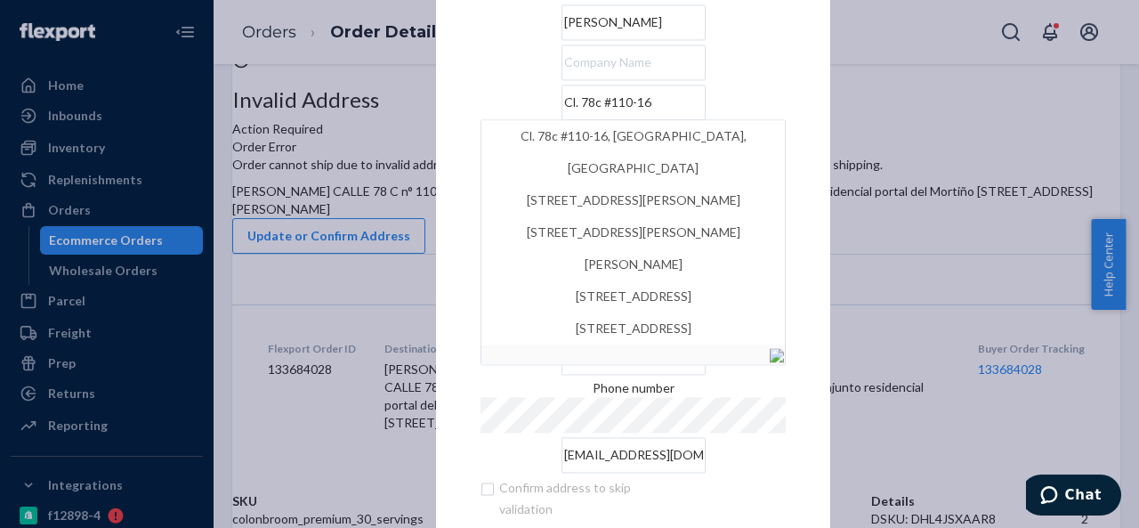
type input "Cl. 78c #110-16"
click at [452, 153] on div "× Update Address [PERSON_NAME] Cl. 78c #110-16 Cl. 78c #110-16, Bogota, Colombi…" at bounding box center [633, 263] width 394 height 721
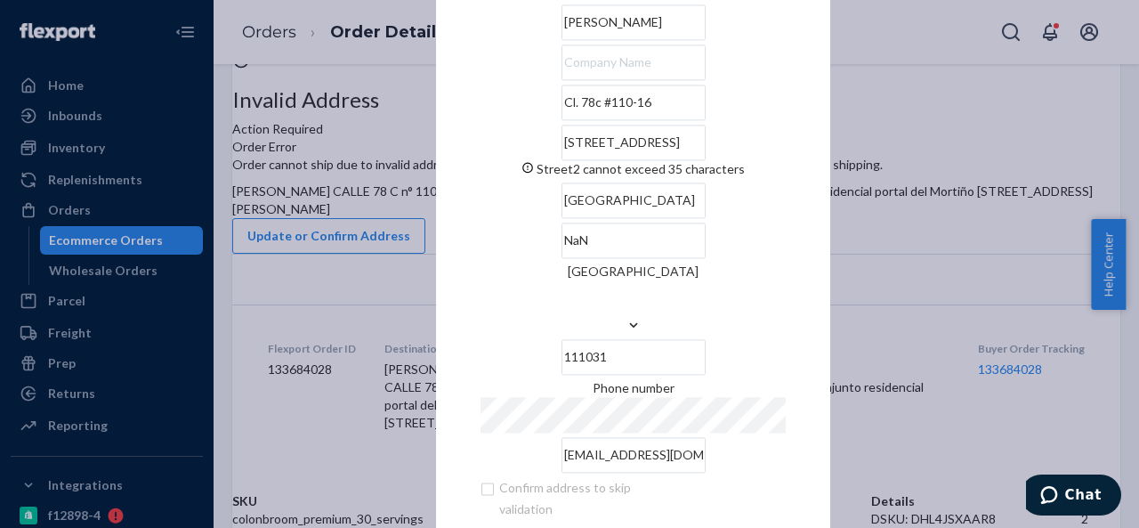
click at [573, 80] on input "text" at bounding box center [633, 62] width 144 height 36
type input "PORTAL Mortiño"
click at [563, 160] on input "[STREET_ADDRESS]" at bounding box center [633, 143] width 144 height 36
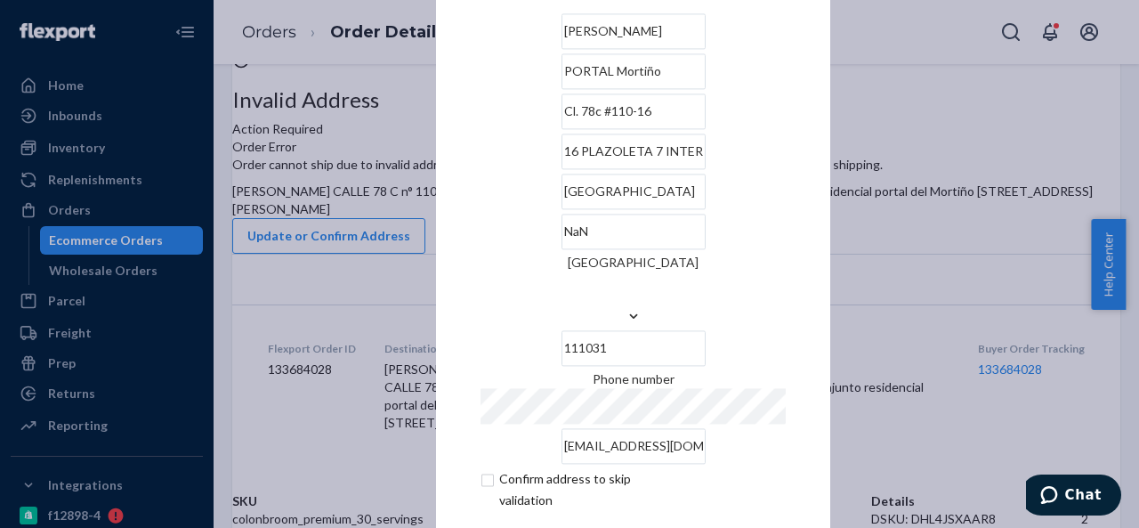
type input "16 PLAZOLETA 7 INTERIOR 22"
click at [443, 199] on div "× Update Address [PERSON_NAME] PORTAL Mortiño Cl. 78c #[PHONE_NUMBER] [STREET_A…" at bounding box center [633, 264] width 394 height 704
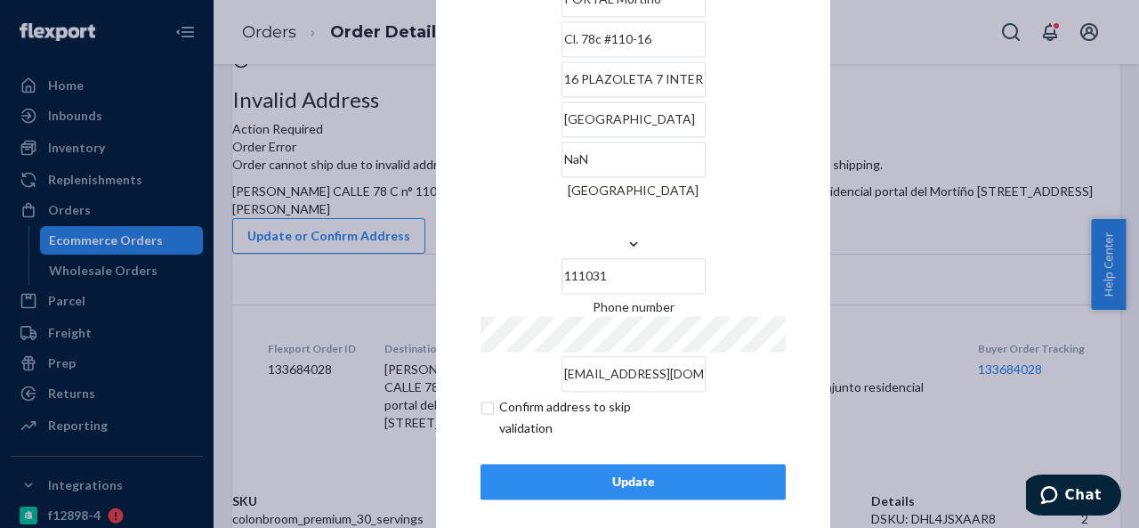
click at [561, 137] on input "[GEOGRAPHIC_DATA]" at bounding box center [633, 119] width 144 height 36
click at [679, 175] on input "NaN" at bounding box center [633, 159] width 144 height 36
type input "[GEOGRAPHIC_DATA]"
click at [482, 396] on input "checkbox" at bounding box center [583, 417] width 206 height 43
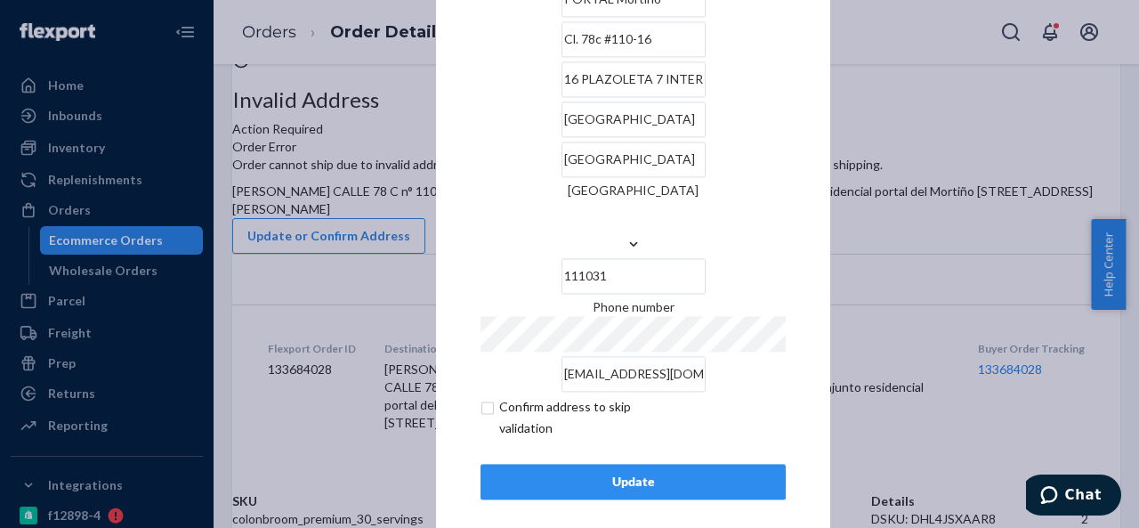
checkbox input "true"
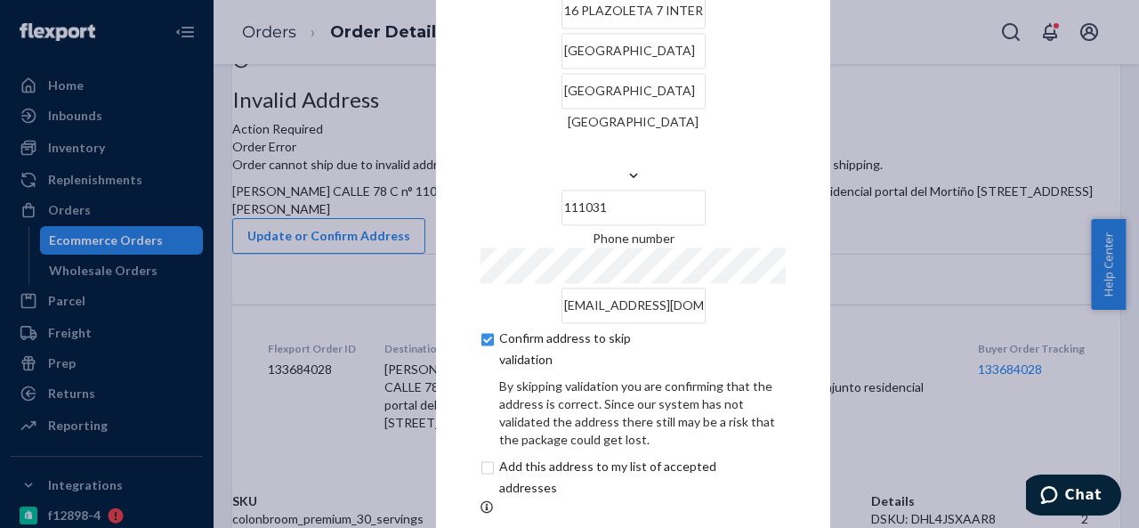
scroll to position [147, 0]
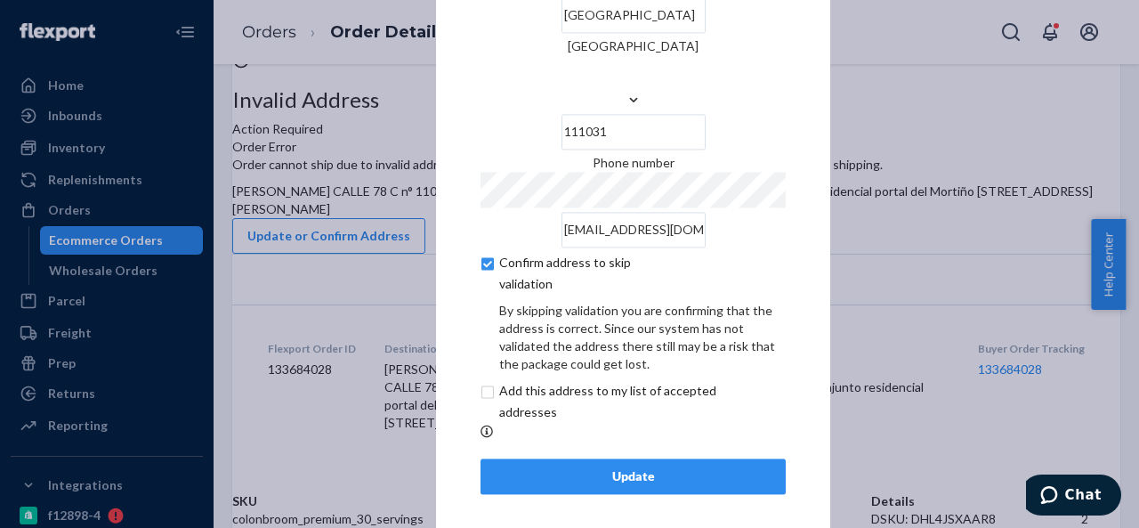
click at [567, 458] on button "Update" at bounding box center [632, 476] width 305 height 36
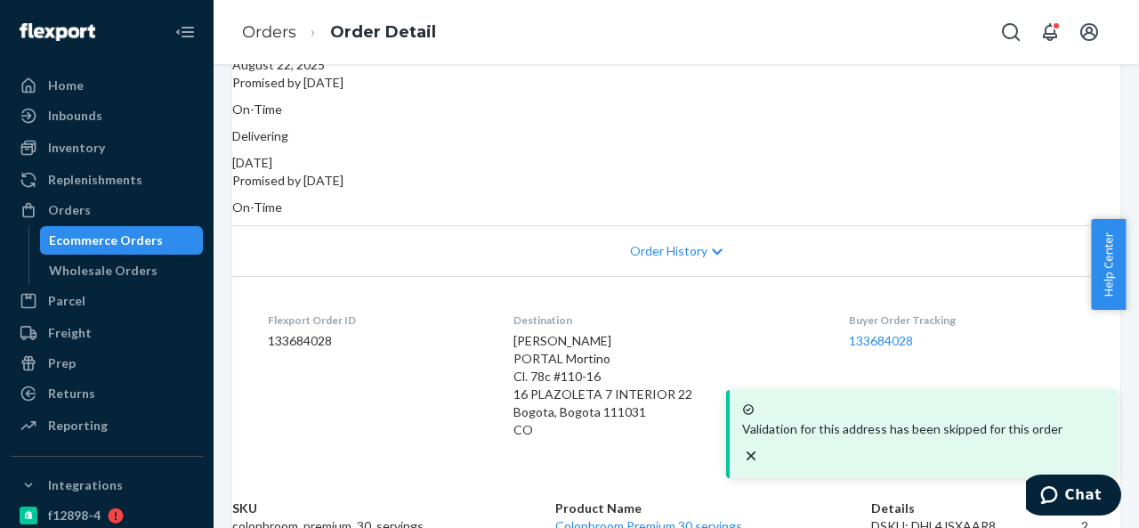
scroll to position [267, 0]
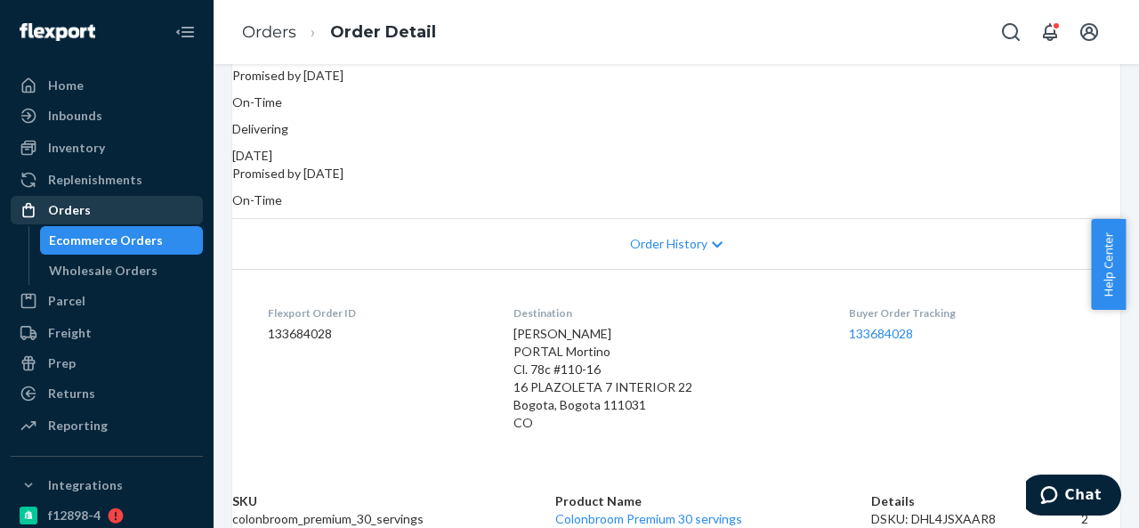
click at [107, 216] on div "Orders" at bounding box center [106, 209] width 189 height 25
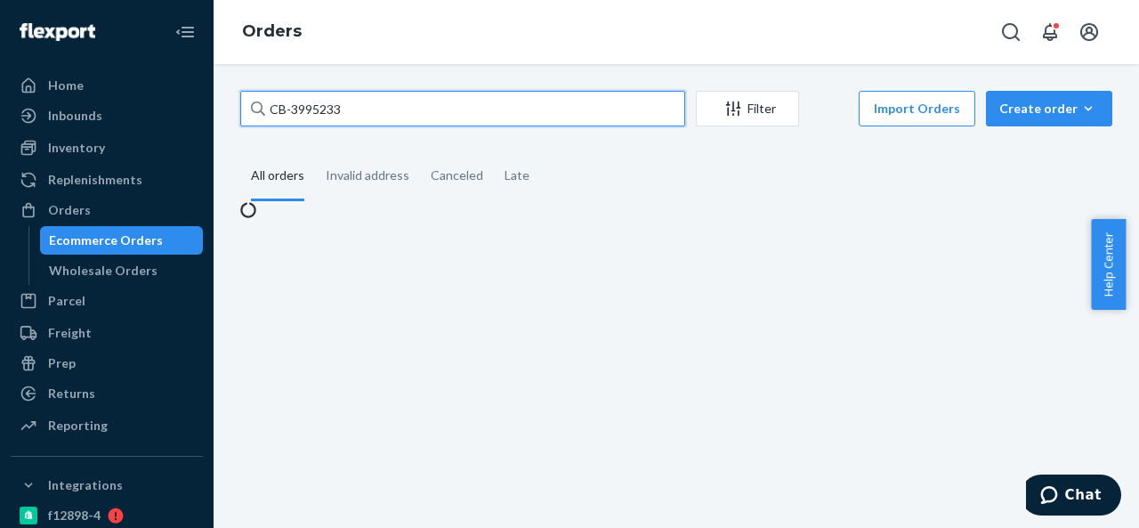
click at [383, 120] on input "CB-3995233" at bounding box center [462, 109] width 445 height 36
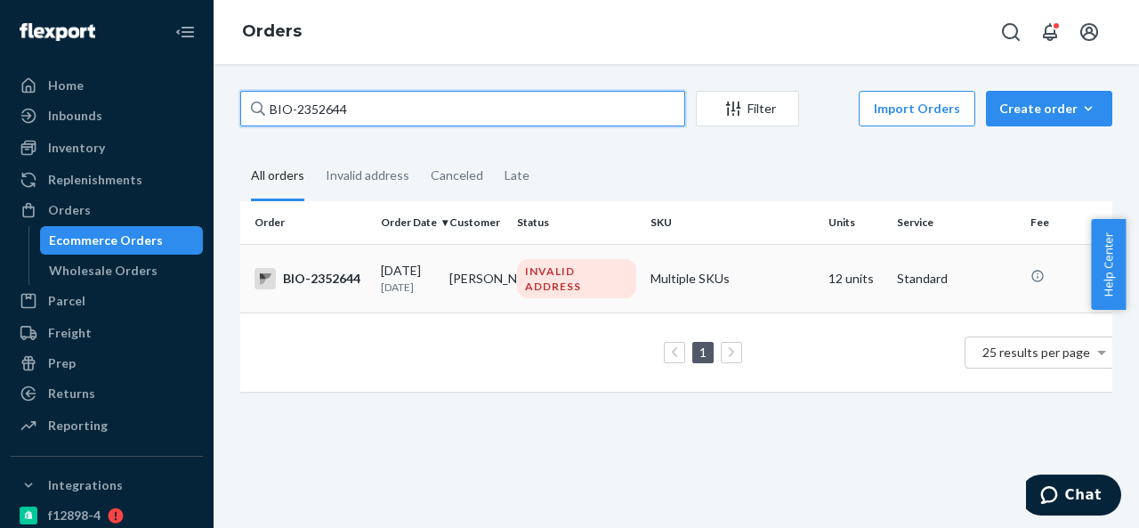
type input "BIO-2352644"
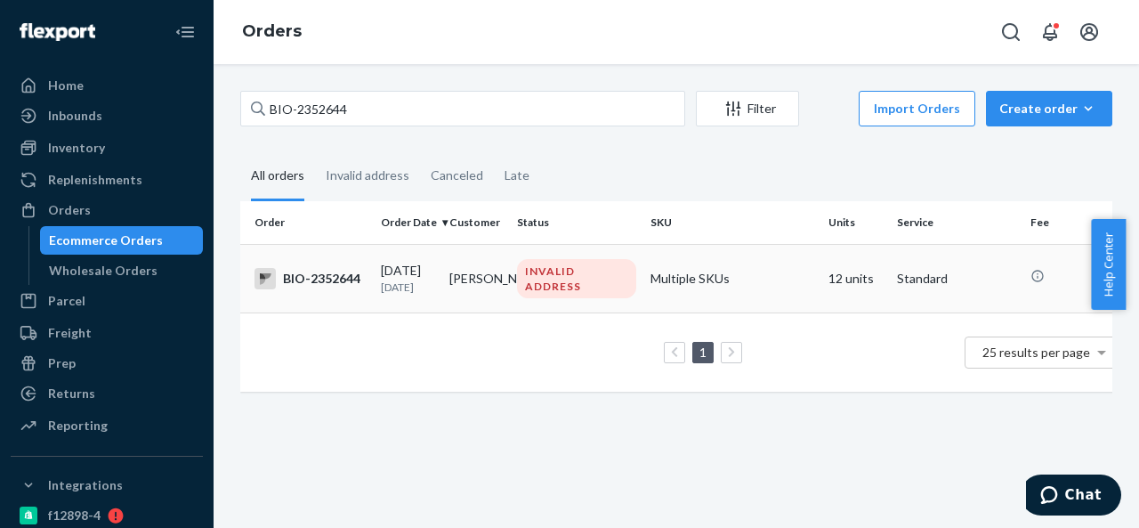
click at [484, 266] on td "[PERSON_NAME]" at bounding box center [476, 278] width 68 height 68
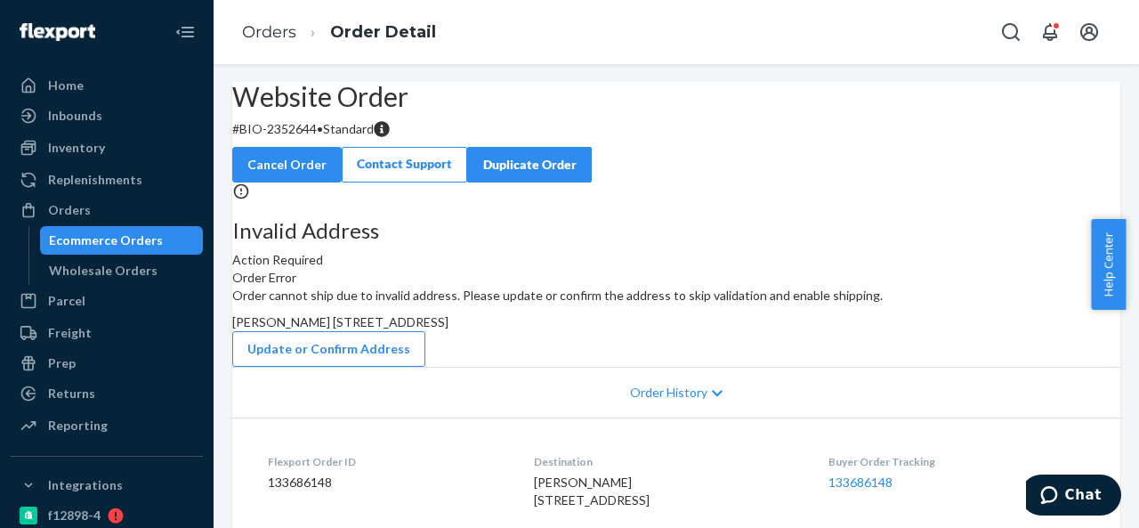
scroll to position [89, 0]
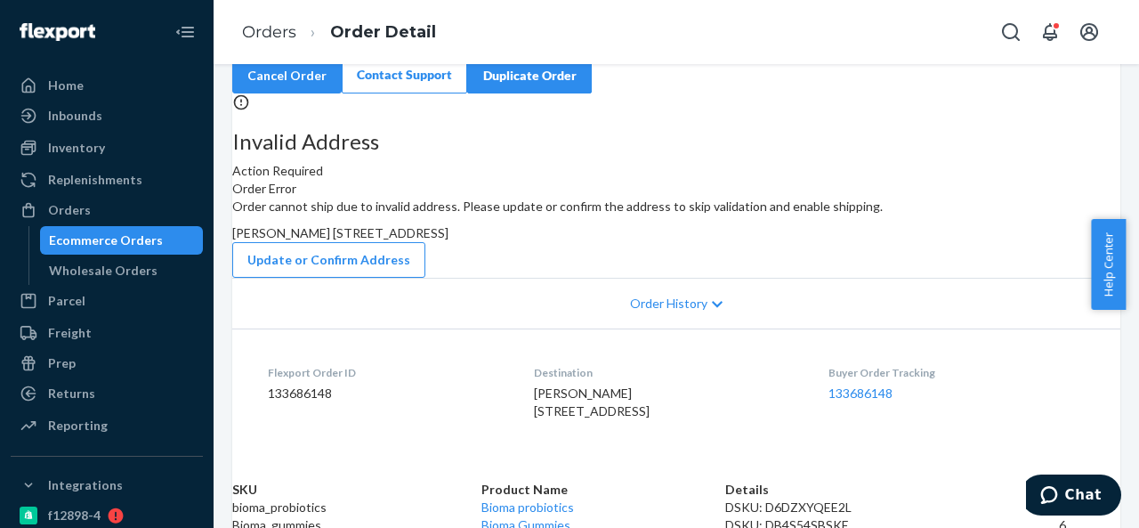
drag, startPoint x: 653, startPoint y: 307, endPoint x: 695, endPoint y: 334, distance: 50.1
click at [695, 242] on div "[PERSON_NAME] [STREET_ADDRESS]" at bounding box center [676, 233] width 888 height 18
click at [334, 49] on p "# BIO-2352644 • Standard" at bounding box center [676, 40] width 888 height 18
drag, startPoint x: 285, startPoint y: 80, endPoint x: 356, endPoint y: 89, distance: 71.7
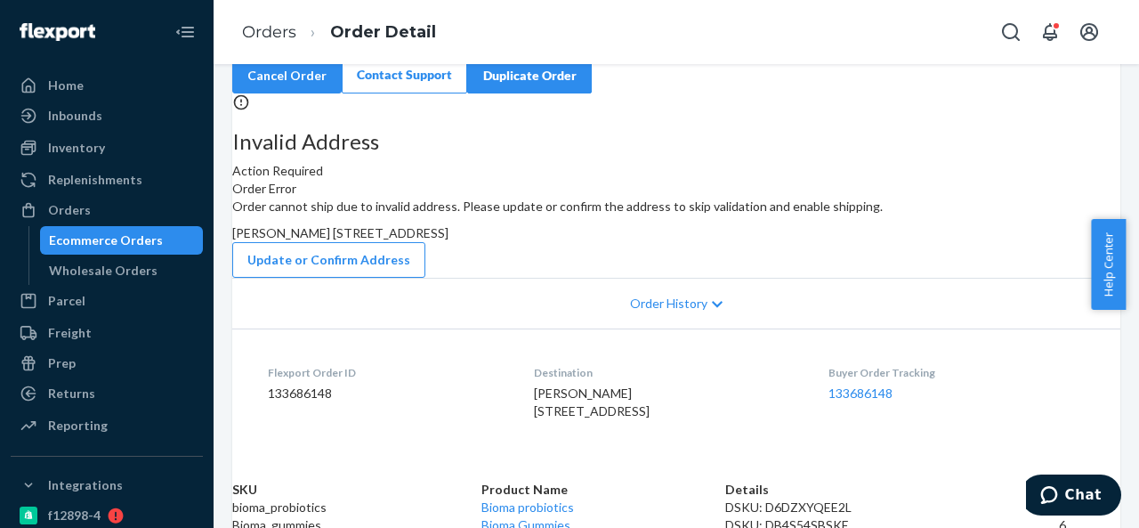
click at [356, 49] on p "# BIO-2352644 • Standard" at bounding box center [676, 40] width 888 height 18
click at [448, 240] on span "[PERSON_NAME] [STREET_ADDRESS]" at bounding box center [340, 232] width 216 height 15
click at [98, 200] on div "Orders" at bounding box center [106, 209] width 189 height 25
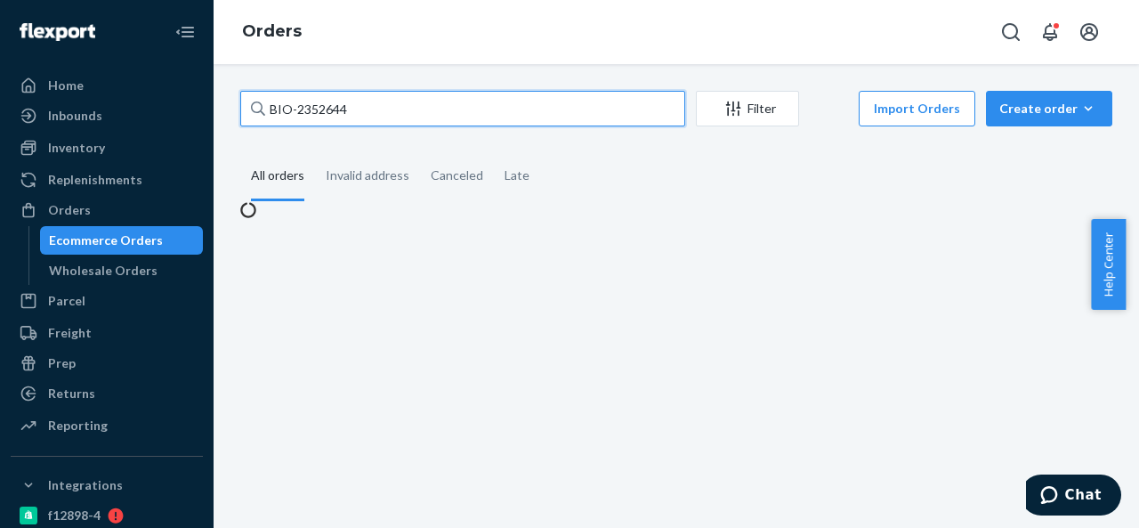
click at [390, 118] on input "BIO-2352644" at bounding box center [462, 109] width 445 height 36
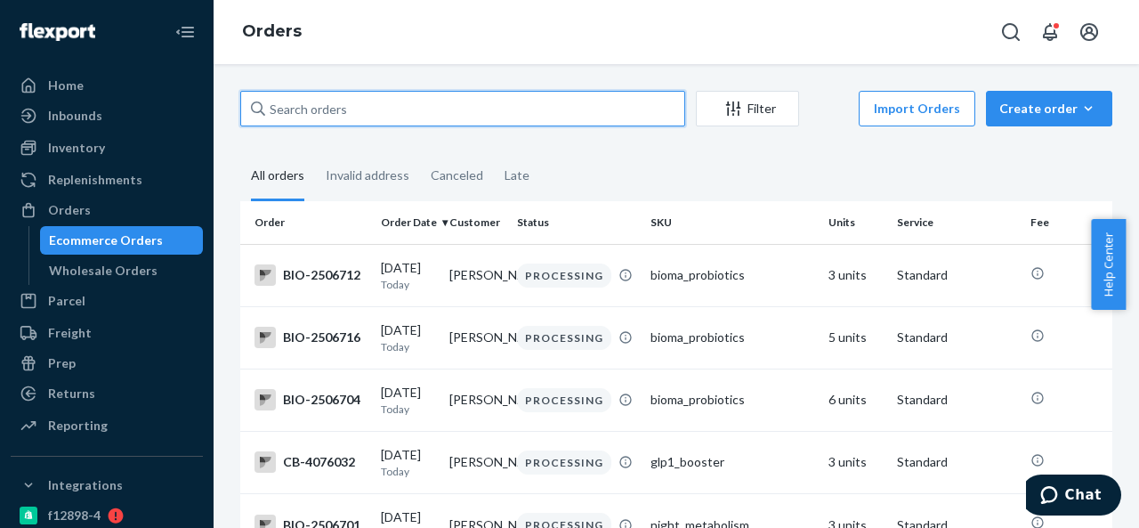
scroll to position [445, 0]
